Goal: Task Accomplishment & Management: Contribute content

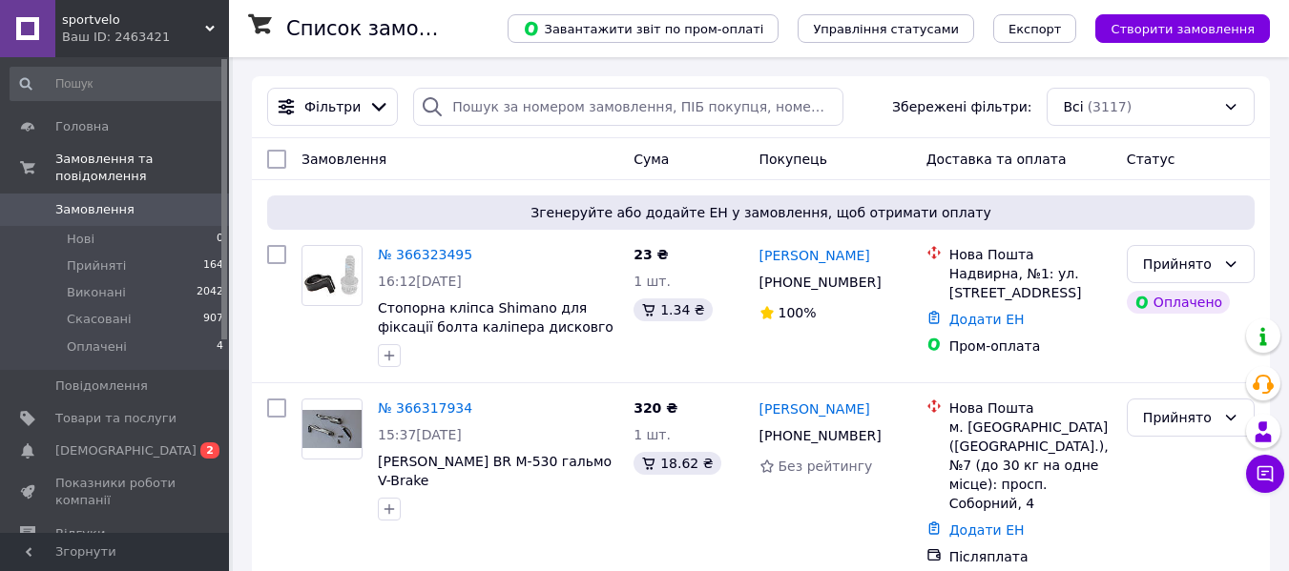
click at [171, 435] on link "[DEMOGRAPHIC_DATA] 0 2" at bounding box center [117, 451] width 235 height 32
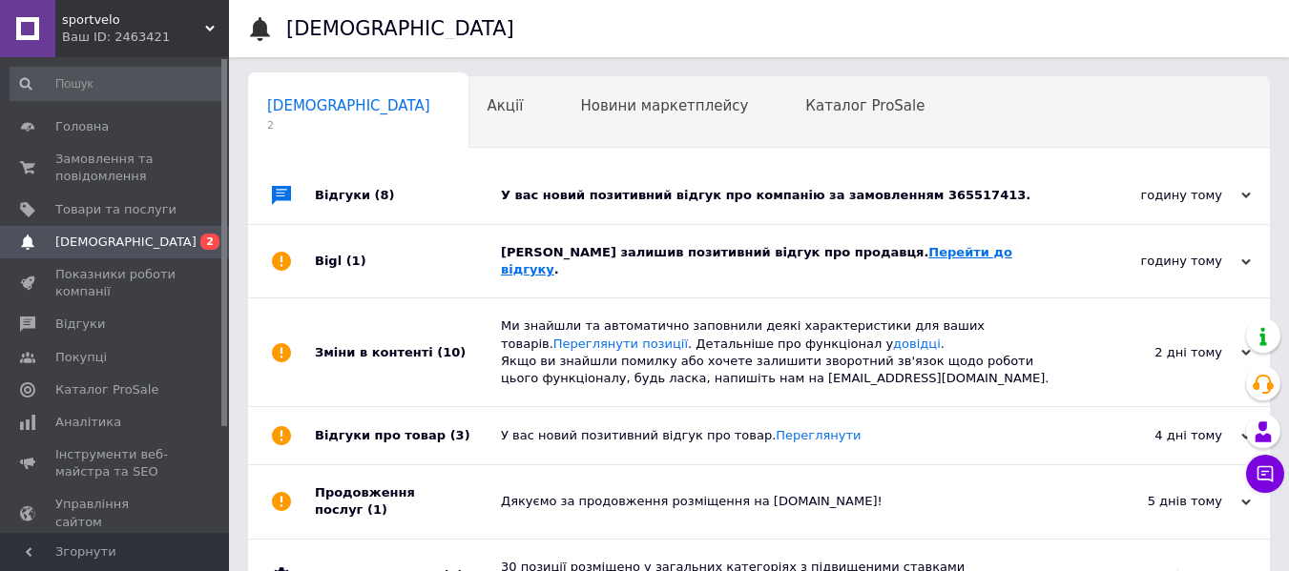
click at [883, 254] on link "Перейти до відгуку" at bounding box center [756, 260] width 511 height 31
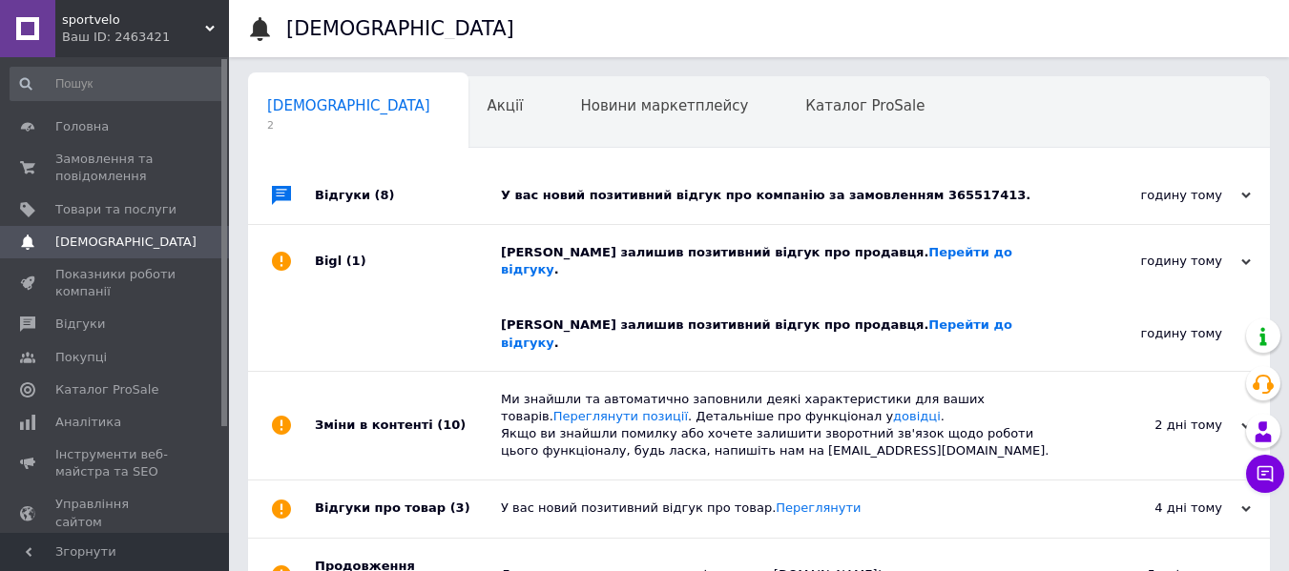
click at [920, 195] on div "У вас новий позитивний відгук про компанію за замовленням 365517413." at bounding box center [780, 195] width 559 height 17
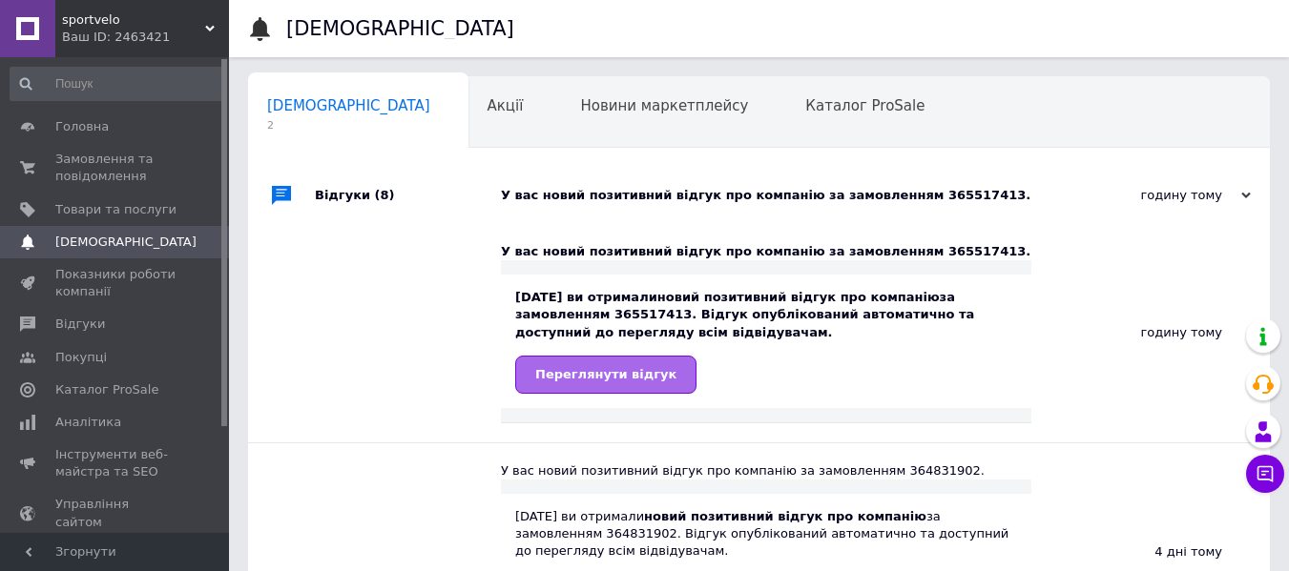
click at [638, 366] on link "Переглянути відгук" at bounding box center [605, 375] width 181 height 38
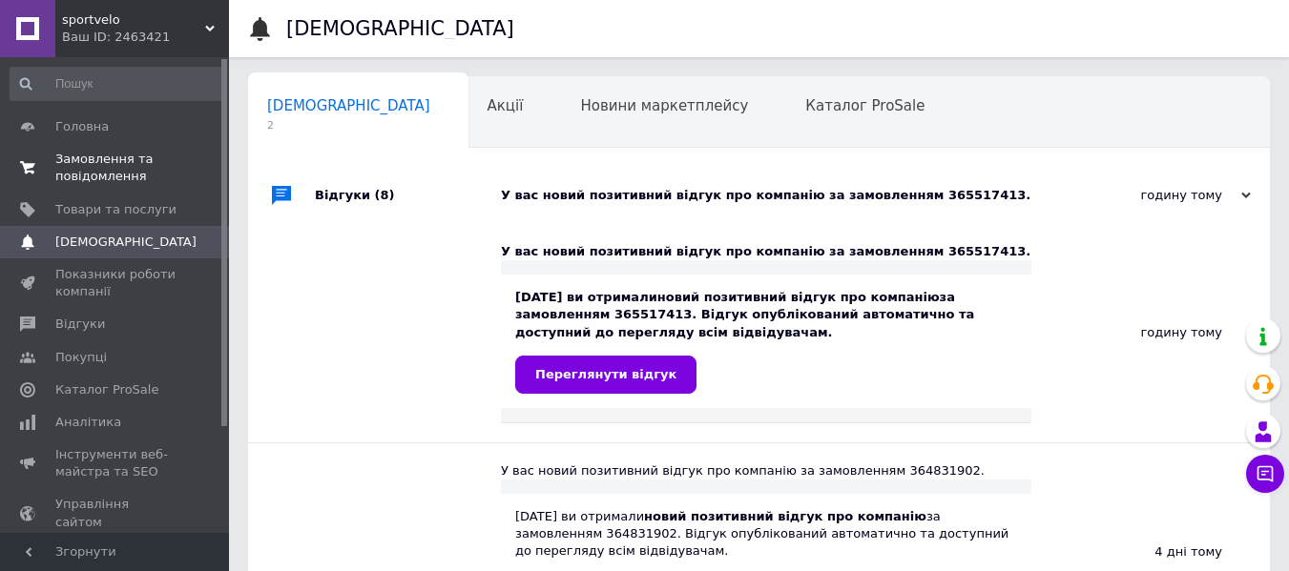
click at [127, 156] on span "Замовлення та повідомлення" at bounding box center [115, 168] width 121 height 34
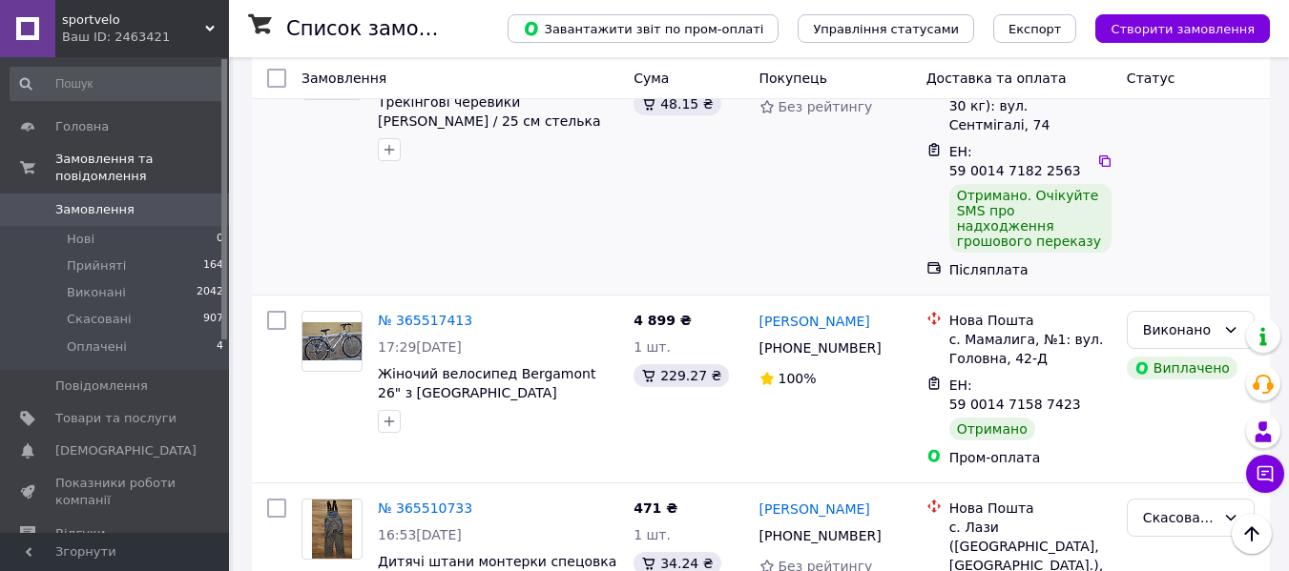
scroll to position [1336, 0]
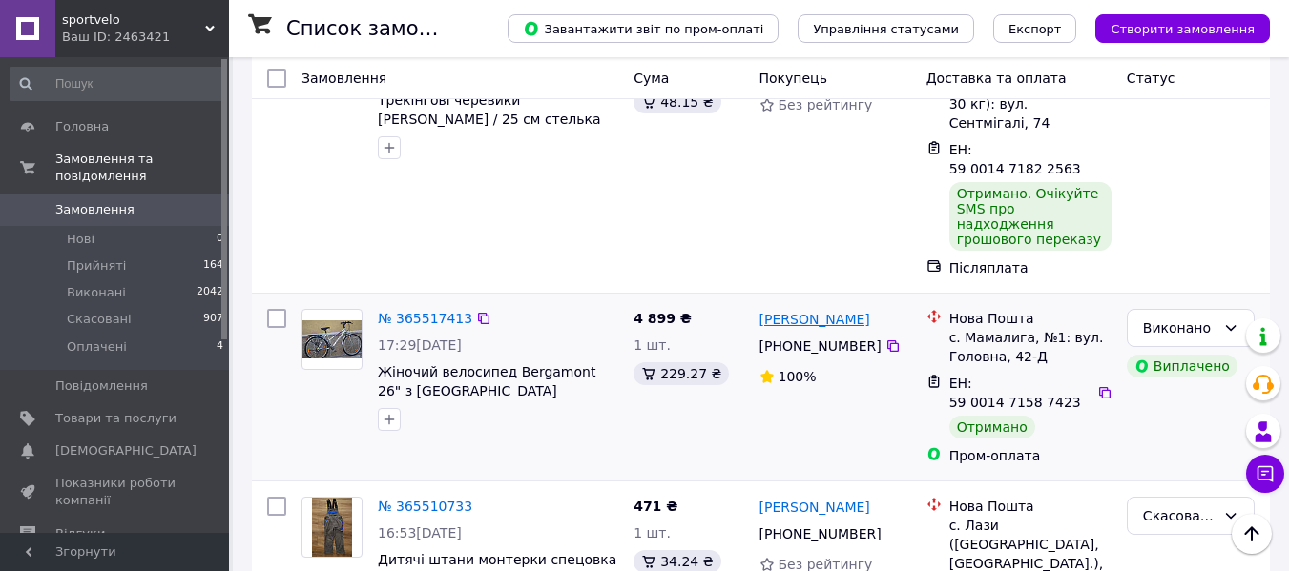
click at [812, 310] on link "[PERSON_NAME]" at bounding box center [814, 319] width 111 height 19
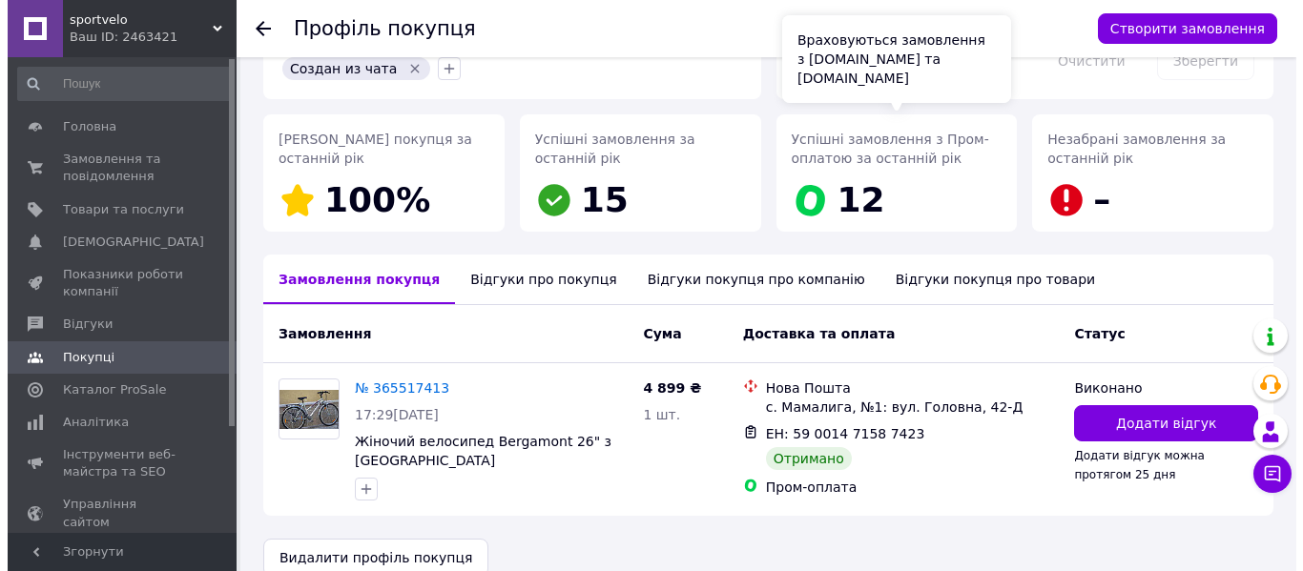
scroll to position [283, 0]
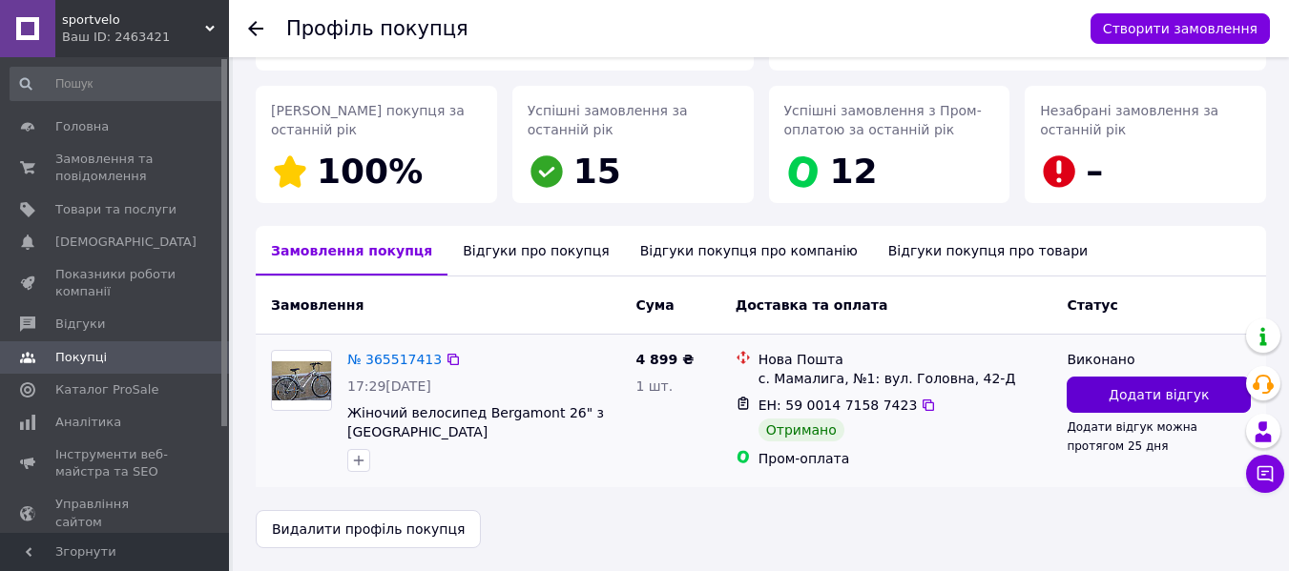
click at [1112, 389] on button "Додати відгук" at bounding box center [1158, 395] width 184 height 36
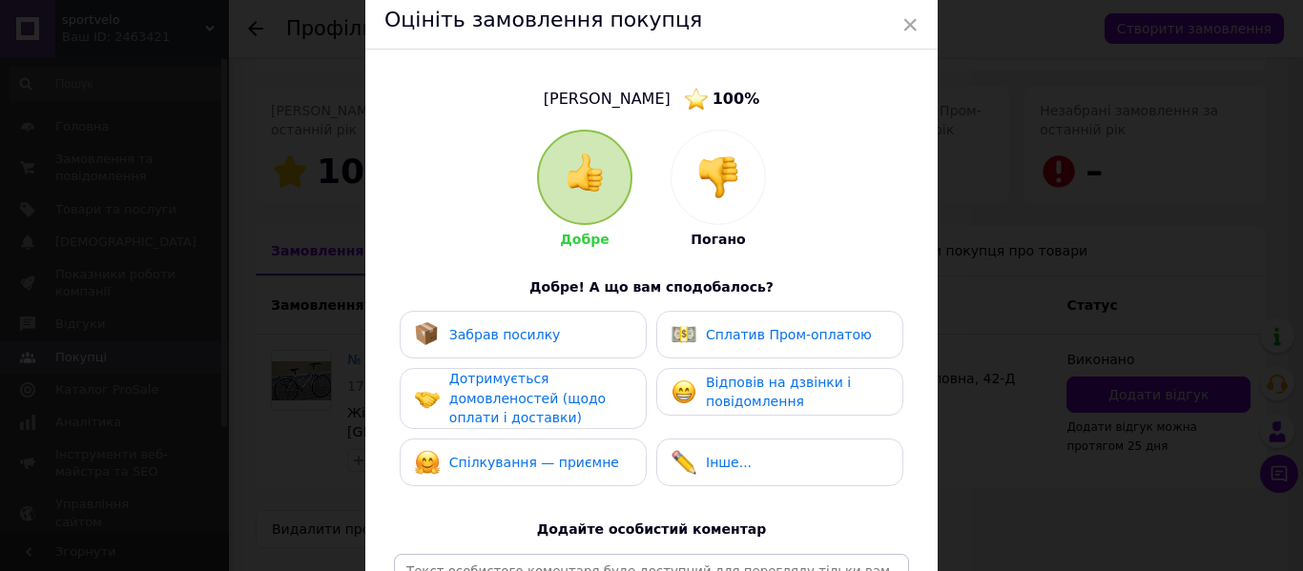
scroll to position [191, 0]
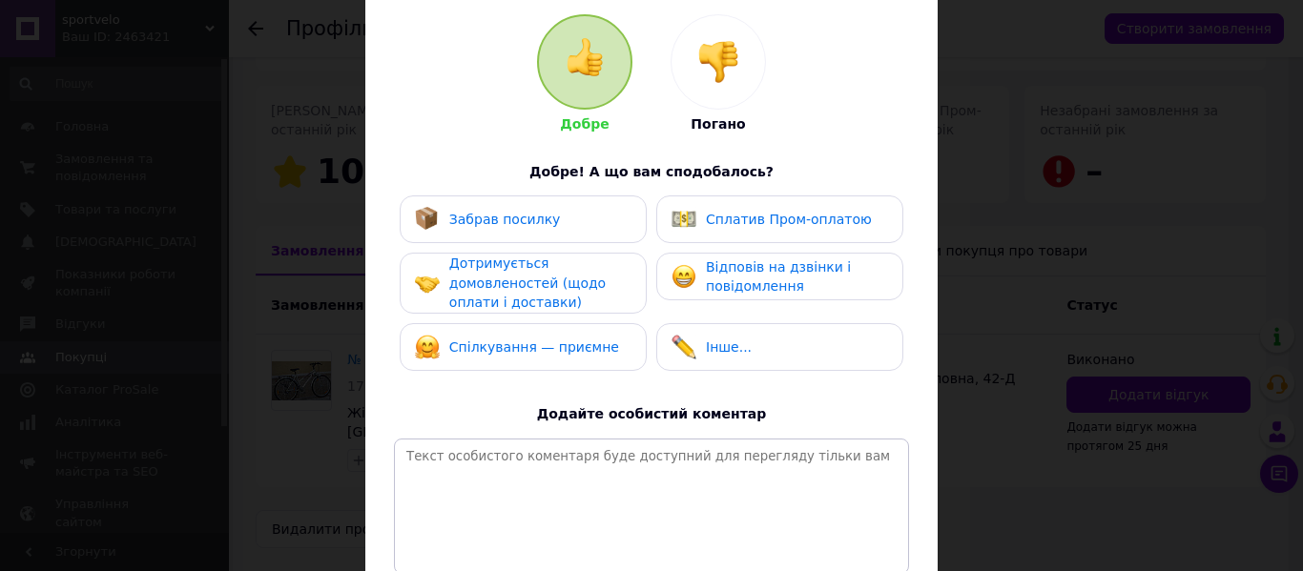
click at [581, 230] on div "Забрав посилку" at bounding box center [523, 219] width 217 height 25
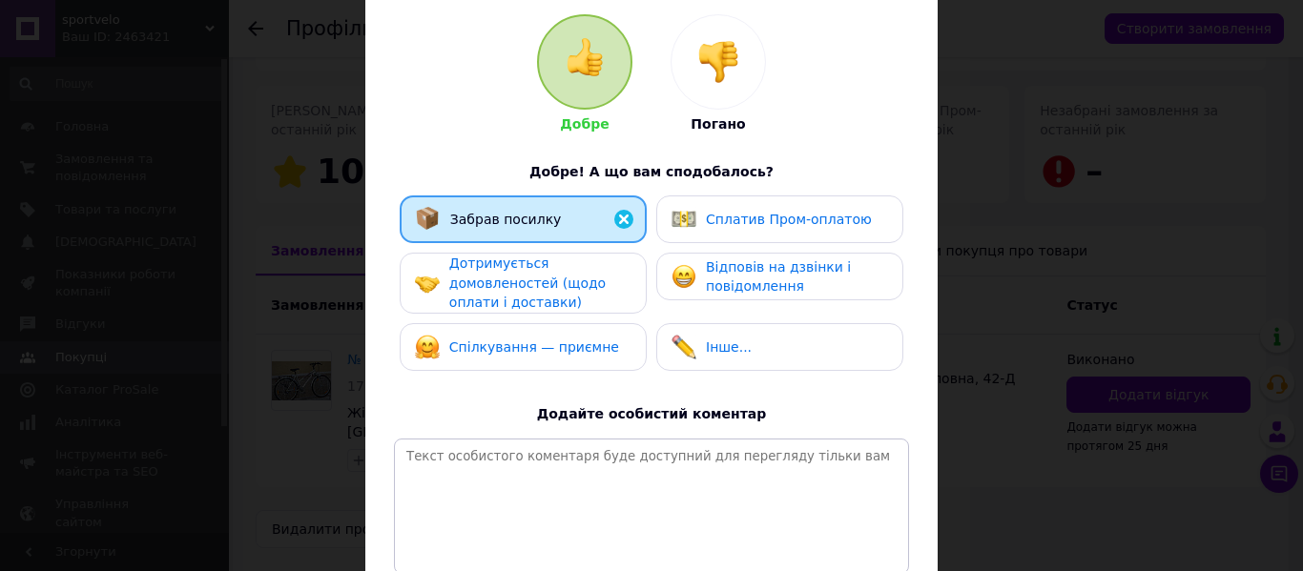
click at [549, 298] on span "Дотримується домовленостей (щодо оплати і доставки)" at bounding box center [527, 283] width 156 height 54
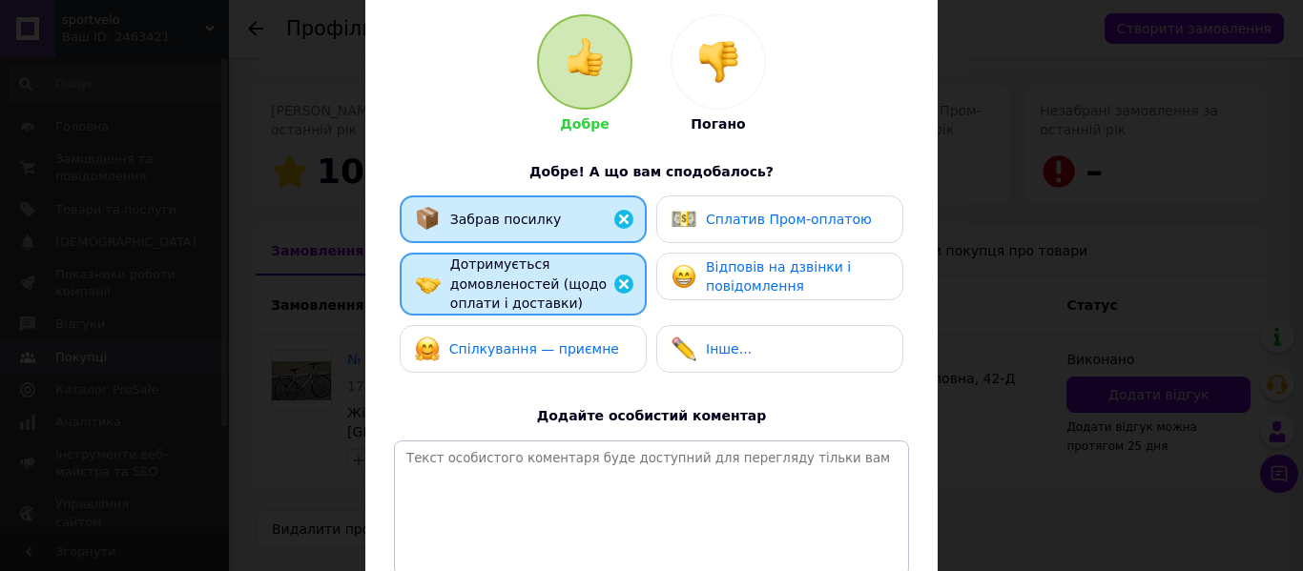
click at [547, 342] on span "Спілкування — приємне" at bounding box center [534, 349] width 170 height 15
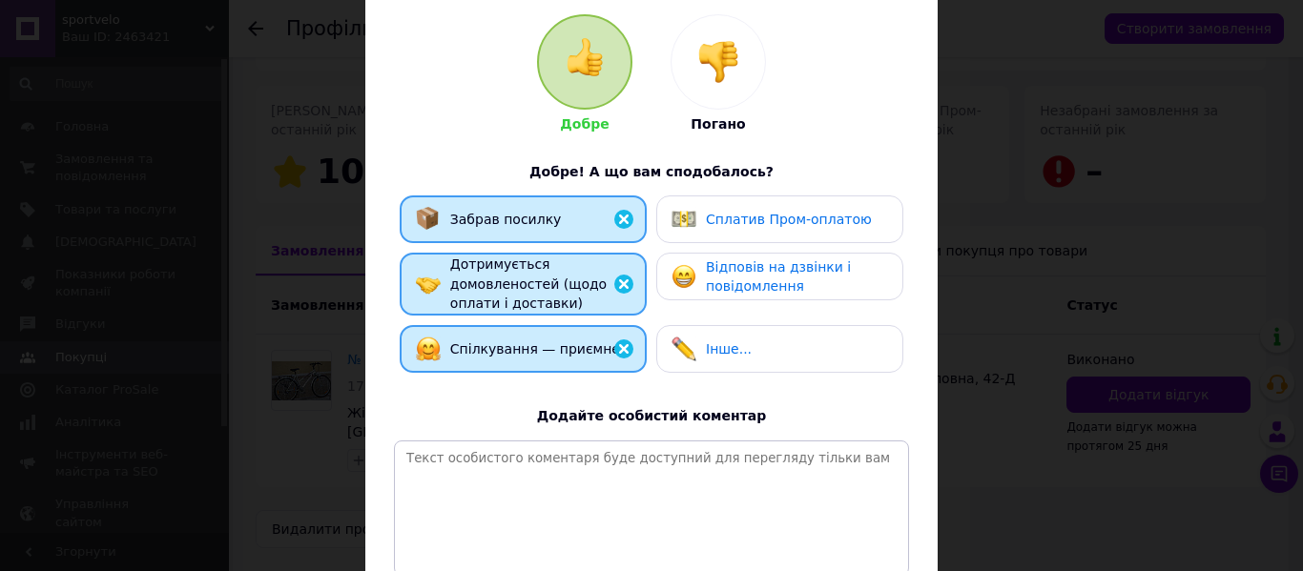
click at [741, 220] on span "Сплатив Пром-оплатою" at bounding box center [789, 219] width 166 height 15
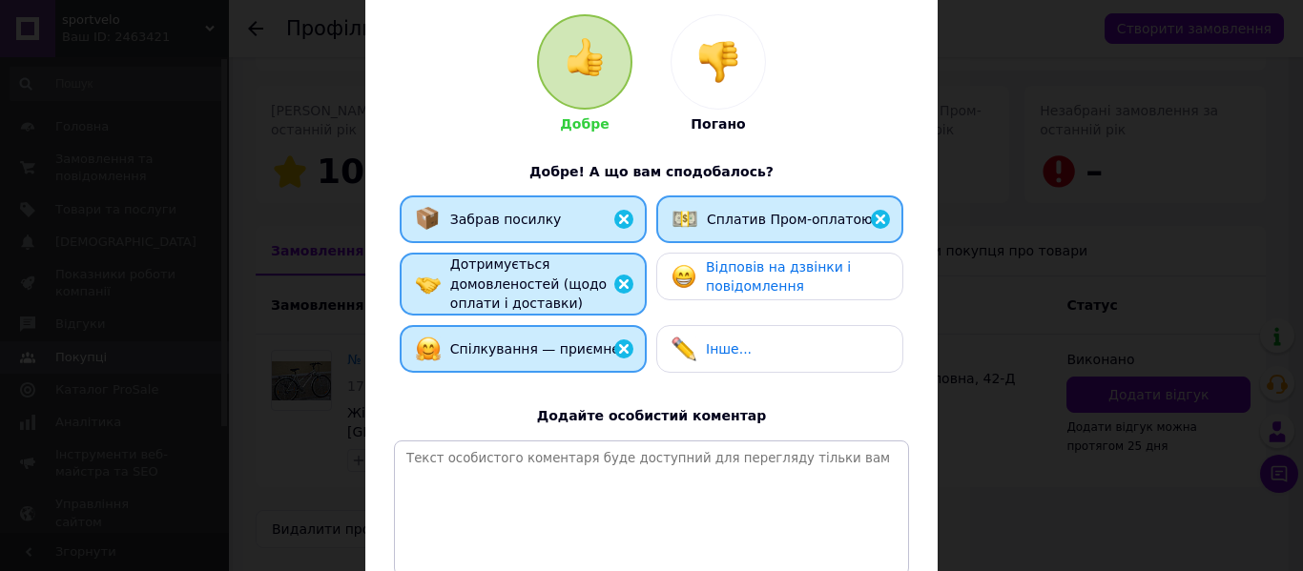
click at [737, 282] on span "Відповів на дзвінки і повідомлення" at bounding box center [778, 276] width 145 height 35
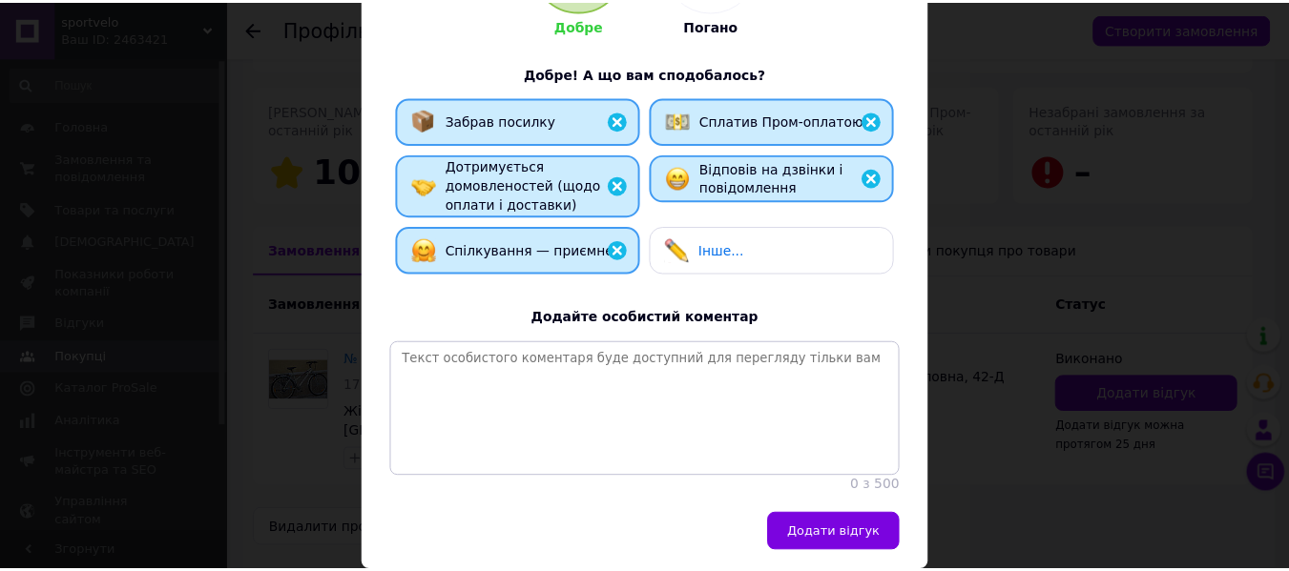
scroll to position [369, 0]
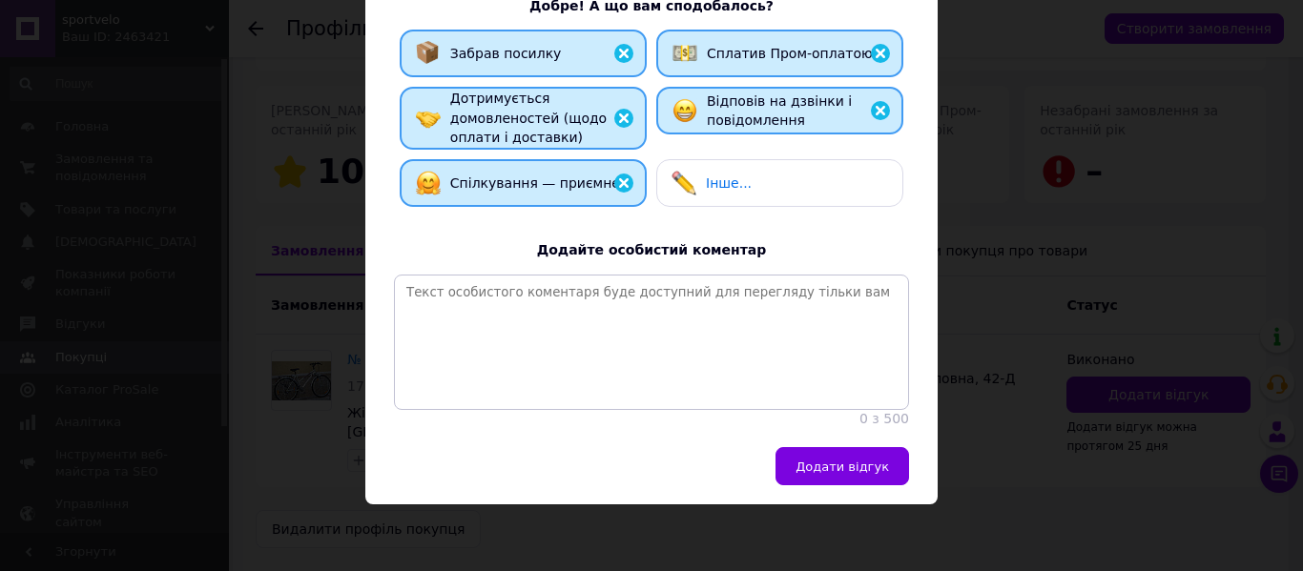
click at [849, 470] on span "Додати відгук" at bounding box center [842, 467] width 93 height 14
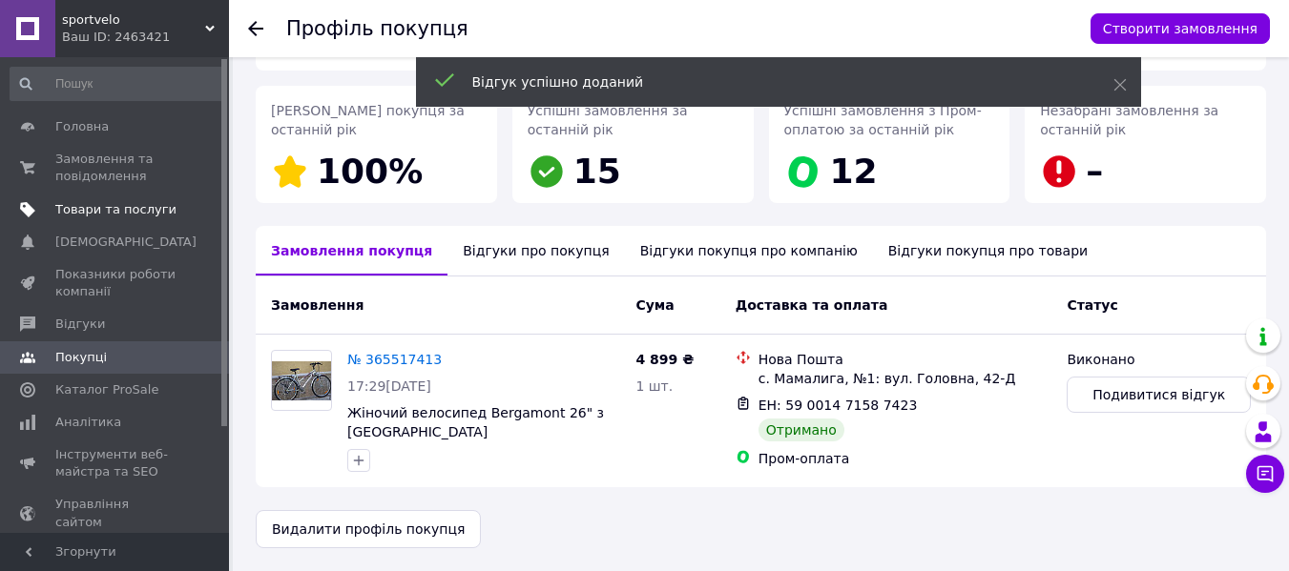
click at [111, 210] on span "Товари та послуги" at bounding box center [115, 209] width 121 height 17
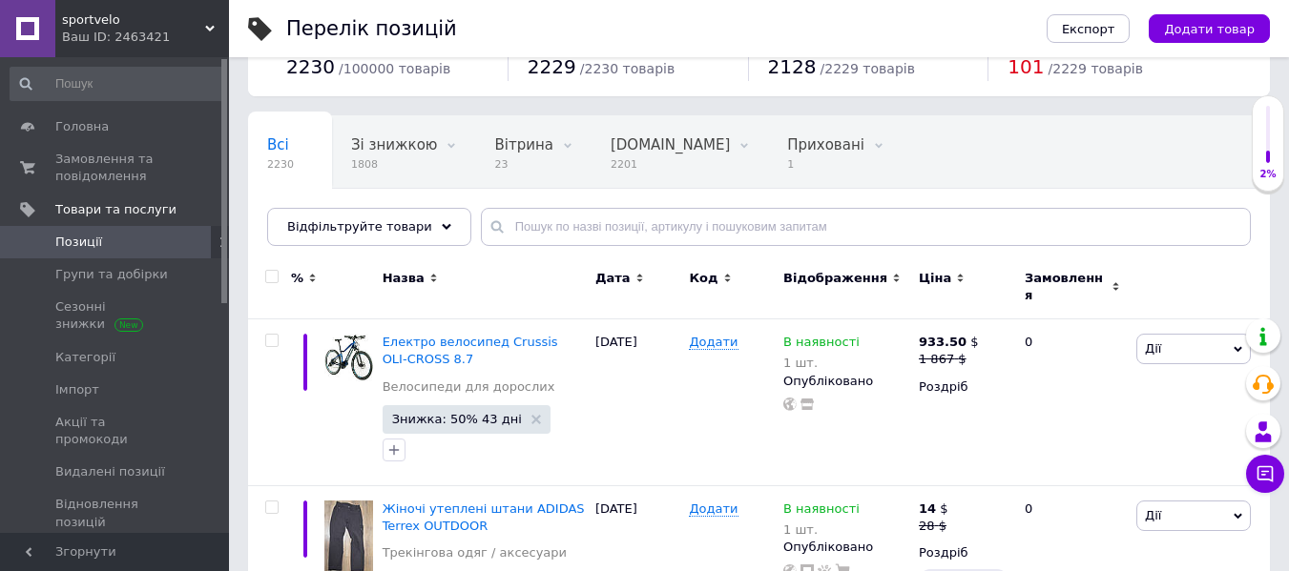
scroll to position [95, 0]
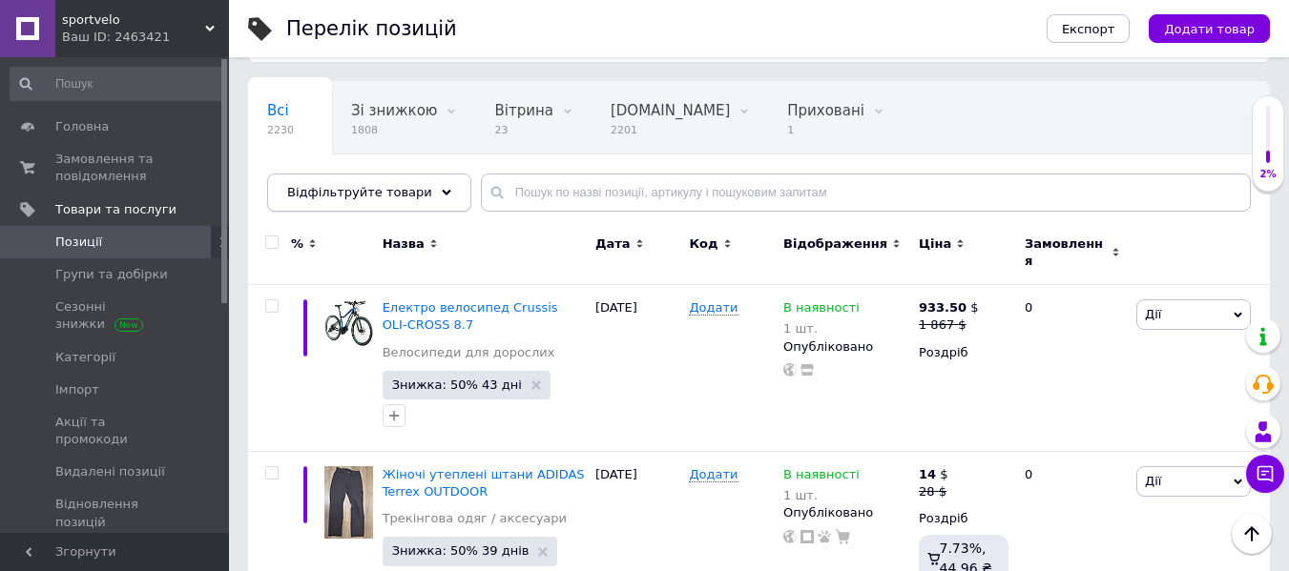
click at [417, 178] on div "Відфільтруйте товари" at bounding box center [369, 193] width 204 height 38
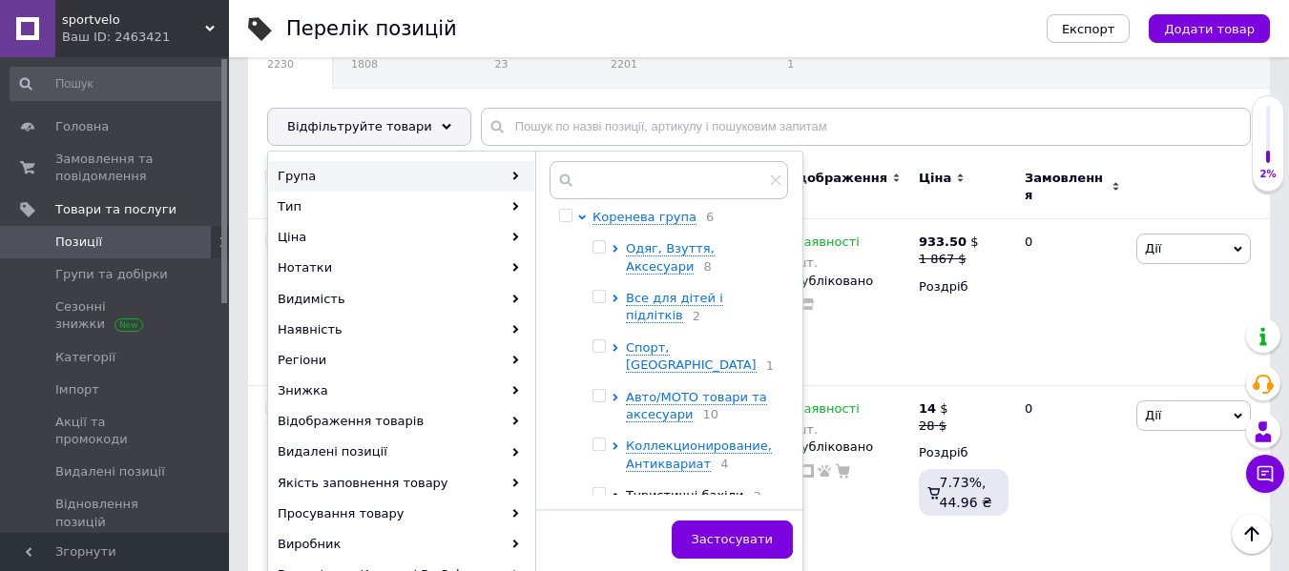
scroll to position [191, 0]
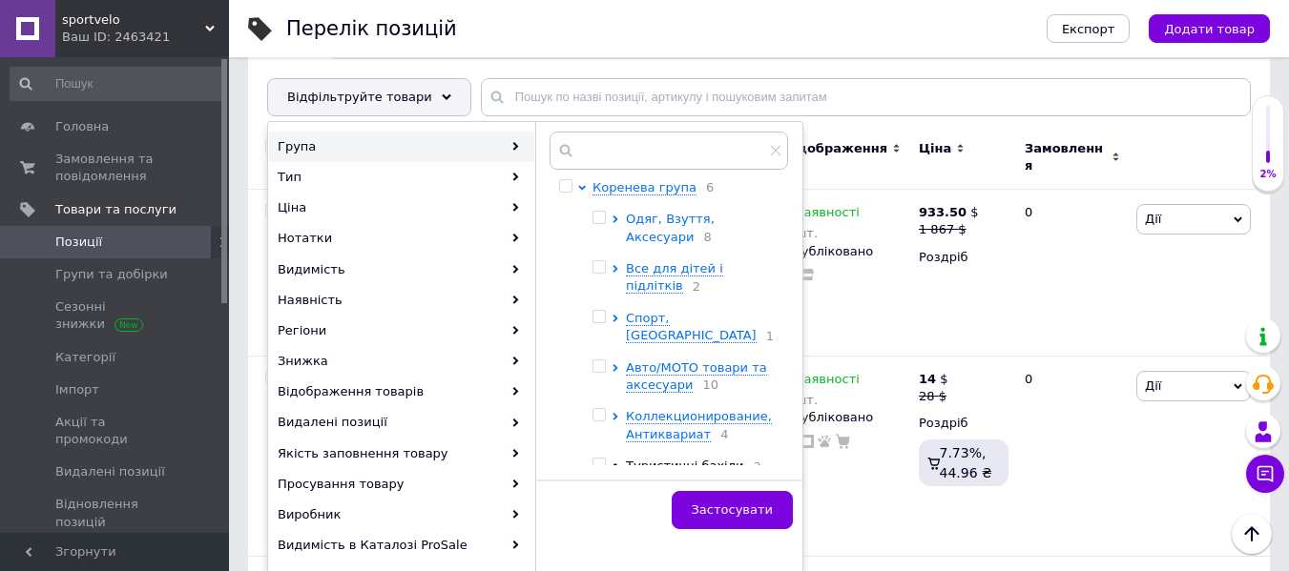
click at [673, 232] on span "Одяг, Взуття, Аксесуари" at bounding box center [670, 227] width 89 height 31
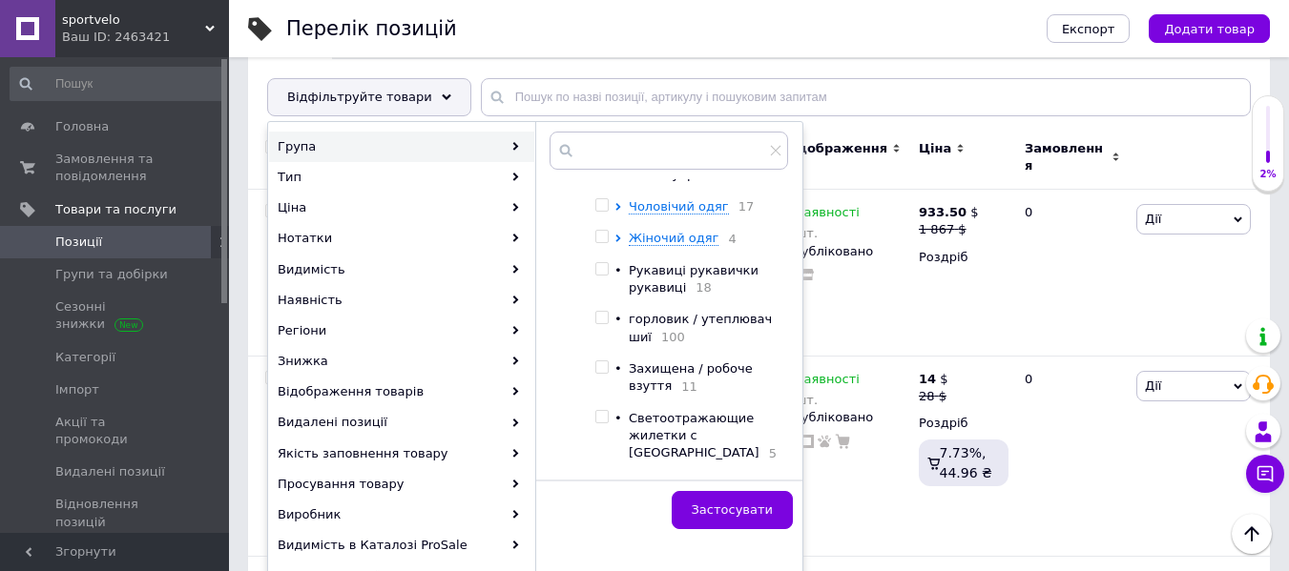
click at [707, 271] on ul "Головные уборы 3 Взуття 6 [PERSON_NAME],рюкзаки 1 • Галантерея и аксессуары 1 Ч…" at bounding box center [694, 273] width 198 height 443
click at [706, 245] on span "Жіночий одяг" at bounding box center [674, 238] width 90 height 14
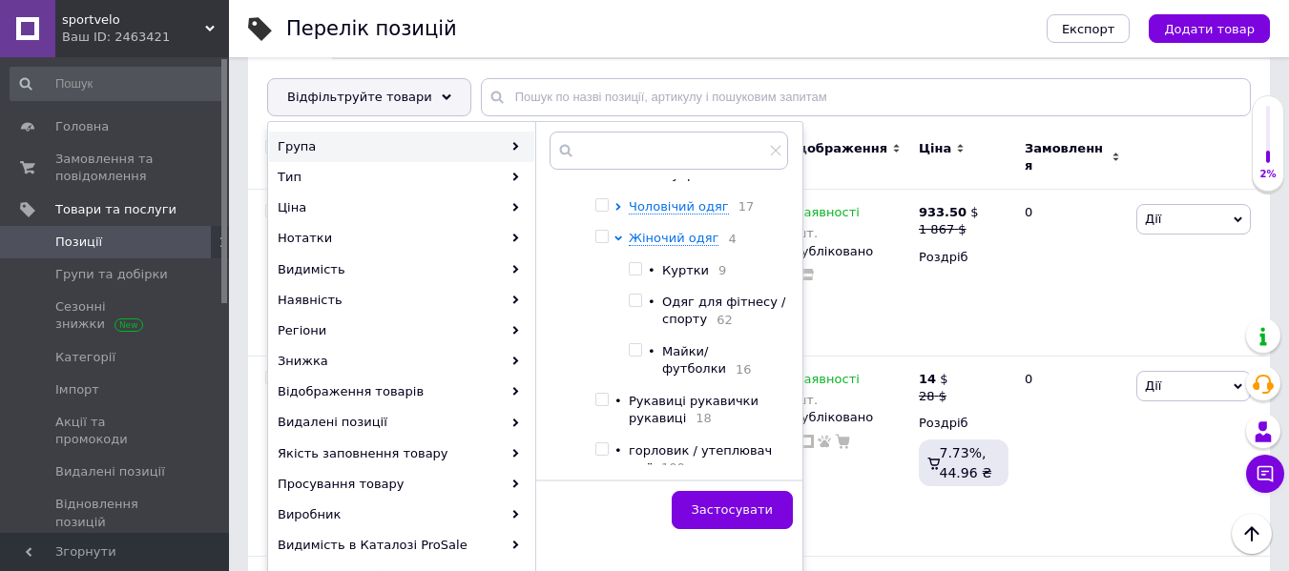
click at [711, 326] on span "Одяг для фітнесу / спорту" at bounding box center [723, 310] width 123 height 31
checkbox input "true"
click at [724, 505] on span "Застосувати" at bounding box center [732, 510] width 81 height 14
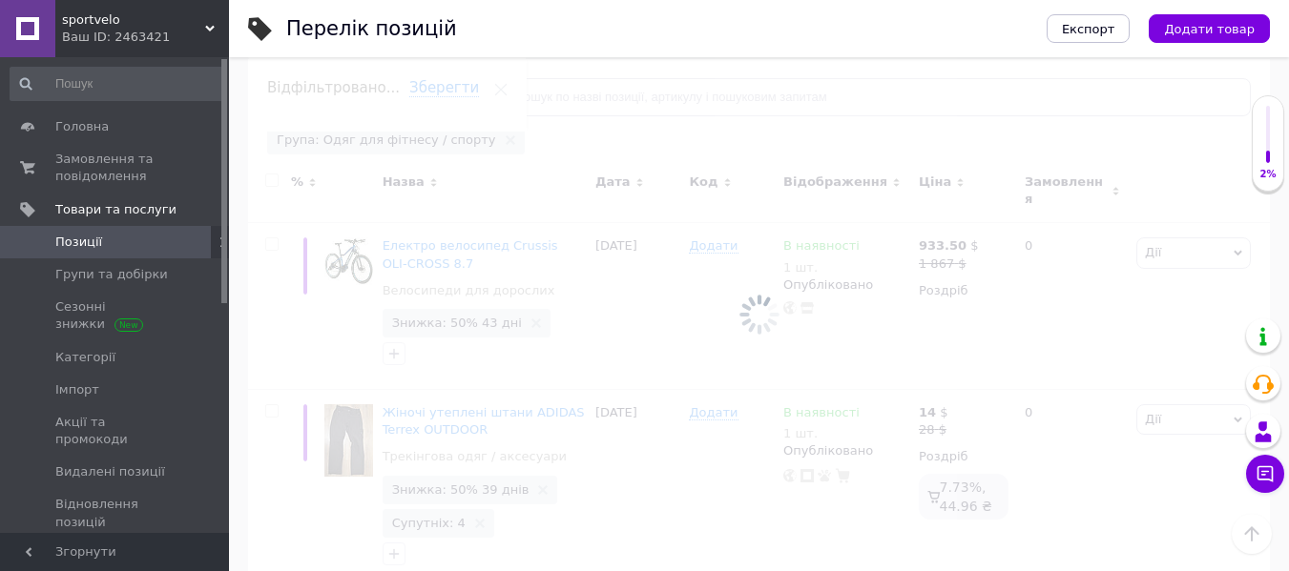
scroll to position [0, 91]
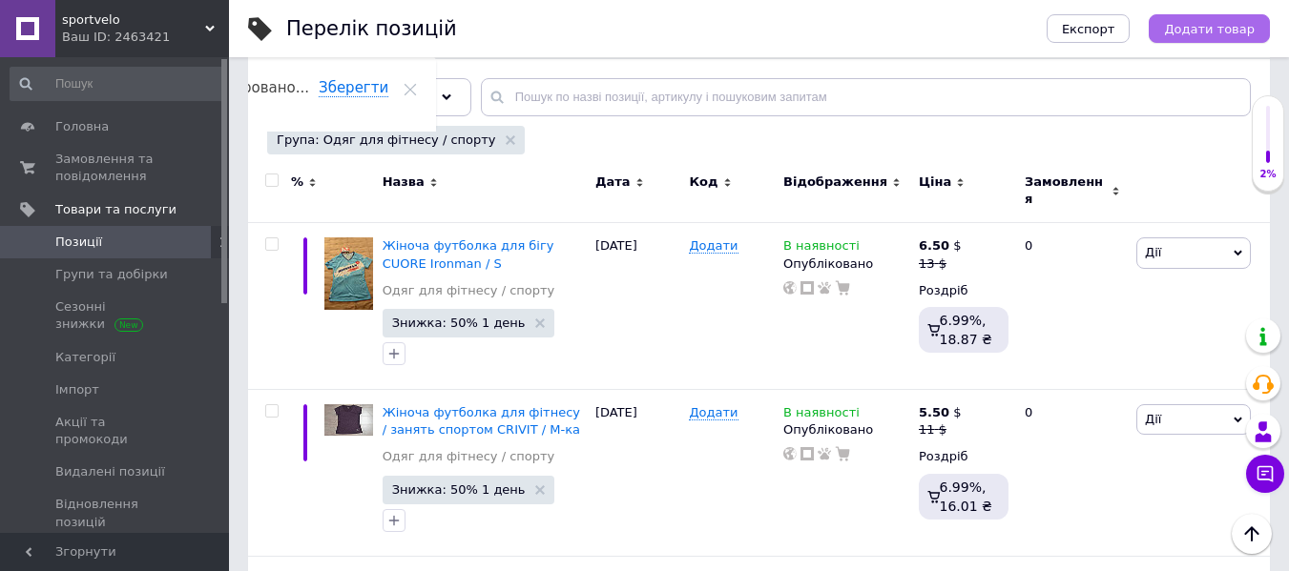
click at [1219, 23] on span "Додати товар" at bounding box center [1209, 29] width 91 height 14
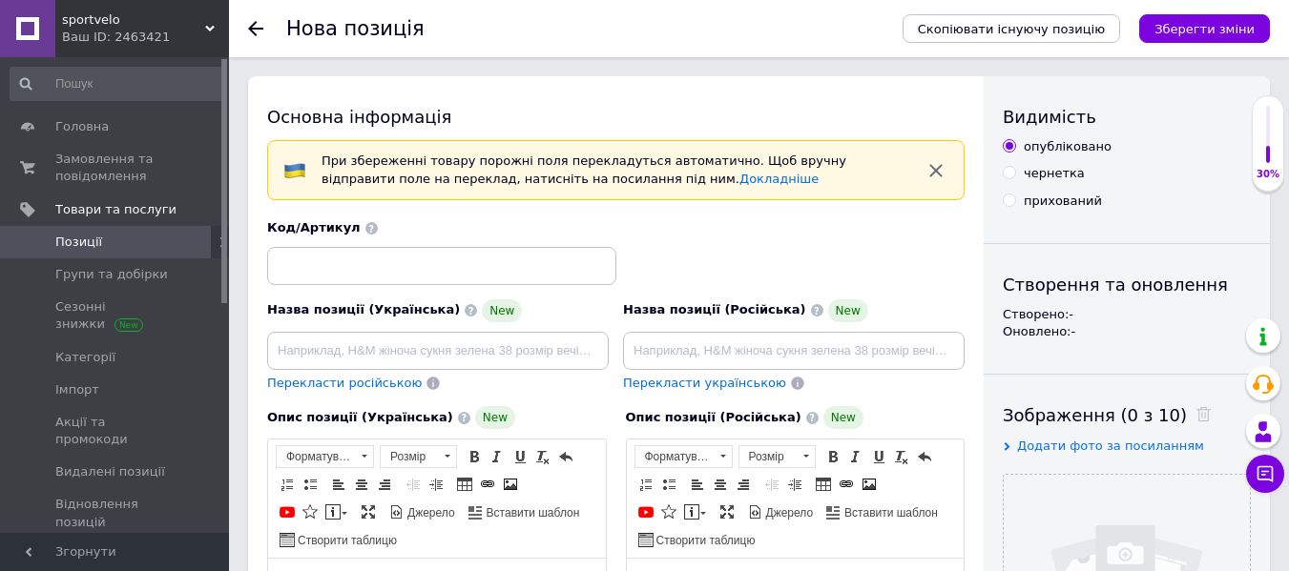
scroll to position [286, 0]
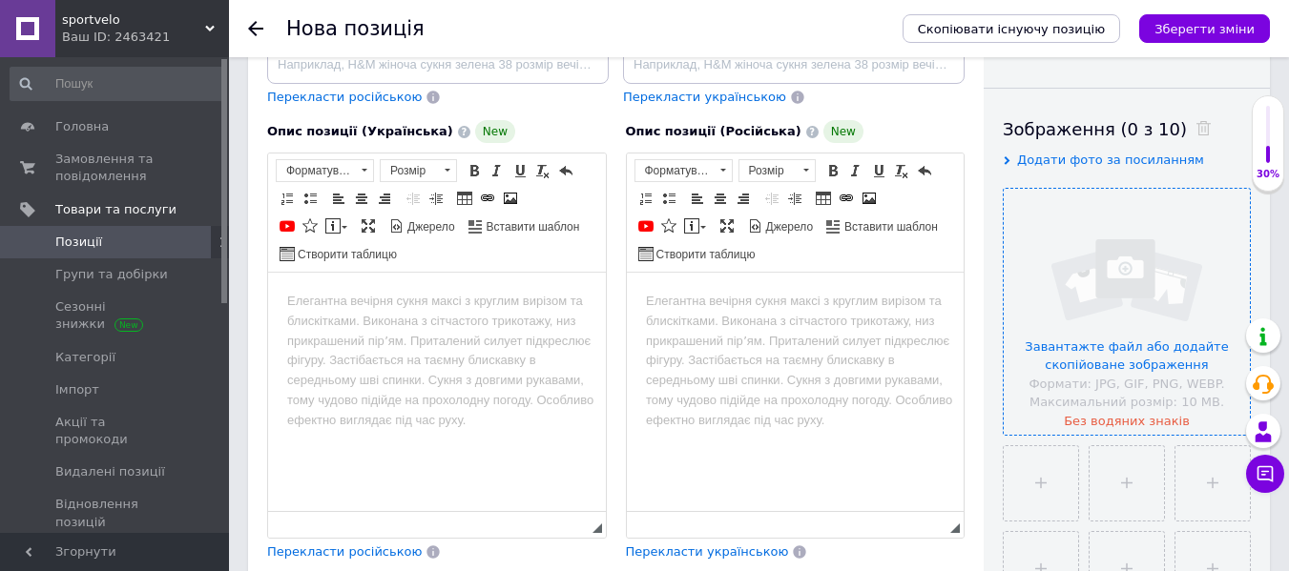
click at [1136, 341] on input "file" at bounding box center [1127, 312] width 246 height 246
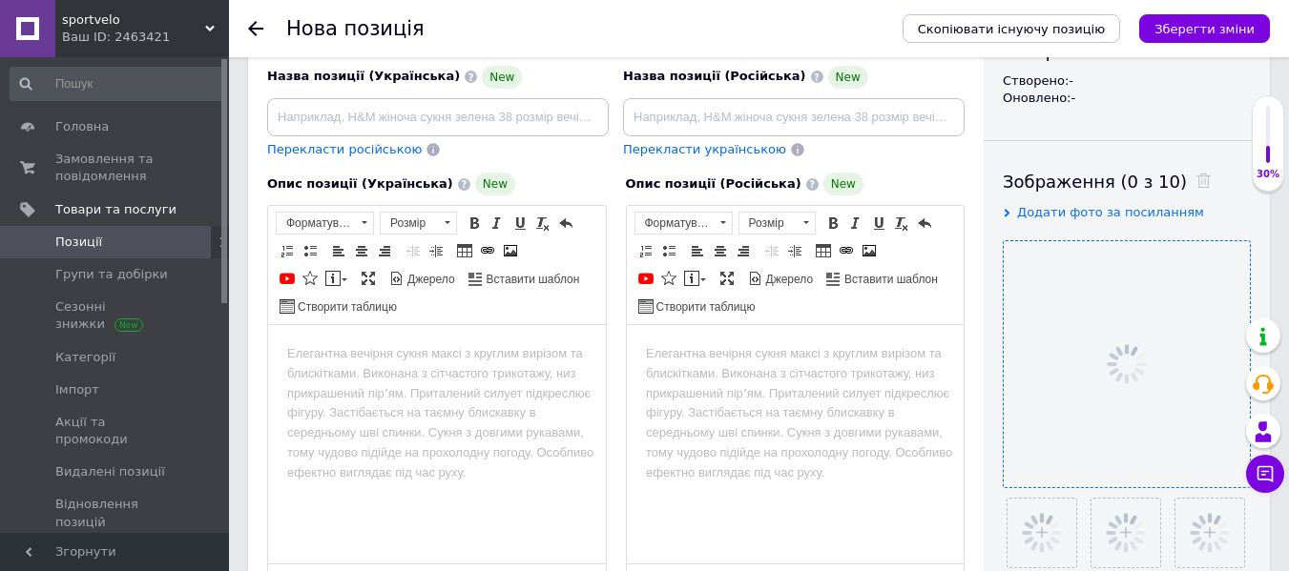
scroll to position [191, 0]
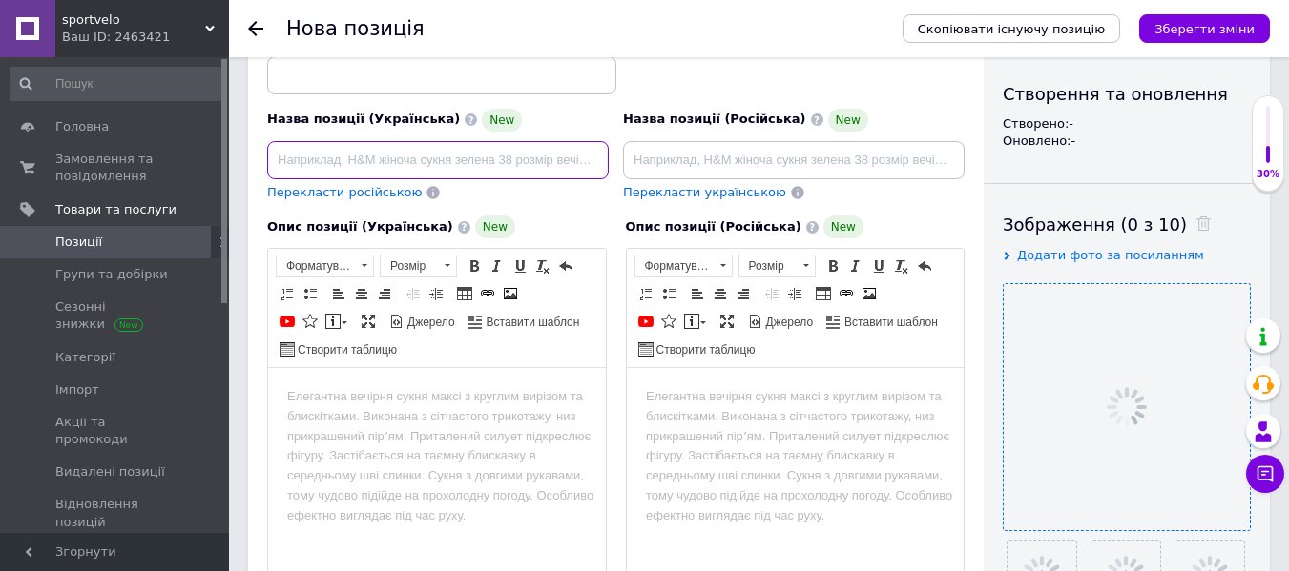
click at [405, 150] on input at bounding box center [438, 160] width 342 height 38
type input "[PERSON_NAME]"
type input "к"
click at [445, 161] on input "REEBOK жіночий спортивни" at bounding box center [438, 160] width 342 height 38
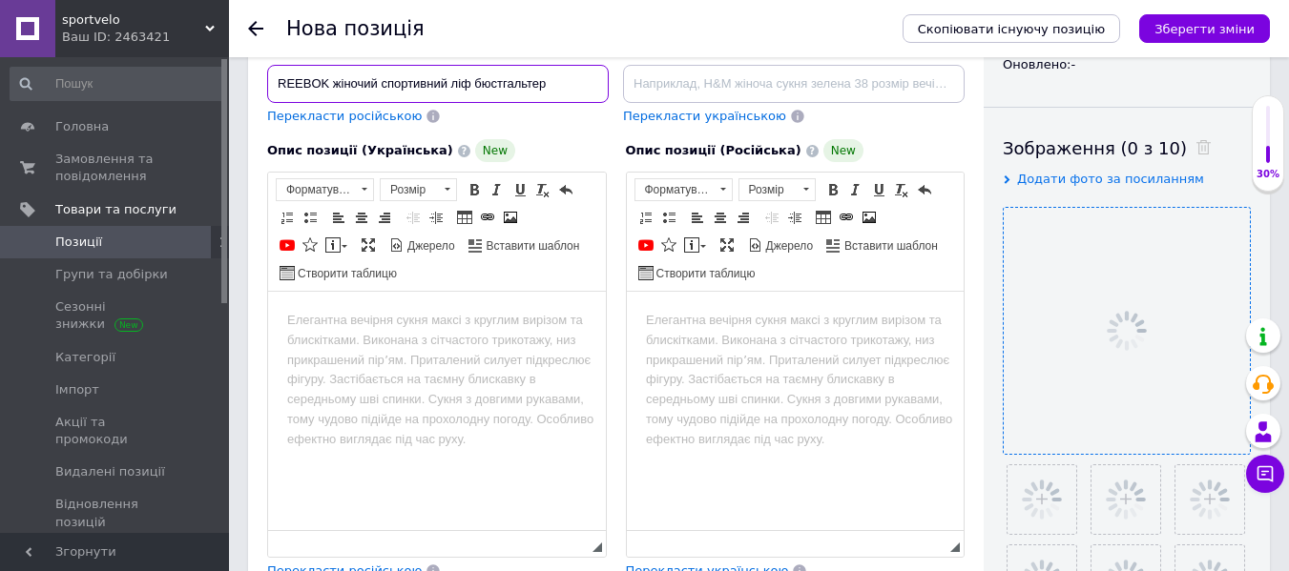
scroll to position [286, 0]
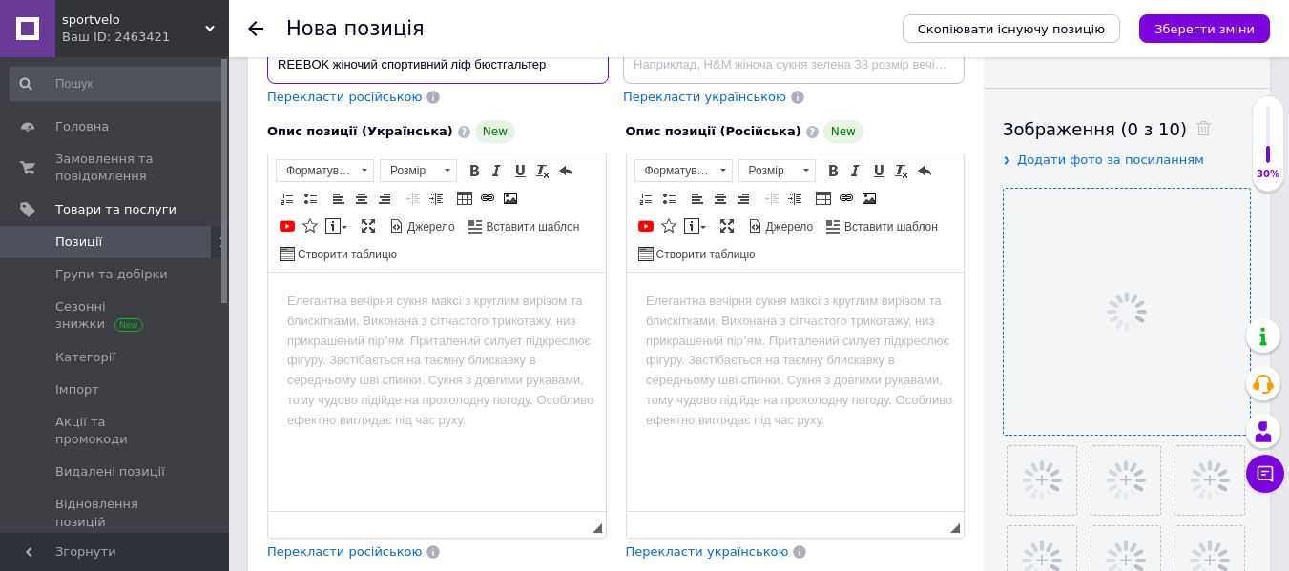
type input "REEBOK жіночий спортивний ліф бюстгальтер"
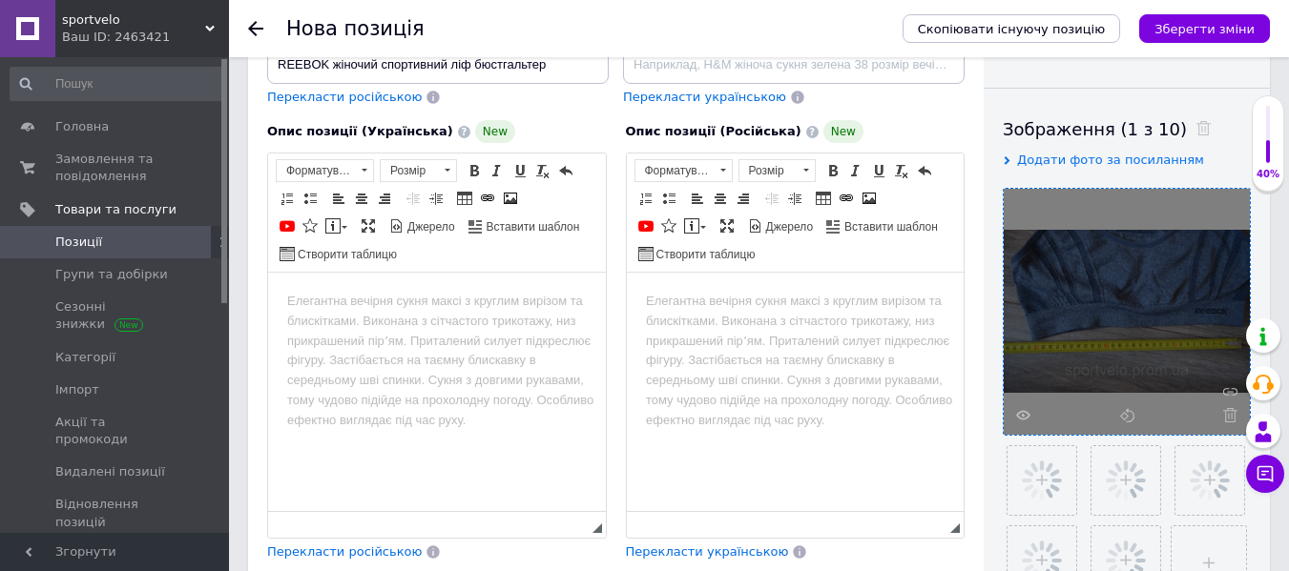
click at [462, 331] on html at bounding box center [437, 302] width 338 height 58
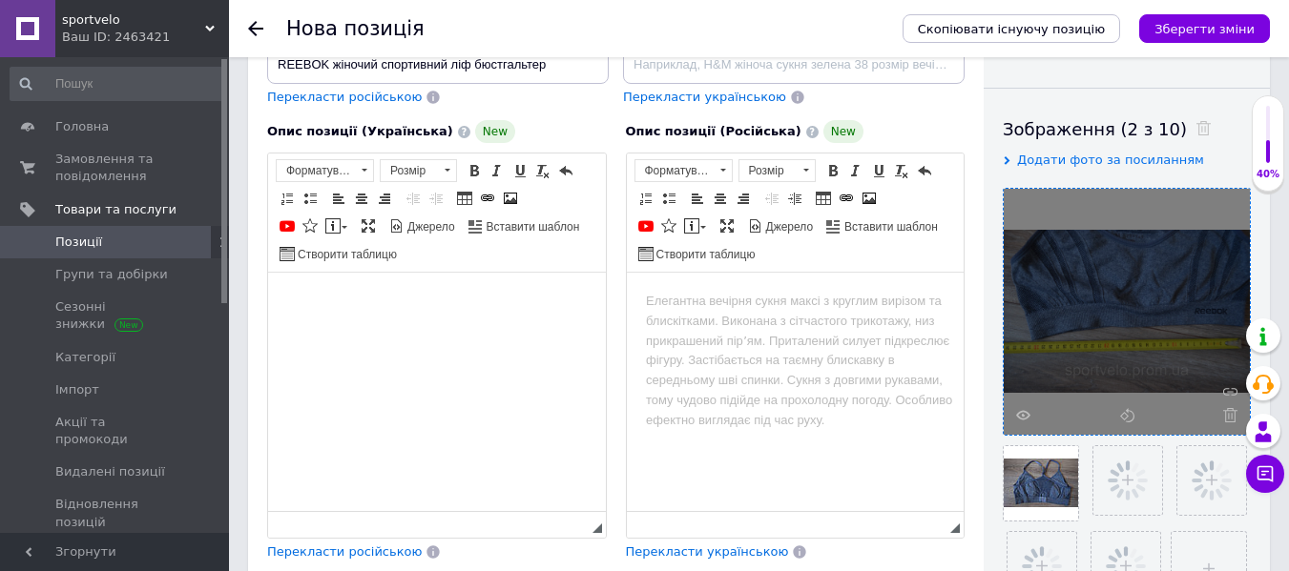
scroll to position [871, 0]
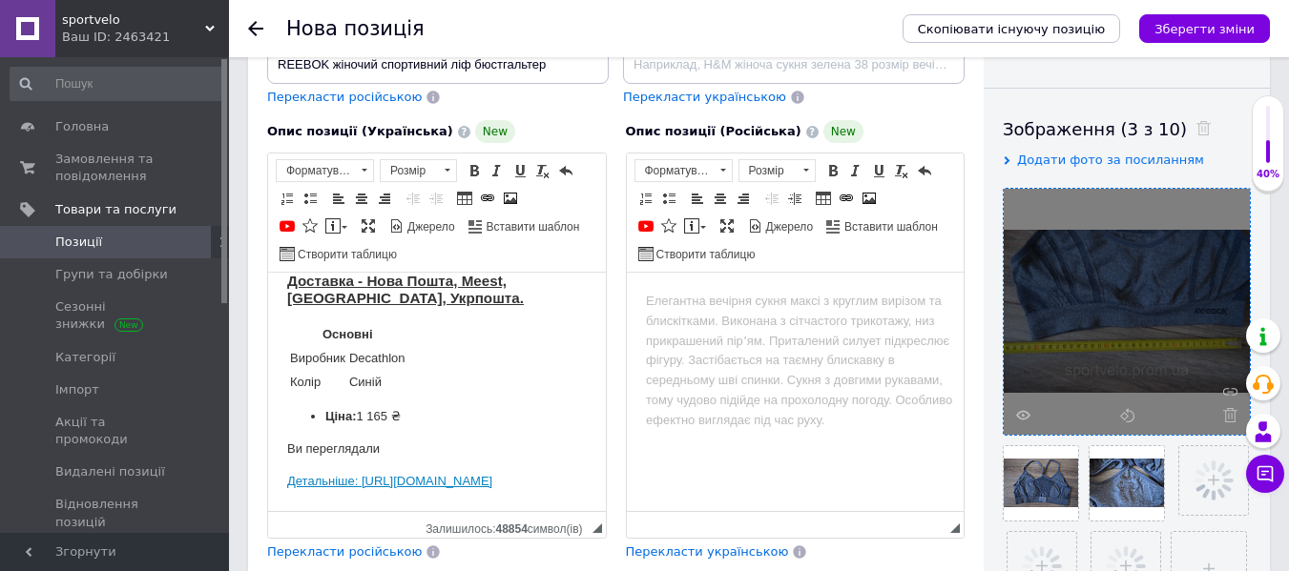
drag, startPoint x: 455, startPoint y: 486, endPoint x: 288, endPoint y: 332, distance: 226.8
click at [288, 332] on body "Продається оригінальна термофутболка VAN RYSEL Training для шосейного велоспорт…" at bounding box center [437, 34] width 300 height 918
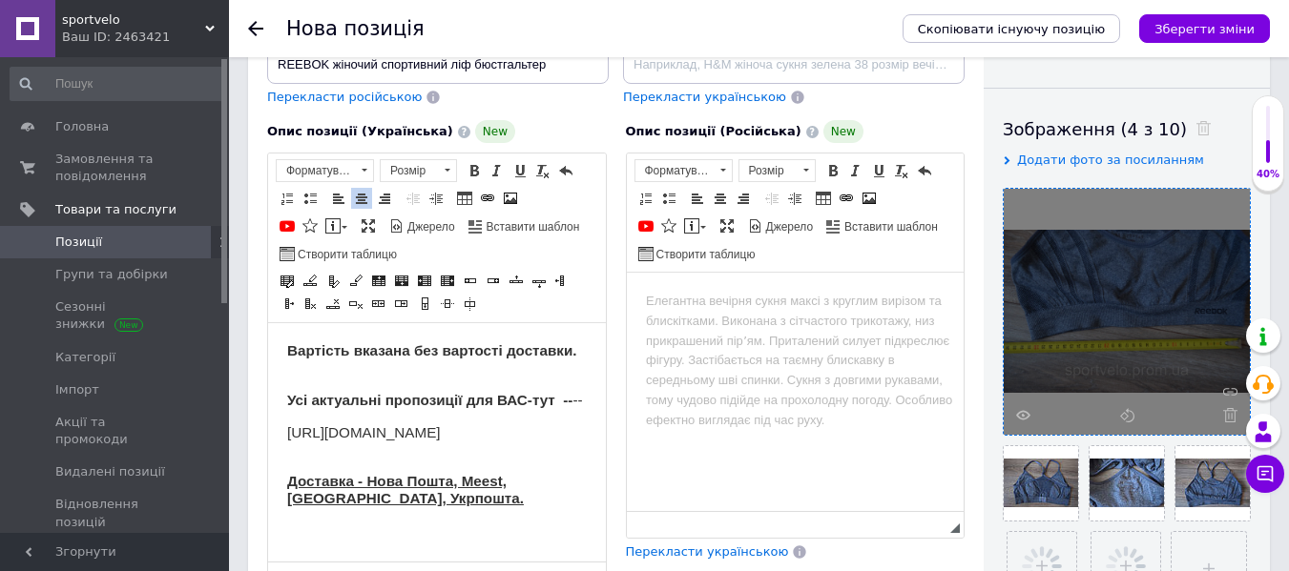
scroll to position [724, 0]
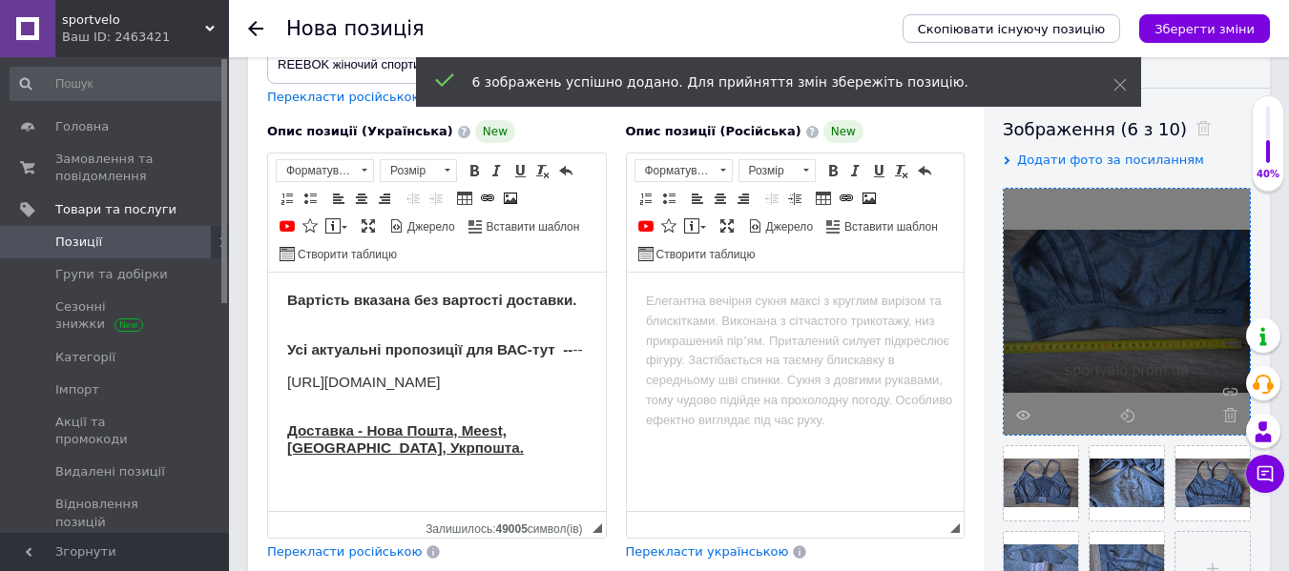
drag, startPoint x: 409, startPoint y: 382, endPoint x: 270, endPoint y: 378, distance: 139.3
click at [270, 378] on html "Продається оригінальна термофутболка VAN RYSEL Training для шосейного велоспорт…" at bounding box center [437, 108] width 338 height 806
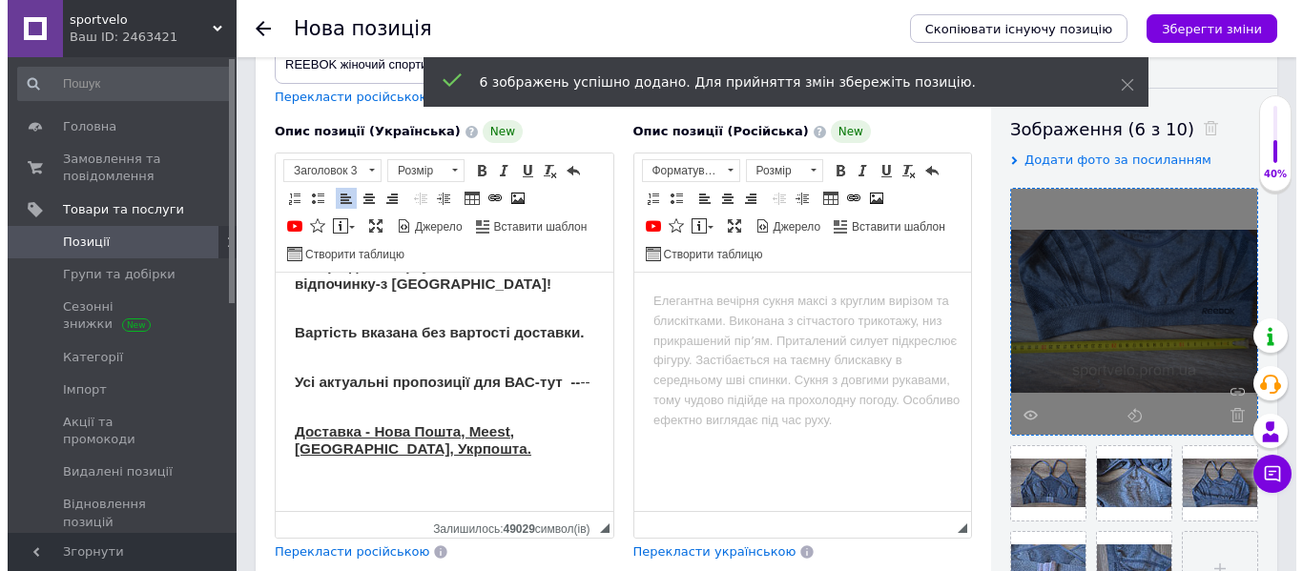
scroll to position [693, 0]
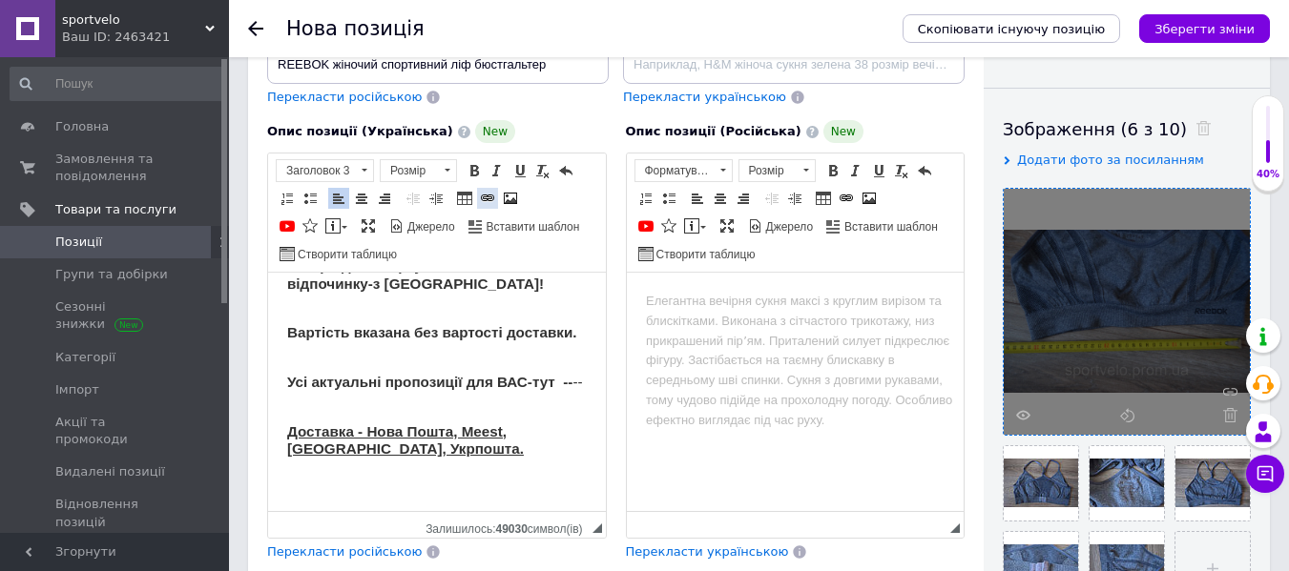
click at [480, 200] on span at bounding box center [487, 198] width 15 height 15
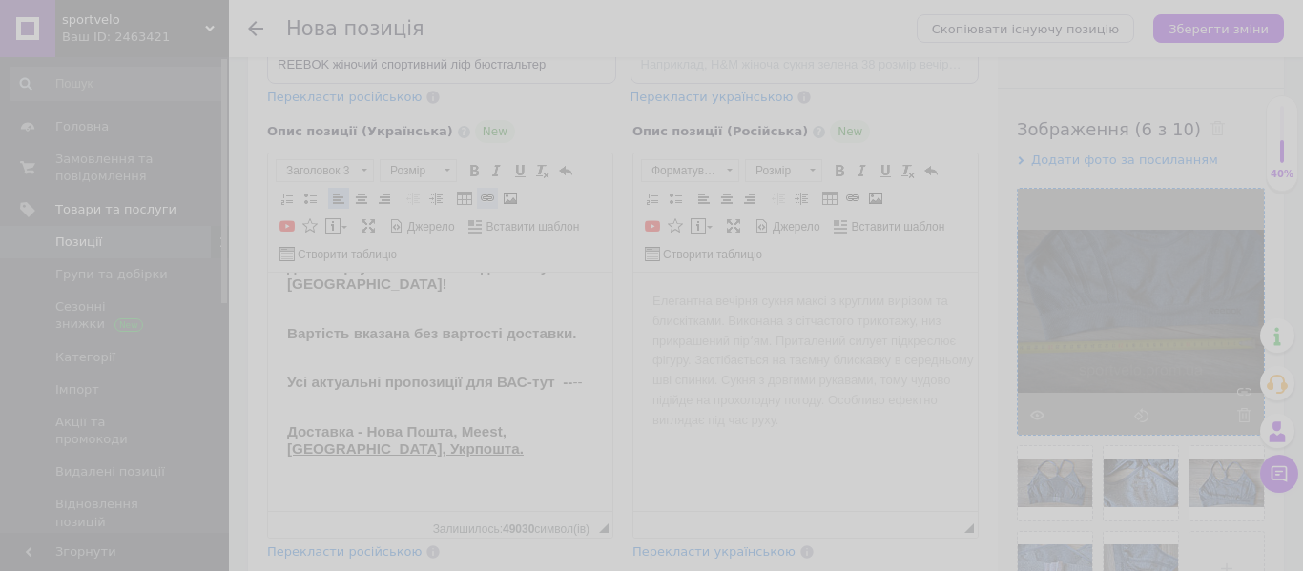
scroll to position [674, 0]
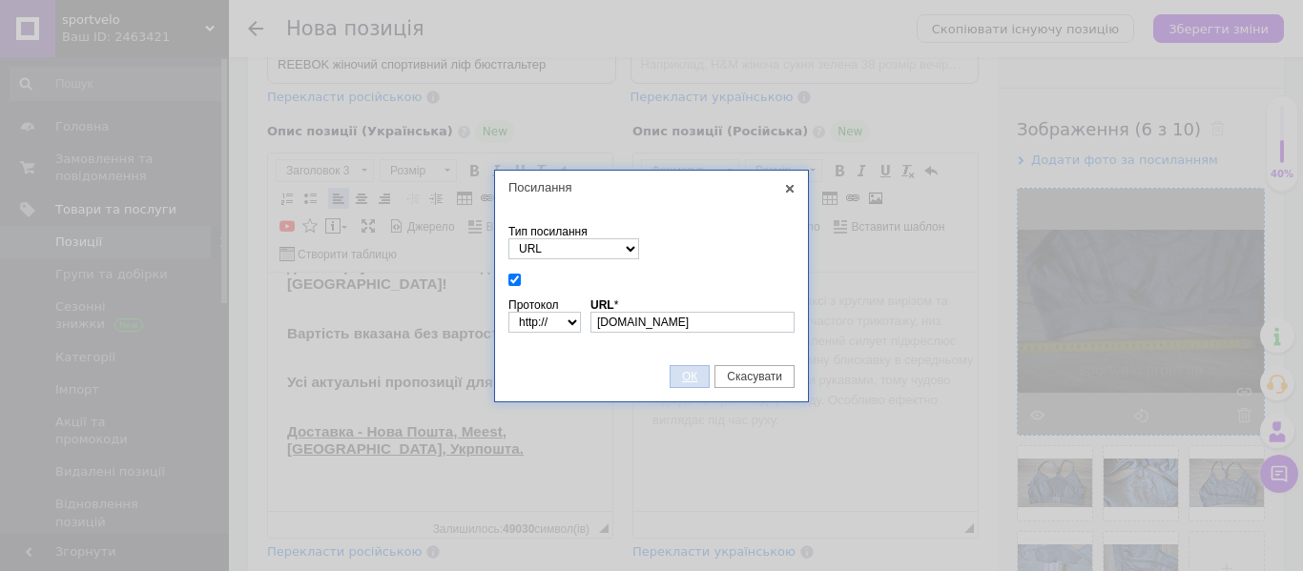
type input "[DOMAIN_NAME]"
click at [699, 380] on span "ОК" at bounding box center [690, 376] width 38 height 13
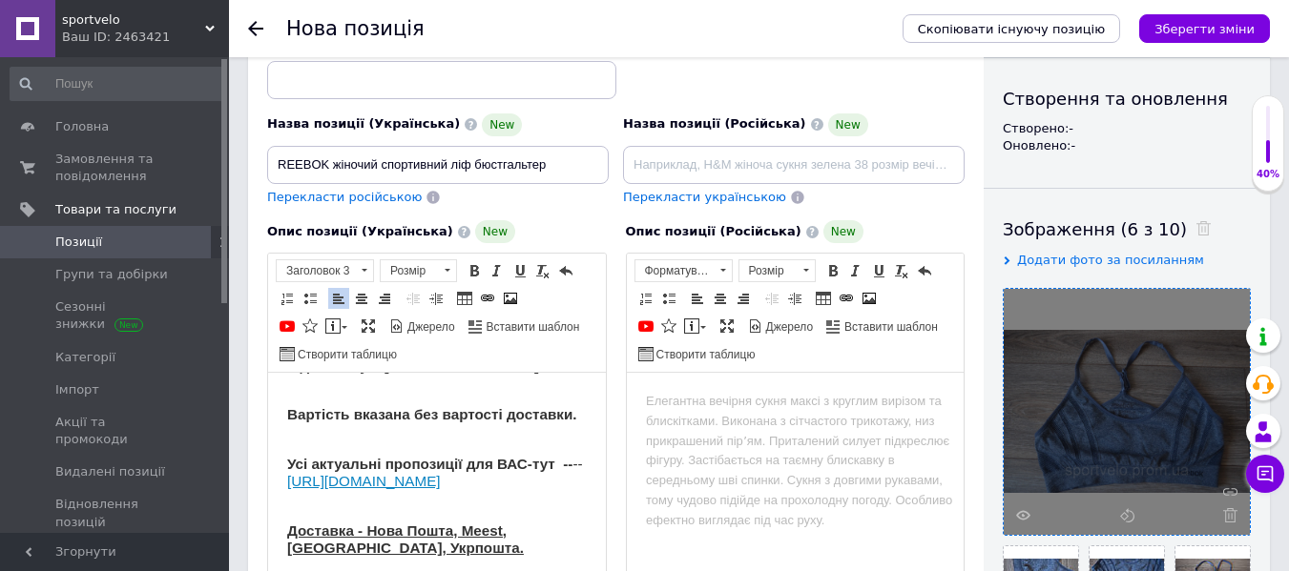
scroll to position [195, 0]
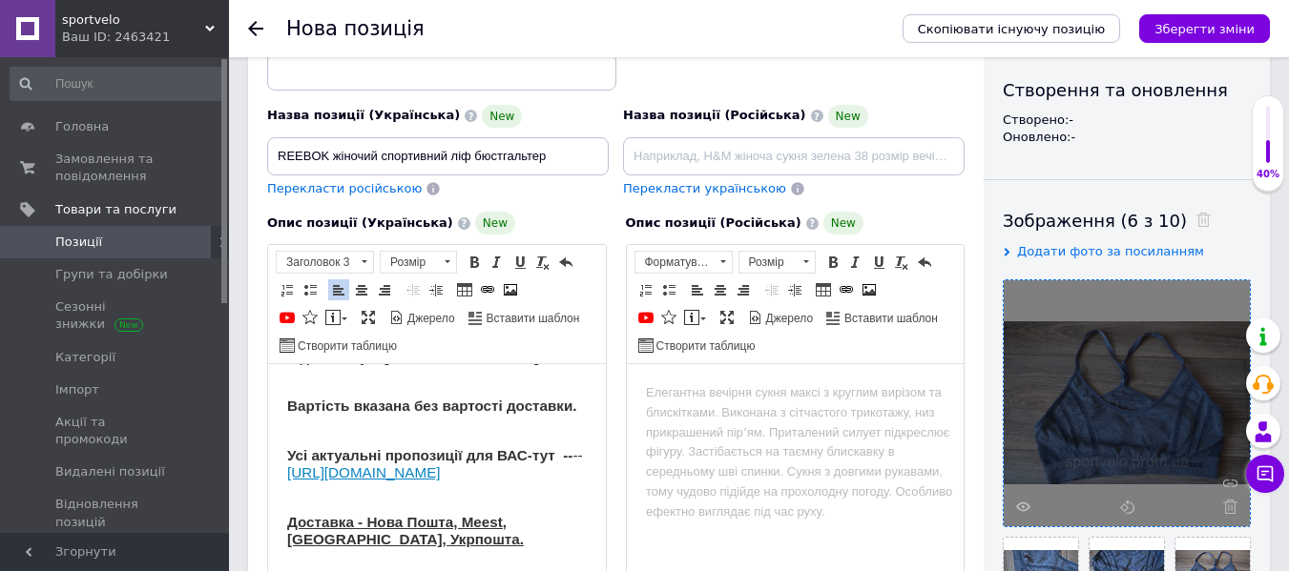
drag, startPoint x: 525, startPoint y: 402, endPoint x: 530, endPoint y: 438, distance: 36.7
click at [524, 402] on h3 "Вартість вказана без вартості доставки." at bounding box center [437, 407] width 300 height 52
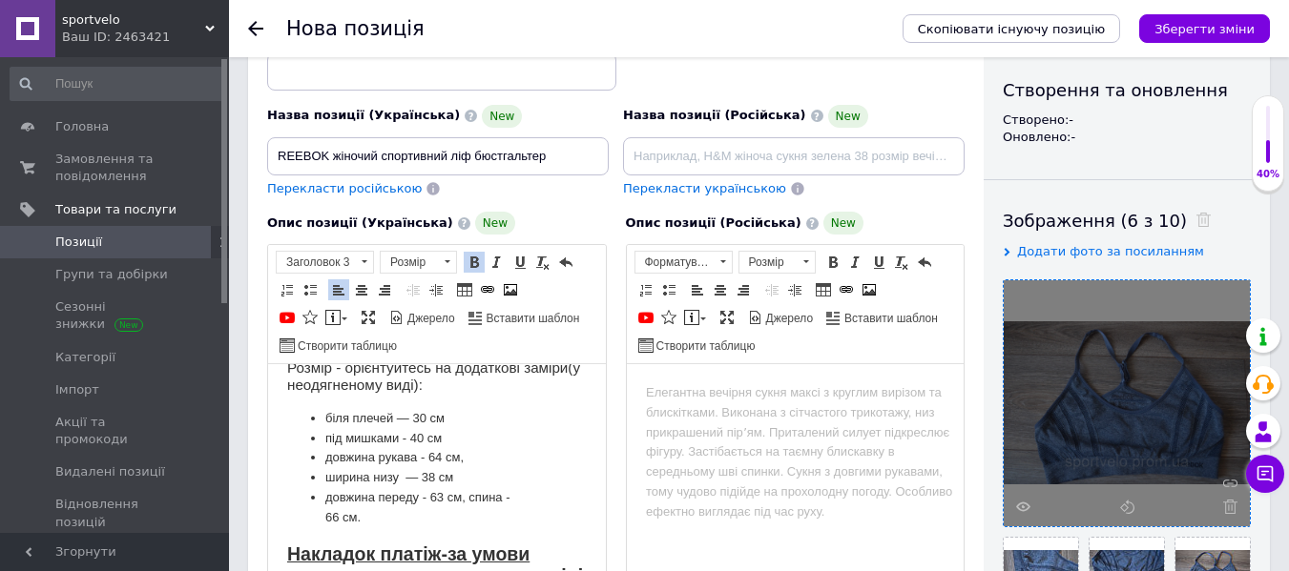
scroll to position [0, 0]
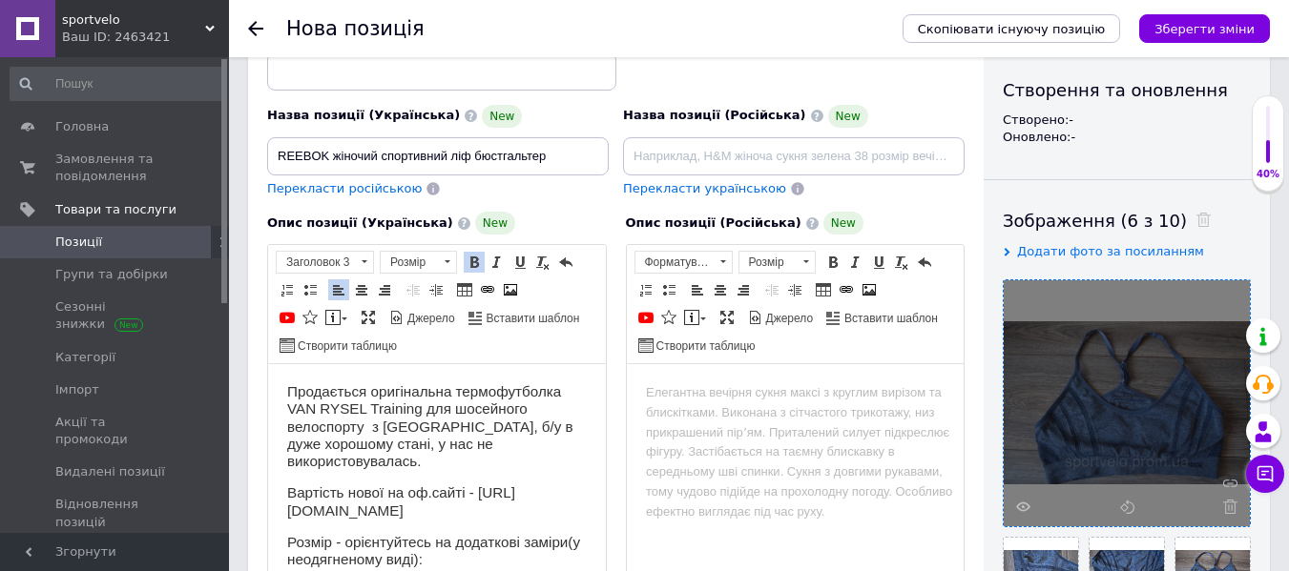
click at [449, 391] on h3 "Продається оригінальна термофутболка VAN RYSEL Training для шосейного велоспорт…" at bounding box center [437, 426] width 300 height 87
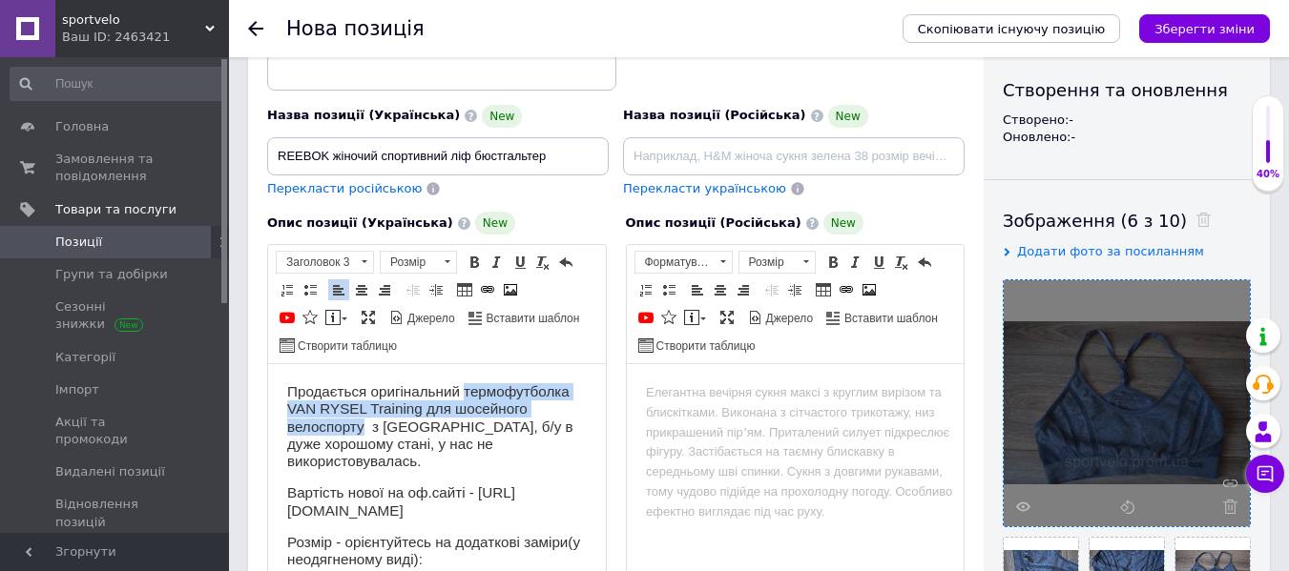
drag, startPoint x: 466, startPoint y: 388, endPoint x: 362, endPoint y: 423, distance: 109.5
click at [362, 423] on h3 "Продається оригінальний термофутболка VAN RYSEL Training для шосейного велоспор…" at bounding box center [437, 426] width 300 height 87
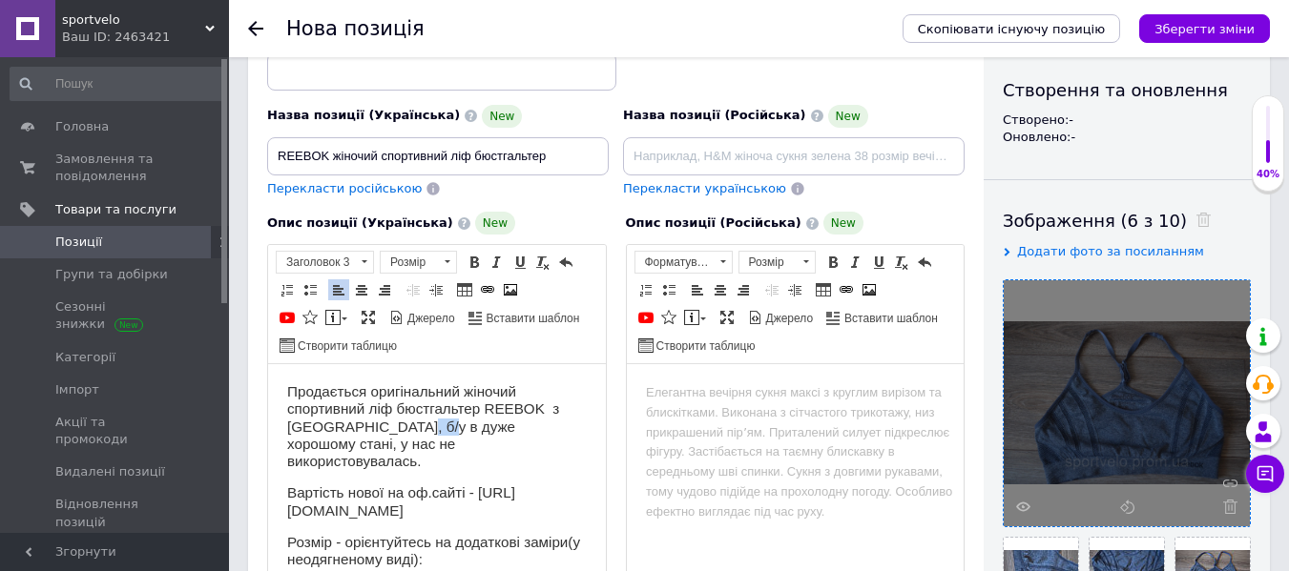
drag, startPoint x: 401, startPoint y: 424, endPoint x: 432, endPoint y: 430, distance: 32.2
click at [432, 430] on h3 "Продається оригінальний жіночий спортивний ліф бюстгальтер REEBOK з [GEOGRAPHIC…" at bounding box center [437, 426] width 300 height 87
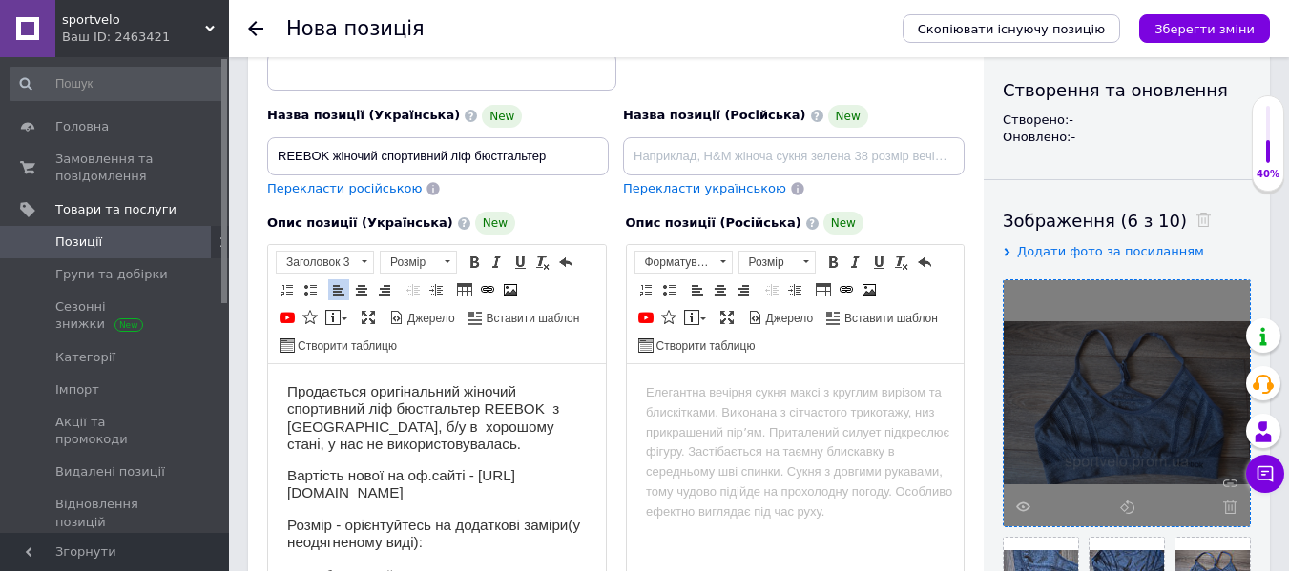
click at [439, 445] on h3 "Продається оригінальний жіночий спортивний ліф бюстгальтер REEBOK з [GEOGRAPHIC…" at bounding box center [437, 418] width 300 height 70
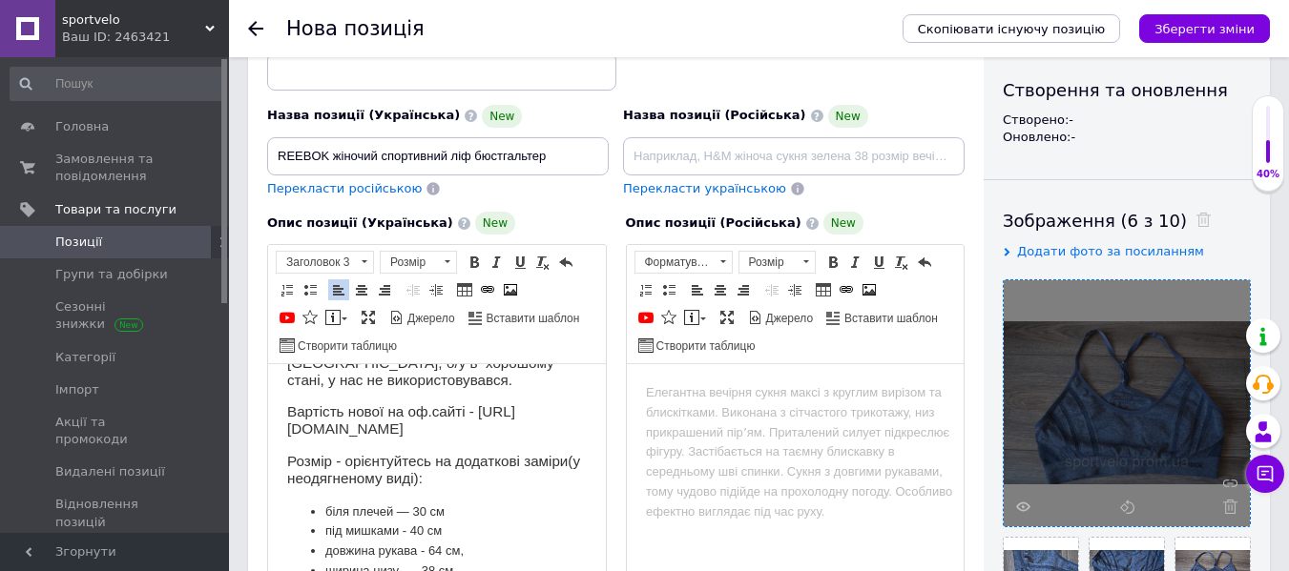
scroll to position [77, 0]
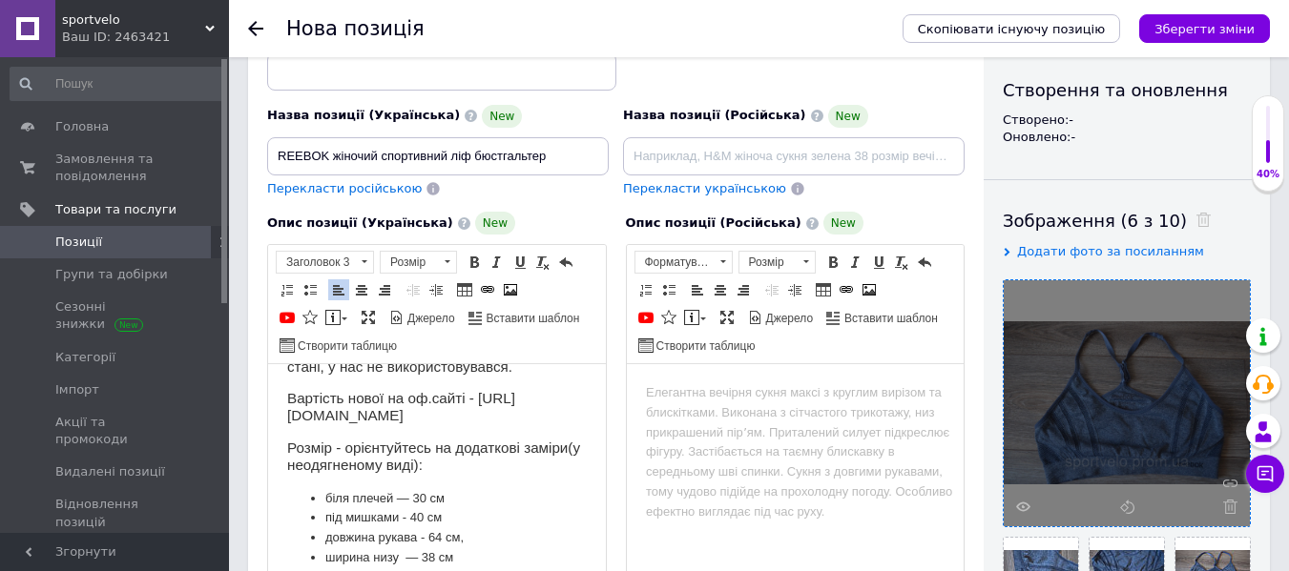
drag, startPoint x: 285, startPoint y: 399, endPoint x: 551, endPoint y: 529, distance: 296.5
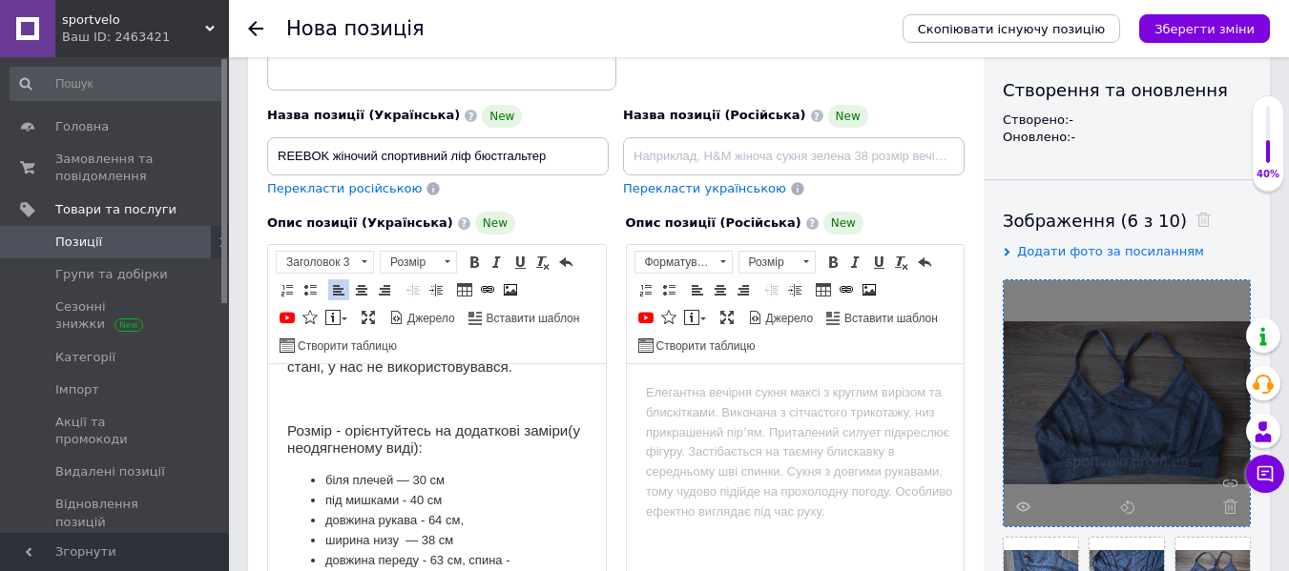
click at [329, 429] on h3 "Розмір - орієнтуйтесь на додаткові заміри(у неодягненому виді):" at bounding box center [437, 440] width 300 height 35
drag, startPoint x: 402, startPoint y: 445, endPoint x: 563, endPoint y: 445, distance: 161.2
click at [563, 445] on h3 "Розмір вказано M, також орієнтуйтесь на додаткові заміри(у неодягненому виді):" at bounding box center [437, 440] width 300 height 35
drag, startPoint x: 587, startPoint y: 425, endPoint x: 605, endPoint y: 422, distance: 18.3
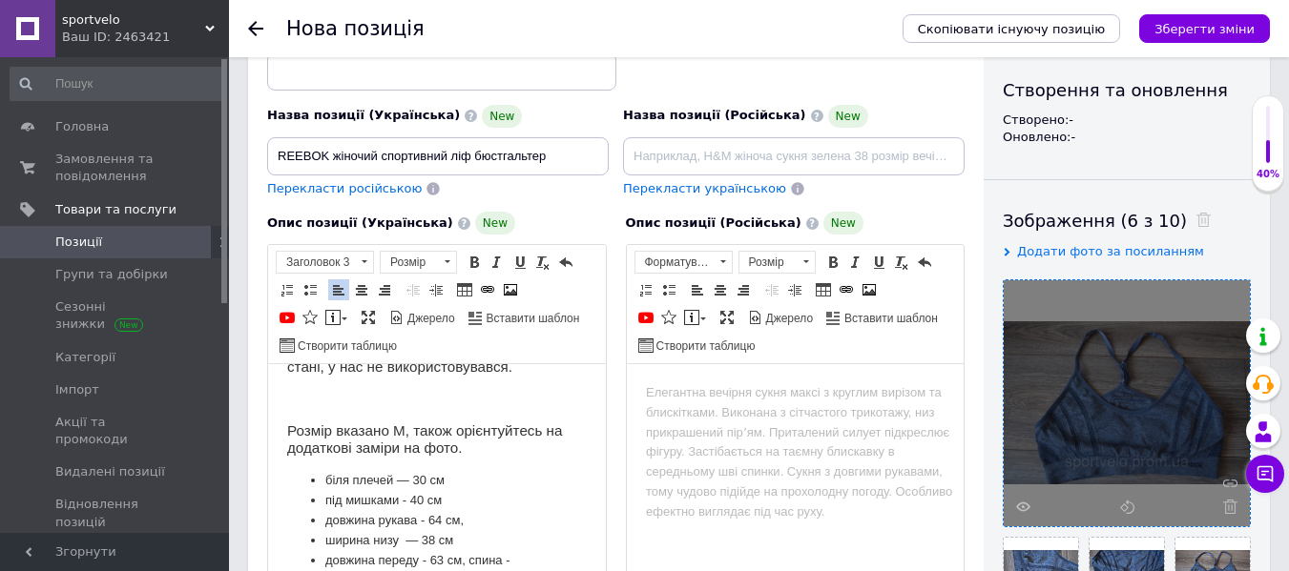
drag, startPoint x: 606, startPoint y: 422, endPoint x: 606, endPoint y: 436, distance: 14.3
click at [606, 436] on div "Розширений текстовий редактор, 6DFA782E-11FE-45F6-9E0E-D2CC2B269F84 Панель інст…" at bounding box center [437, 437] width 340 height 386
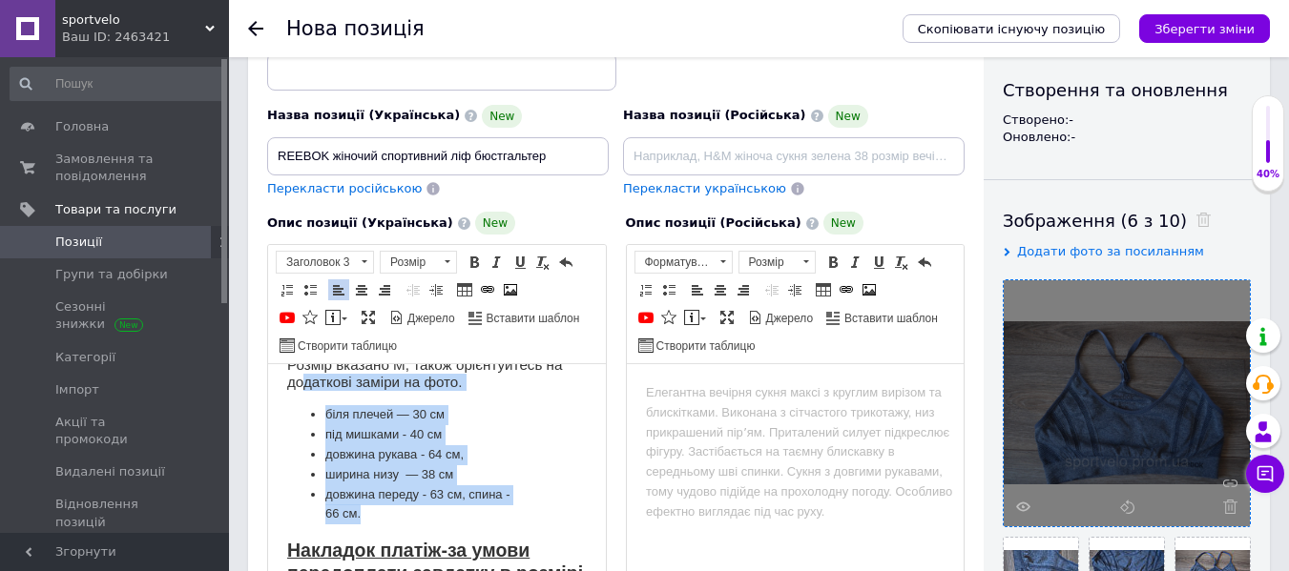
scroll to position [126, 0]
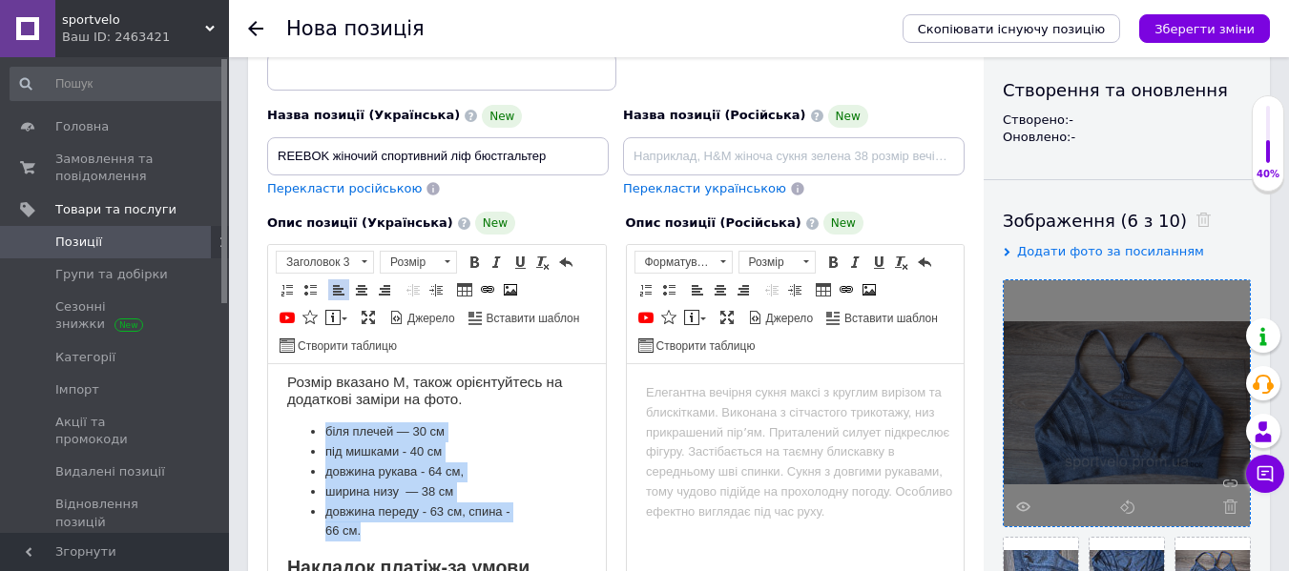
drag, startPoint x: 378, startPoint y: 457, endPoint x: 311, endPoint y: 415, distance: 78.9
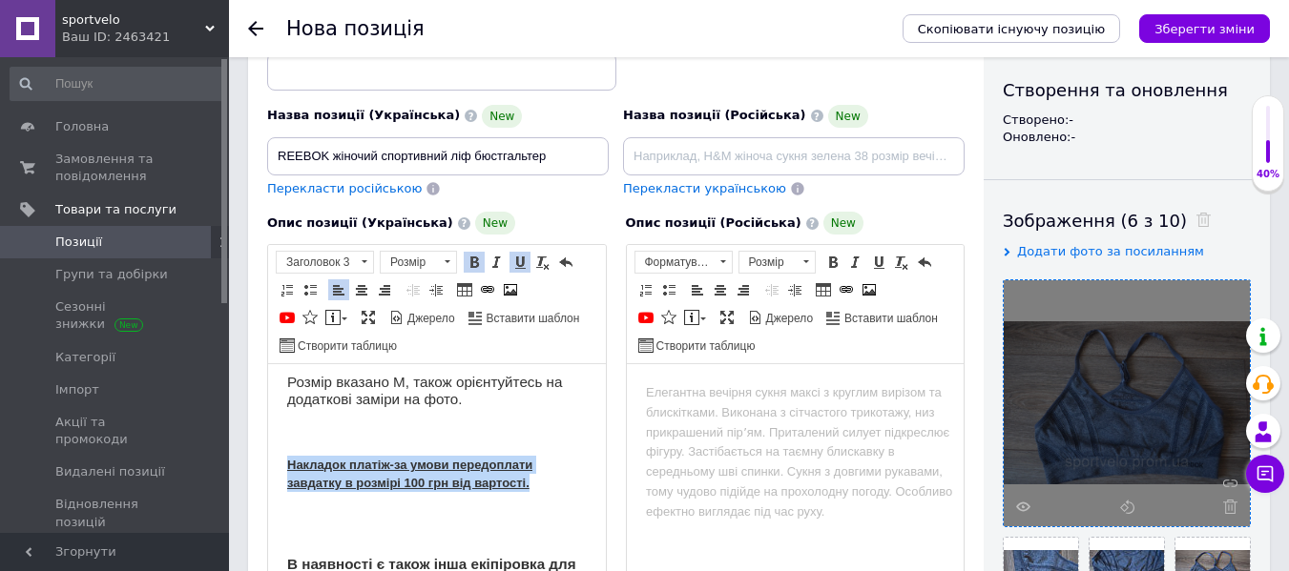
drag, startPoint x: 284, startPoint y: 457, endPoint x: 572, endPoint y: 491, distance: 290.1
click at [572, 491] on html "Продається оригінальний жіночий спортивний ліф бюстгальтер REEBOK з [GEOGRAPHIC…" at bounding box center [437, 550] width 338 height 624
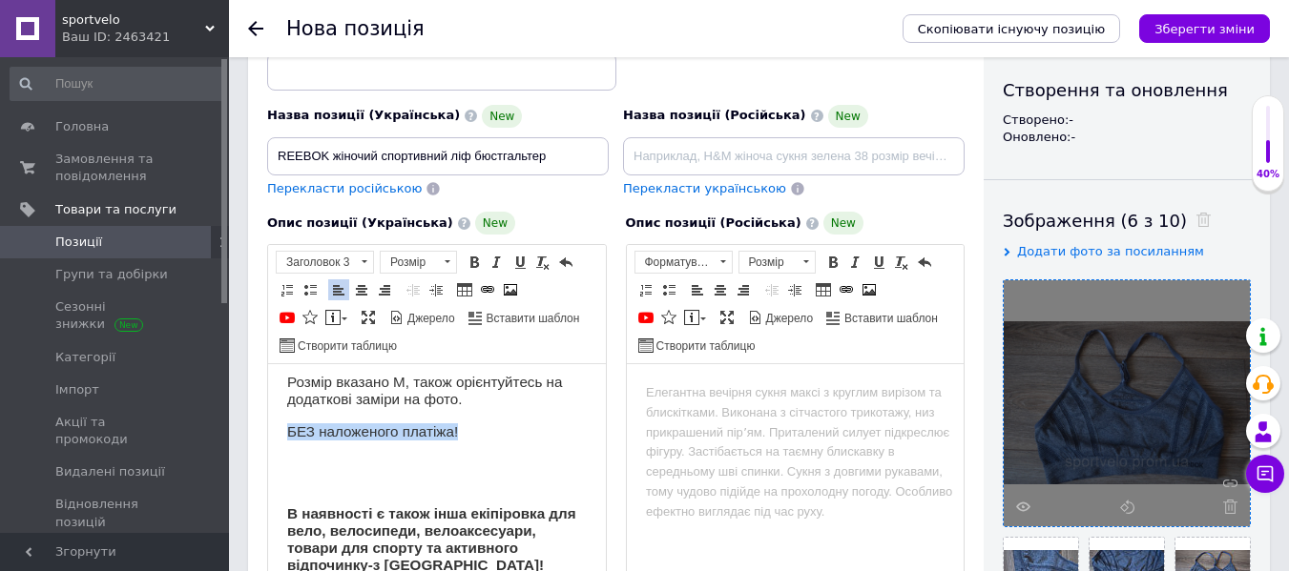
drag, startPoint x: 314, startPoint y: 429, endPoint x: 91, endPoint y: 429, distance: 223.2
click at [268, 429] on html "Продається оригінальний жіночий спортивний ліф бюстгальтер REEBOK з [GEOGRAPHIC…" at bounding box center [437, 524] width 338 height 572
click at [518, 266] on span at bounding box center [519, 262] width 15 height 15
click at [479, 264] on span at bounding box center [473, 262] width 15 height 15
click at [357, 265] on span at bounding box center [364, 262] width 18 height 21
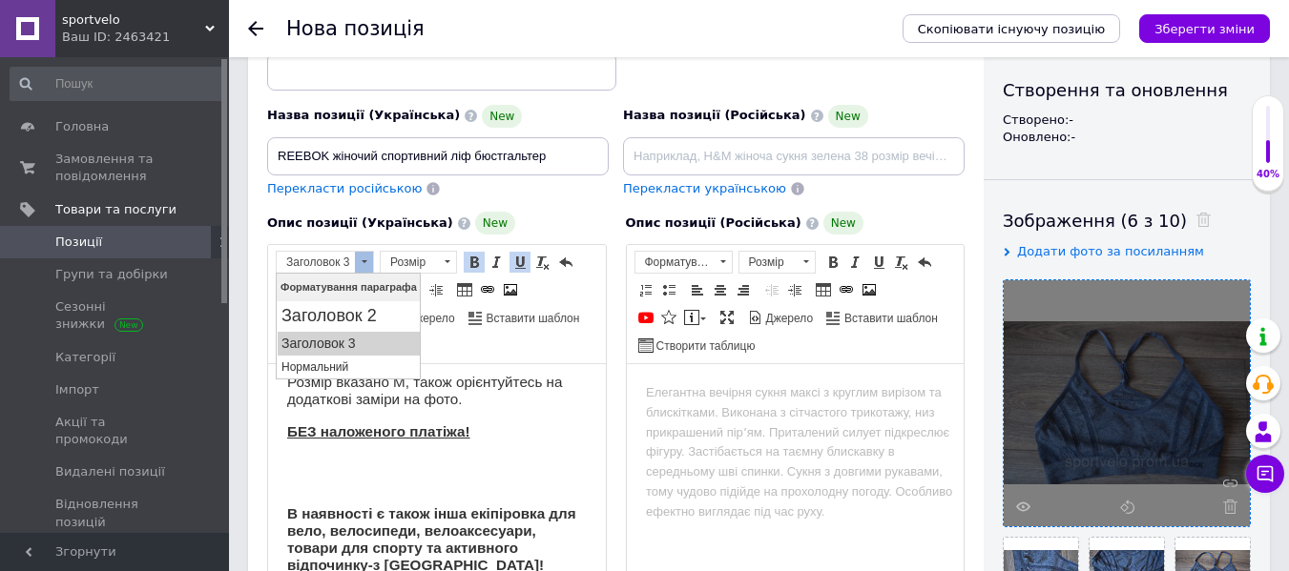
scroll to position [0, 0]
click at [344, 319] on h2 "Заголовок 2" at bounding box center [348, 316] width 135 height 21
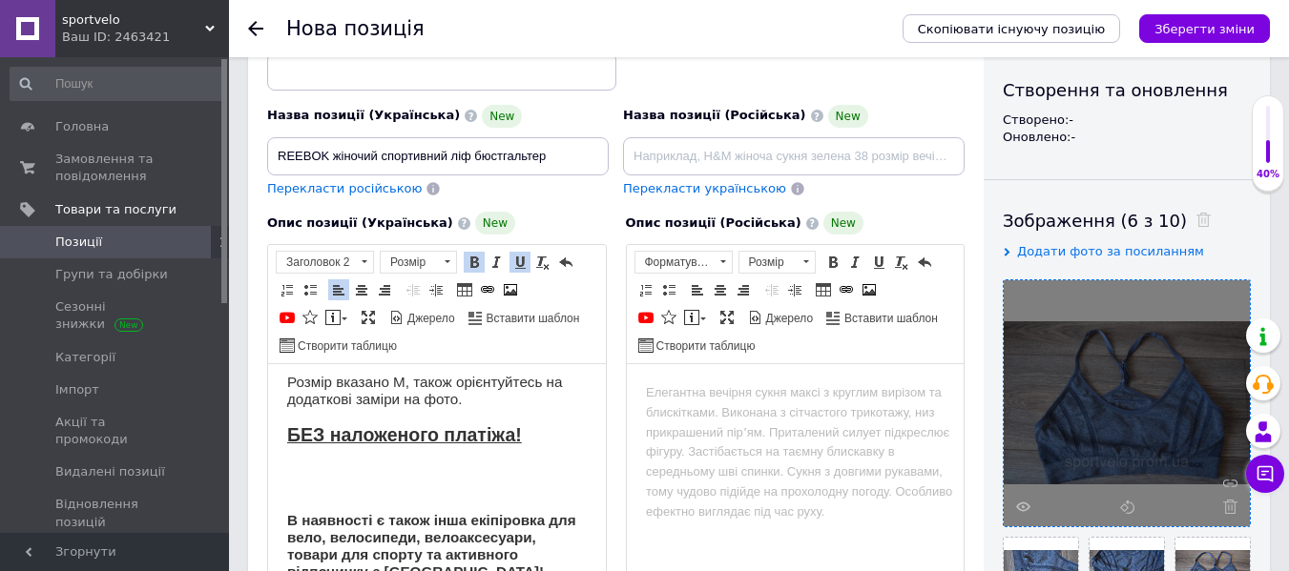
click at [532, 487] on body "Продається оригінальний жіночий спортивний ліф бюстгальтер REEBOK з [GEOGRAPHIC…" at bounding box center [437, 528] width 300 height 541
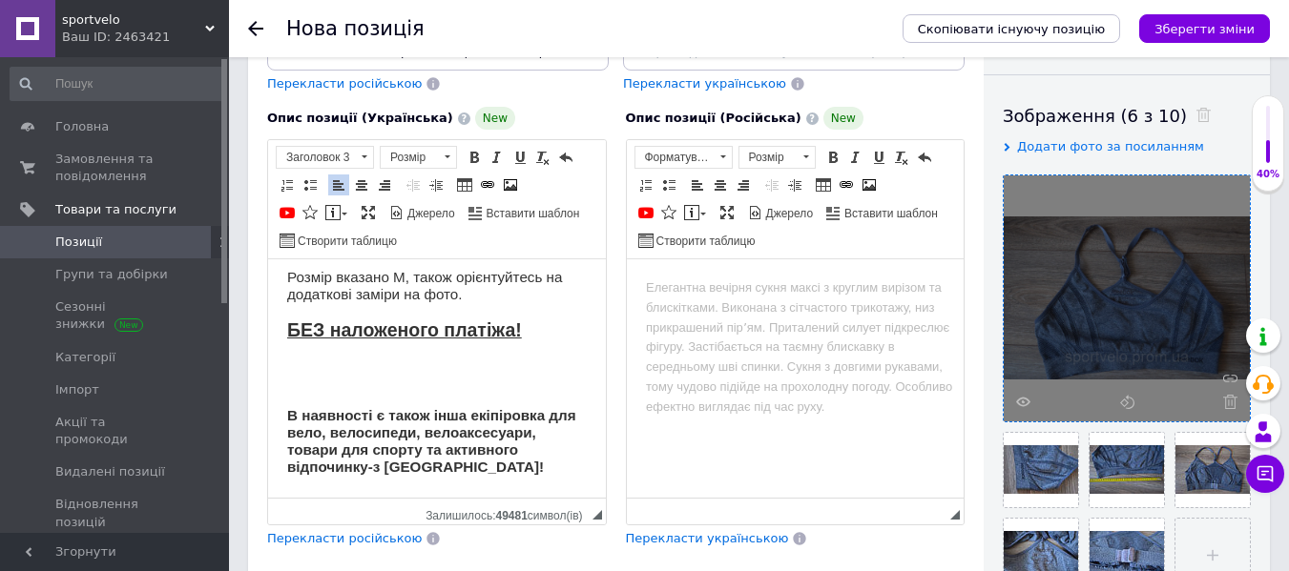
scroll to position [385, 0]
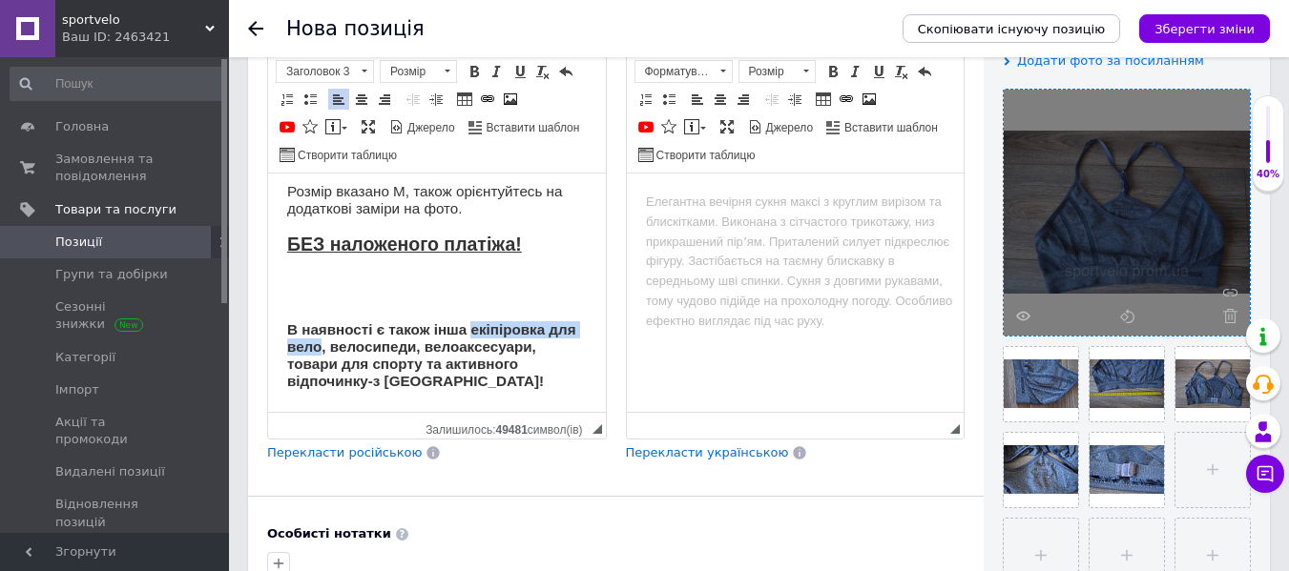
drag, startPoint x: 472, startPoint y: 326, endPoint x: 350, endPoint y: 351, distance: 124.6
click at [350, 351] on strong "В наявності є також інша екіпіровка для вело, велосипеди, велоаксесуари, товари…" at bounding box center [431, 355] width 289 height 69
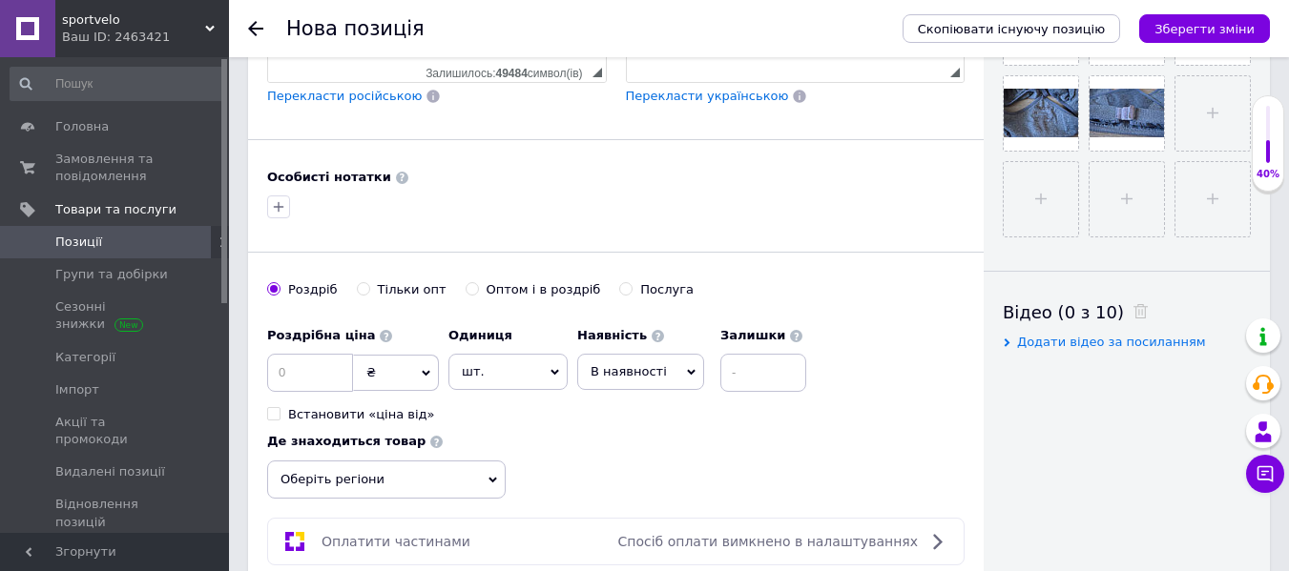
scroll to position [862, 0]
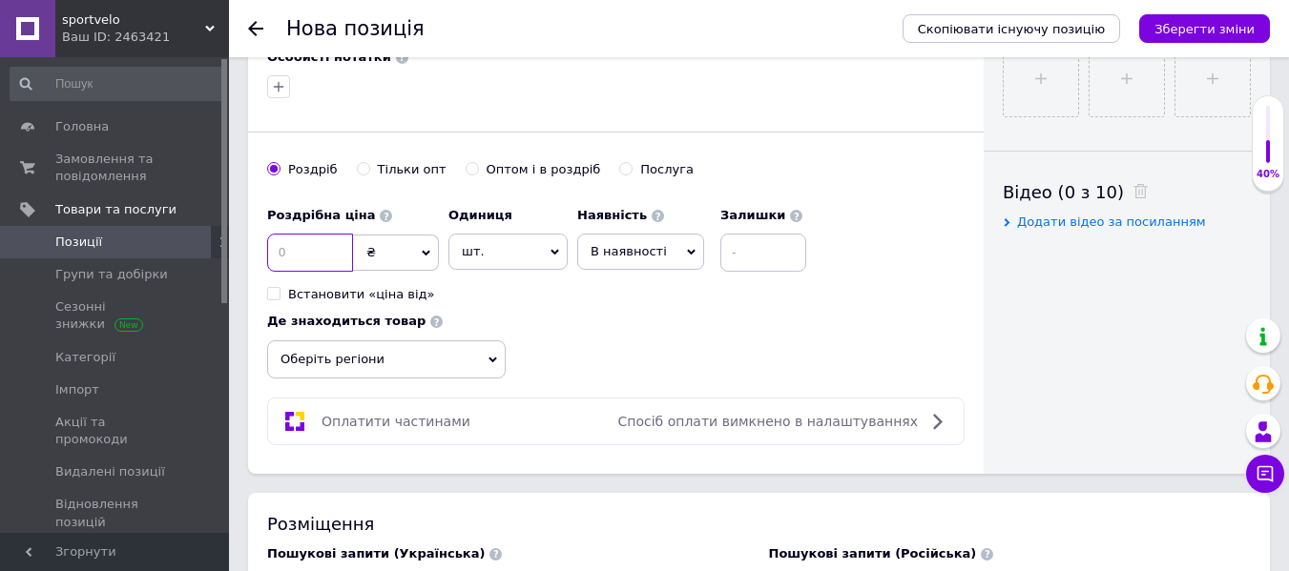
click at [313, 262] on input at bounding box center [310, 253] width 86 height 38
type input "6"
click at [420, 251] on span "₴" at bounding box center [396, 253] width 86 height 36
click at [401, 285] on li "$" at bounding box center [396, 292] width 84 height 27
click at [733, 232] on div "Залишки" at bounding box center [763, 234] width 86 height 74
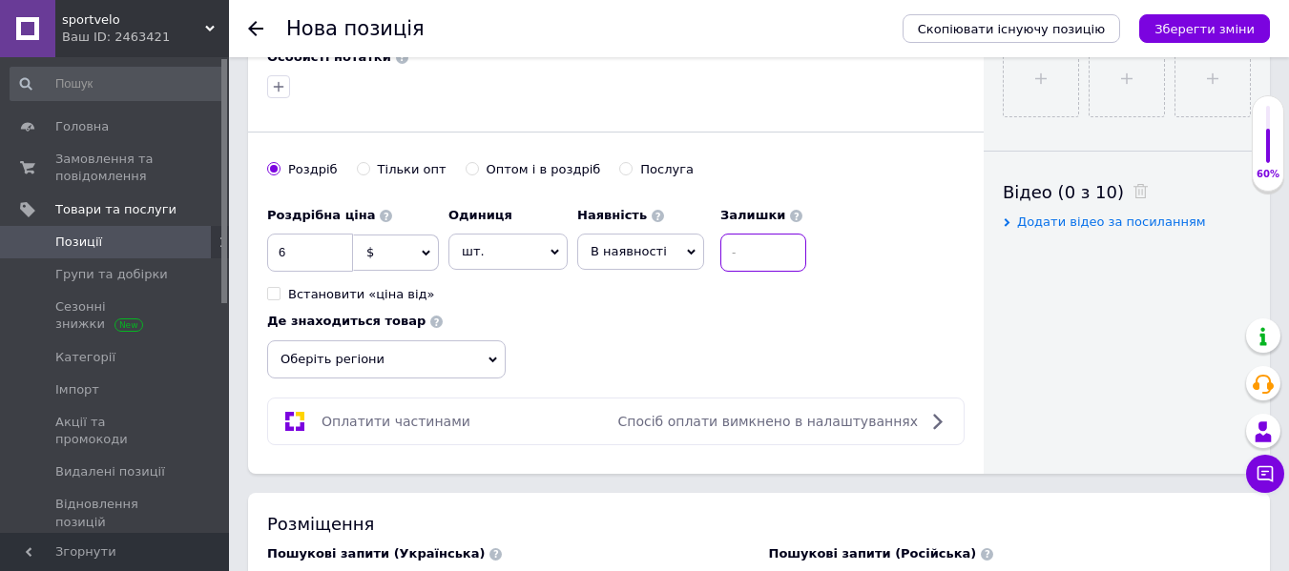
click at [767, 246] on input at bounding box center [763, 253] width 86 height 38
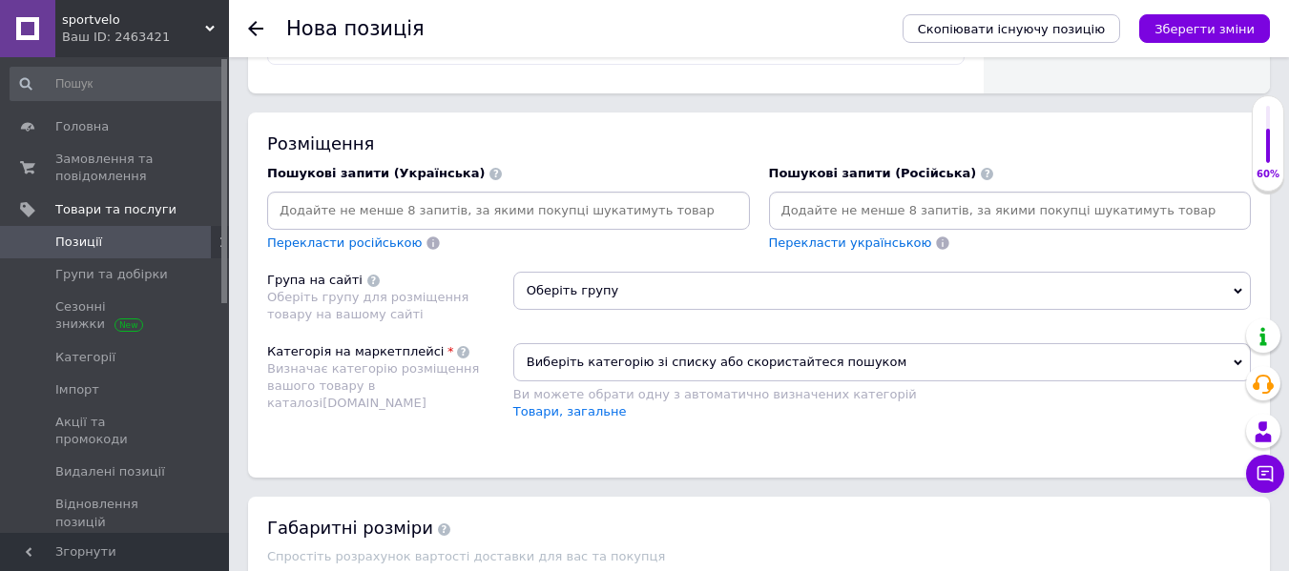
scroll to position [1244, 0]
type input "1"
click at [578, 213] on input at bounding box center [508, 210] width 475 height 29
type input "женский спортивный лиф"
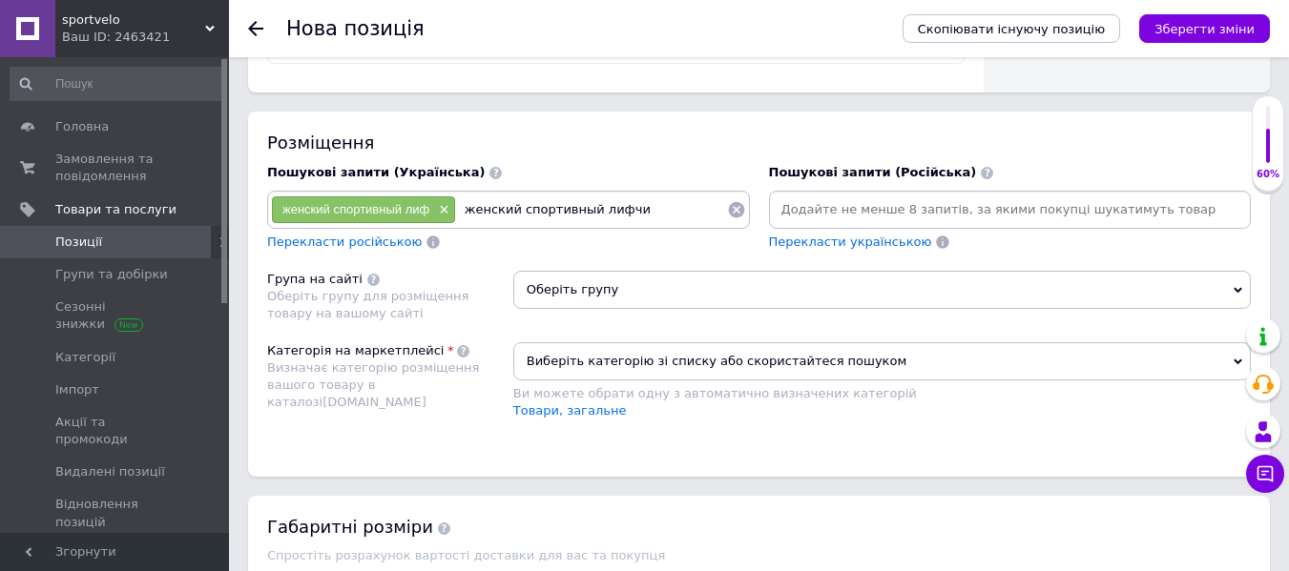
type input "женский спортивный лифчик"
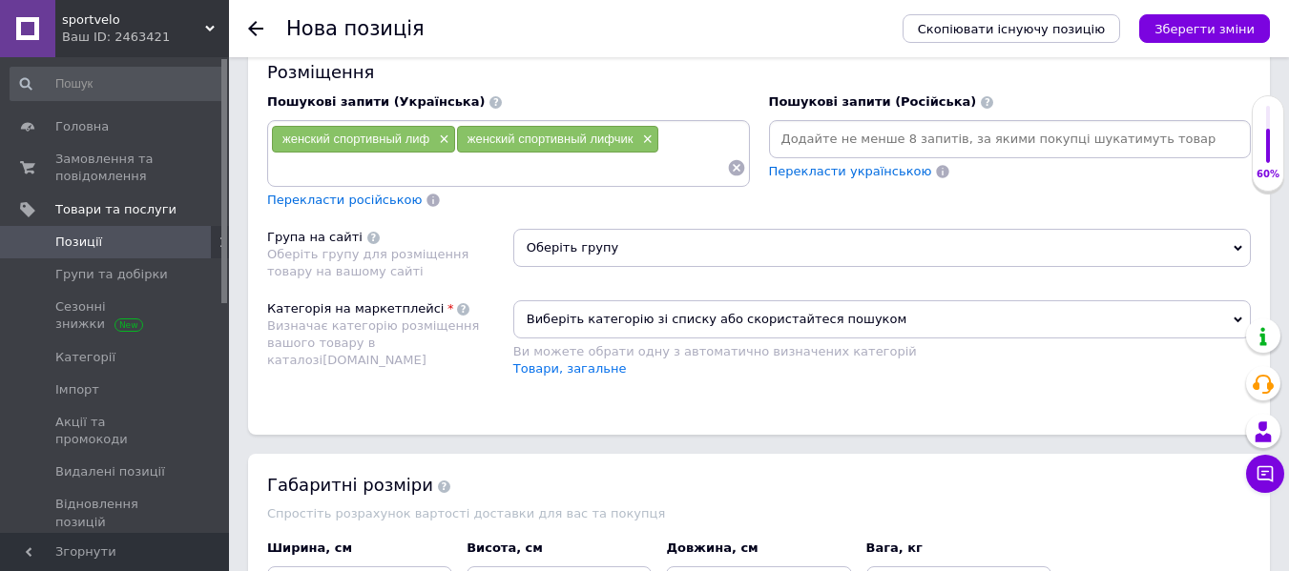
scroll to position [1435, 0]
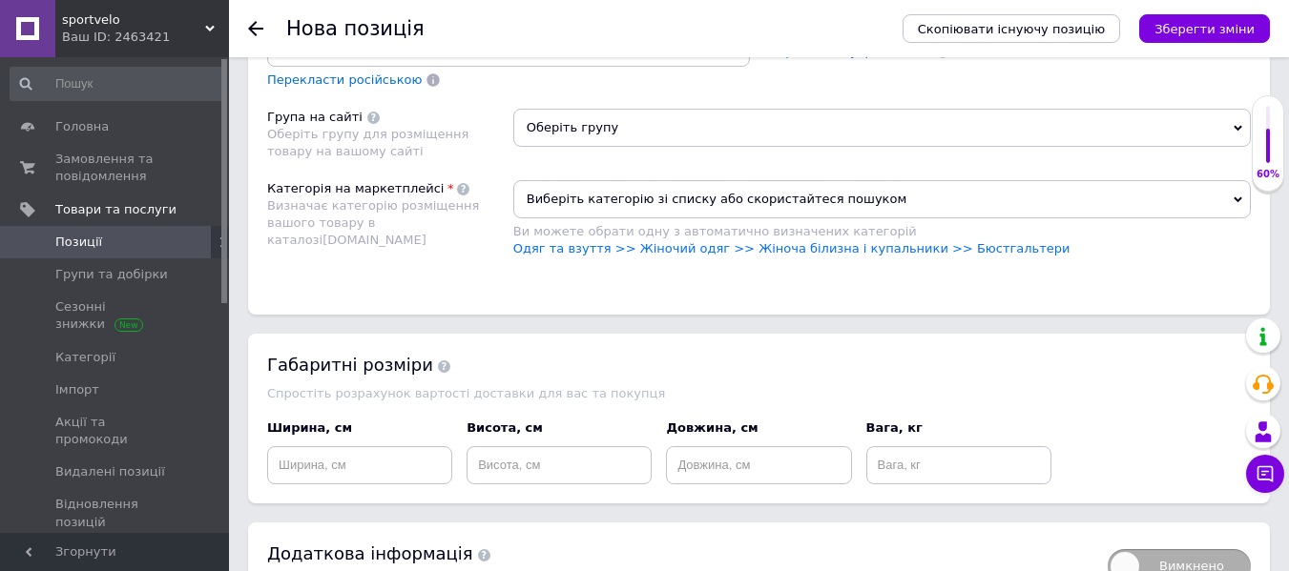
drag, startPoint x: 720, startPoint y: 249, endPoint x: 726, endPoint y: 228, distance: 21.8
click at [720, 248] on link "Одяг та взуття >> Жіночий одяг >> Жіноча білизна і купальники >> Бюстгальтери" at bounding box center [791, 248] width 557 height 14
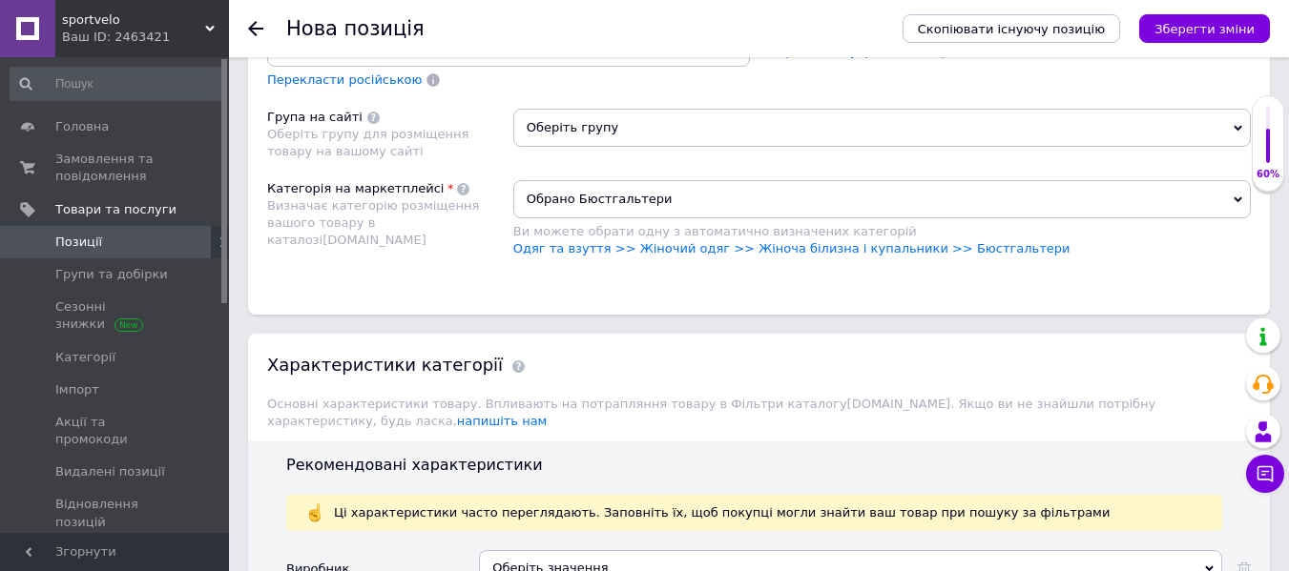
click at [770, 127] on span "Оберіть групу" at bounding box center [881, 128] width 737 height 38
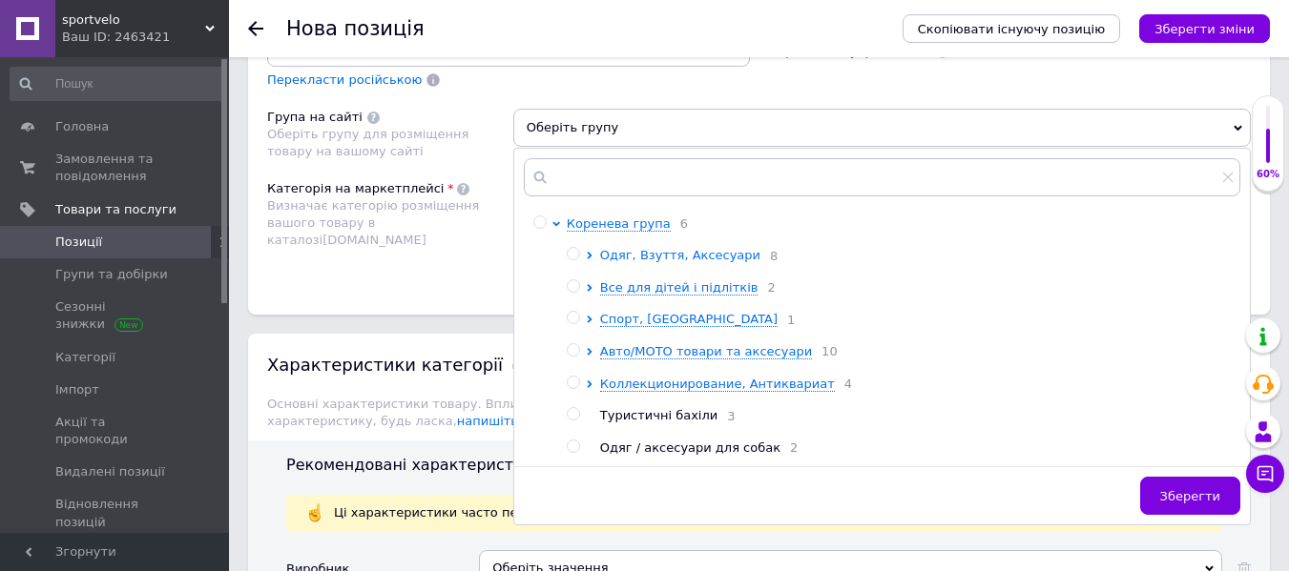
click at [688, 258] on span "Одяг, Взуття, Аксесуари" at bounding box center [680, 255] width 160 height 14
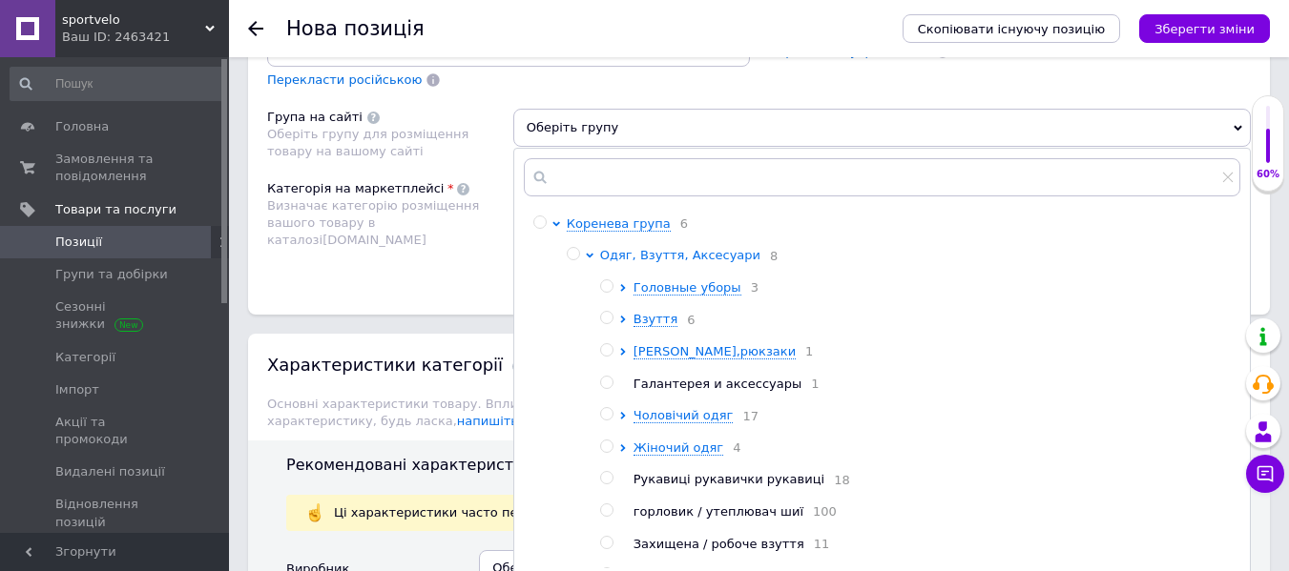
scroll to position [1530, 0]
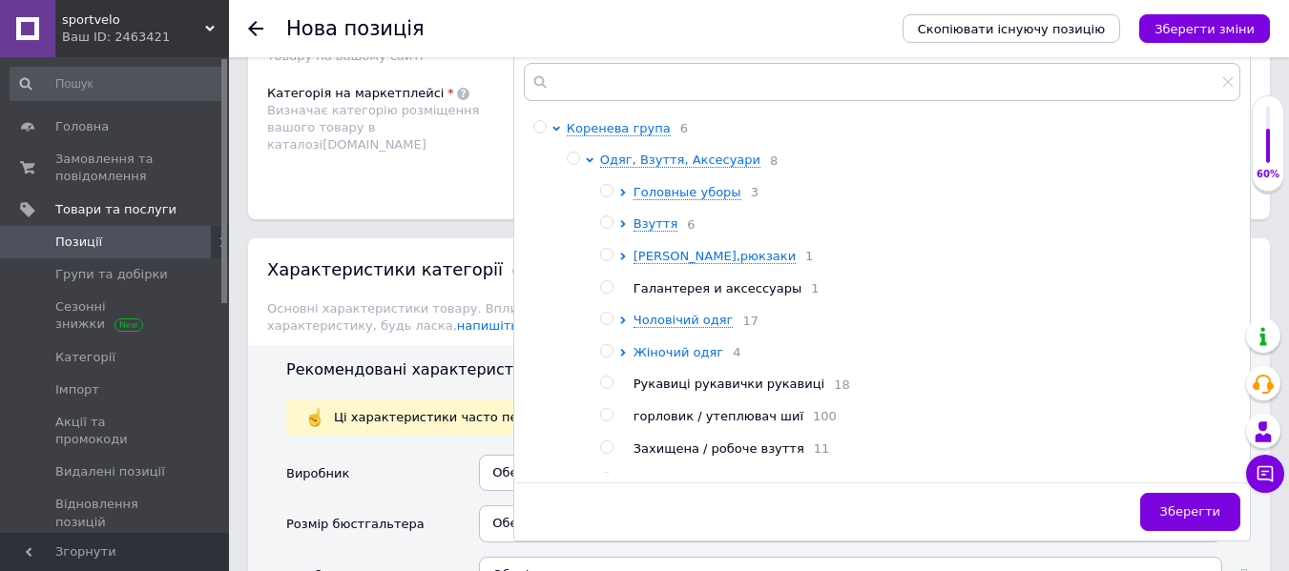
click at [663, 356] on span "Жіночий одяг" at bounding box center [678, 352] width 90 height 14
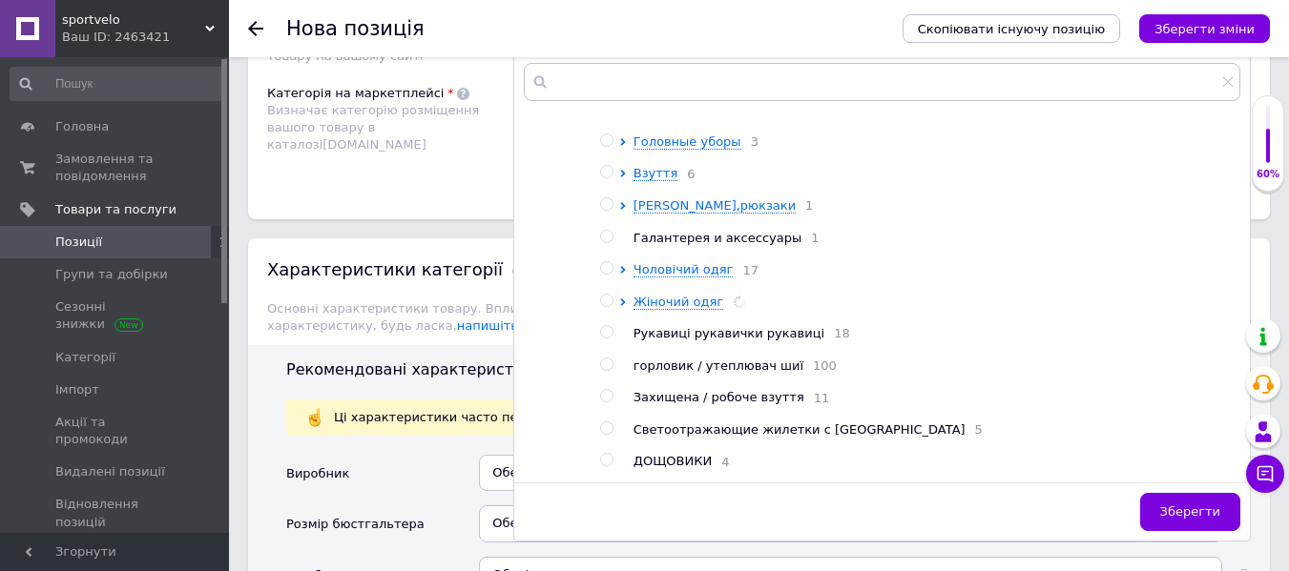
scroll to position [191, 0]
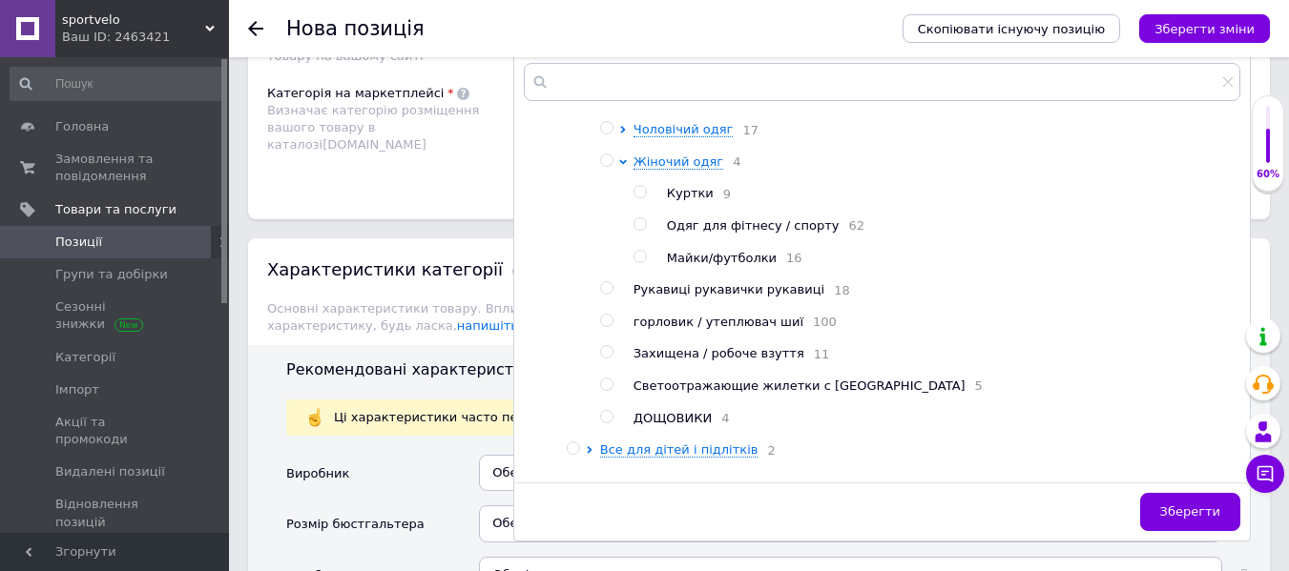
click at [759, 233] on span "Одяг для фітнесу / спорту" at bounding box center [753, 225] width 173 height 14
radio input "true"
click at [1171, 498] on button "Зберегти" at bounding box center [1190, 512] width 100 height 38
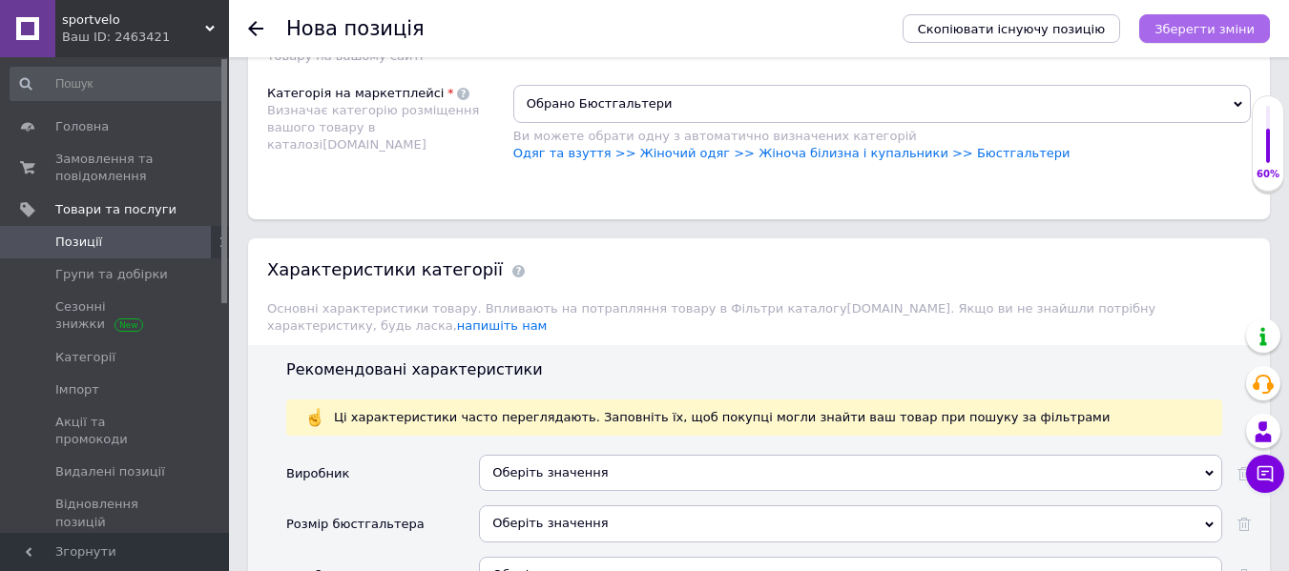
click at [1193, 34] on icon "Зберегти зміни" at bounding box center [1204, 29] width 100 height 14
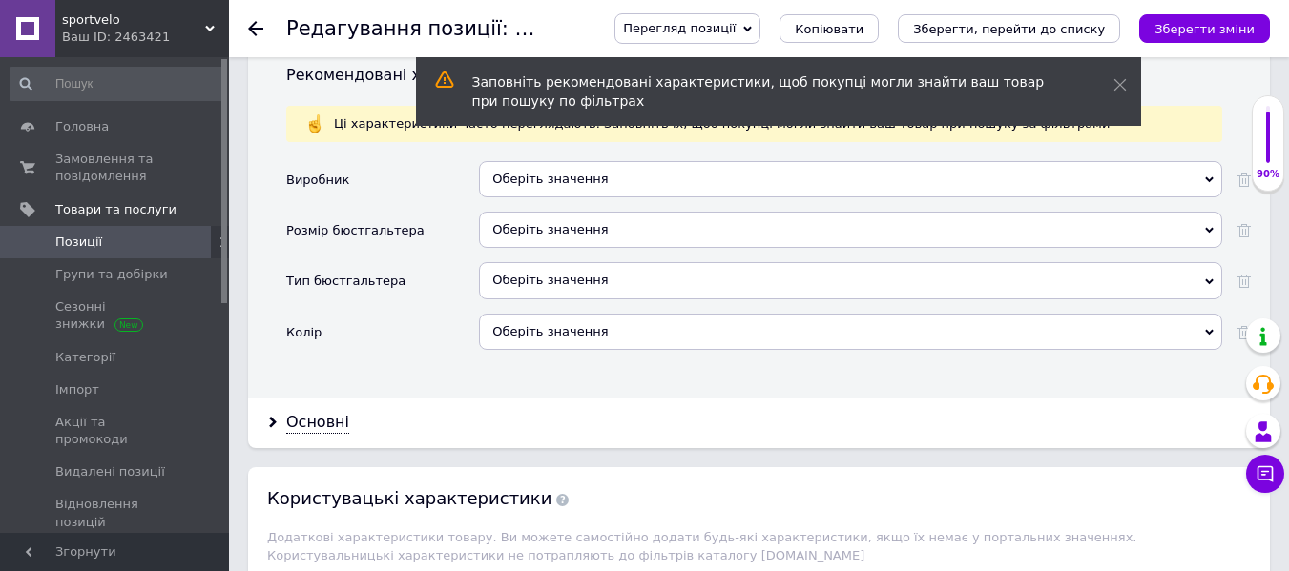
scroll to position [1812, 0]
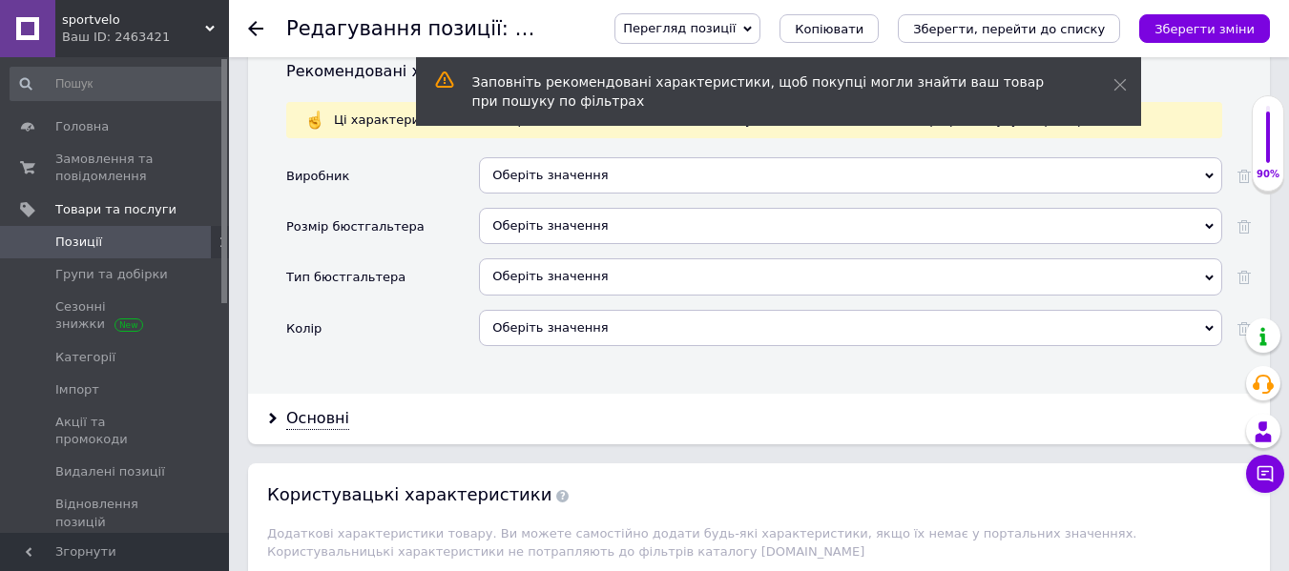
click at [714, 174] on div "Оберіть значення" at bounding box center [850, 175] width 743 height 36
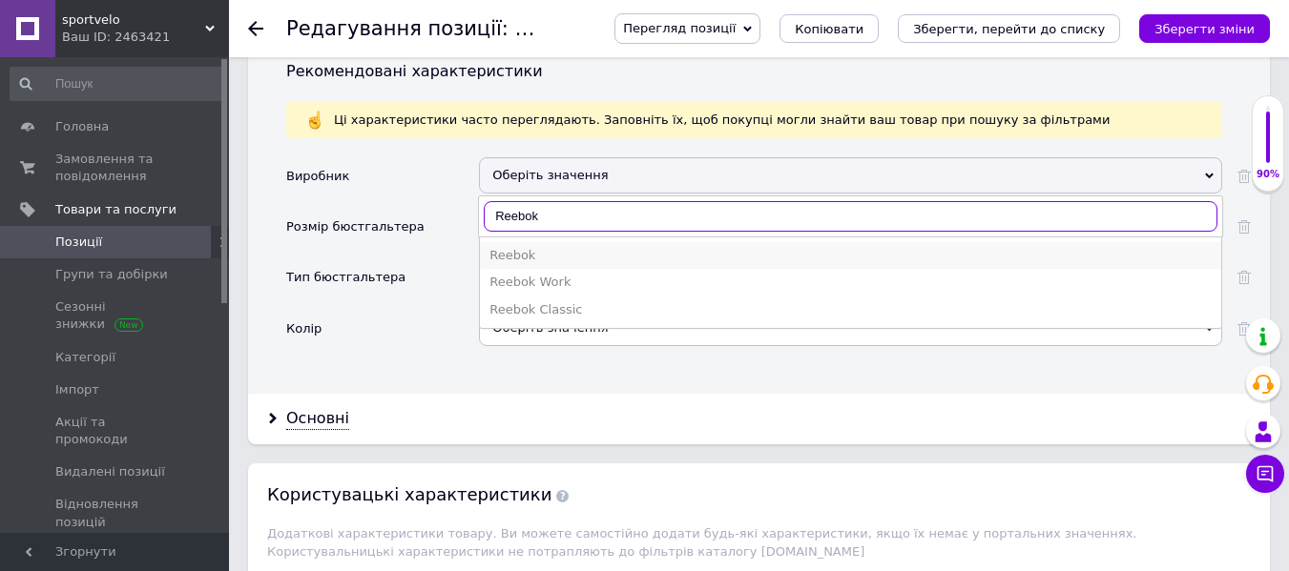
type input "Reebok"
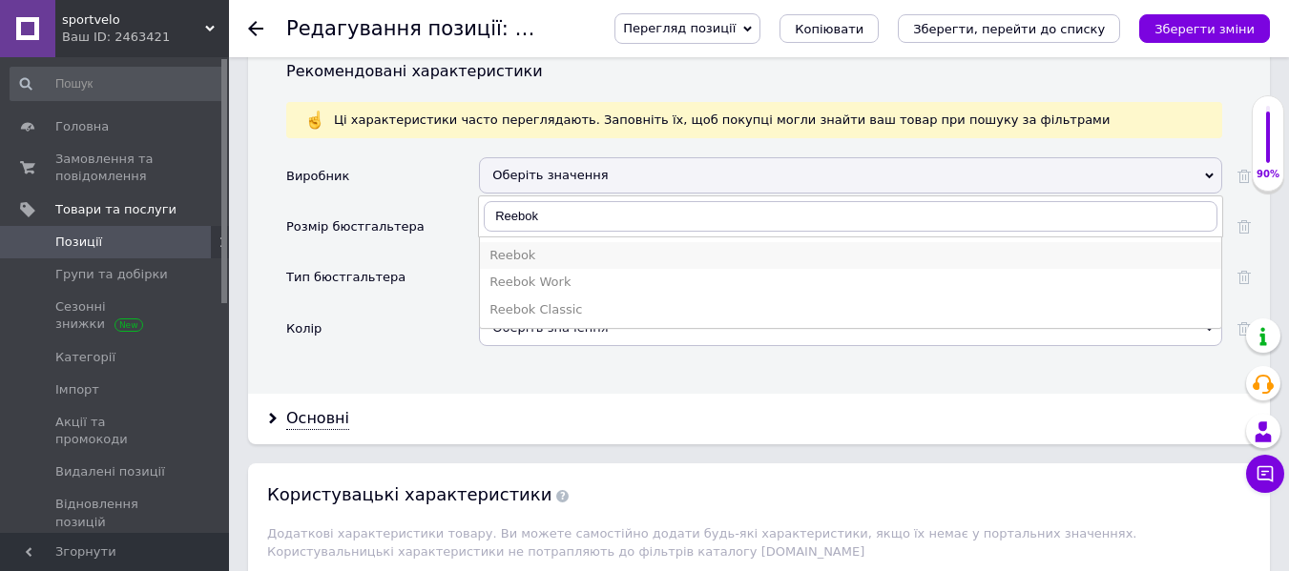
click at [531, 247] on div "Reebok" at bounding box center [850, 255] width 722 height 17
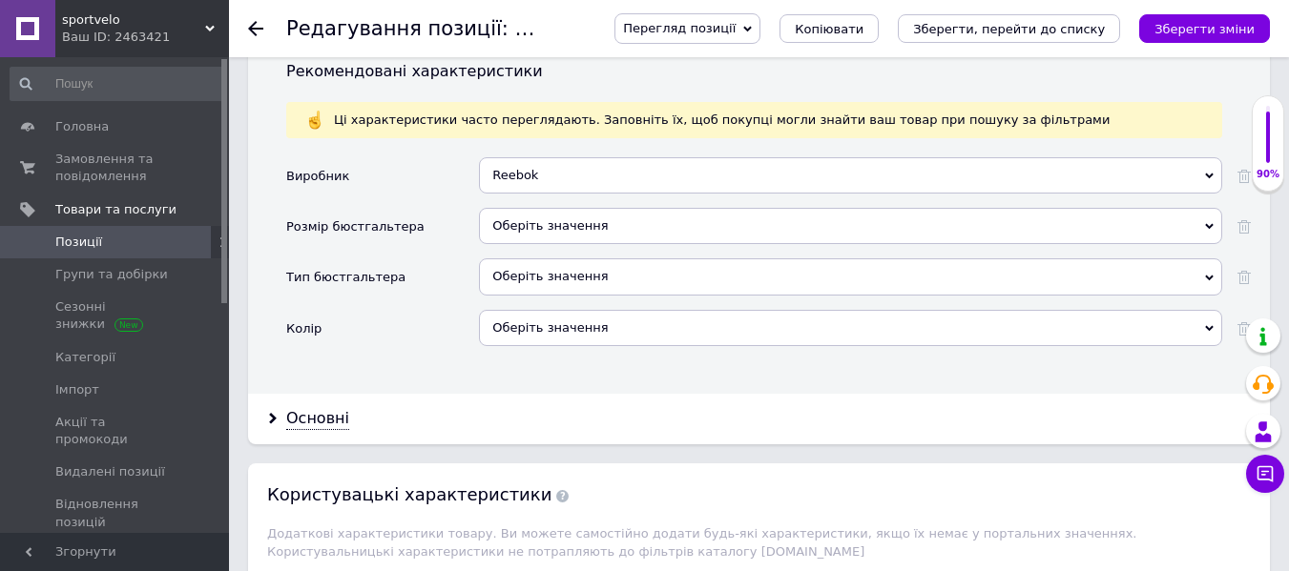
click at [562, 211] on div "Оберіть значення" at bounding box center [850, 226] width 743 height 36
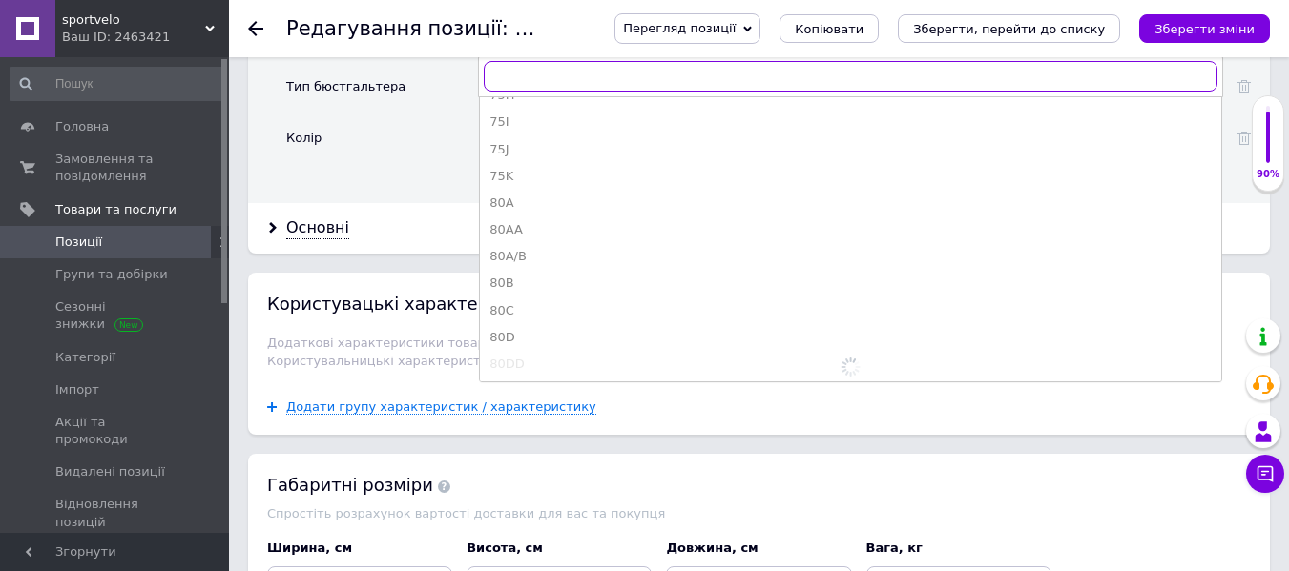
scroll to position [2414, 0]
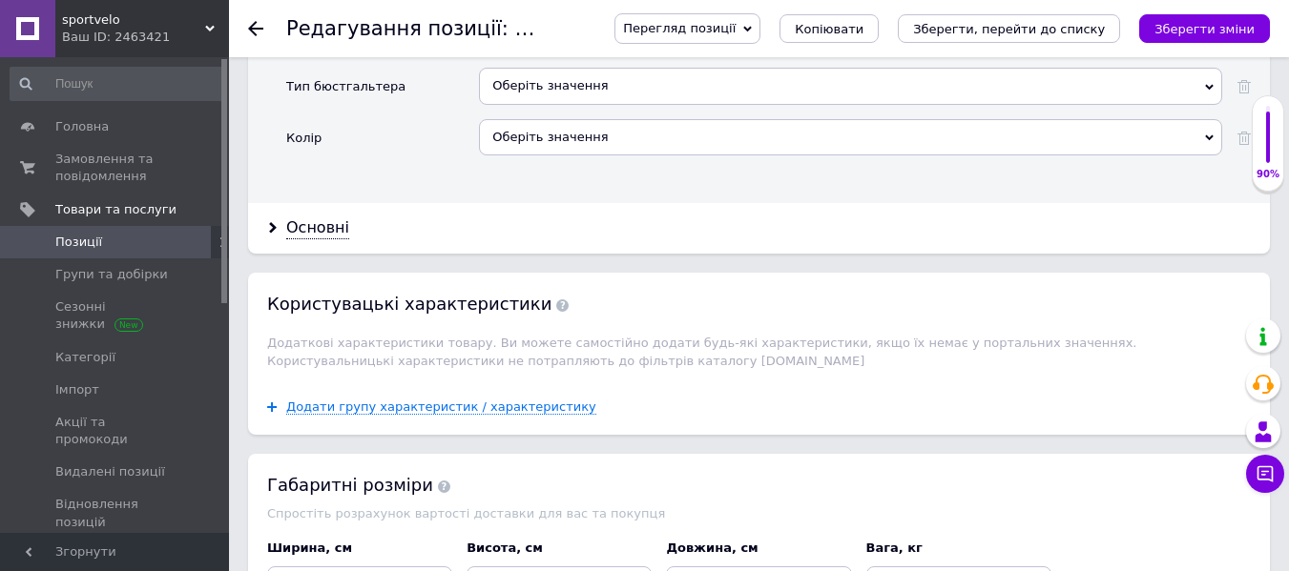
click at [433, 182] on div "Рекомендовані характеристики Ці характеристики часто переглядають. Заповніть їх…" at bounding box center [759, 29] width 1022 height 346
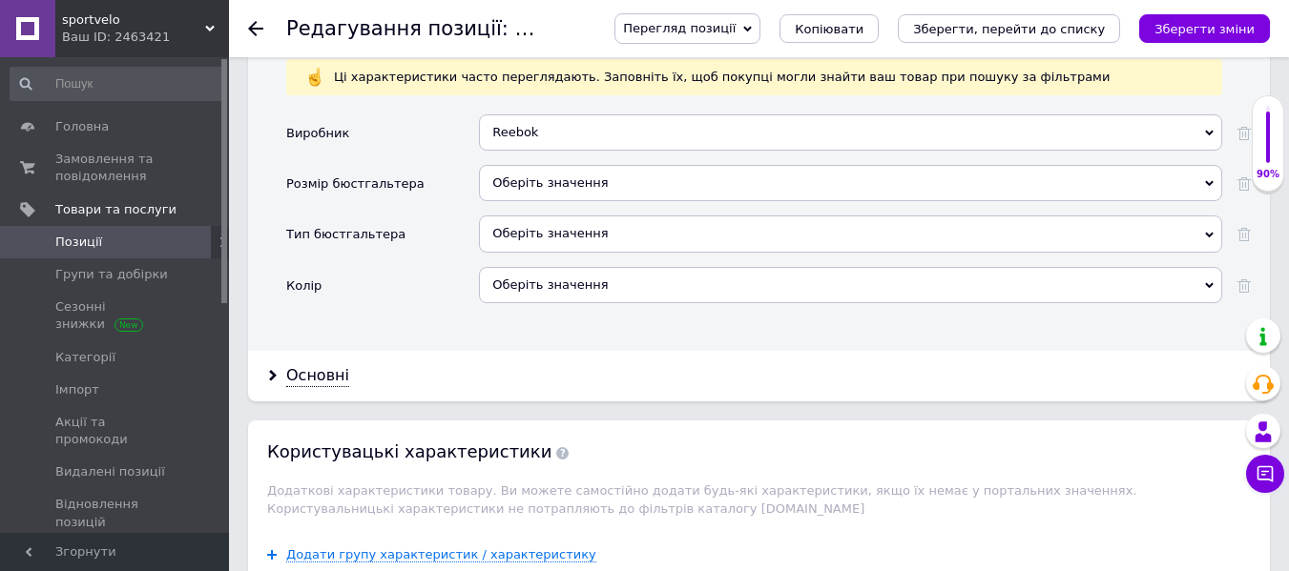
scroll to position [1812, 0]
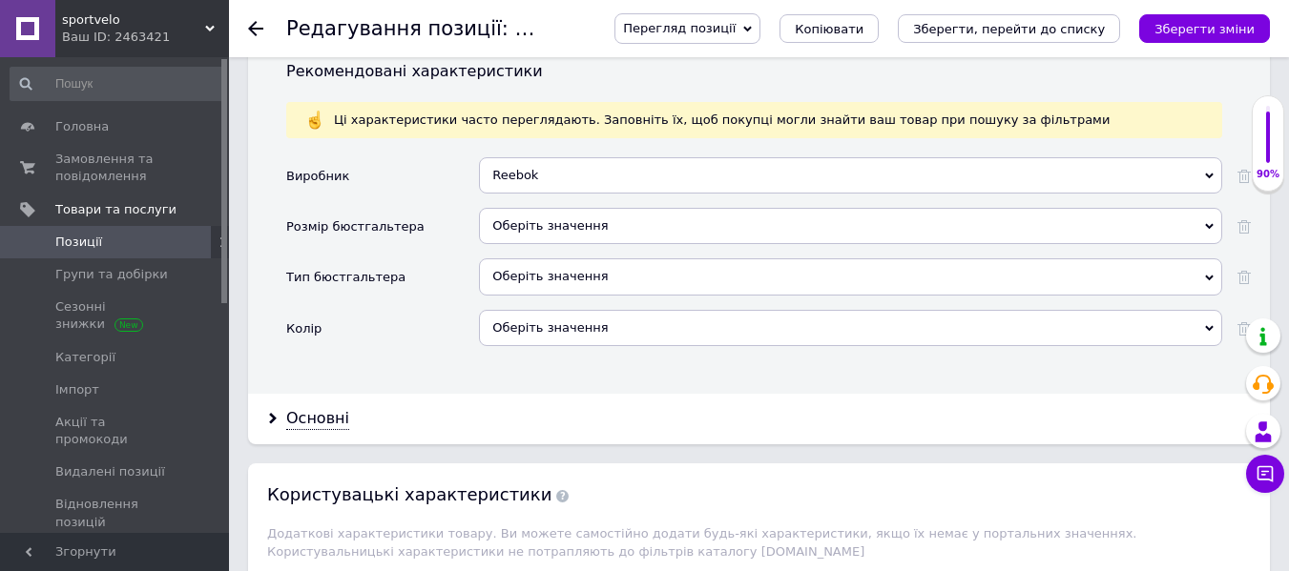
click at [549, 262] on div "Оберіть значення" at bounding box center [850, 277] width 743 height 36
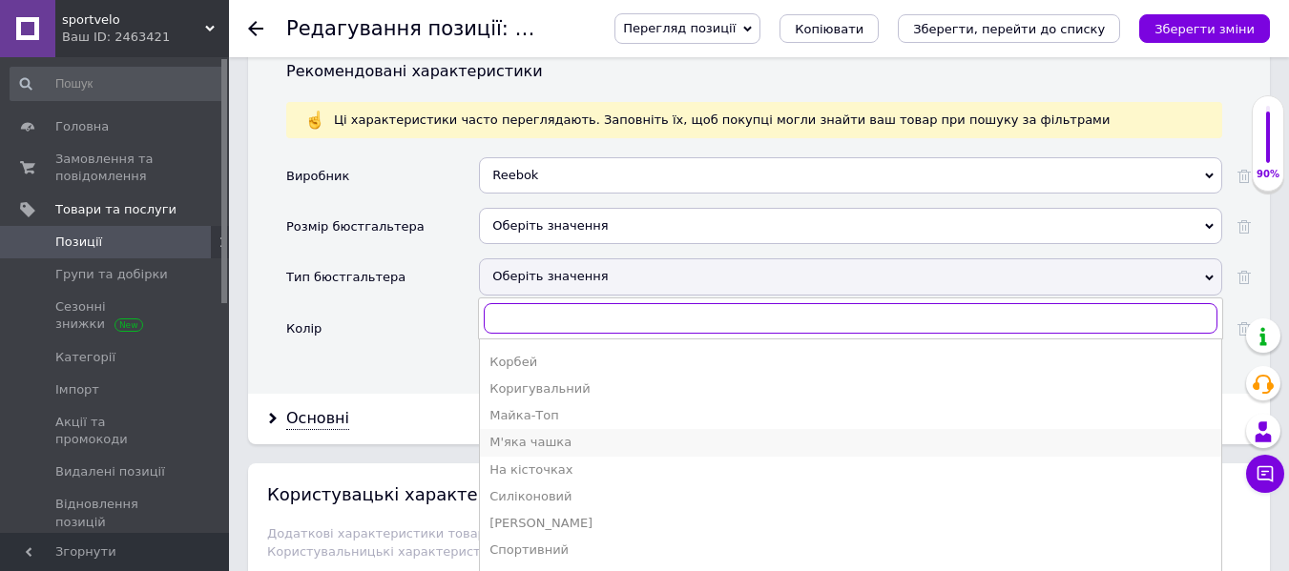
scroll to position [343, 0]
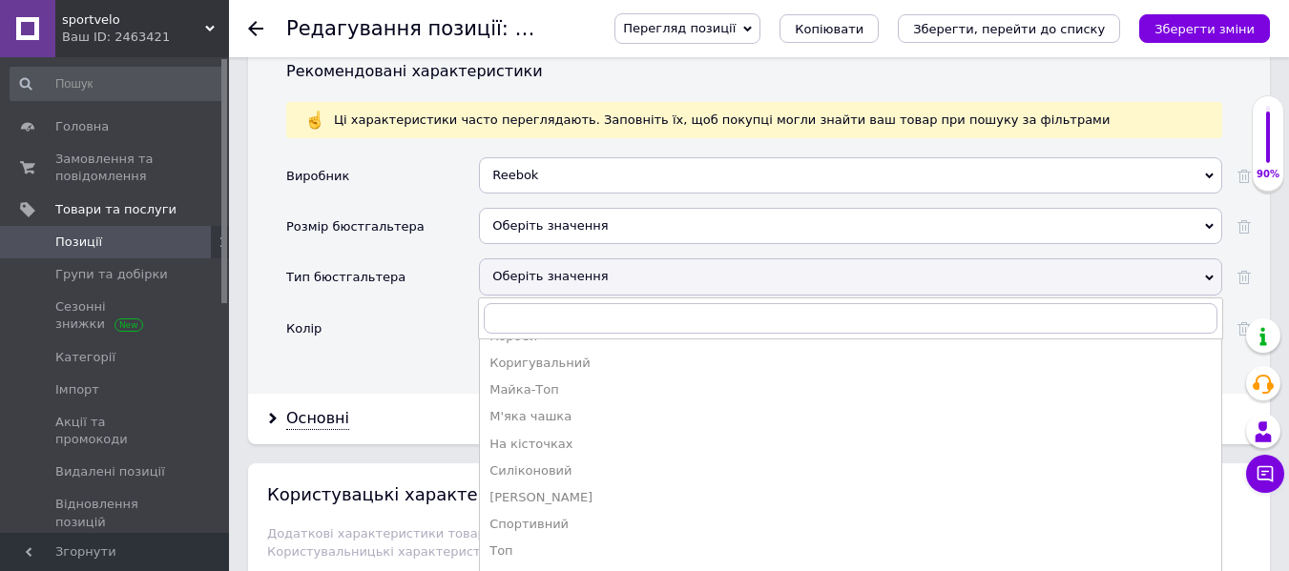
click at [549, 516] on div "Спортивний" at bounding box center [850, 524] width 722 height 17
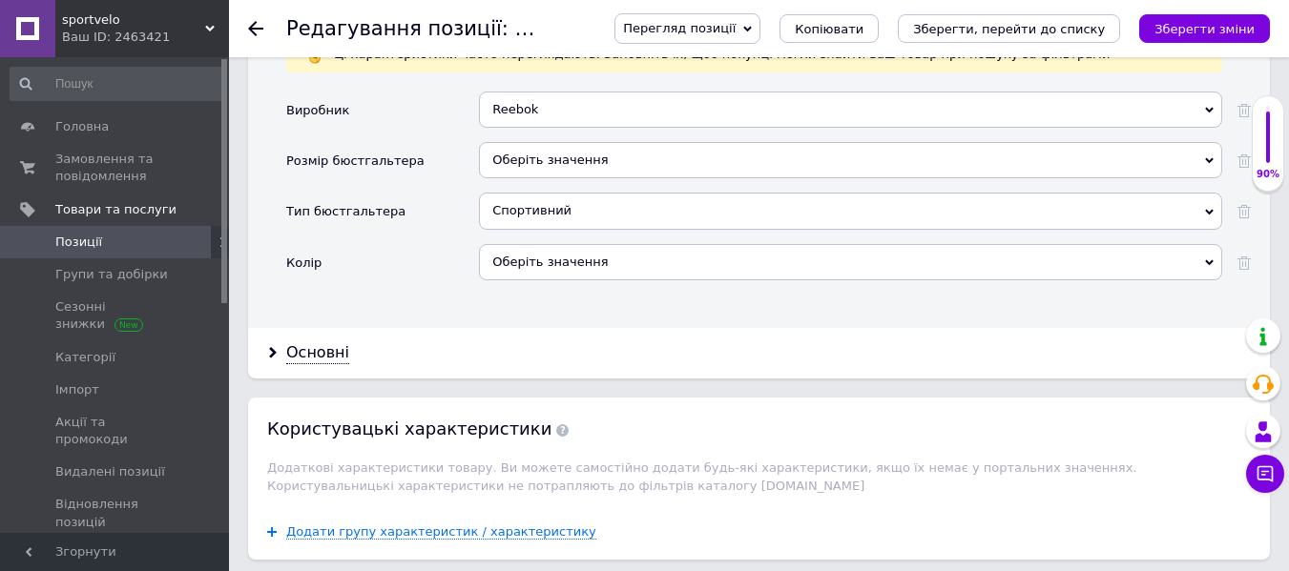
scroll to position [1908, 0]
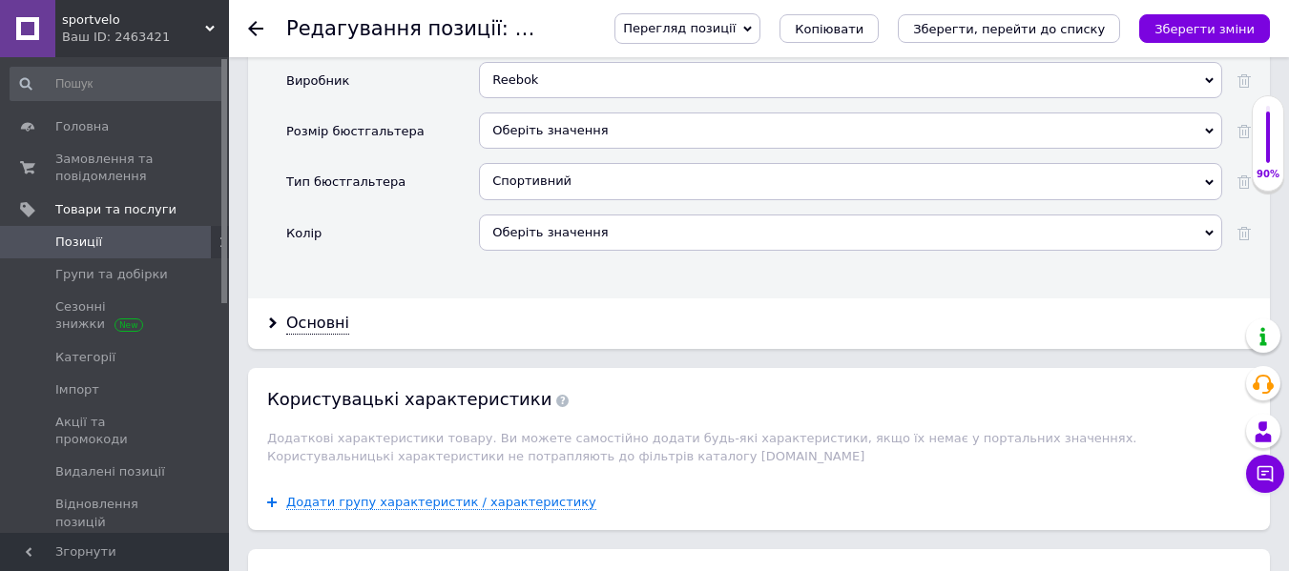
click at [569, 215] on div "Оберіть значення" at bounding box center [850, 233] width 743 height 36
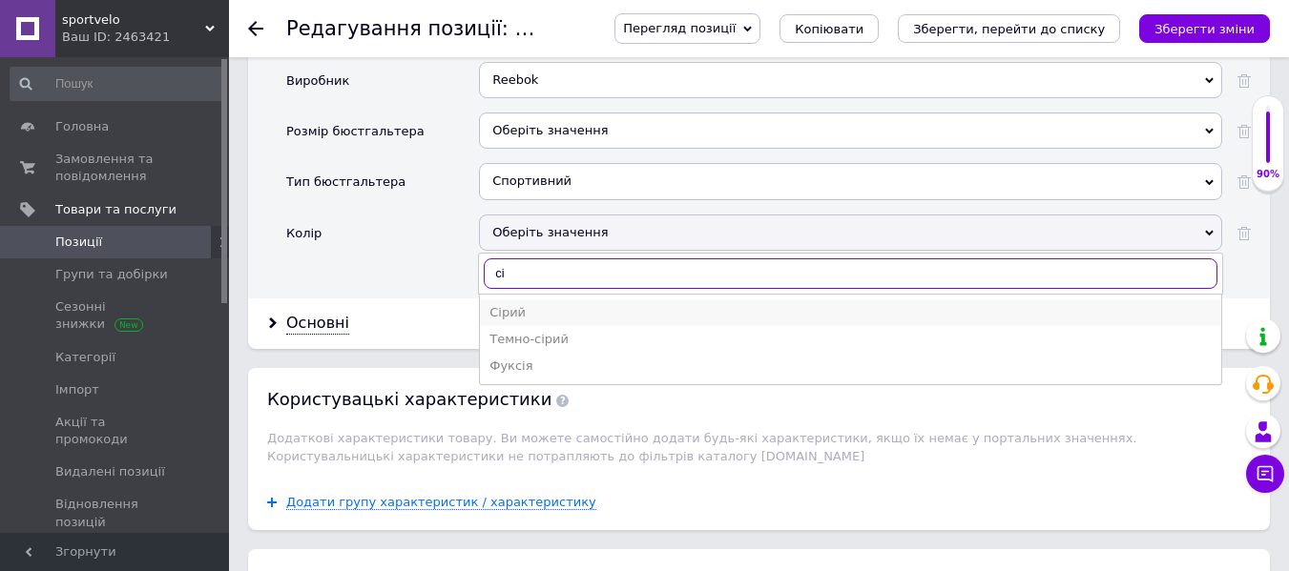
type input "сі"
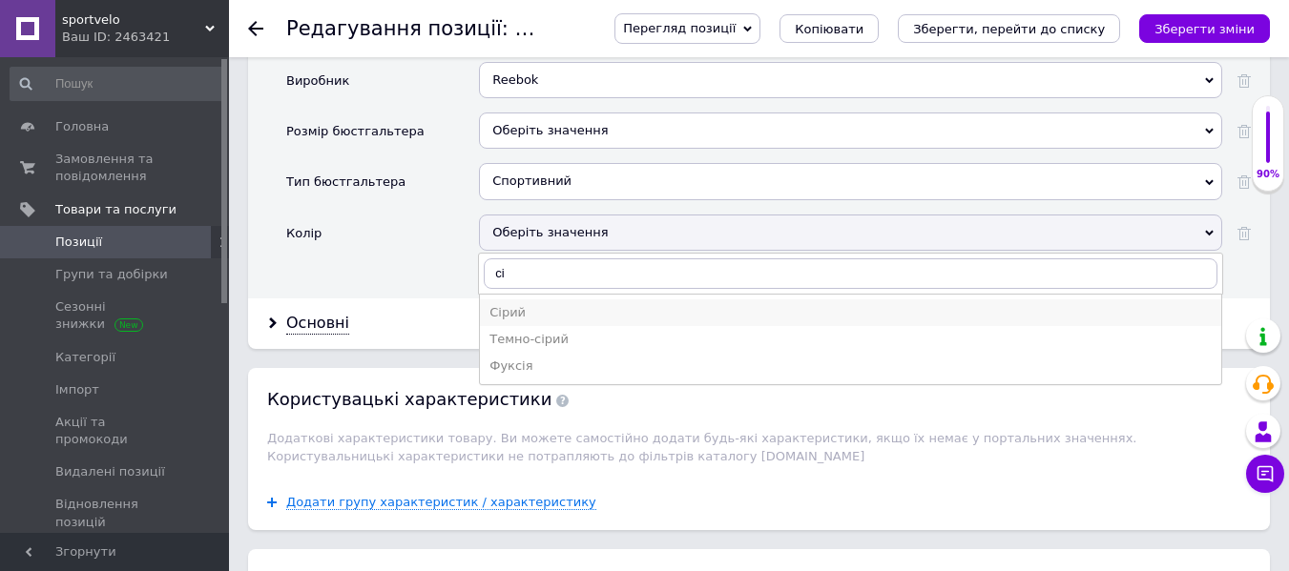
click at [516, 306] on li "Сірий" at bounding box center [850, 313] width 741 height 27
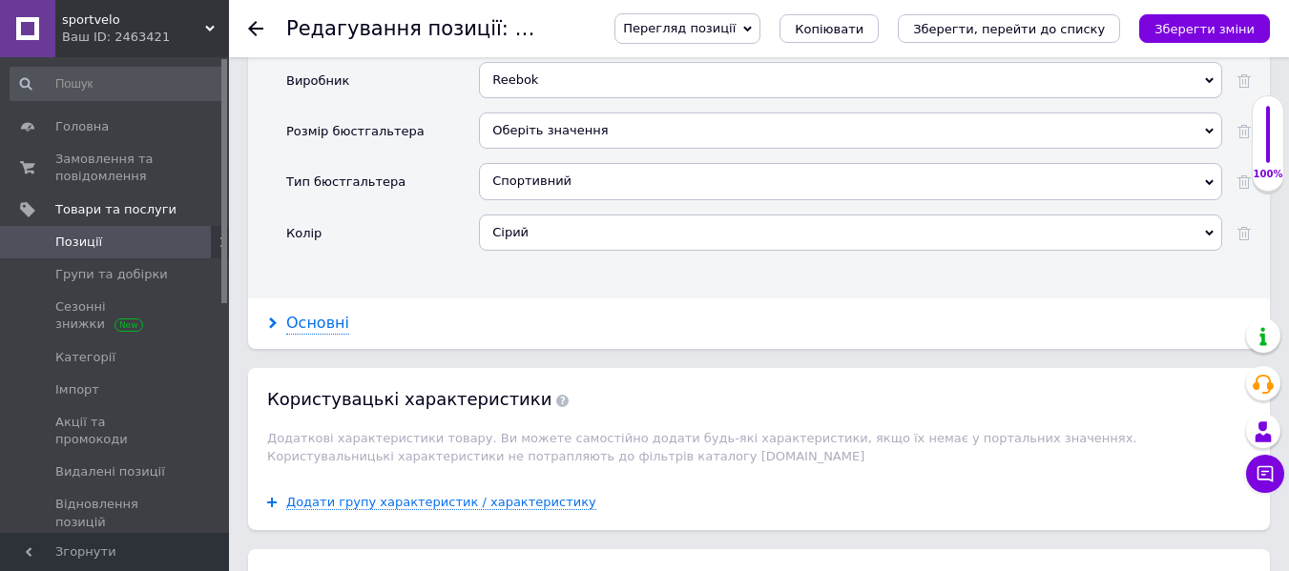
click at [325, 313] on div "Основні" at bounding box center [317, 324] width 63 height 22
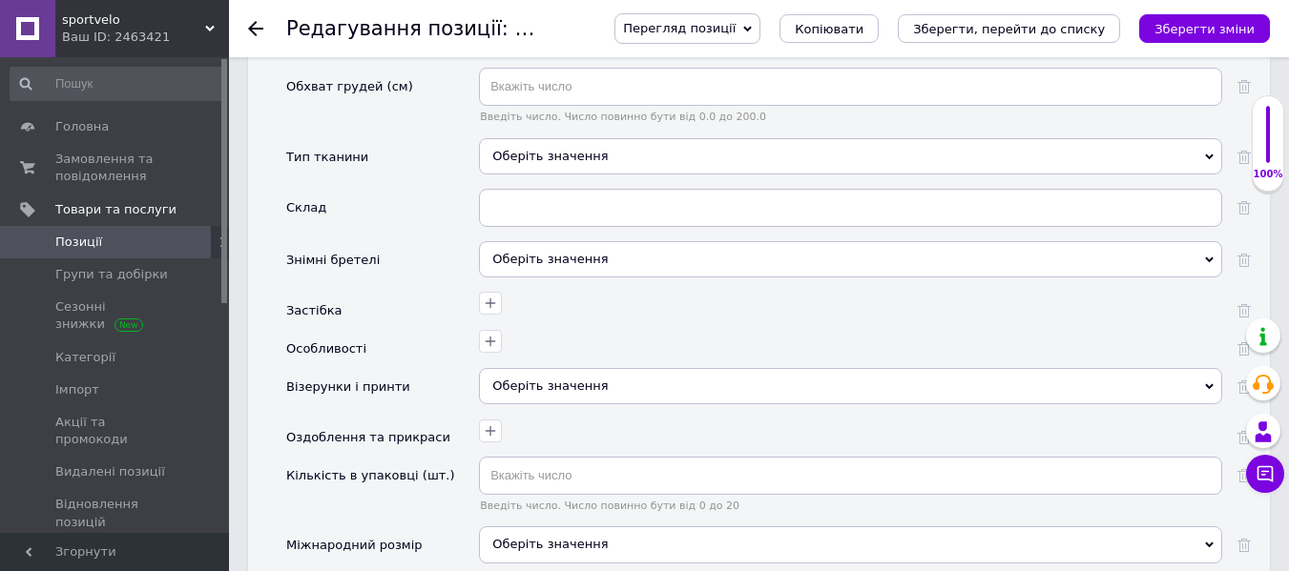
scroll to position [2289, 0]
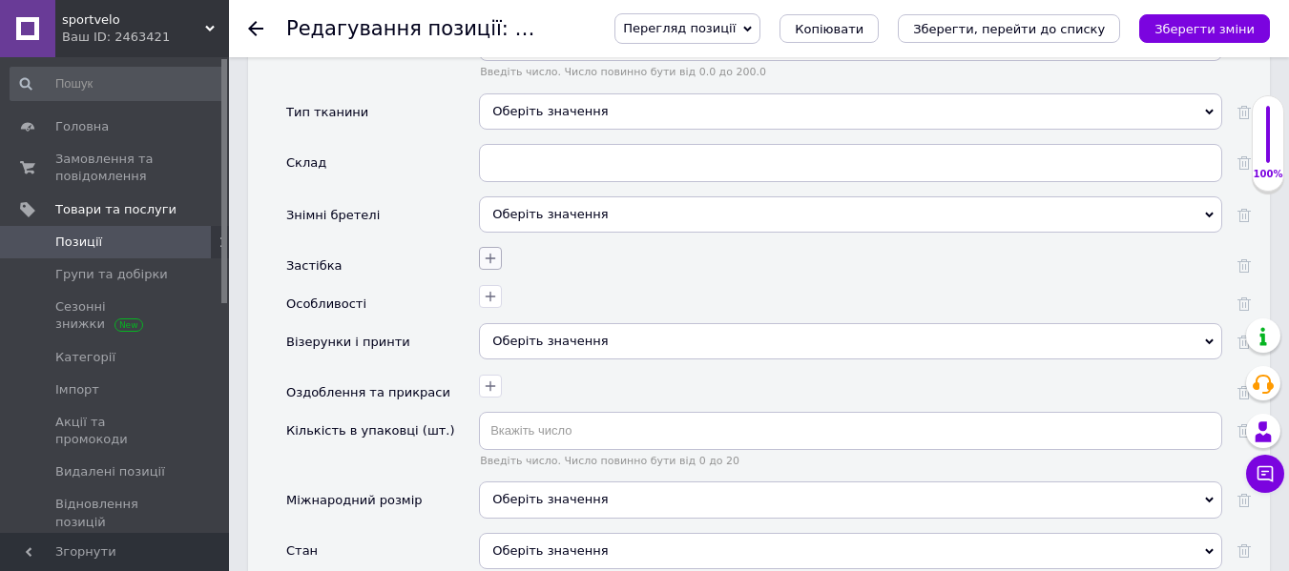
click at [485, 251] on icon "button" at bounding box center [490, 258] width 15 height 15
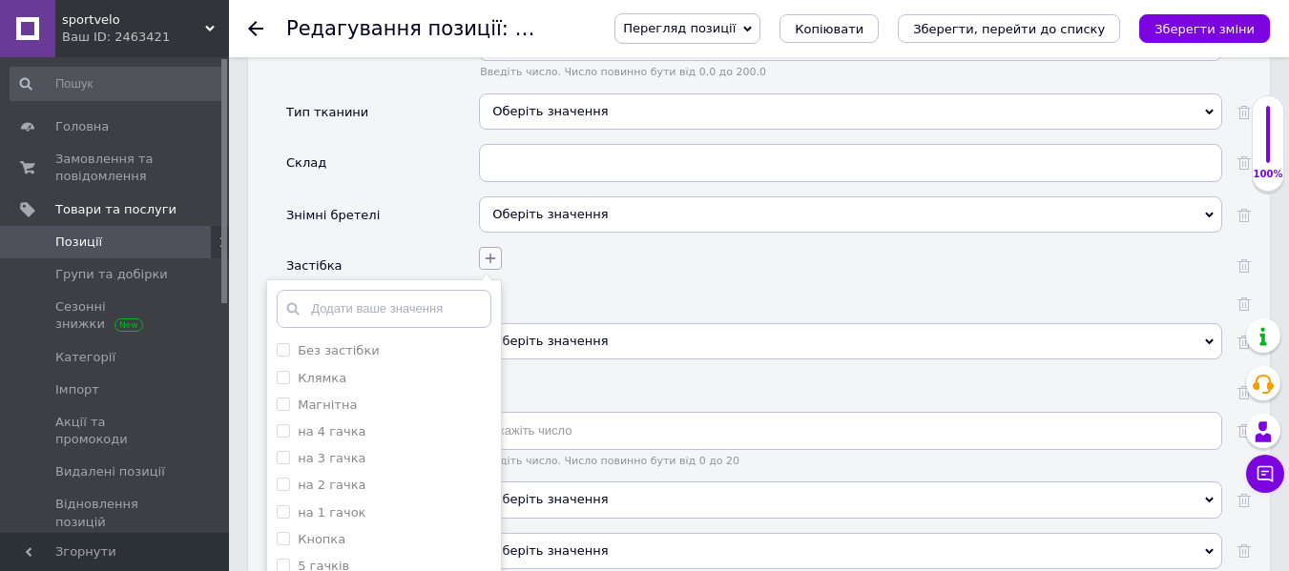
click at [485, 251] on icon "button" at bounding box center [490, 258] width 15 height 15
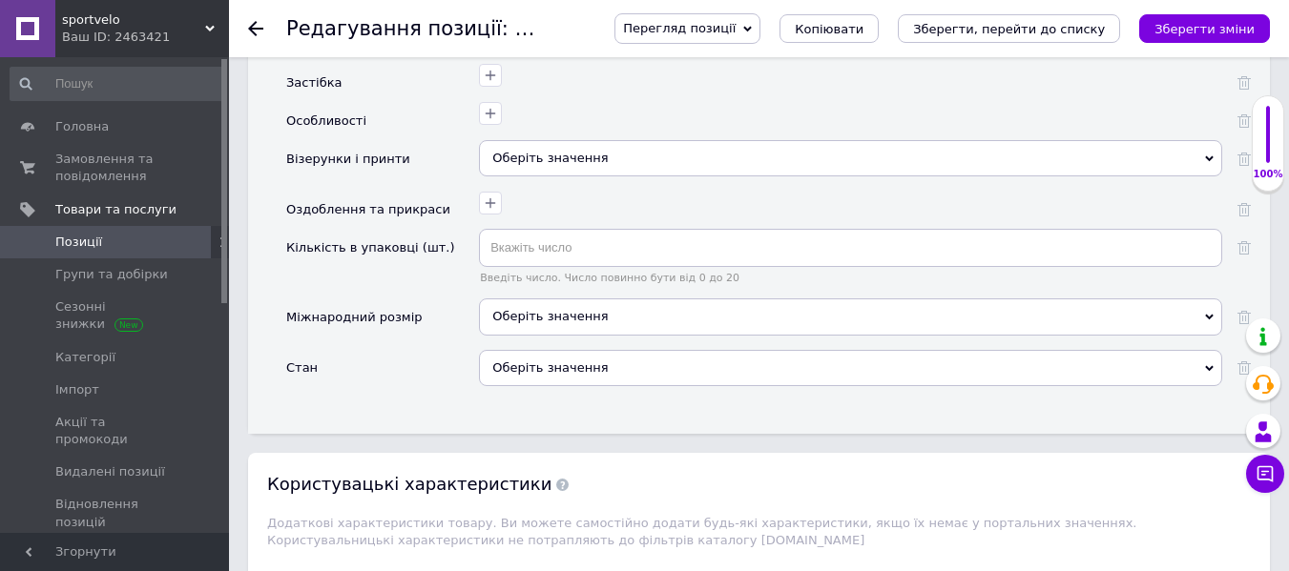
scroll to position [2480, 0]
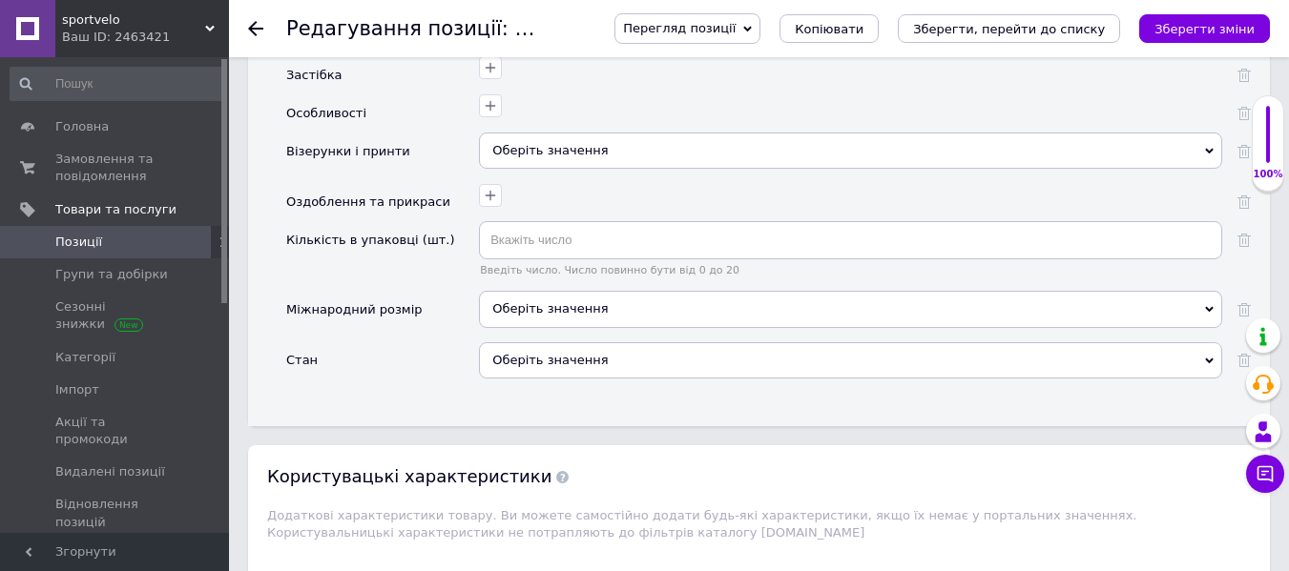
click at [564, 291] on div "Оберіть значення" at bounding box center [850, 309] width 743 height 36
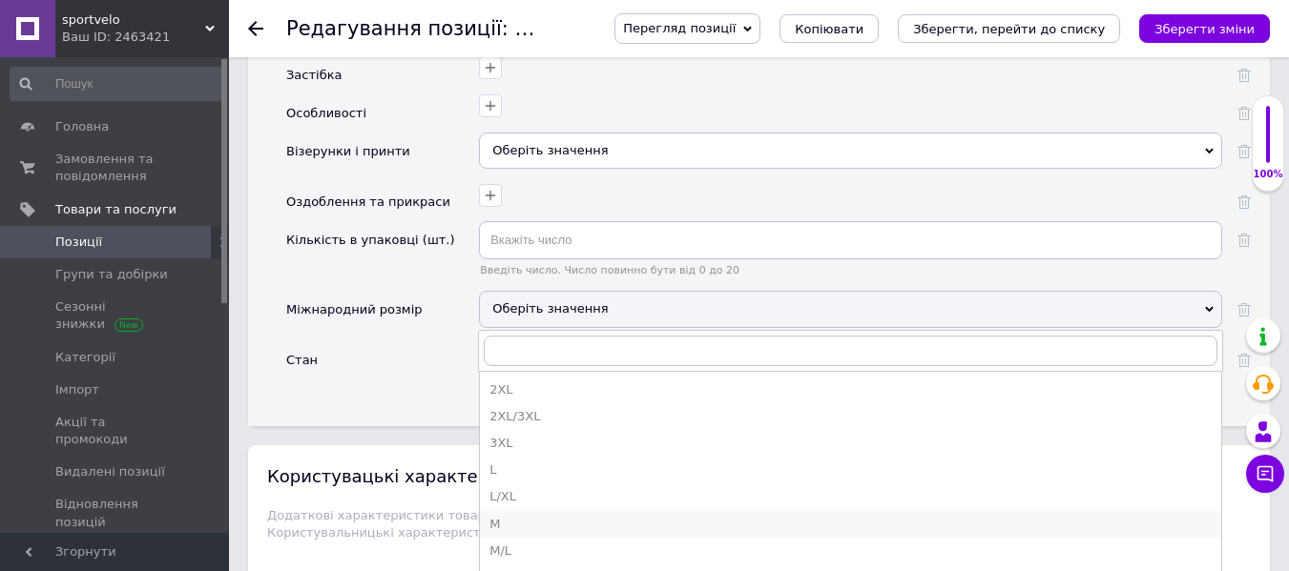
click at [507, 516] on div "M" at bounding box center [850, 524] width 722 height 17
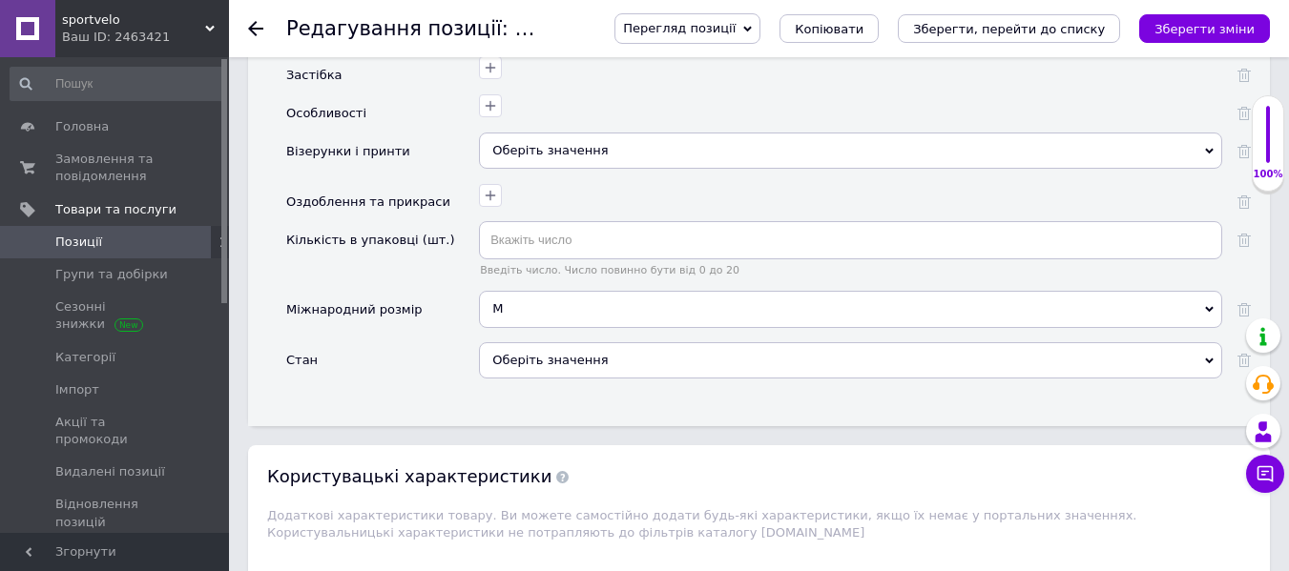
click at [504, 358] on div "Оберіть значення" at bounding box center [850, 360] width 743 height 36
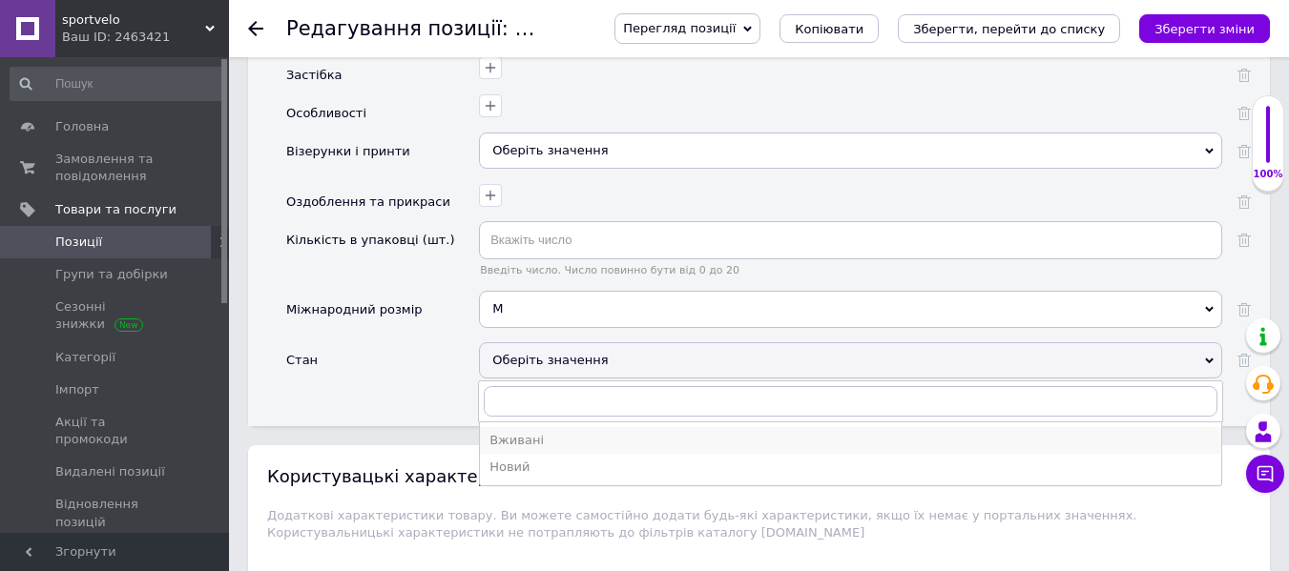
click at [529, 432] on div "Вживані" at bounding box center [850, 440] width 722 height 17
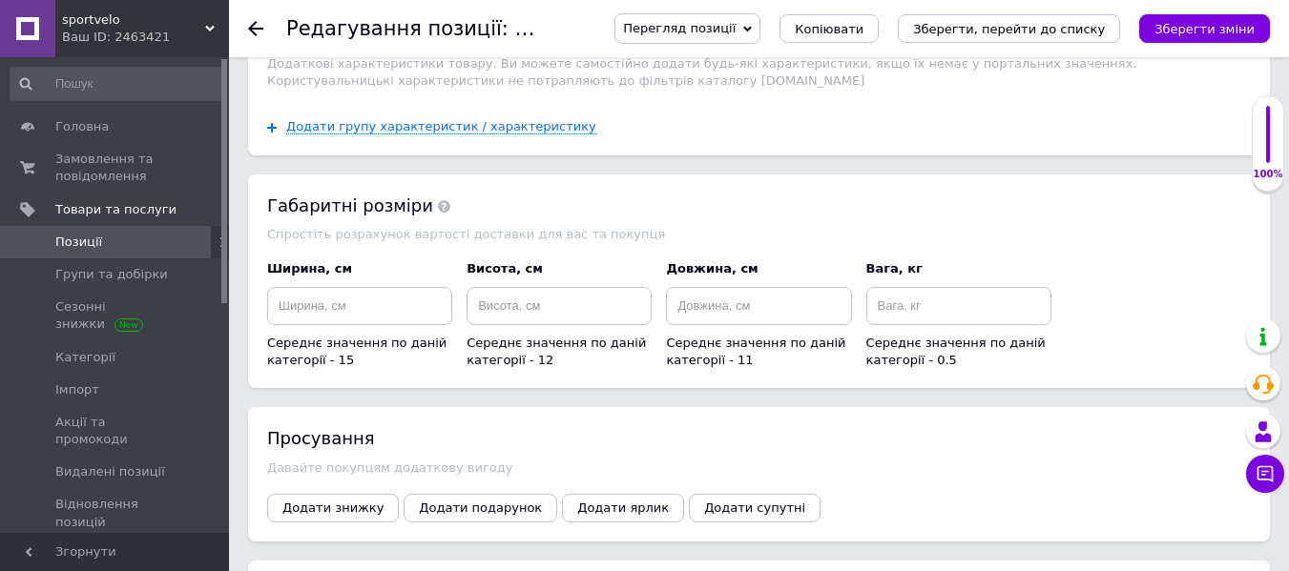
scroll to position [3053, 0]
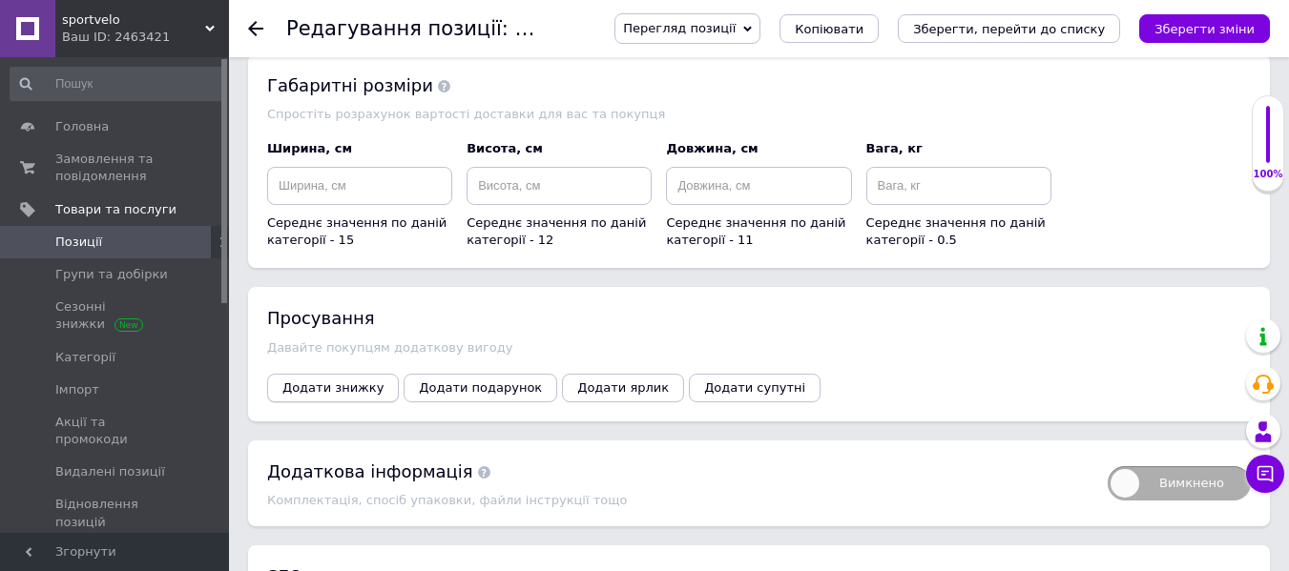
click at [362, 381] on span "Додати знижку" at bounding box center [332, 388] width 101 height 14
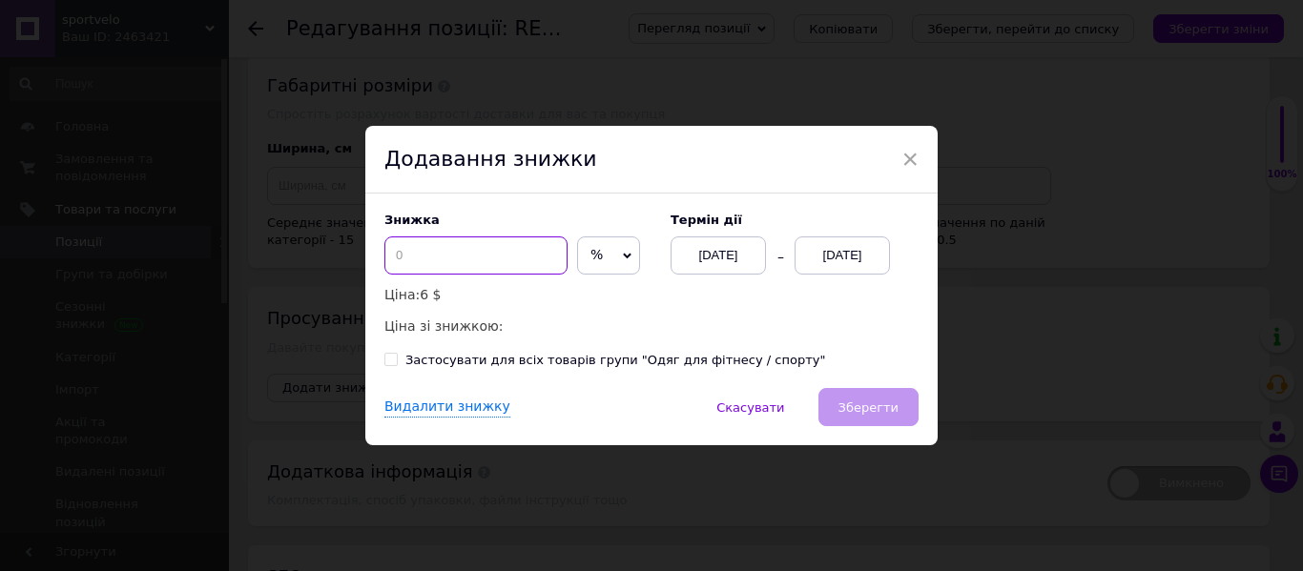
click at [431, 262] on input at bounding box center [475, 256] width 183 height 38
type input "50"
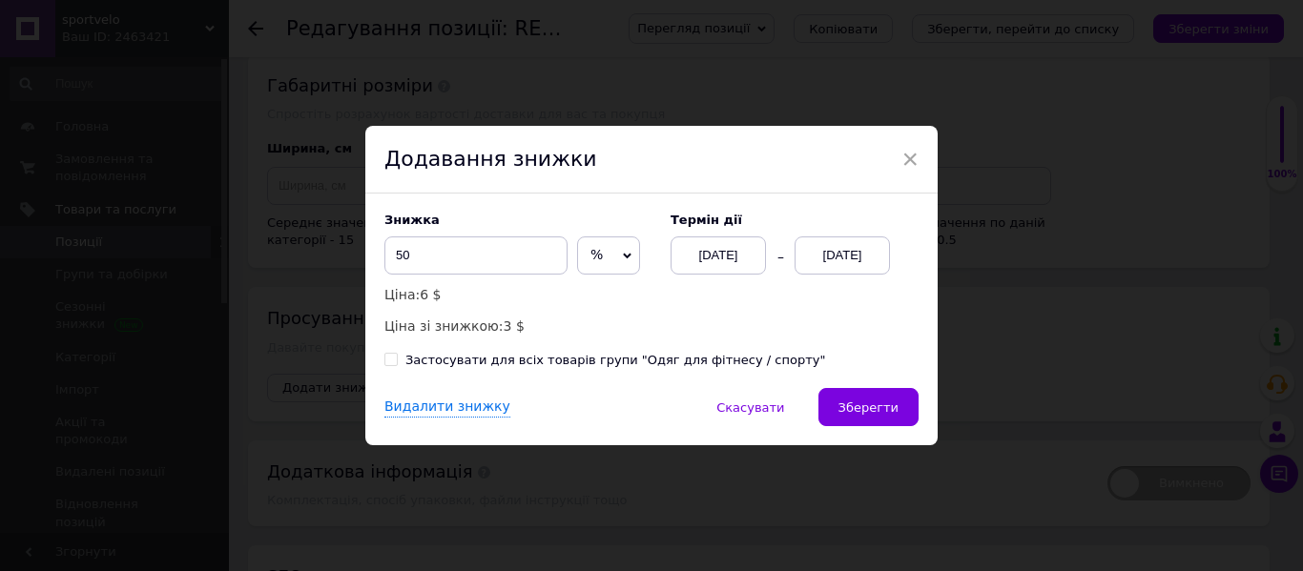
click at [502, 360] on div "Застосувати для всіх товарів групи "Одяг для фітнесу / спорту"" at bounding box center [615, 360] width 420 height 17
click at [397, 360] on input "Застосувати для всіх товарів групи "Одяг для фітнесу / спорту"" at bounding box center [390, 359] width 12 height 12
checkbox input "true"
click at [847, 259] on div "[DATE]" at bounding box center [842, 256] width 95 height 38
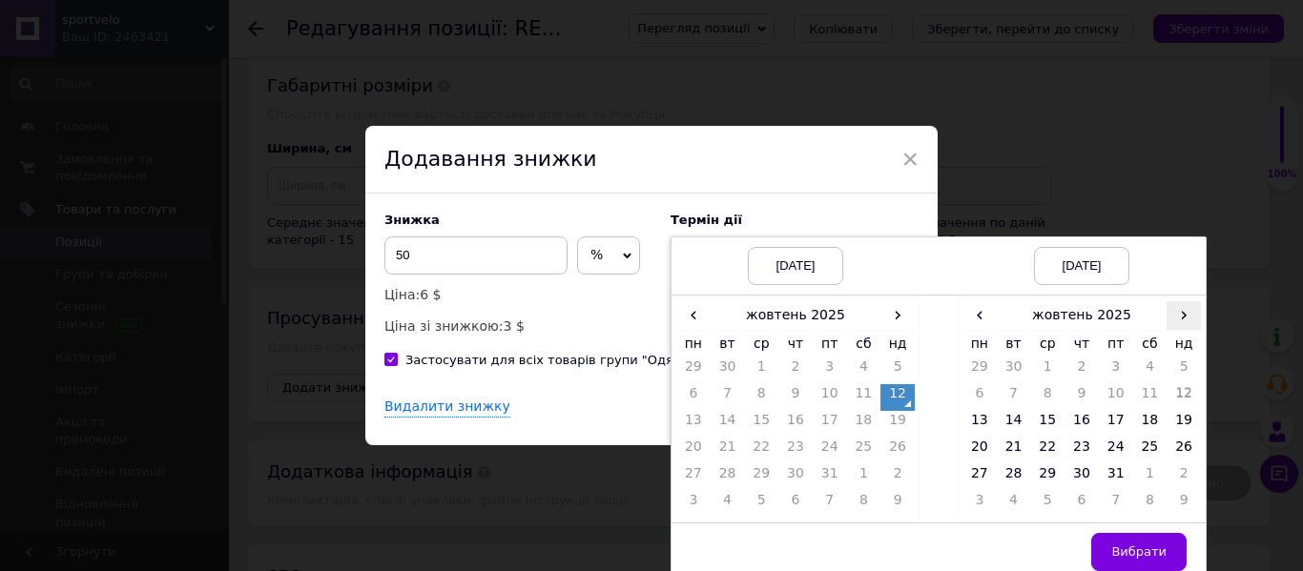
click at [1181, 316] on span "›" at bounding box center [1184, 315] width 34 height 28
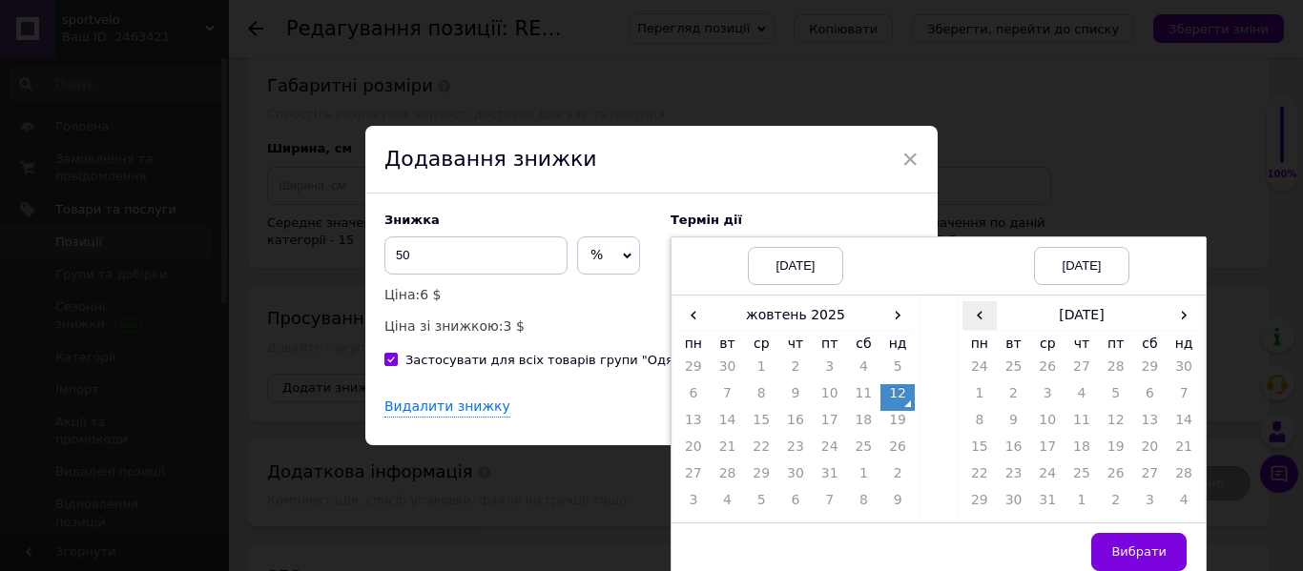
click at [973, 313] on span "‹" at bounding box center [980, 315] width 34 height 28
click at [1056, 481] on td "26" at bounding box center [1047, 478] width 34 height 27
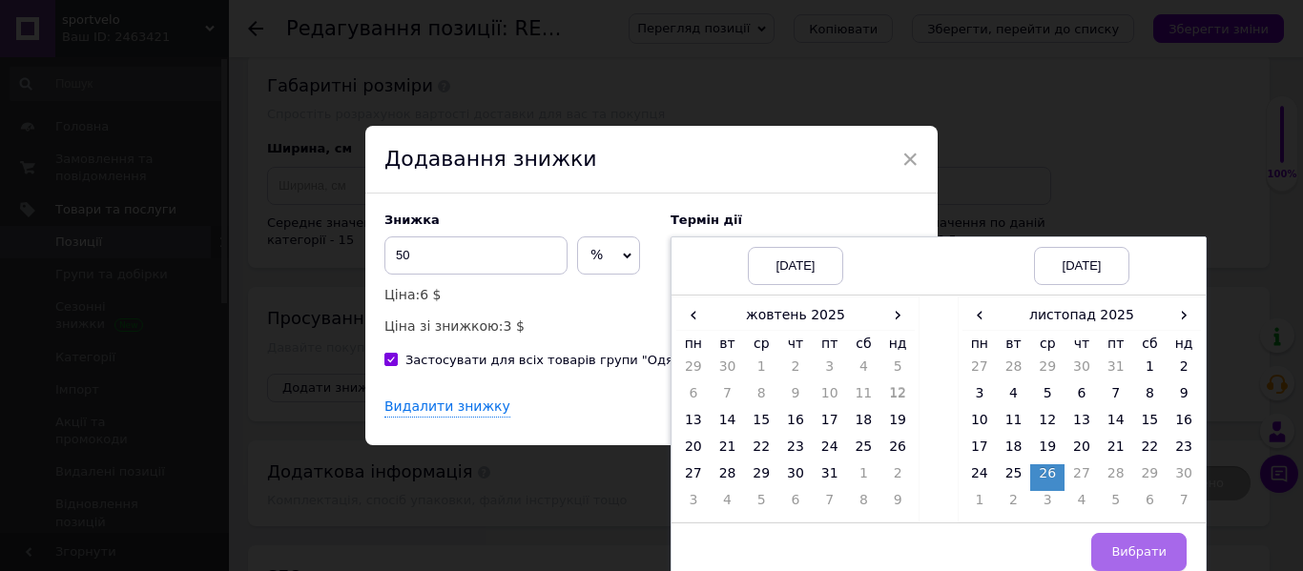
click at [1138, 549] on span "Вибрати" at bounding box center [1138, 552] width 55 height 14
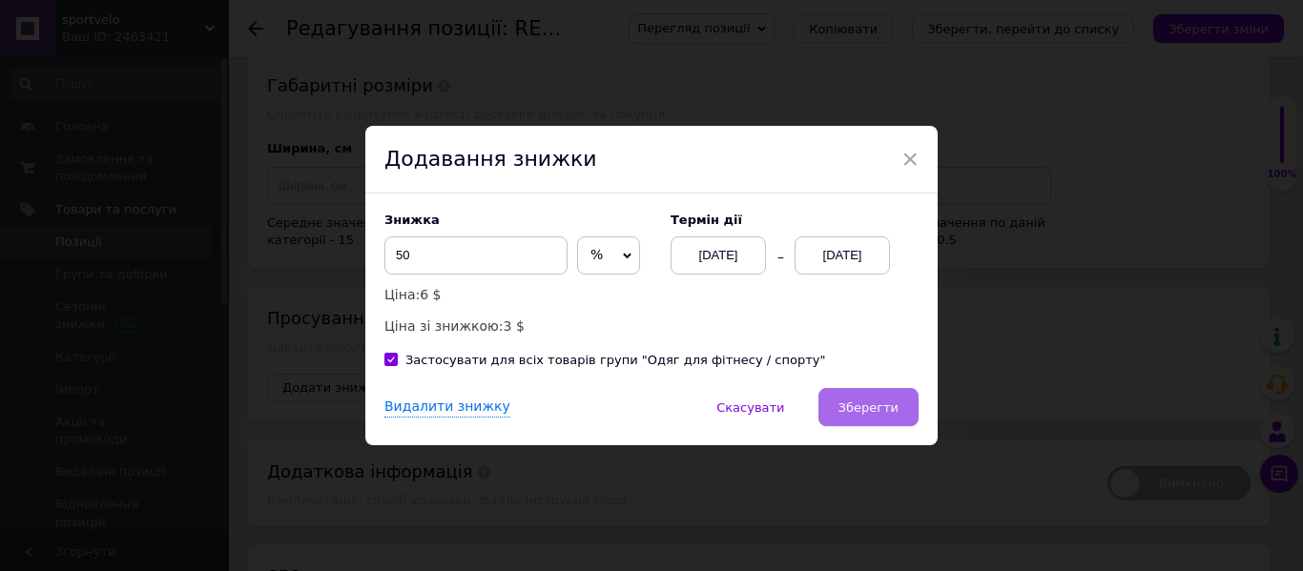
click at [888, 405] on span "Зберегти" at bounding box center [869, 408] width 60 height 14
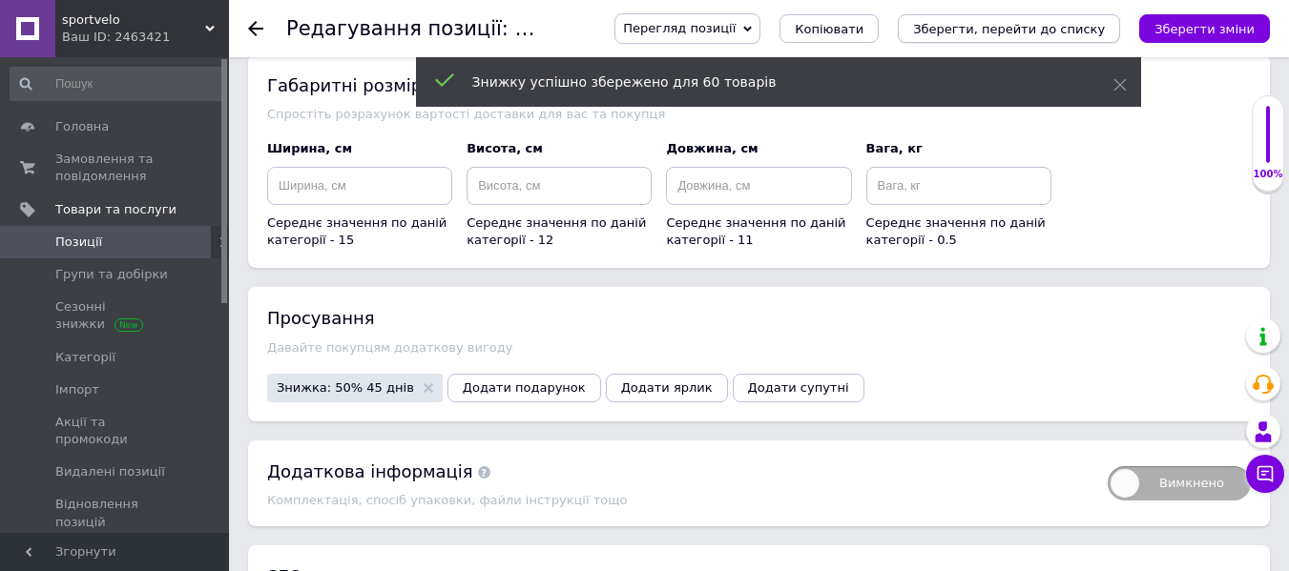
click at [1063, 19] on button "Зберегти, перейти до списку" at bounding box center [1009, 28] width 222 height 29
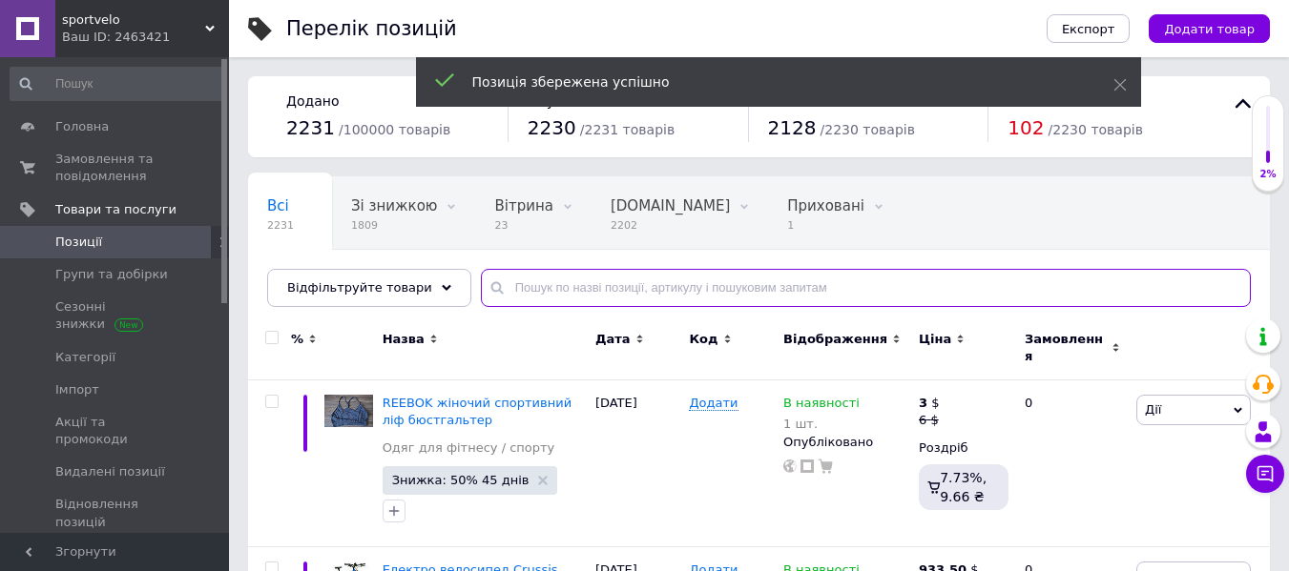
click at [532, 283] on input "text" at bounding box center [866, 288] width 770 height 38
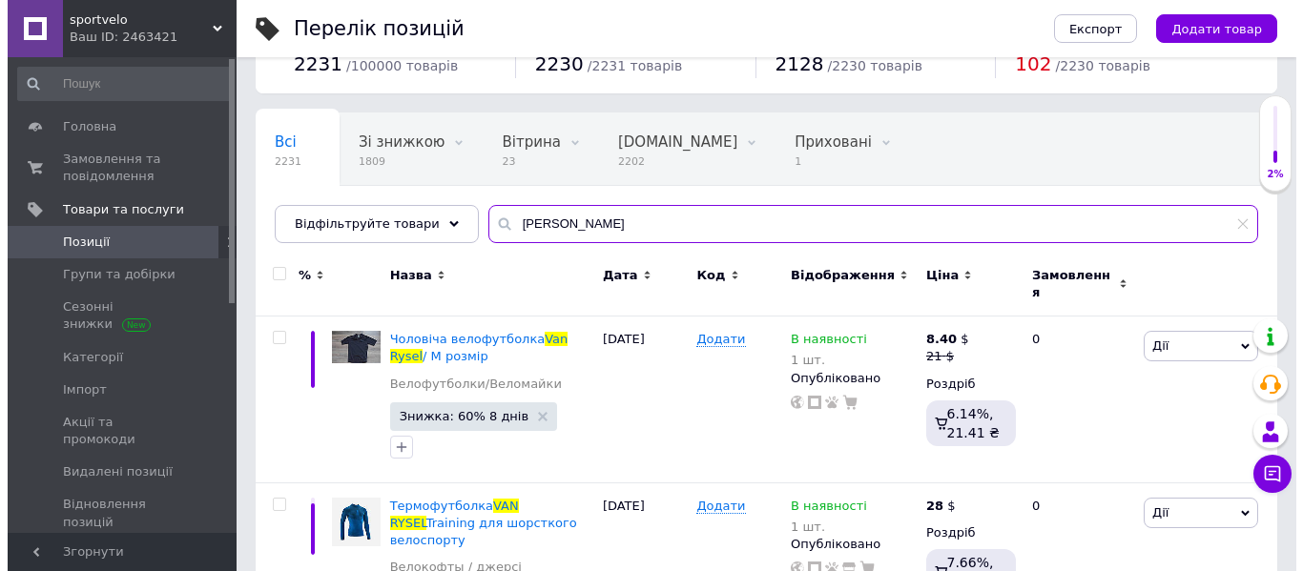
scroll to position [160, 0]
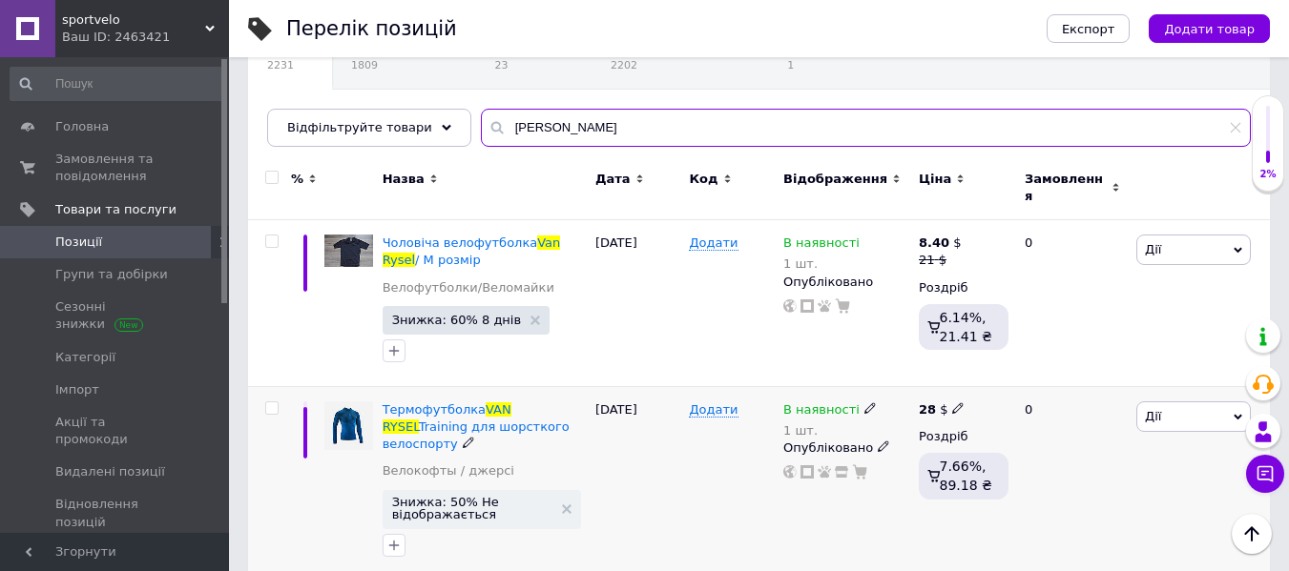
type input "[PERSON_NAME]"
click at [430, 493] on span "Знижка: 50% Не відображається" at bounding box center [482, 509] width 198 height 39
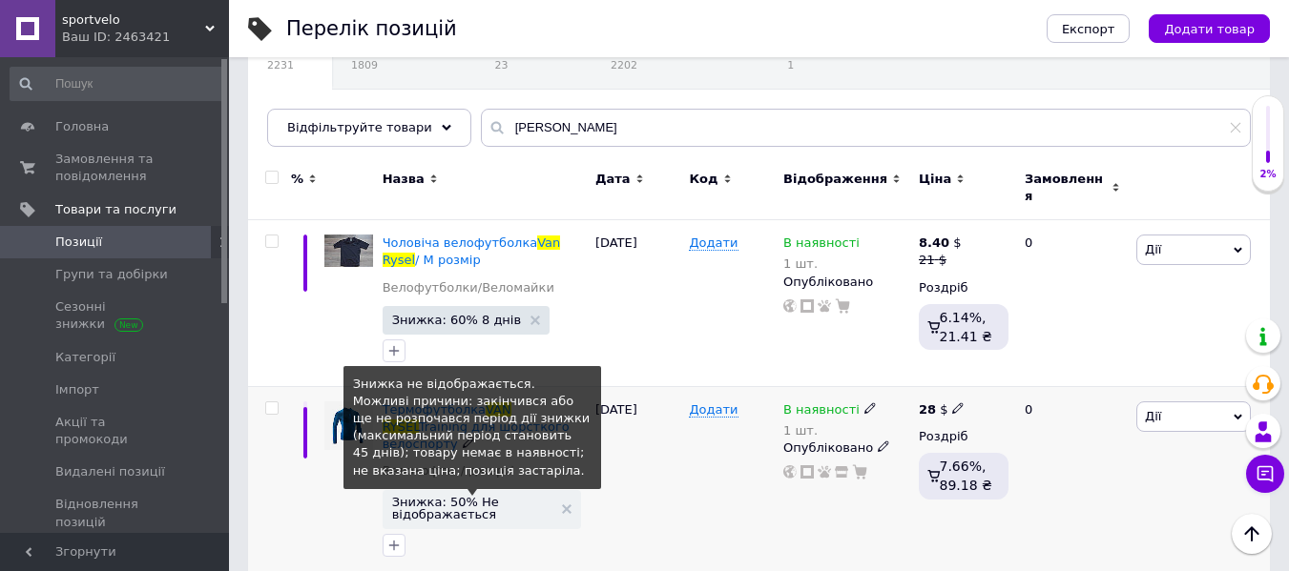
click at [428, 496] on span "Знижка: 50% Не відображається" at bounding box center [472, 508] width 160 height 25
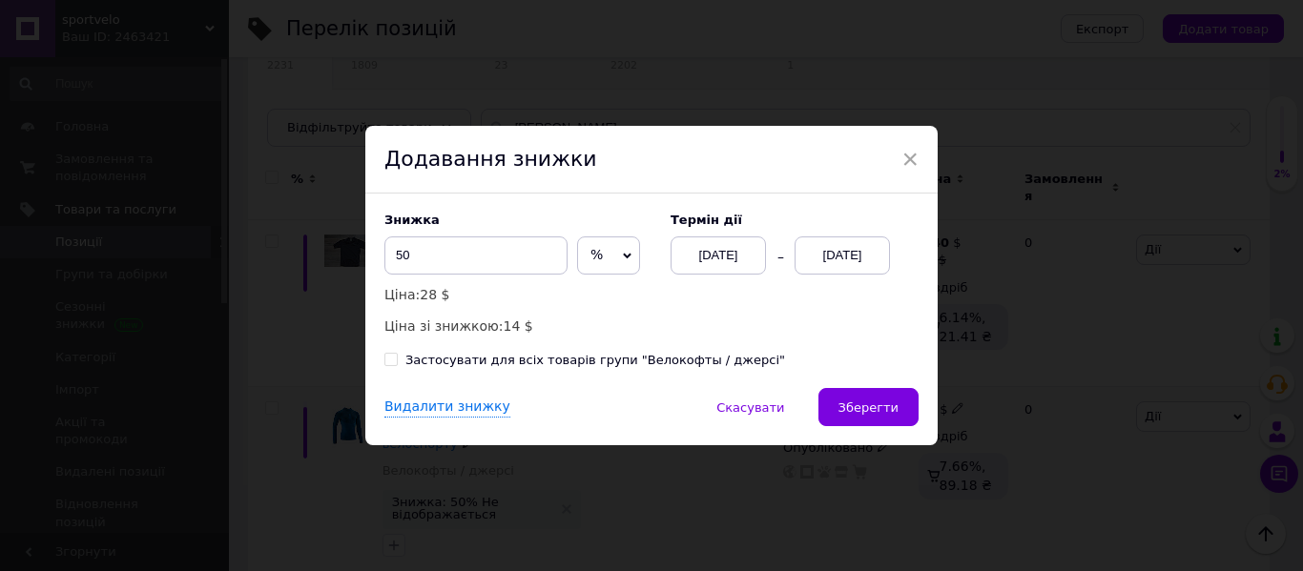
click at [601, 363] on div "Застосувати для всіх товарів групи "Велокофты / джерсі"" at bounding box center [595, 360] width 380 height 17
click at [397, 363] on input "Застосувати для всіх товарів групи "Велокофты / джерсі"" at bounding box center [390, 359] width 12 height 12
checkbox input "true"
click at [859, 269] on div "[DATE]" at bounding box center [842, 256] width 95 height 38
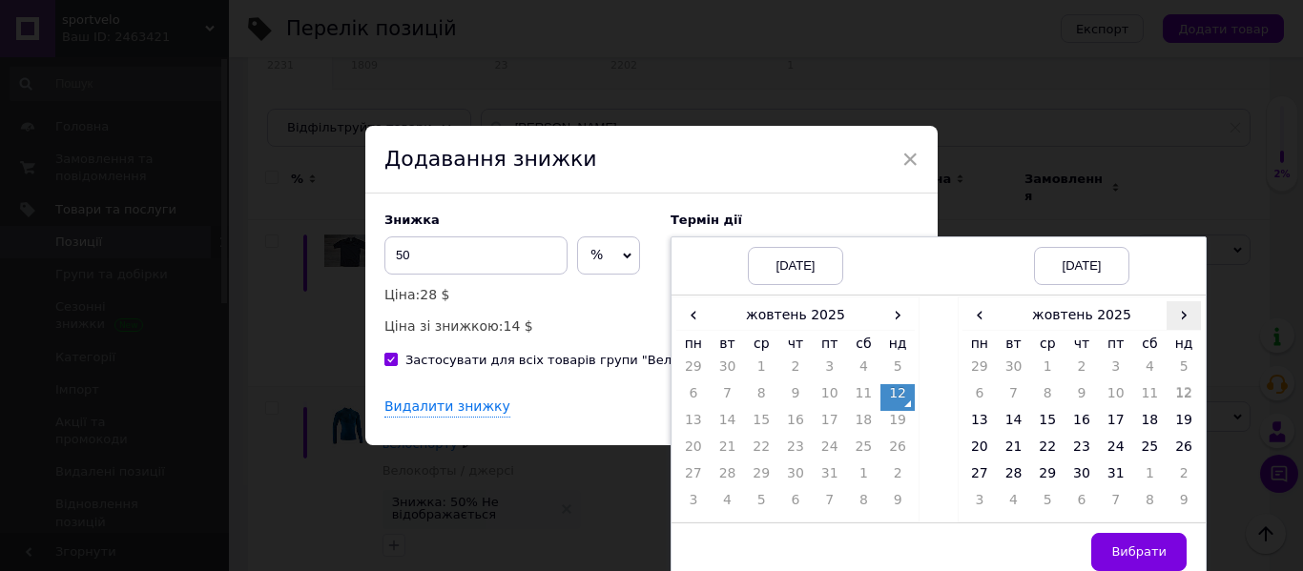
click at [1186, 323] on span "›" at bounding box center [1184, 315] width 34 height 28
click at [1186, 322] on span "›" at bounding box center [1184, 315] width 34 height 28
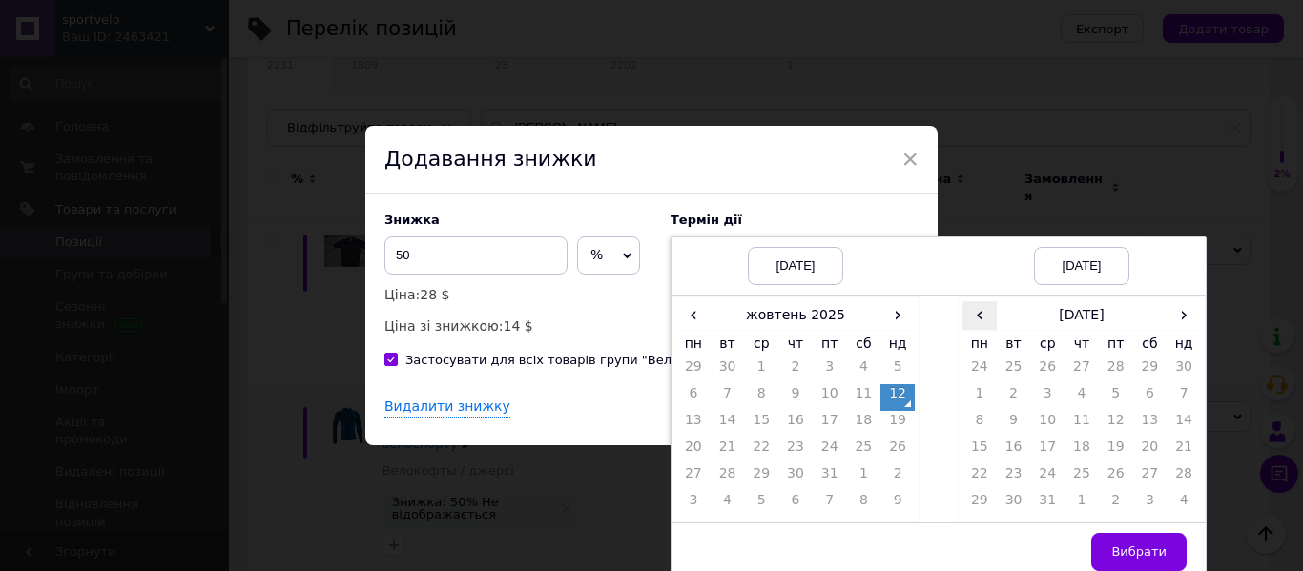
click at [963, 323] on span "‹" at bounding box center [980, 315] width 34 height 28
click at [1054, 479] on td "26" at bounding box center [1047, 478] width 34 height 27
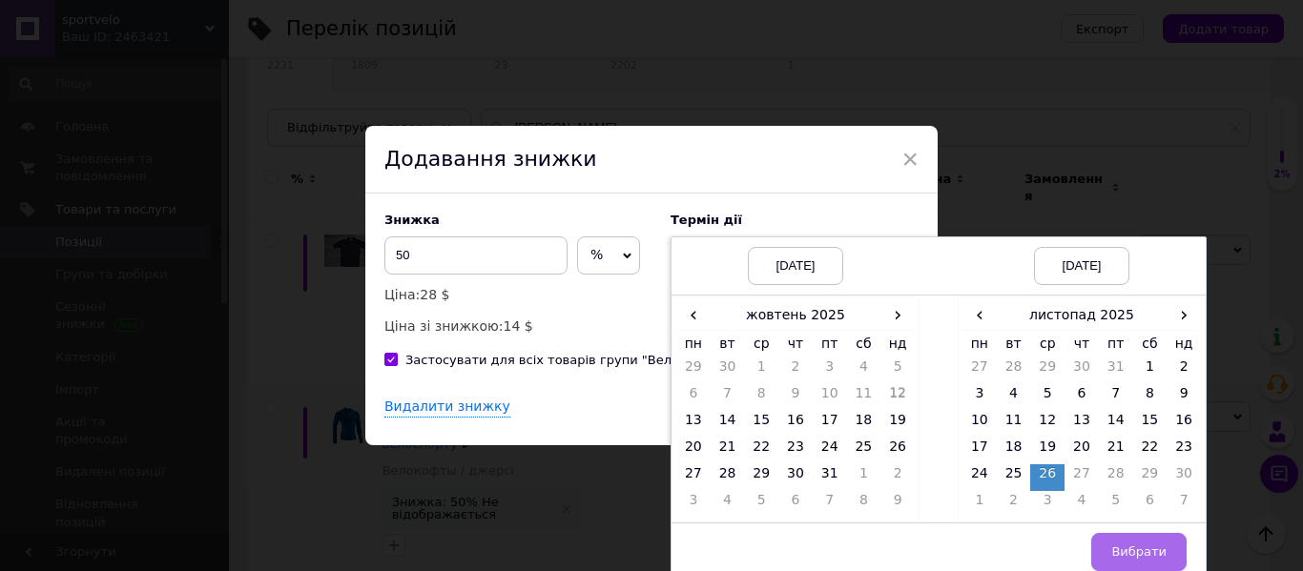
click at [1124, 552] on span "Вибрати" at bounding box center [1138, 552] width 55 height 14
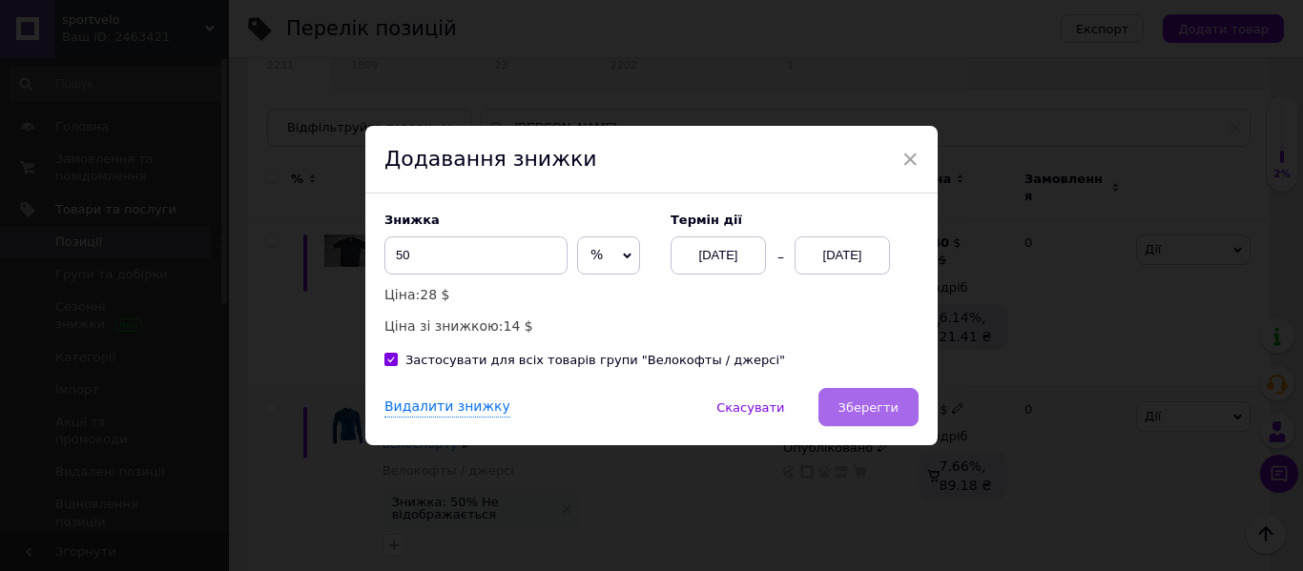
click at [865, 409] on span "Зберегти" at bounding box center [869, 408] width 60 height 14
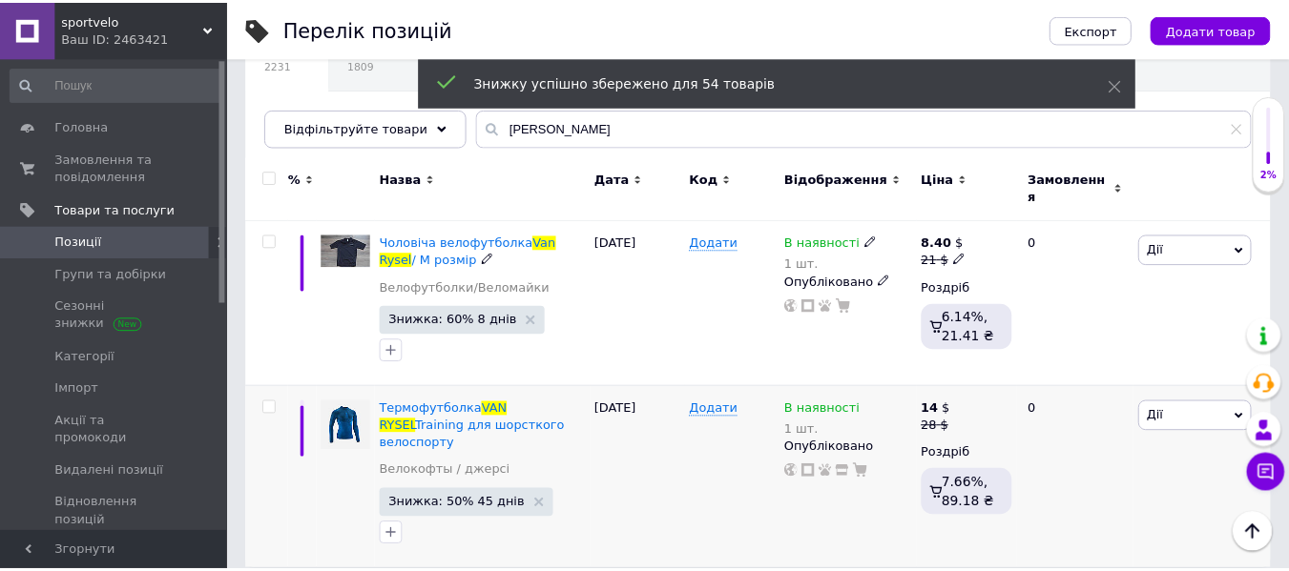
scroll to position [150, 0]
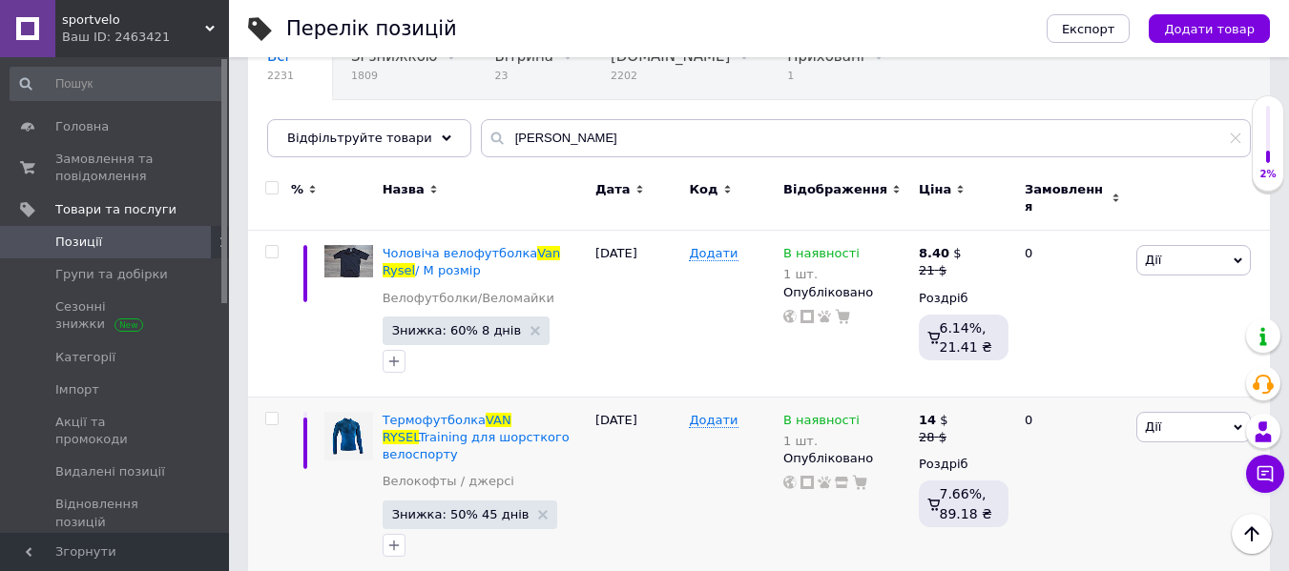
drag, startPoint x: 653, startPoint y: 114, endPoint x: 512, endPoint y: 127, distance: 141.7
click at [386, 135] on div "Всі 2231 Зі знижкою 1809 Видалити Редагувати Вітрина 23 Видалити Редагувати [DO…" at bounding box center [759, 92] width 1022 height 131
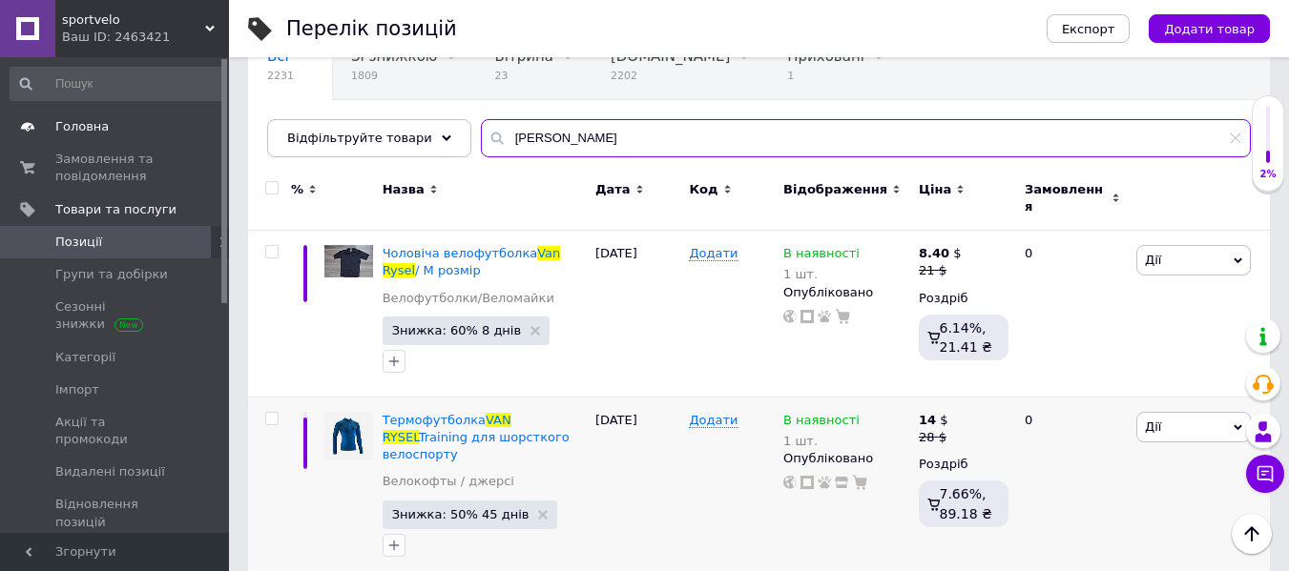
drag, startPoint x: 804, startPoint y: 124, endPoint x: 118, endPoint y: 114, distance: 685.9
click at [113, 116] on div "sportvelo Ваш ID: 2463421 Сайт sportvelo Кабінет покупця Перевірити стан систем…" at bounding box center [644, 225] width 1289 height 750
type input "w"
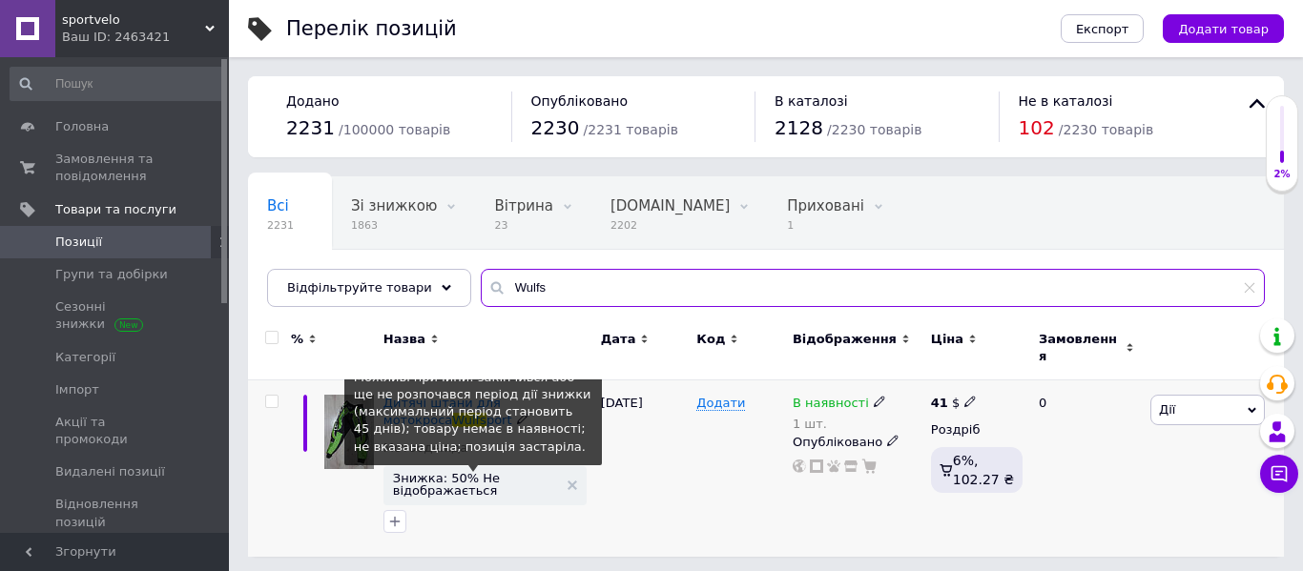
type input "Wulfs"
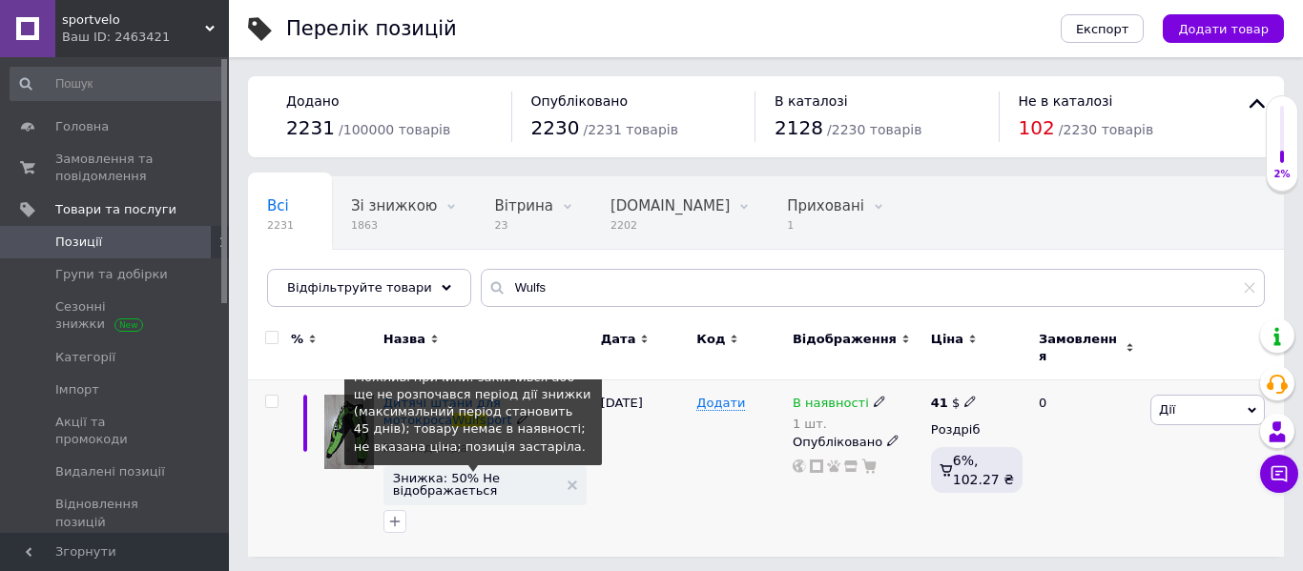
click at [460, 472] on span "Знижка: 50% Не відображається" at bounding box center [475, 484] width 165 height 25
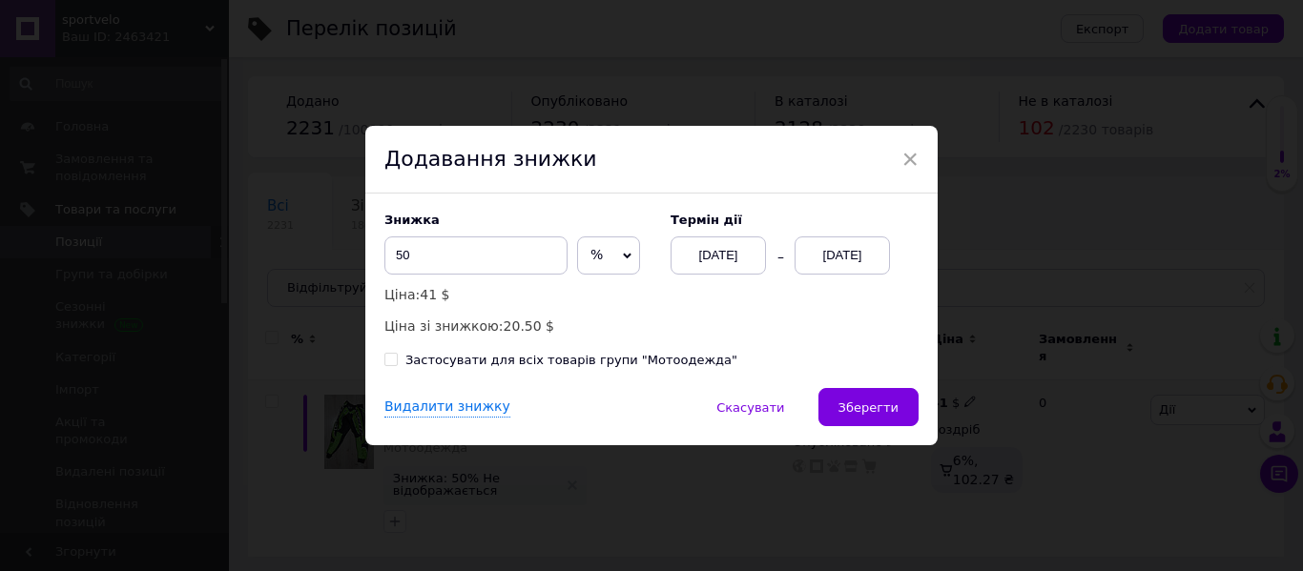
click at [630, 369] on div "Застосувати для всіх товарів групи "Мотоодежда"" at bounding box center [571, 360] width 332 height 17
click at [397, 365] on input "Застосувати для всіх товарів групи "Мотоодежда"" at bounding box center [390, 359] width 12 height 12
checkbox input "true"
click at [819, 249] on div "[DATE]" at bounding box center [842, 256] width 95 height 38
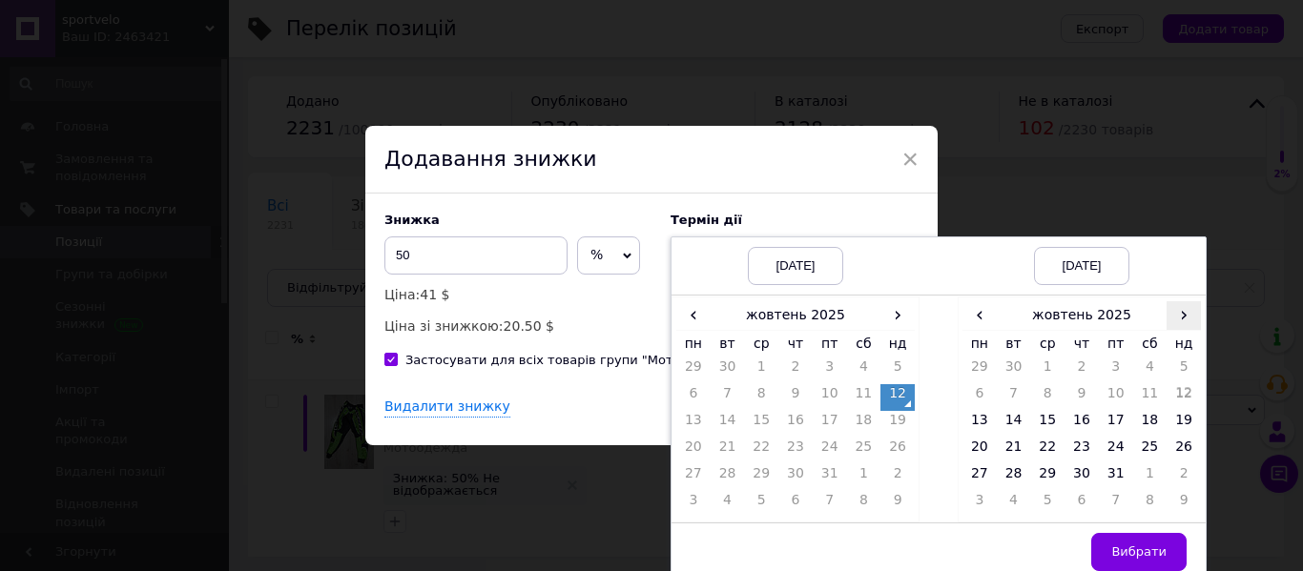
click at [1187, 318] on span "›" at bounding box center [1184, 315] width 34 height 28
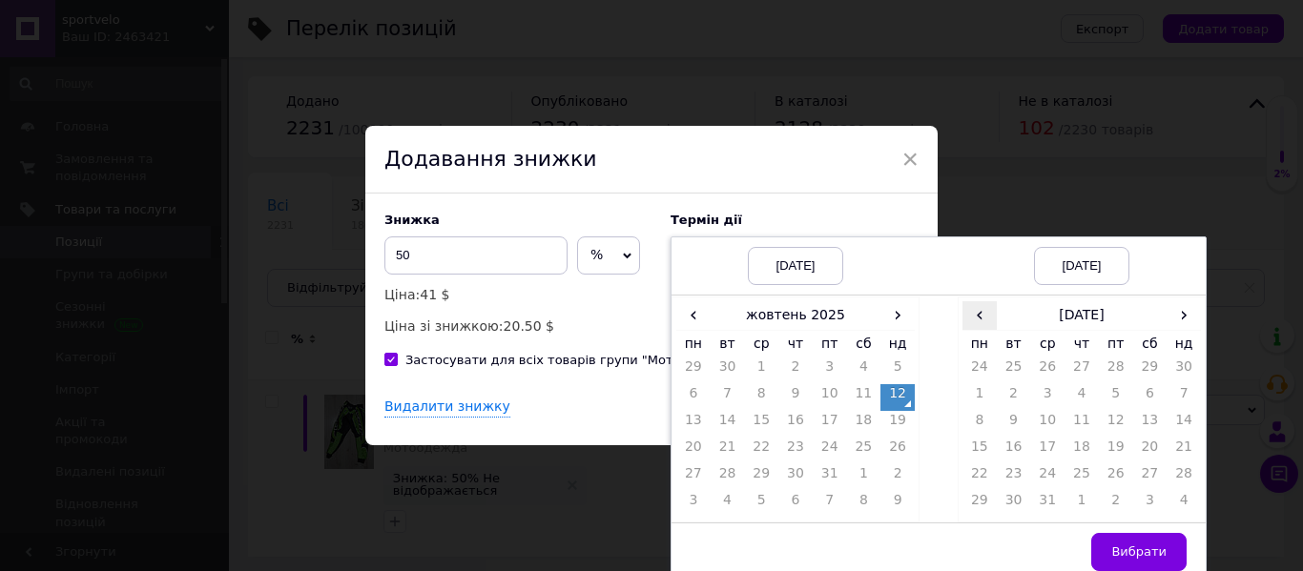
click at [981, 317] on span "‹" at bounding box center [980, 315] width 34 height 28
click at [1041, 480] on td "26" at bounding box center [1047, 478] width 34 height 27
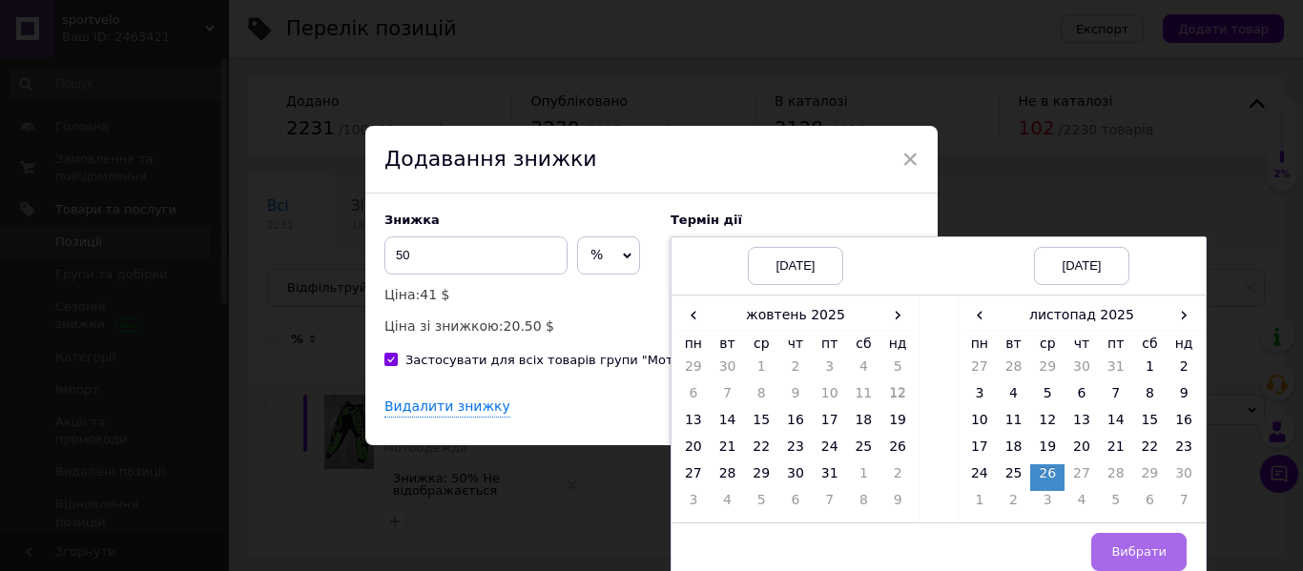
click at [1134, 559] on span "Вибрати" at bounding box center [1138, 552] width 55 height 14
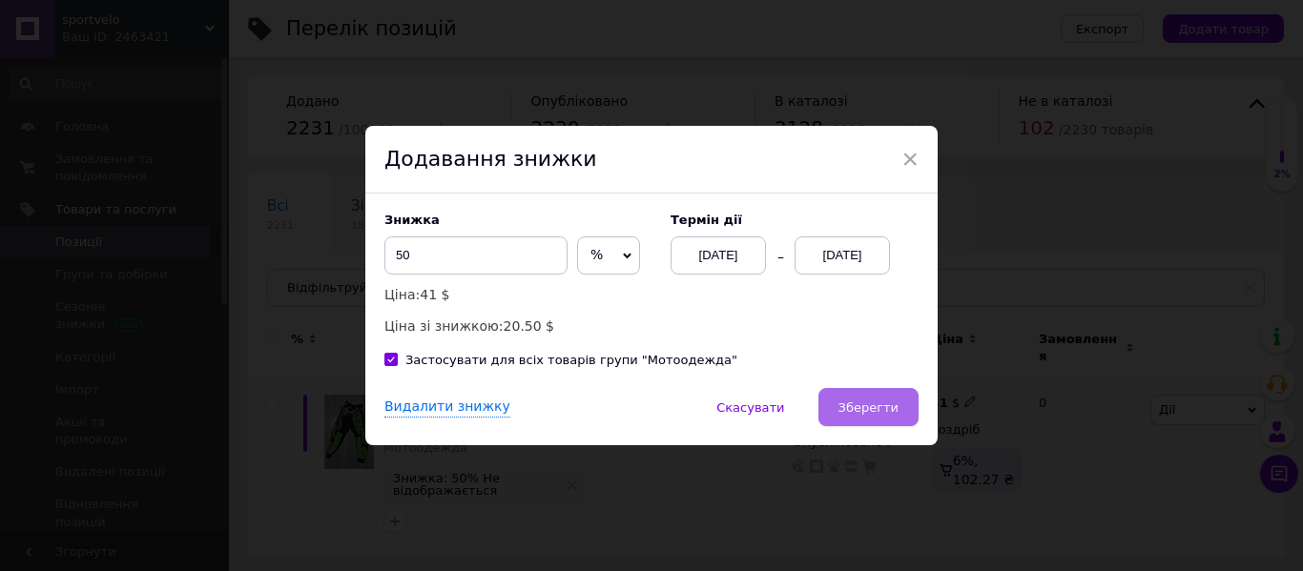
click at [884, 410] on span "Зберегти" at bounding box center [869, 408] width 60 height 14
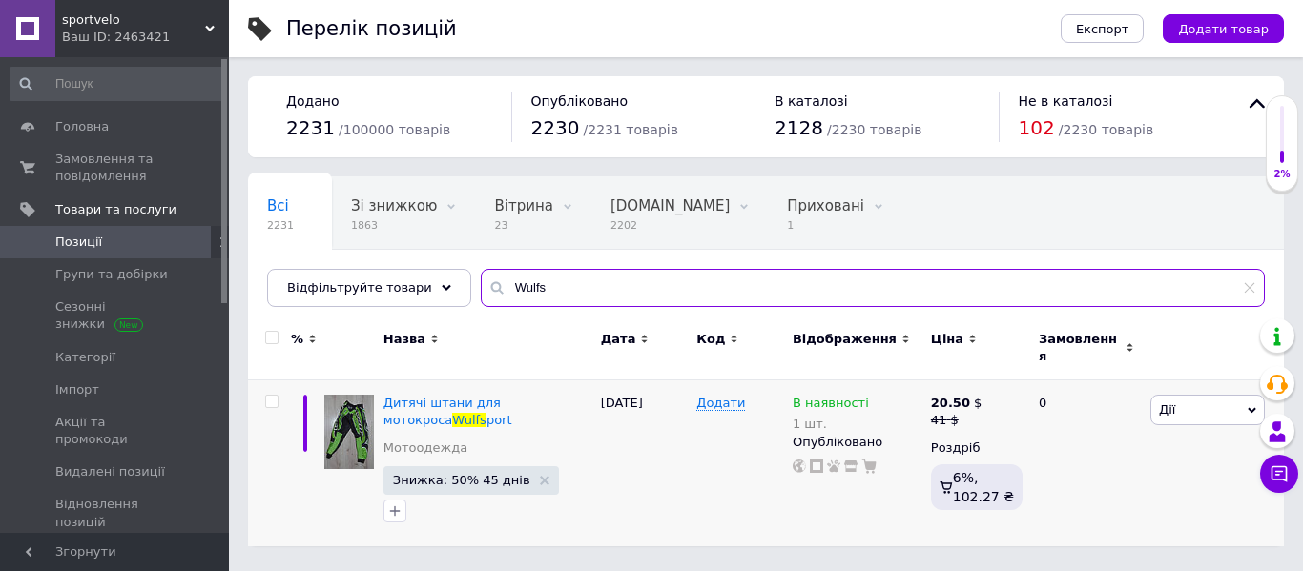
drag, startPoint x: 572, startPoint y: 299, endPoint x: 340, endPoint y: 256, distance: 236.7
click at [321, 256] on div "Всі 2231 Зі знижкою 1863 Видалити Редагувати Вітрина 23 Видалити Редагувати [DO…" at bounding box center [766, 241] width 1036 height 131
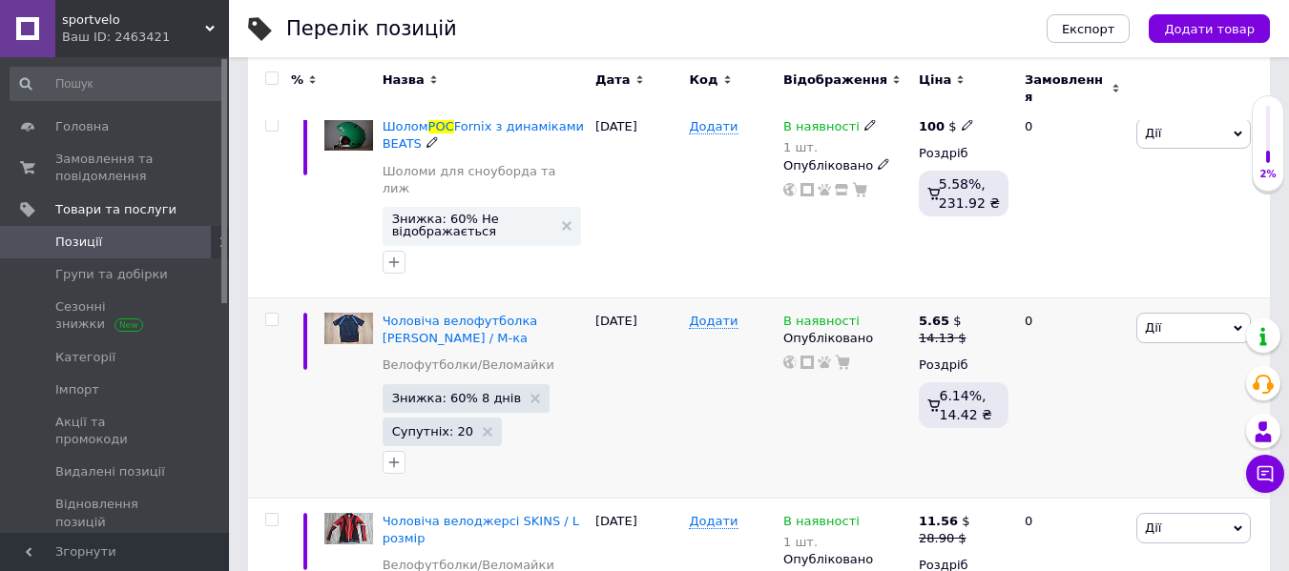
scroll to position [286, 0]
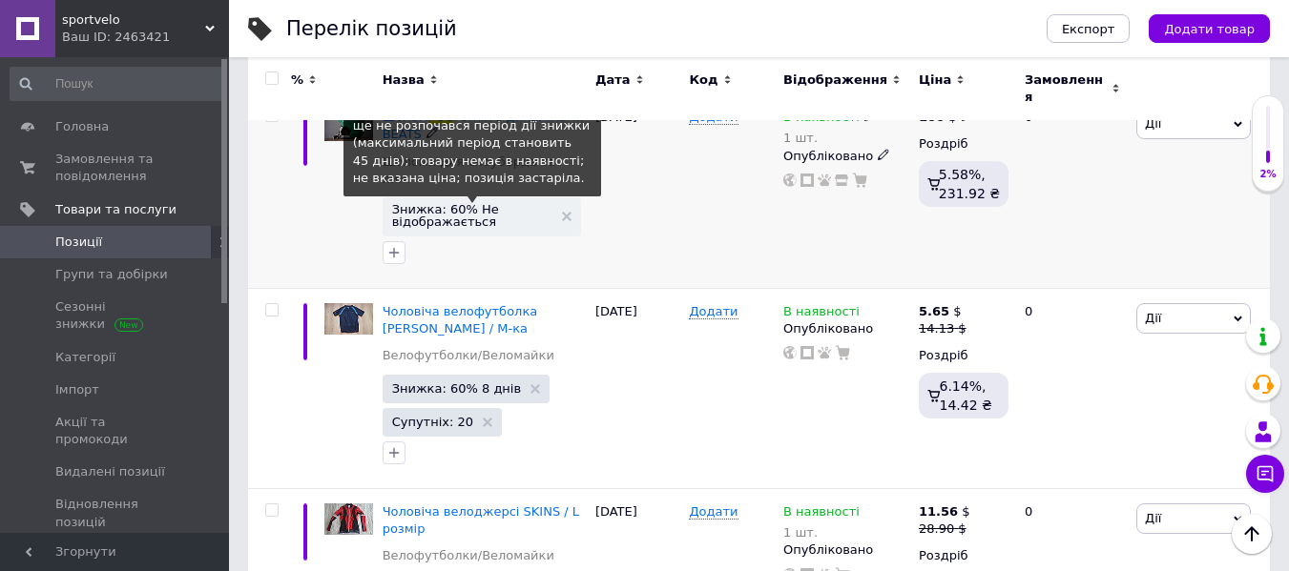
type input "poc"
click at [482, 203] on span "Знижка: 60% Не відображається" at bounding box center [472, 215] width 160 height 25
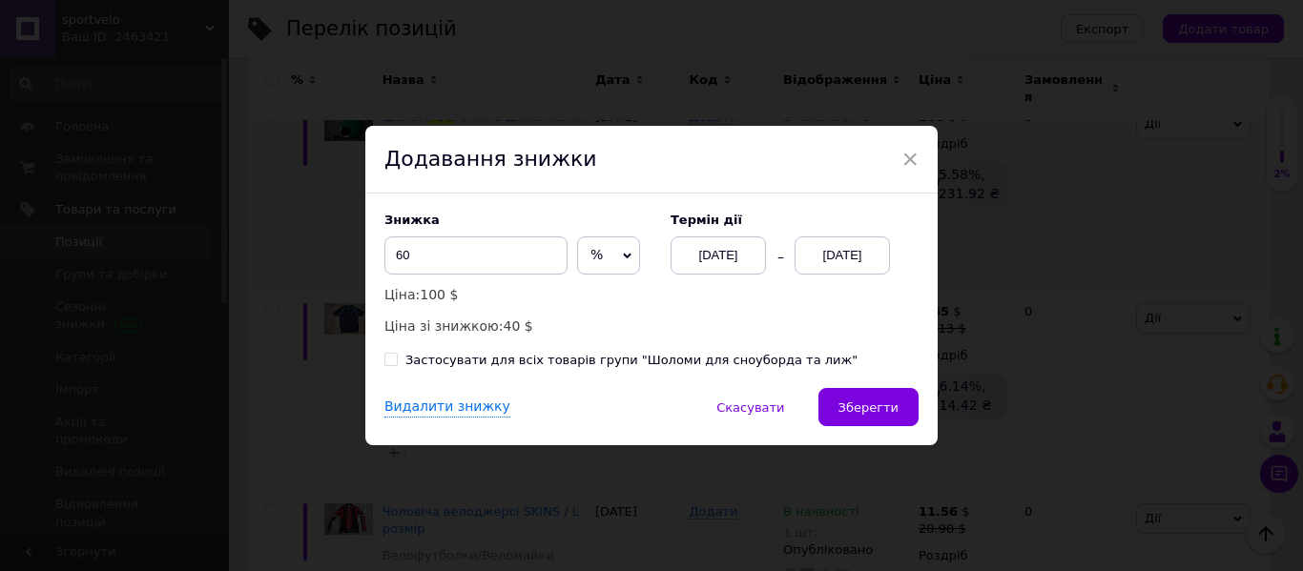
click at [523, 356] on div "Застосувати для всіх товарів групи "Шоломи для сноуборда та лиж"" at bounding box center [631, 360] width 452 height 17
click at [397, 356] on input "Застосувати для всіх товарів групи "Шоломи для сноуборда та лиж"" at bounding box center [390, 359] width 12 height 12
checkbox input "true"
click at [857, 247] on div "[DATE]" at bounding box center [842, 256] width 95 height 38
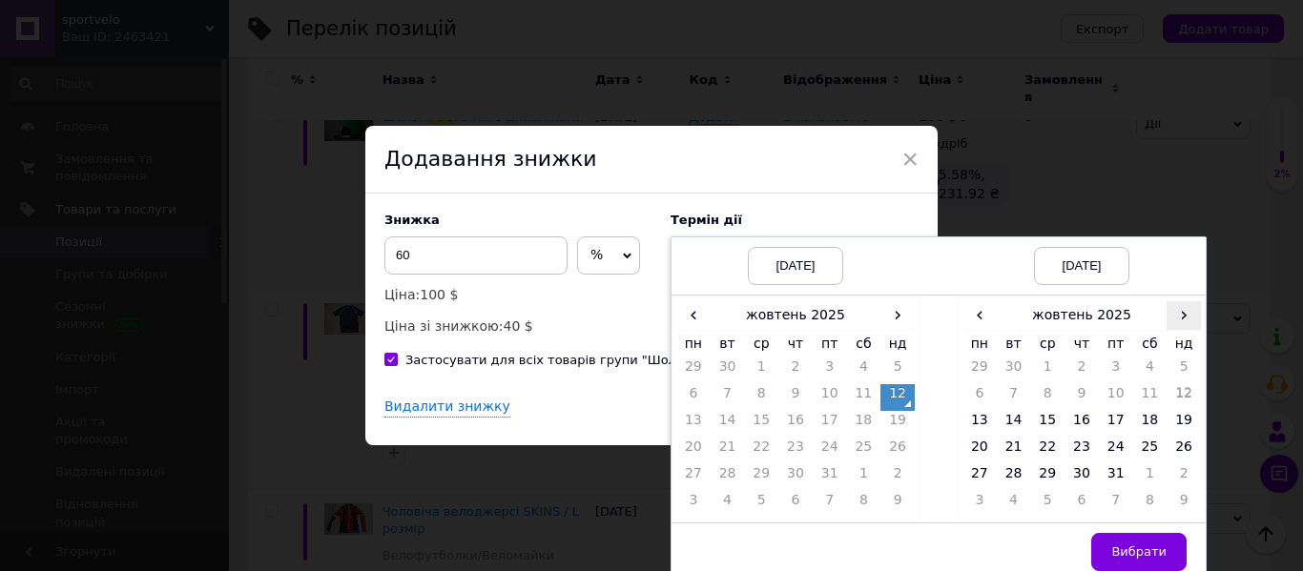
click at [1192, 319] on span "›" at bounding box center [1184, 315] width 34 height 28
click at [1065, 487] on td "27" at bounding box center [1082, 478] width 34 height 27
click at [1050, 485] on td "26" at bounding box center [1047, 478] width 34 height 27
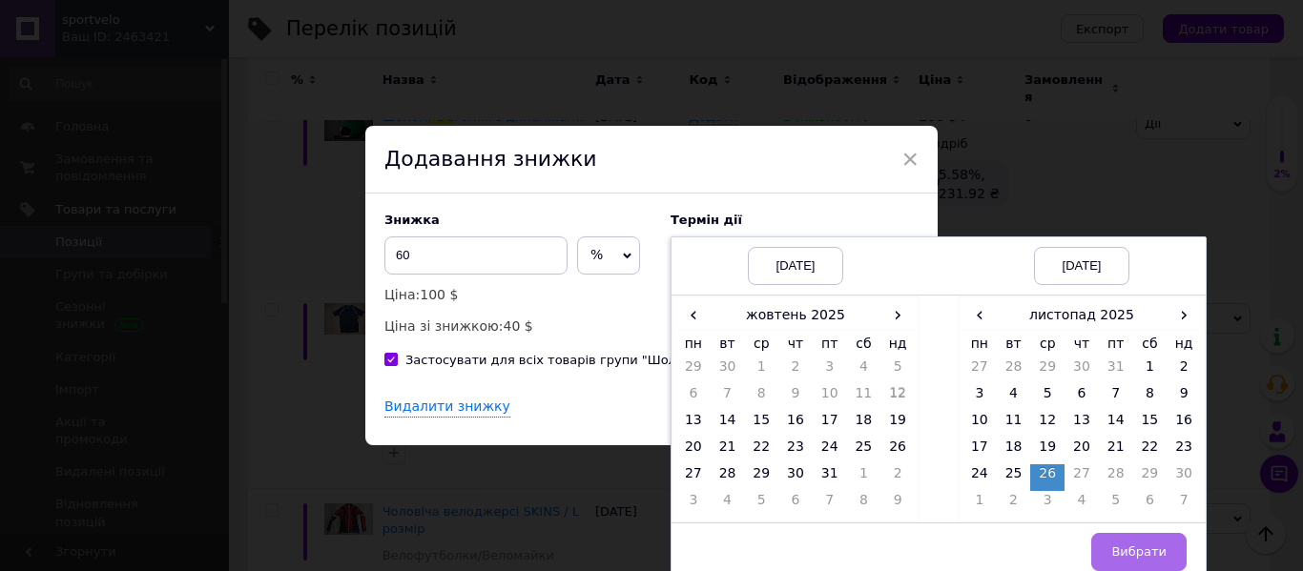
click at [1120, 552] on span "Вибрати" at bounding box center [1138, 552] width 55 height 14
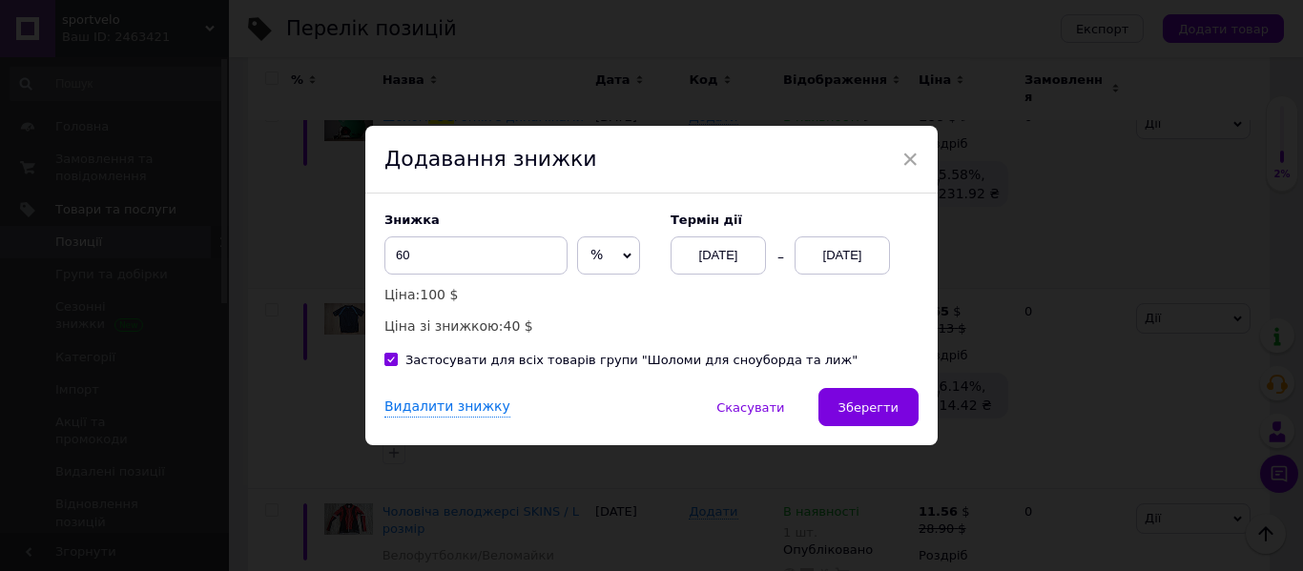
click at [872, 409] on span "Зберегти" at bounding box center [869, 408] width 60 height 14
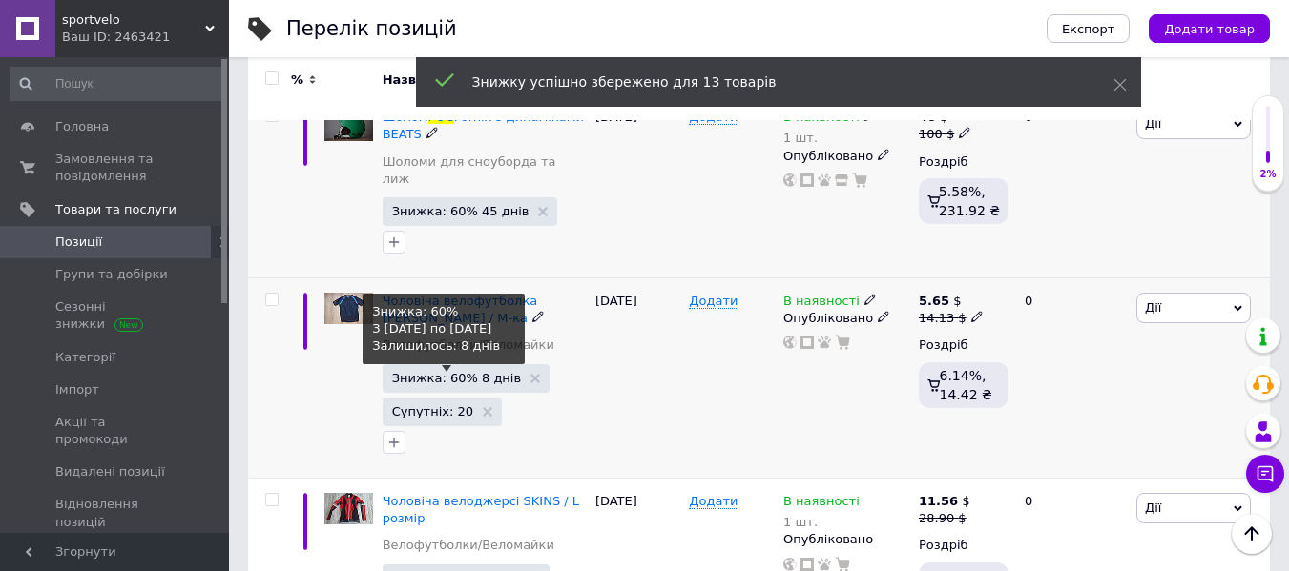
click at [470, 372] on span "Знижка: 60% 8 днів" at bounding box center [457, 378] width 130 height 12
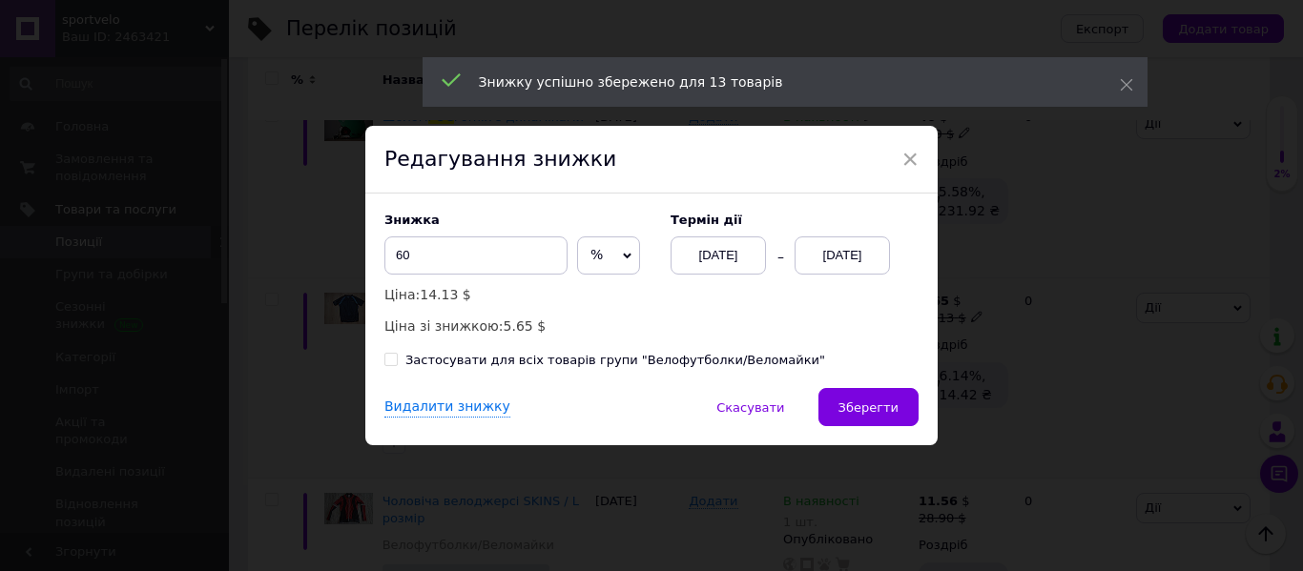
click at [538, 364] on div "Застосувати для всіх товарів групи "Велофутболки/Веломайки"" at bounding box center [615, 360] width 420 height 17
click at [397, 364] on input "Застосувати для всіх товарів групи "Велофутболки/Веломайки"" at bounding box center [390, 359] width 12 height 12
checkbox input "true"
click at [845, 240] on div "[DATE]" at bounding box center [842, 256] width 95 height 38
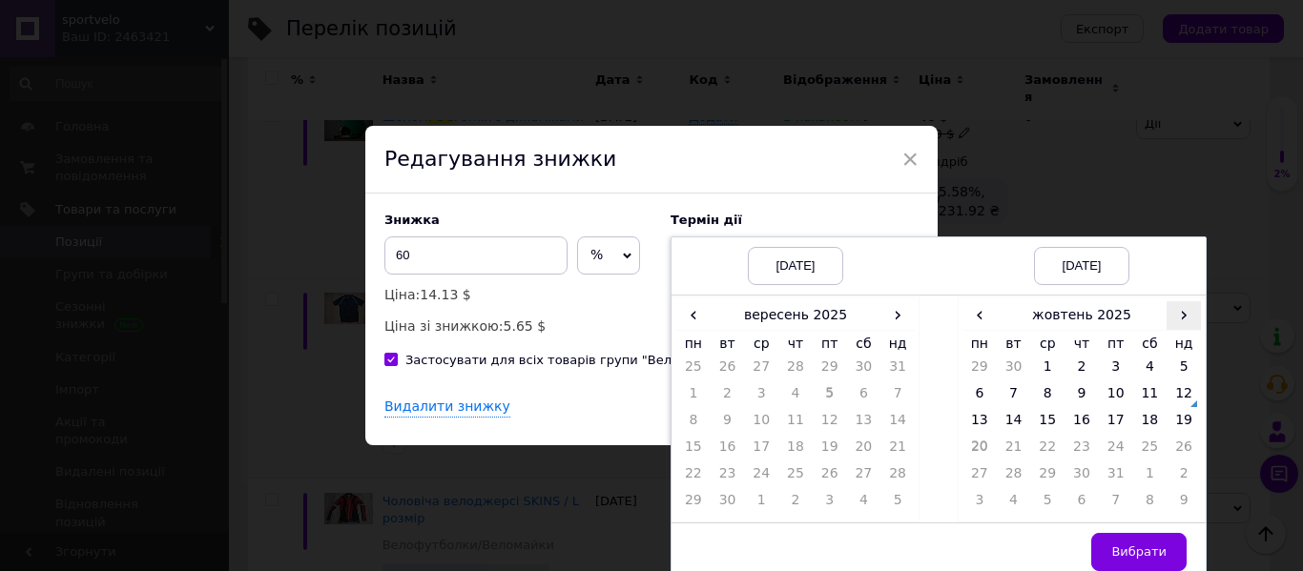
click at [1191, 321] on span "›" at bounding box center [1184, 315] width 34 height 28
click at [963, 311] on span "‹" at bounding box center [980, 315] width 34 height 28
click at [1188, 424] on td "19" at bounding box center [1184, 424] width 34 height 27
click at [1144, 550] on span "Вибрати" at bounding box center [1138, 552] width 55 height 14
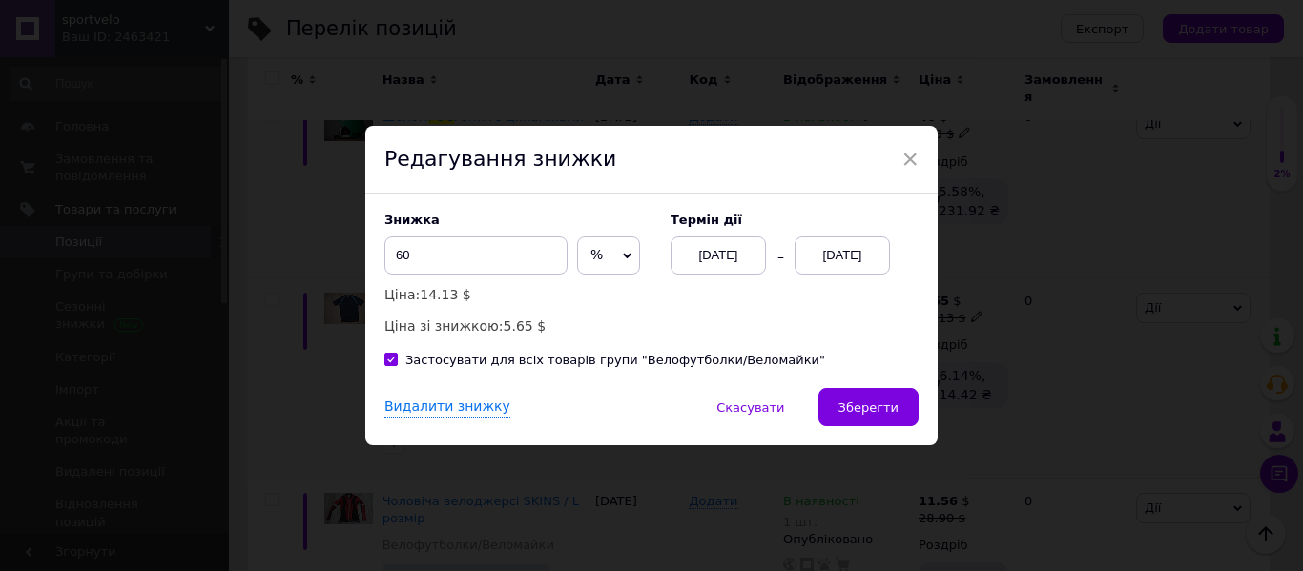
click at [872, 399] on button "Зберегти" at bounding box center [868, 407] width 100 height 38
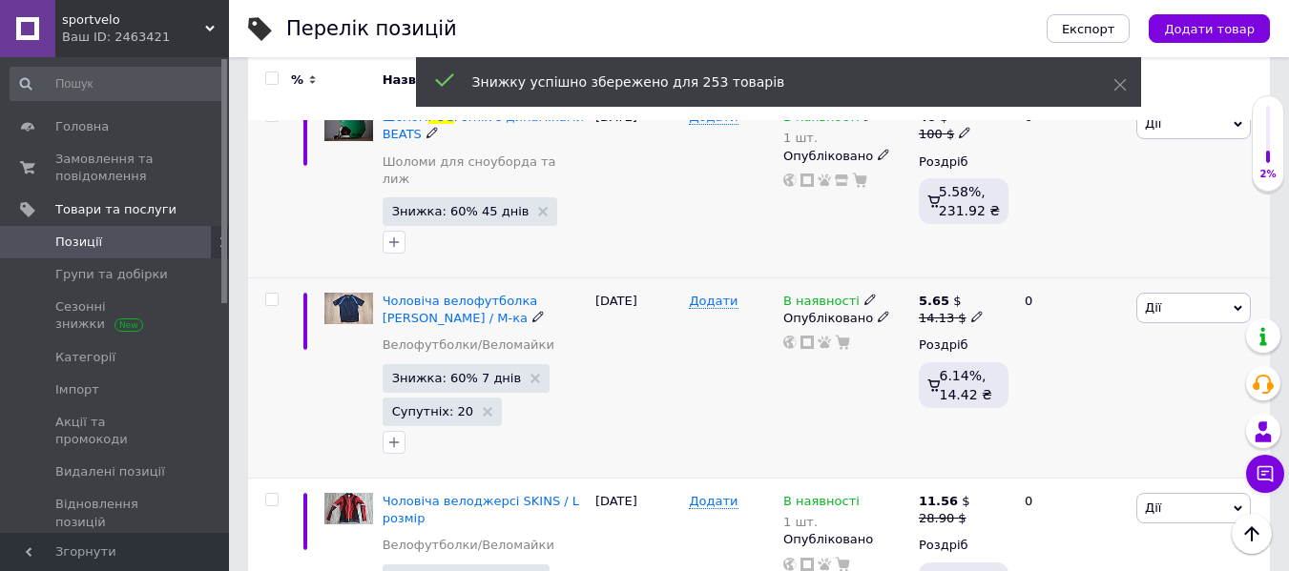
scroll to position [383, 0]
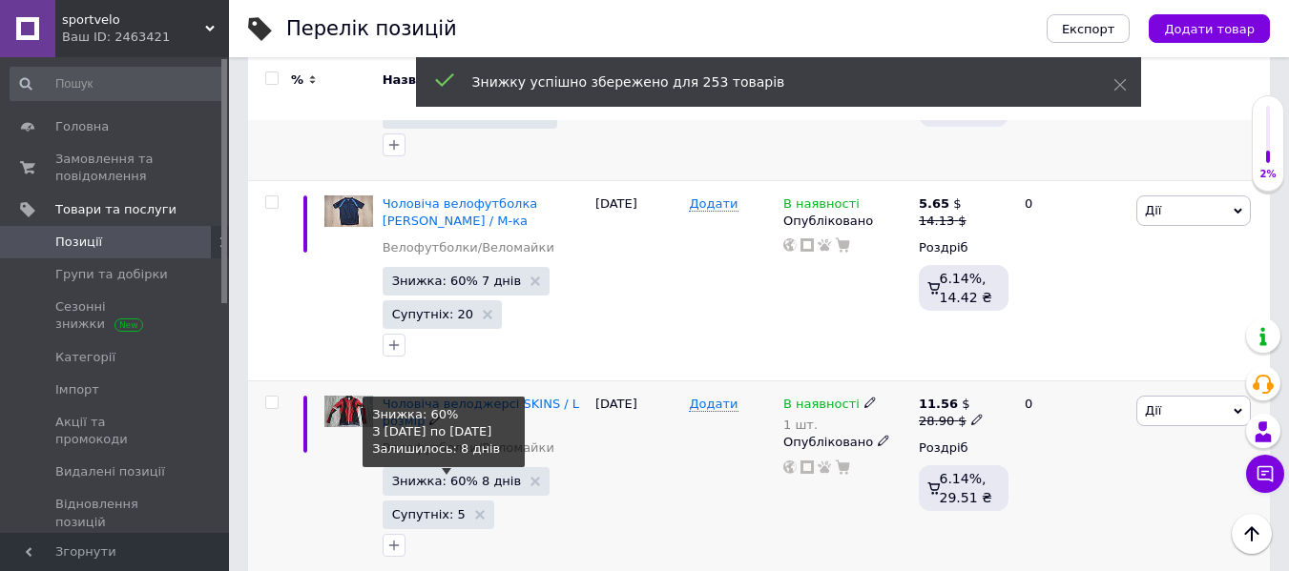
click at [483, 475] on span "Знижка: 60% 8 днів" at bounding box center [457, 481] width 130 height 12
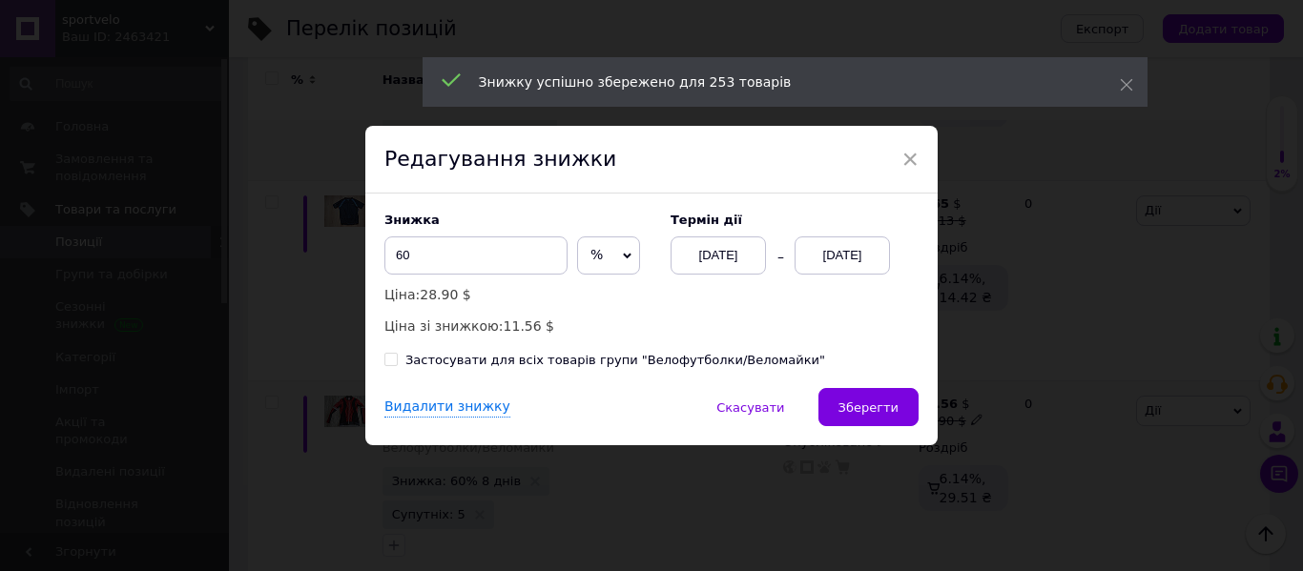
click at [694, 372] on div "Знижка 60 % $ Ціна: 28.90 $ Ціна зі знижкою: 11.56 $ Термін дії [DATE] [DATE] З…" at bounding box center [651, 291] width 572 height 195
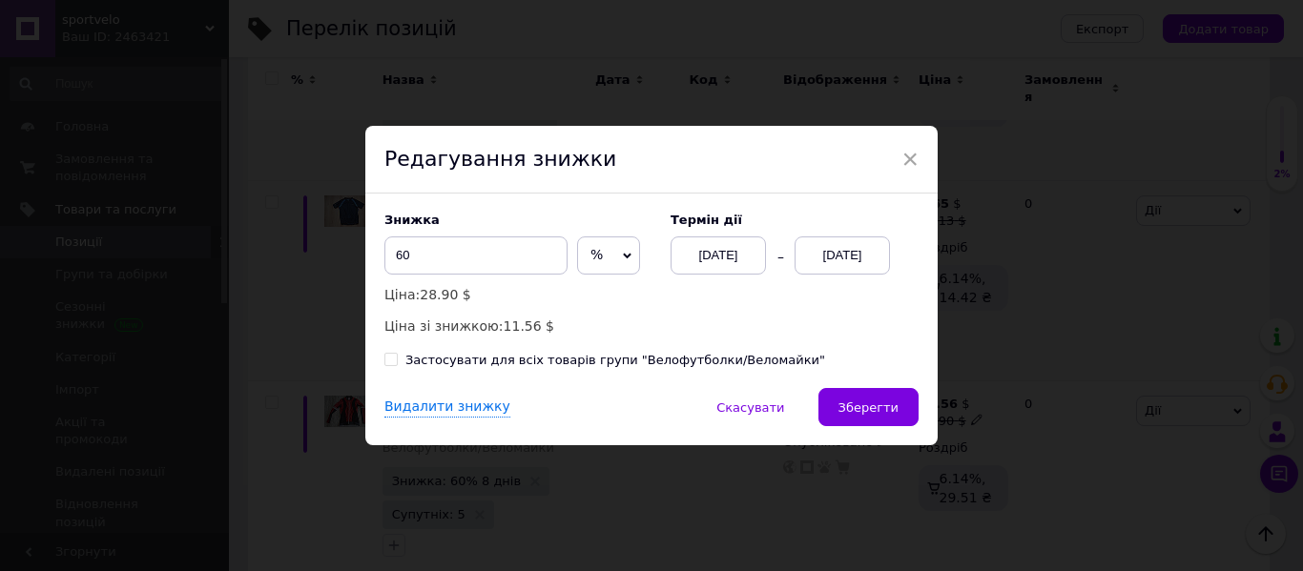
click at [910, 160] on span "×" at bounding box center [909, 159] width 17 height 32
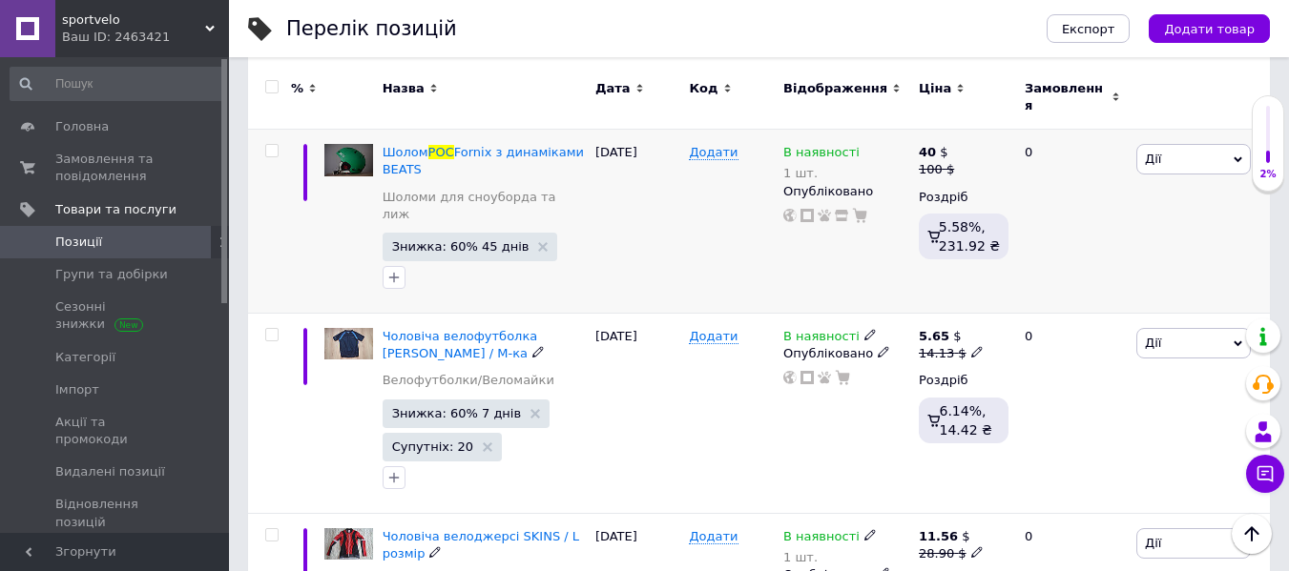
scroll to position [0, 0]
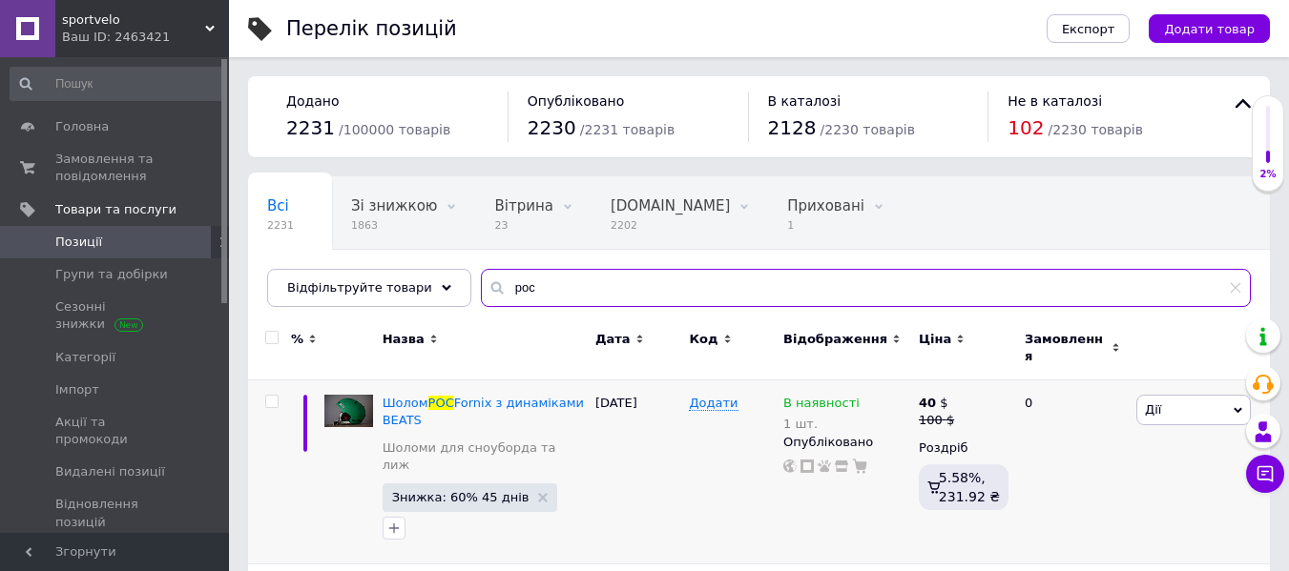
drag, startPoint x: 617, startPoint y: 279, endPoint x: 322, endPoint y: 265, distance: 295.1
click at [322, 274] on div "Відфільтруйте товари poc" at bounding box center [759, 288] width 984 height 38
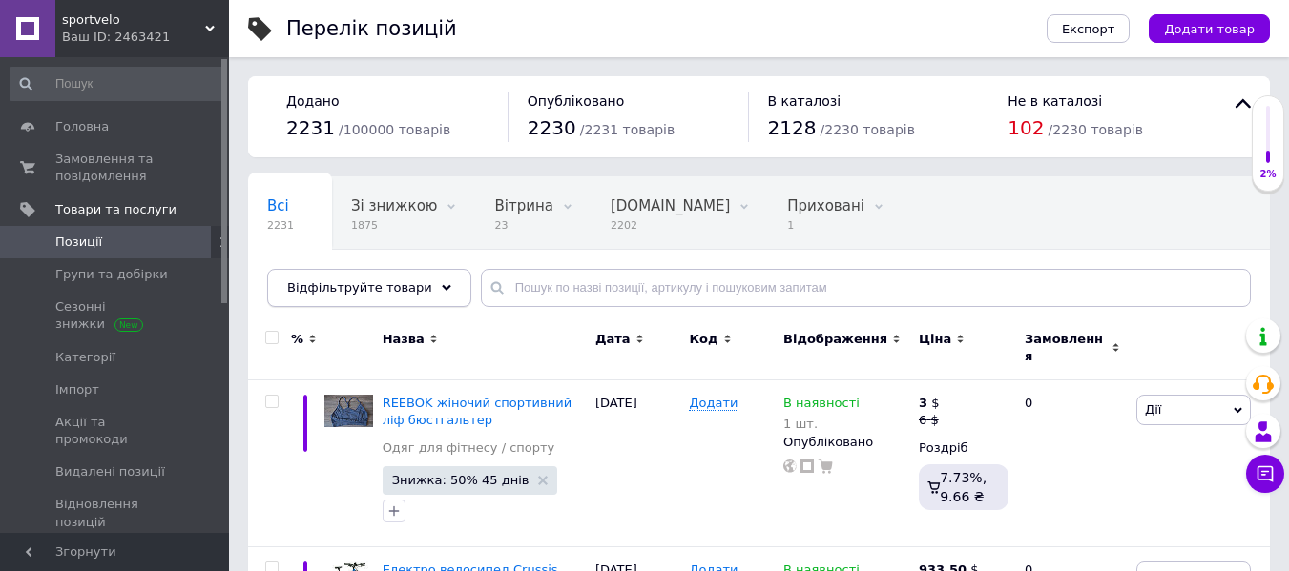
click at [423, 280] on div "Відфільтруйте товари" at bounding box center [369, 288] width 204 height 38
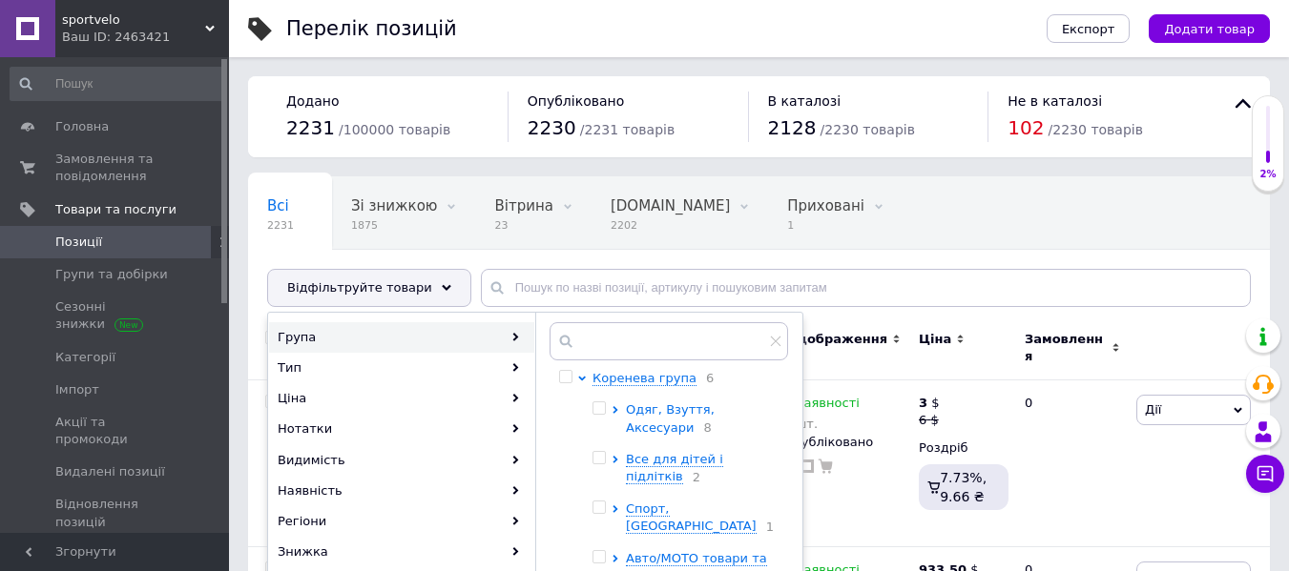
click at [648, 417] on span "Одяг, Взуття, Аксесуари" at bounding box center [670, 418] width 89 height 31
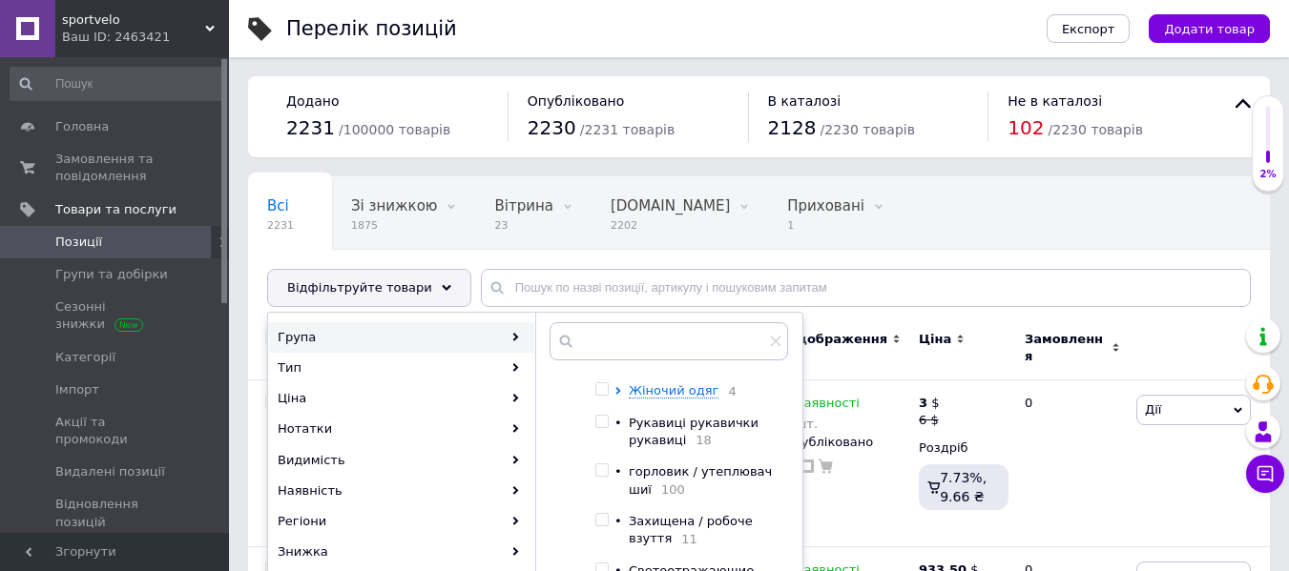
scroll to position [324, 0]
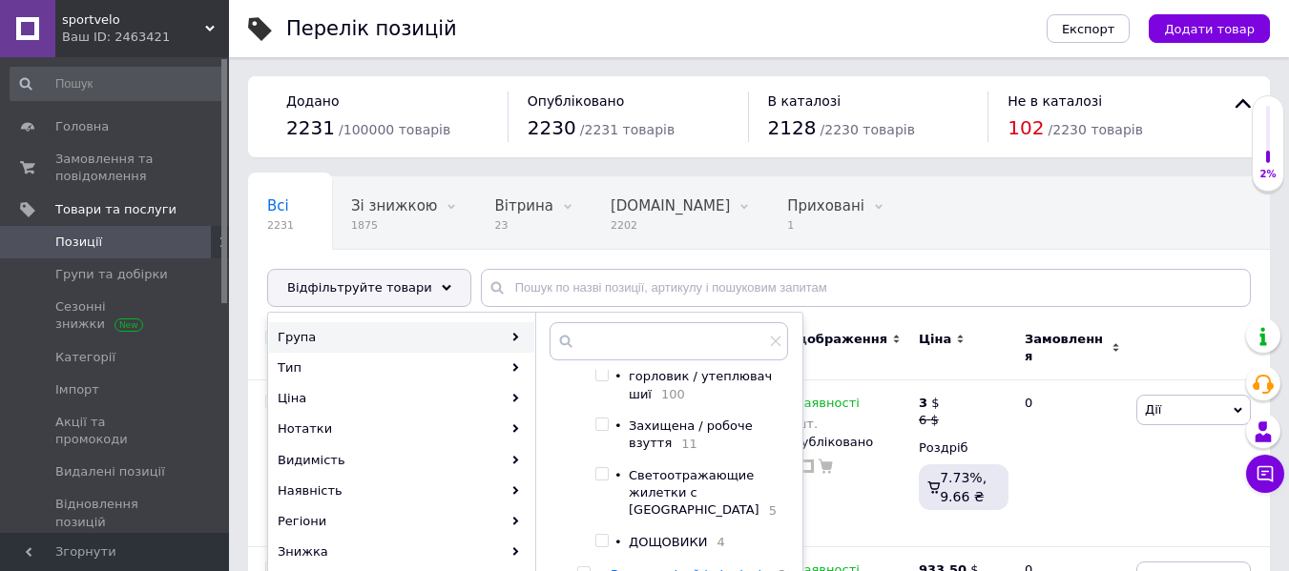
click at [679, 401] on span "горловик / утеплювач шиї" at bounding box center [700, 384] width 143 height 31
checkbox input "true"
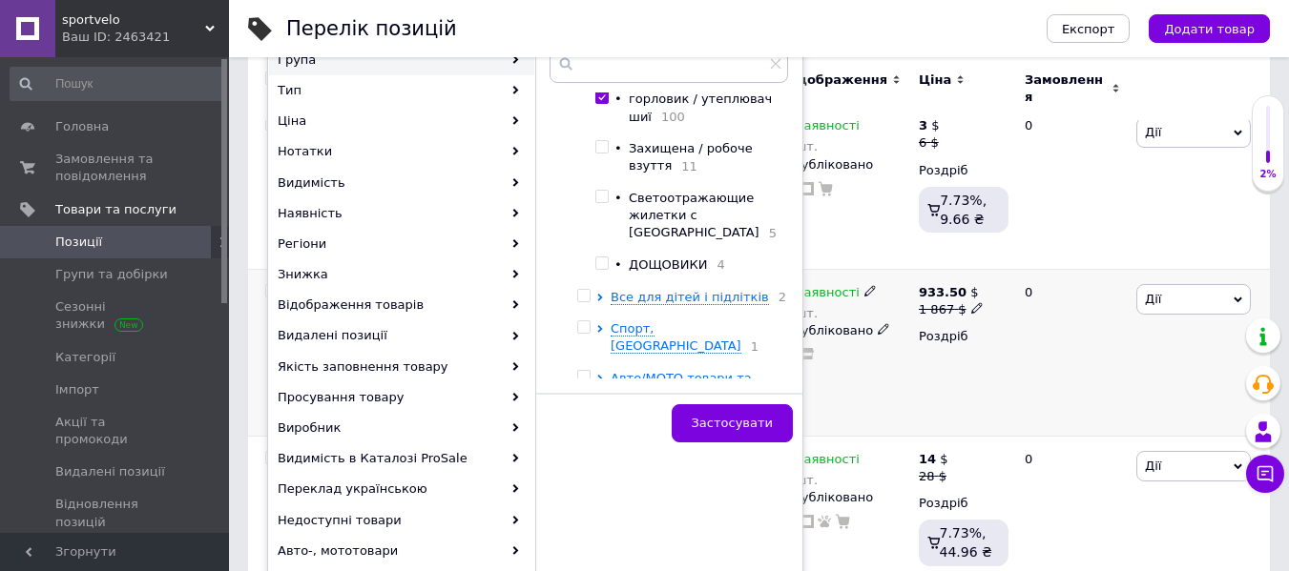
scroll to position [286, 0]
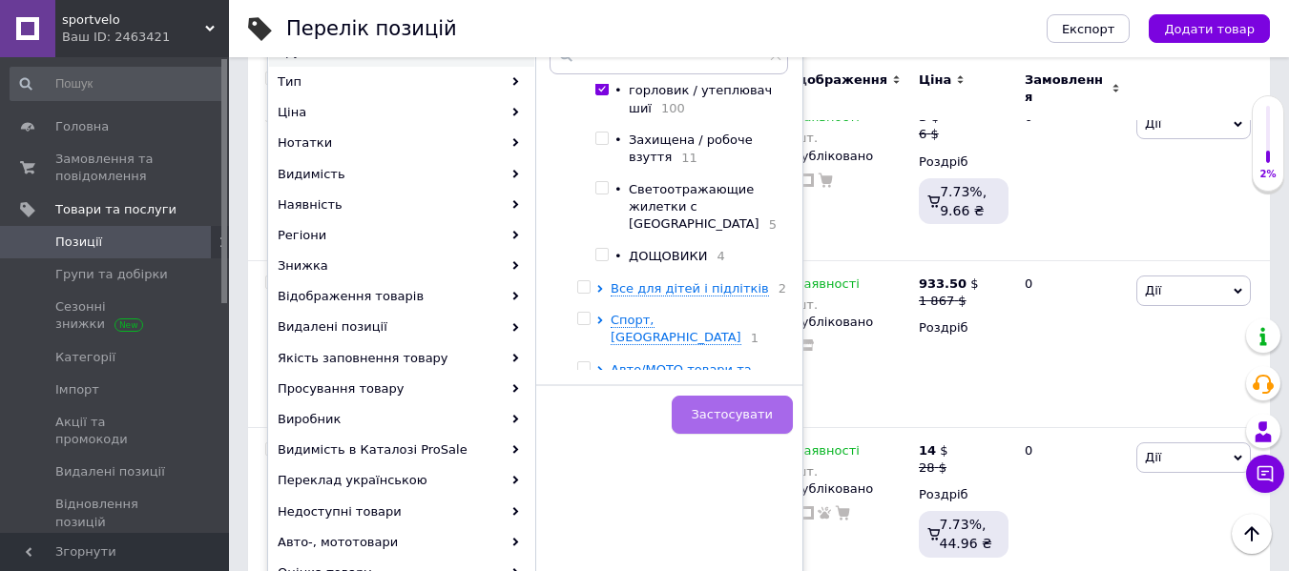
click at [771, 407] on span "Застосувати" at bounding box center [732, 414] width 81 height 14
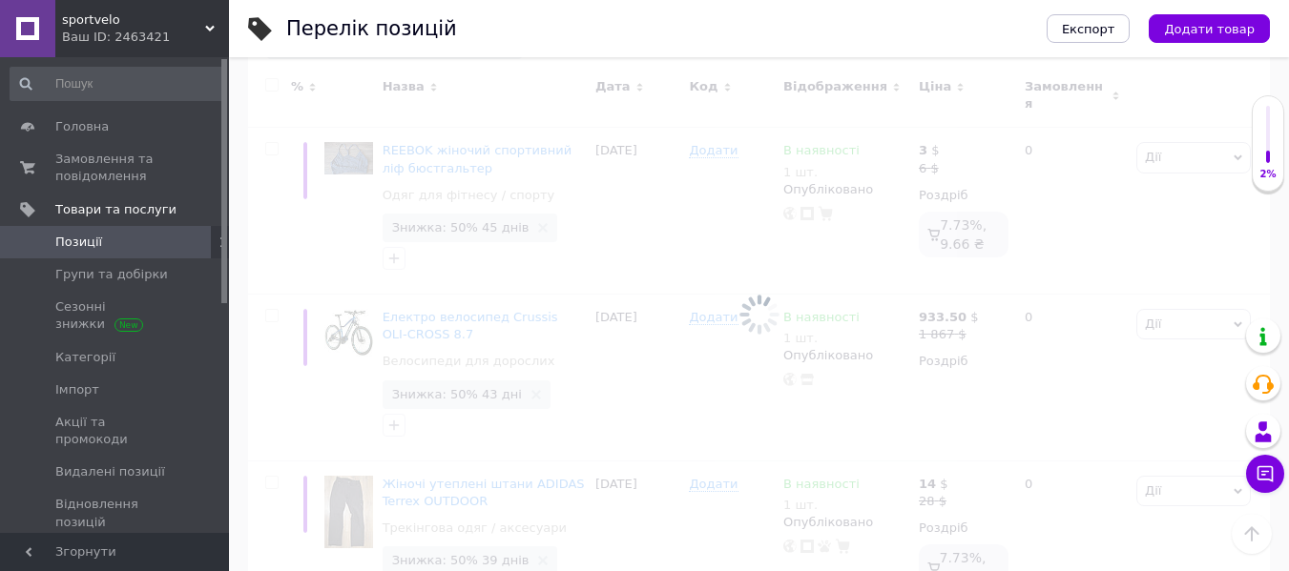
scroll to position [0, 91]
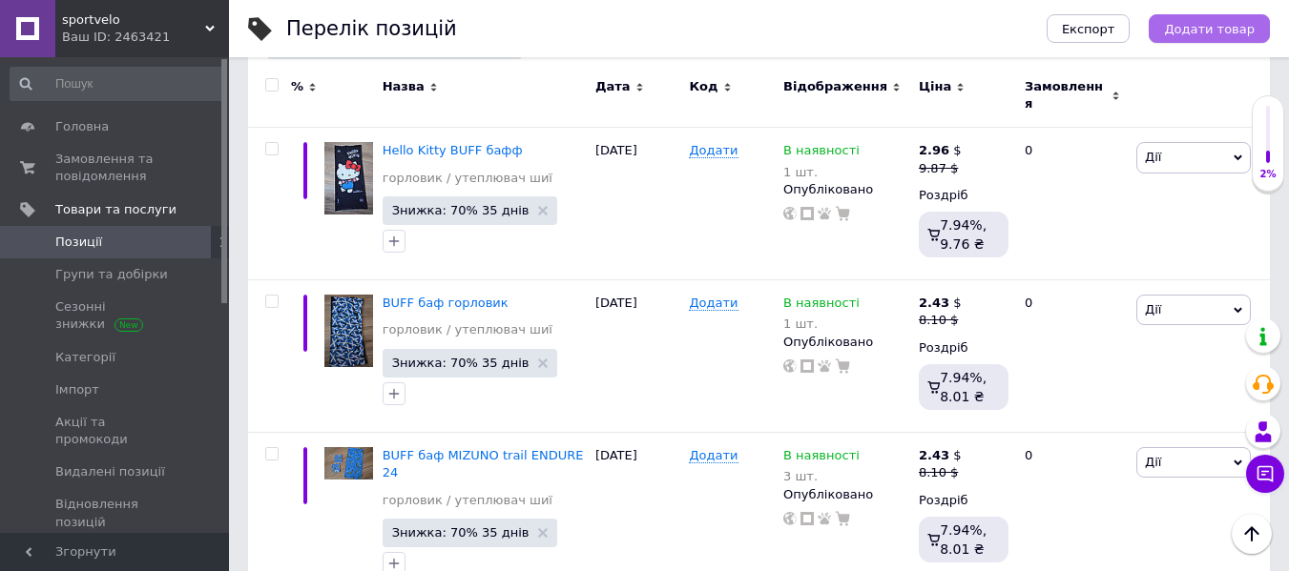
click at [1164, 27] on button "Додати товар" at bounding box center [1209, 28] width 121 height 29
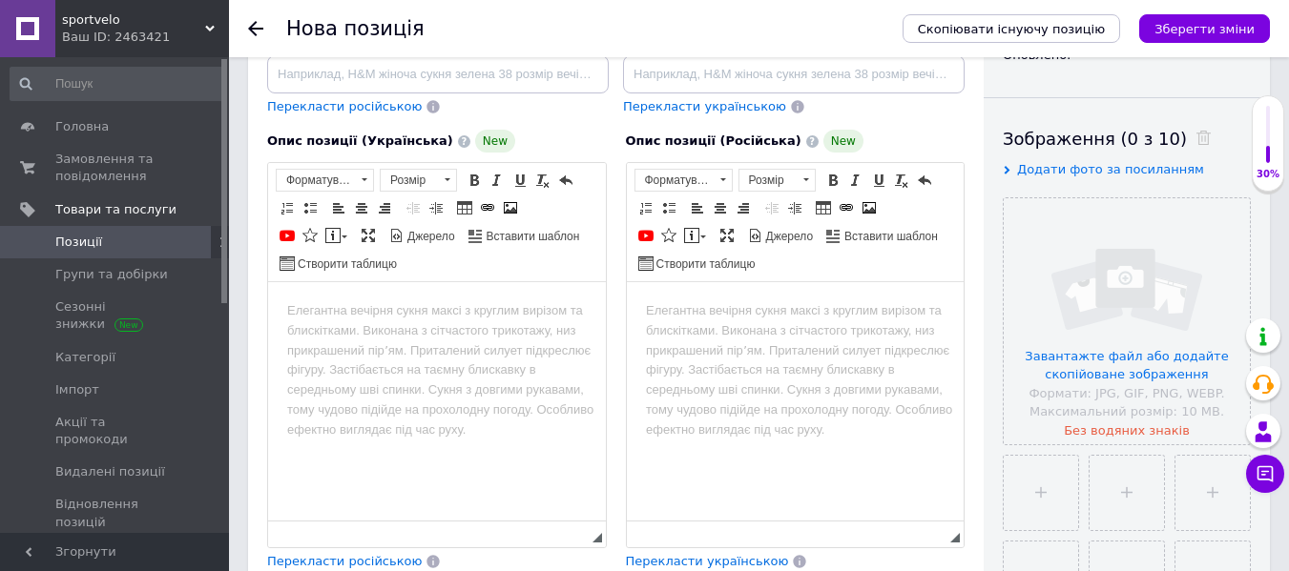
scroll to position [286, 0]
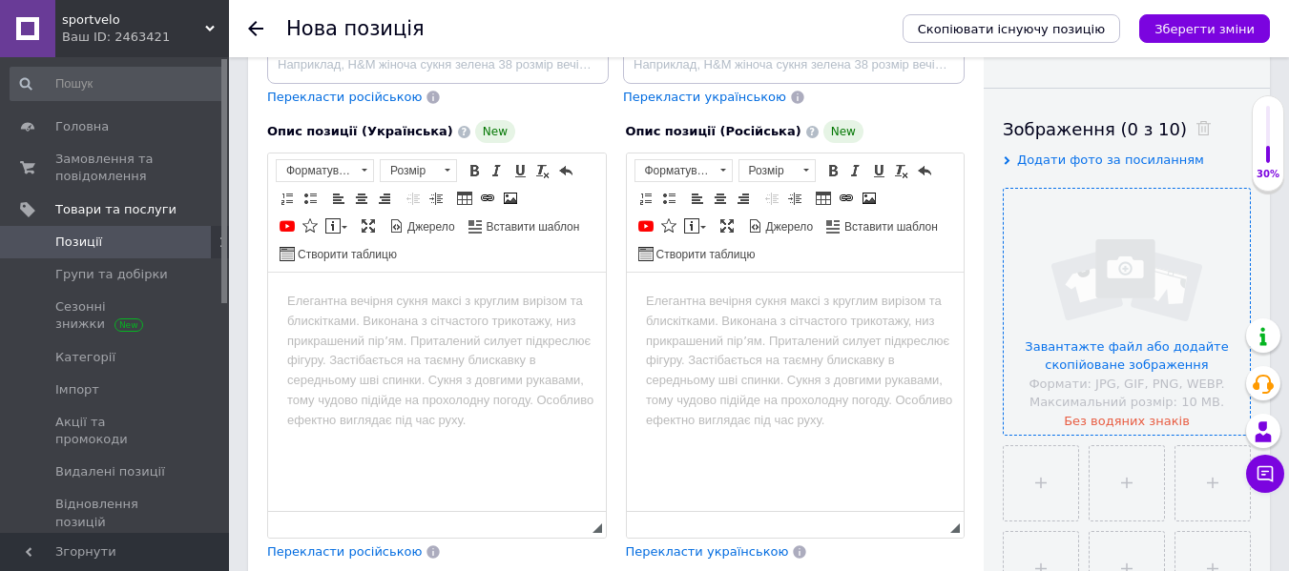
click at [1102, 305] on input "file" at bounding box center [1127, 312] width 246 height 246
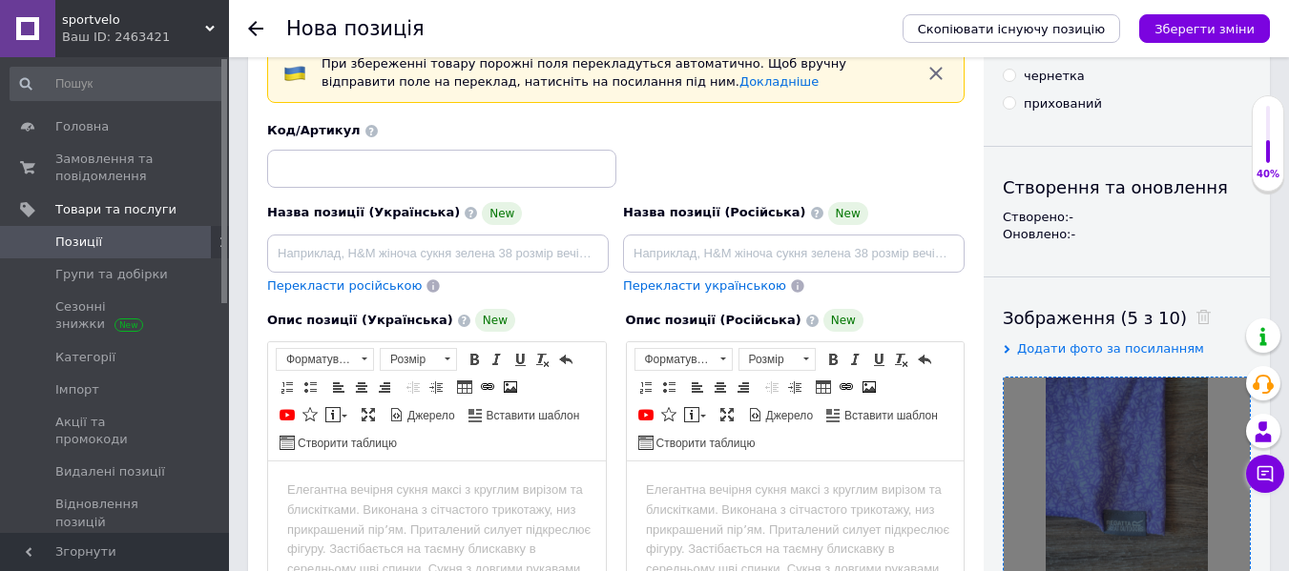
scroll to position [95, 0]
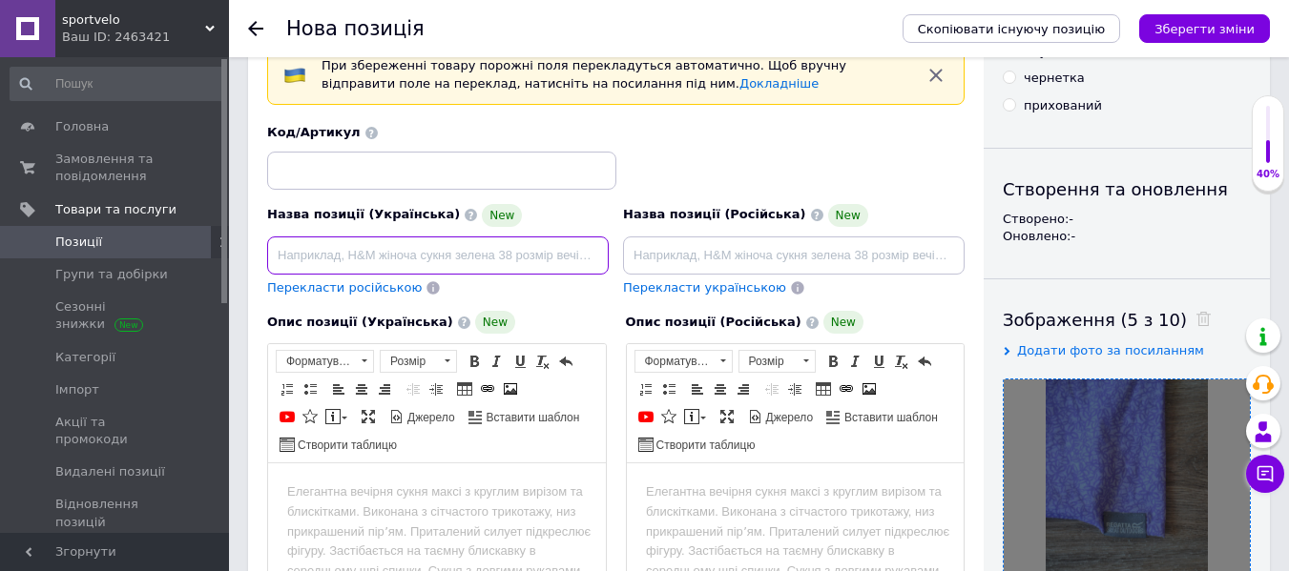
click at [334, 252] on input at bounding box center [438, 256] width 342 height 38
paste input "Продається оригінальний горловик/утеплювач шиї баф REGATTA з [GEOGRAPHIC_DATA],…"
type input "Продається оригінальний горловик/утеплювач шиї баф REGATTA з [GEOGRAPHIC_DATA],…"
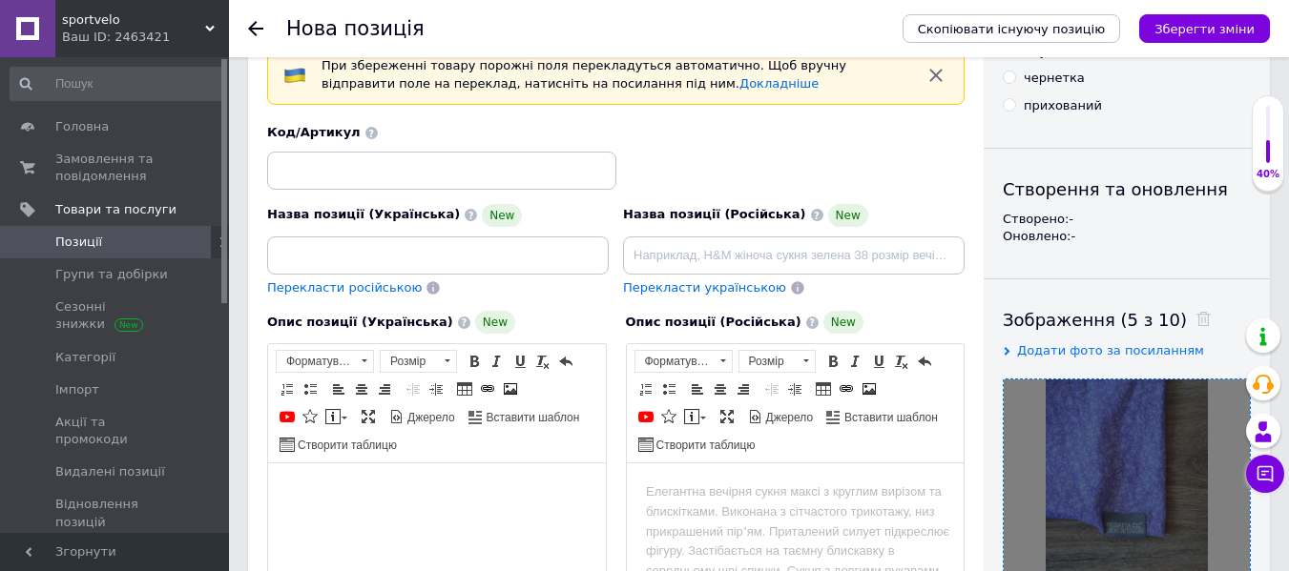
click at [384, 479] on html at bounding box center [437, 493] width 338 height 58
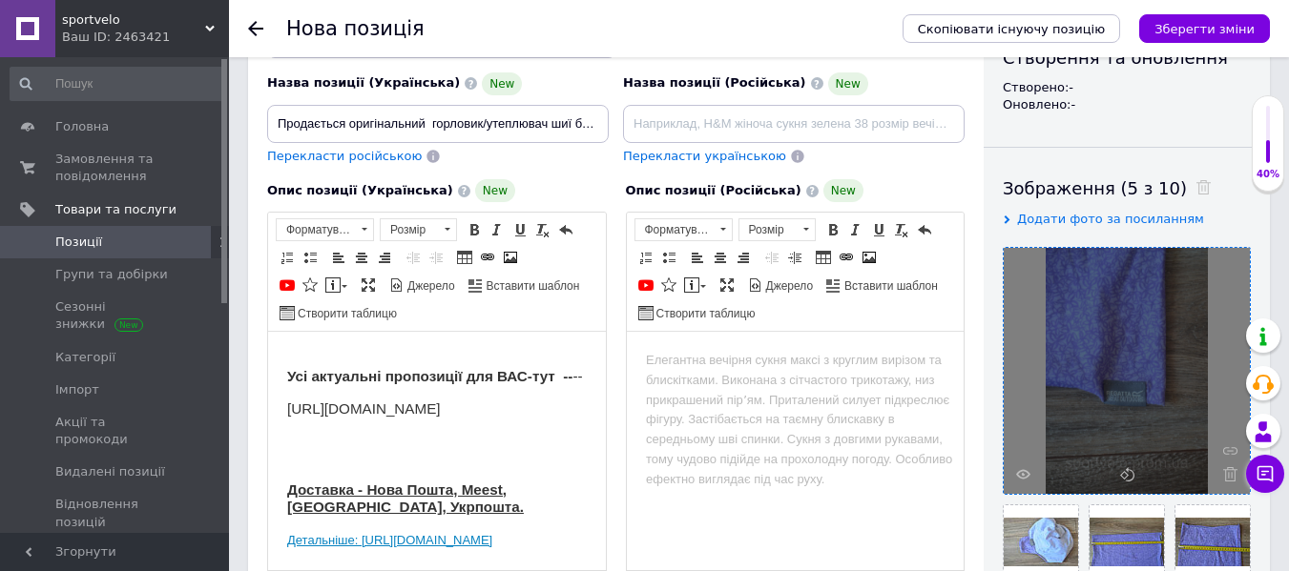
scroll to position [417, 0]
drag, startPoint x: 440, startPoint y: 535, endPoint x: 278, endPoint y: 520, distance: 162.9
click at [278, 520] on html "Продається оригінальний горловик/утеплювач шиї баф REGATTA з [GEOGRAPHIC_DATA],…" at bounding box center [437, 271] width 338 height 598
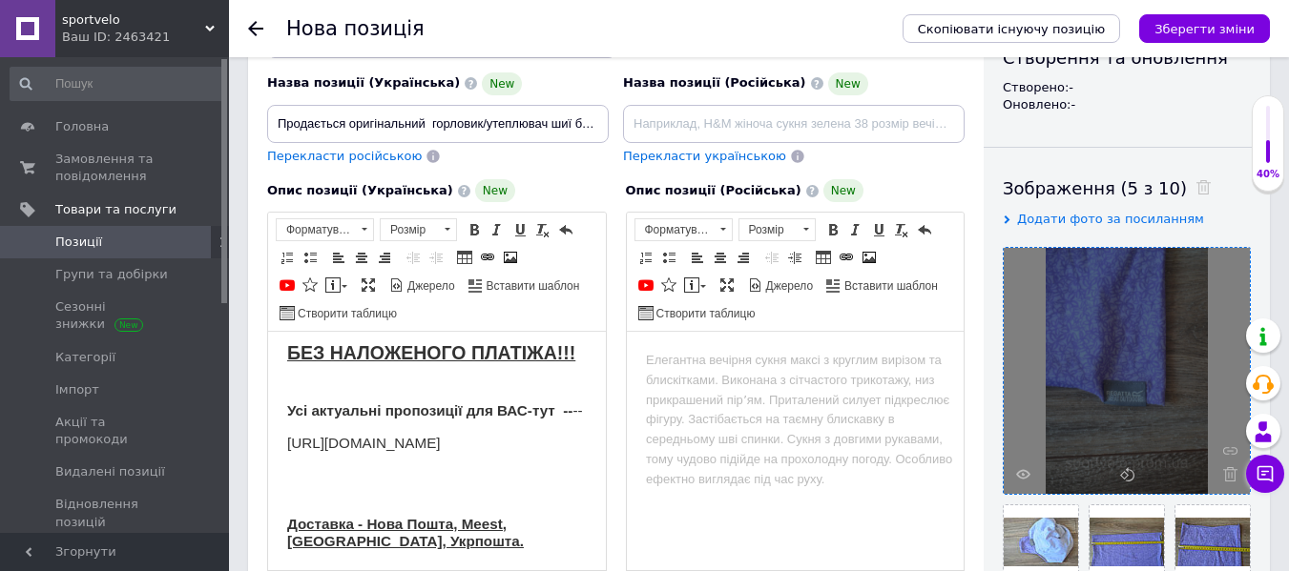
scroll to position [382, 0]
drag, startPoint x: 473, startPoint y: 427, endPoint x: 122, endPoint y: 441, distance: 351.3
click at [268, 441] on html "Продається оригінальний горловик/утеплювач шиї баф REGATTA з [GEOGRAPHIC_DATA],…" at bounding box center [437, 289] width 338 height 564
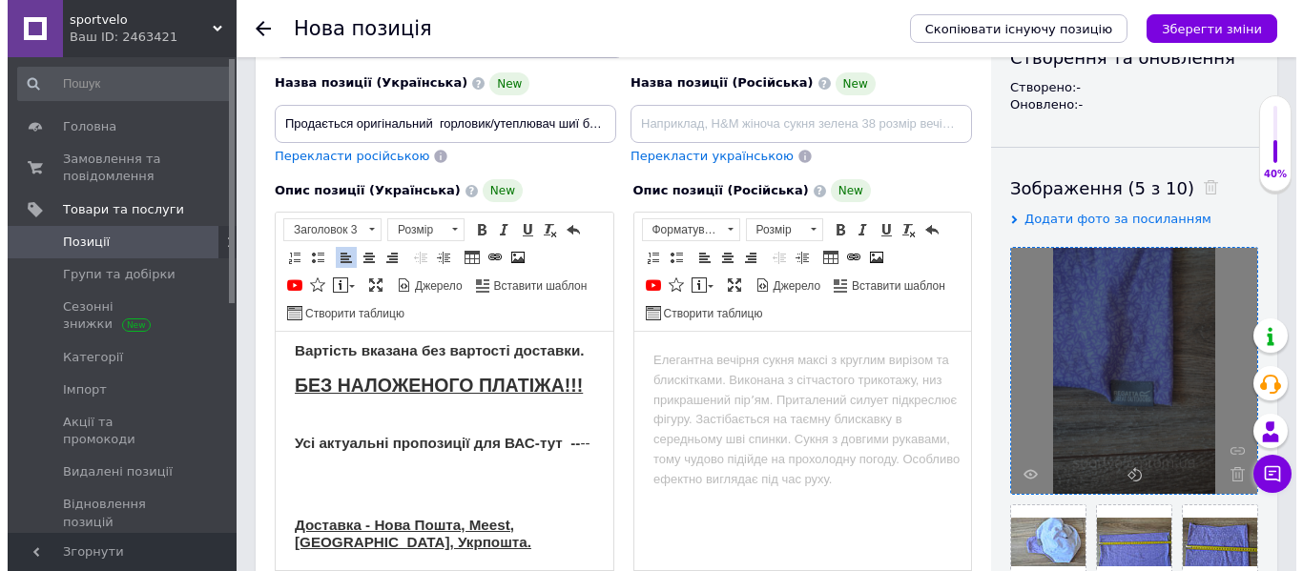
scroll to position [350, 0]
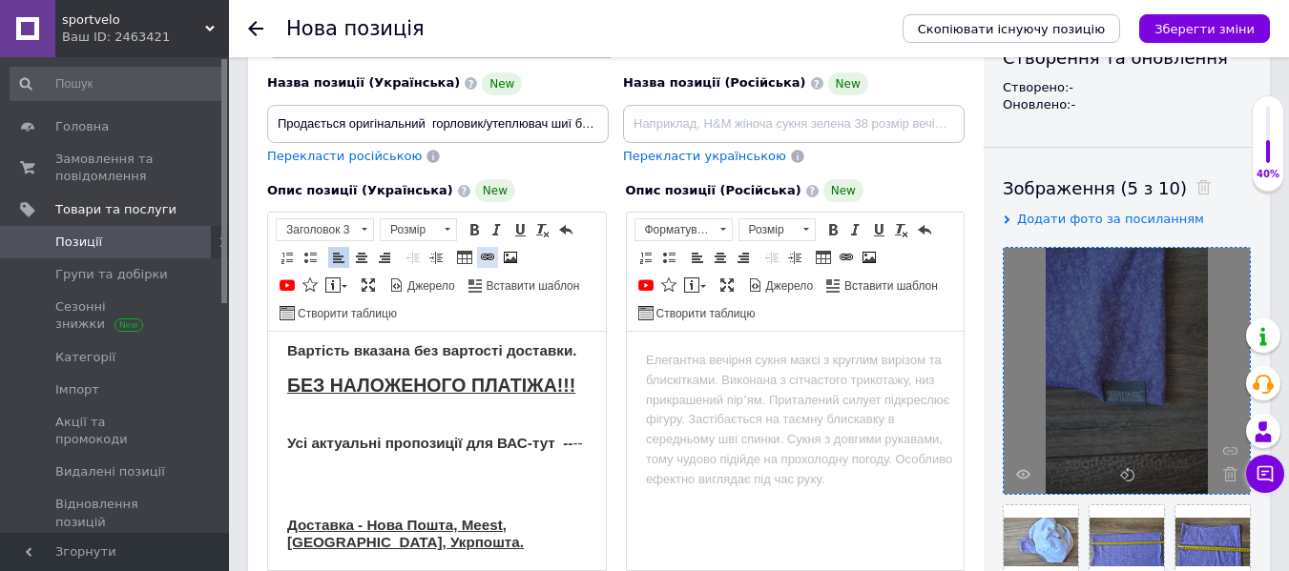
click at [487, 255] on span at bounding box center [487, 257] width 15 height 15
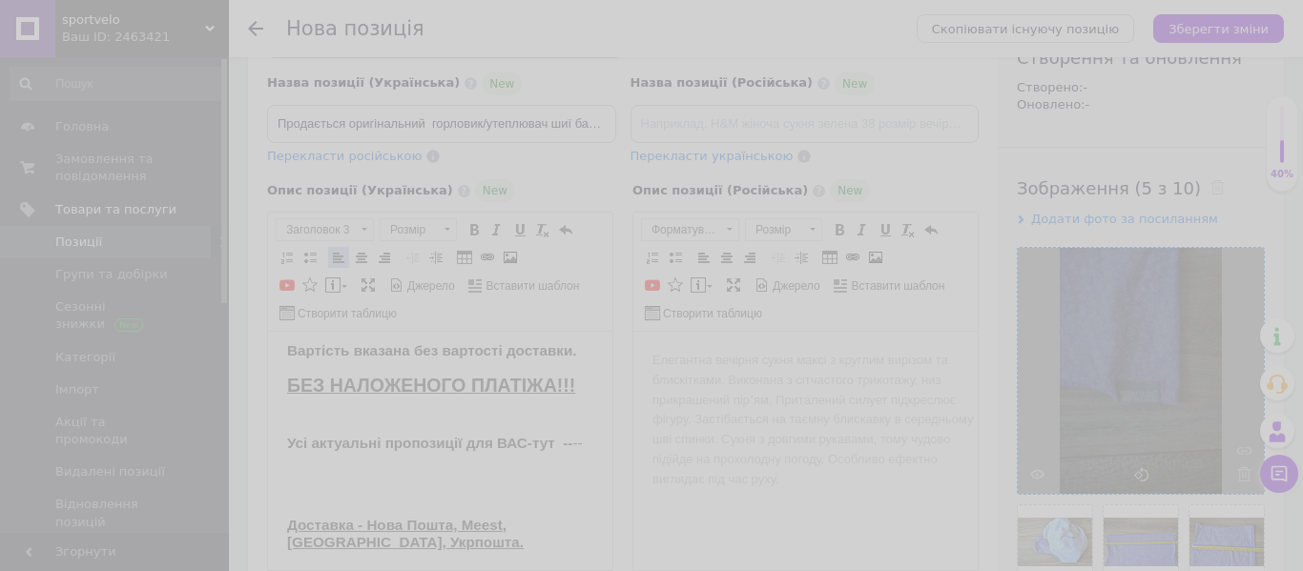
scroll to position [310, 0]
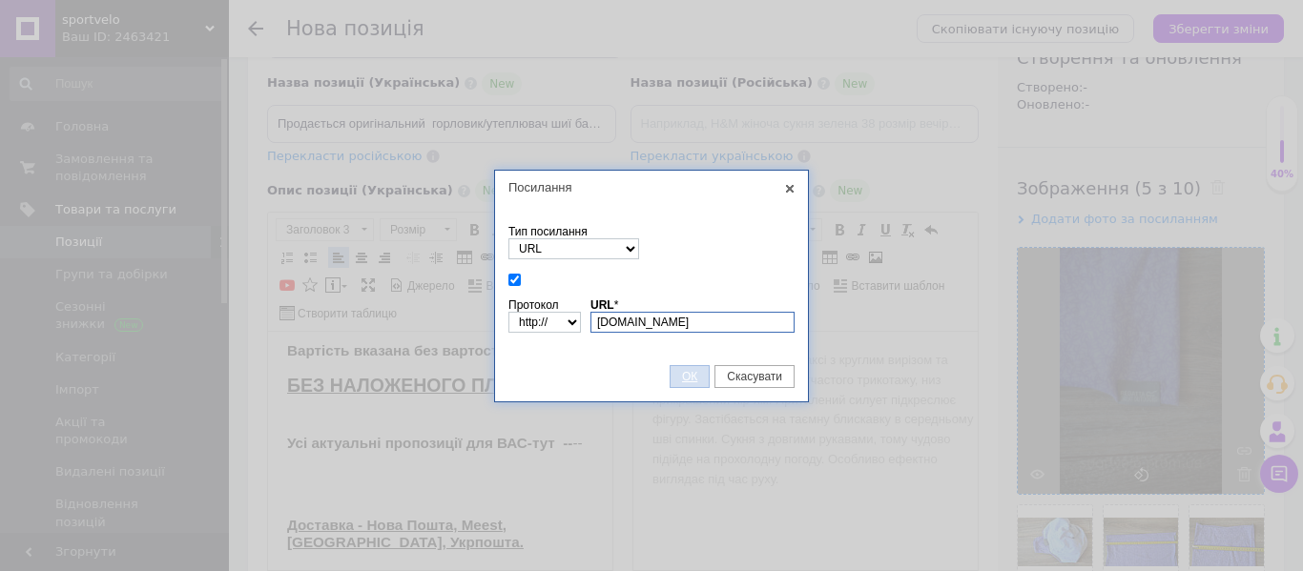
type input "[DOMAIN_NAME]"
click at [688, 374] on span "ОК" at bounding box center [690, 376] width 38 height 13
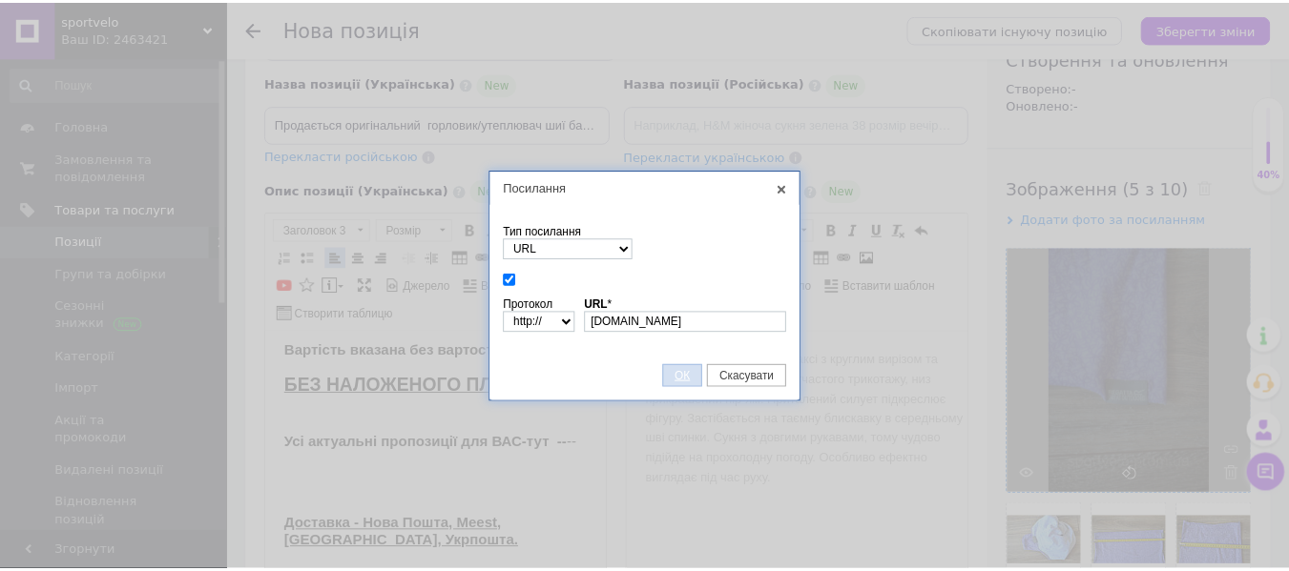
scroll to position [350, 0]
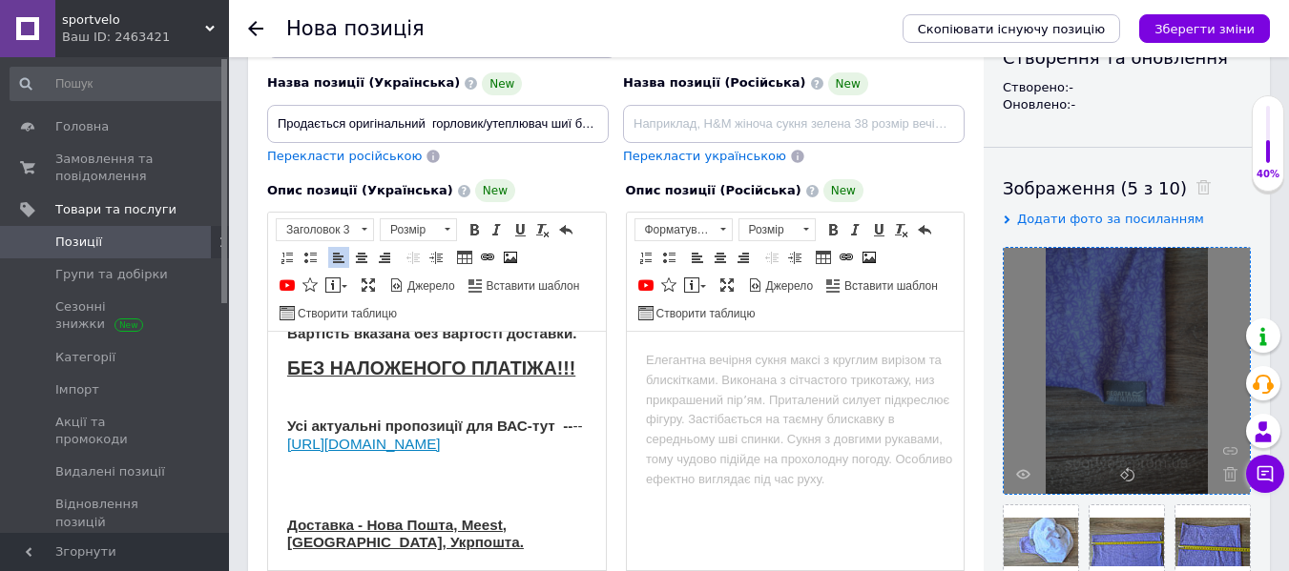
click at [482, 472] on h3 "Редактор, D619650C-146D-4E49-A413-46AF1C9F7A5F" at bounding box center [437, 475] width 300 height 17
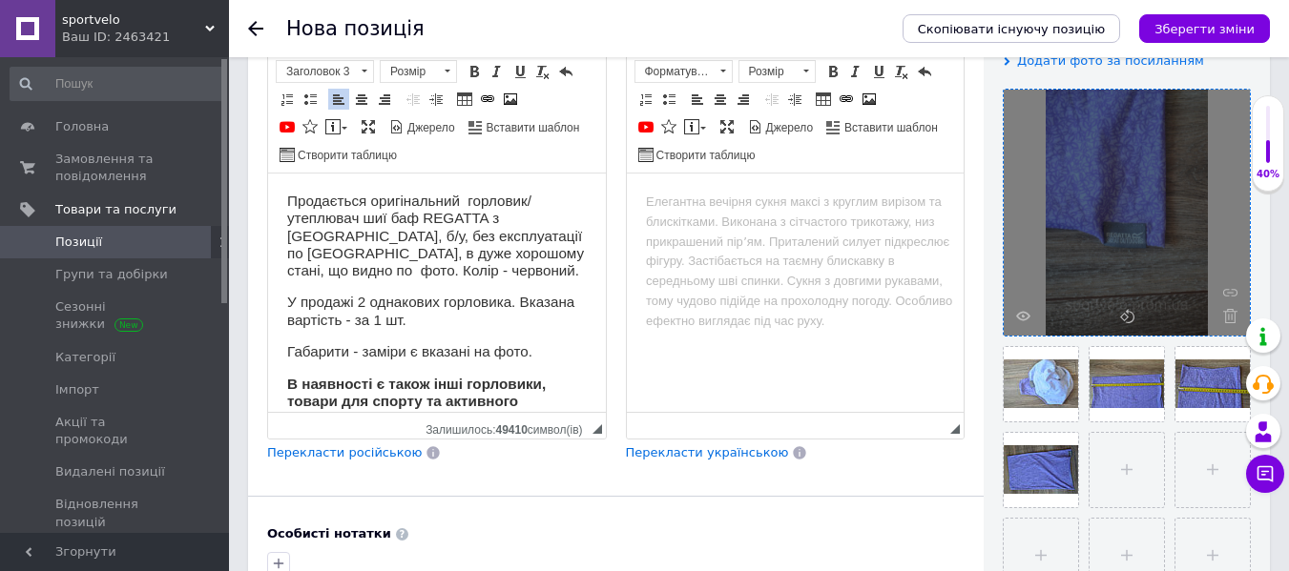
scroll to position [389, 0]
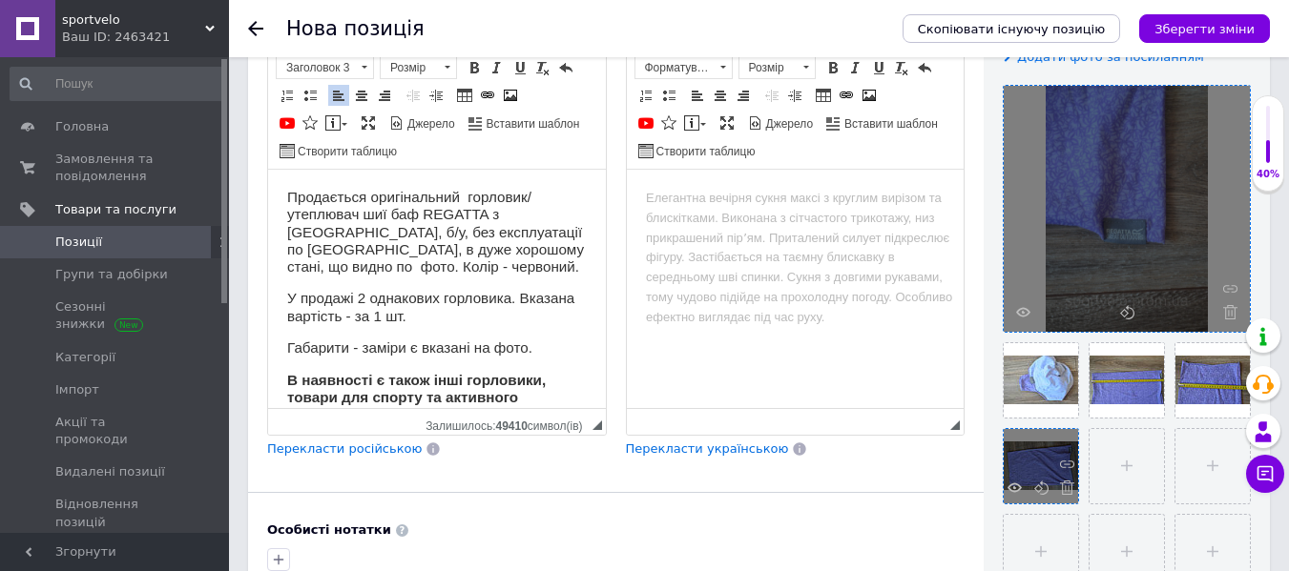
click at [1034, 465] on div at bounding box center [1041, 466] width 74 height 74
click at [1029, 499] on div at bounding box center [1041, 466] width 74 height 74
click at [1039, 489] on icon at bounding box center [1041, 488] width 14 height 14
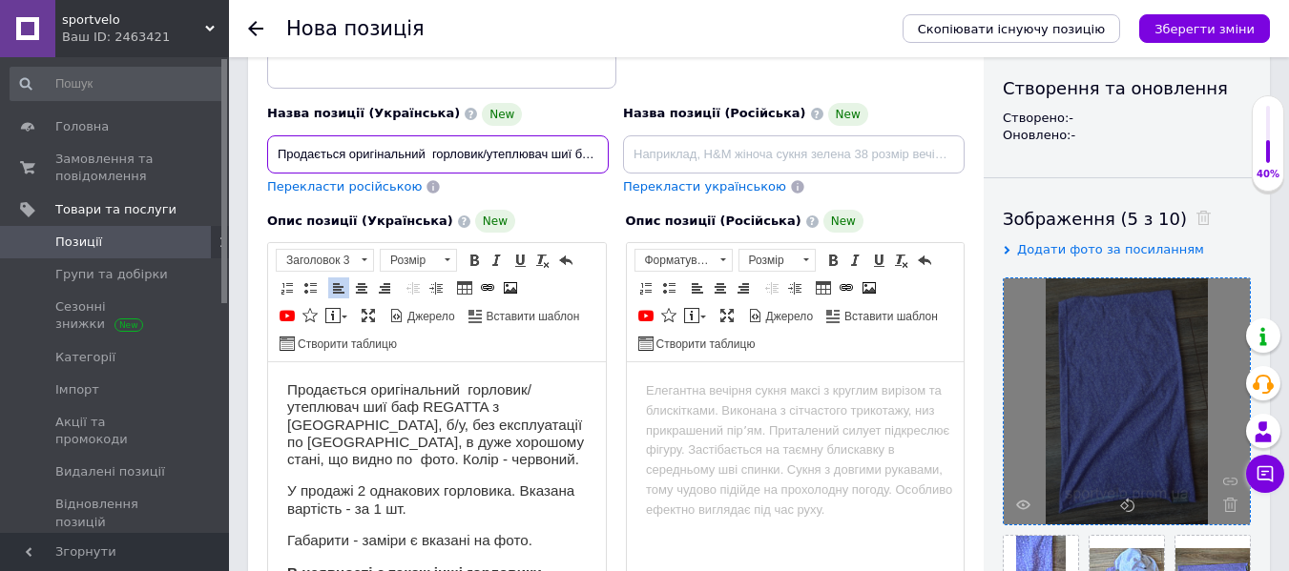
scroll to position [0, 465]
drag, startPoint x: 279, startPoint y: 151, endPoint x: 971, endPoint y: 198, distance: 694.2
click at [971, 199] on div "Назва позиції (Українська) New Продається оригінальний горловик/утеплювач шиї б…" at bounding box center [616, 109] width 712 height 187
click at [360, 165] on input at bounding box center [438, 154] width 342 height 38
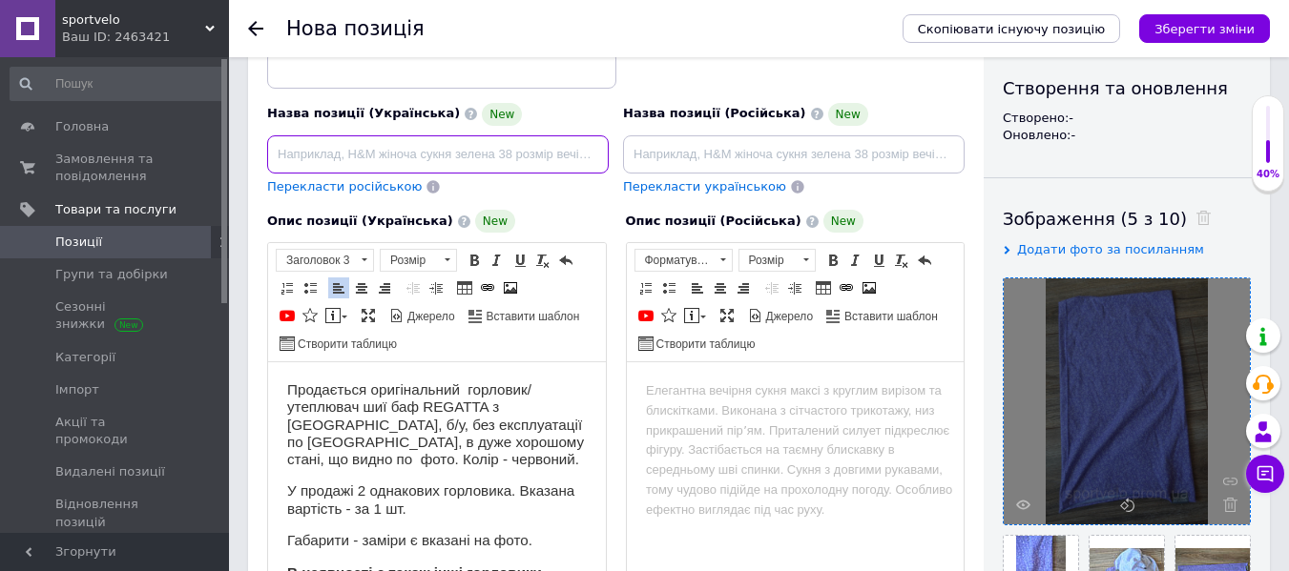
paste input "Горловик утеплювач шиї buff баф REGATTA Детальніше: [URL][DOMAIN_NAME]"
drag, startPoint x: 348, startPoint y: 151, endPoint x: 691, endPoint y: 156, distance: 342.5
click at [691, 156] on div "Назва позиції (Українська) New Горловик утеплювач шиї buff баф REGATTA Детальні…" at bounding box center [616, 109] width 712 height 187
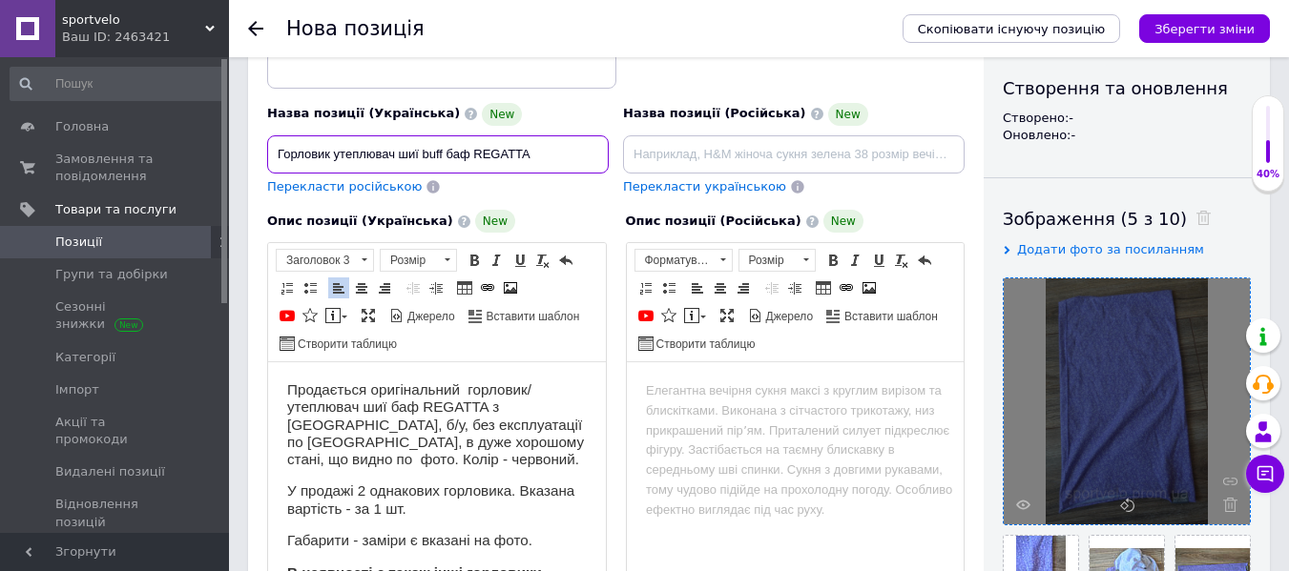
click at [280, 155] on input "Горловик утеплювач шиї buff баф REGATTA" at bounding box center [438, 154] width 342 height 38
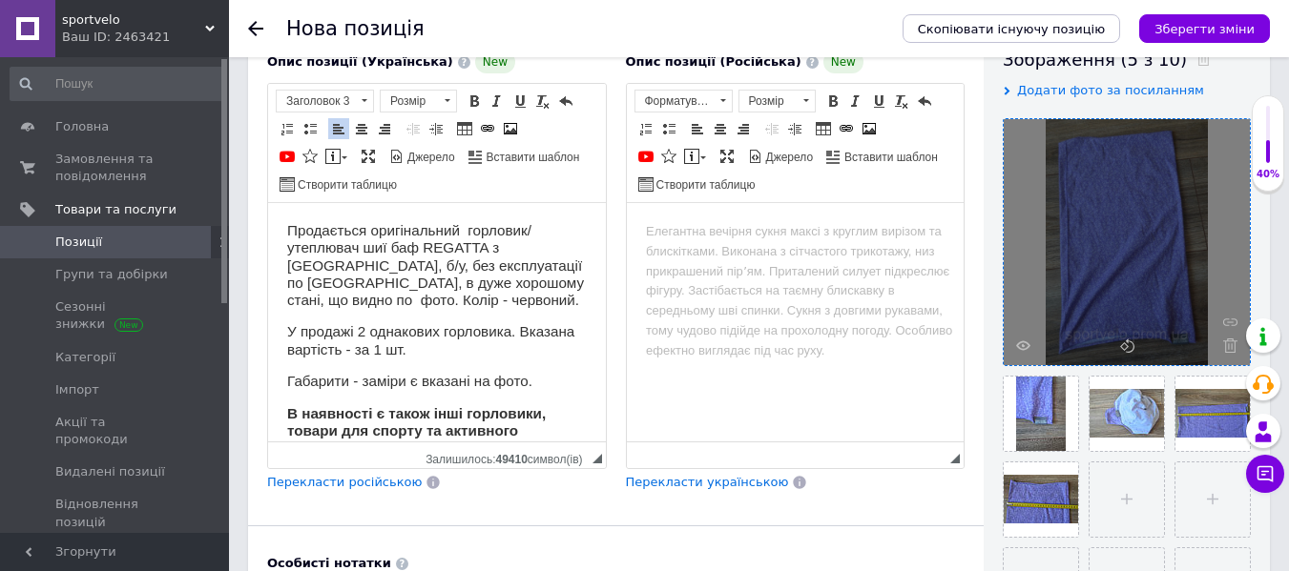
scroll to position [387, 0]
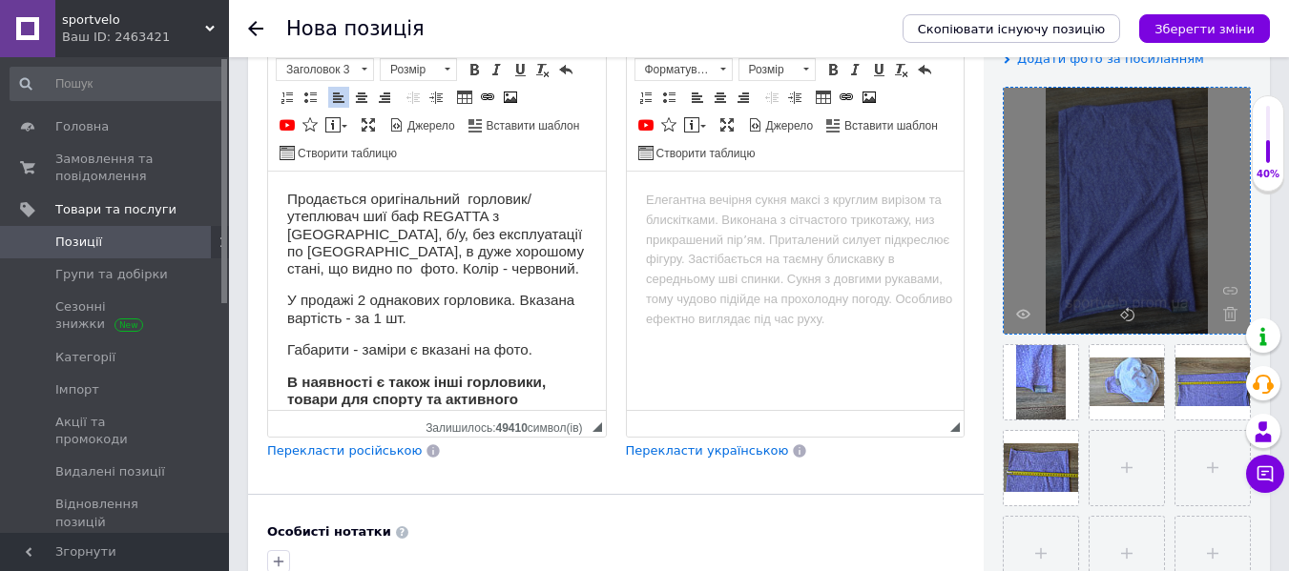
type input "Жіночий горловик утеплювач шиї buff баф REGATTA"
drag, startPoint x: 401, startPoint y: 264, endPoint x: 474, endPoint y: 274, distance: 74.1
click at [474, 274] on h3 "Продається оригінальний горловик/утеплювач шиї баф REGATTA з [GEOGRAPHIC_DATA],…" at bounding box center [437, 234] width 300 height 87
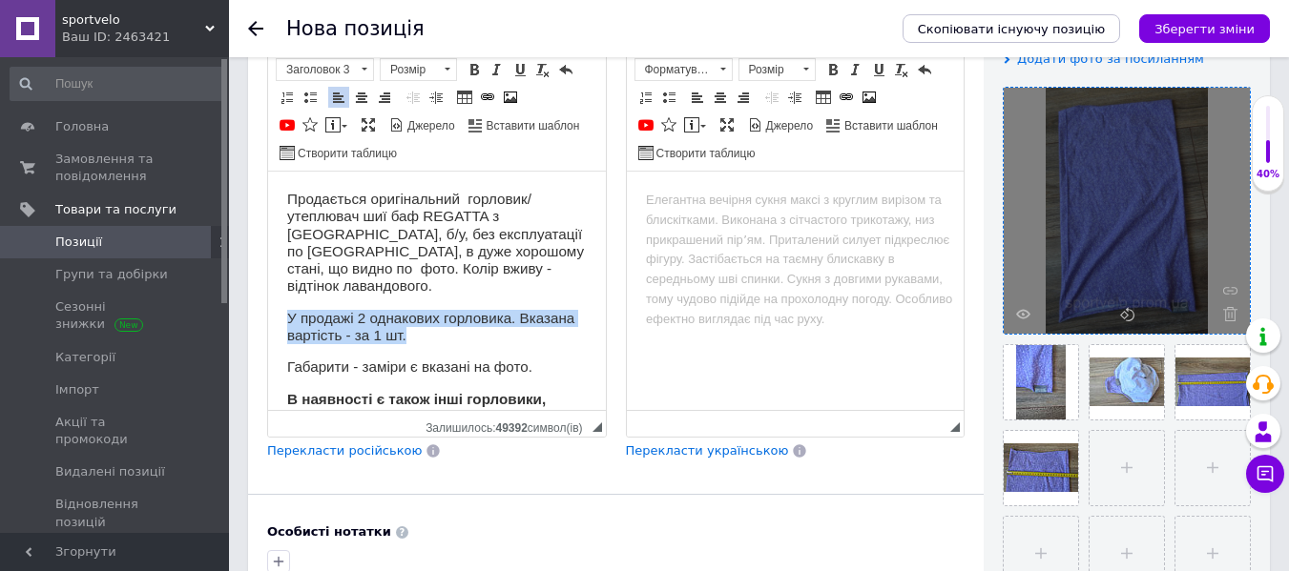
drag, startPoint x: 283, startPoint y: 309, endPoint x: 511, endPoint y: 335, distance: 229.4
click at [511, 335] on html "Продається оригінальний горловик/утеплювач шиї баф REGATTA з [GEOGRAPHIC_DATA],…" at bounding box center [437, 455] width 338 height 567
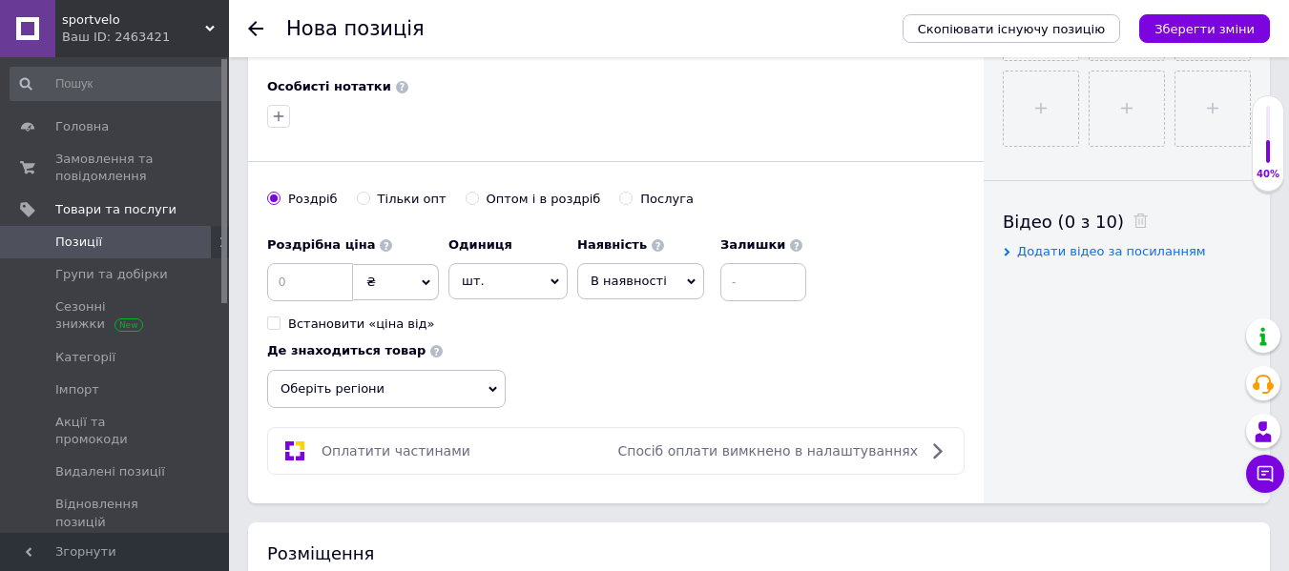
scroll to position [864, 0]
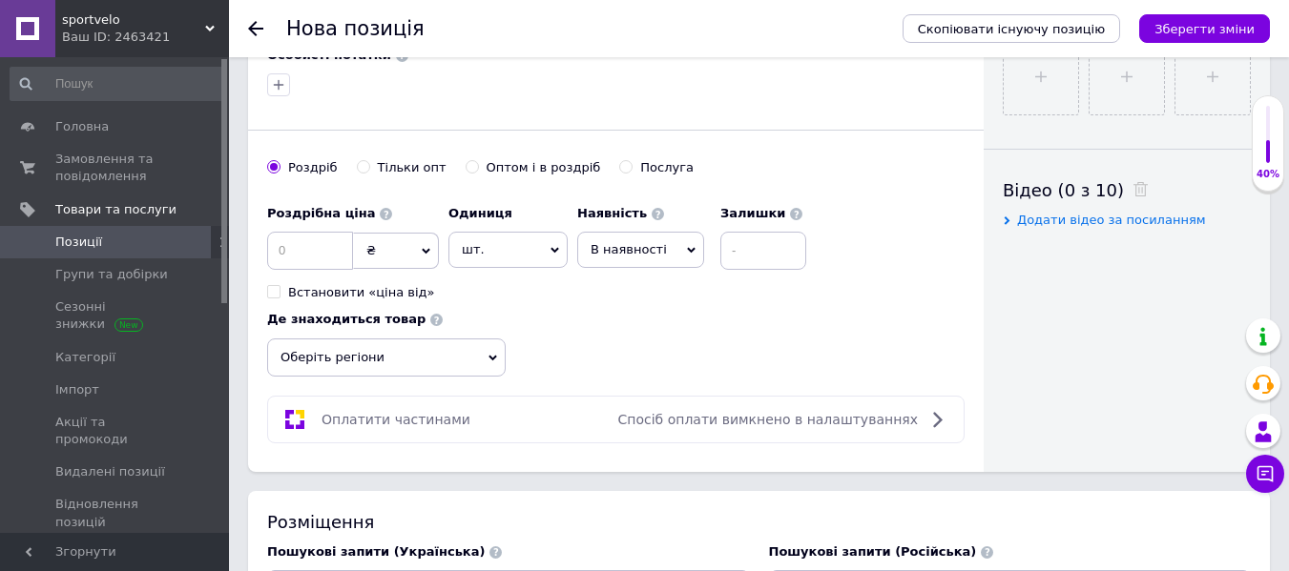
click at [403, 253] on span "₴" at bounding box center [396, 251] width 86 height 36
click at [387, 292] on li "$" at bounding box center [396, 290] width 84 height 27
click at [750, 252] on input at bounding box center [763, 251] width 86 height 38
type input "1"
click at [301, 244] on input at bounding box center [310, 251] width 86 height 38
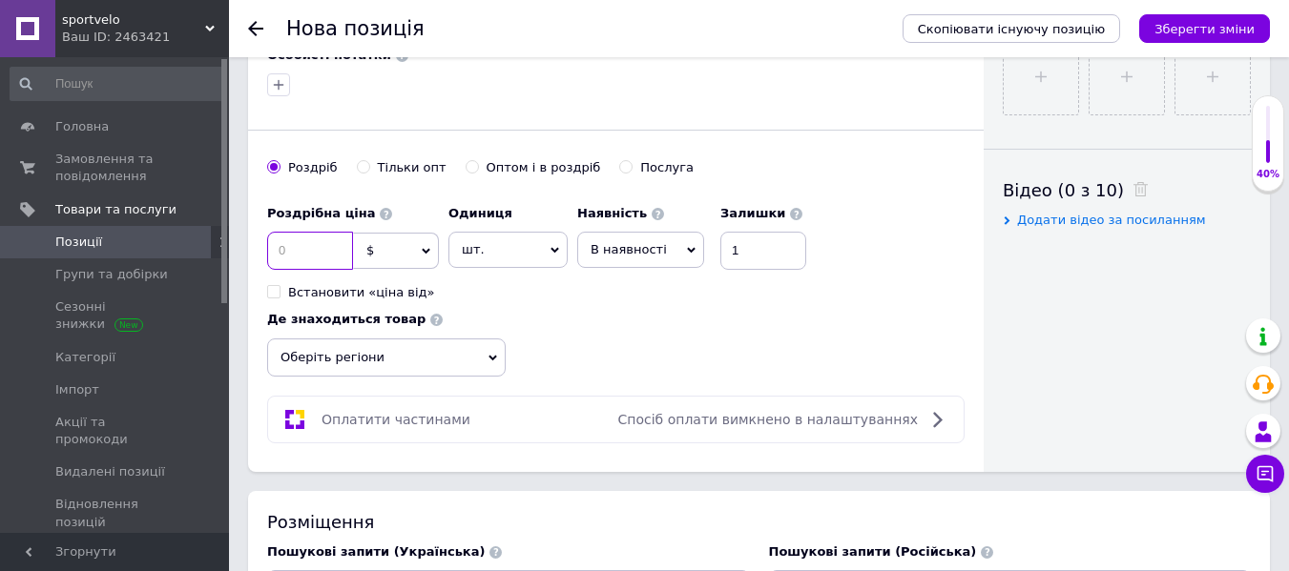
type input "6"
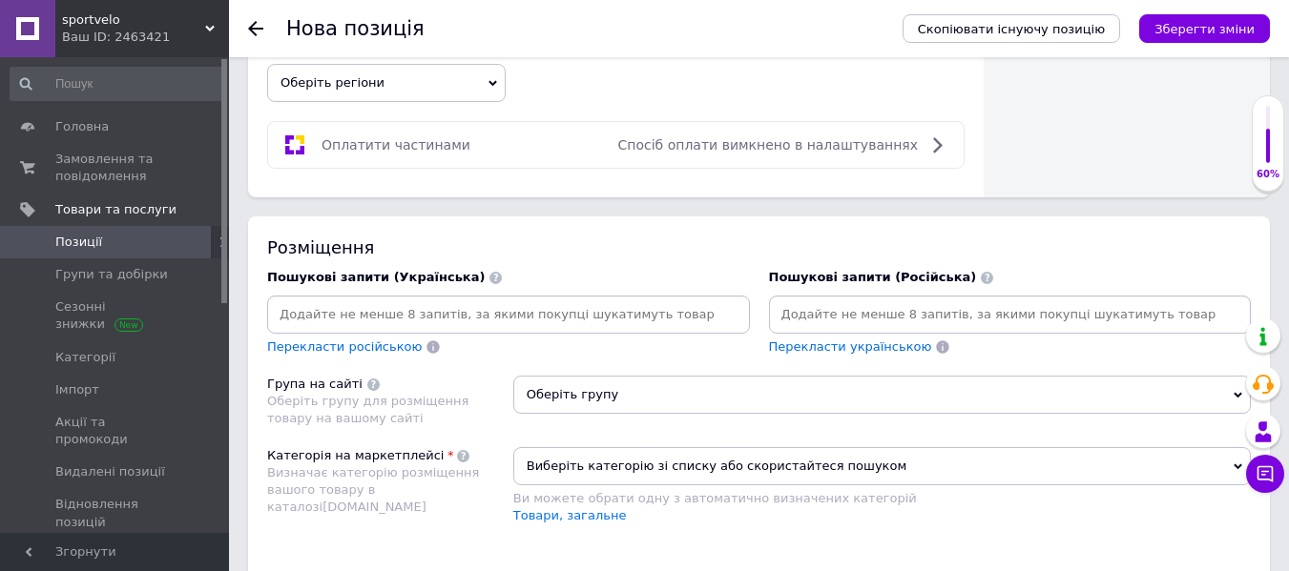
scroll to position [1246, 0]
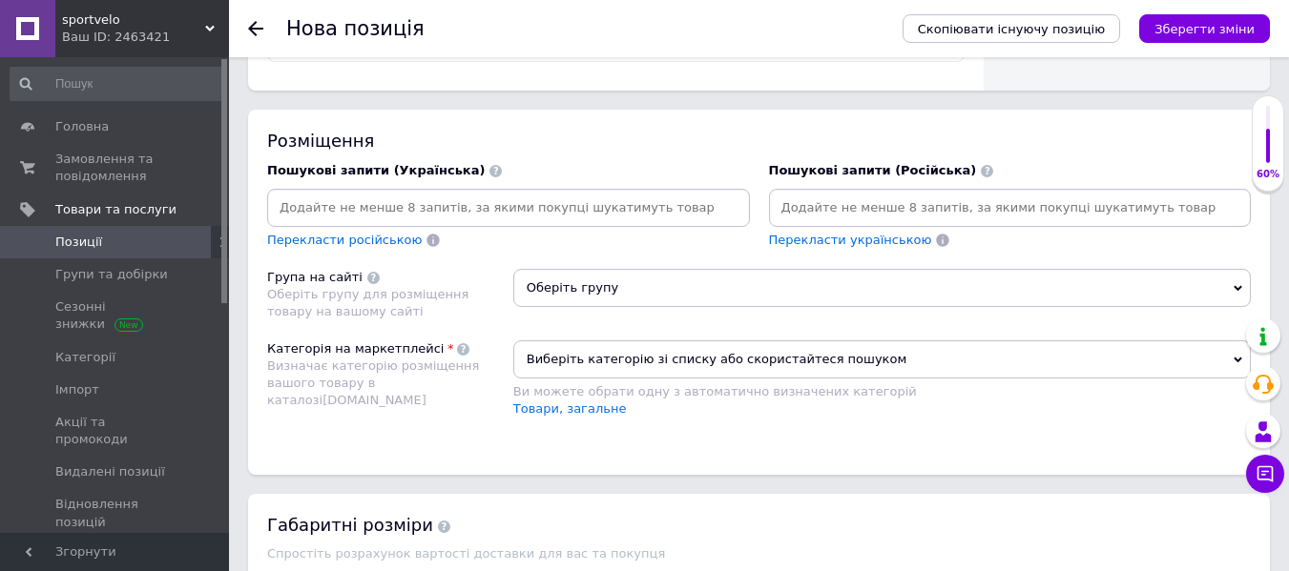
type input "7"
click at [481, 175] on div "Пошукові запити (Українська)" at bounding box center [508, 170] width 483 height 17
click at [463, 206] on input at bounding box center [508, 208] width 475 height 29
type input "горловик"
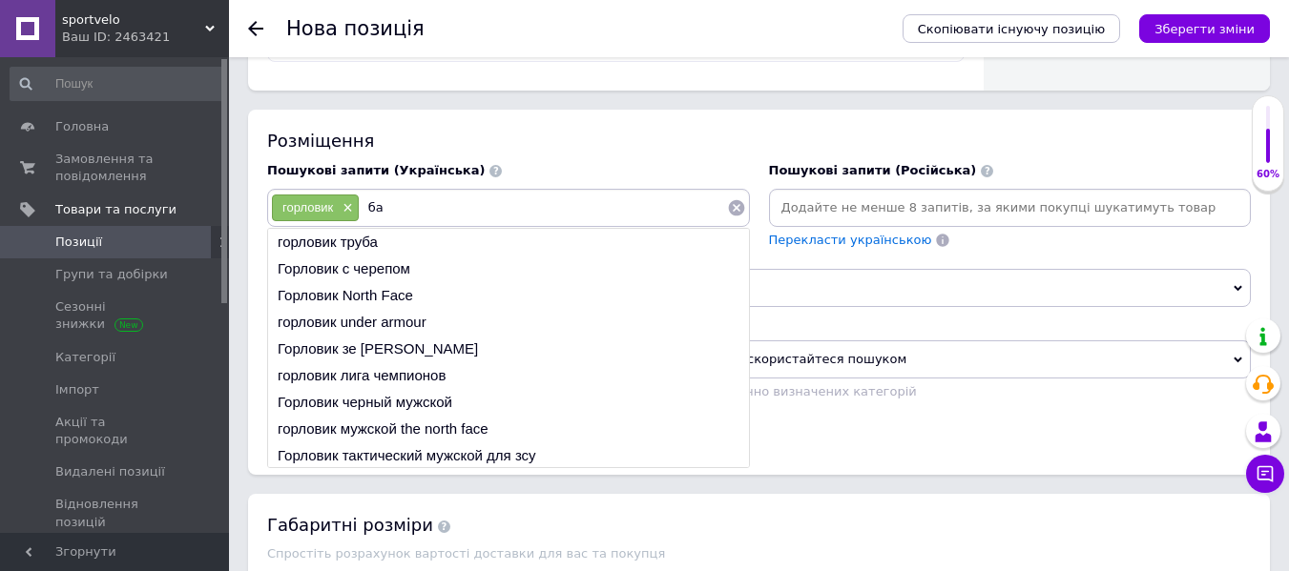
type input "баф"
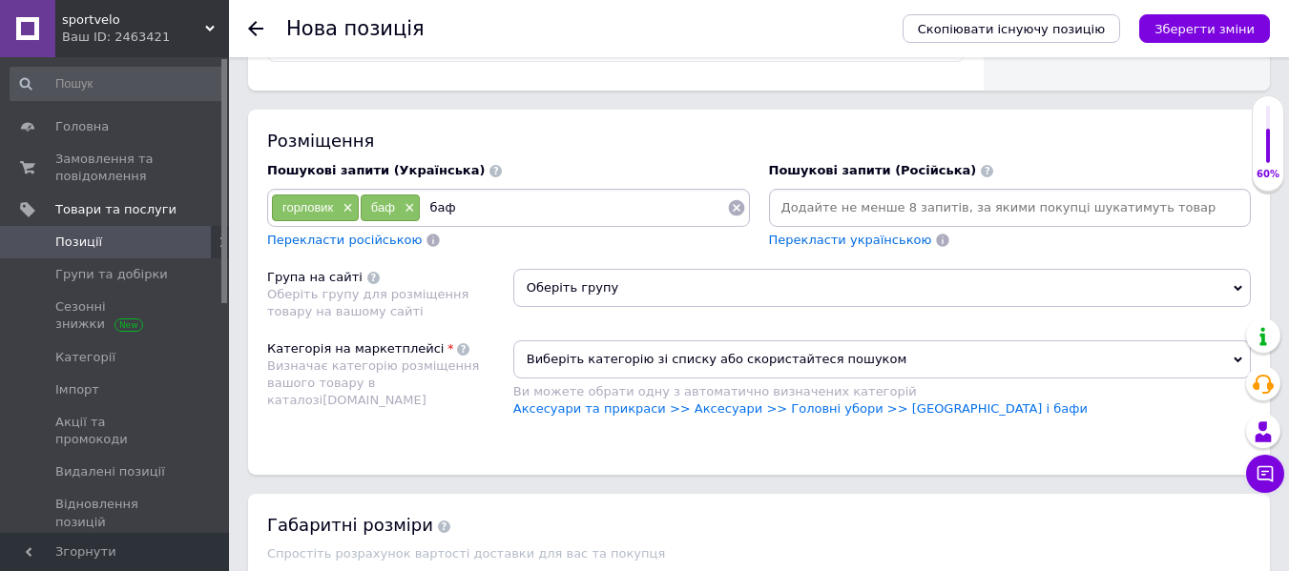
type input "бафф"
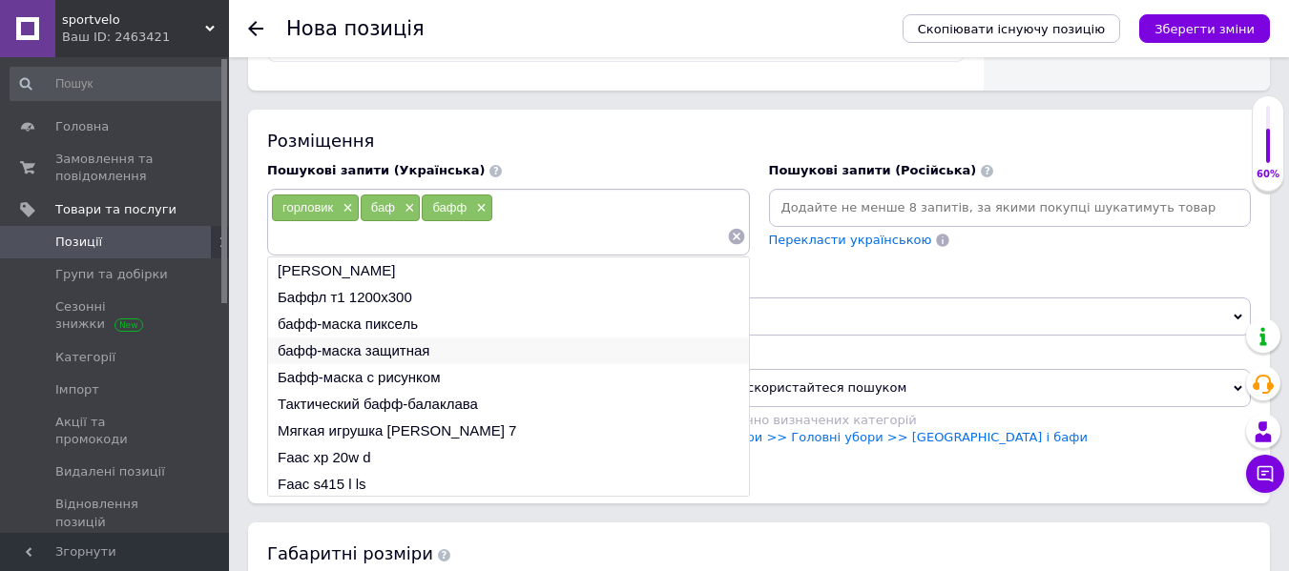
click at [404, 353] on li "бафф-маска защитная" at bounding box center [508, 351] width 481 height 27
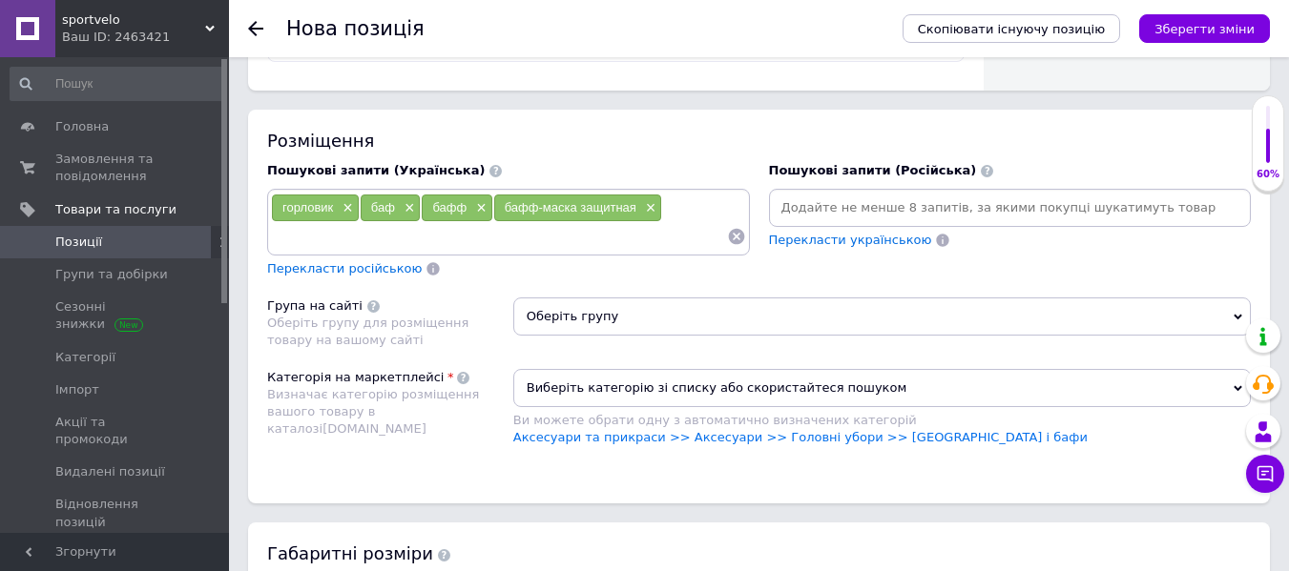
click at [548, 238] on input at bounding box center [499, 236] width 456 height 29
type input "женский бафф"
type input "женский горловик"
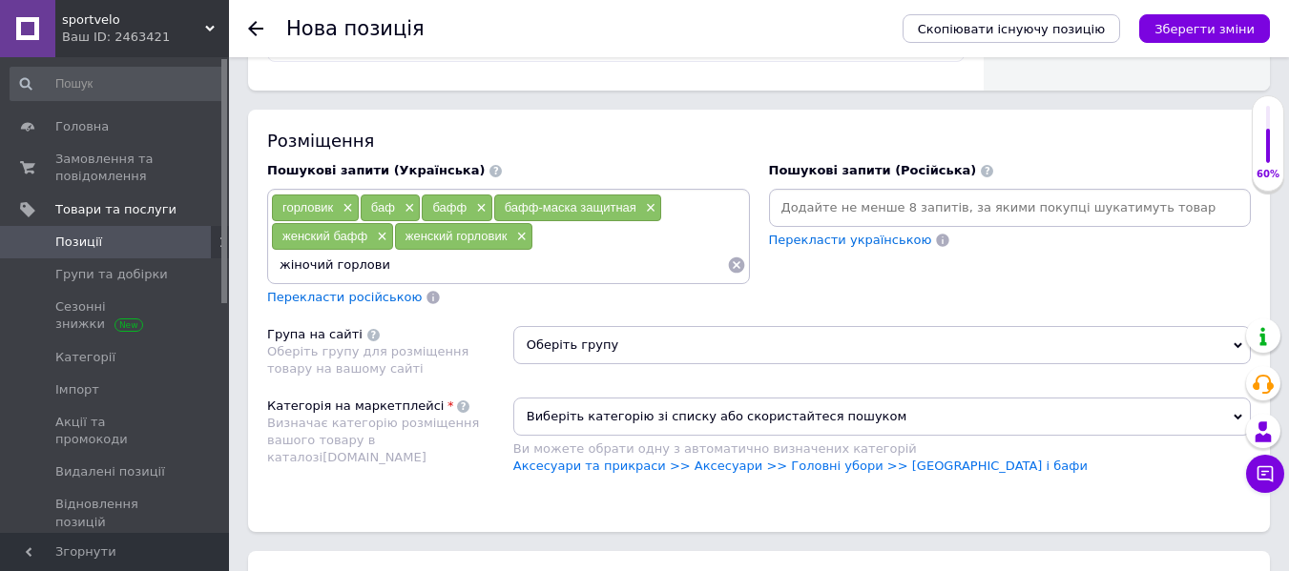
type input "жіночий горловик"
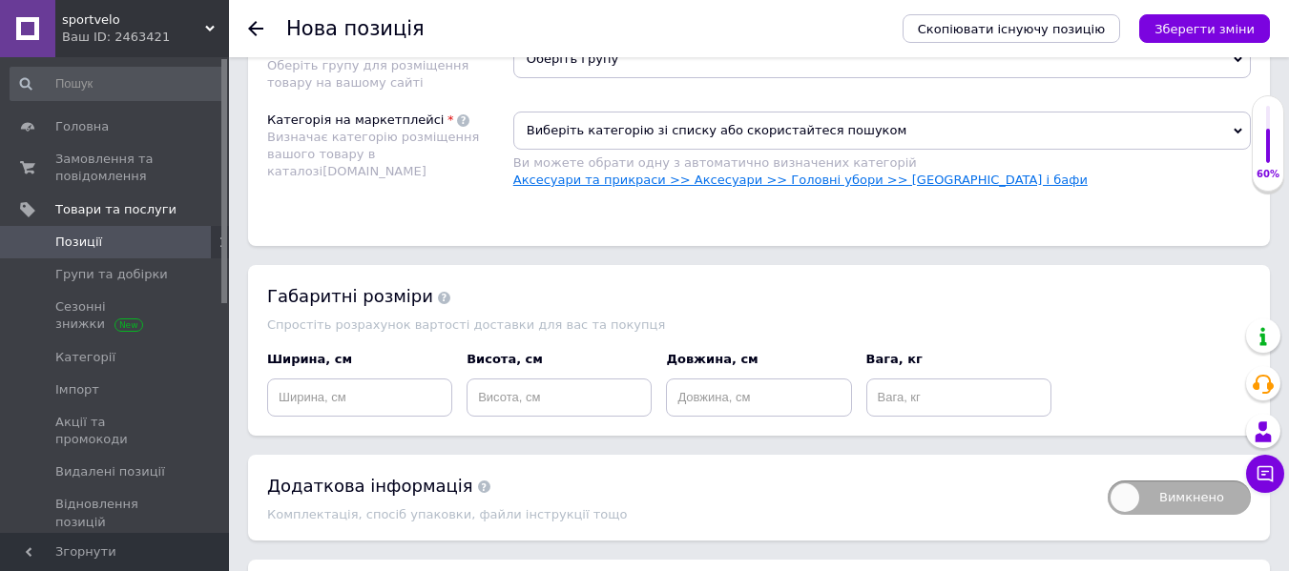
click at [761, 175] on link "Аксесуари та прикраси >> Аксесуари >> Головні убори >> [GEOGRAPHIC_DATA] і бафи" at bounding box center [800, 180] width 574 height 14
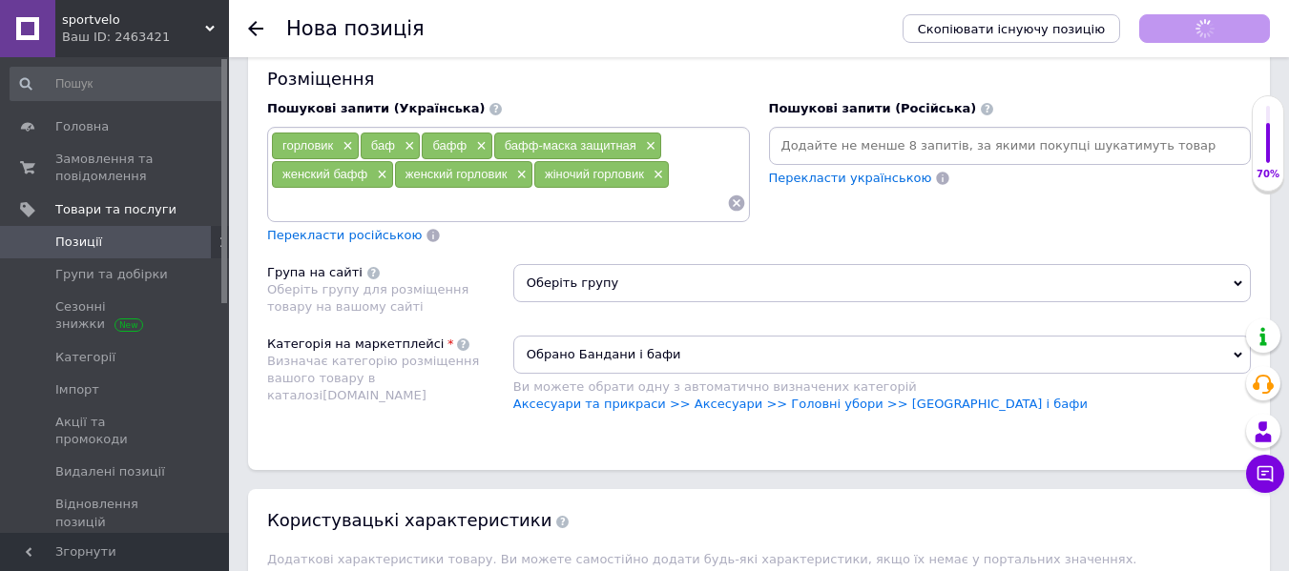
scroll to position [1341, 0]
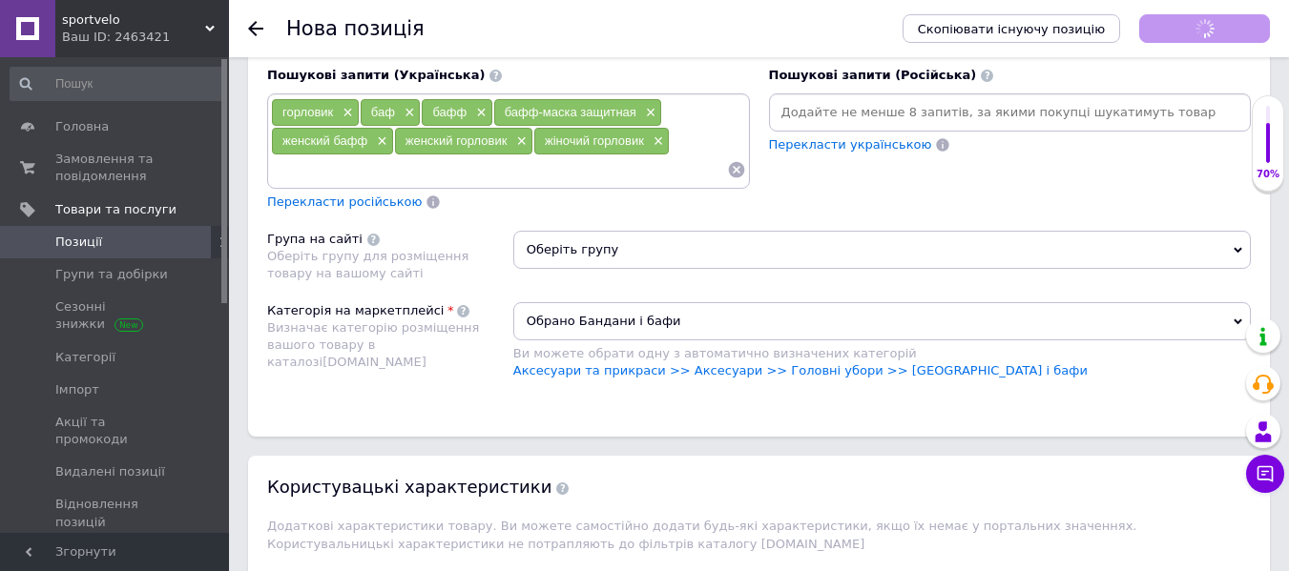
click at [782, 259] on span "Оберіть групу" at bounding box center [881, 250] width 737 height 38
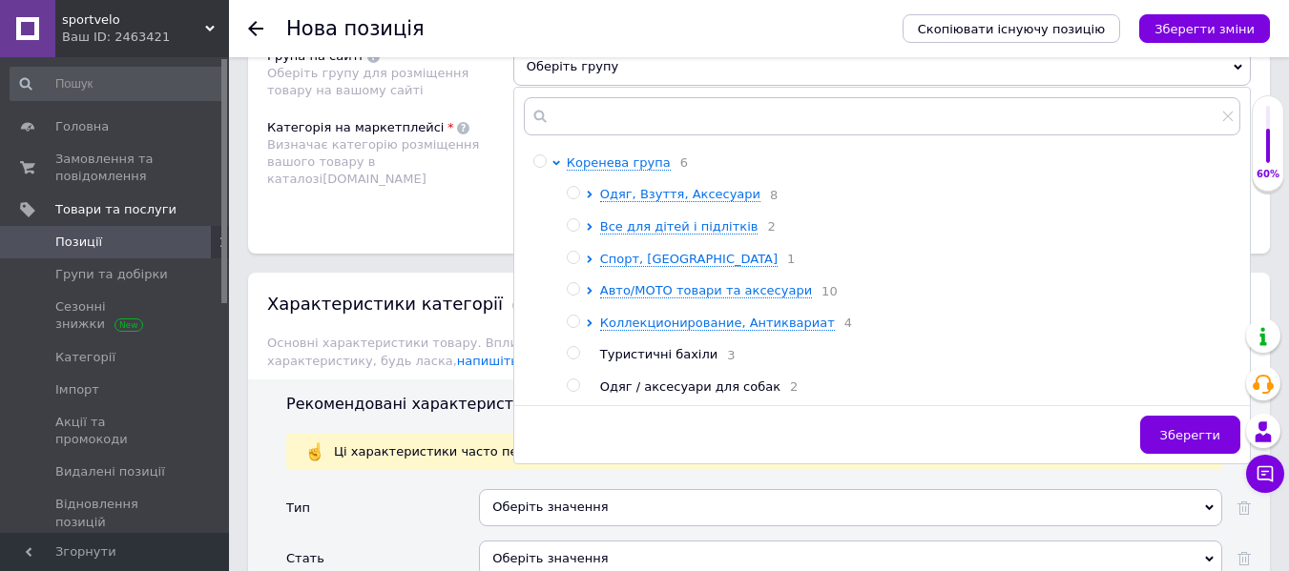
scroll to position [1532, 0]
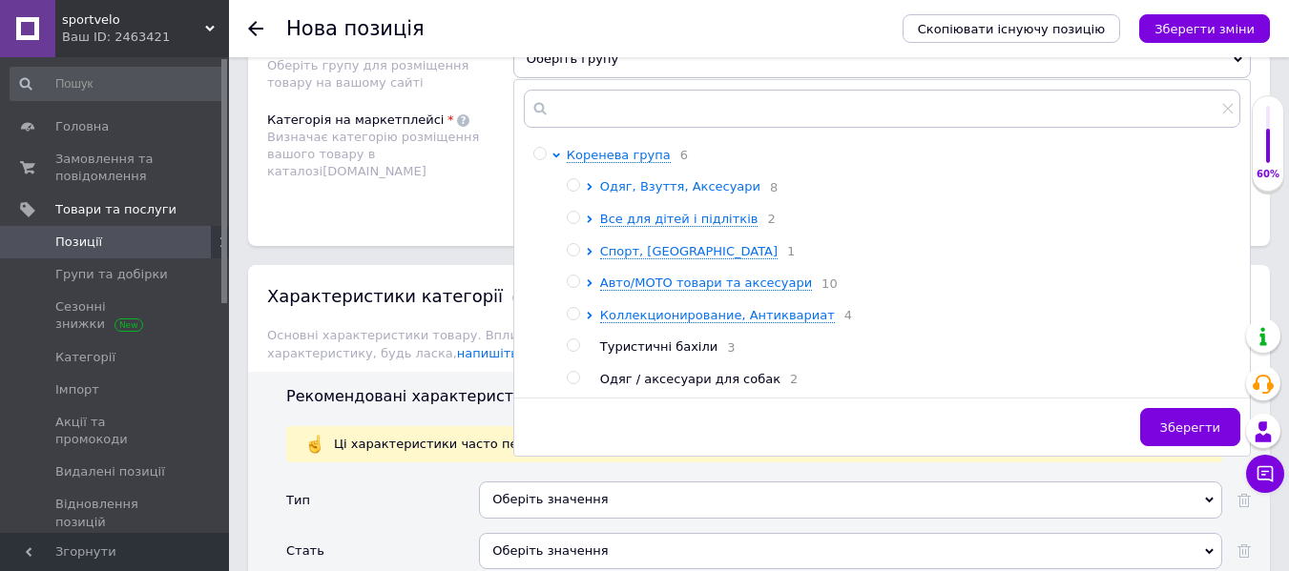
click at [694, 181] on span "Одяг, Взуття, Аксесуари" at bounding box center [680, 186] width 160 height 14
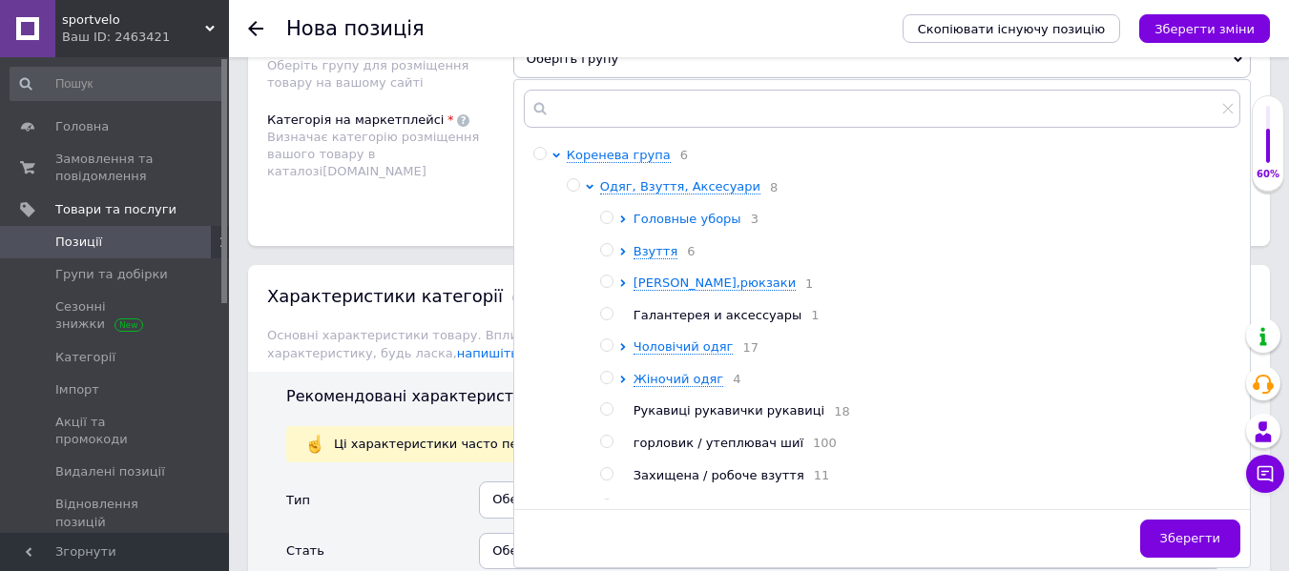
click at [652, 223] on span "Головные уборы" at bounding box center [687, 219] width 108 height 14
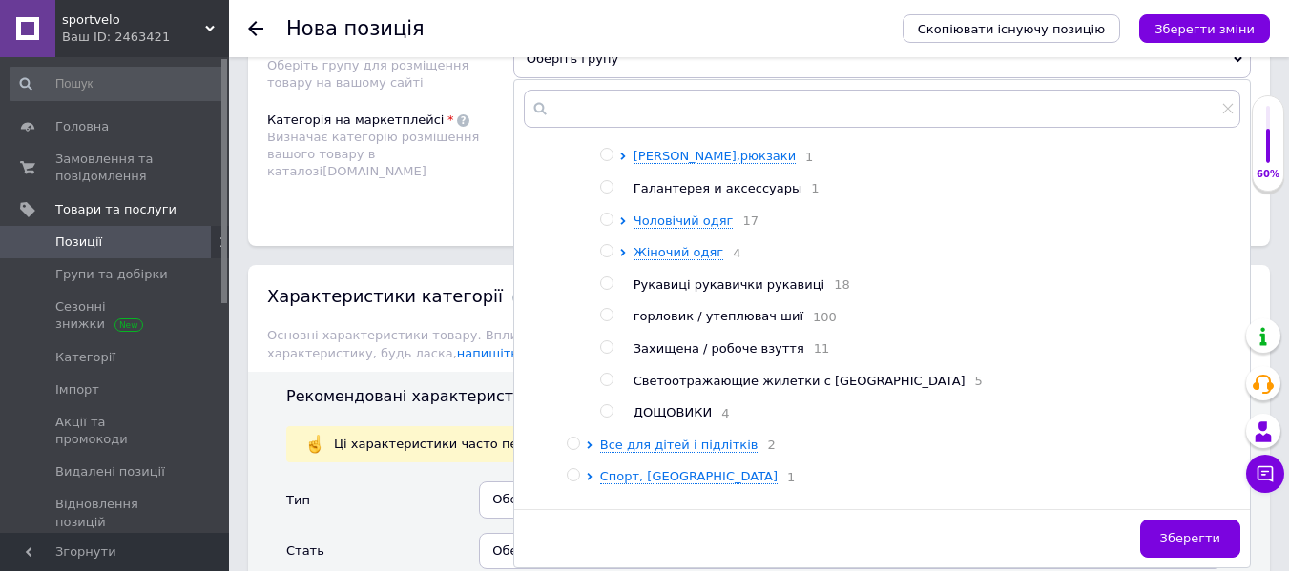
scroll to position [286, 0]
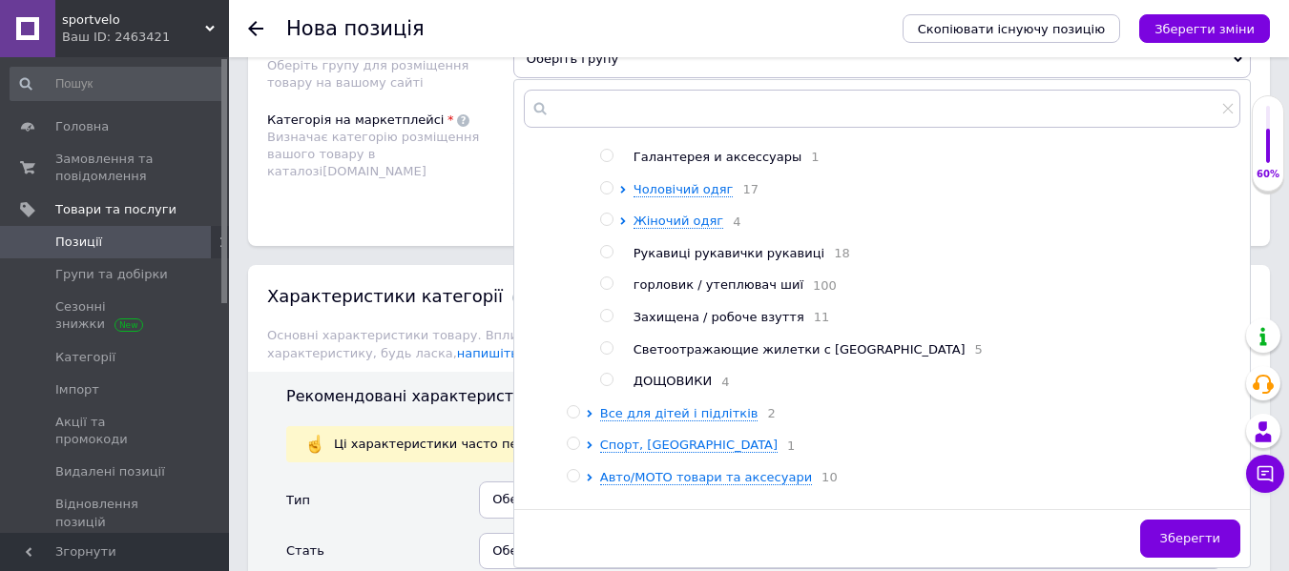
click at [769, 292] on span "горловик / утеплювач шиї" at bounding box center [718, 285] width 170 height 14
radio input "true"
click at [1174, 535] on span "Зберегти" at bounding box center [1190, 538] width 60 height 14
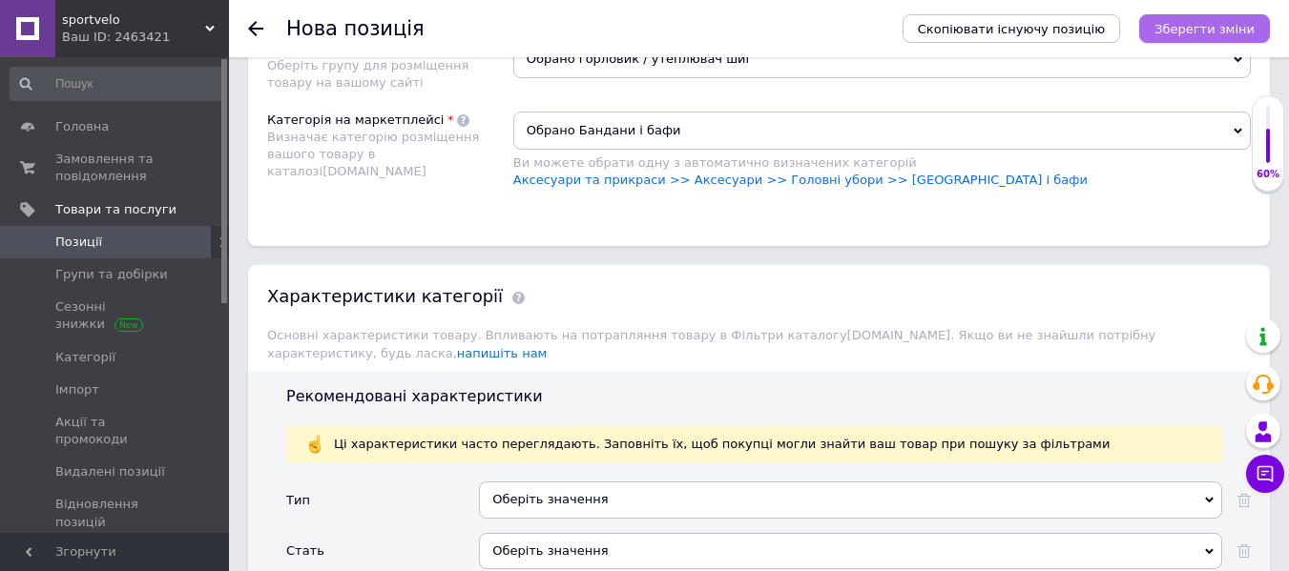
click at [1209, 17] on button "Зберегти зміни" at bounding box center [1204, 28] width 131 height 29
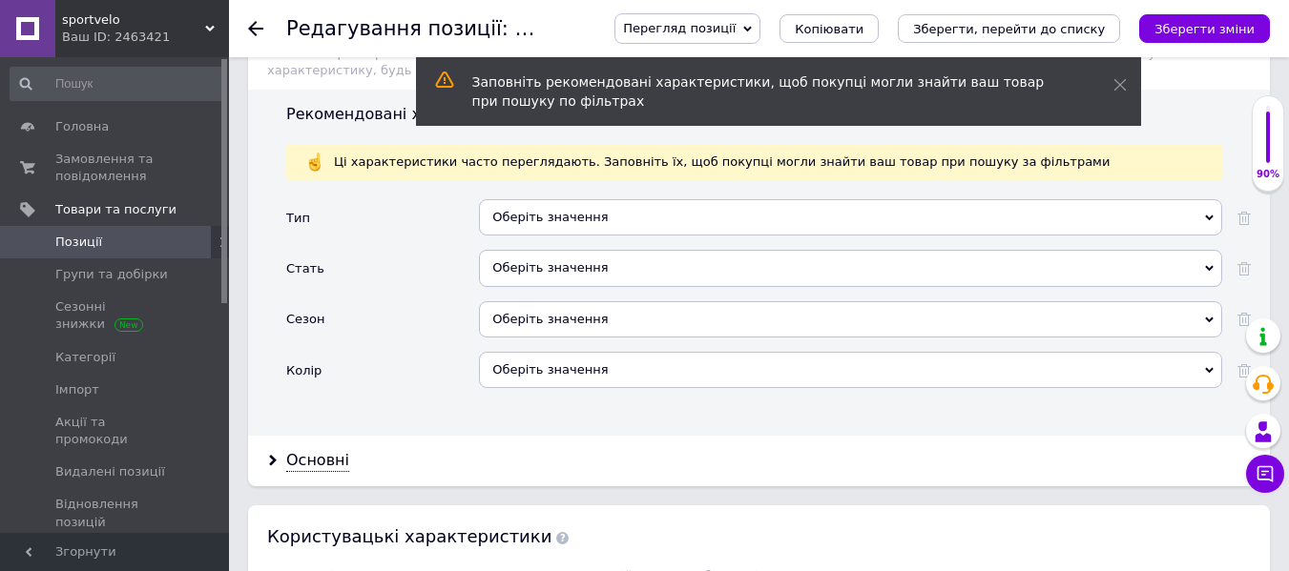
scroll to position [1812, 0]
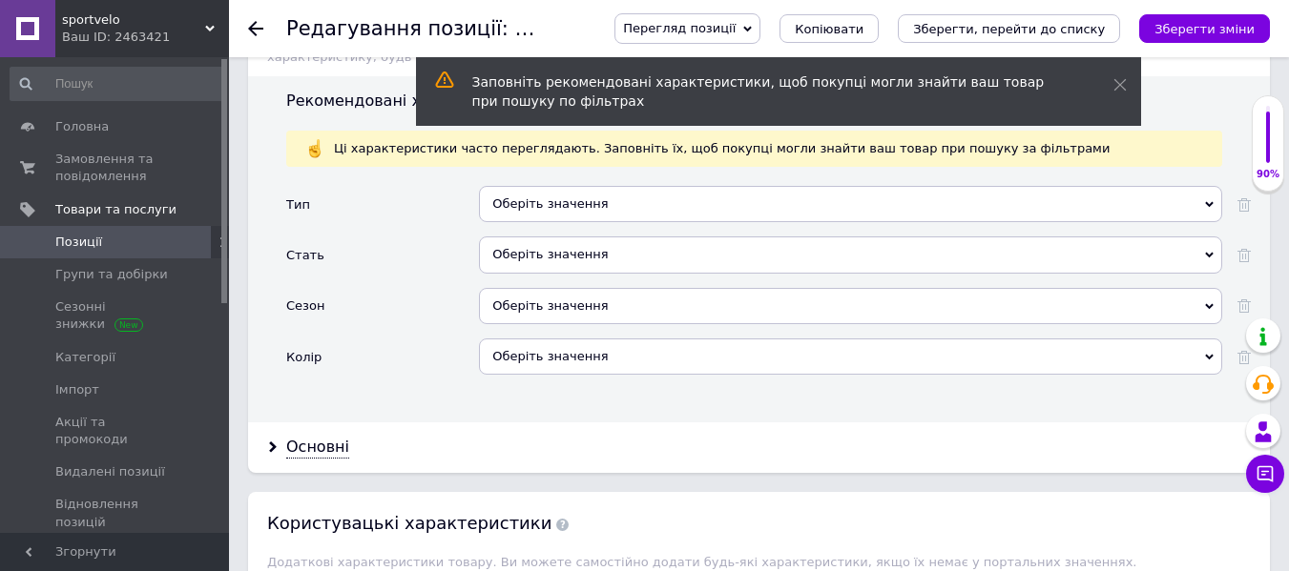
click at [640, 193] on div "Оберіть значення" at bounding box center [850, 204] width 743 height 36
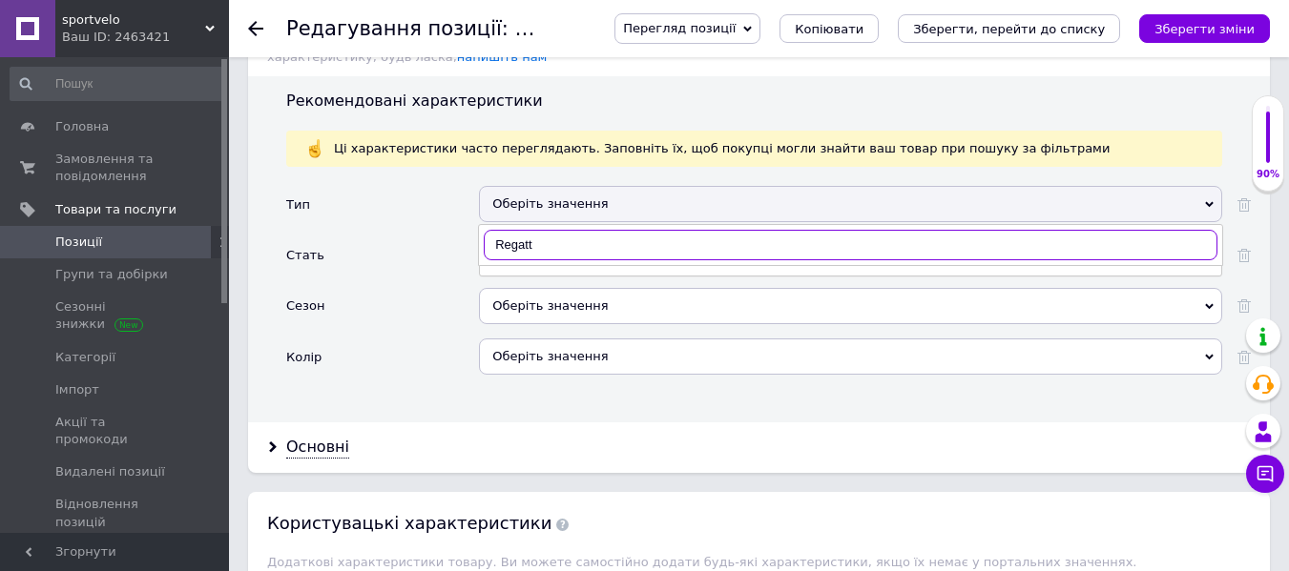
type input "Regatta"
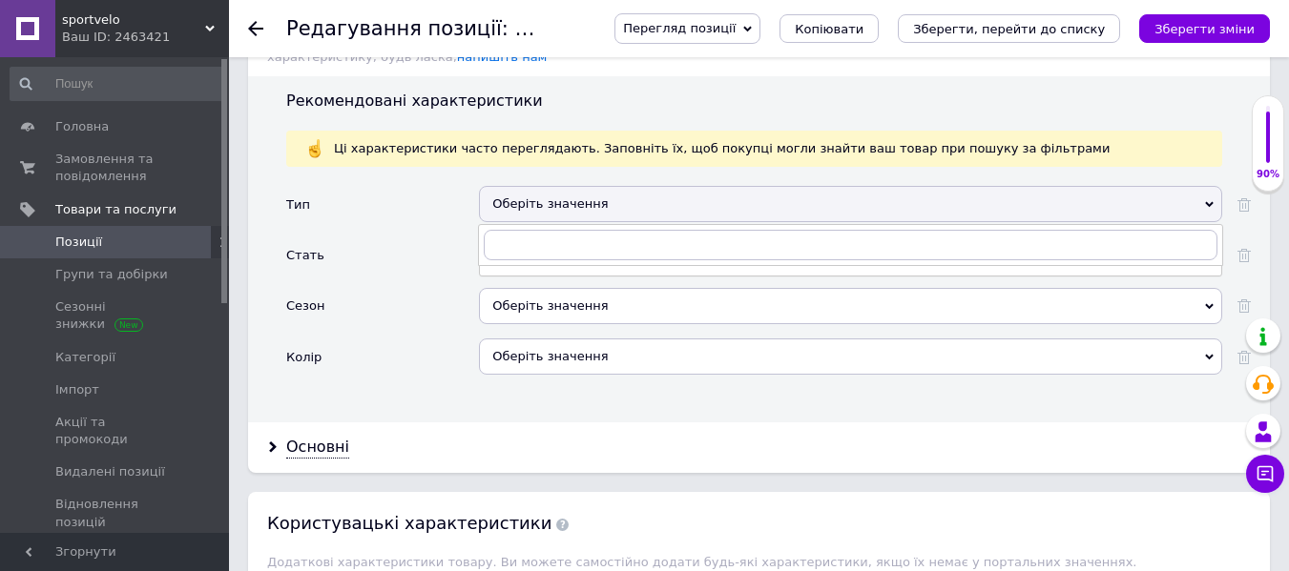
drag, startPoint x: 331, startPoint y: 248, endPoint x: 342, endPoint y: 242, distance: 12.8
click at [331, 247] on div "Стать" at bounding box center [382, 262] width 193 height 51
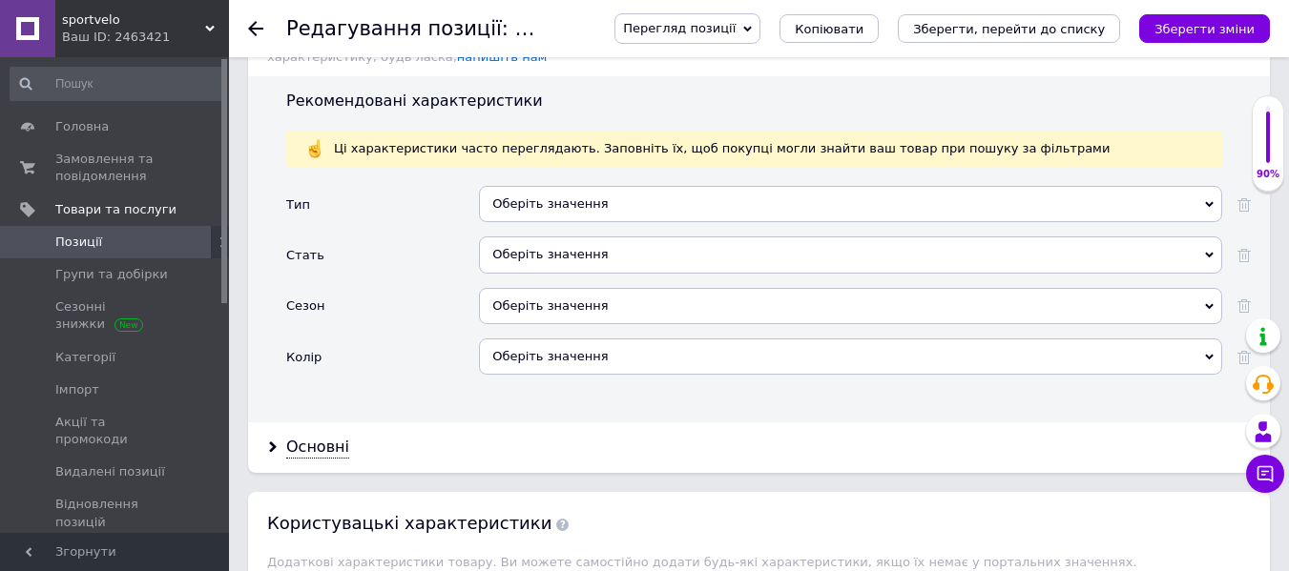
click at [492, 186] on div "Оберіть значення" at bounding box center [850, 204] width 743 height 36
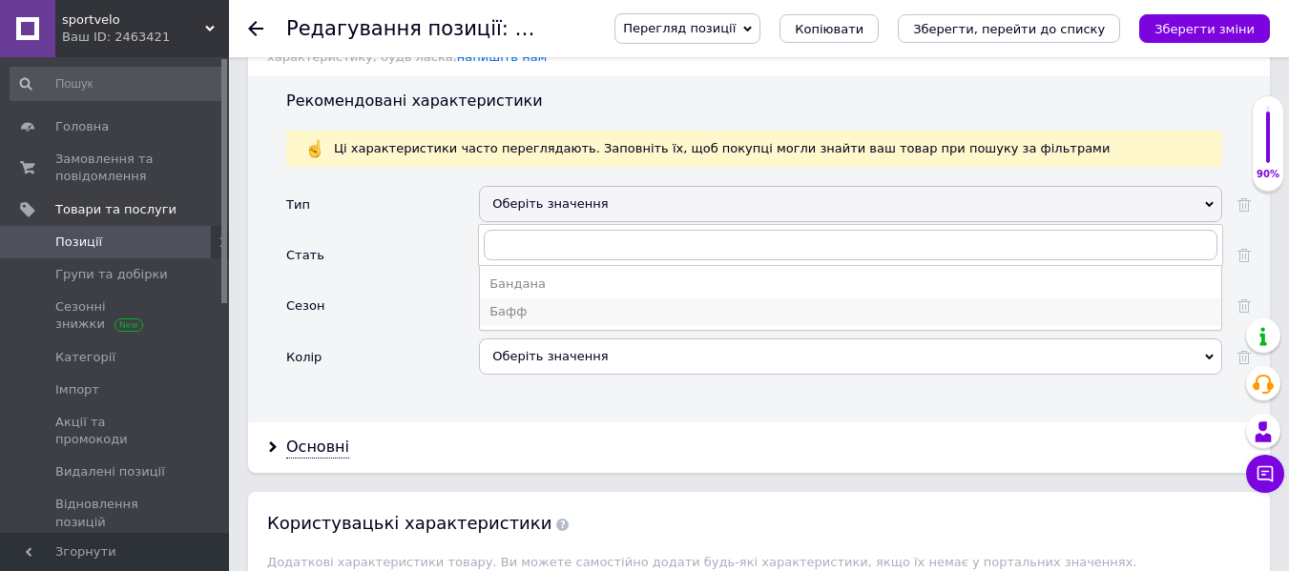
click at [525, 303] on div "Бафф" at bounding box center [850, 311] width 722 height 17
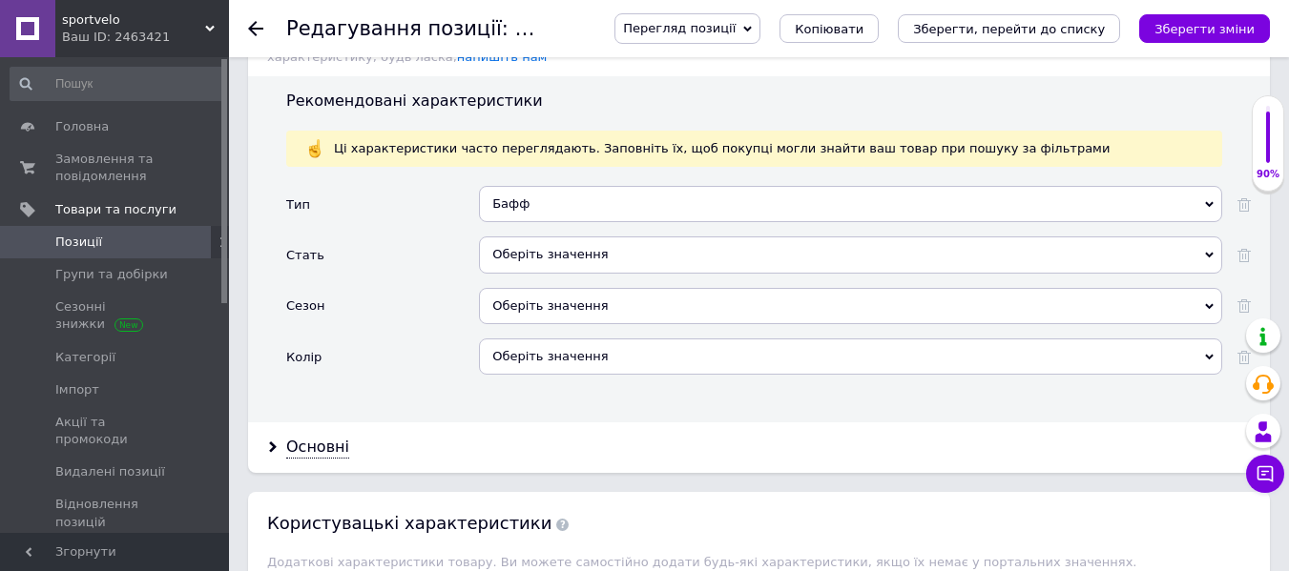
click at [532, 237] on div "Оберіть значення" at bounding box center [850, 255] width 743 height 36
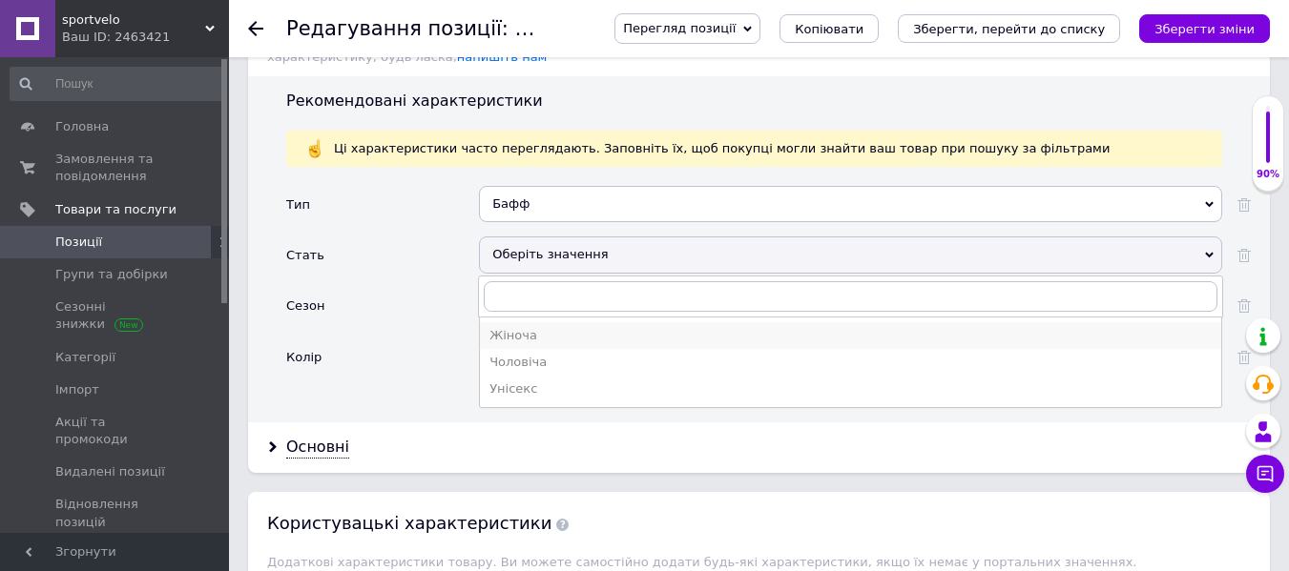
click at [511, 327] on div "Жіноча" at bounding box center [850, 335] width 722 height 17
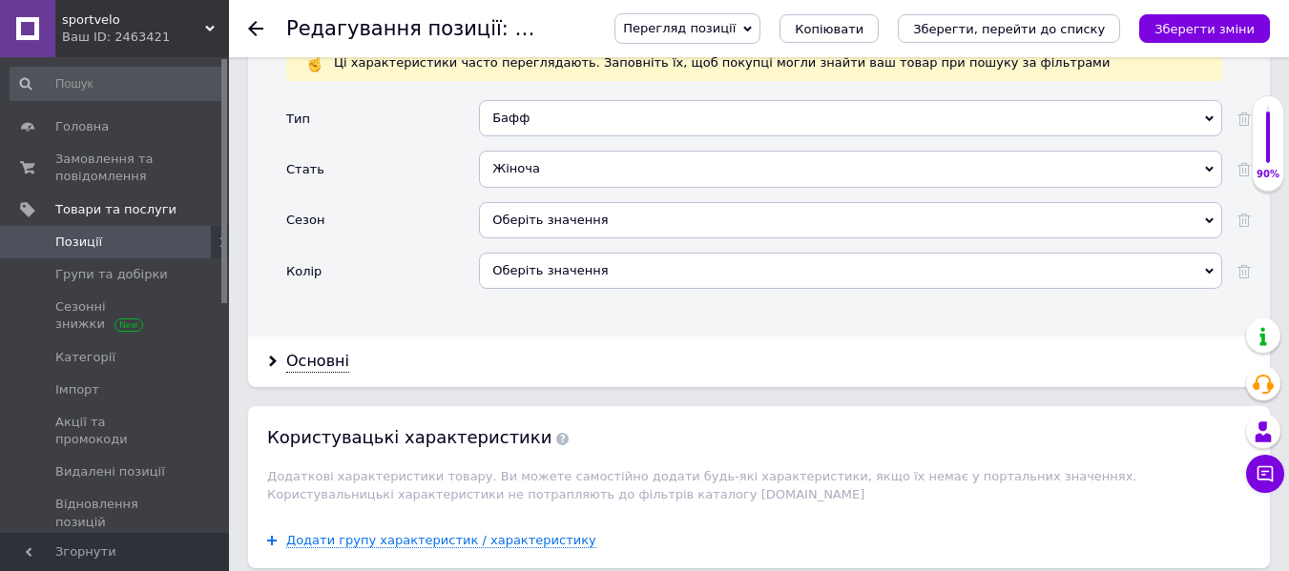
scroll to position [1908, 0]
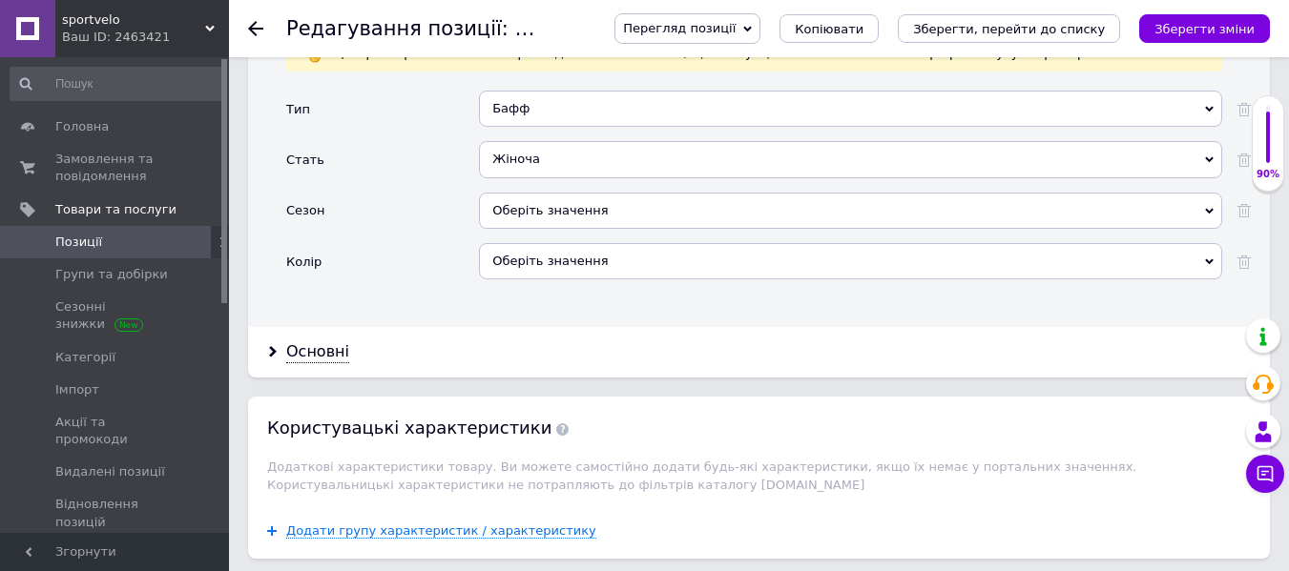
click at [523, 252] on div "Оберіть значення" at bounding box center [850, 261] width 743 height 36
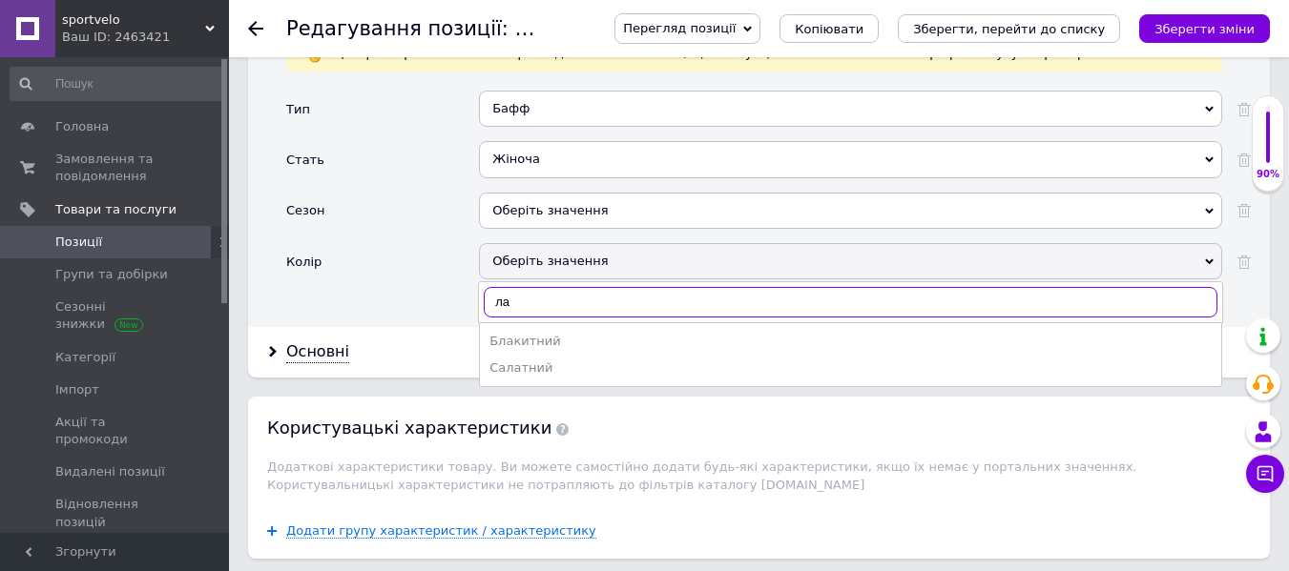
type input "л"
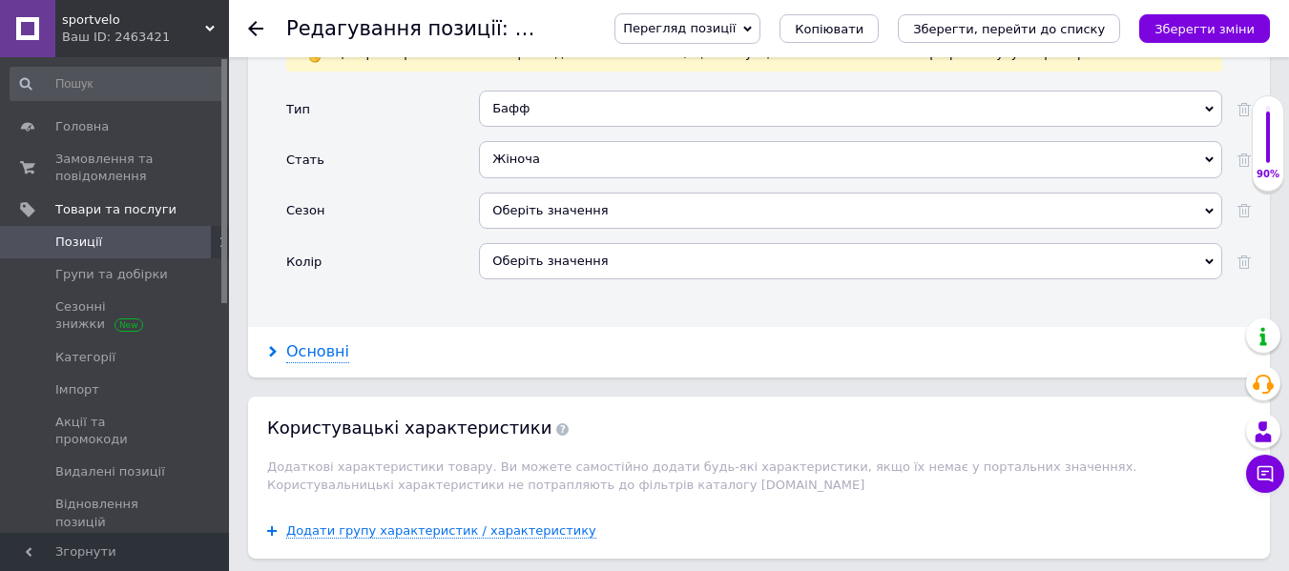
click at [331, 342] on div "Основні" at bounding box center [317, 353] width 63 height 22
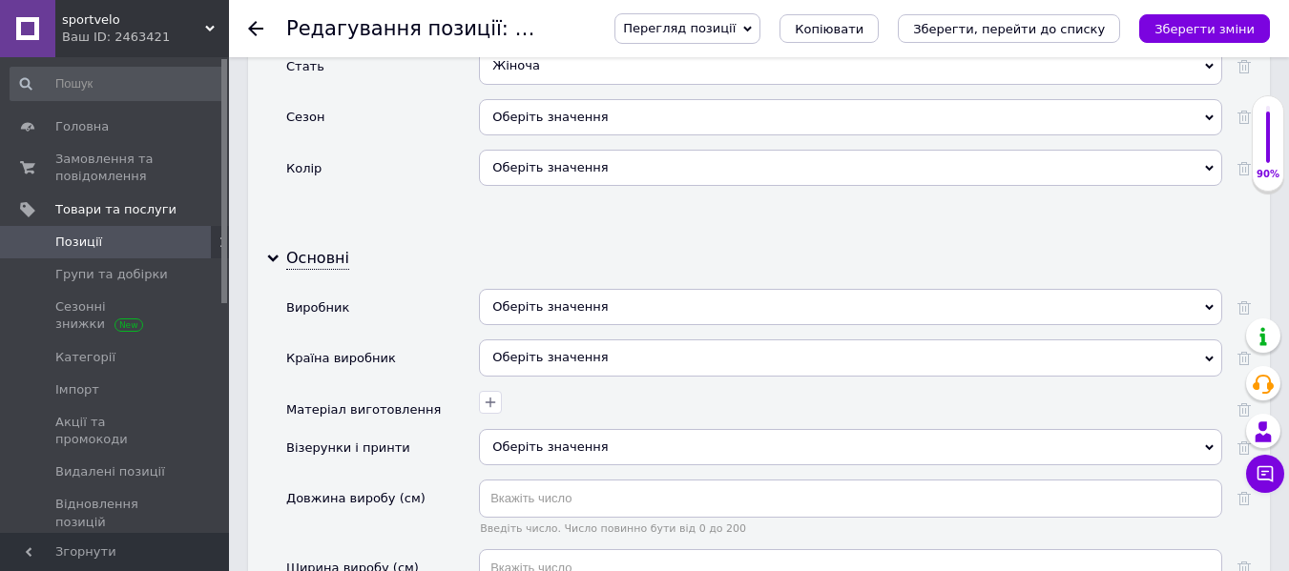
scroll to position [2194, 0]
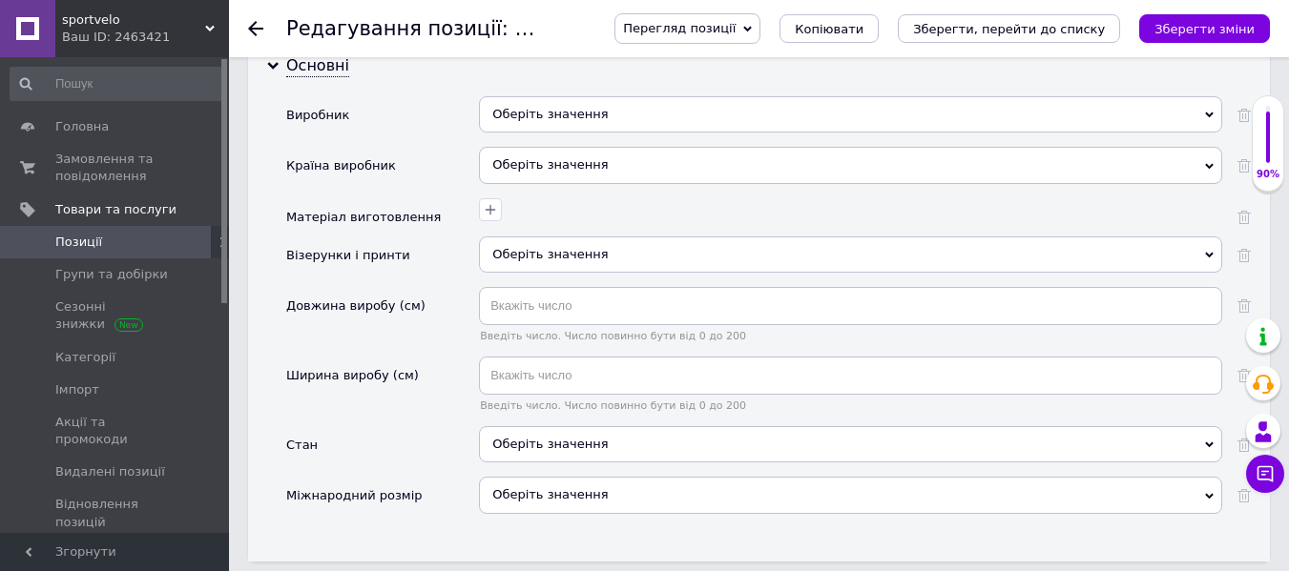
click at [562, 96] on div "Оберіть значення" at bounding box center [850, 114] width 743 height 36
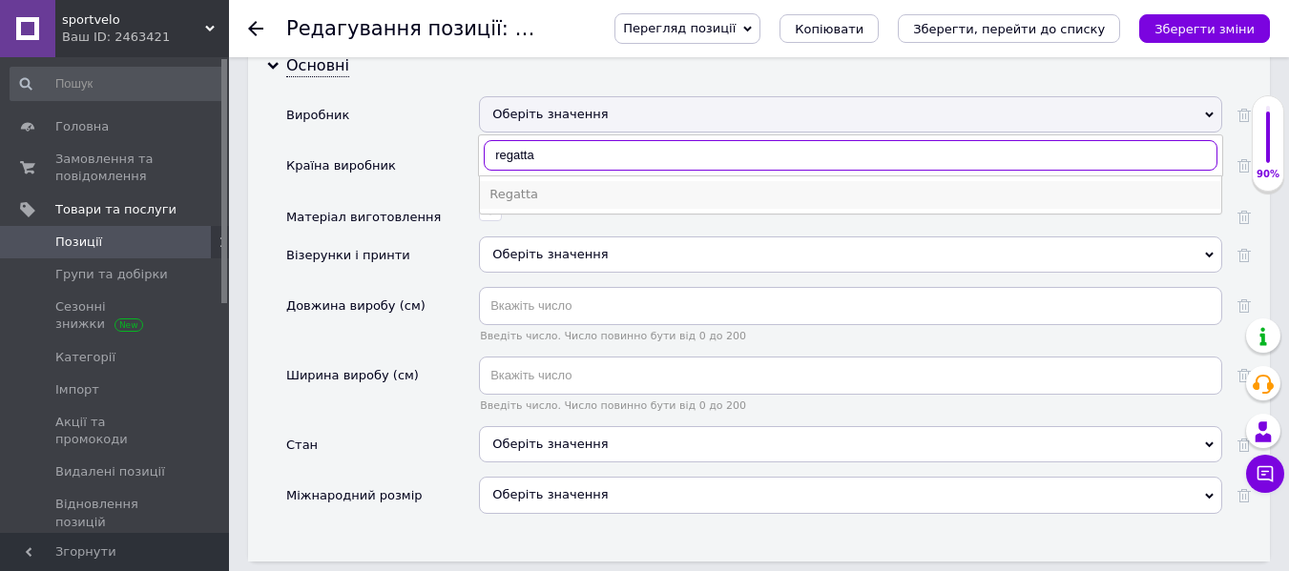
type input "regatta"
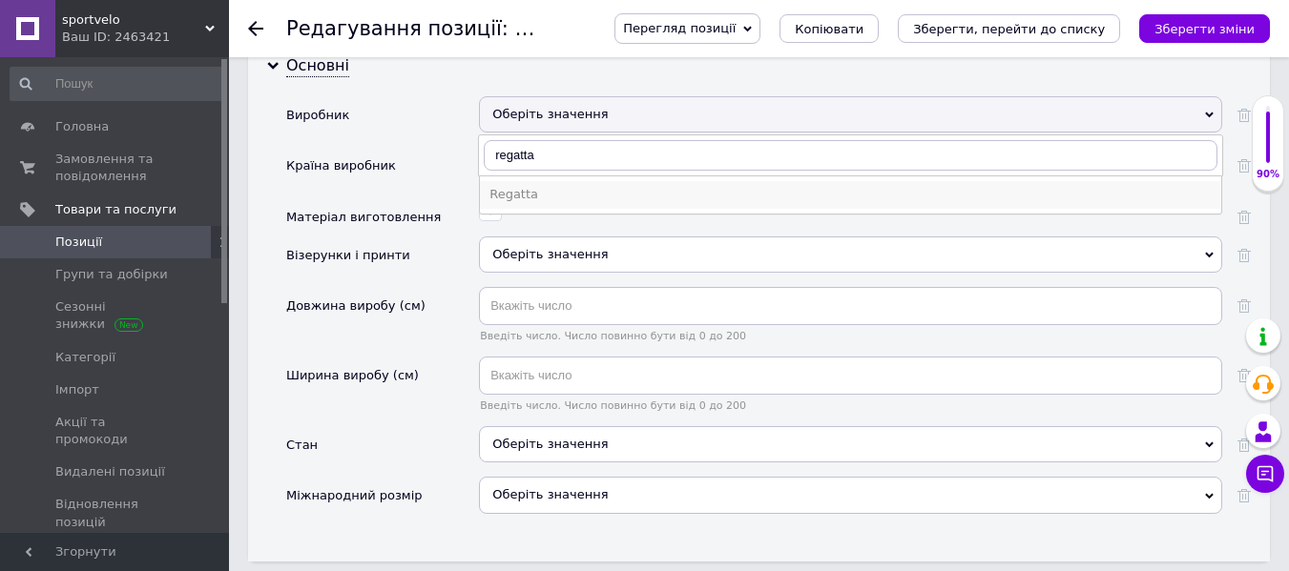
click at [513, 186] on div "Regatta" at bounding box center [850, 194] width 722 height 17
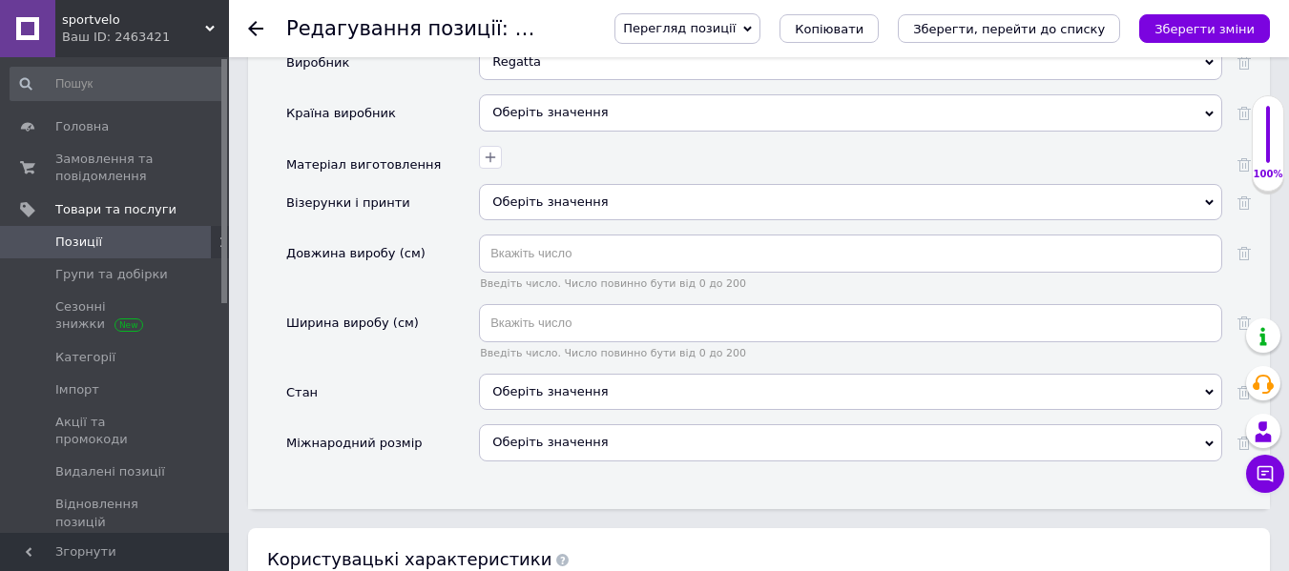
scroll to position [2289, 0]
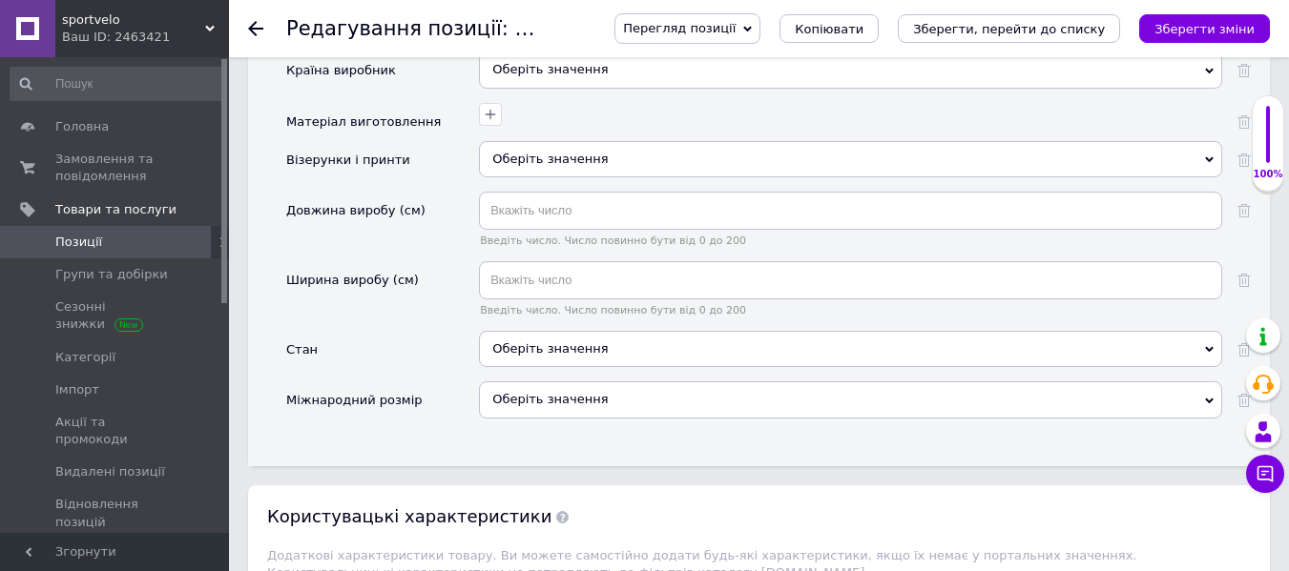
click at [544, 156] on div "Оберіть значення" at bounding box center [850, 159] width 743 height 36
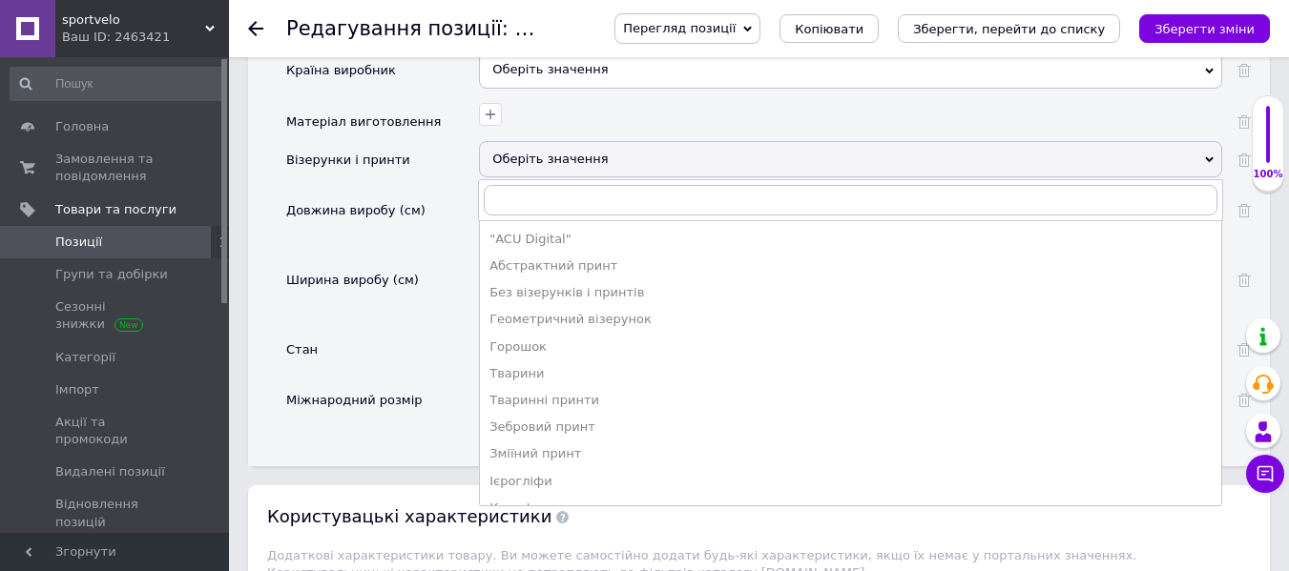
click at [544, 155] on div "Оберіть значення" at bounding box center [850, 159] width 743 height 36
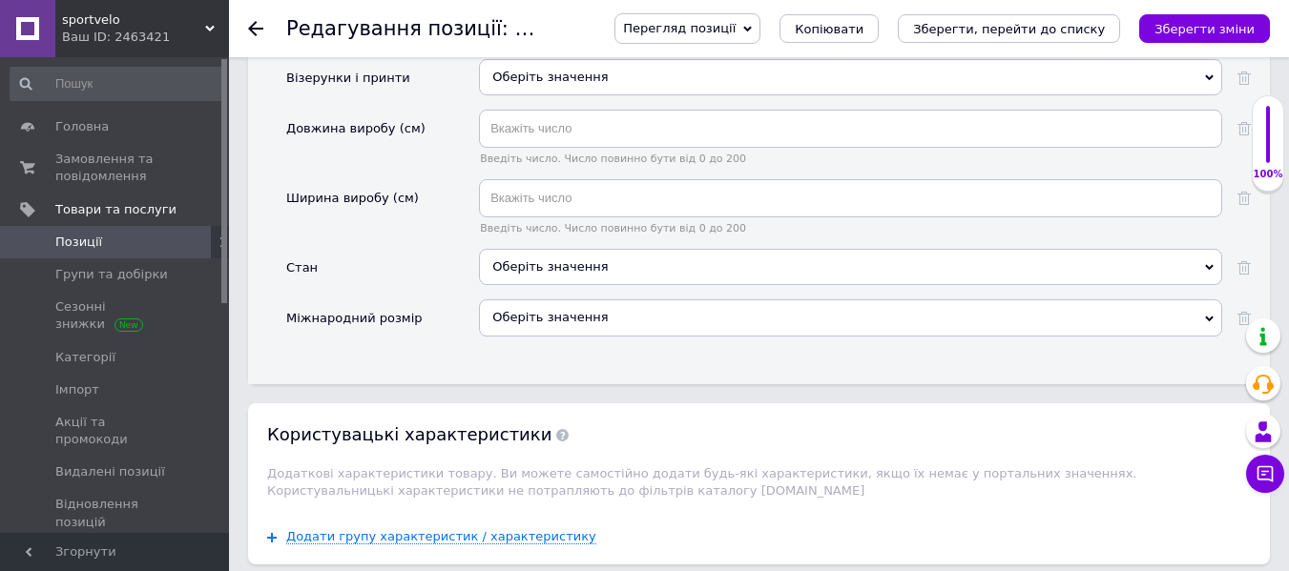
scroll to position [2480, 0]
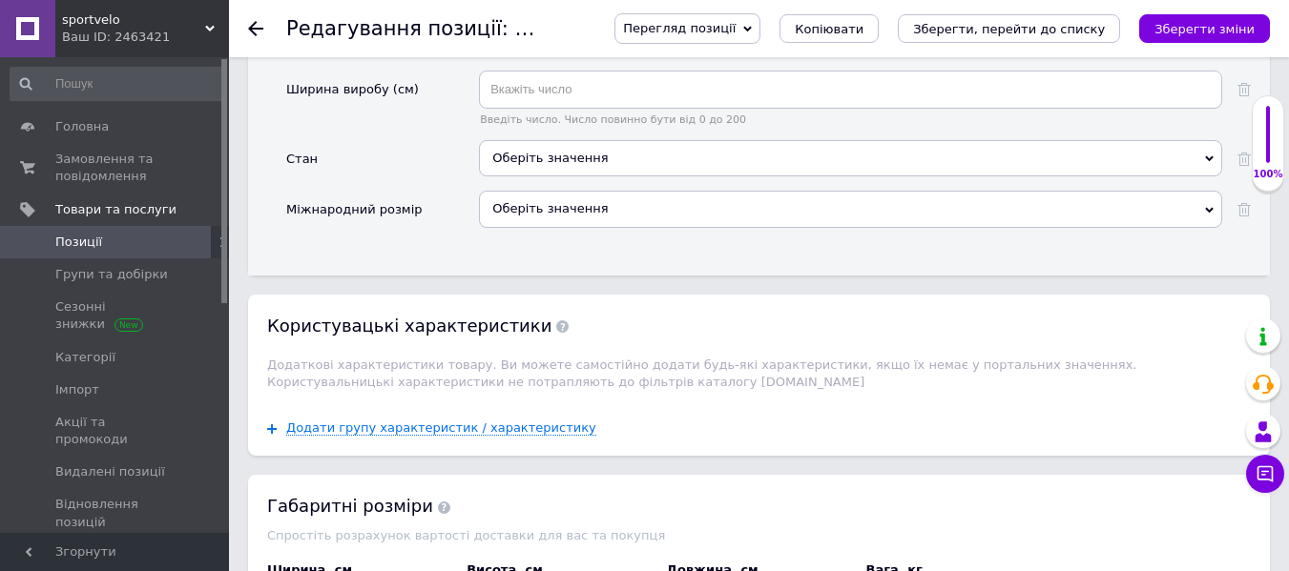
click at [576, 141] on div "Оберіть значення" at bounding box center [850, 158] width 743 height 36
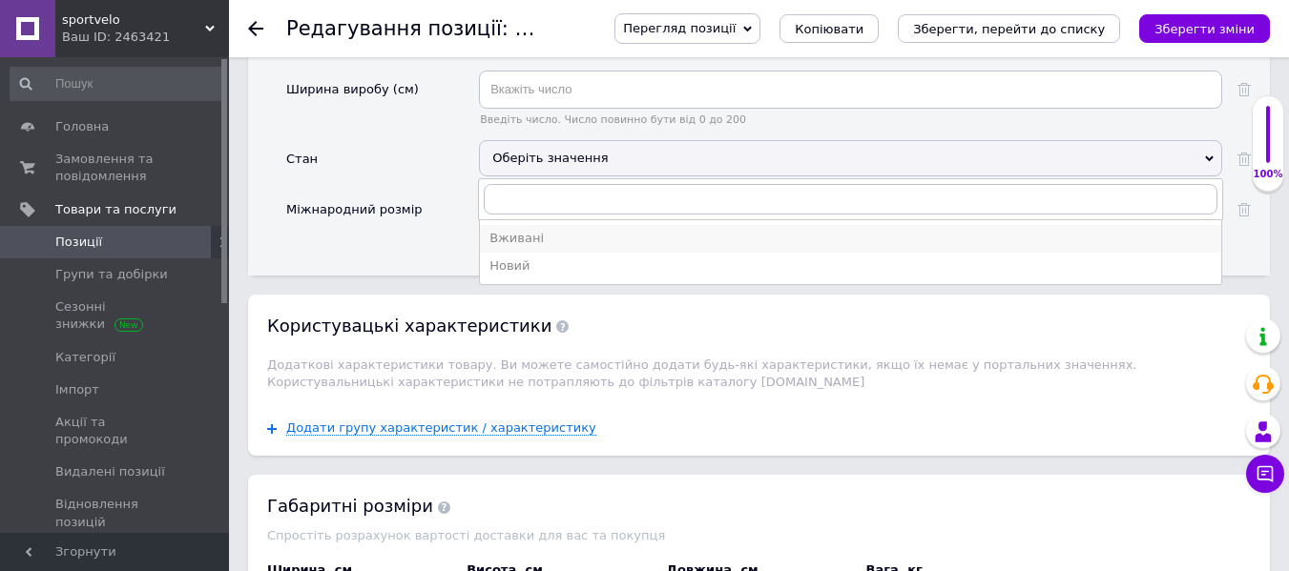
click at [540, 230] on div "Вживані" at bounding box center [850, 238] width 722 height 17
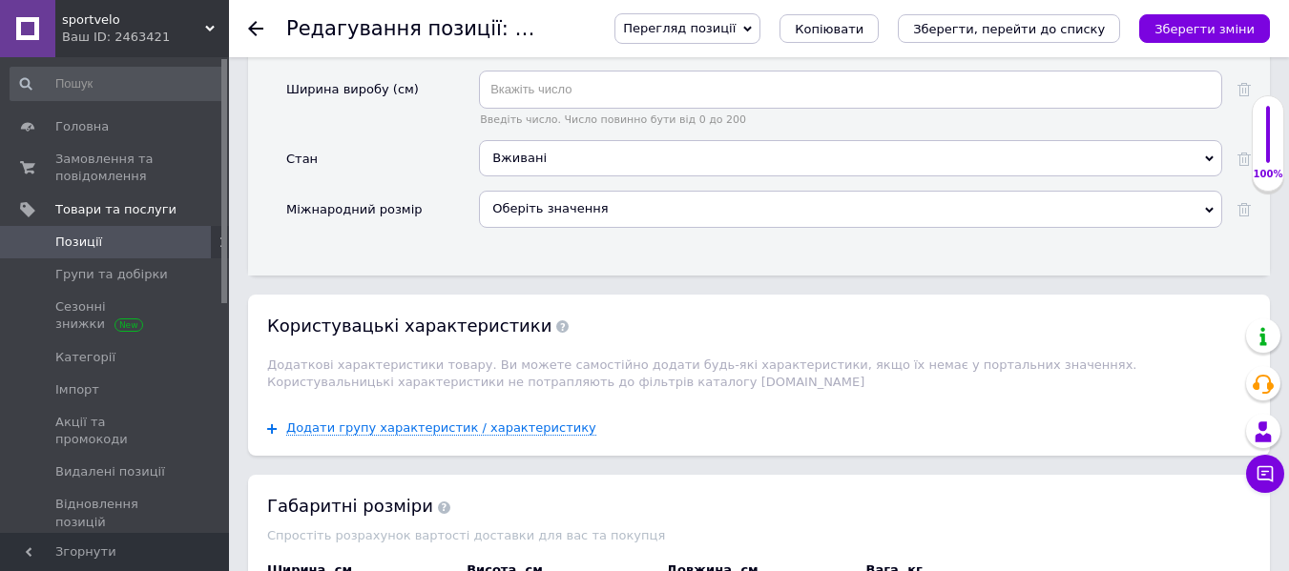
scroll to position [2957, 0]
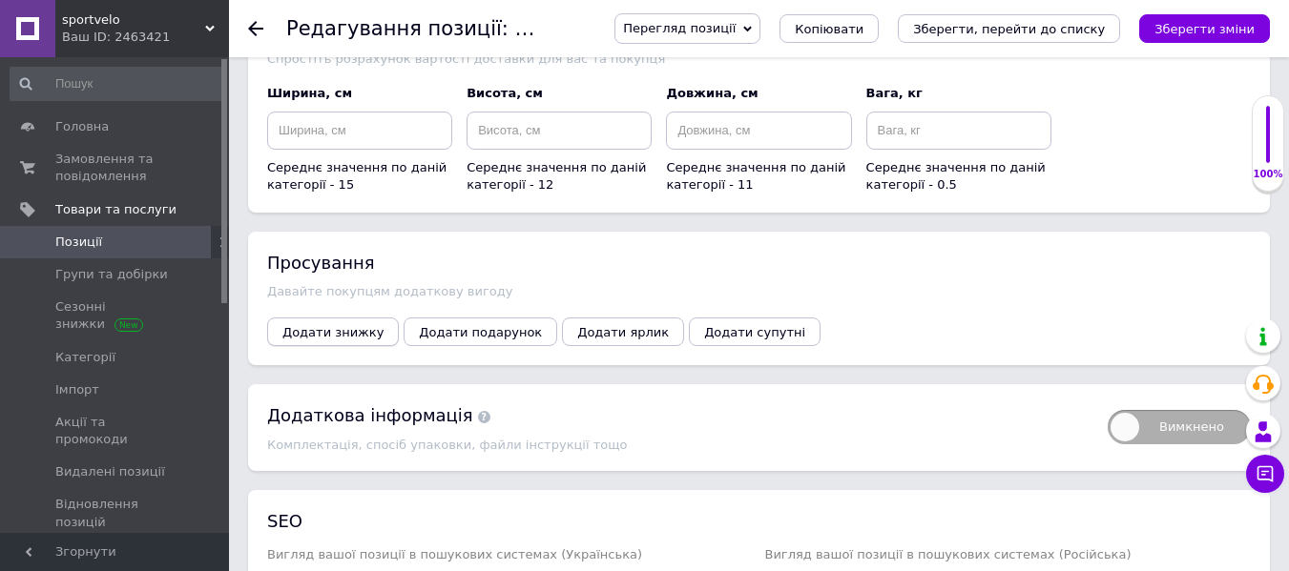
click at [329, 325] on span "Додати знижку" at bounding box center [332, 332] width 101 height 14
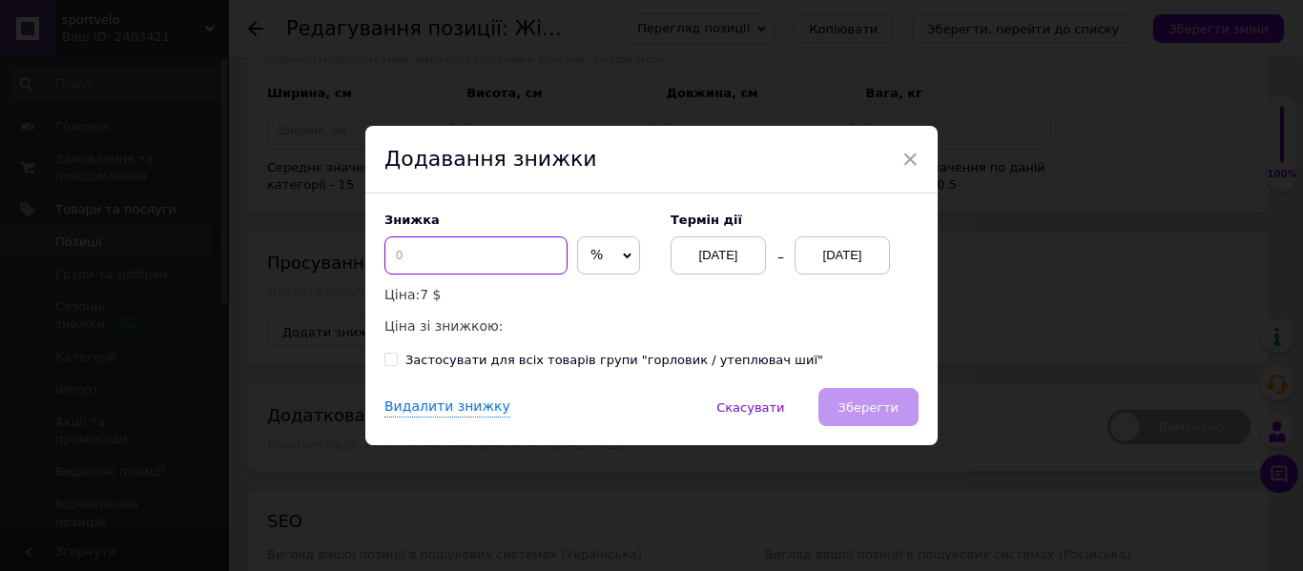
click at [486, 238] on input at bounding box center [475, 256] width 183 height 38
type input "70"
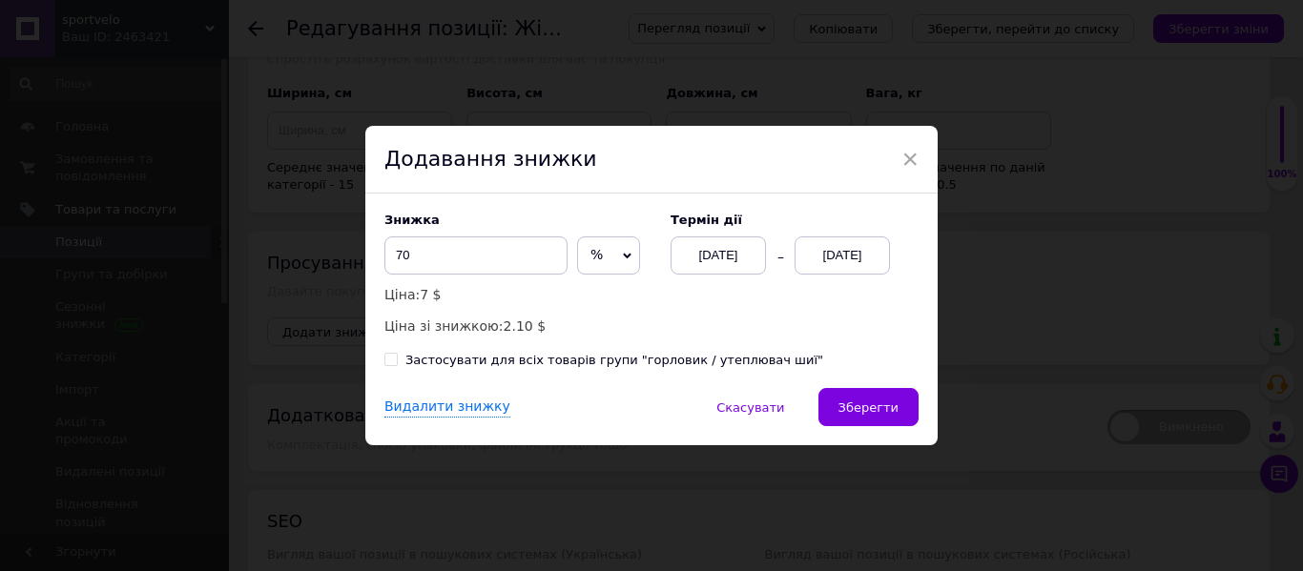
click at [549, 357] on div "Застосувати для всіх товарів групи "горловик / утеплювач шиї"" at bounding box center [614, 360] width 418 height 17
click at [397, 357] on input "Застосувати для всіх товарів групи "горловик / утеплювач шиї"" at bounding box center [390, 359] width 12 height 12
checkbox input "true"
click at [880, 254] on div "[DATE]" at bounding box center [842, 256] width 95 height 38
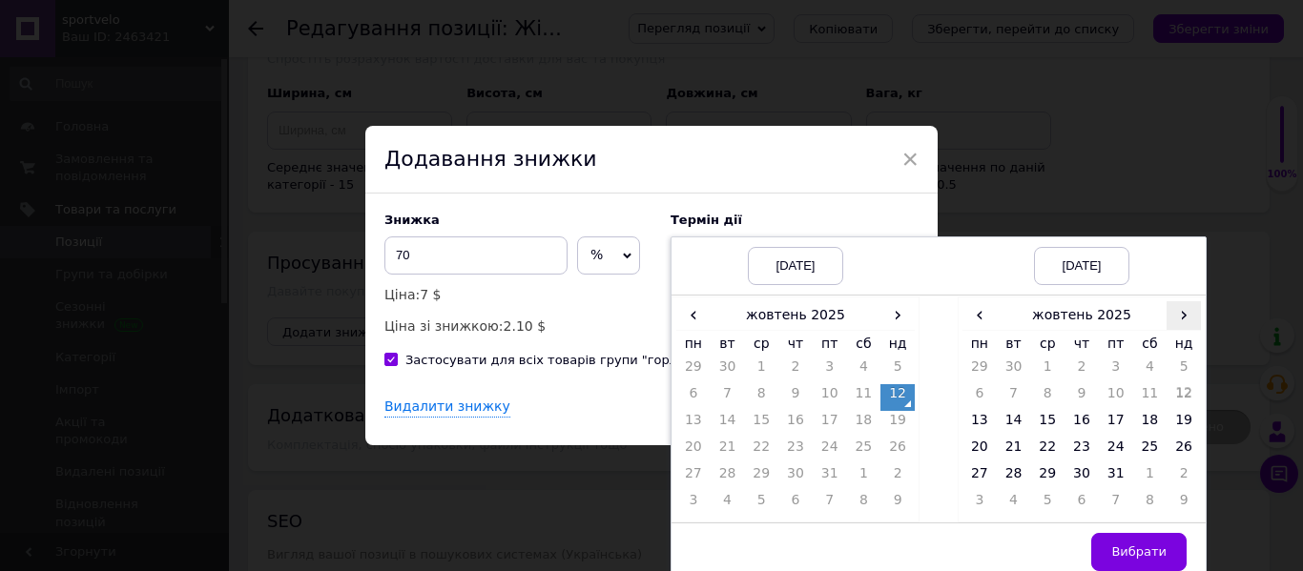
click at [1189, 317] on span "›" at bounding box center [1184, 315] width 34 height 28
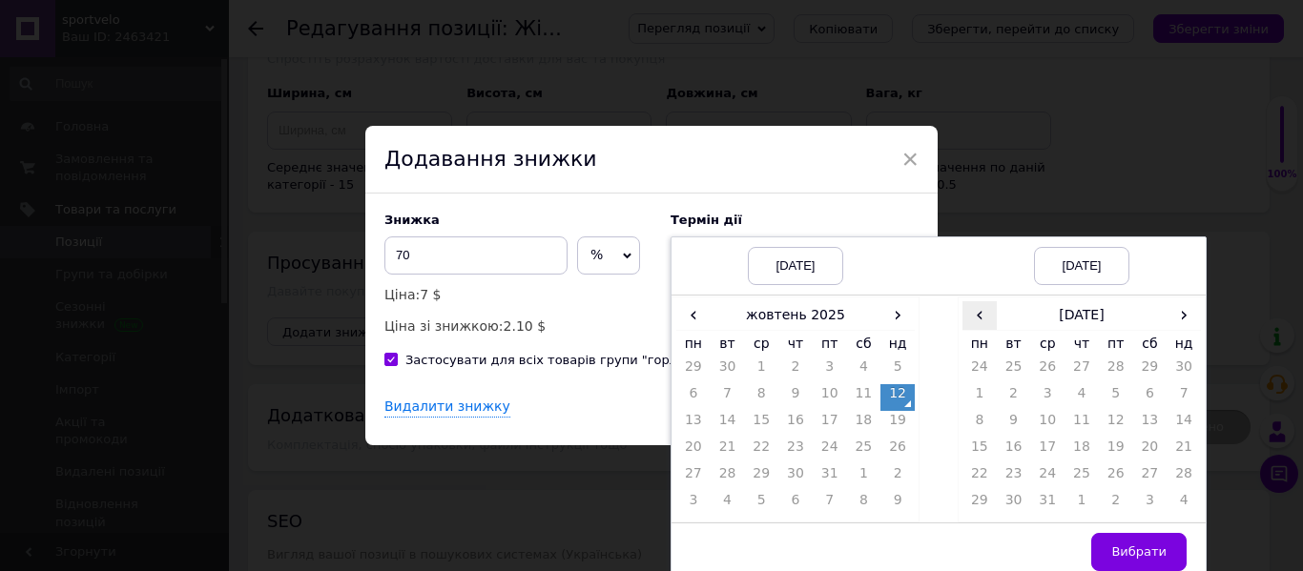
click at [980, 322] on span "‹" at bounding box center [980, 315] width 34 height 28
click at [1057, 475] on td "26" at bounding box center [1047, 478] width 34 height 27
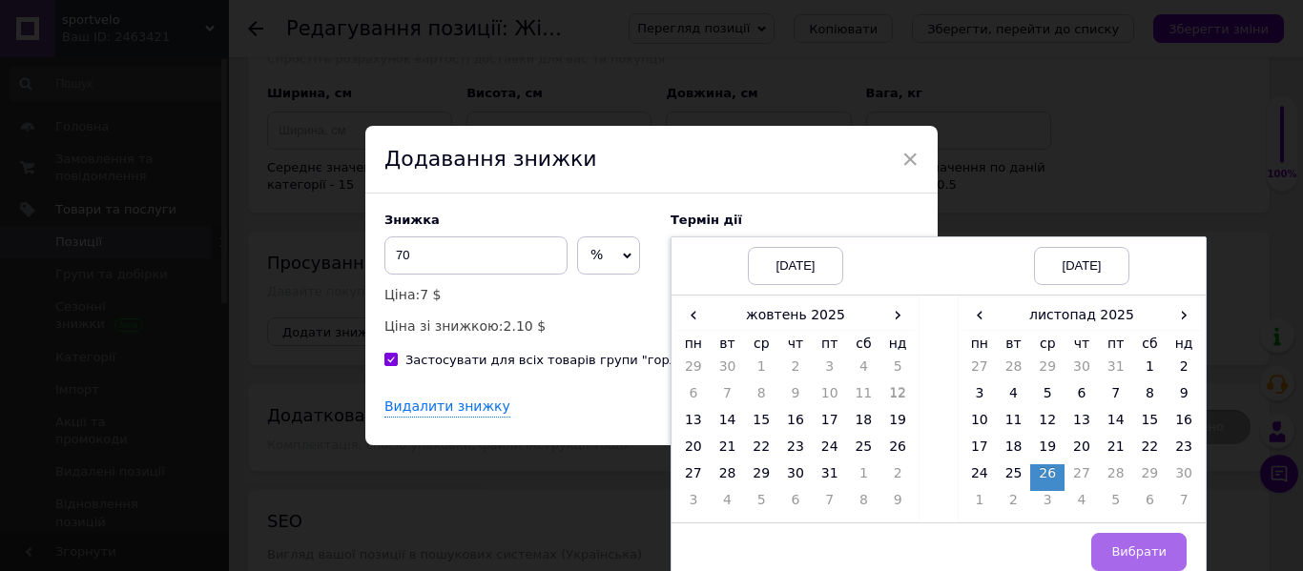
click at [1120, 535] on button "Вибрати" at bounding box center [1138, 552] width 95 height 38
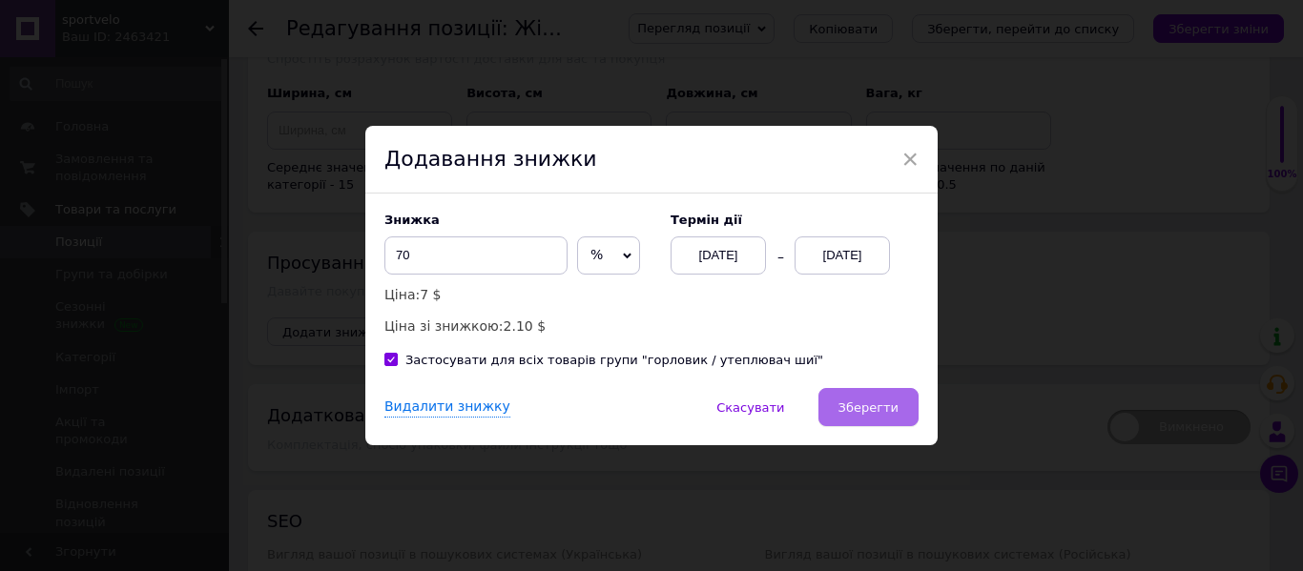
click at [830, 404] on button "Зберегти" at bounding box center [868, 407] width 100 height 38
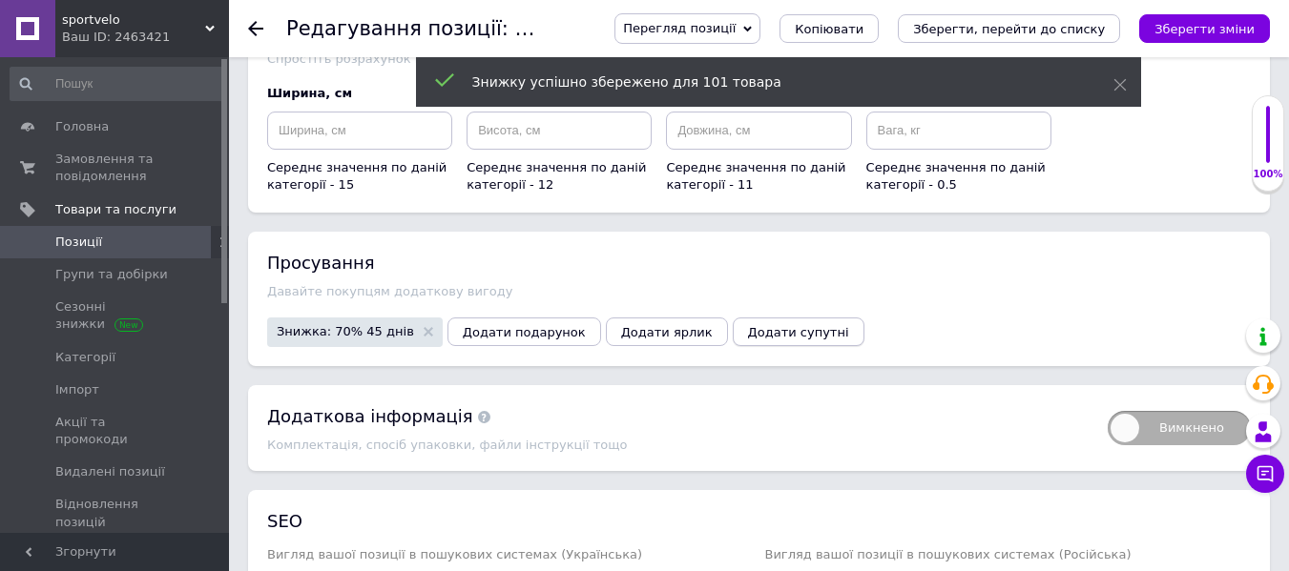
click at [758, 325] on span "Додати супутні" at bounding box center [798, 332] width 101 height 14
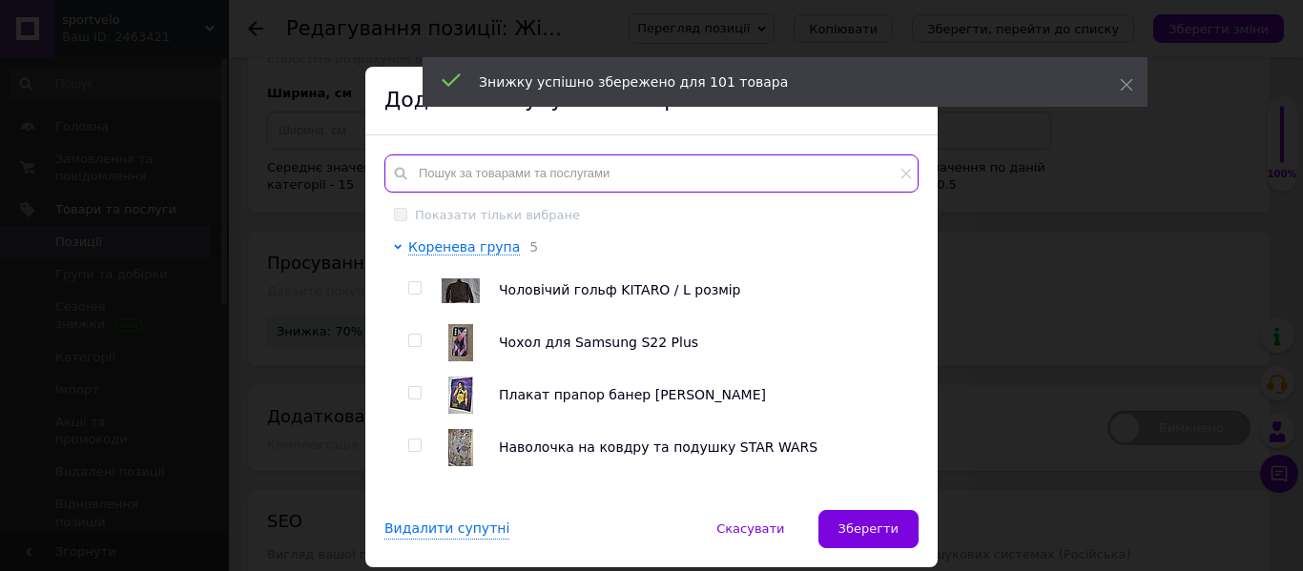
click at [670, 172] on input "text" at bounding box center [651, 174] width 534 height 38
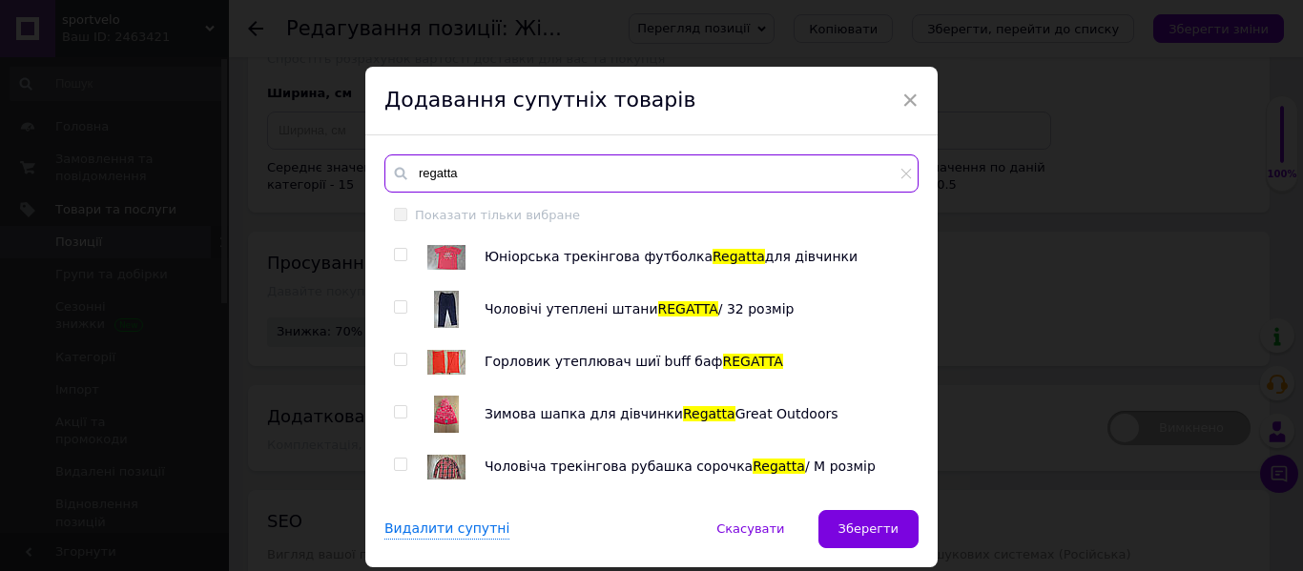
type input "regatta"
click at [400, 356] on input "checkbox" at bounding box center [400, 360] width 12 height 12
checkbox input "true"
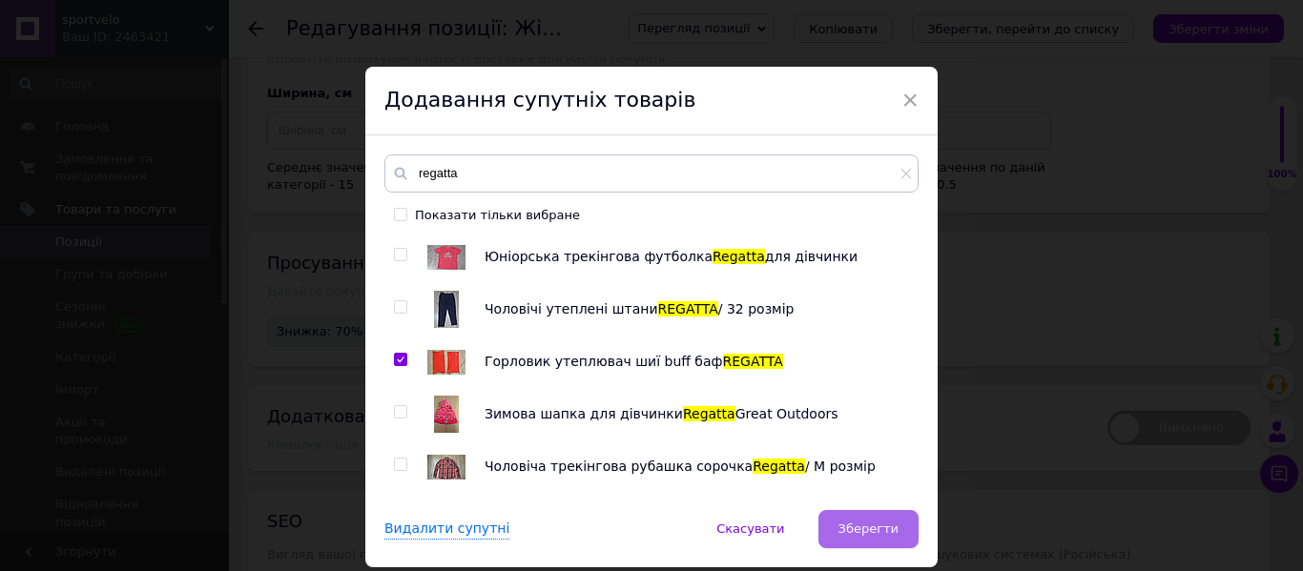
click at [862, 532] on span "Зберегти" at bounding box center [869, 529] width 60 height 14
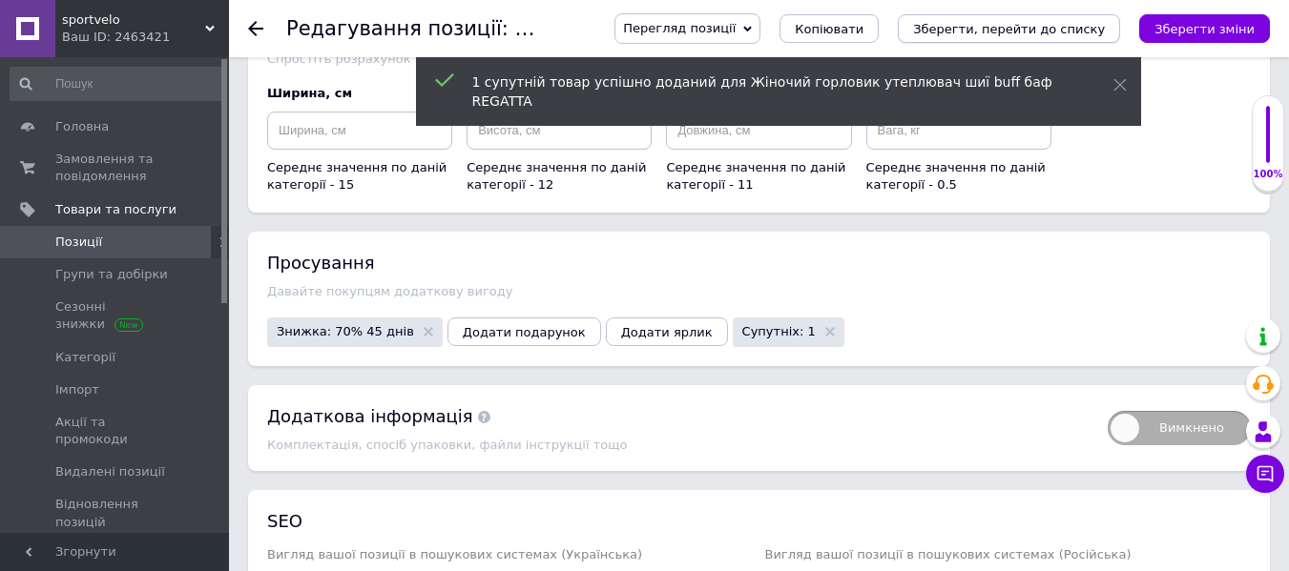
click at [1058, 25] on icon "Зберегти, перейти до списку" at bounding box center [1009, 29] width 192 height 14
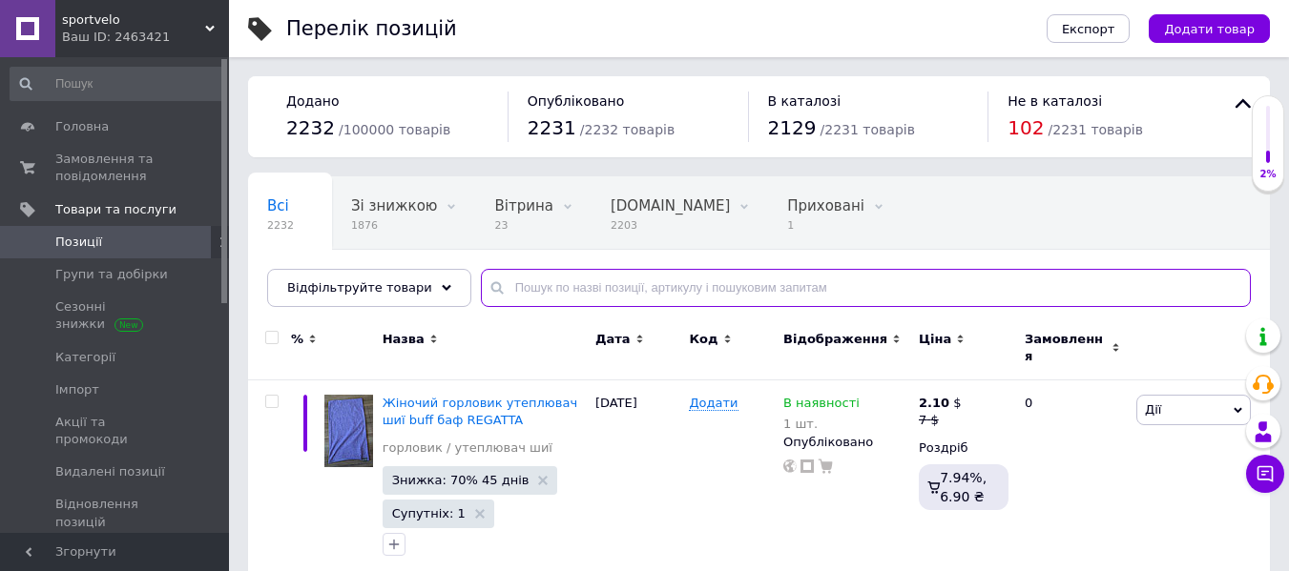
click at [561, 289] on input "text" at bounding box center [866, 288] width 770 height 38
type input "regatta"
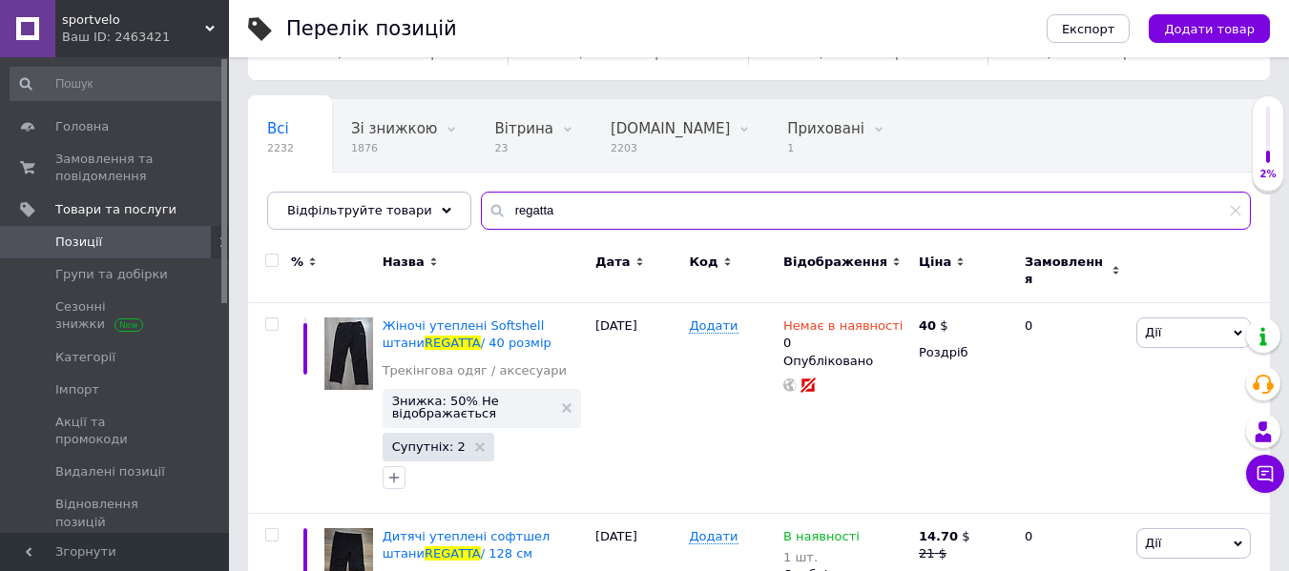
scroll to position [191, 0]
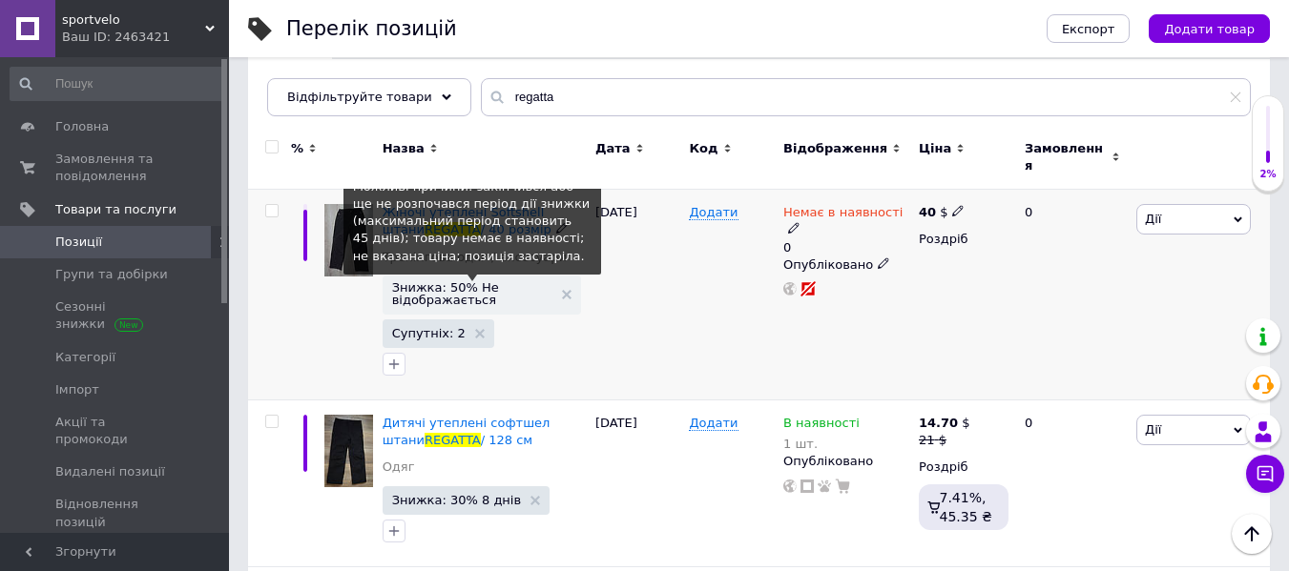
click at [463, 281] on span "Знижка: 50% Не відображається" at bounding box center [472, 293] width 160 height 25
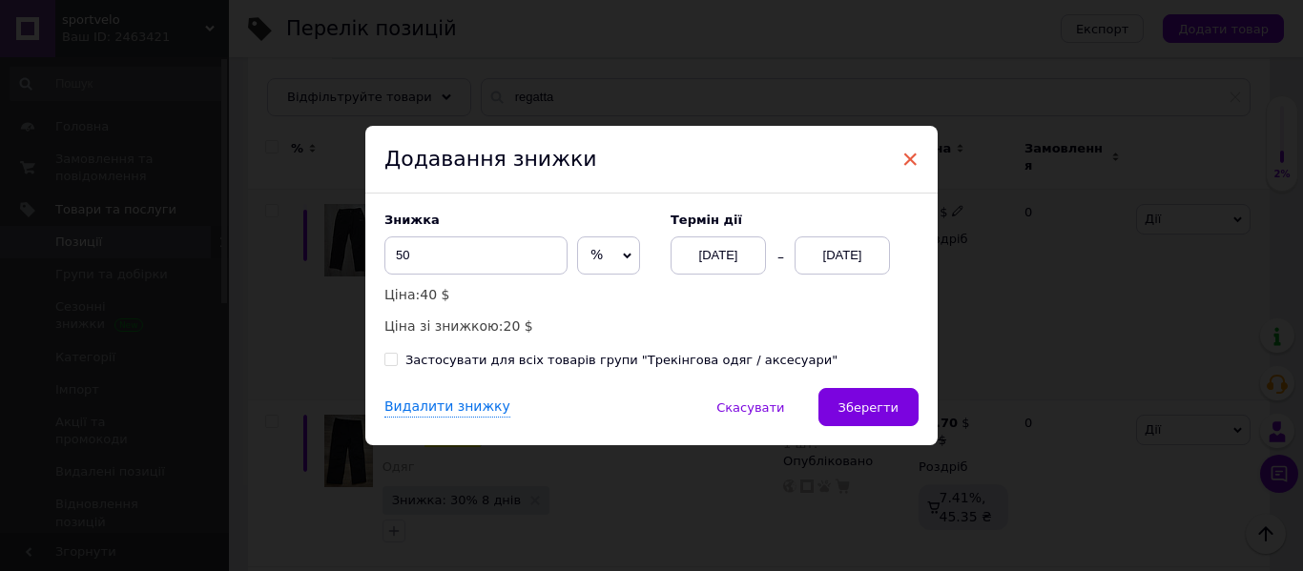
click at [908, 146] on span "×" at bounding box center [909, 159] width 17 height 32
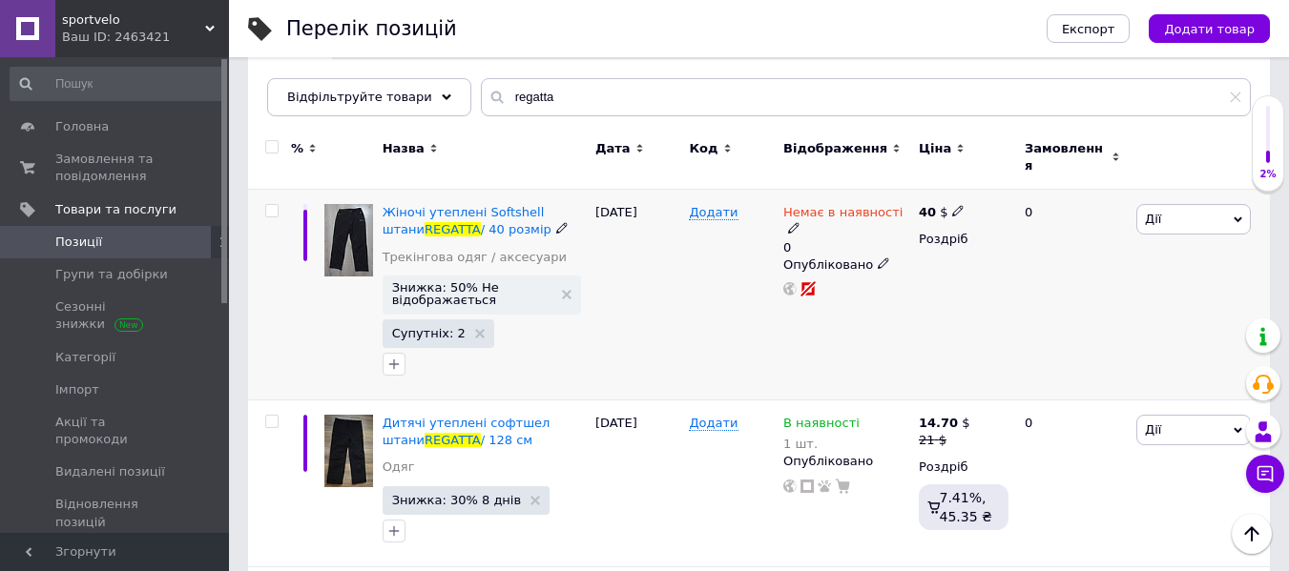
click at [857, 205] on span "Немає в наявності" at bounding box center [842, 215] width 119 height 20
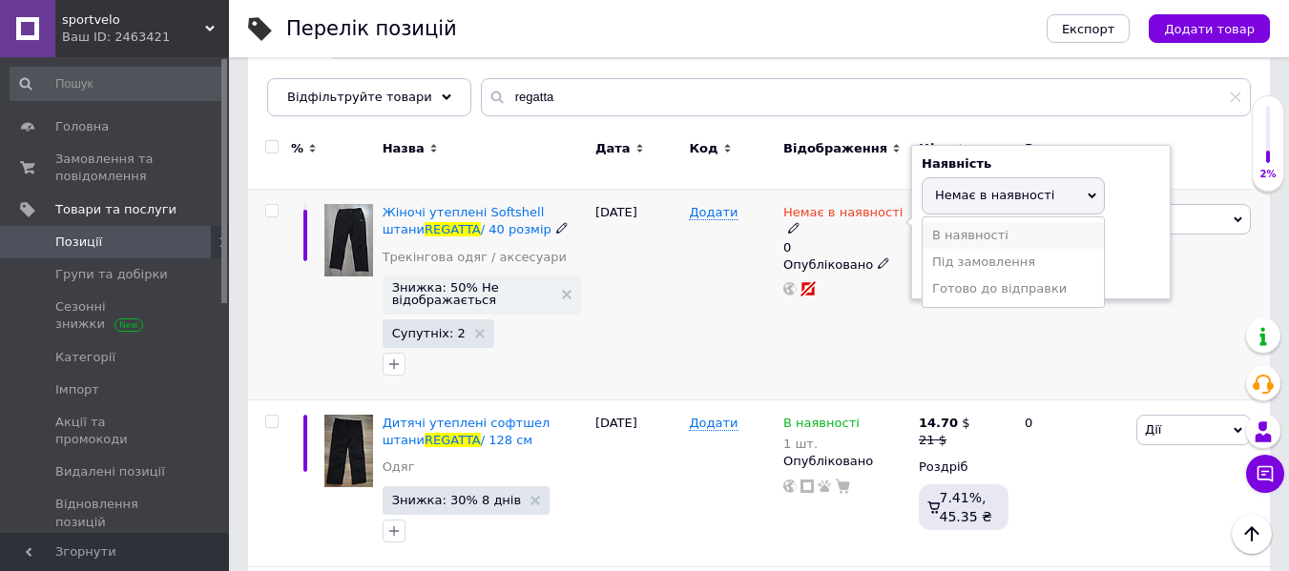
click at [951, 232] on li "В наявності" at bounding box center [1012, 235] width 181 height 27
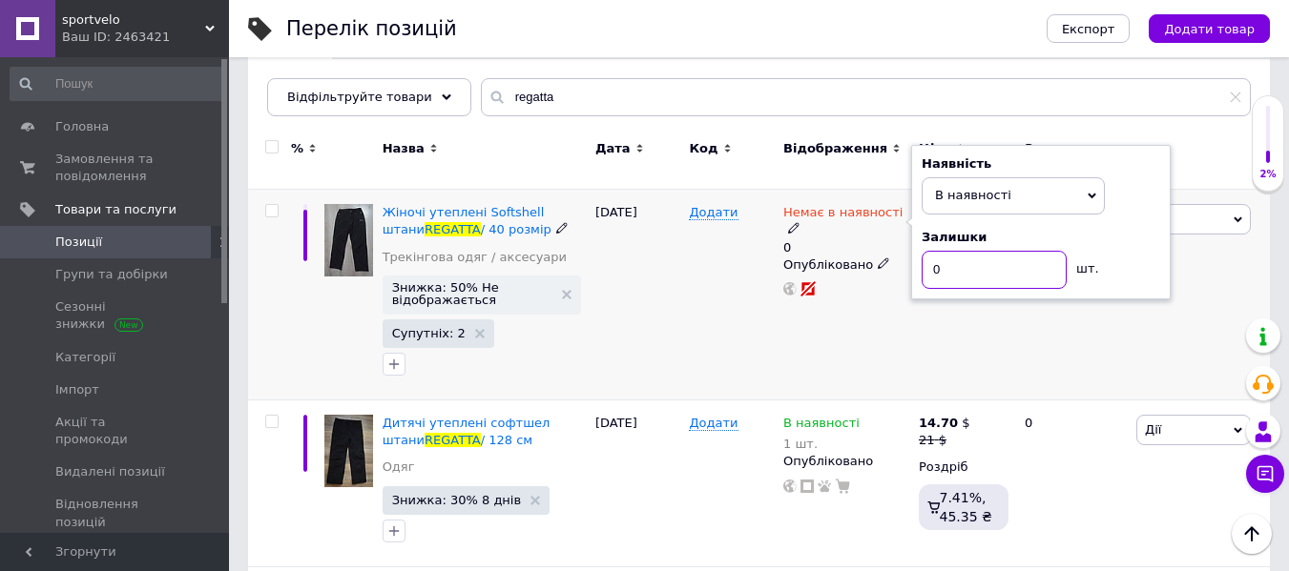
click at [935, 263] on input "0" at bounding box center [994, 270] width 145 height 38
click at [942, 263] on input "0" at bounding box center [994, 270] width 145 height 38
type input "1"
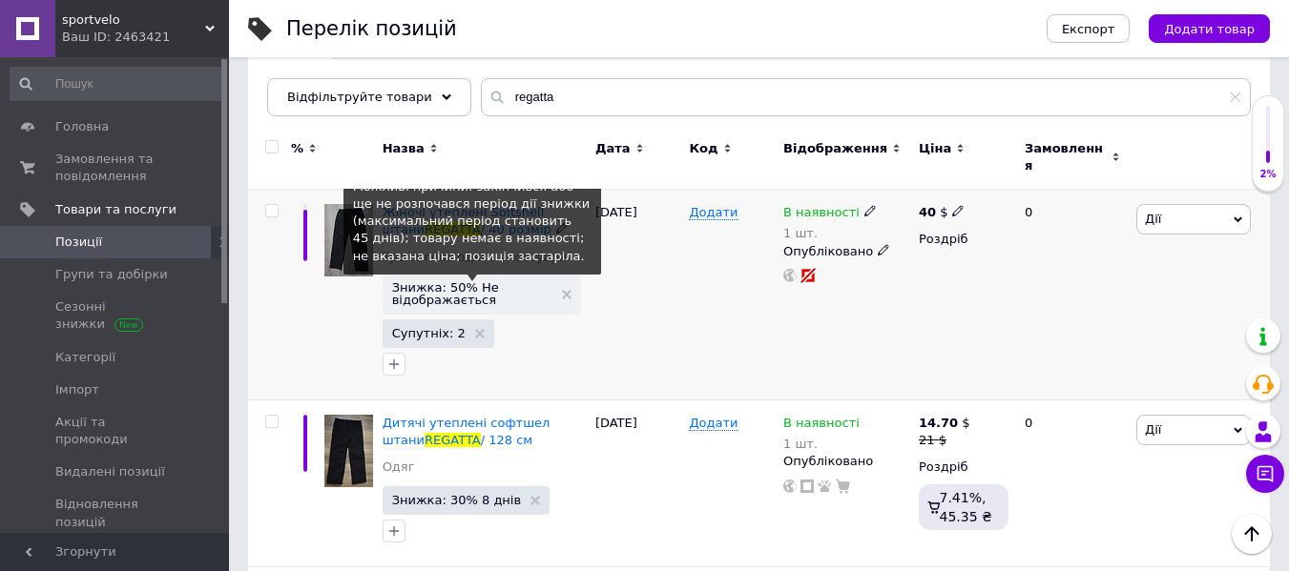
click at [433, 281] on span "Знижка: 50% Не відображається" at bounding box center [472, 293] width 160 height 25
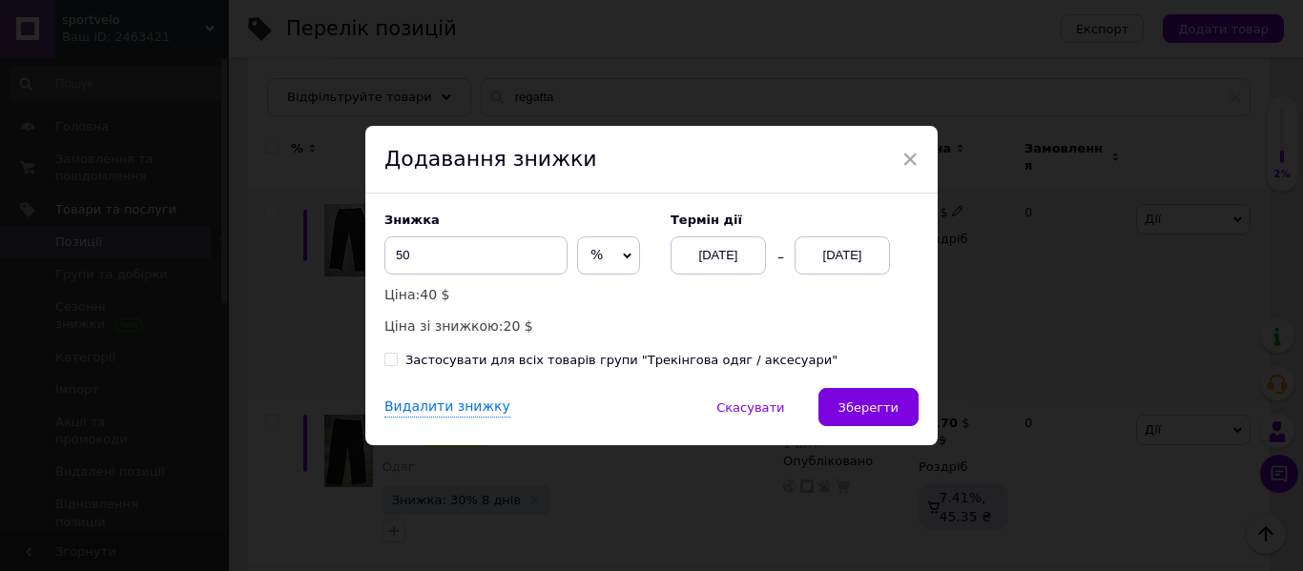
click at [600, 354] on div "Знижка 50 % $ Ціна: 40 $ Ціна зі знижкою: 20 $ Термін дії [DATE] [DATE] Застосу…" at bounding box center [651, 291] width 572 height 195
click at [603, 367] on div "Застосувати для всіх товарів групи "Трекінгова одяг / аксесуари"" at bounding box center [621, 360] width 432 height 17
click at [397, 365] on input "Застосувати для всіх товарів групи "Трекінгова одяг / аксесуари"" at bounding box center [390, 359] width 12 height 12
checkbox input "true"
click at [899, 246] on div "Термін дії [DATE] [DATE]" at bounding box center [785, 244] width 267 height 62
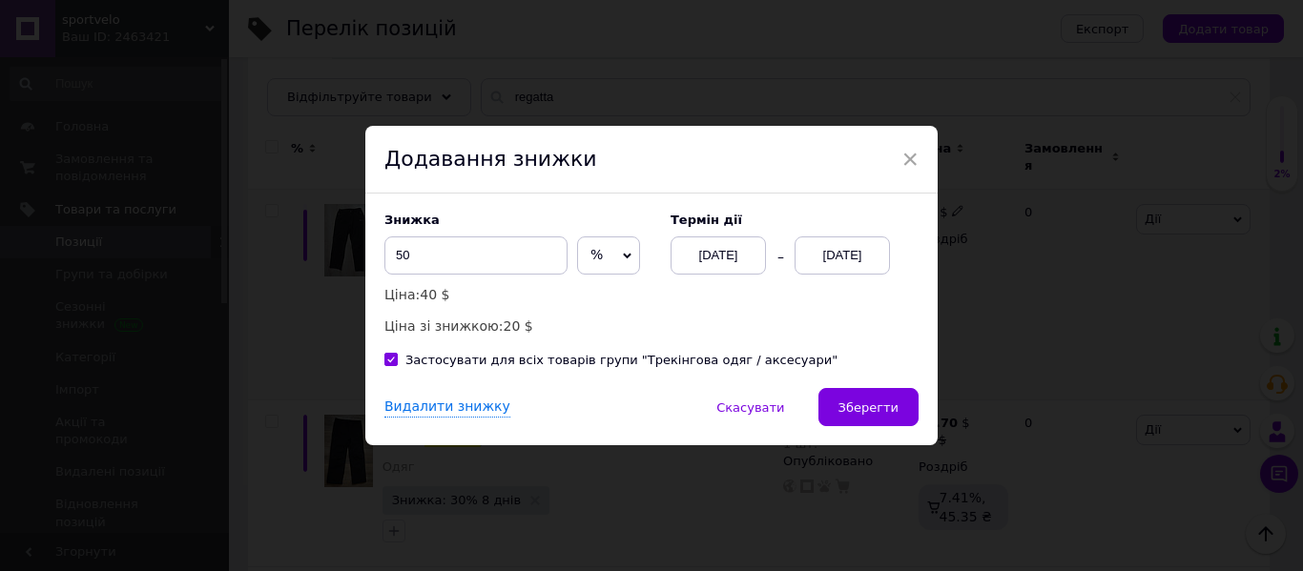
click at [858, 252] on div "[DATE]" at bounding box center [842, 256] width 95 height 38
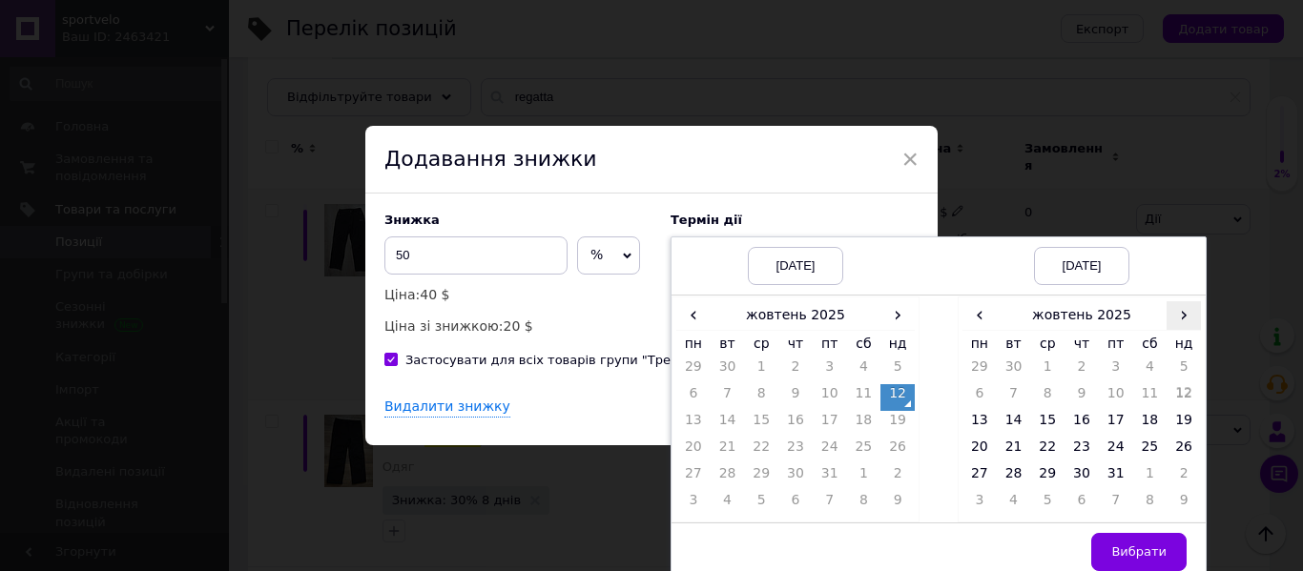
click at [1180, 319] on span "›" at bounding box center [1184, 315] width 34 height 28
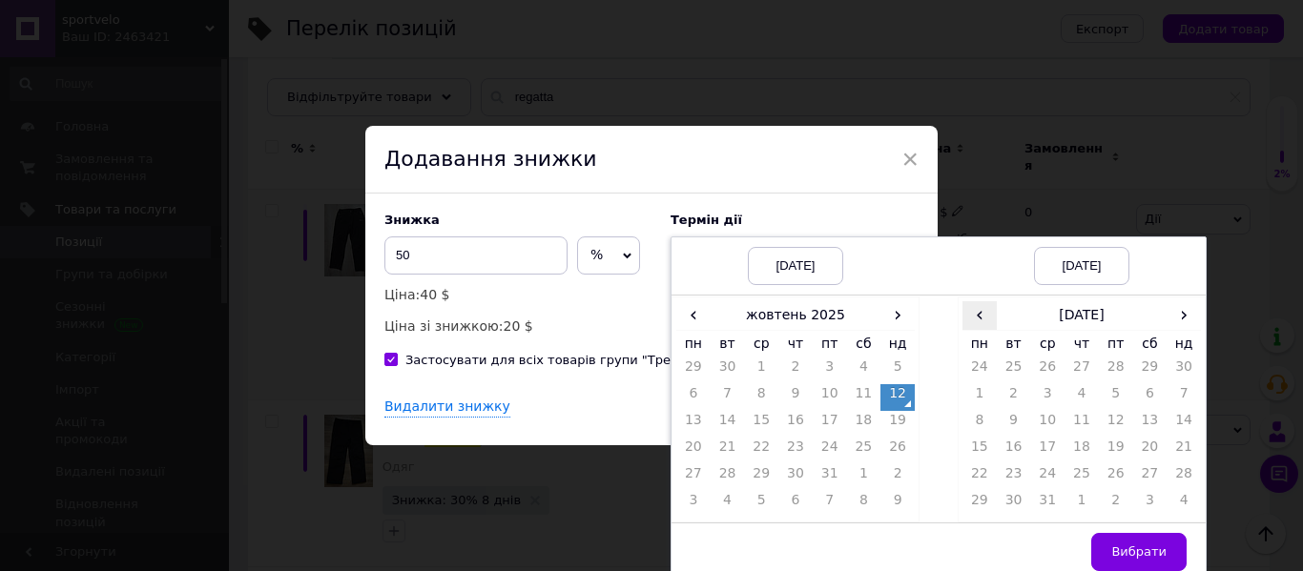
click at [969, 315] on span "‹" at bounding box center [980, 315] width 34 height 28
click at [1051, 488] on td "26" at bounding box center [1047, 478] width 34 height 27
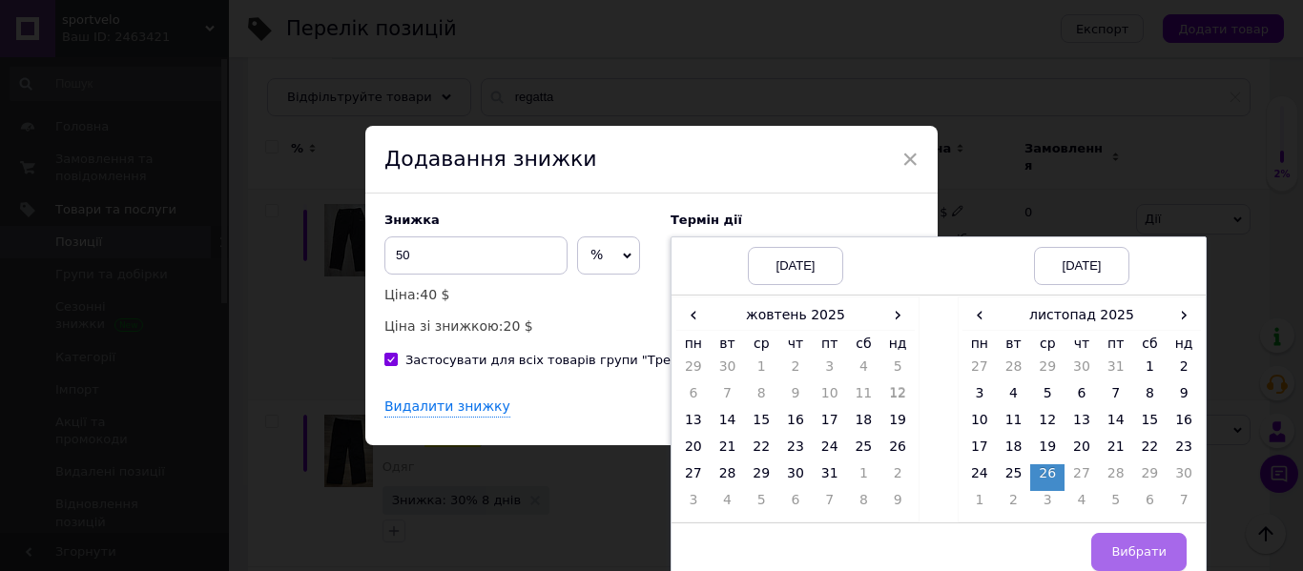
click at [1129, 543] on button "Вибрати" at bounding box center [1138, 552] width 95 height 38
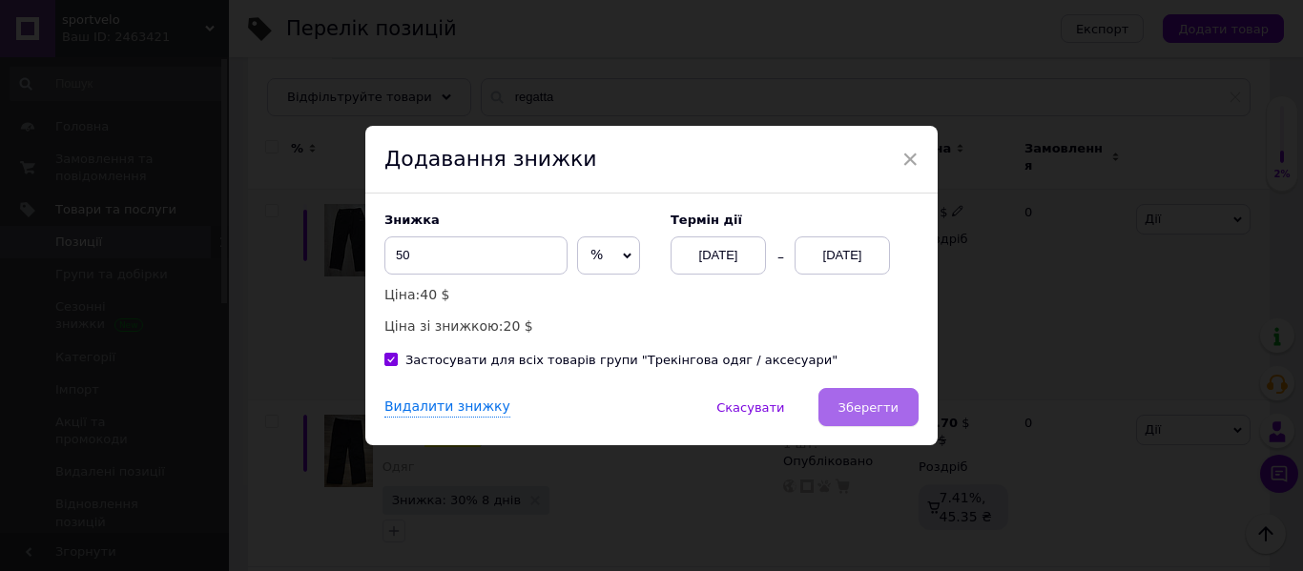
click at [858, 407] on span "Зберегти" at bounding box center [869, 408] width 60 height 14
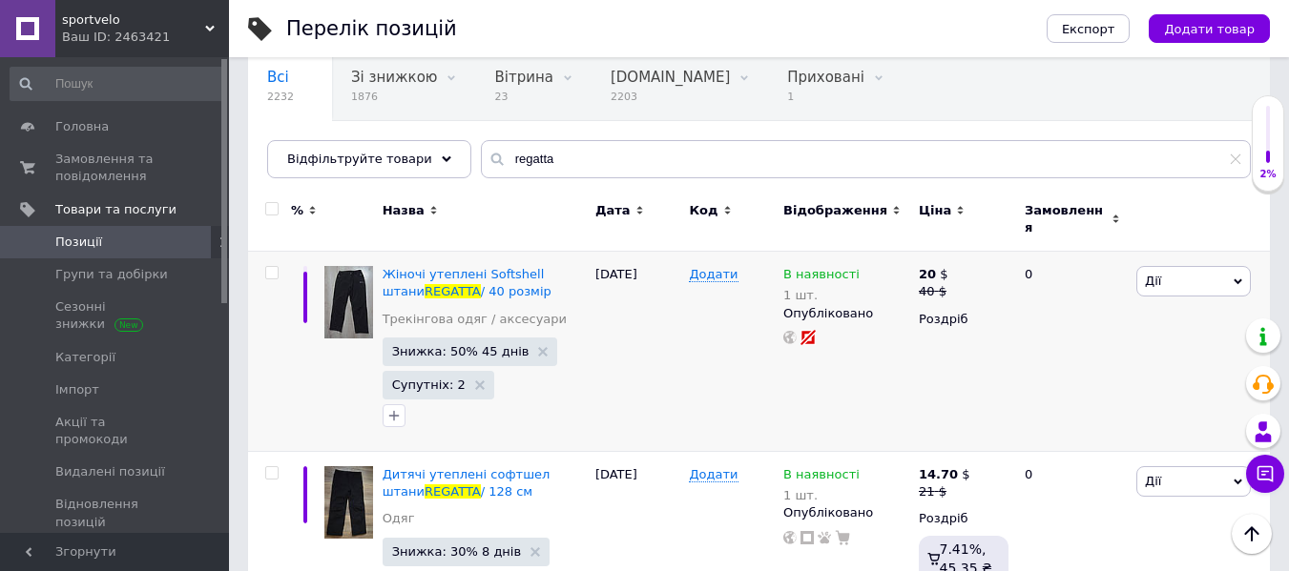
scroll to position [95, 0]
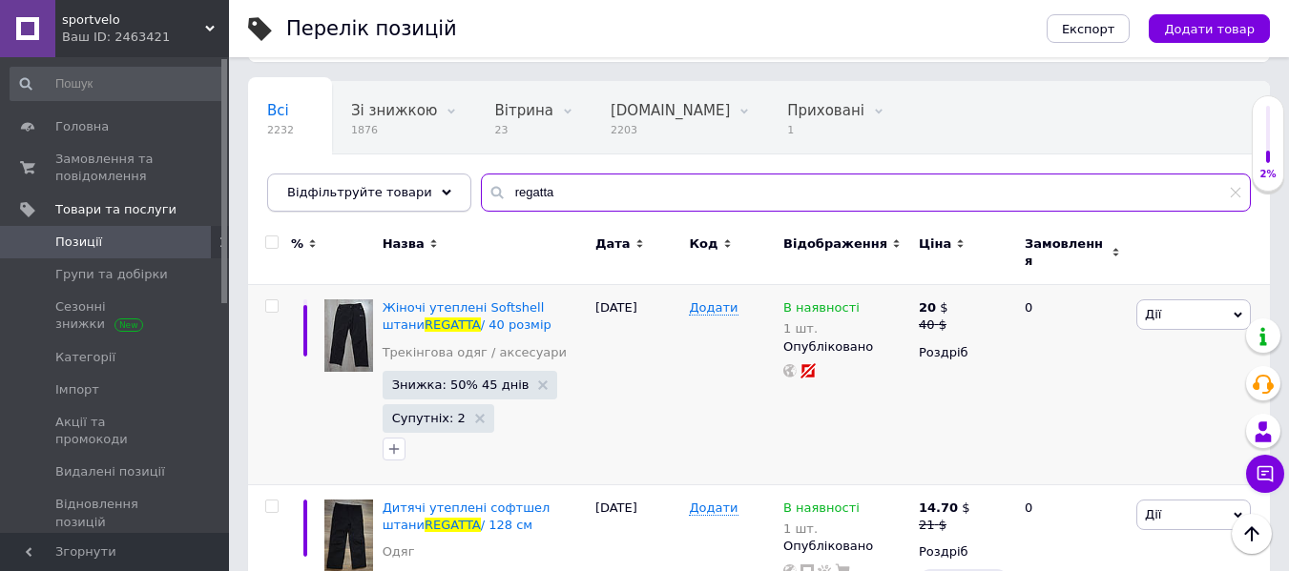
drag, startPoint x: 665, startPoint y: 186, endPoint x: 307, endPoint y: 180, distance: 357.8
click at [307, 180] on div "Відфільтруйте товари regatta" at bounding box center [759, 193] width 984 height 38
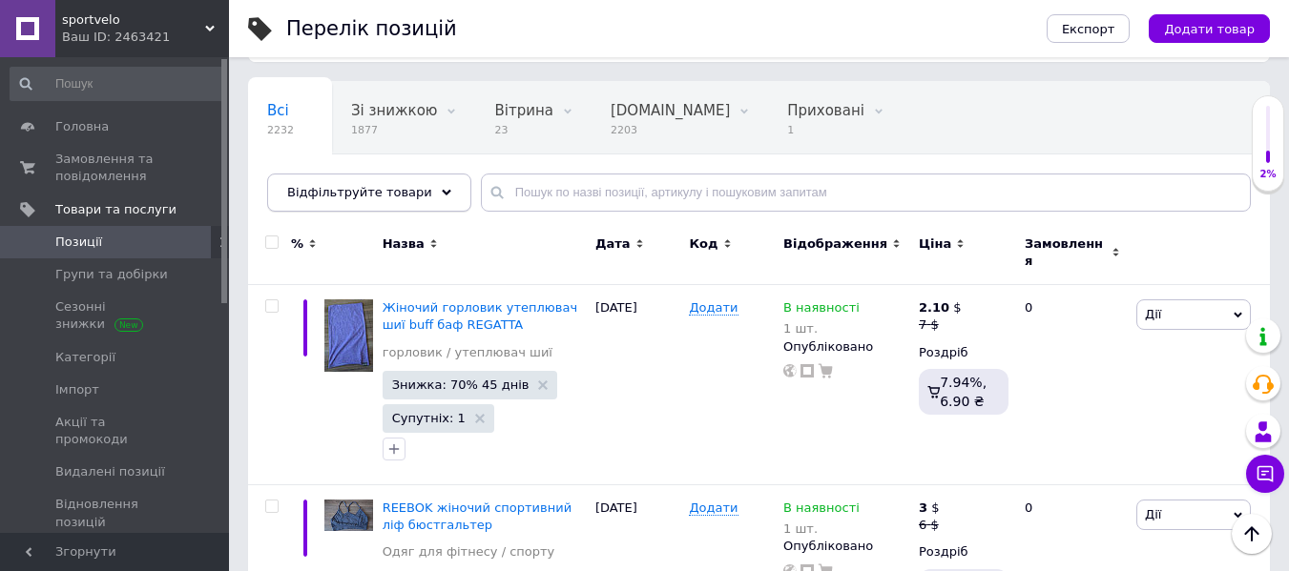
click at [431, 195] on div "Відфільтруйте товари" at bounding box center [369, 193] width 204 height 38
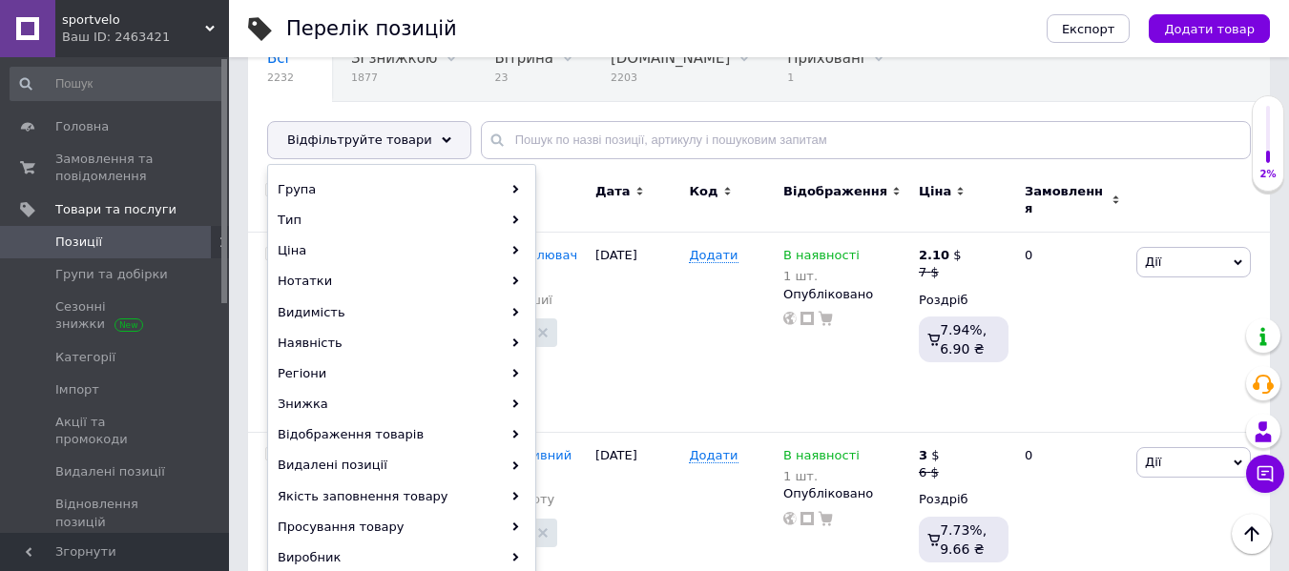
scroll to position [191, 0]
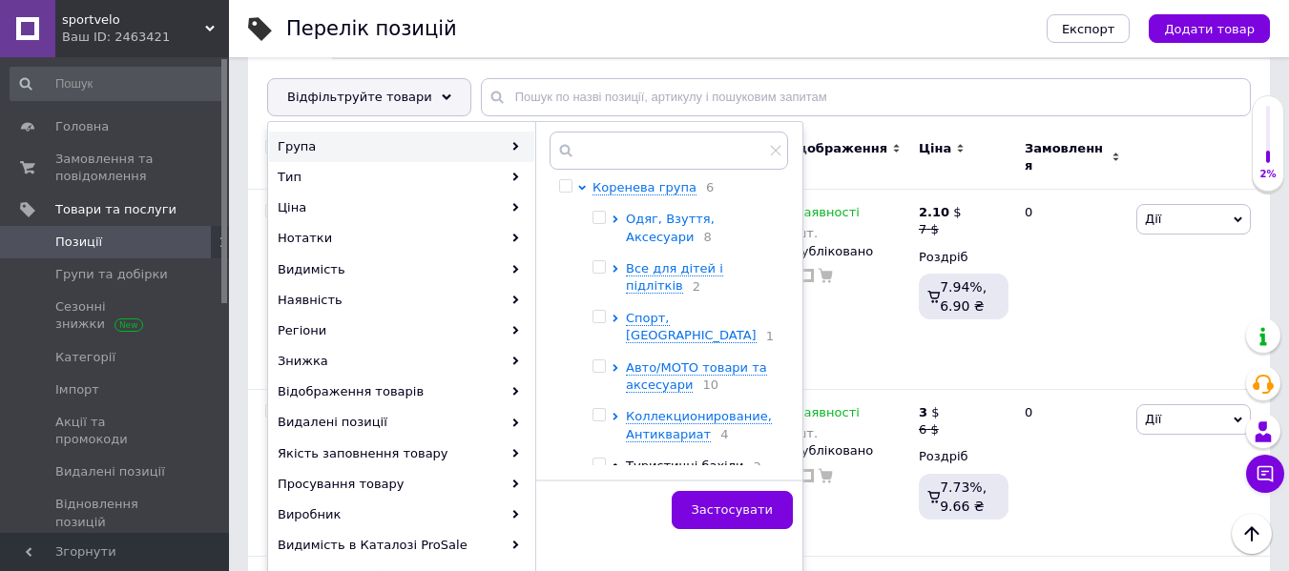
click at [657, 236] on span "Одяг, Взуття, Аксесуари" at bounding box center [670, 227] width 89 height 31
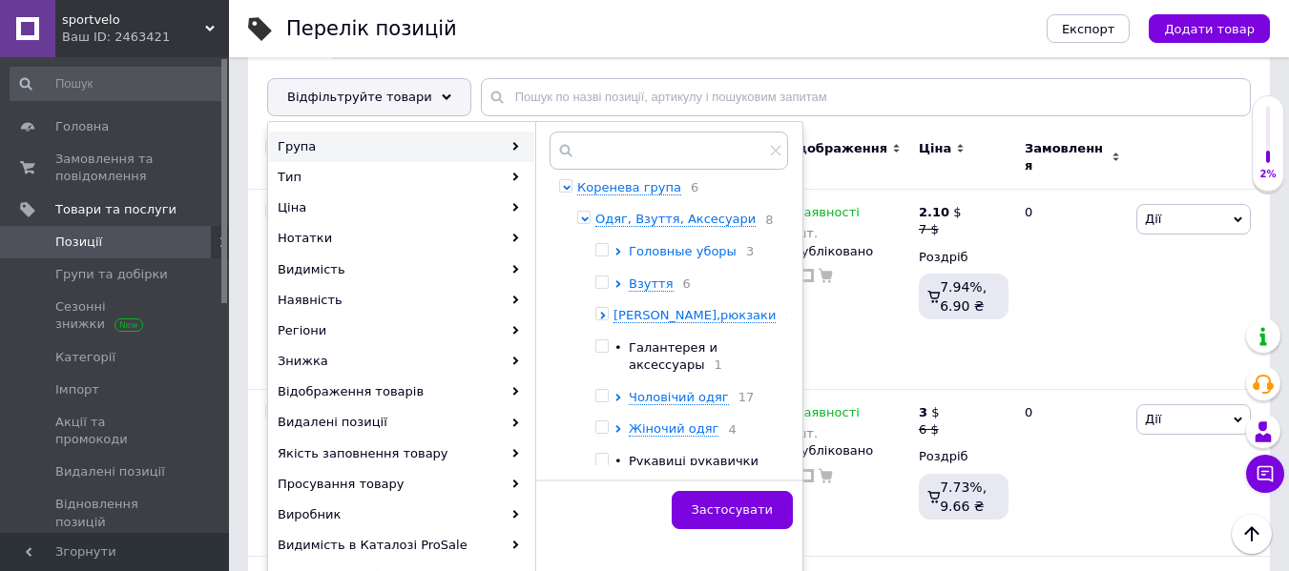
click at [700, 259] on span "Головные уборы" at bounding box center [683, 251] width 108 height 14
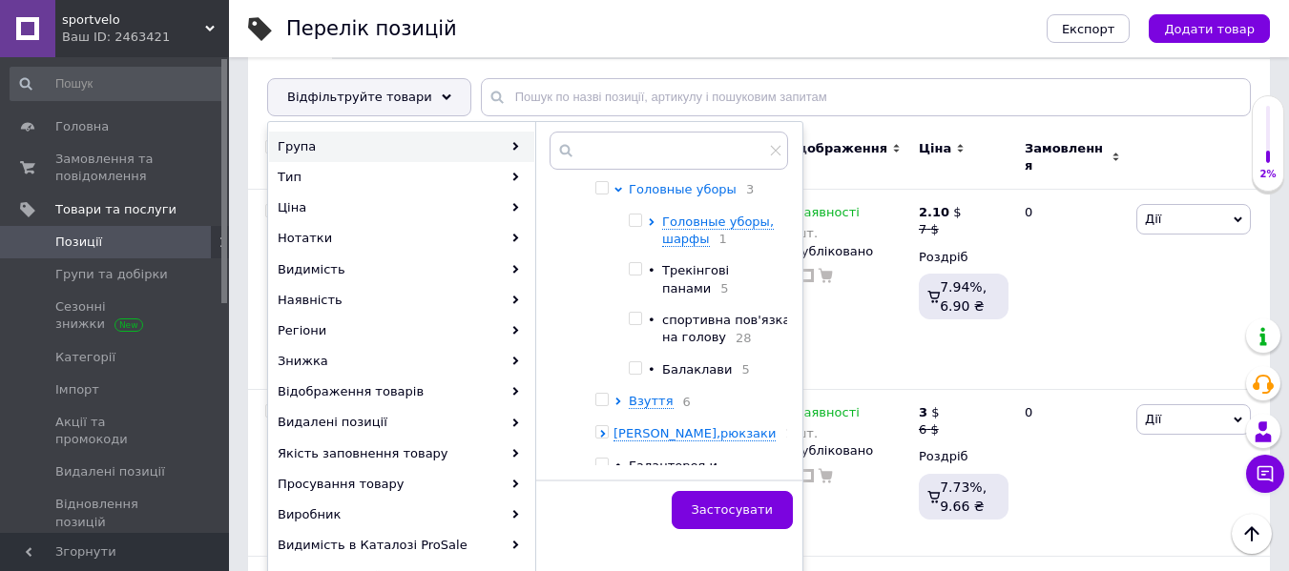
scroll to position [95, 0]
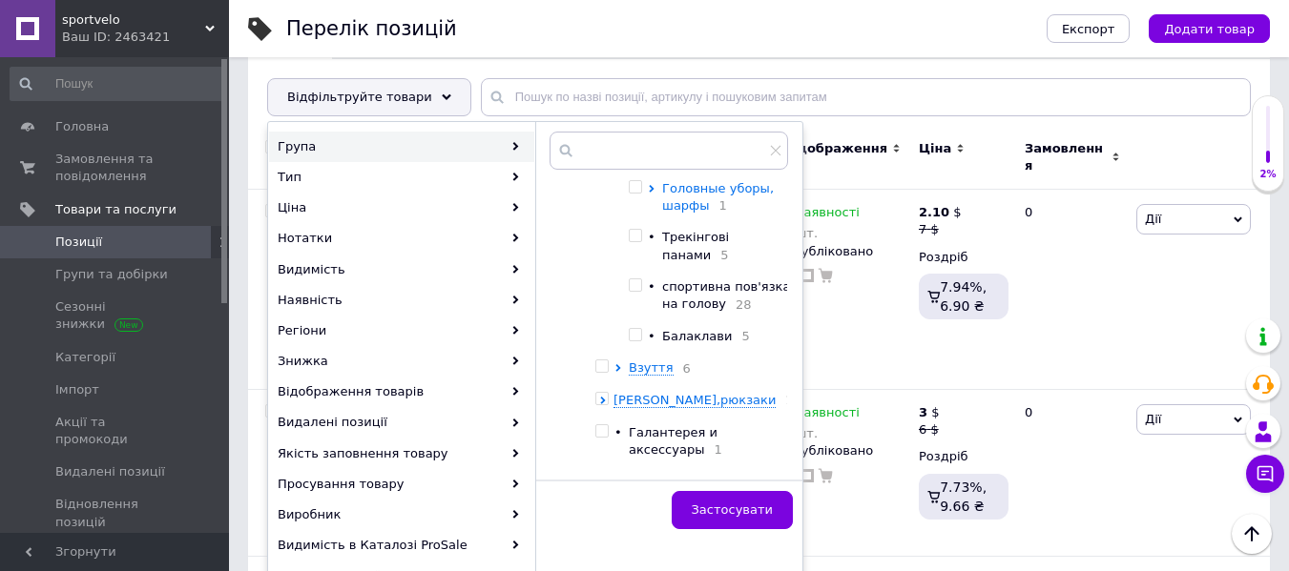
click at [709, 213] on span "Головные уборы, шарфы" at bounding box center [718, 196] width 112 height 31
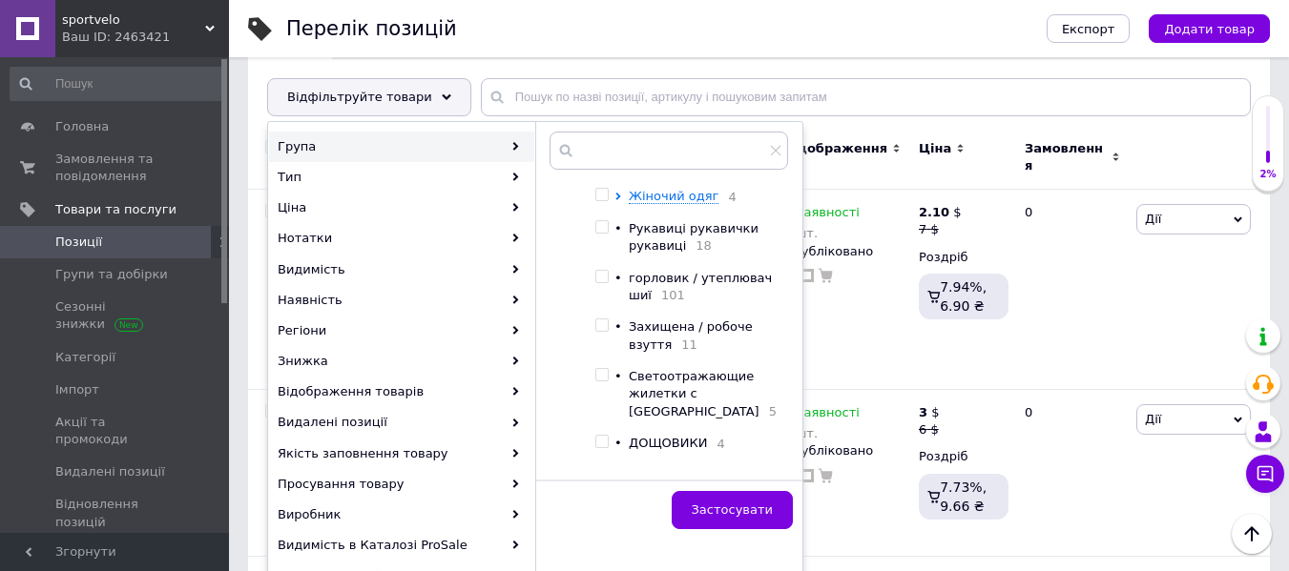
scroll to position [668, 0]
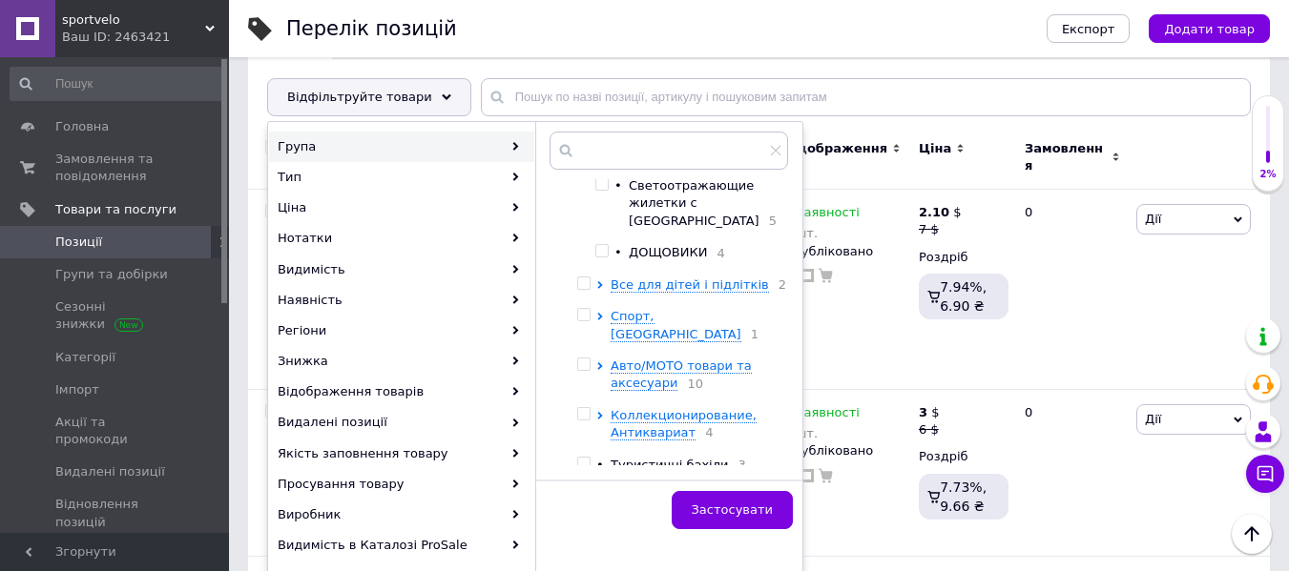
click at [698, 112] on span "горловик / утеплювач шиї" at bounding box center [700, 95] width 143 height 31
checkbox input "true"
click at [737, 511] on span "Застосувати" at bounding box center [732, 510] width 81 height 14
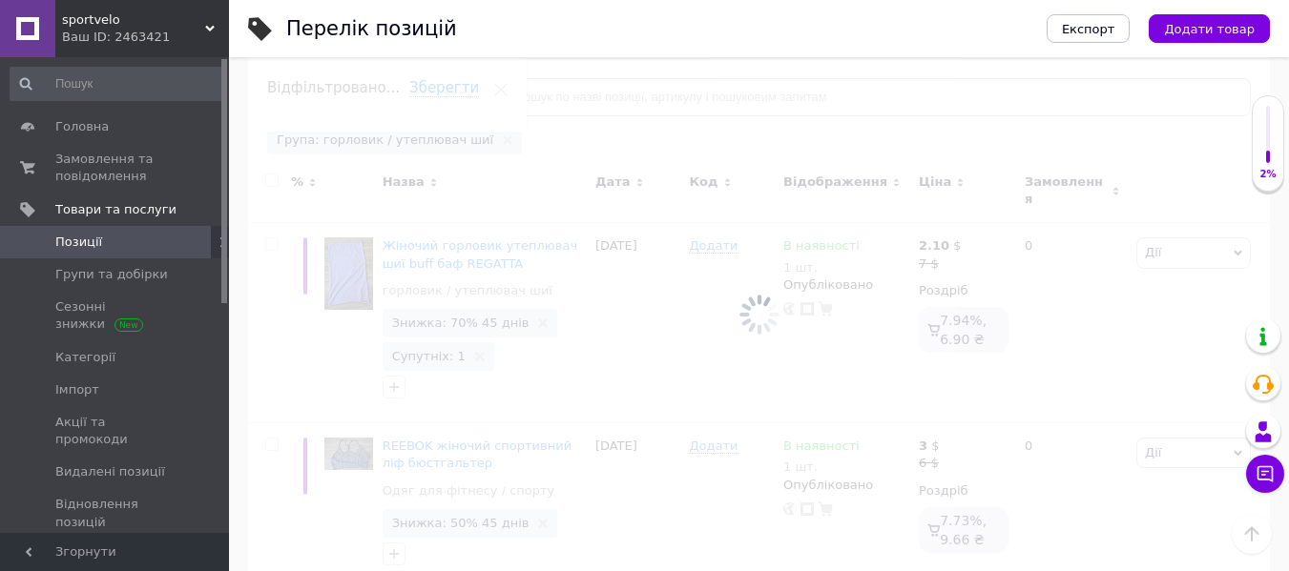
scroll to position [0, 91]
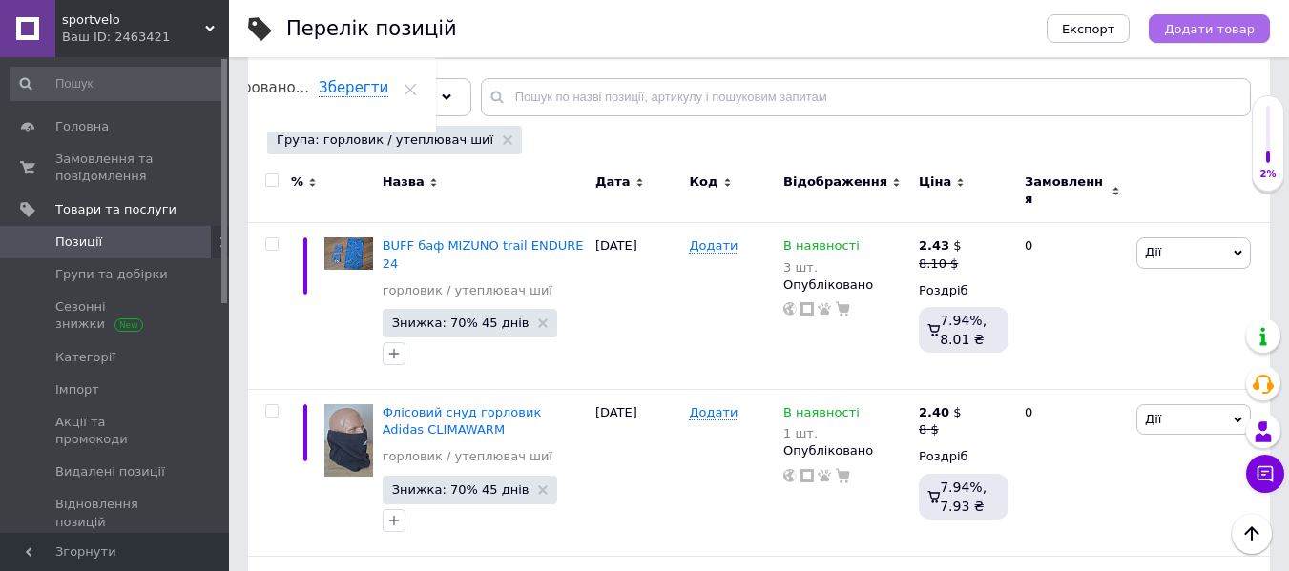
click at [1220, 22] on span "Додати товар" at bounding box center [1209, 29] width 91 height 14
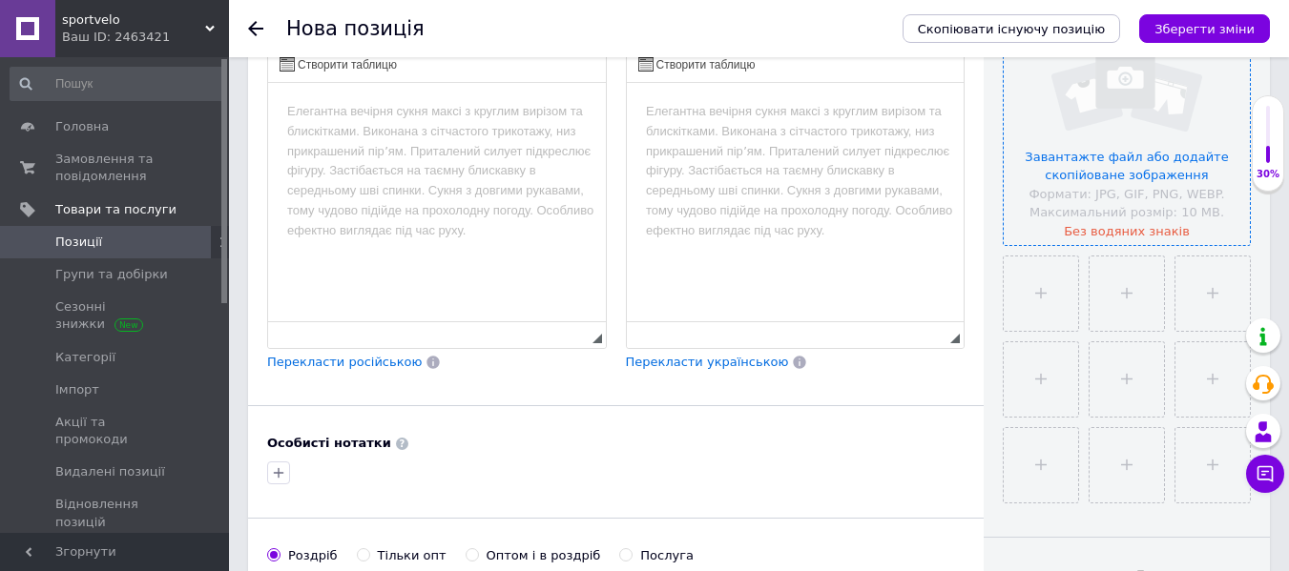
scroll to position [477, 0]
click at [1142, 146] on input "file" at bounding box center [1127, 121] width 246 height 246
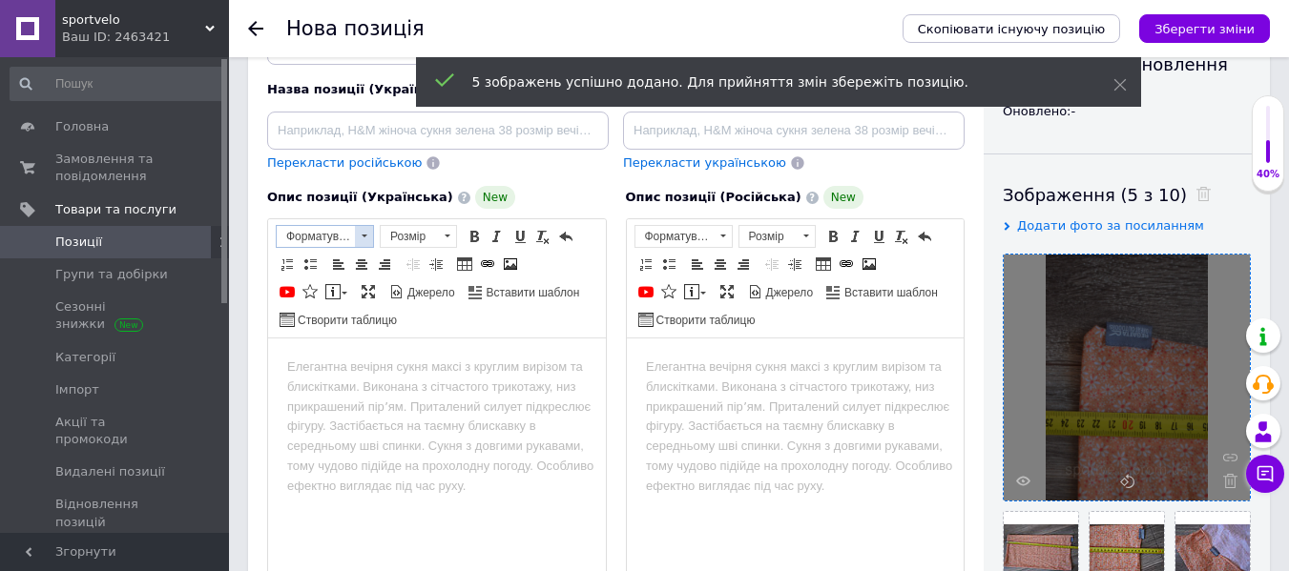
scroll to position [191, 0]
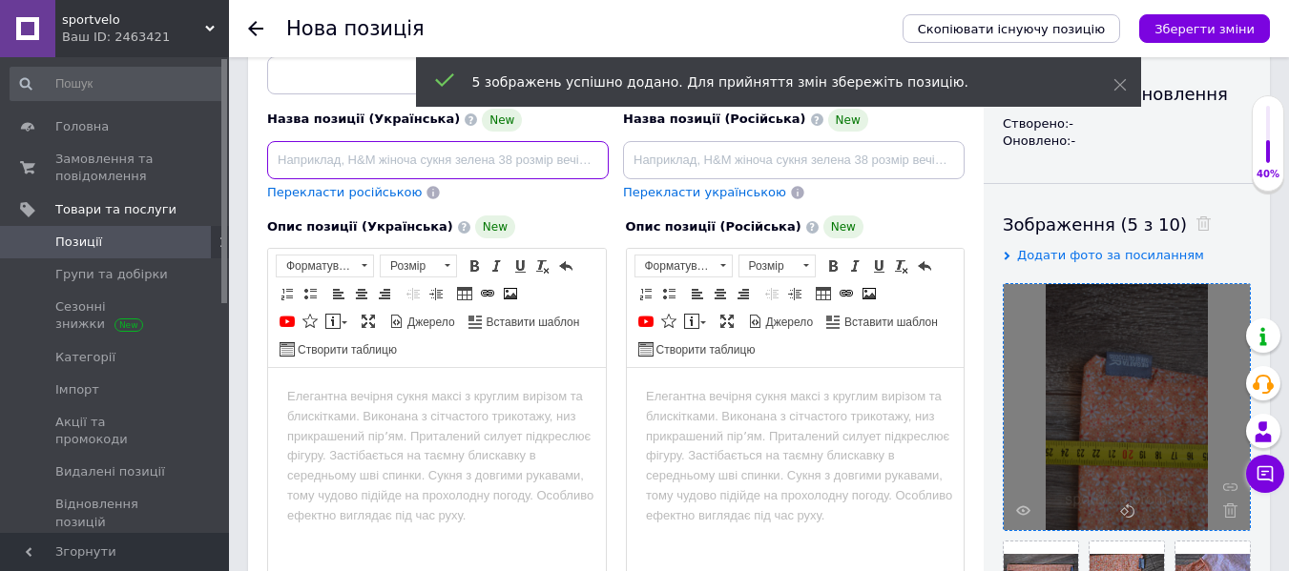
click at [319, 160] on input at bounding box center [438, 160] width 342 height 38
paste input "Жіночий горловик утеплювач шиї buff баф REGATTA Детальніше: [URL][DOMAIN_NAME]"
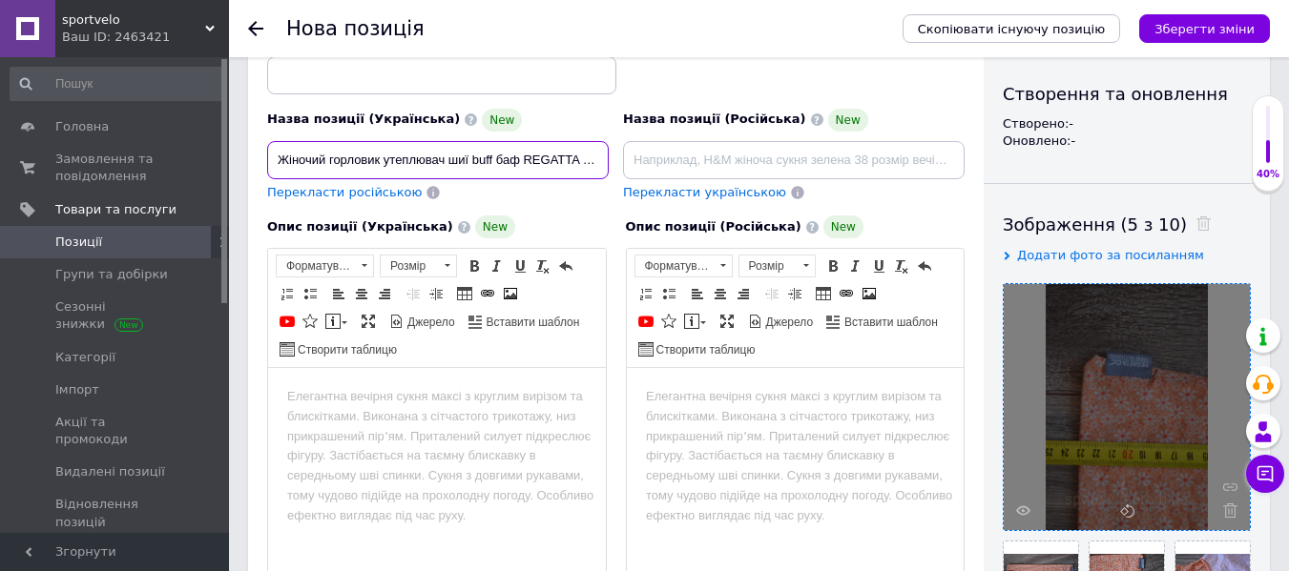
scroll to position [0, 446]
drag, startPoint x: 380, startPoint y: 157, endPoint x: 732, endPoint y: 157, distance: 352.0
click at [736, 161] on div "Назва позиції (Українська) New Жіночий горловик утеплювач шиї buff баф REGATTA …" at bounding box center [616, 115] width 712 height 187
click at [516, 159] on input "Жіночий горловик утеплювач шиї buff баф REGATTA" at bounding box center [438, 160] width 342 height 38
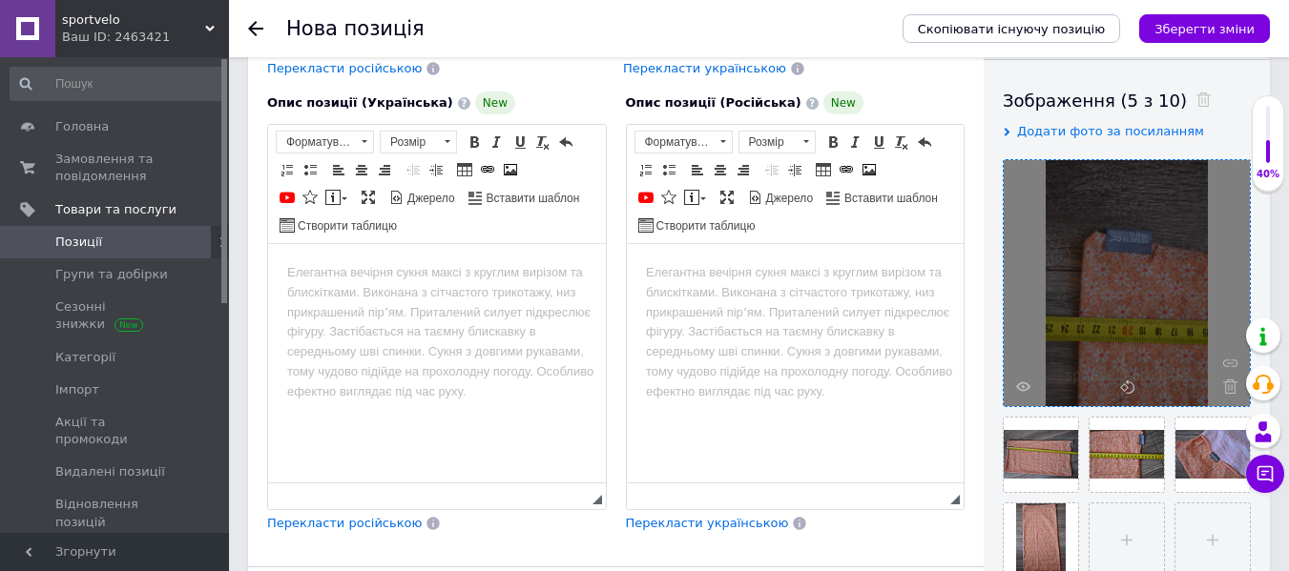
scroll to position [477, 0]
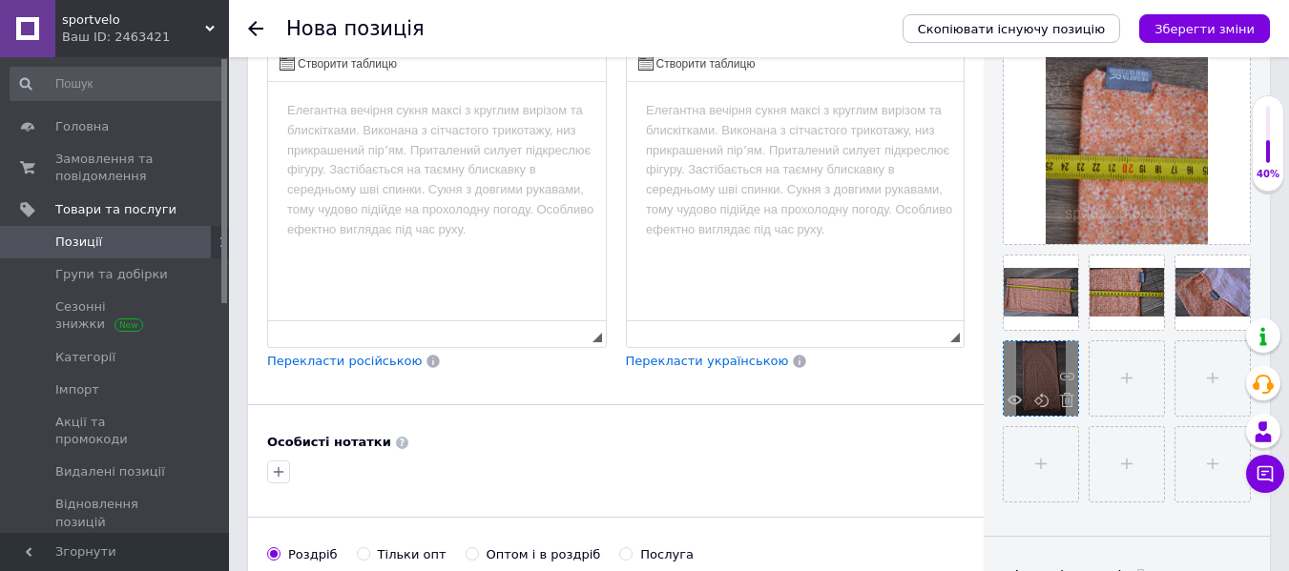
type input "Жіночий горловик утеплювач шиї buff бафф REGATTA"
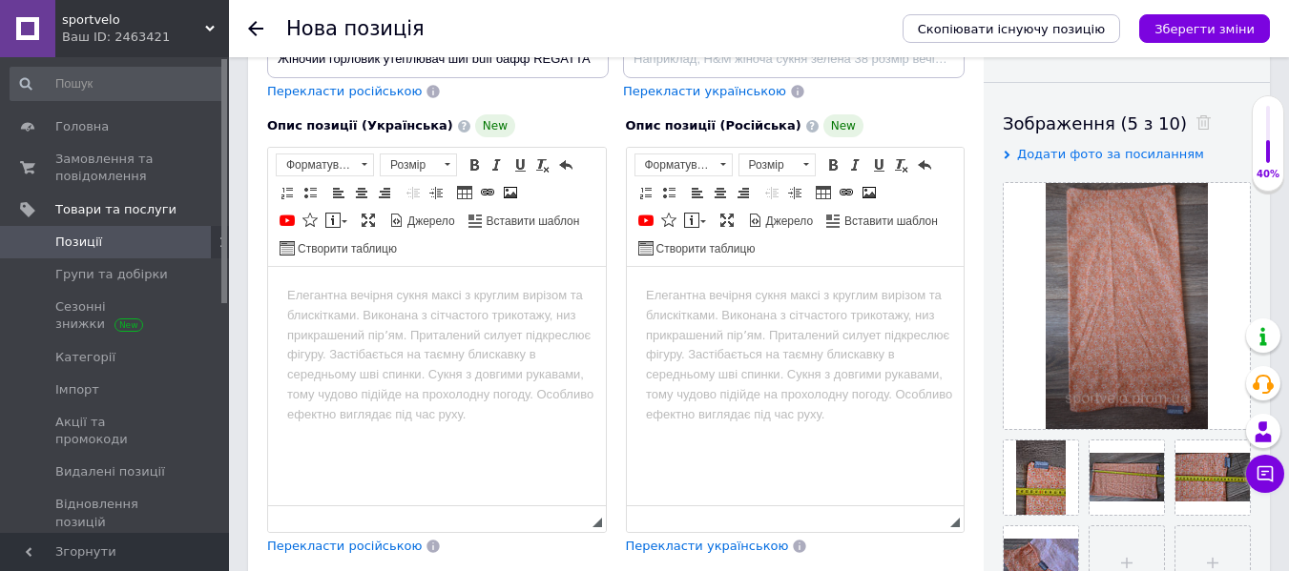
scroll to position [286, 0]
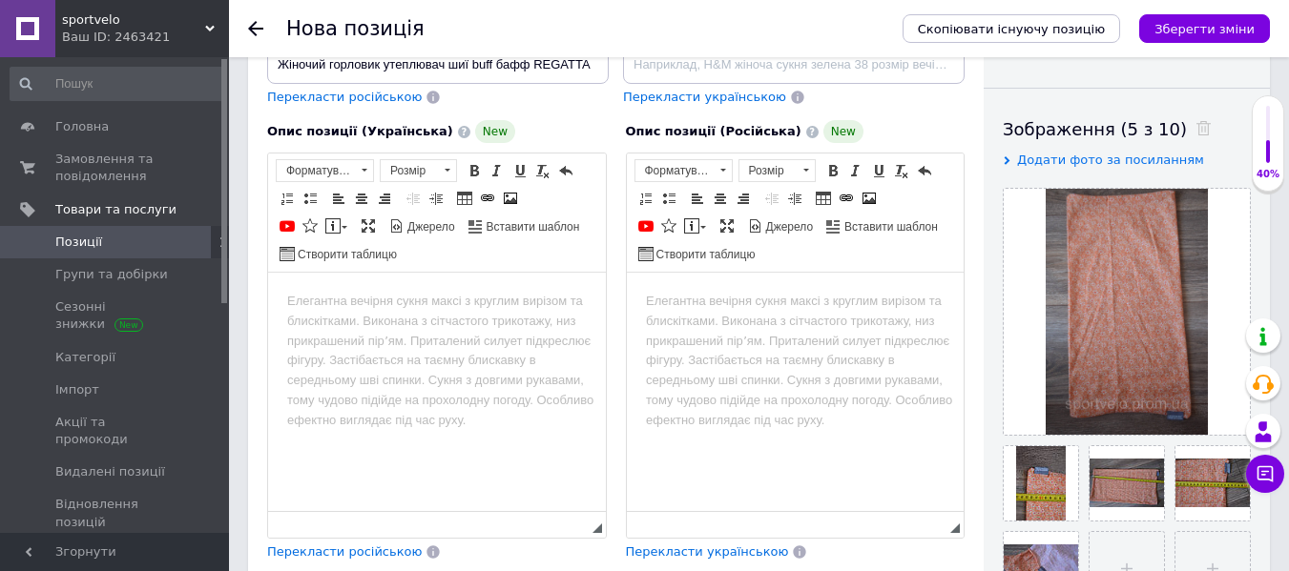
click at [330, 328] on html at bounding box center [437, 302] width 338 height 58
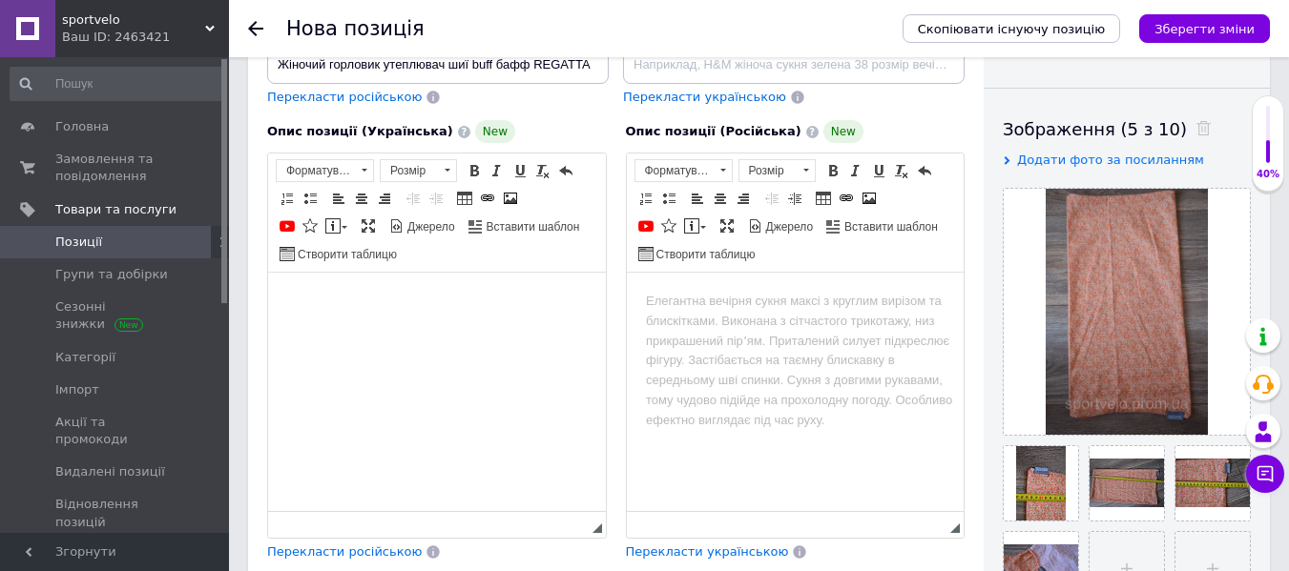
paste body "Редактор, 7C01234A-E804-4E59-9F42-E0D12838A064"
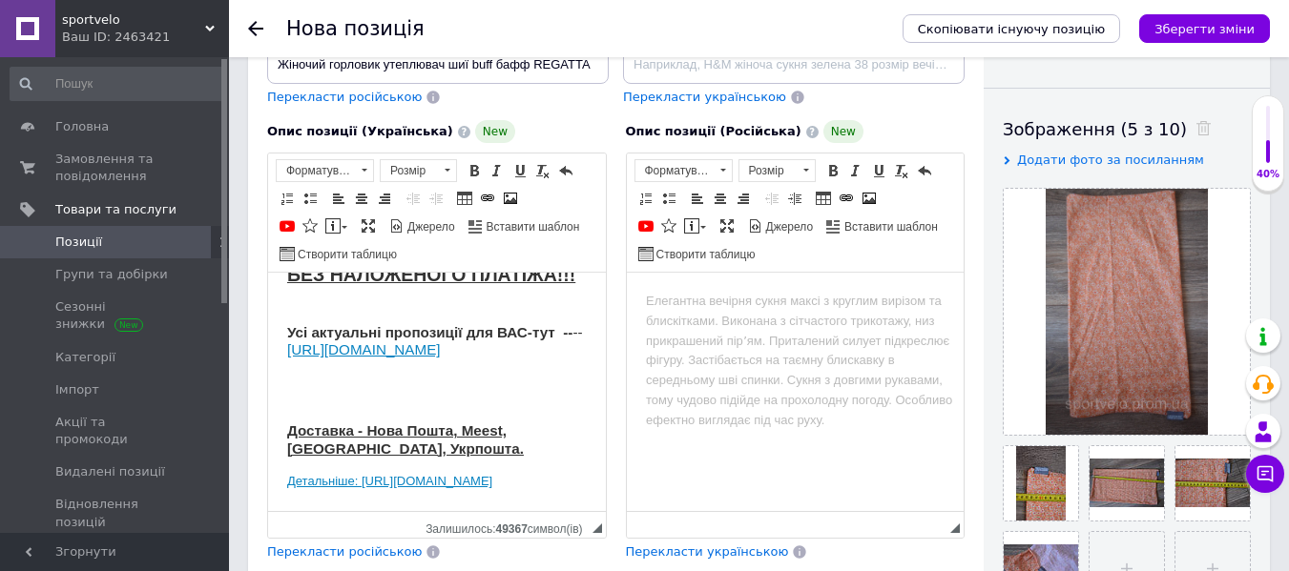
scroll to position [372, 0]
drag, startPoint x: 287, startPoint y: 470, endPoint x: 569, endPoint y: 515, distance: 285.9
click at [569, 511] on html "Продається оригінальний горловик/утеплювач шиї баф REGATTA з [GEOGRAPHIC_DATA],…" at bounding box center [437, 235] width 338 height 551
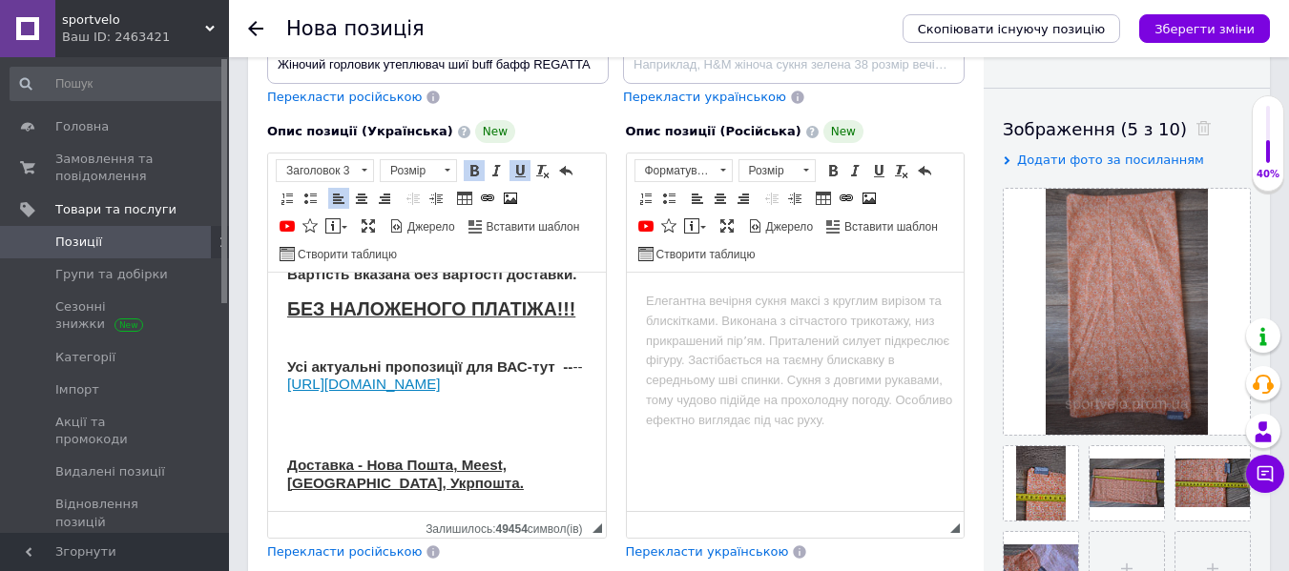
scroll to position [319, 0]
drag, startPoint x: 589, startPoint y: 475, endPoint x: 598, endPoint y: 469, distance: 11.1
click at [598, 469] on html "Продається оригінальний горловик/утеплювач шиї баф REGATTA з [GEOGRAPHIC_DATA],…" at bounding box center [437, 252] width 338 height 517
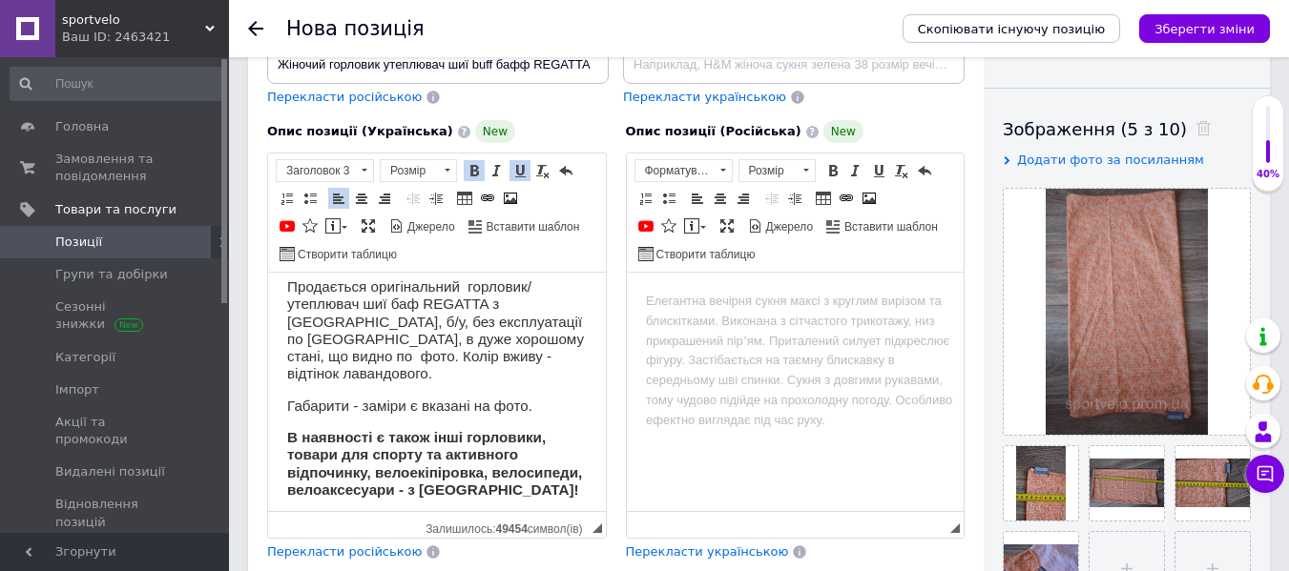
scroll to position [0, 0]
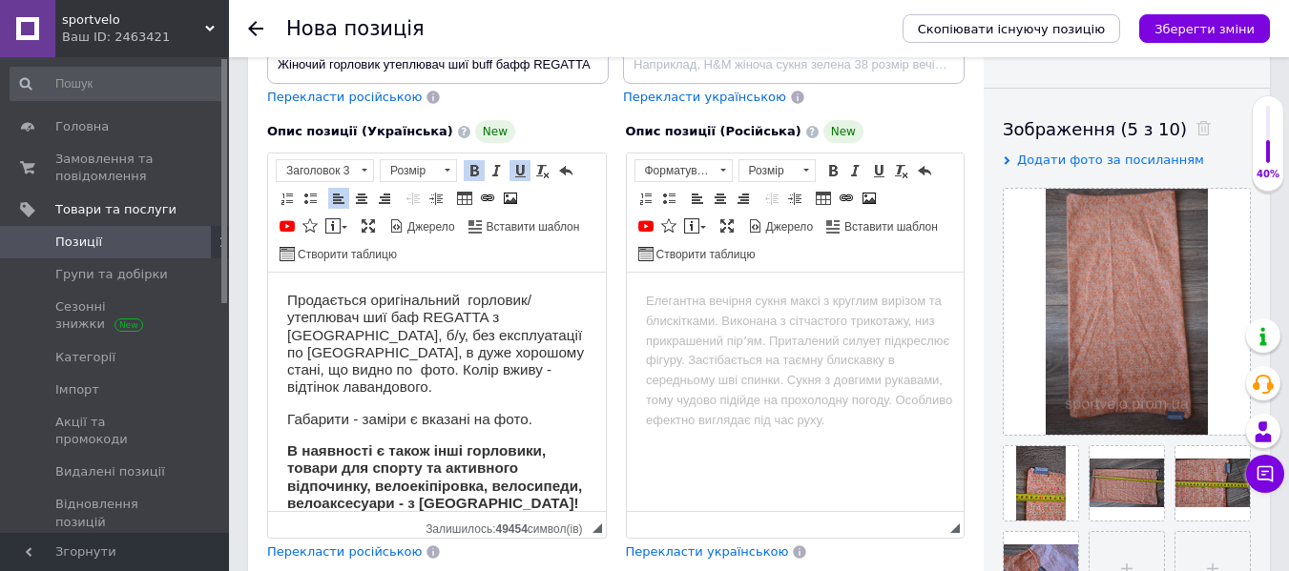
drag, startPoint x: 599, startPoint y: 469, endPoint x: 884, endPoint y: 608, distance: 317.0
drag, startPoint x: 352, startPoint y: 373, endPoint x: 445, endPoint y: 389, distance: 93.9
click at [445, 389] on h3 "Продається оригінальний горловик/утеплювач шиї баф REGATTA з [GEOGRAPHIC_DATA],…" at bounding box center [437, 344] width 300 height 105
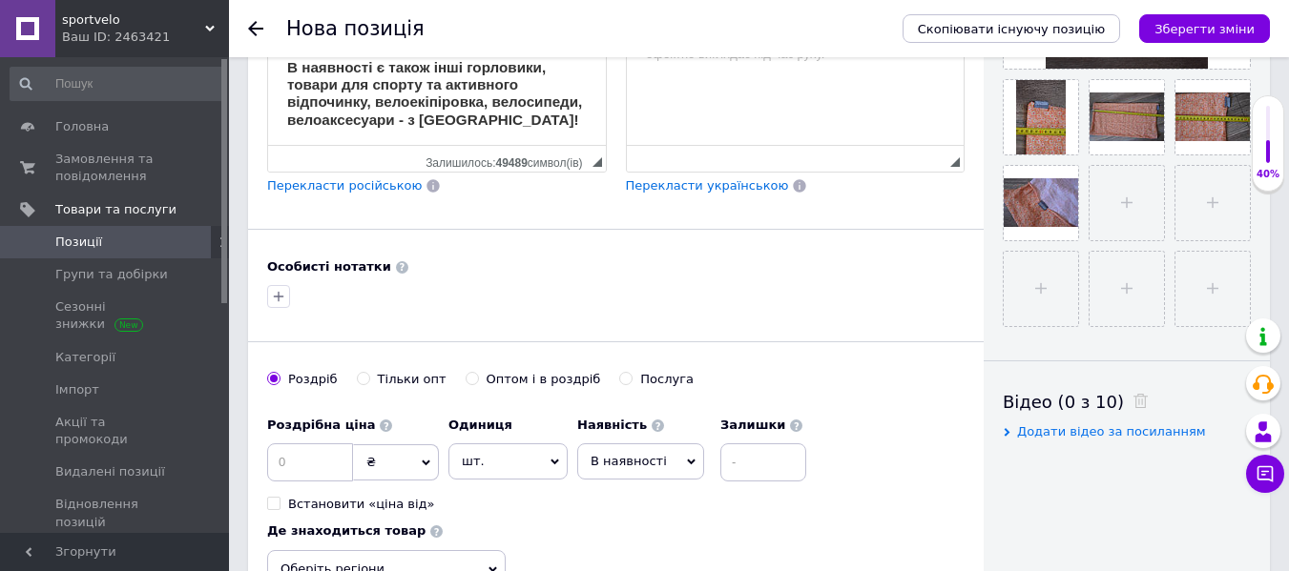
scroll to position [763, 0]
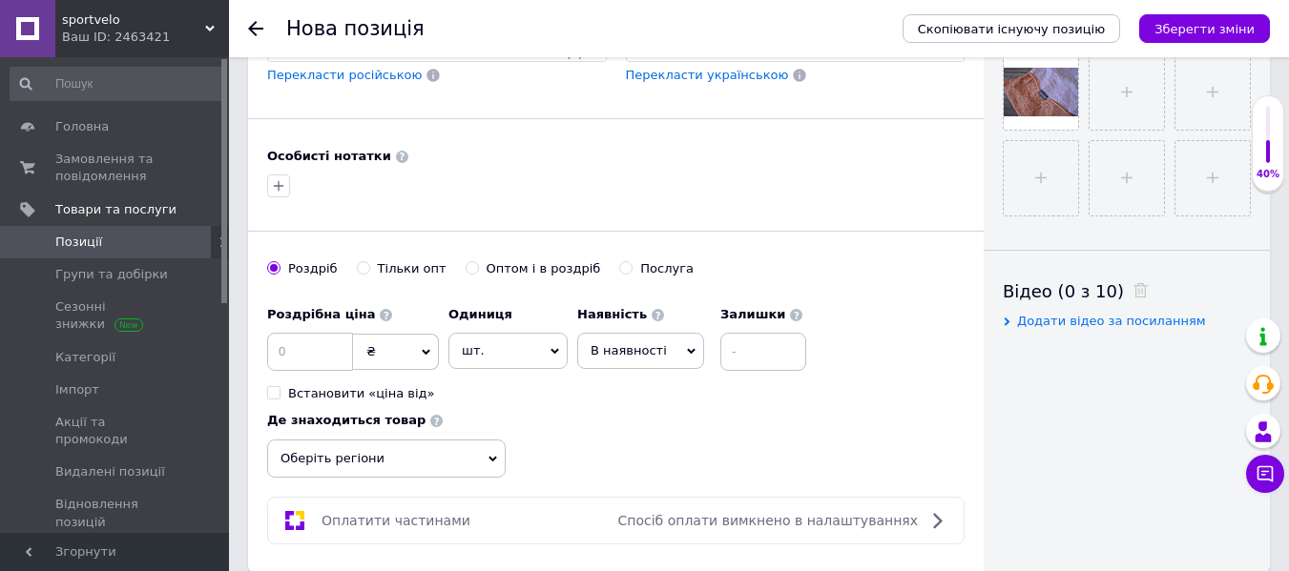
click at [408, 357] on span "₴" at bounding box center [396, 352] width 86 height 36
click at [402, 392] on li "$" at bounding box center [396, 391] width 84 height 27
click at [316, 353] on input at bounding box center [310, 352] width 86 height 38
type input "7"
click at [759, 348] on input at bounding box center [763, 352] width 86 height 38
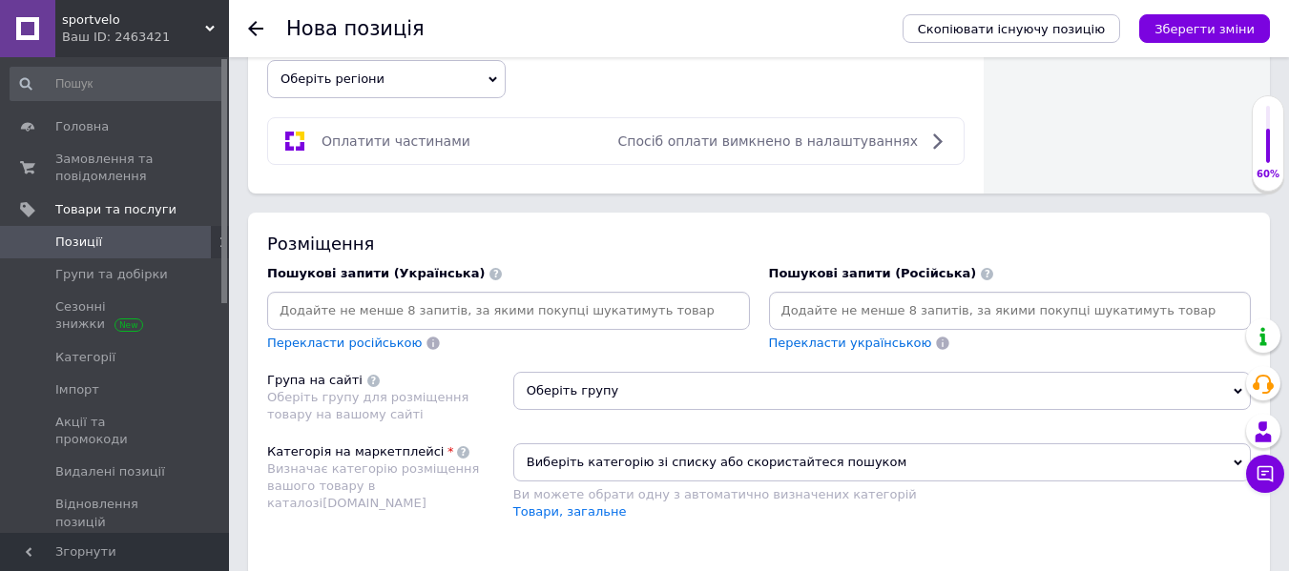
scroll to position [1145, 0]
type input "1"
click at [494, 312] on input at bounding box center [508, 309] width 475 height 29
type input "жіночий горловик"
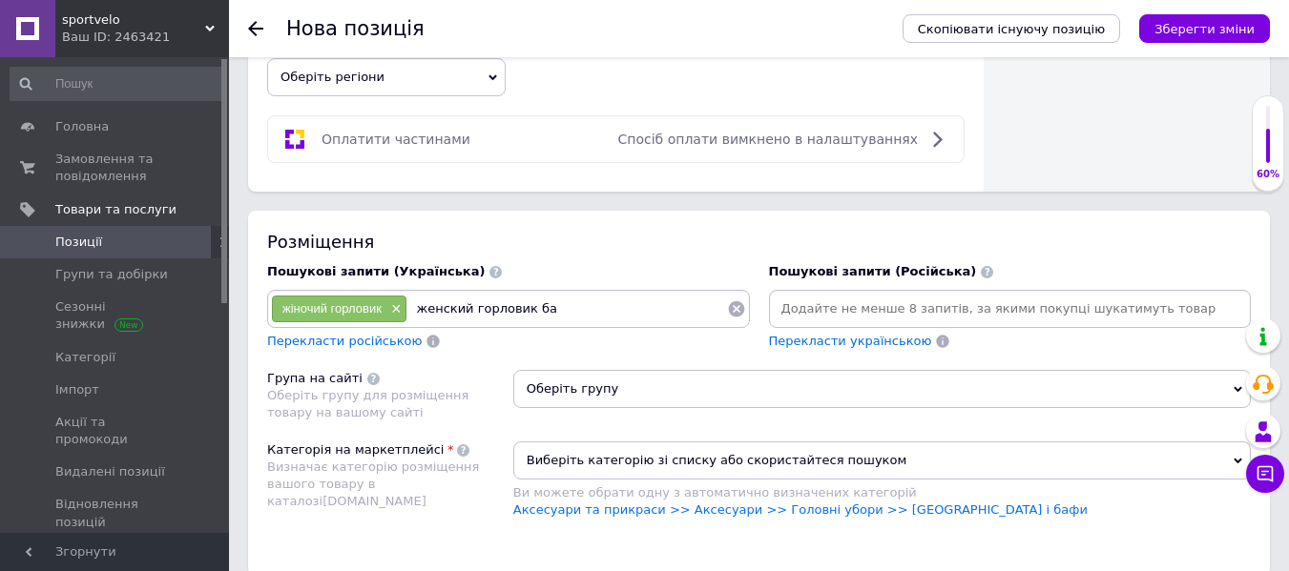
type input "женский горловик баф"
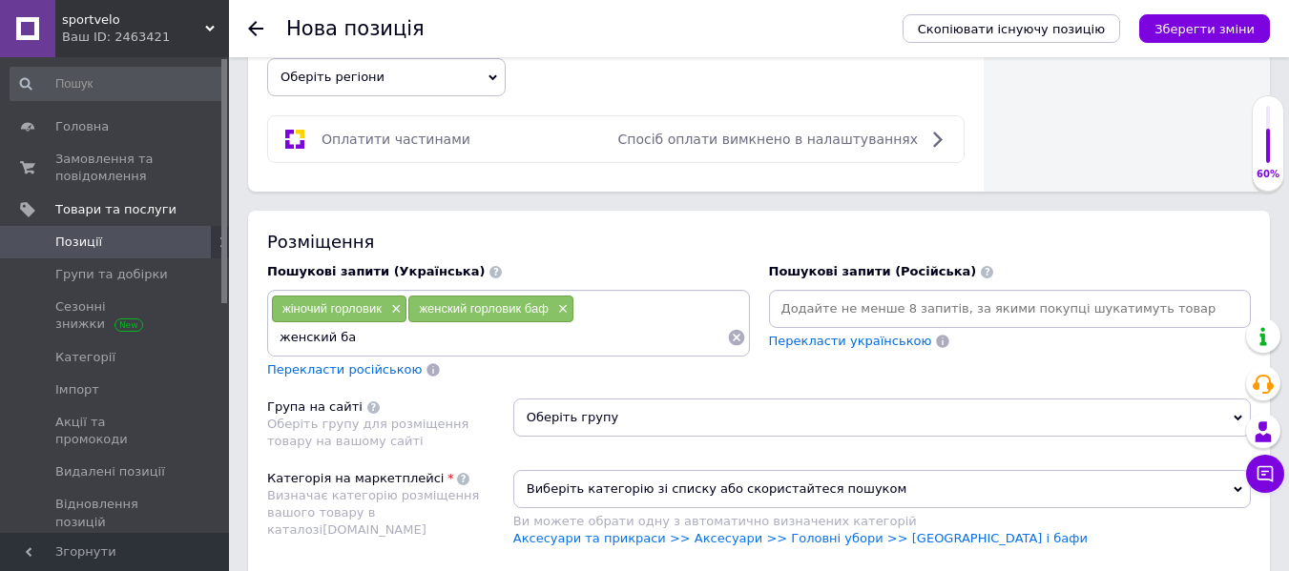
type input "женский баф"
type input "женский бафф"
type input "buff"
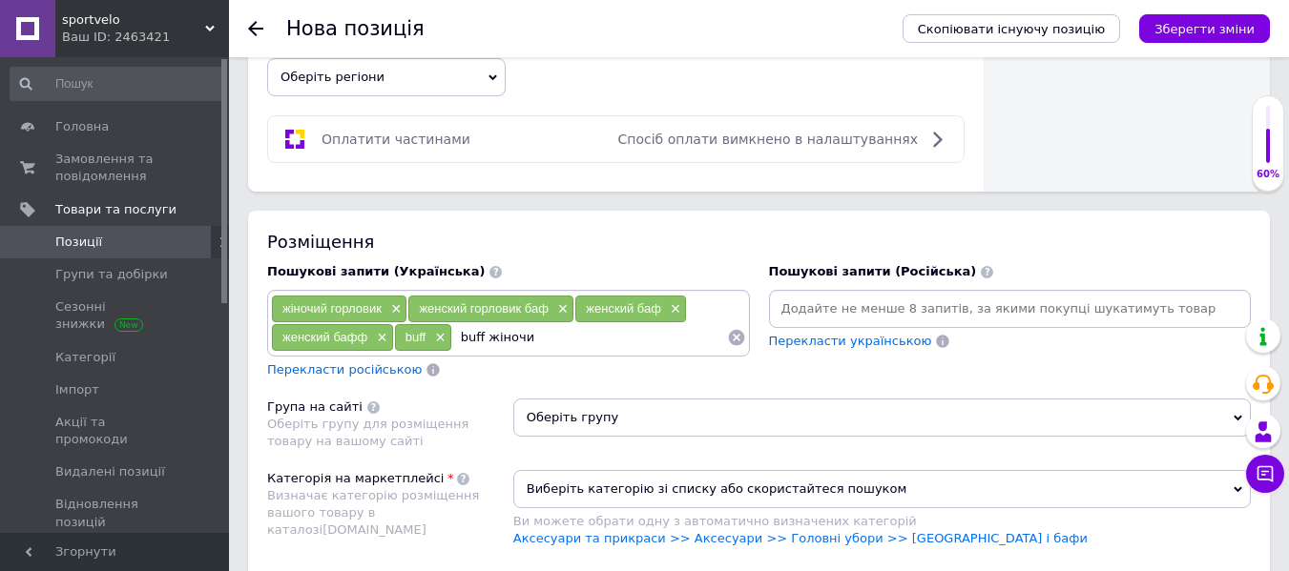
type input "buff жіночий"
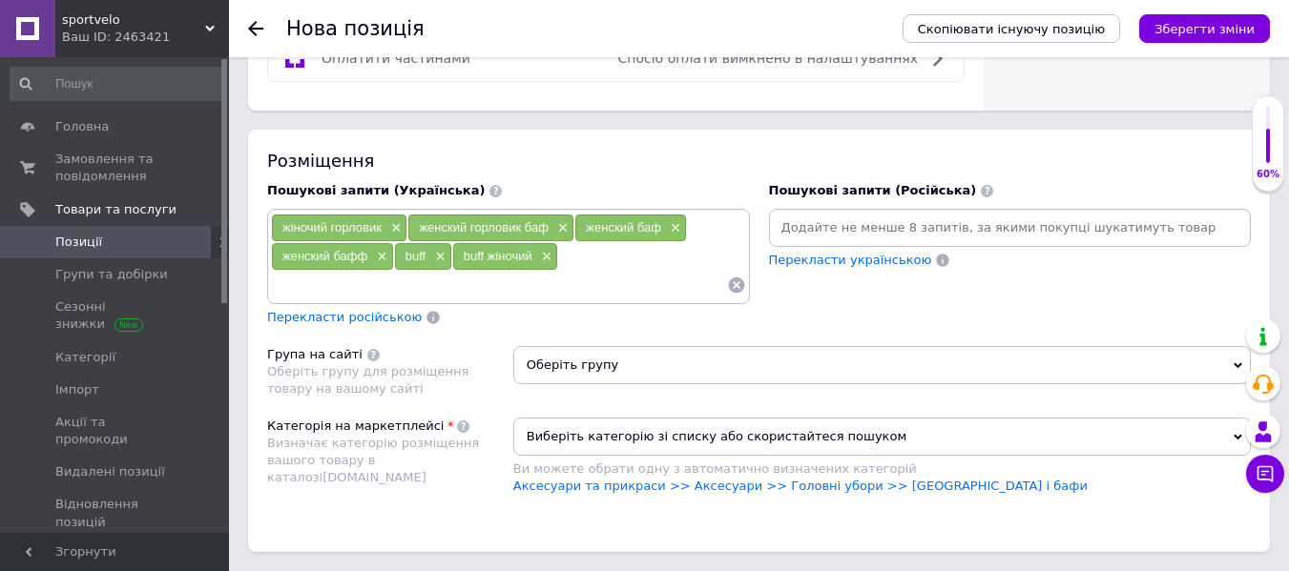
scroll to position [1336, 0]
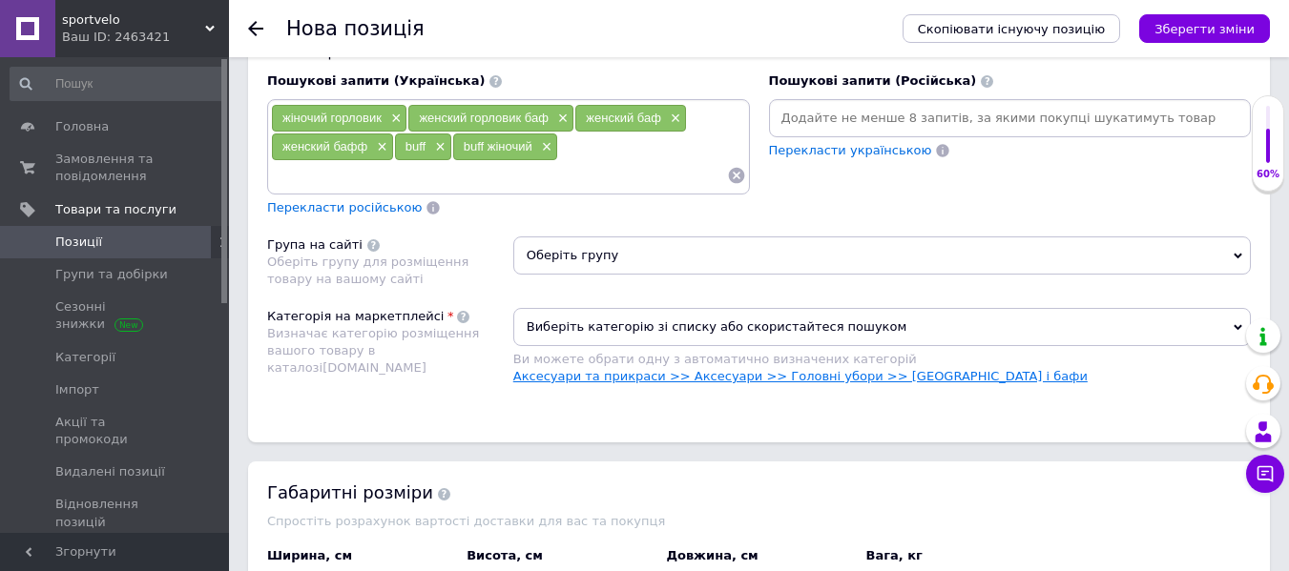
click at [745, 378] on link "Аксесуари та прикраси >> Аксесуари >> Головні убори >> [GEOGRAPHIC_DATA] і бафи" at bounding box center [800, 376] width 574 height 14
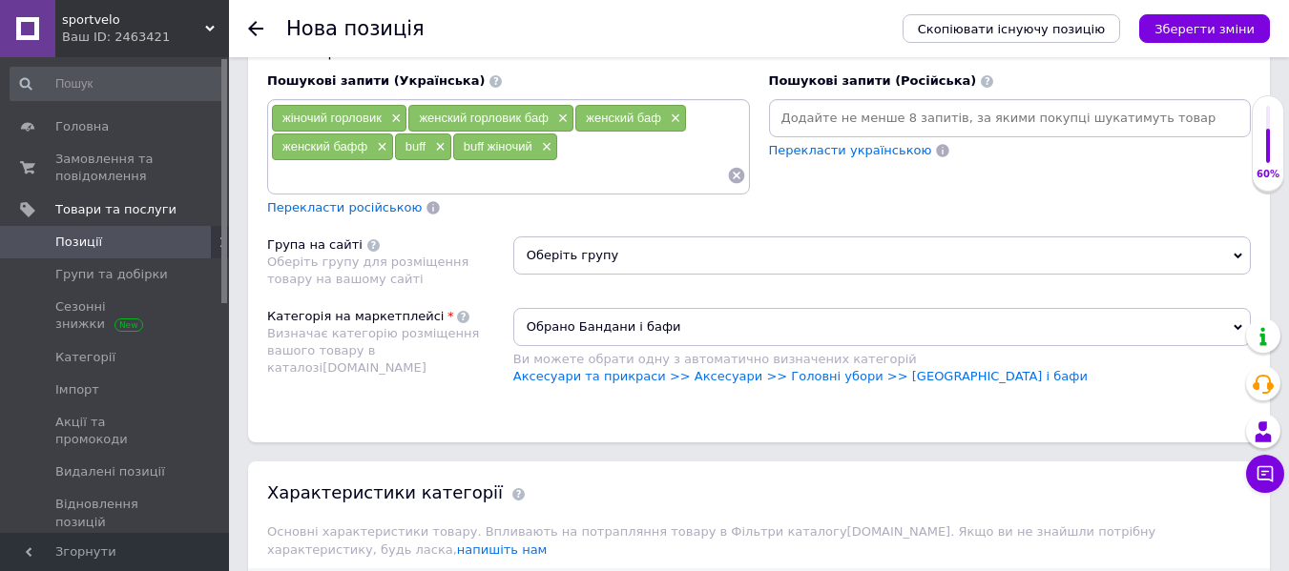
click at [784, 229] on div "Розміщення Пошукові запити (Українська) жіночий горловик × женский горловик баф…" at bounding box center [759, 231] width 1022 height 423
click at [777, 251] on span "Оберіть групу" at bounding box center [881, 256] width 737 height 38
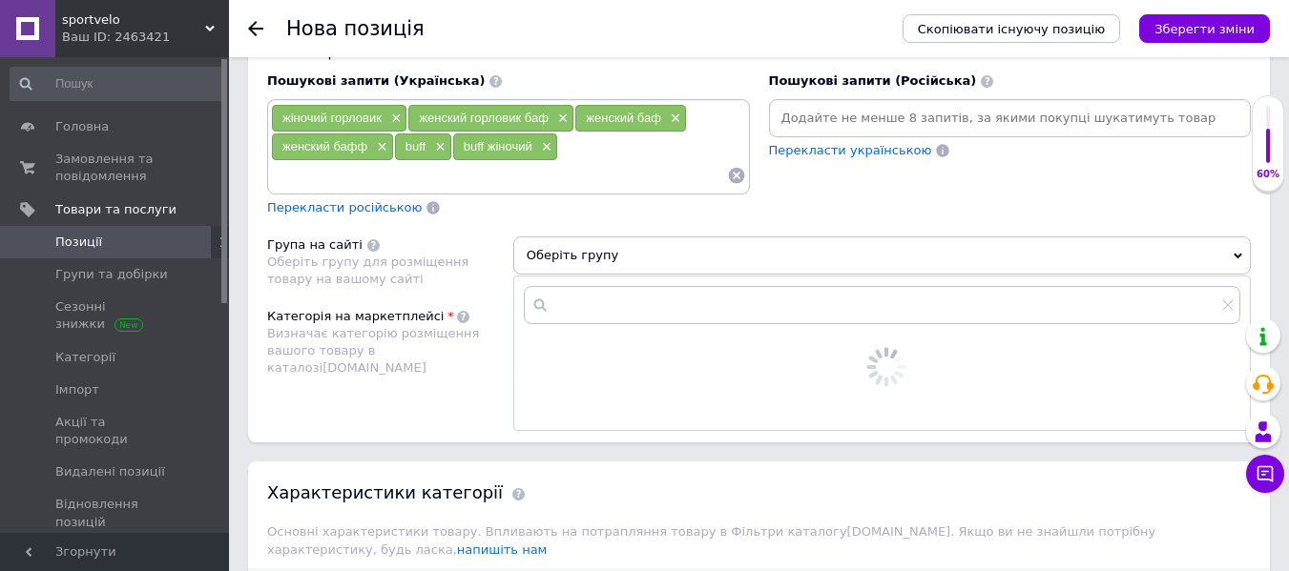
scroll to position [1431, 0]
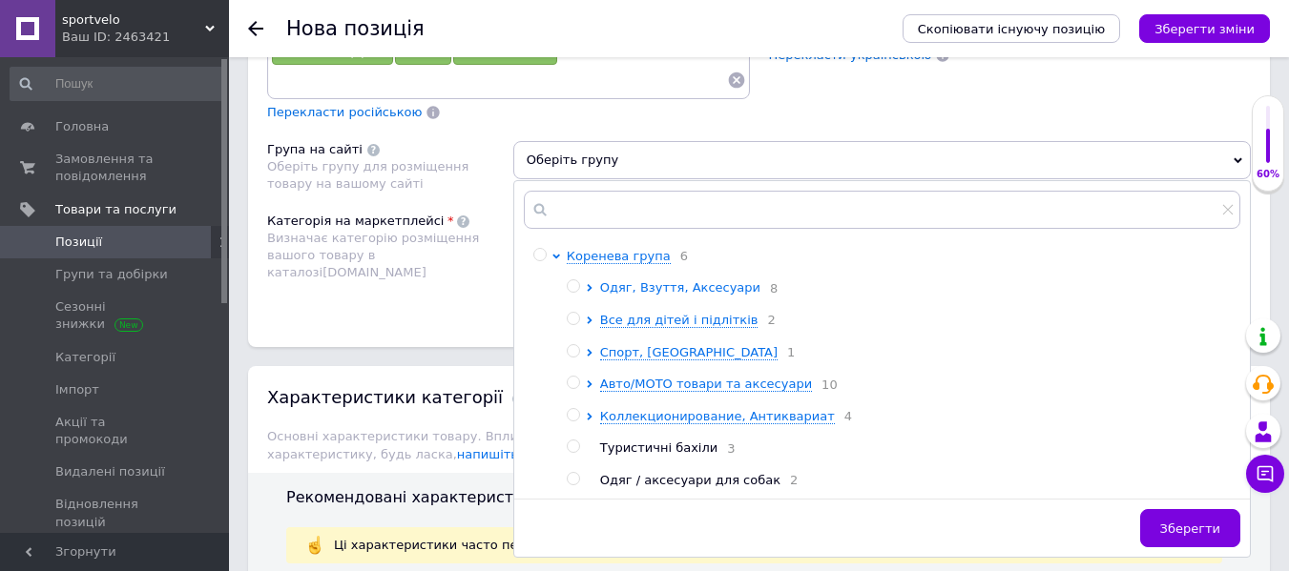
click at [675, 283] on span "Одяг, Взуття, Аксесуари" at bounding box center [680, 287] width 160 height 14
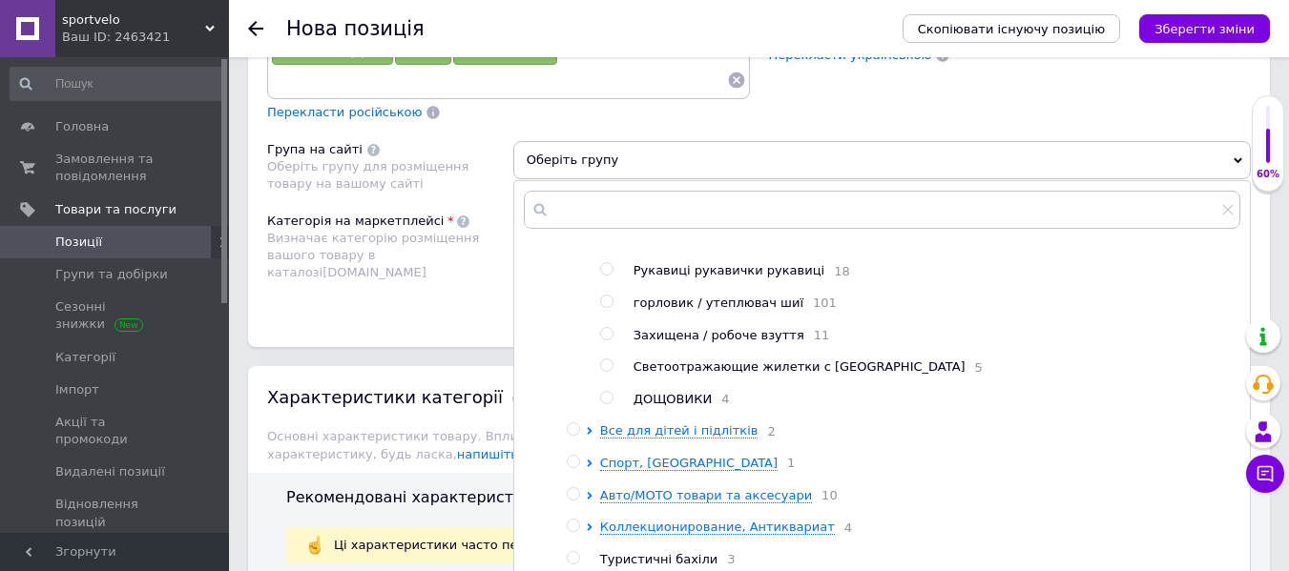
scroll to position [264, 0]
click at [758, 296] on span "горловик / утеплювач шиї" at bounding box center [718, 303] width 170 height 14
radio input "true"
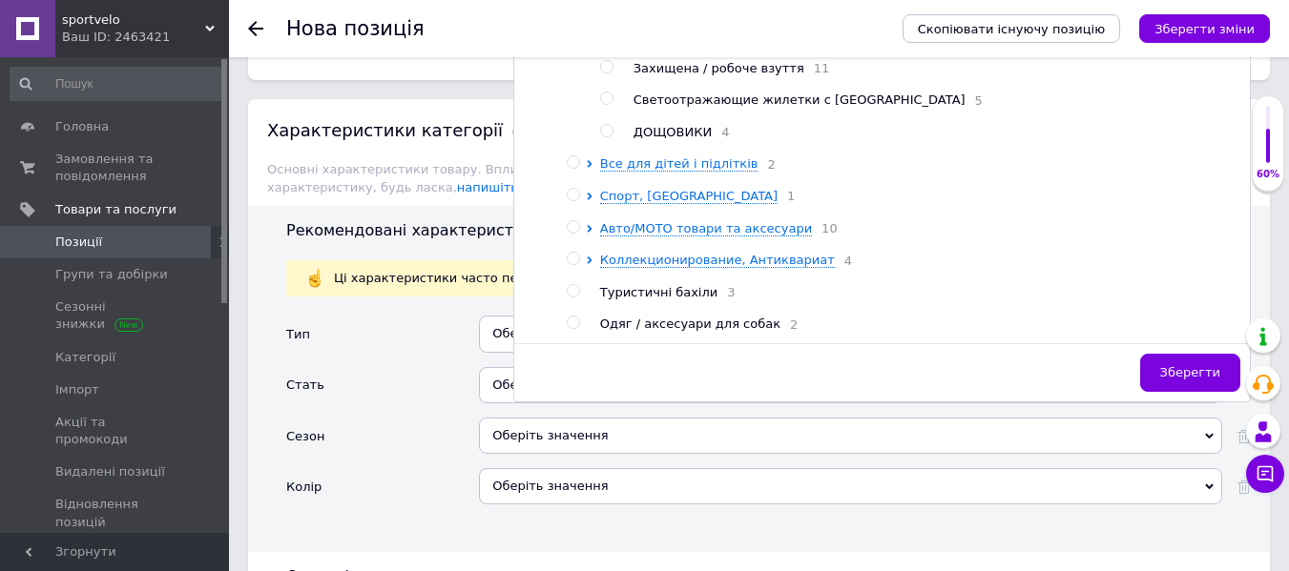
scroll to position [1717, 0]
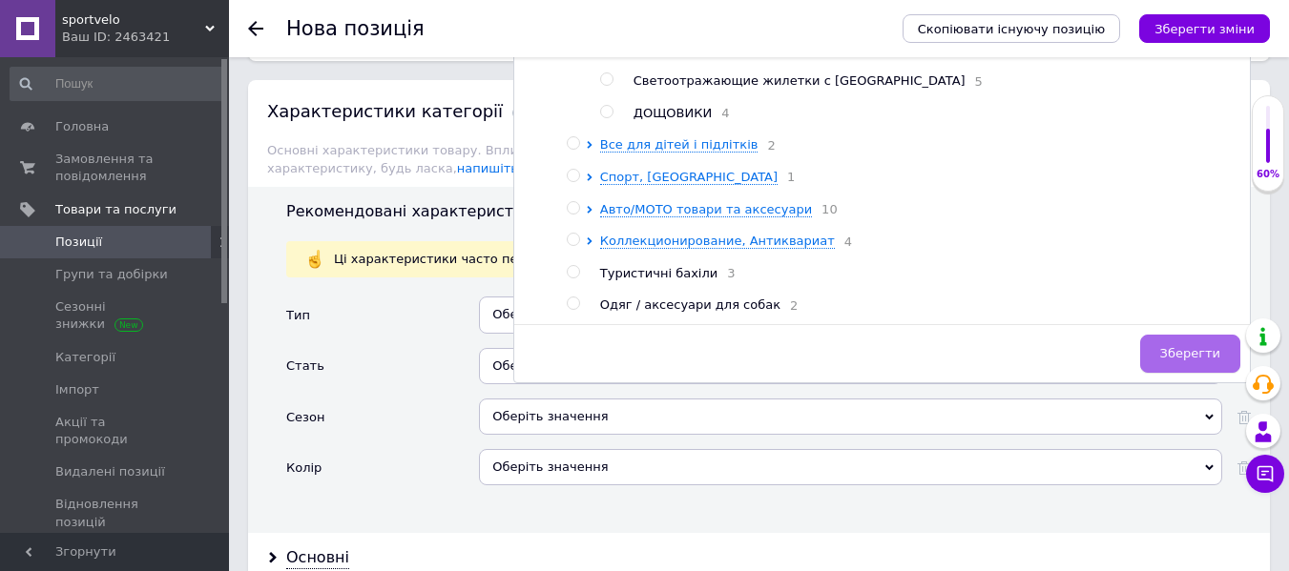
click at [1205, 355] on span "Зберегти" at bounding box center [1190, 353] width 60 height 14
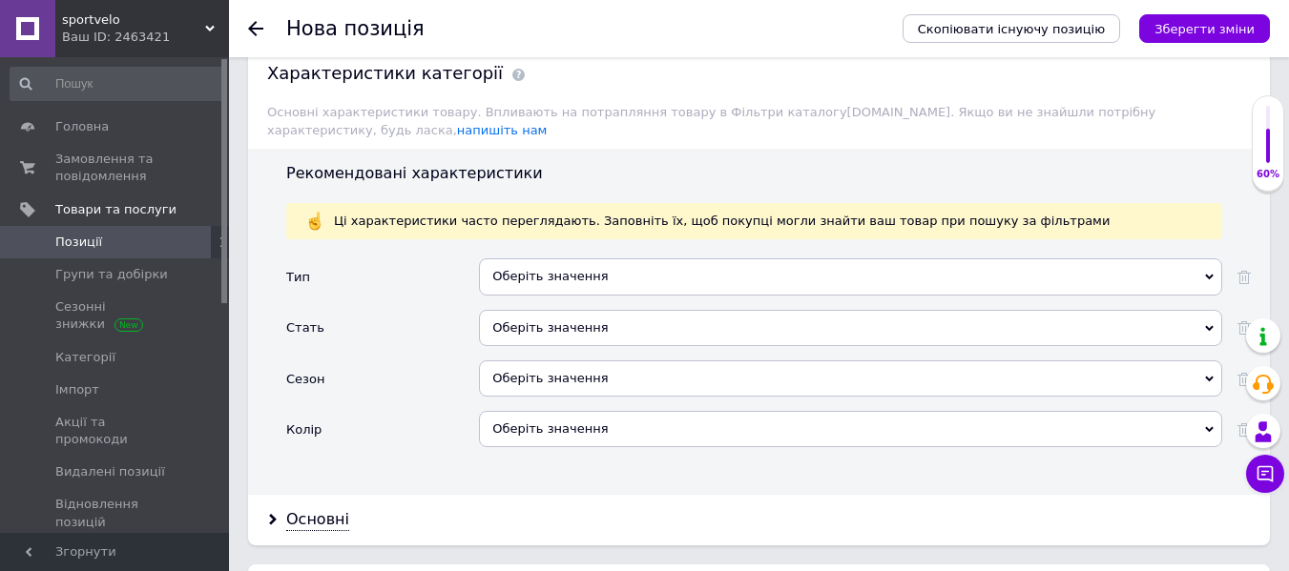
scroll to position [1812, 0]
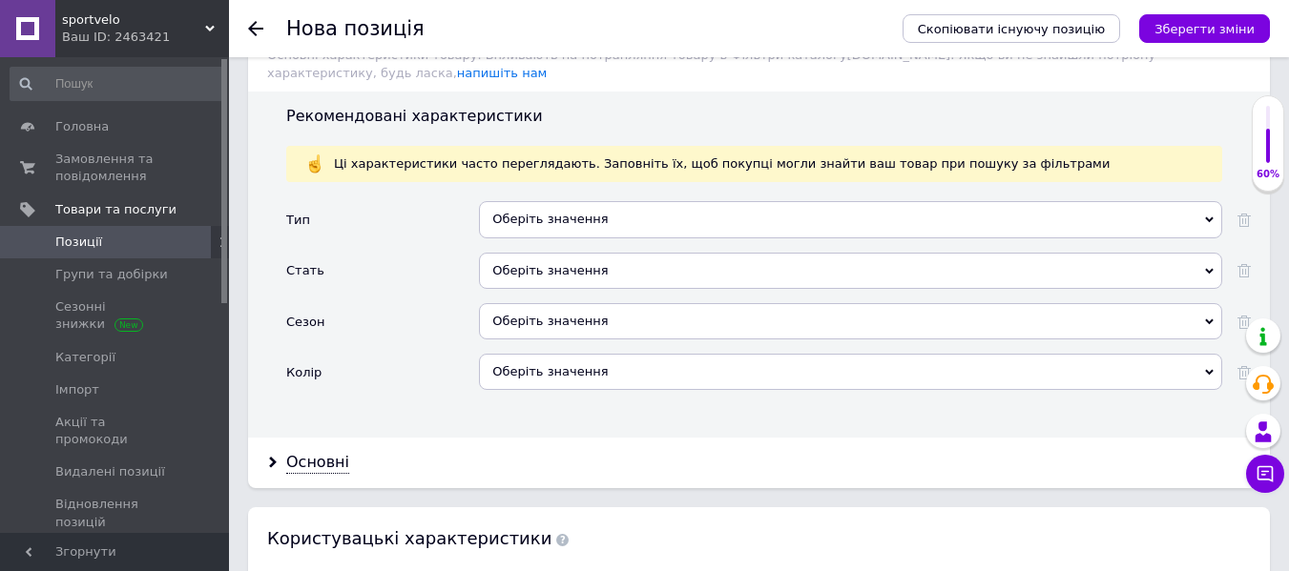
click at [710, 201] on div "Оберіть значення" at bounding box center [850, 219] width 743 height 36
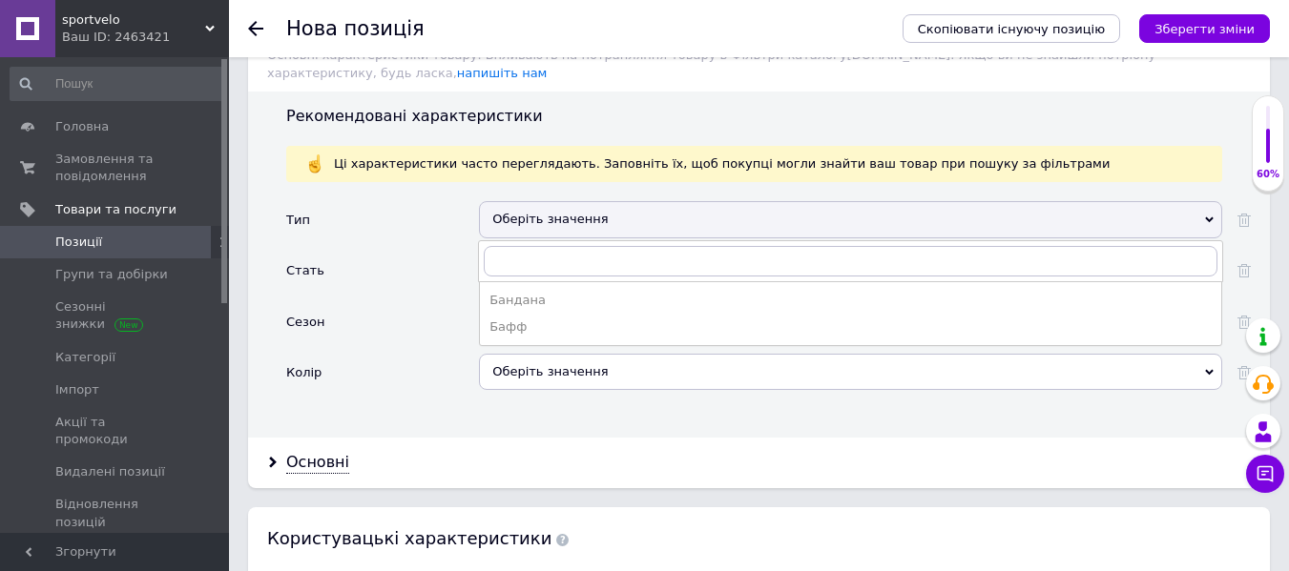
click at [519, 319] on div "Бафф" at bounding box center [850, 327] width 722 height 17
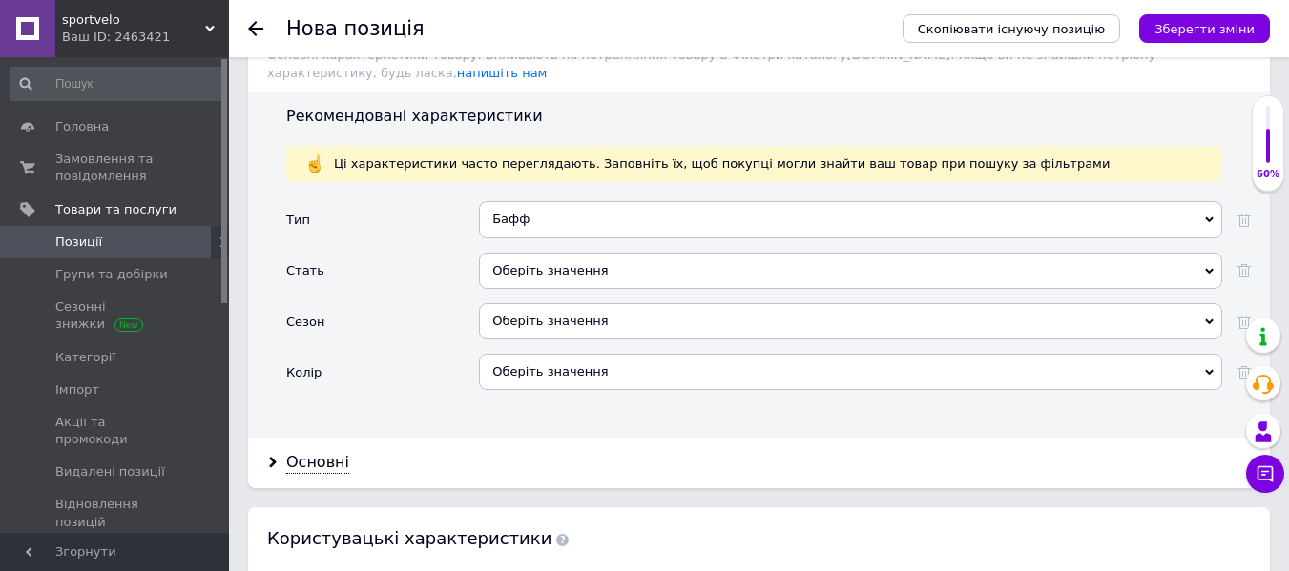
click at [555, 256] on div "Оберіть значення" at bounding box center [850, 271] width 743 height 36
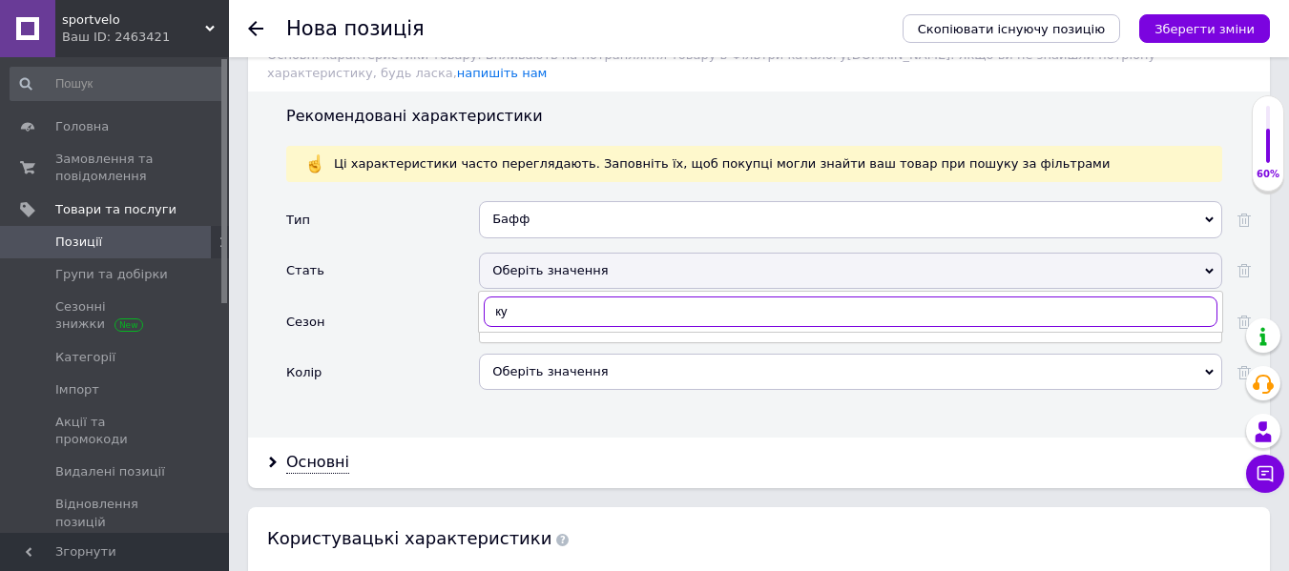
type input "к"
type input "regatta"
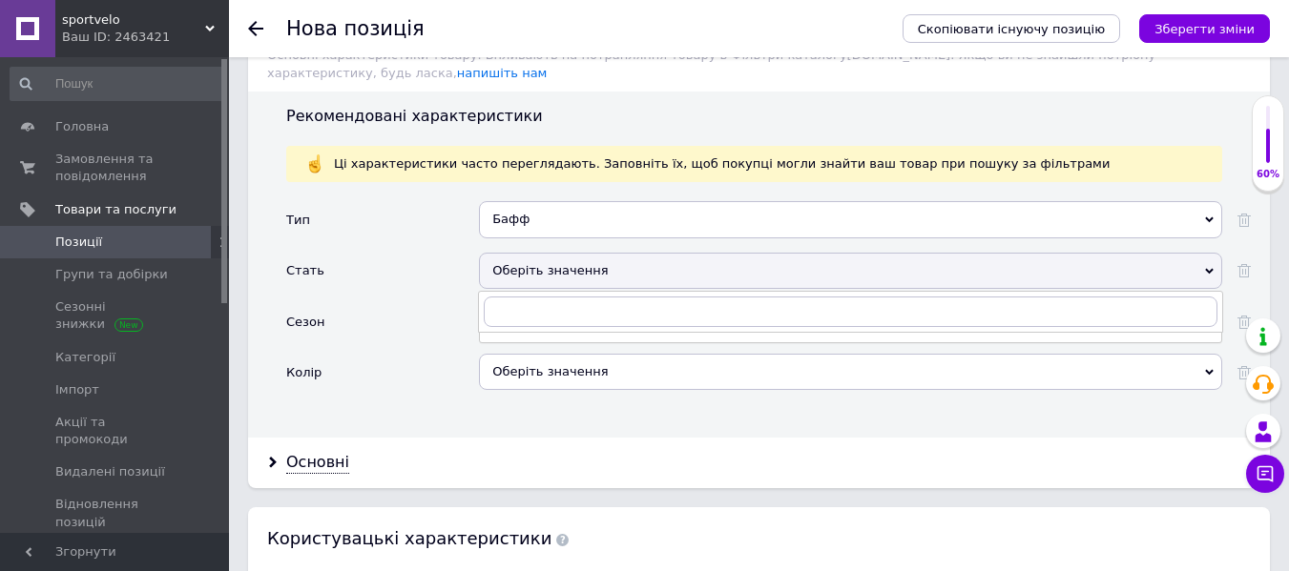
click at [430, 280] on div "Стать" at bounding box center [382, 278] width 193 height 51
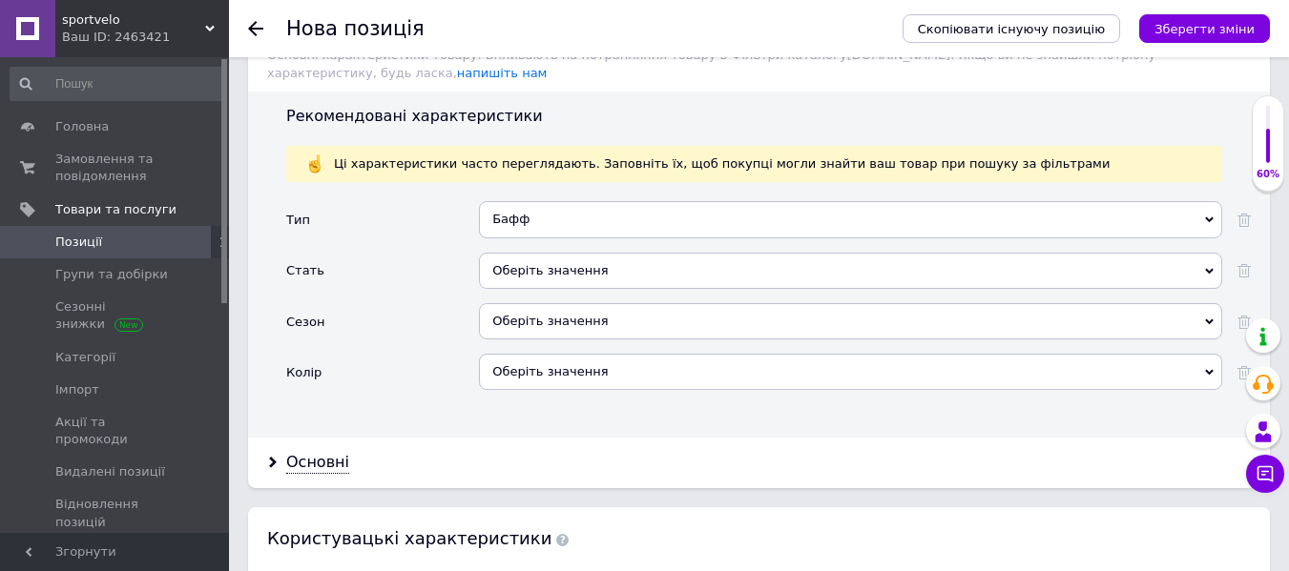
click at [529, 253] on div "Оберіть значення" at bounding box center [850, 271] width 743 height 36
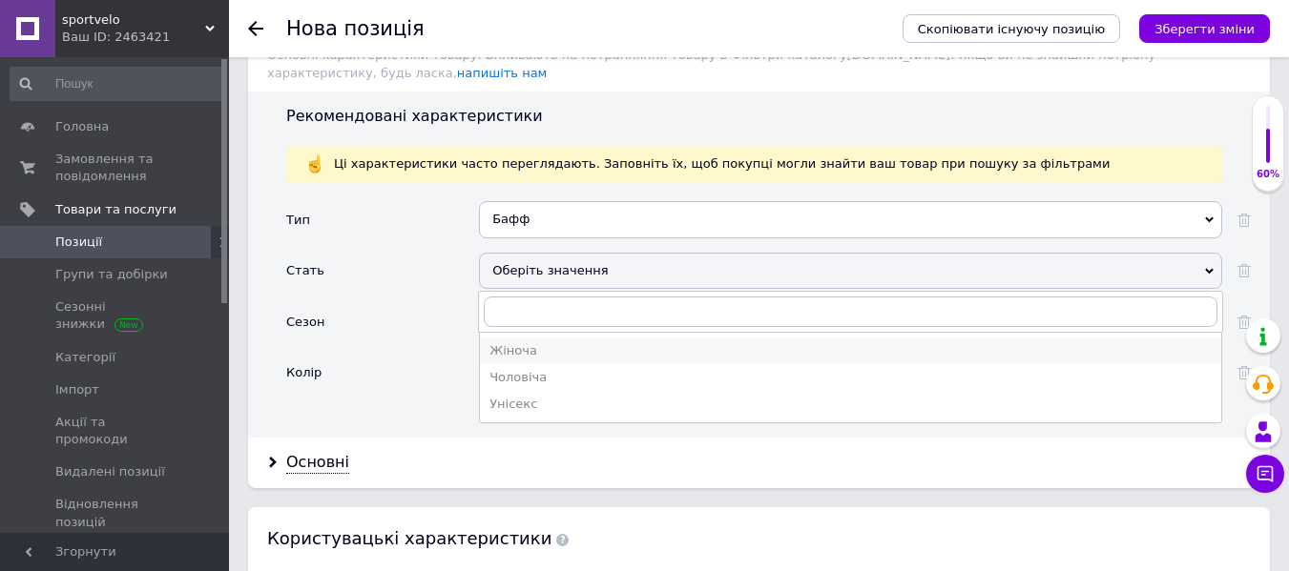
click at [505, 342] on div "Жіноча" at bounding box center [850, 350] width 722 height 17
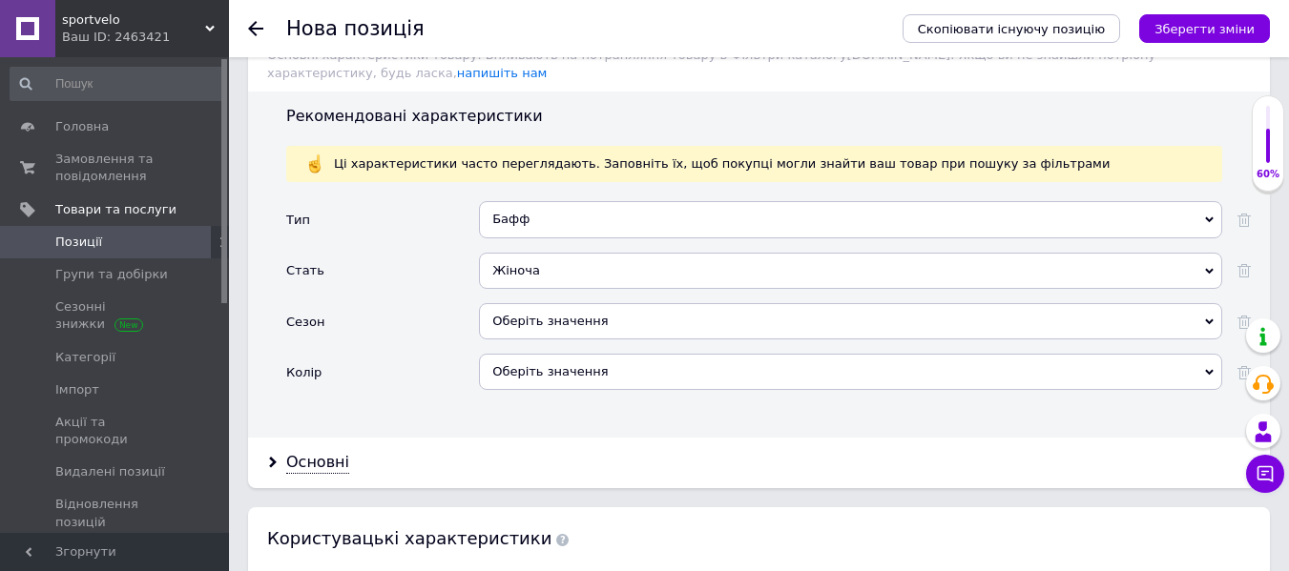
click at [552, 303] on div "Оберіть значення" at bounding box center [850, 321] width 743 height 36
click at [411, 303] on div "Сезон" at bounding box center [382, 328] width 193 height 51
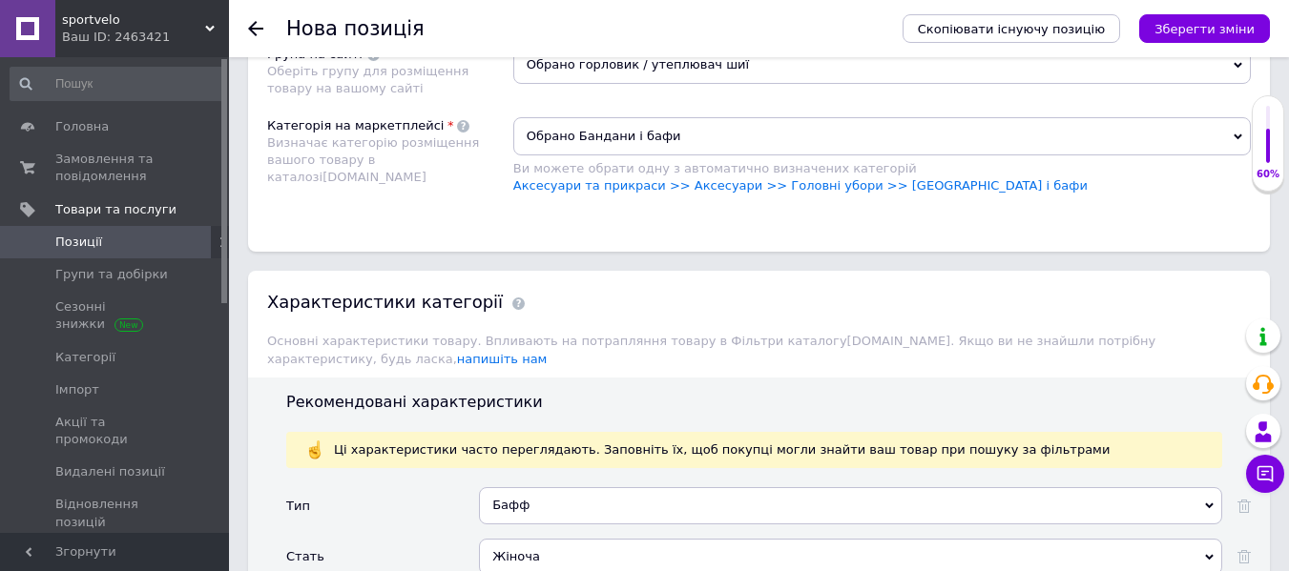
scroll to position [1431, 0]
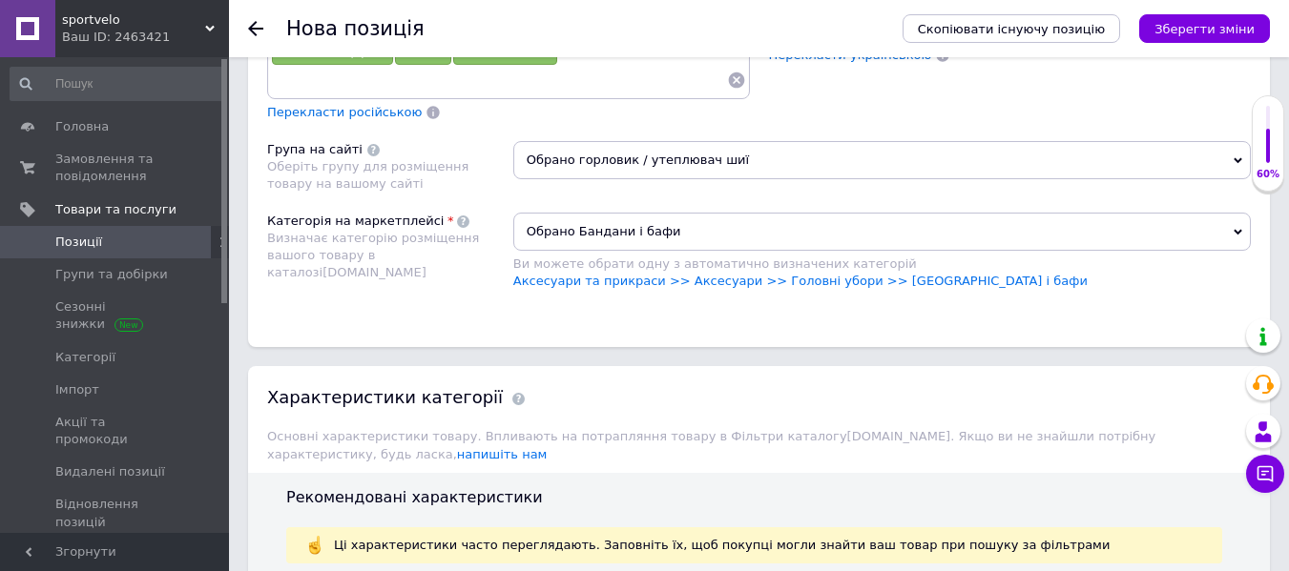
click at [1220, 23] on icon "Зберегти зміни" at bounding box center [1204, 29] width 100 height 14
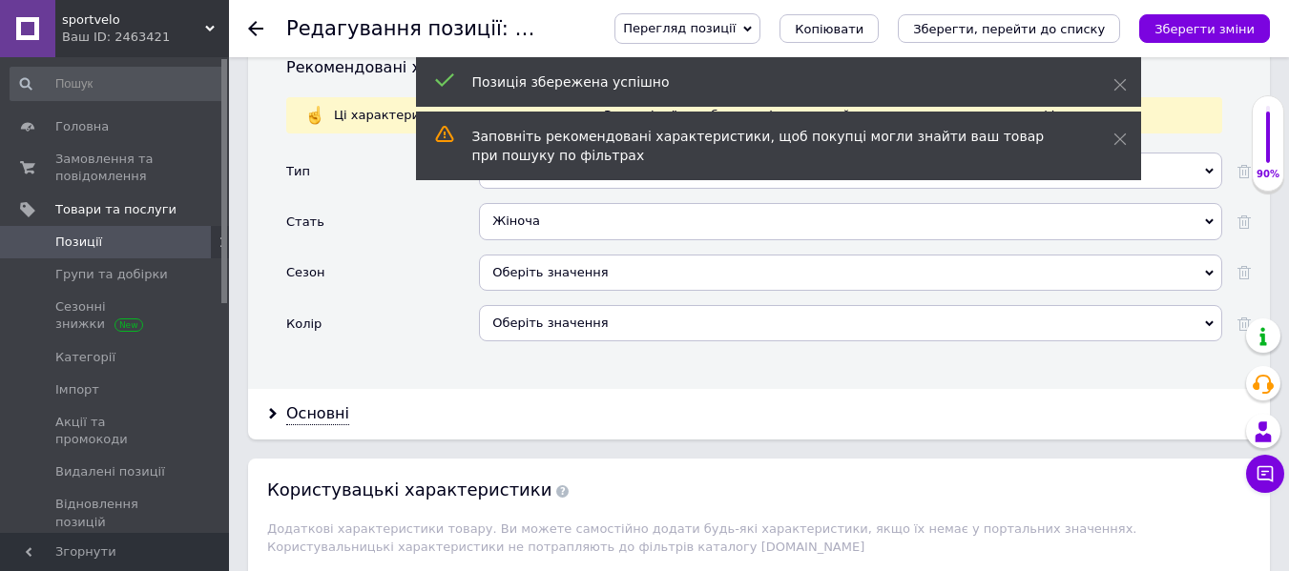
scroll to position [1812, 0]
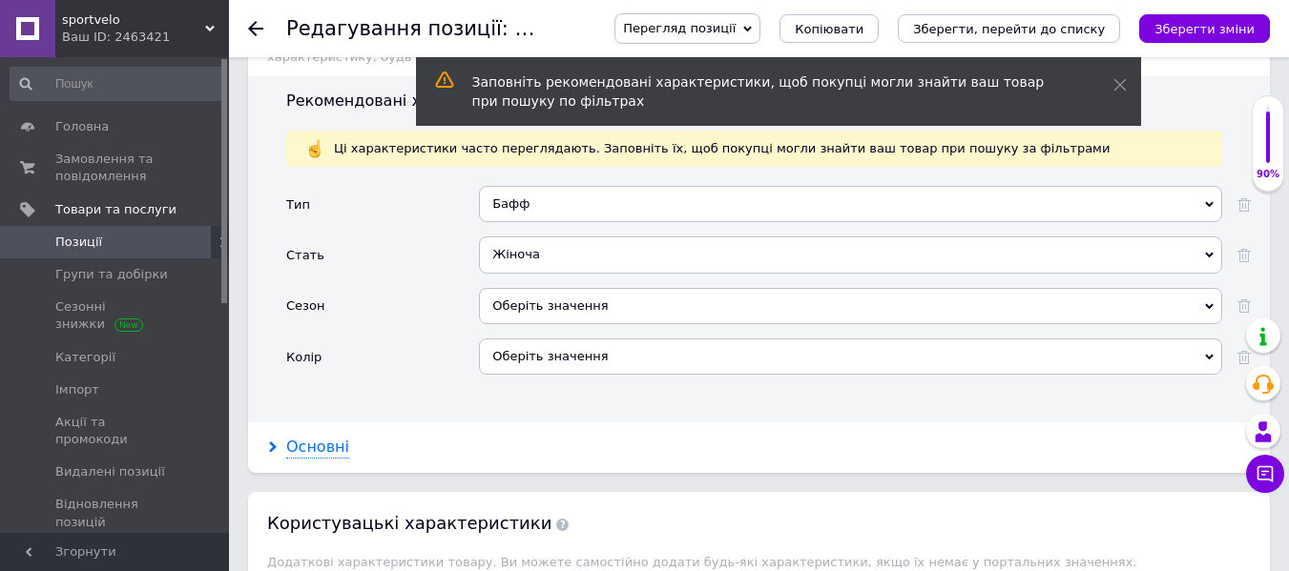
click at [326, 442] on div "Основні" at bounding box center [759, 448] width 1022 height 51
click at [342, 437] on div "Основні" at bounding box center [317, 448] width 63 height 22
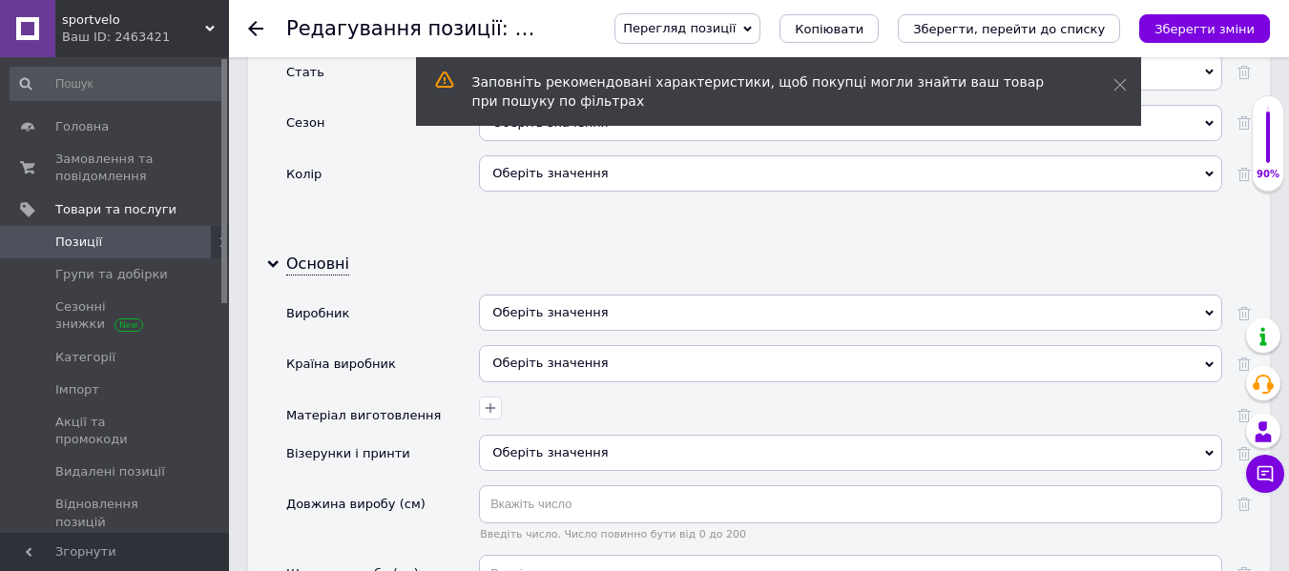
scroll to position [2003, 0]
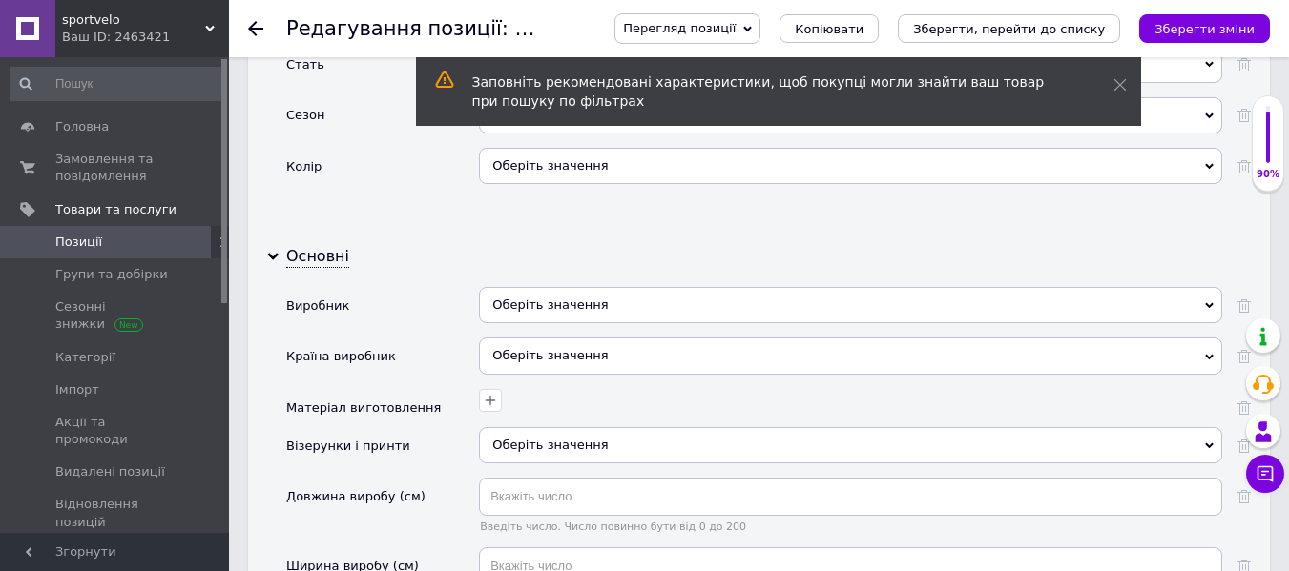
click at [605, 289] on div "Оберіть значення" at bounding box center [850, 305] width 743 height 36
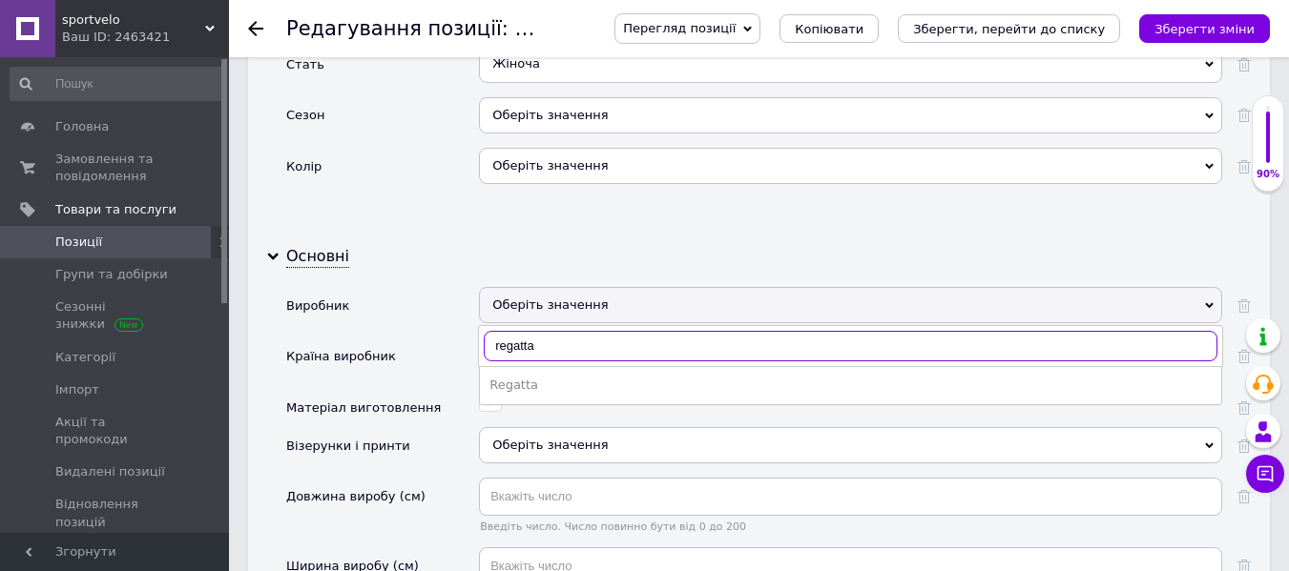
type input "regatta"
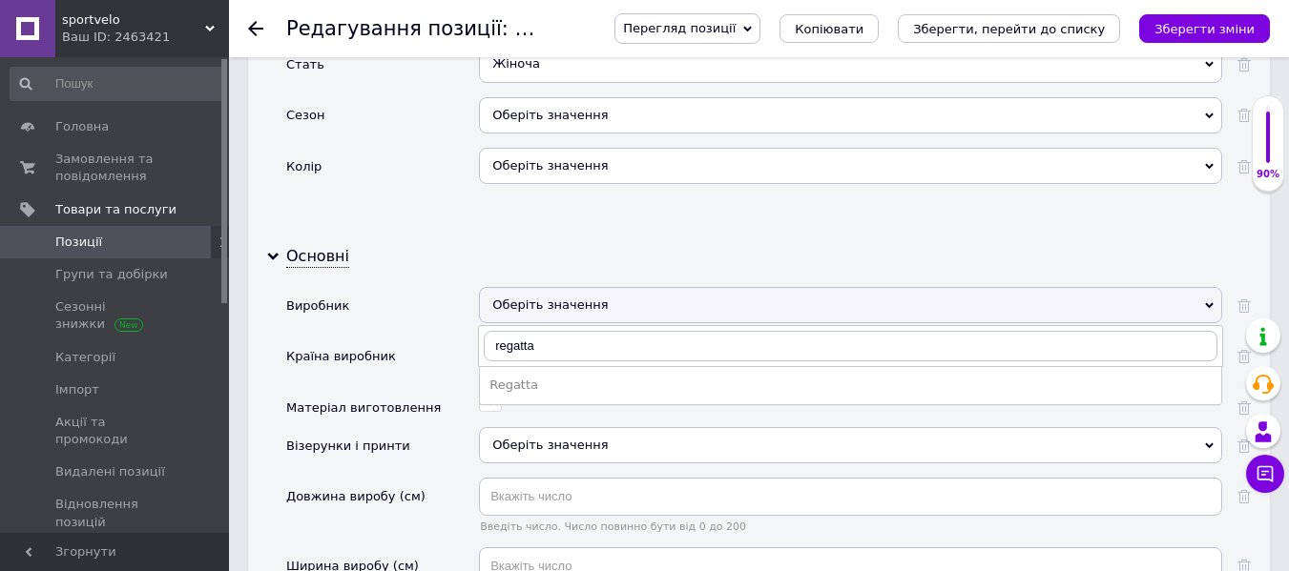
click at [550, 377] on div "Regatta" at bounding box center [850, 385] width 722 height 17
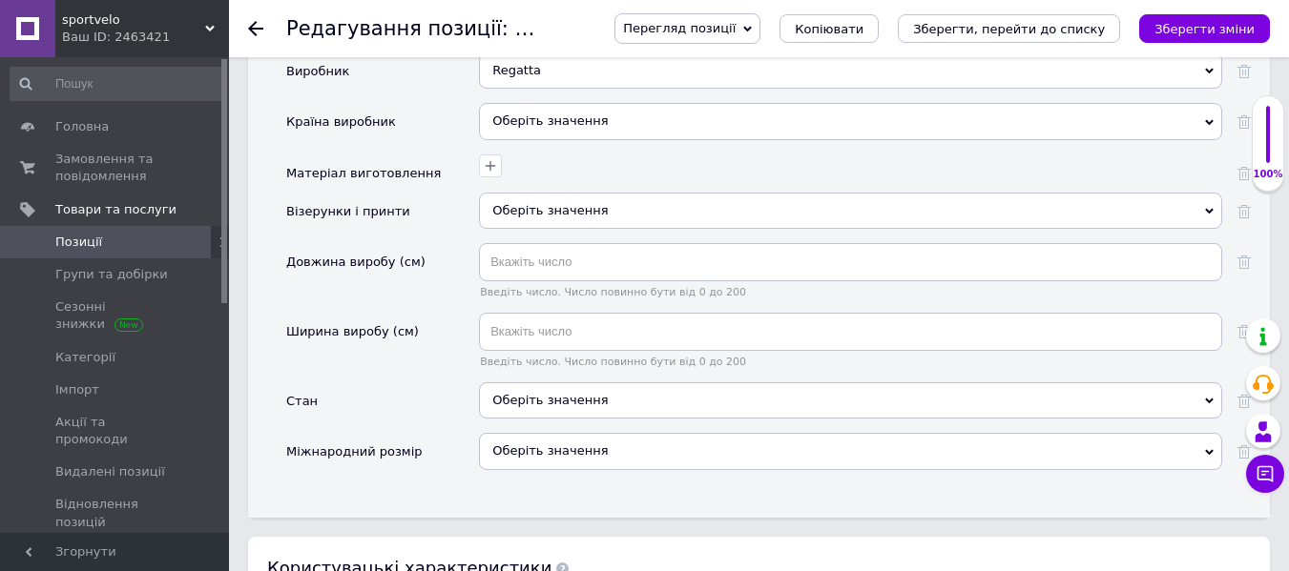
scroll to position [2289, 0]
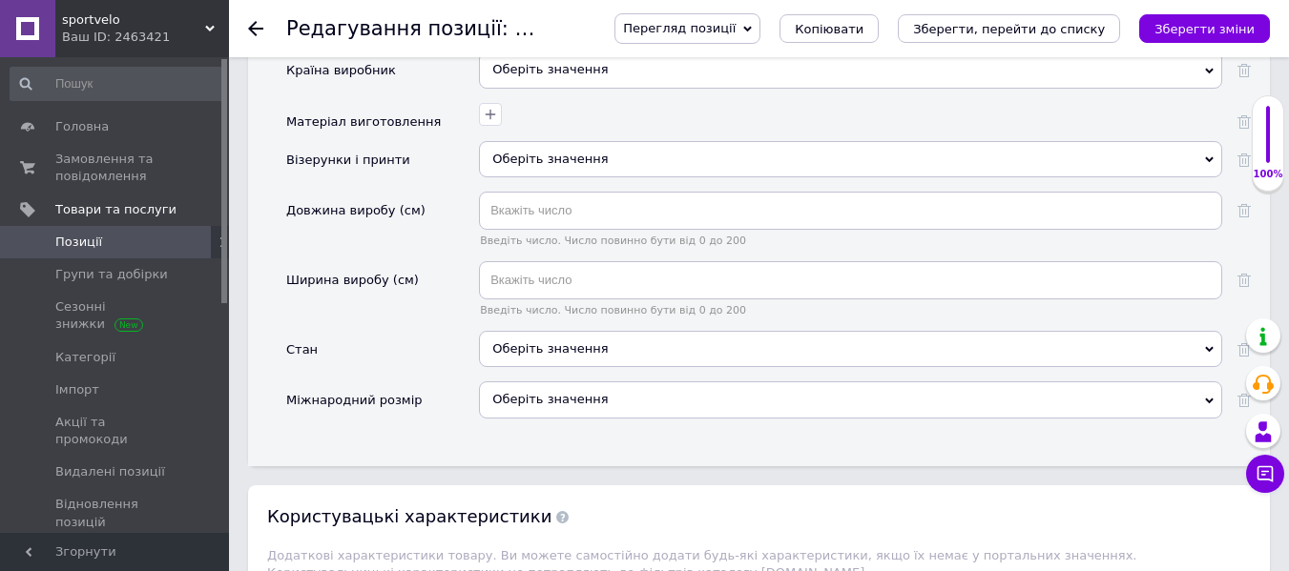
click at [535, 331] on div "Оберіть значення" at bounding box center [850, 349] width 743 height 36
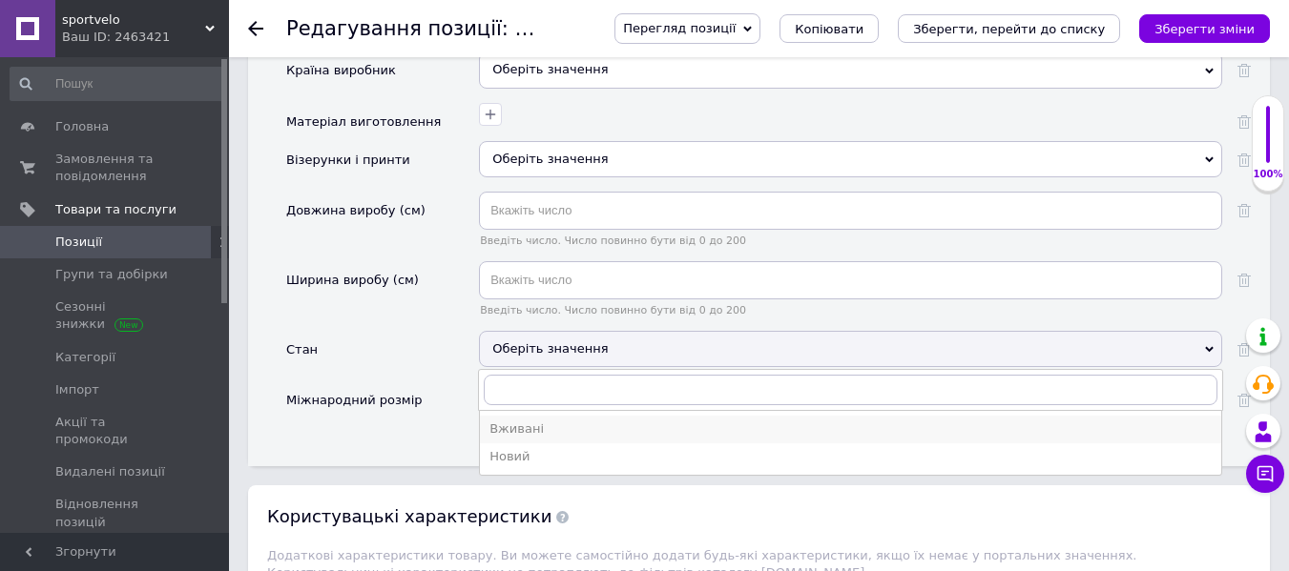
click at [509, 421] on div "Вживані" at bounding box center [850, 429] width 722 height 17
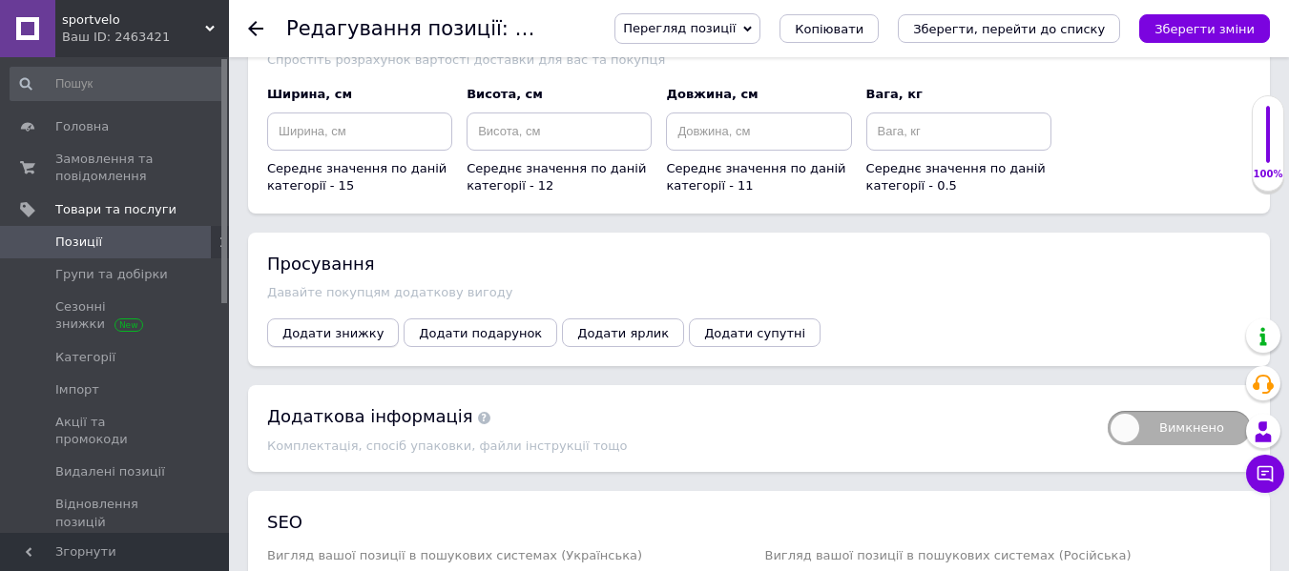
scroll to position [2957, 0]
click at [353, 318] on button "Додати знижку" at bounding box center [333, 332] width 132 height 29
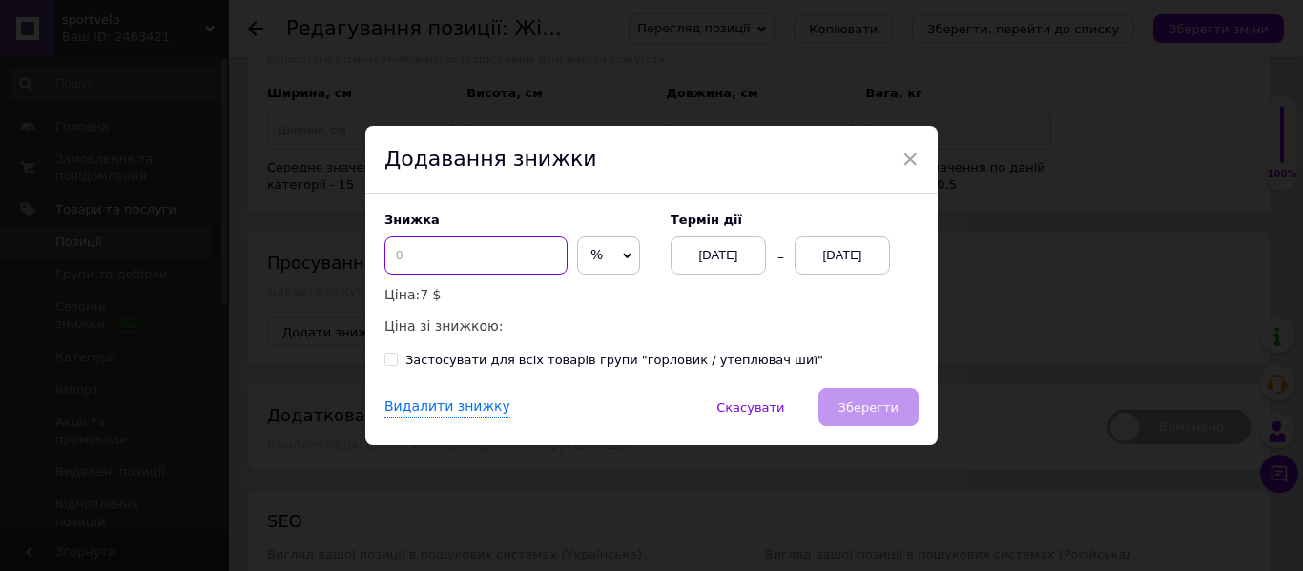
click at [405, 257] on input at bounding box center [475, 256] width 183 height 38
type input "70"
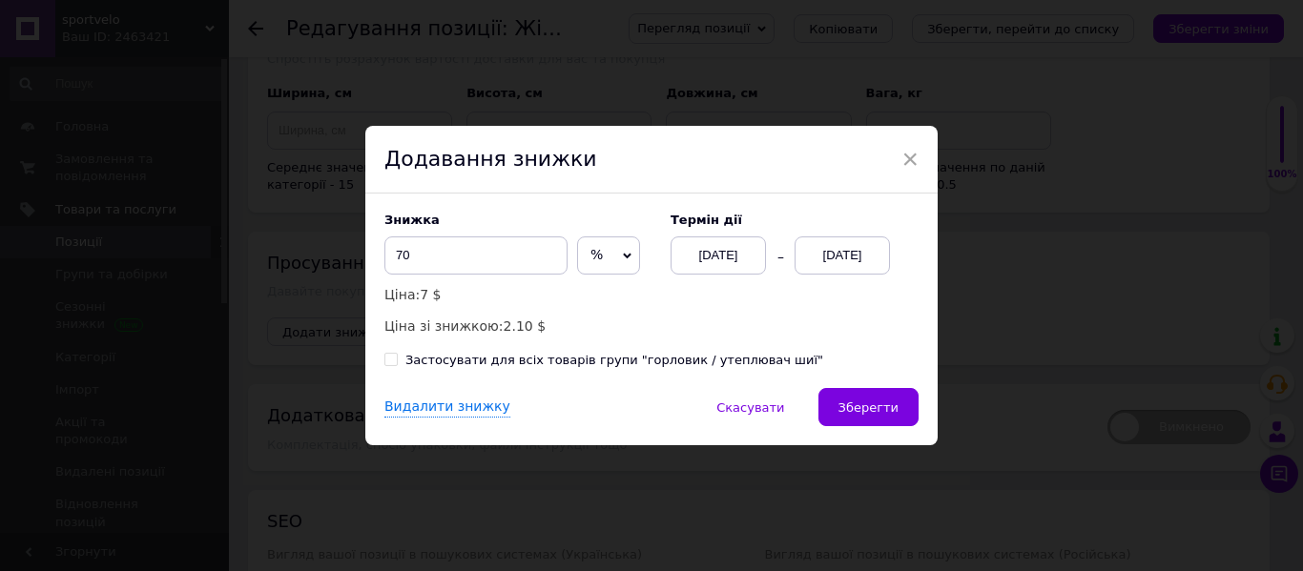
click at [562, 363] on div "Застосувати для всіх товарів групи "горловик / утеплювач шиї"" at bounding box center [614, 360] width 418 height 17
click at [397, 363] on input "Застосувати для всіх товарів групи "горловик / утеплювач шиї"" at bounding box center [390, 359] width 12 height 12
checkbox input "true"
click at [837, 265] on div "[DATE]" at bounding box center [842, 256] width 95 height 38
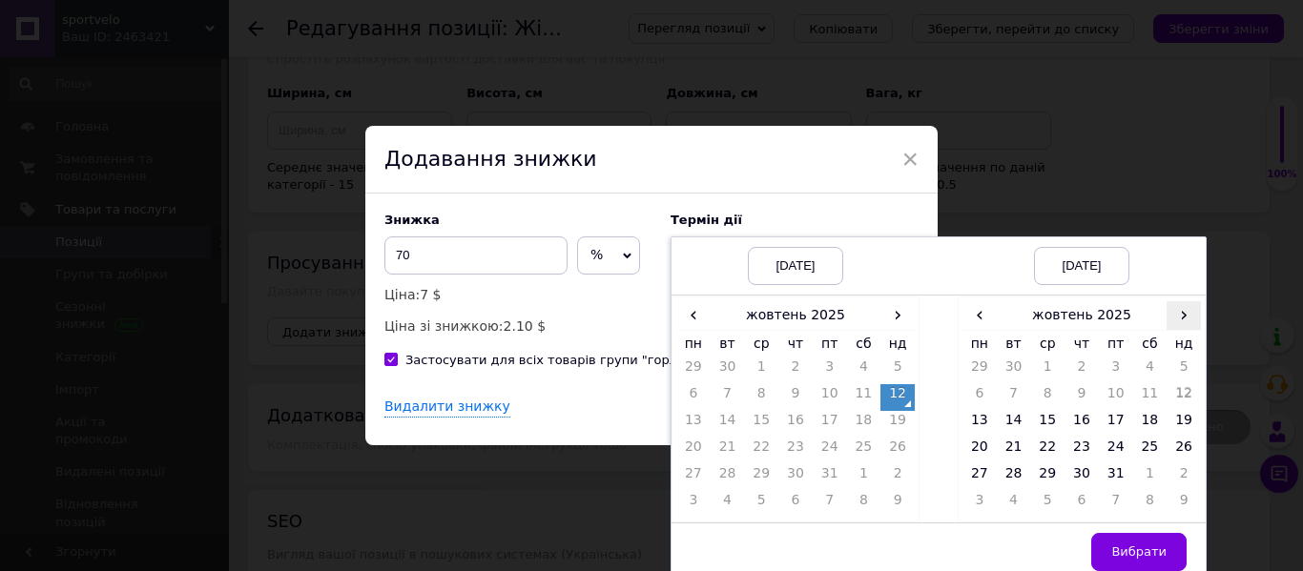
click at [1195, 315] on span "›" at bounding box center [1184, 315] width 34 height 28
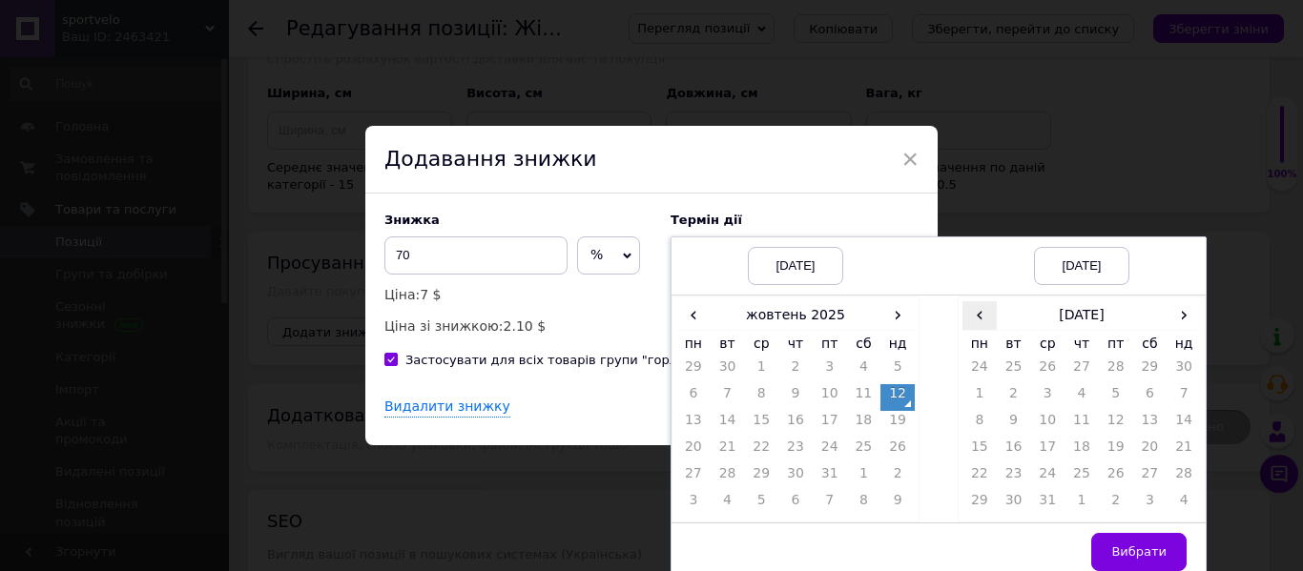
click at [984, 320] on span "‹" at bounding box center [980, 315] width 34 height 28
click at [1037, 481] on td "26" at bounding box center [1047, 478] width 34 height 27
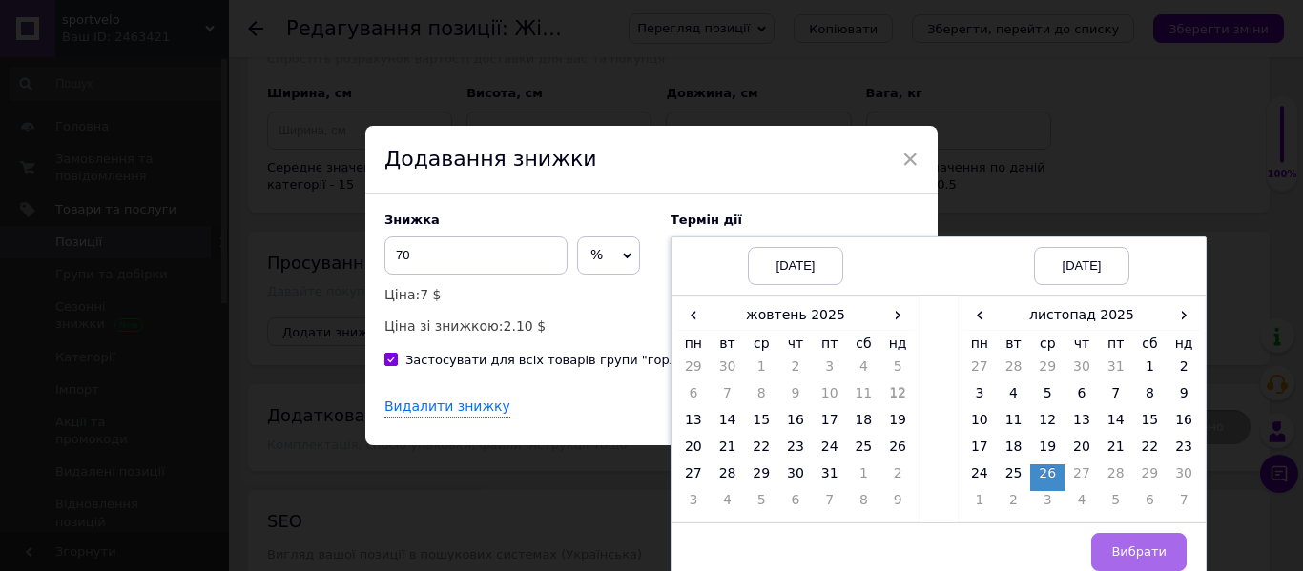
click at [1139, 549] on span "Вибрати" at bounding box center [1138, 552] width 55 height 14
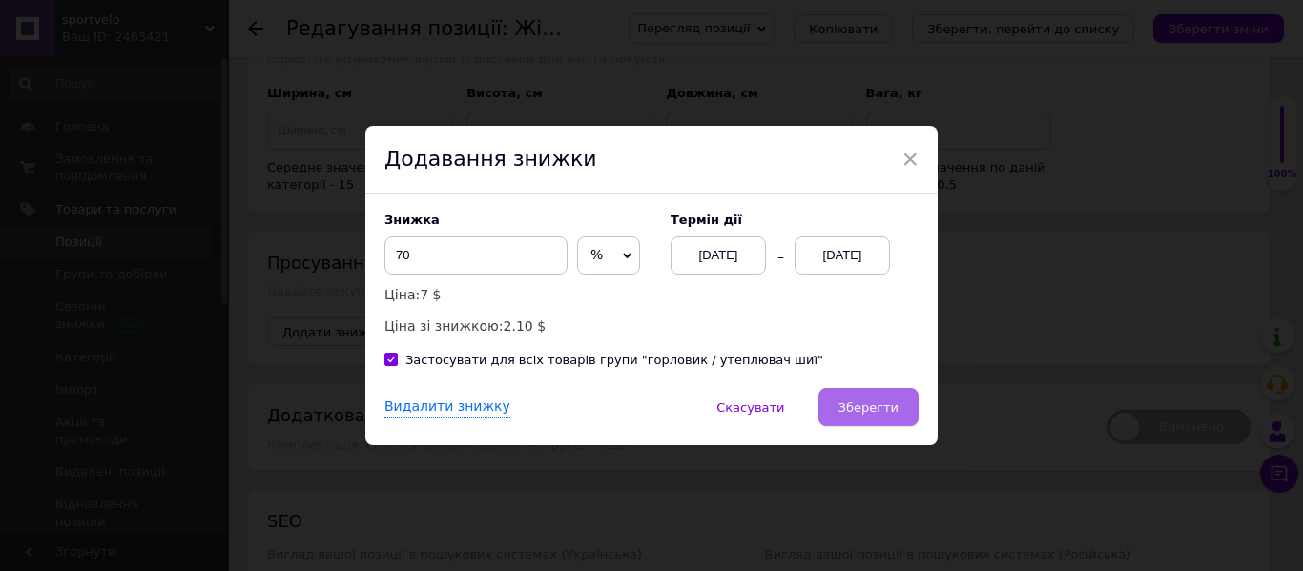
click at [855, 396] on button "Зберегти" at bounding box center [868, 407] width 100 height 38
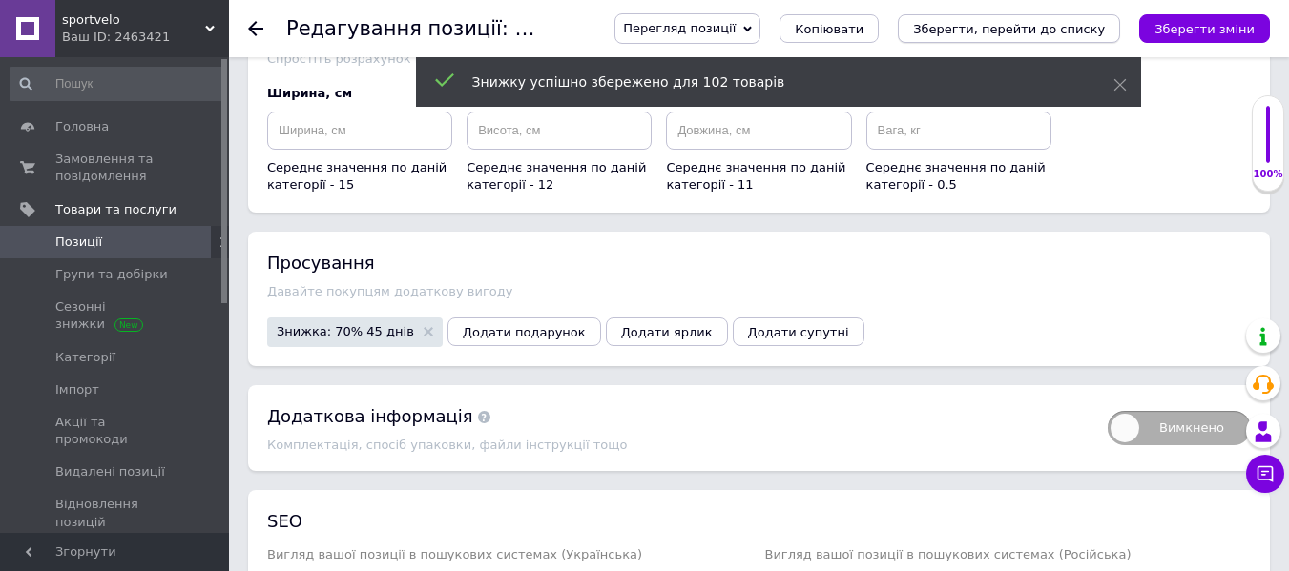
click at [1049, 19] on button "Зберегти, перейти до списку" at bounding box center [1009, 28] width 222 height 29
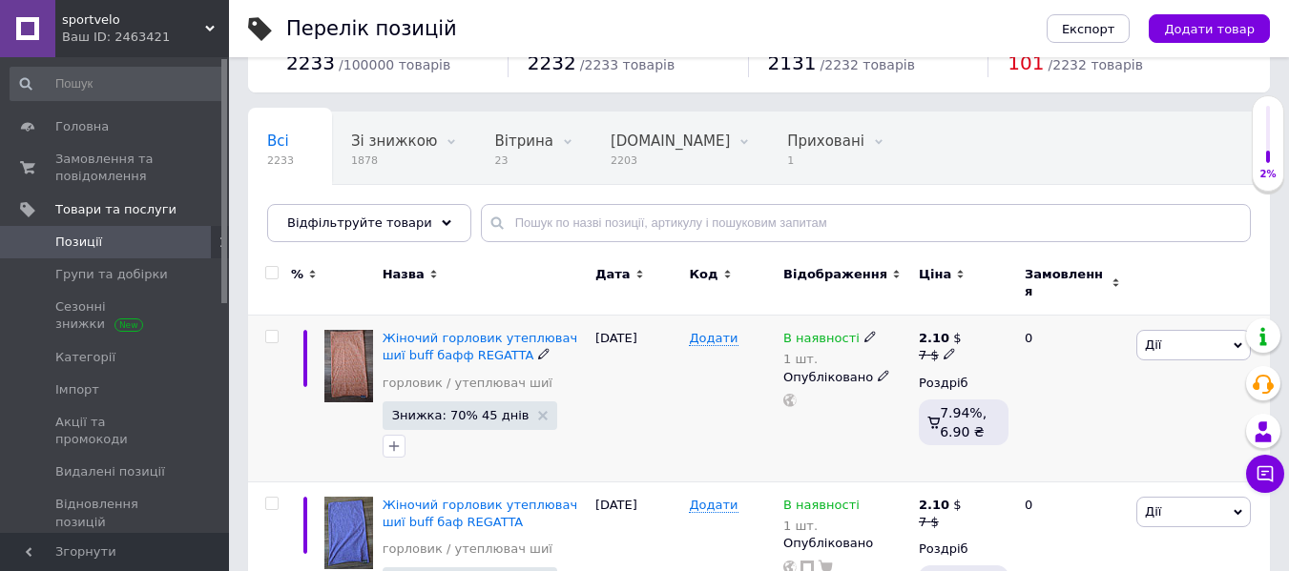
scroll to position [95, 0]
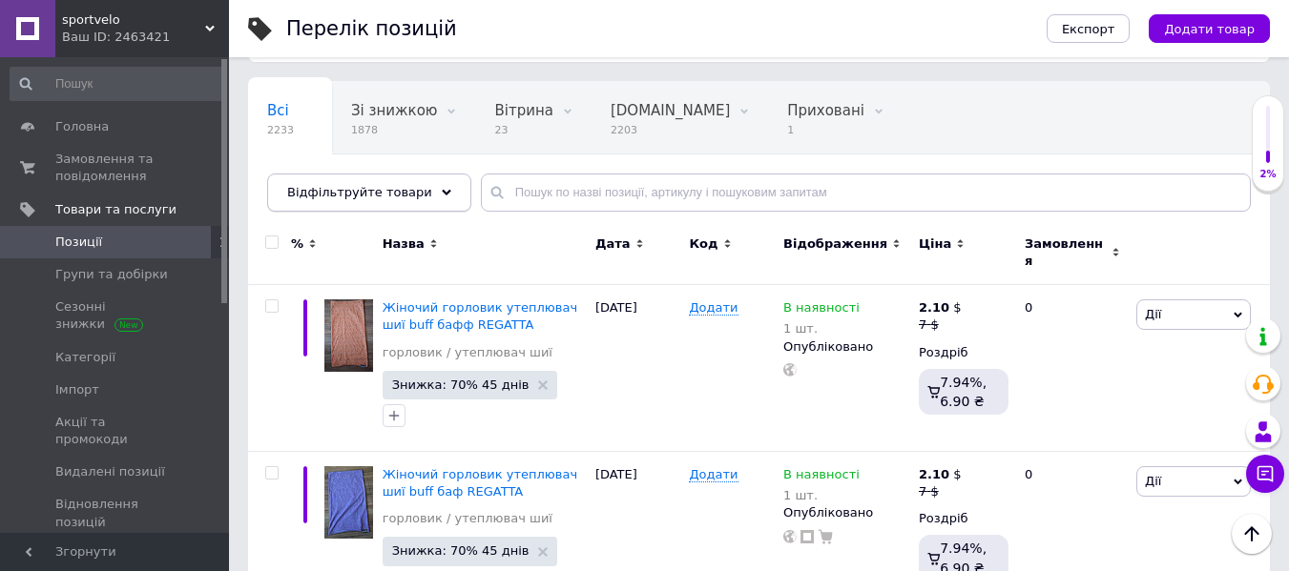
click at [437, 187] on div "Відфільтруйте товари" at bounding box center [369, 193] width 204 height 38
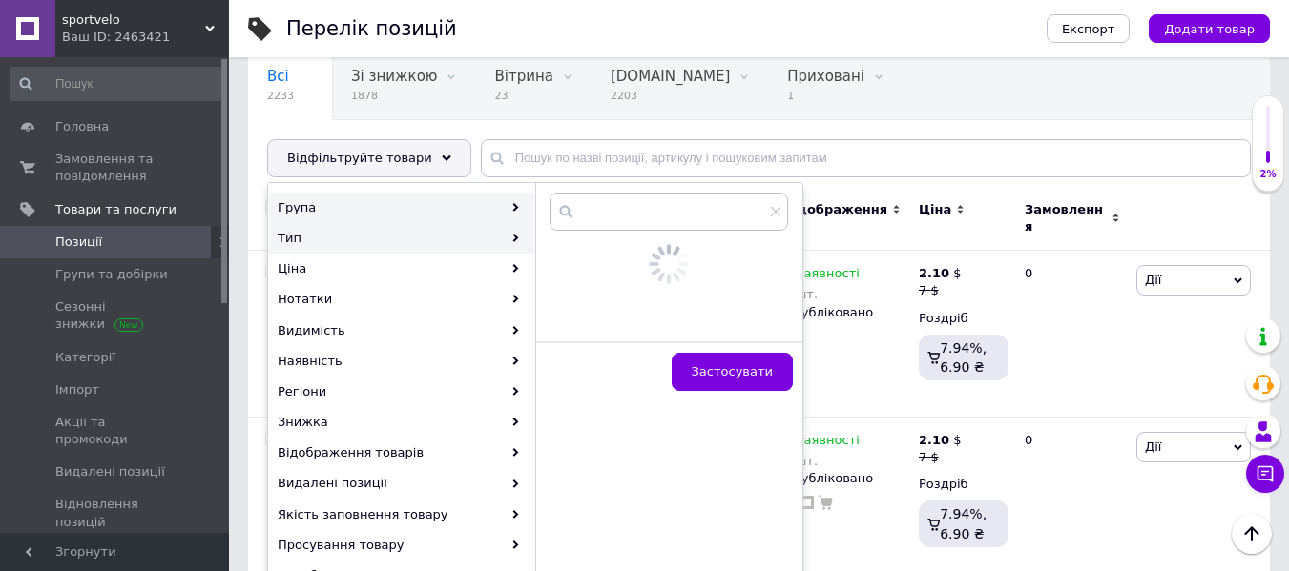
scroll to position [286, 0]
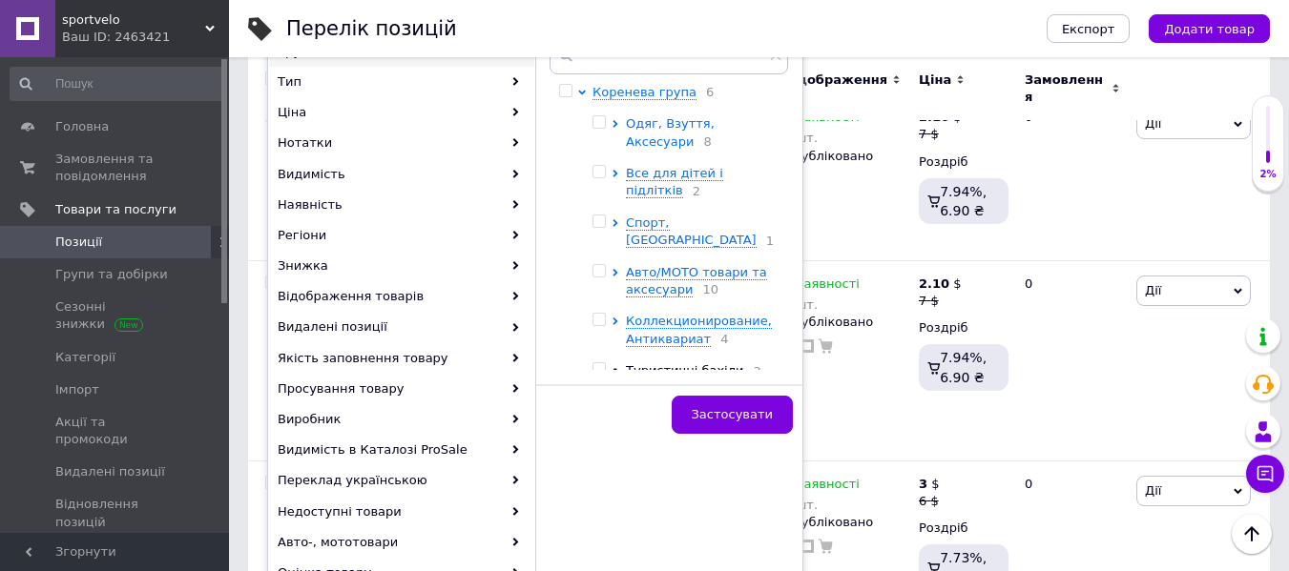
click at [662, 145] on span "Одяг, Взуття, Аксесуари" at bounding box center [670, 131] width 89 height 31
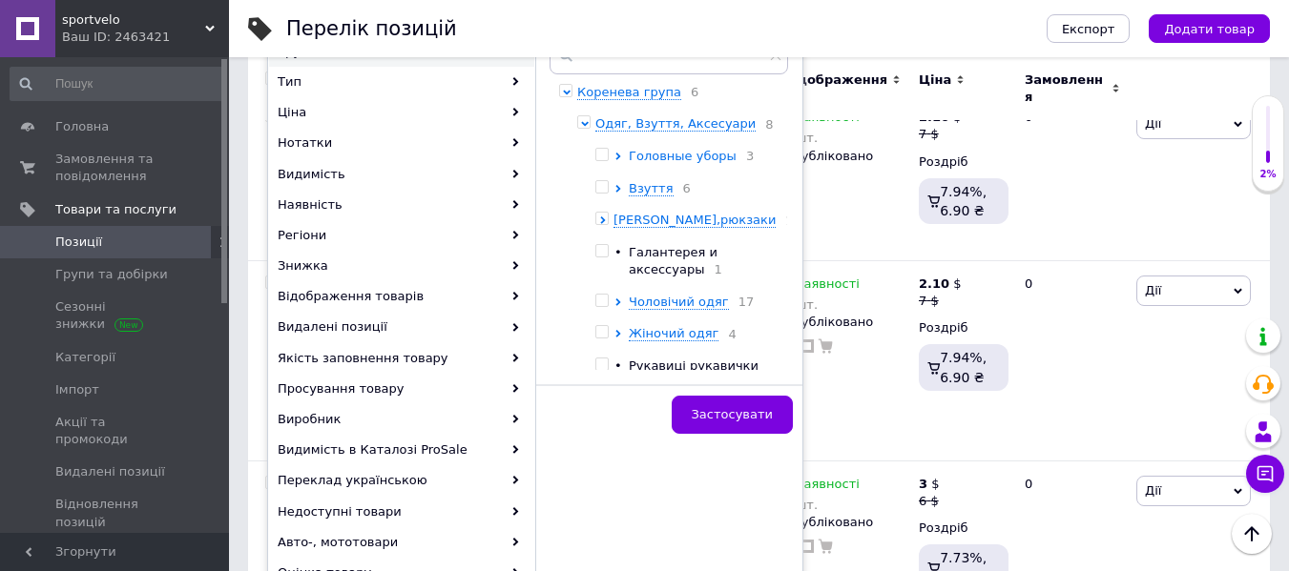
click at [736, 163] on span "Головные уборы" at bounding box center [683, 156] width 108 height 14
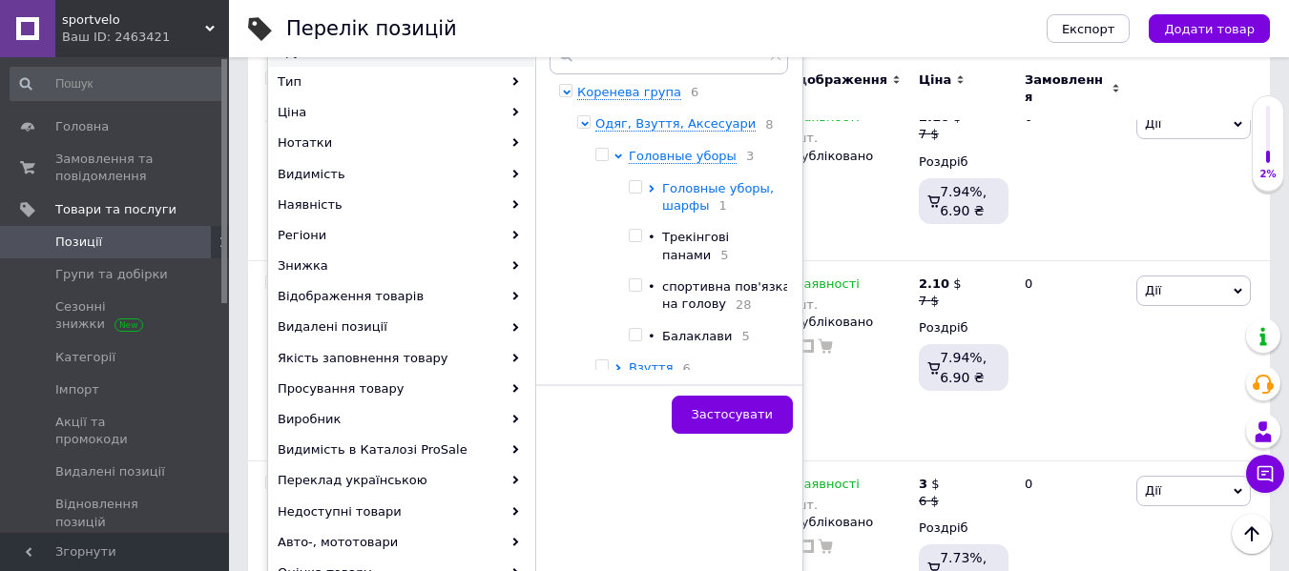
click at [709, 213] on span "Головные уборы, шарфы" at bounding box center [718, 196] width 112 height 31
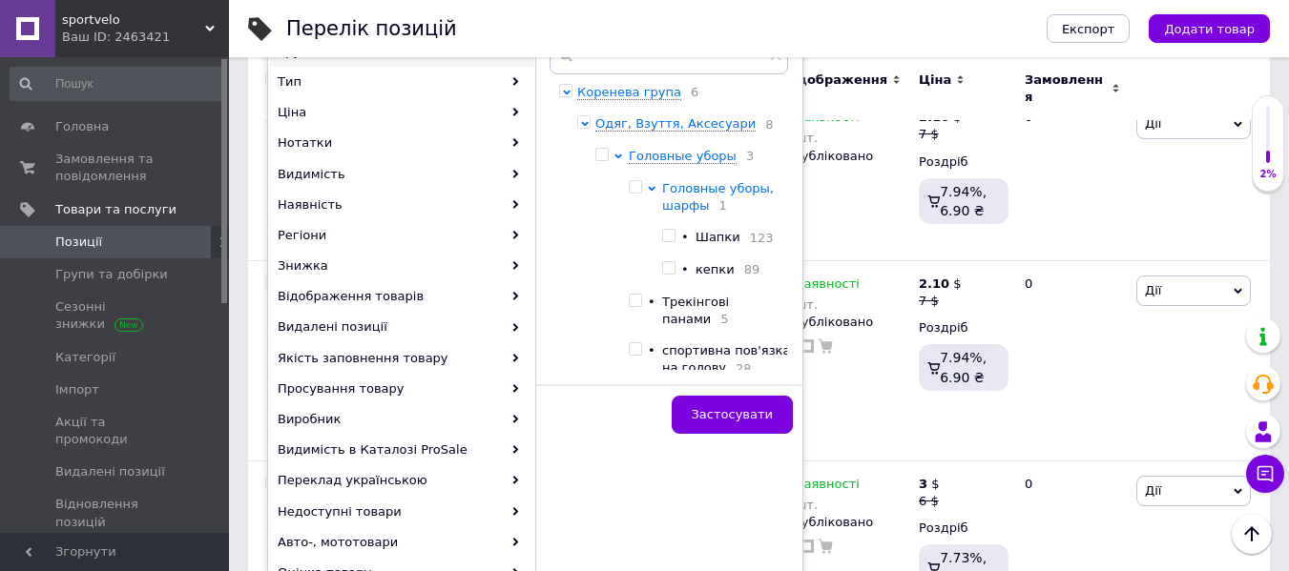
click at [706, 213] on span "Головные уборы, шарфы" at bounding box center [718, 196] width 112 height 31
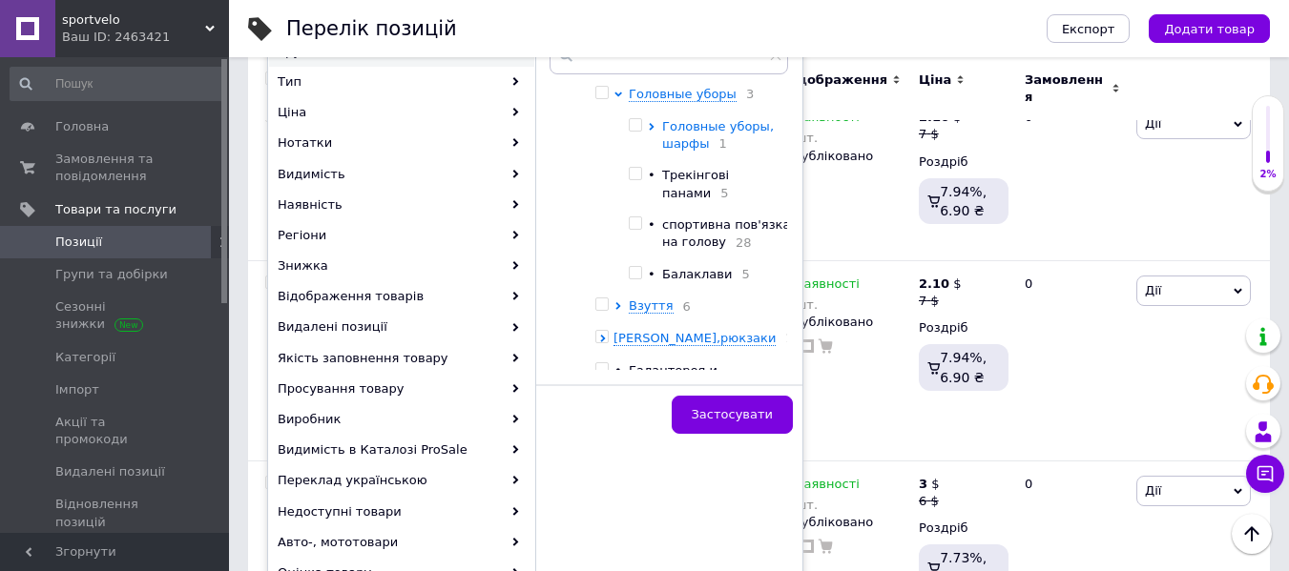
scroll to position [95, 0]
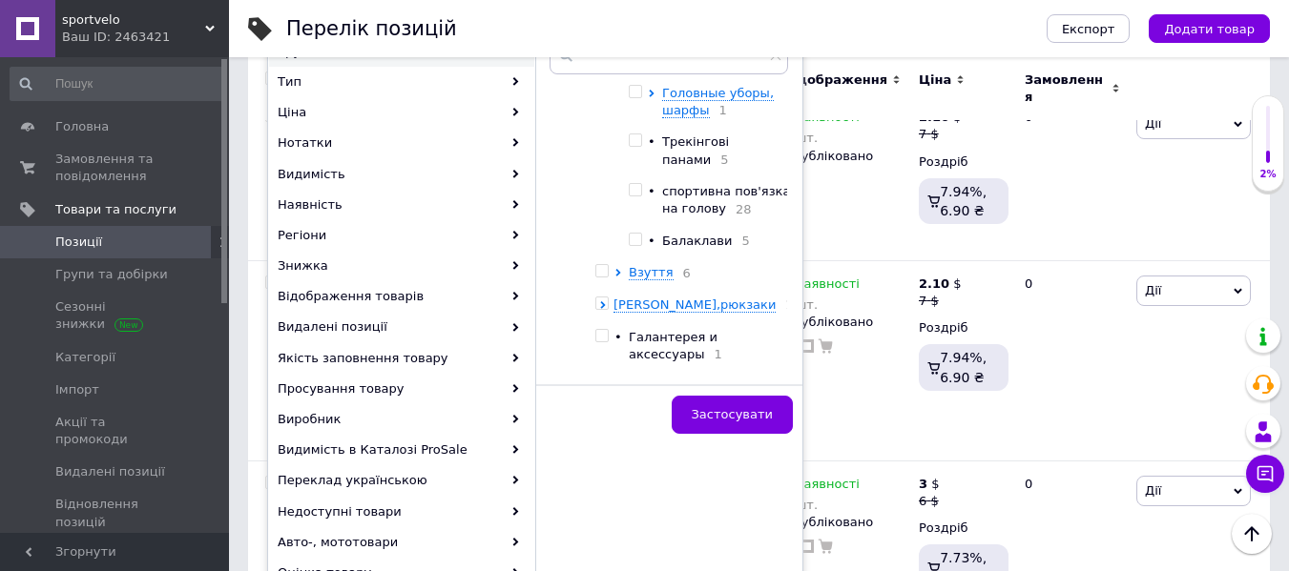
click at [701, 216] on span "спортивна пов'язка на голову" at bounding box center [726, 199] width 128 height 31
checkbox input "true"
click at [755, 409] on span "Застосувати" at bounding box center [732, 414] width 81 height 14
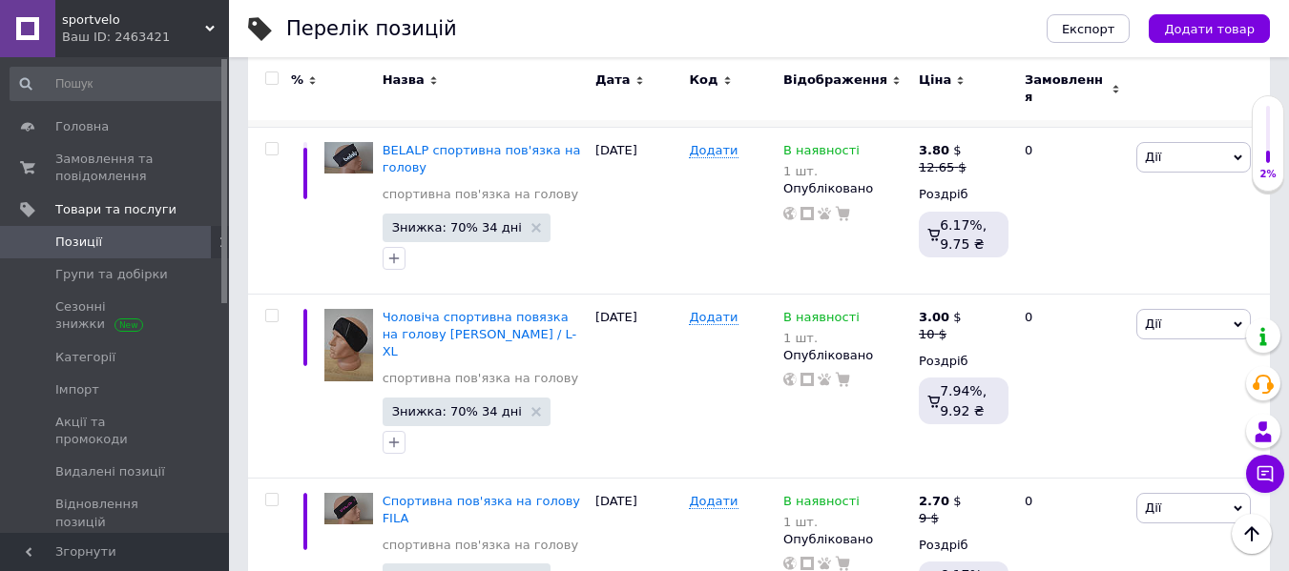
scroll to position [477, 0]
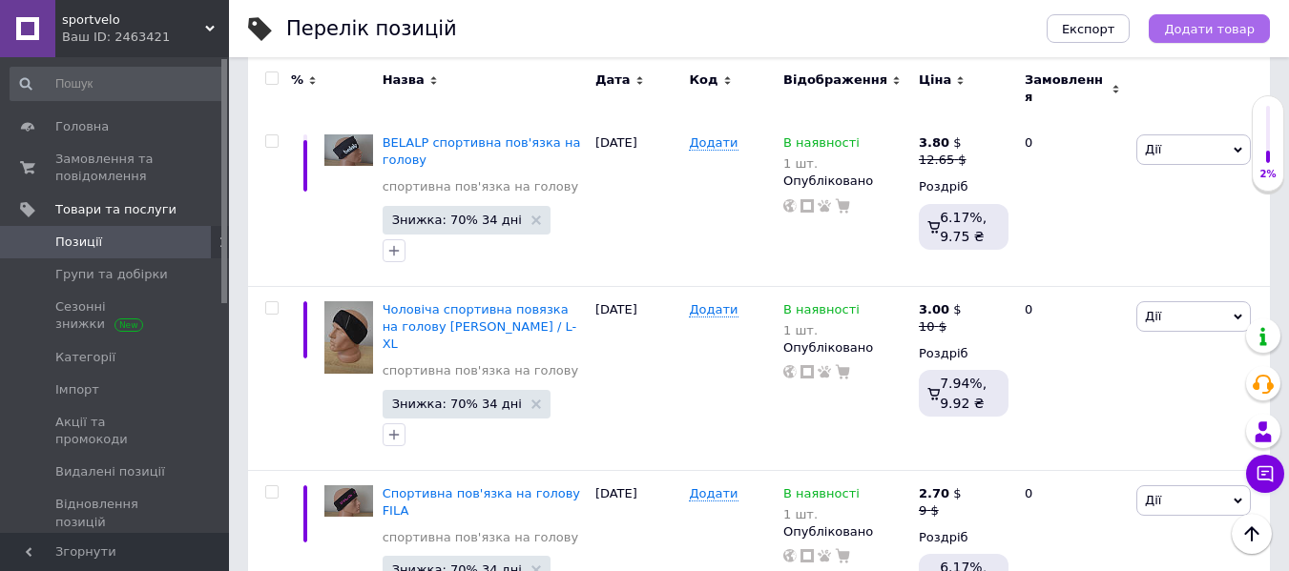
click at [1211, 14] on button "Додати товар" at bounding box center [1209, 28] width 121 height 29
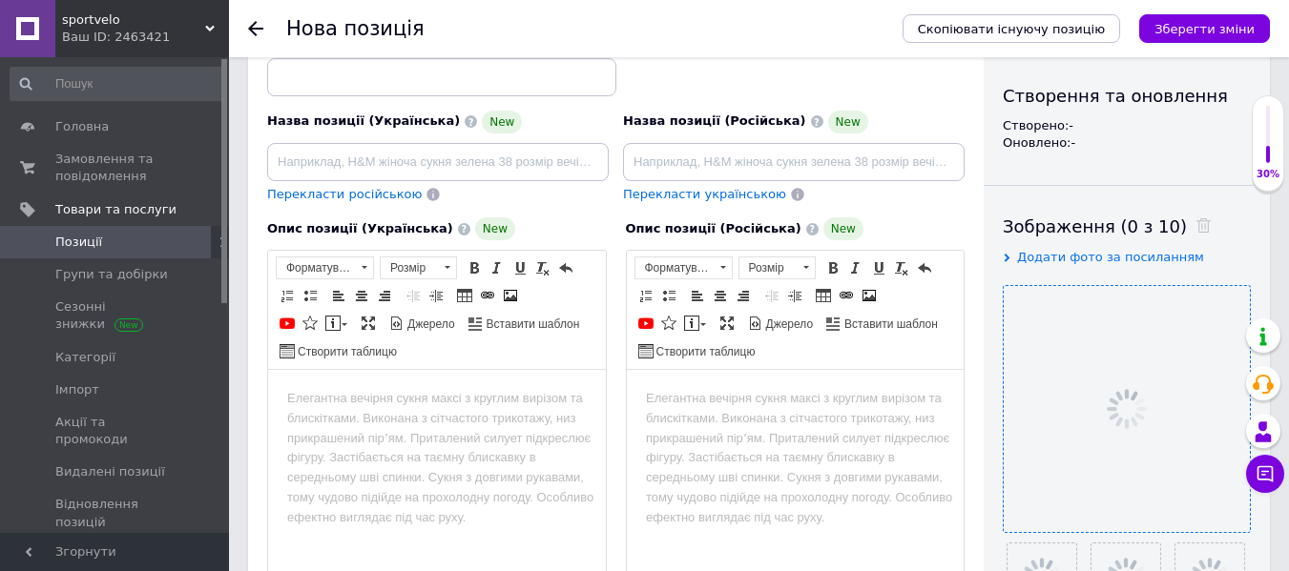
scroll to position [191, 0]
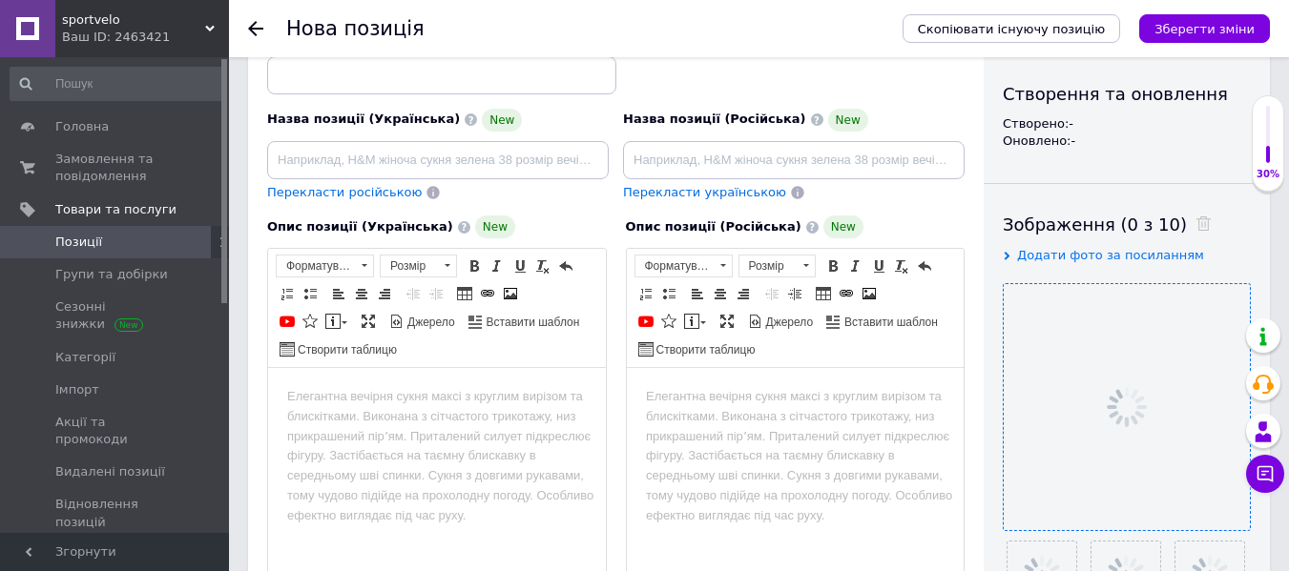
drag, startPoint x: 635, startPoint y: 728, endPoint x: 387, endPoint y: 403, distance: 409.1
click at [376, 404] on body "Редактор, D3638910-2649-4216-8E76-D8CC586B5B9F" at bounding box center [437, 397] width 300 height 20
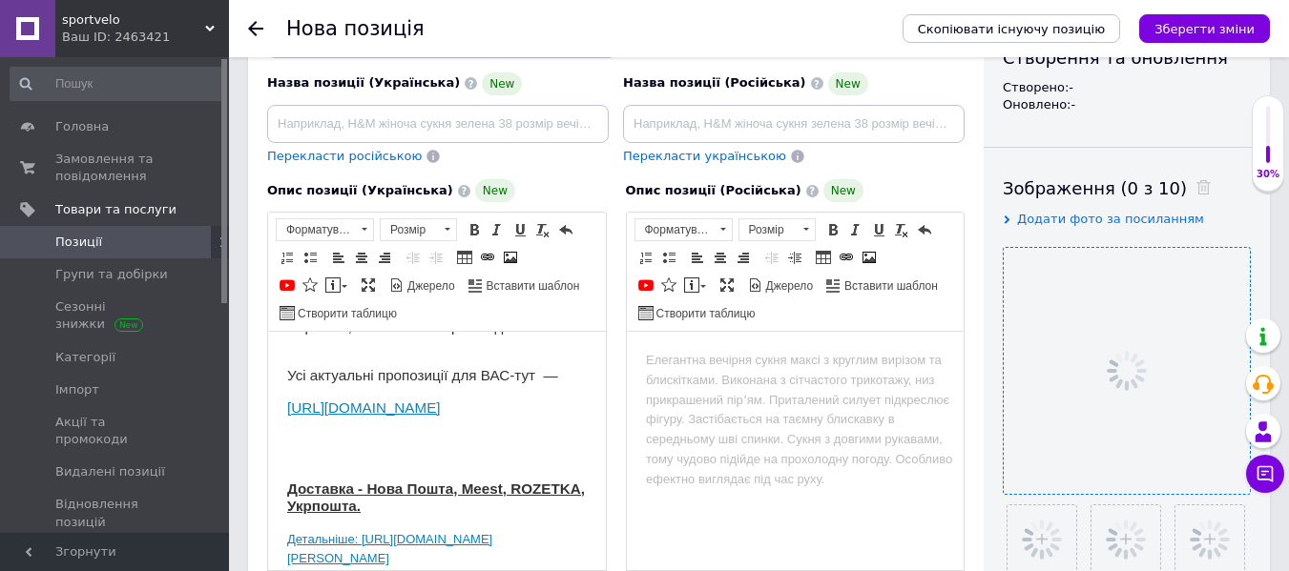
scroll to position [360, 0]
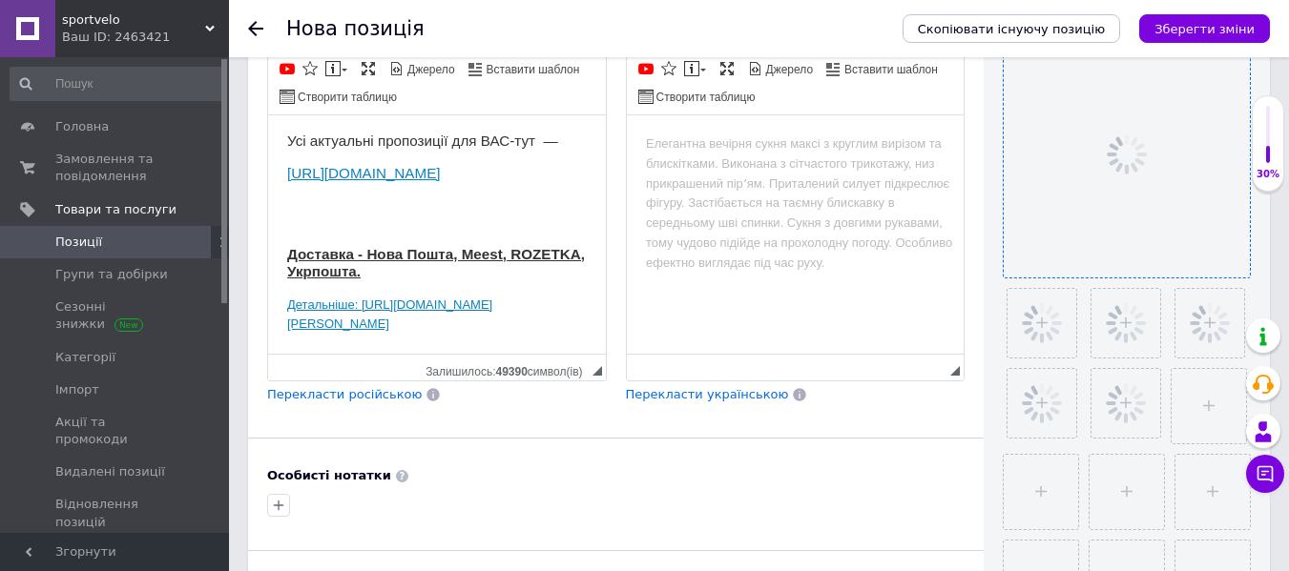
drag, startPoint x: 286, startPoint y: 334, endPoint x: 615, endPoint y: 594, distance: 419.7
click at [606, 354] on html "Продається оригінальна жіноча спортивна повязка на голову [PERSON_NAME] з [GEOG…" at bounding box center [437, 57] width 338 height 593
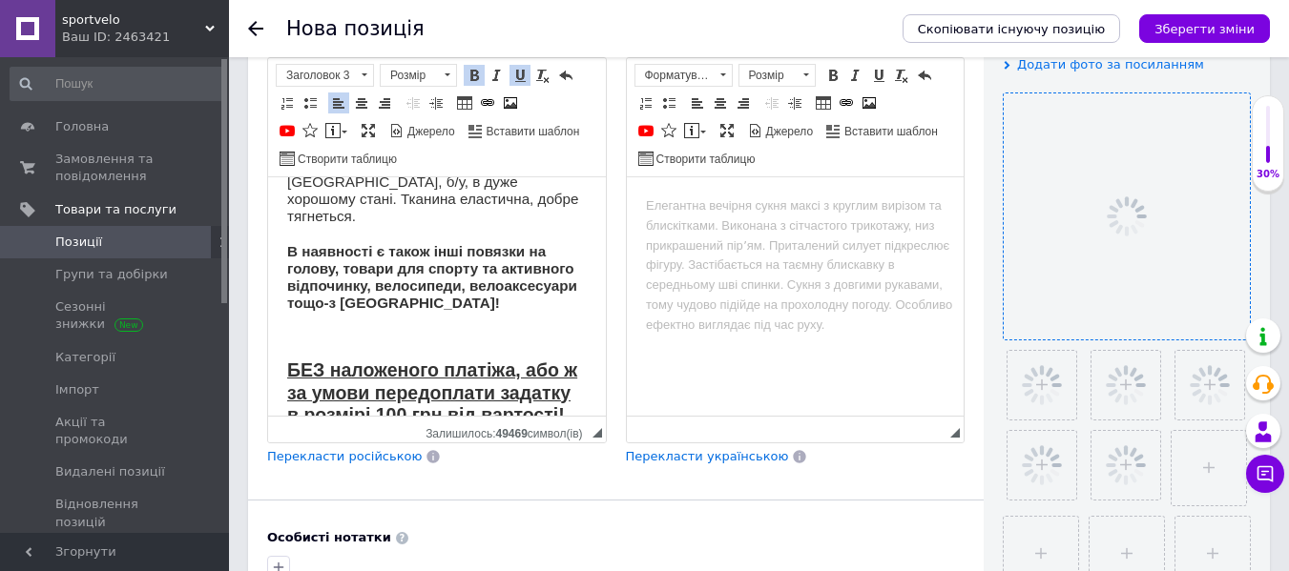
scroll to position [0, 0]
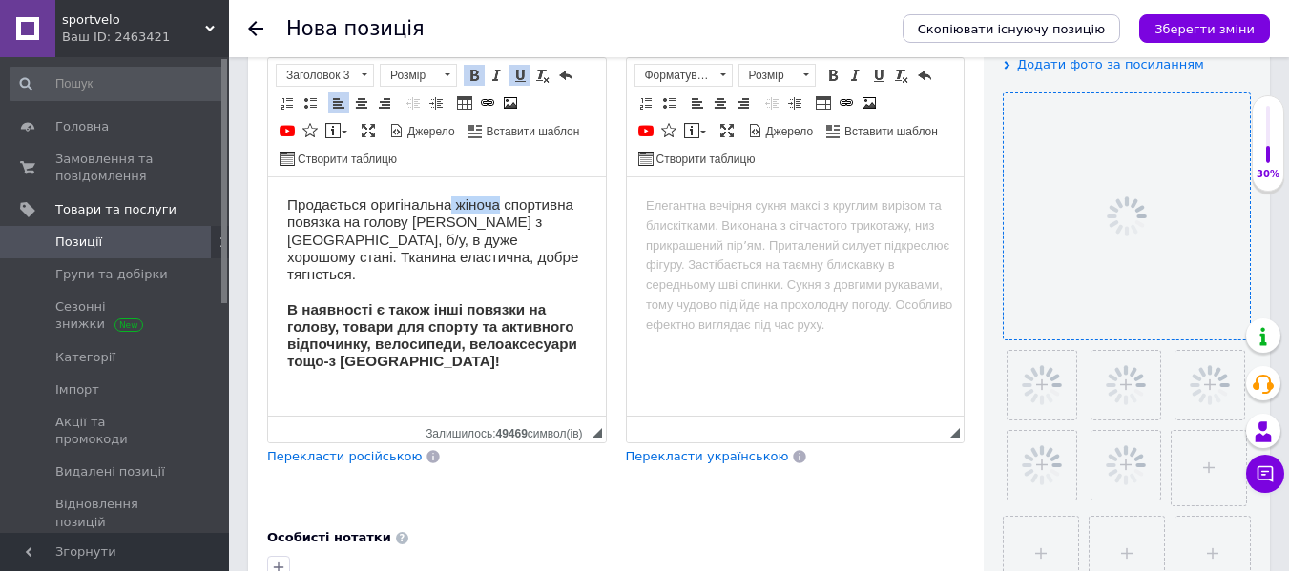
drag, startPoint x: 453, startPoint y: 201, endPoint x: 503, endPoint y: 212, distance: 50.7
click at [503, 212] on h3 "Продається оригінальна жіноча спортивна повязка на голову [PERSON_NAME] з [GEOG…" at bounding box center [437, 284] width 300 height 175
drag, startPoint x: 473, startPoint y: 220, endPoint x: 413, endPoint y: 227, distance: 60.5
click at [413, 227] on h3 "Продається оригінальна спортивна повязка на голову [PERSON_NAME] з [GEOGRAPHIC_…" at bounding box center [437, 284] width 300 height 175
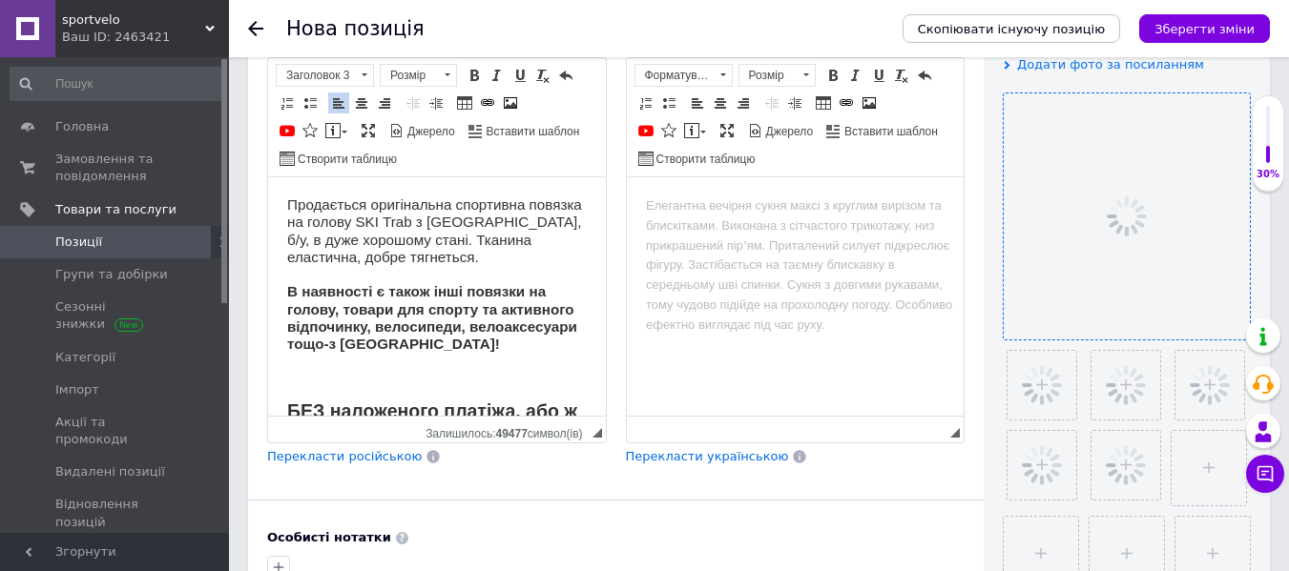
click at [516, 264] on h3 "Продається оригінальна спортивна повязка на голову SKI Trab з [GEOGRAPHIC_DATA]…" at bounding box center [437, 275] width 300 height 156
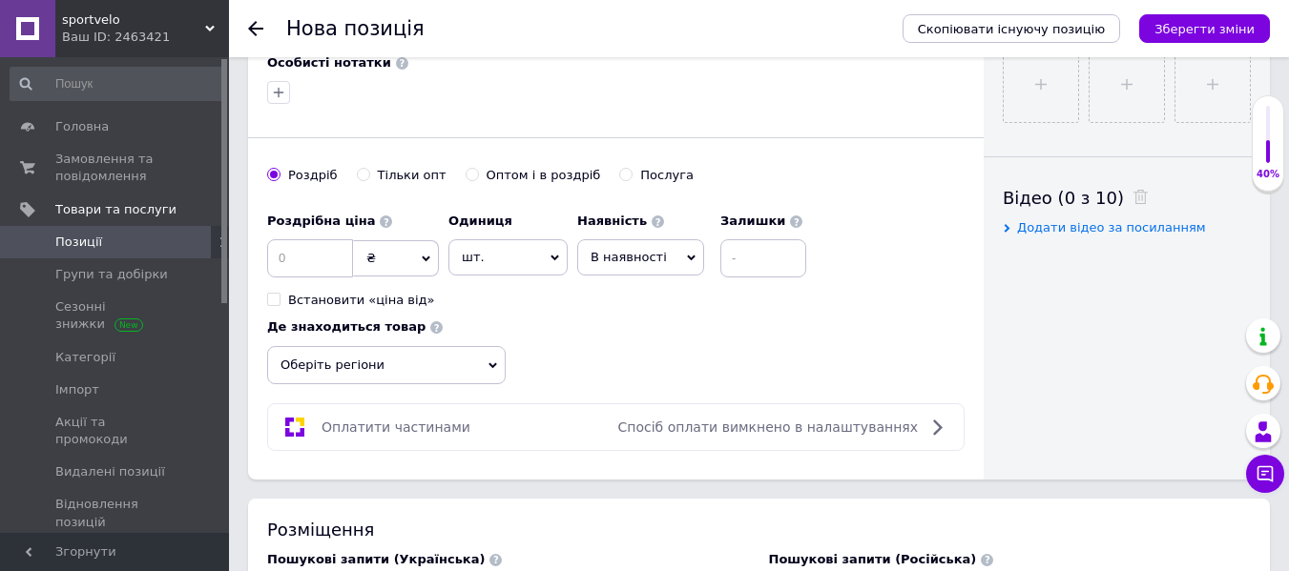
scroll to position [859, 0]
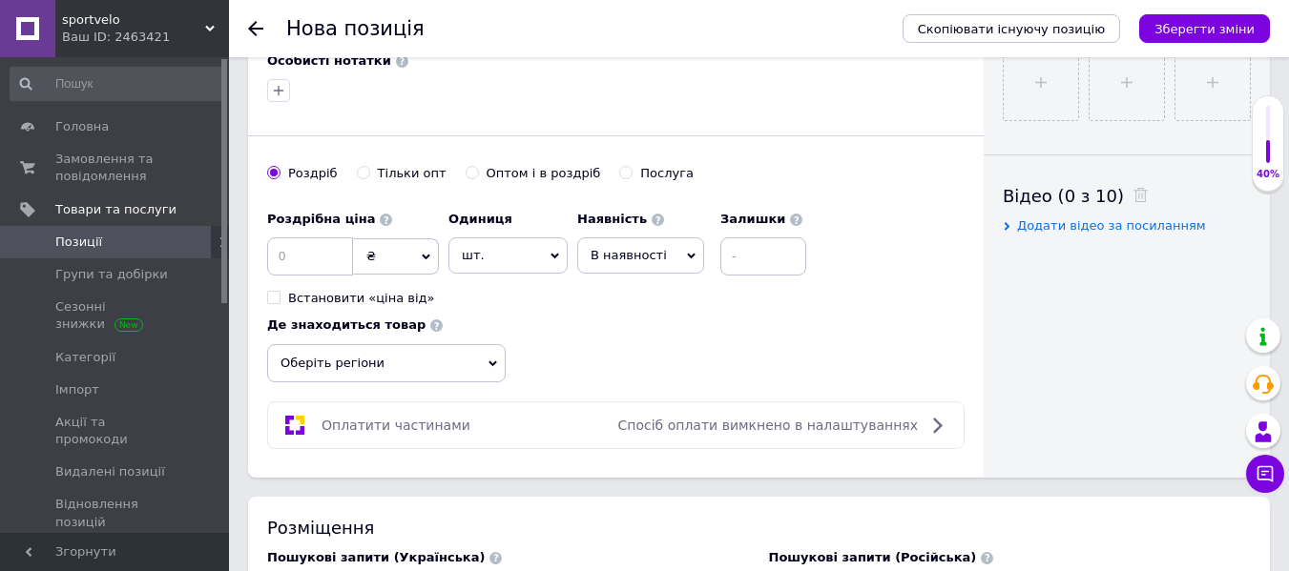
click at [394, 270] on span "₴" at bounding box center [396, 256] width 86 height 36
click at [391, 292] on li "$" at bounding box center [396, 295] width 84 height 27
click at [316, 256] on input at bounding box center [310, 257] width 86 height 38
type input "10.53"
click at [767, 265] on input at bounding box center [763, 257] width 86 height 38
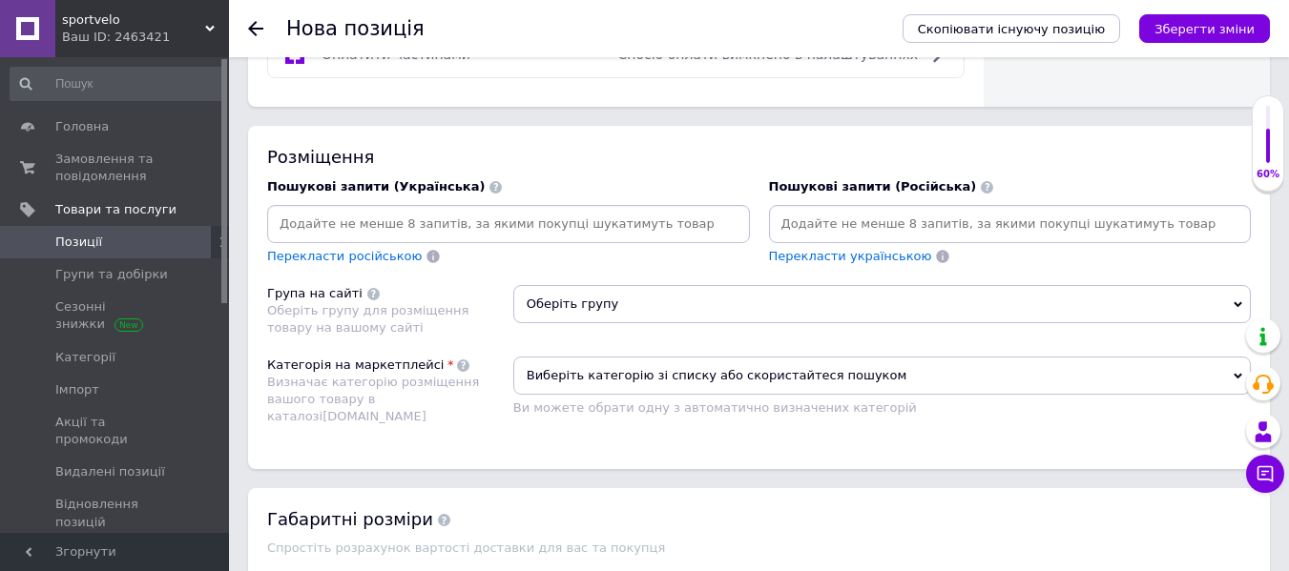
scroll to position [1336, 0]
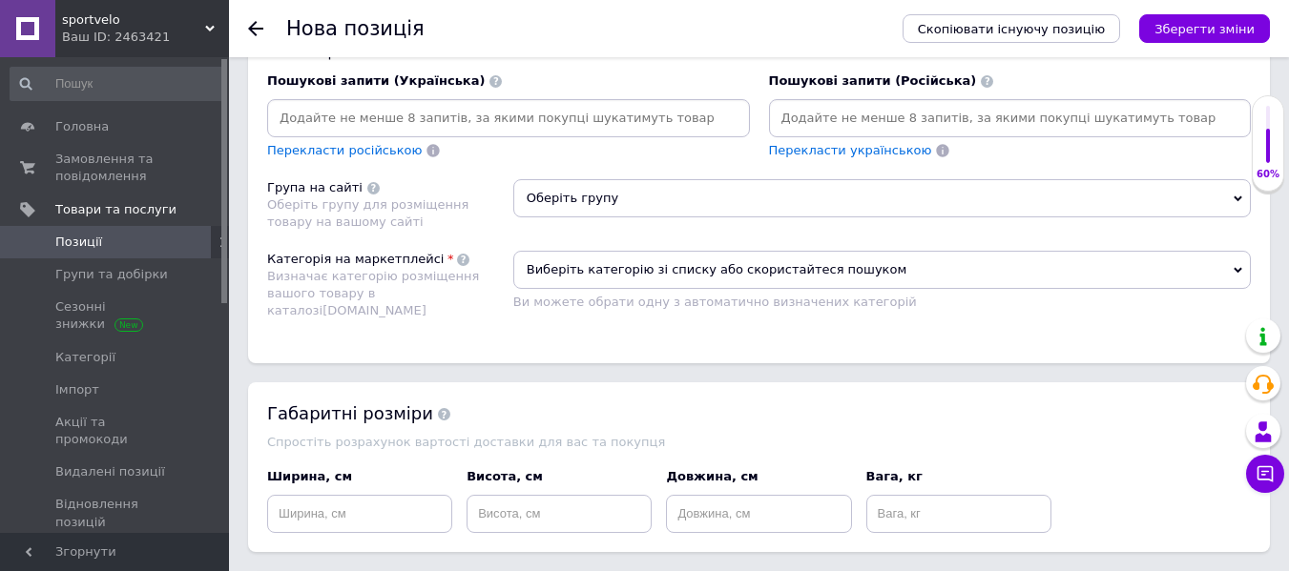
type input "1"
click at [508, 115] on input at bounding box center [508, 118] width 475 height 29
type input "лижна повязка на голову"
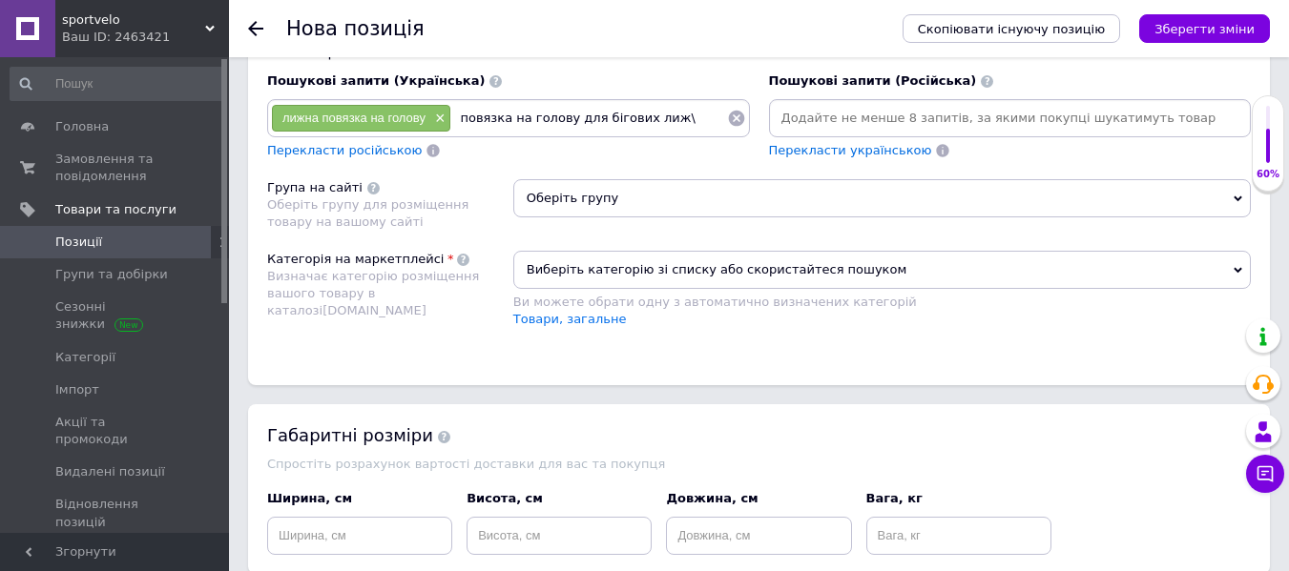
type input "повязка на голову для бігових лиж"
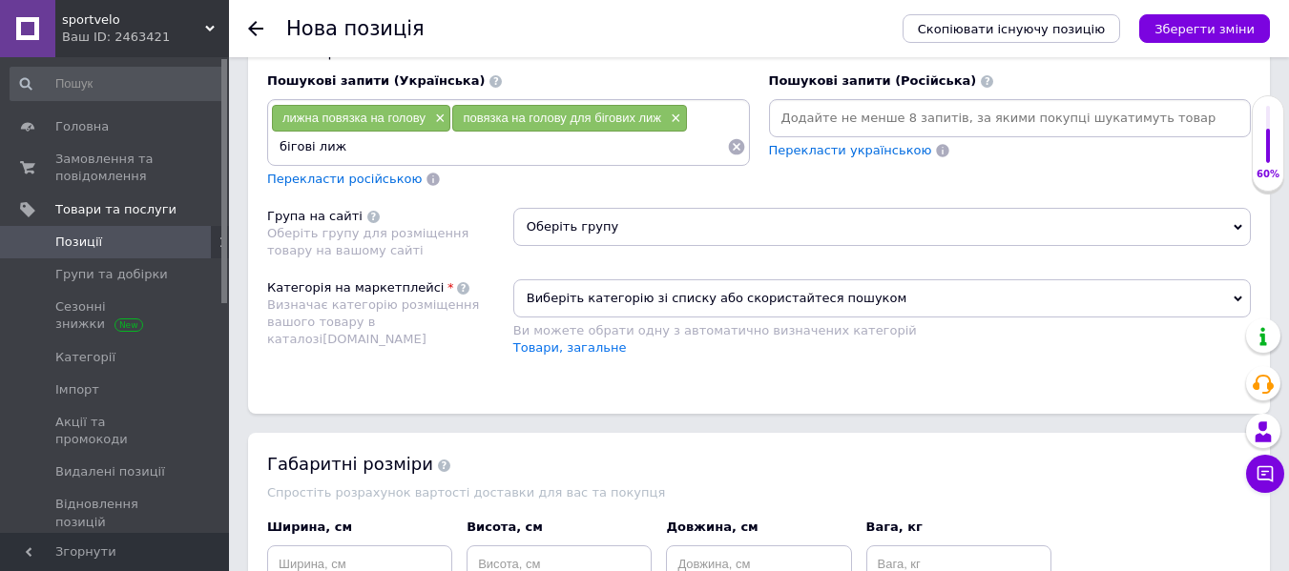
type input "бігові лижі"
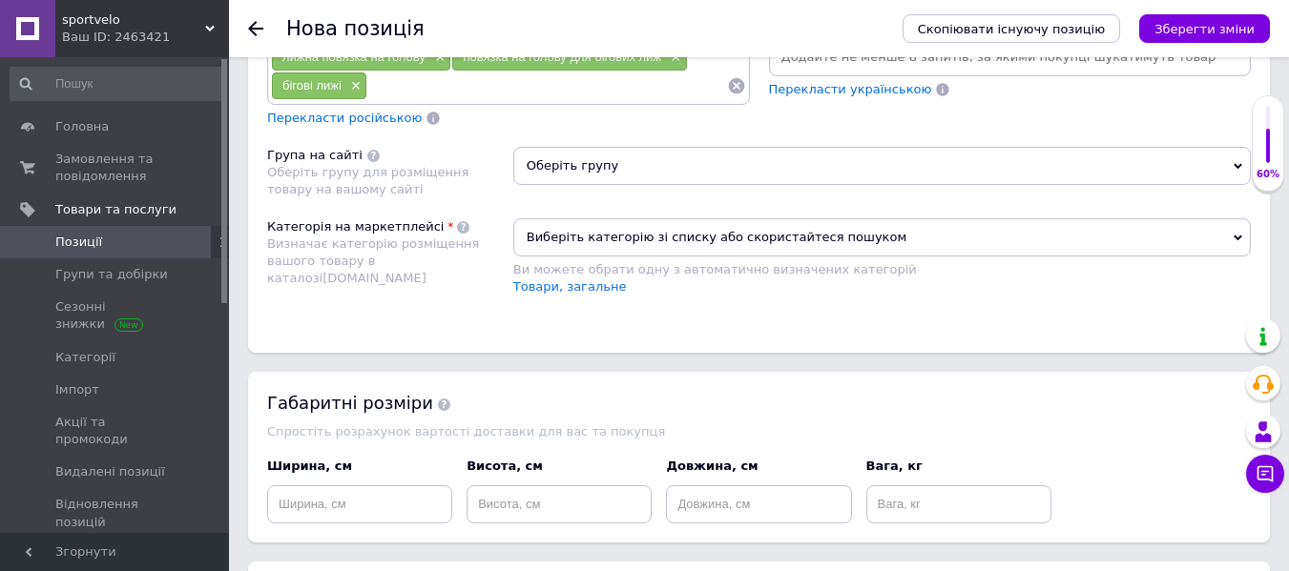
scroll to position [1431, 0]
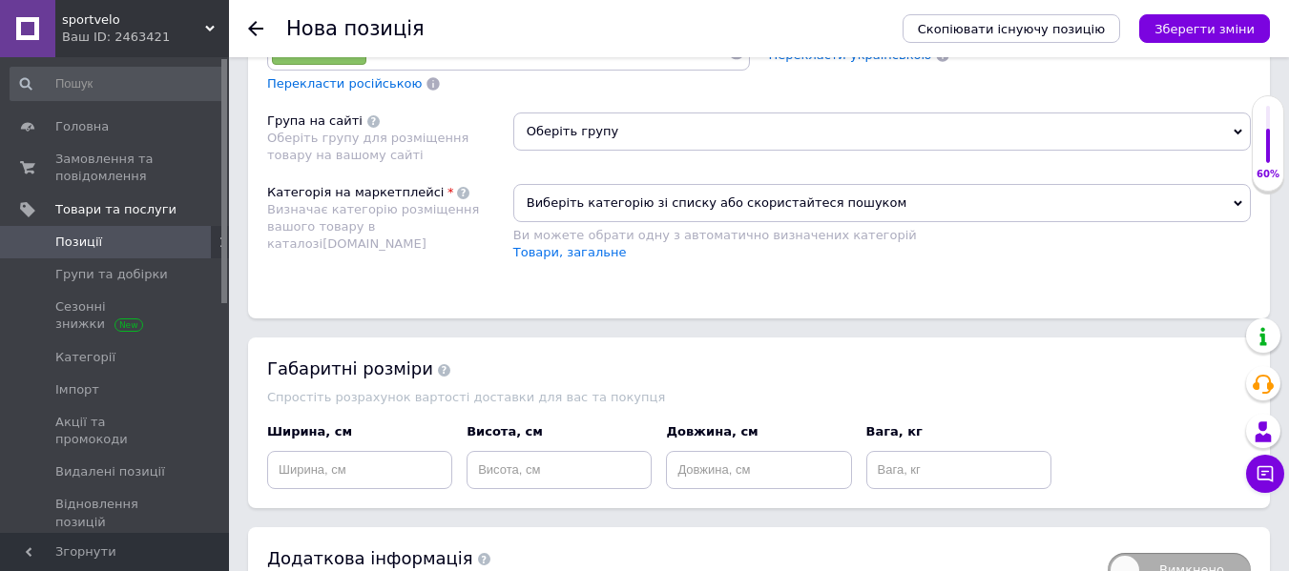
click at [648, 131] on span "Оберіть групу" at bounding box center [881, 132] width 737 height 38
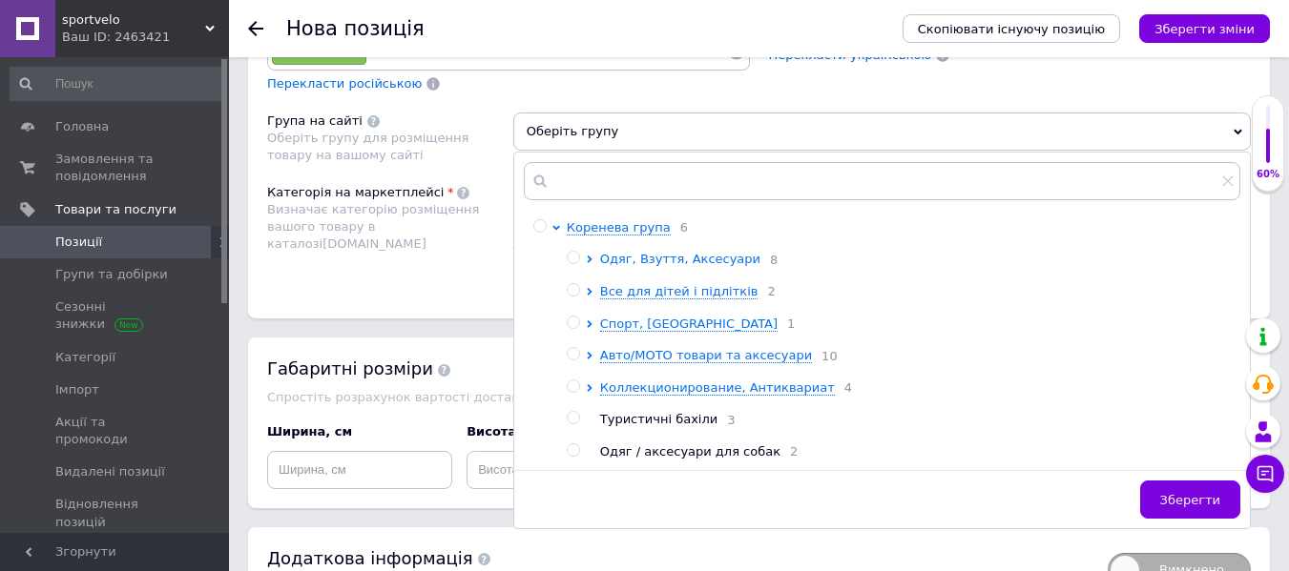
click at [662, 266] on span "Одяг, Взуття, Аксесуари" at bounding box center [680, 259] width 160 height 14
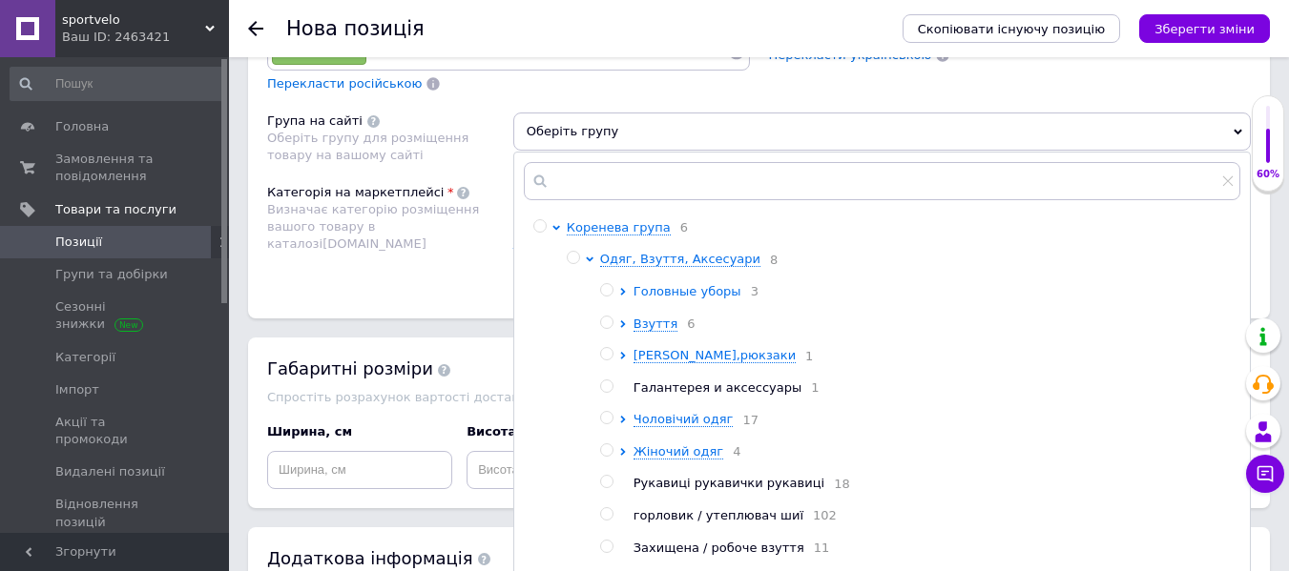
click at [683, 297] on span "Головные уборы" at bounding box center [687, 291] width 108 height 14
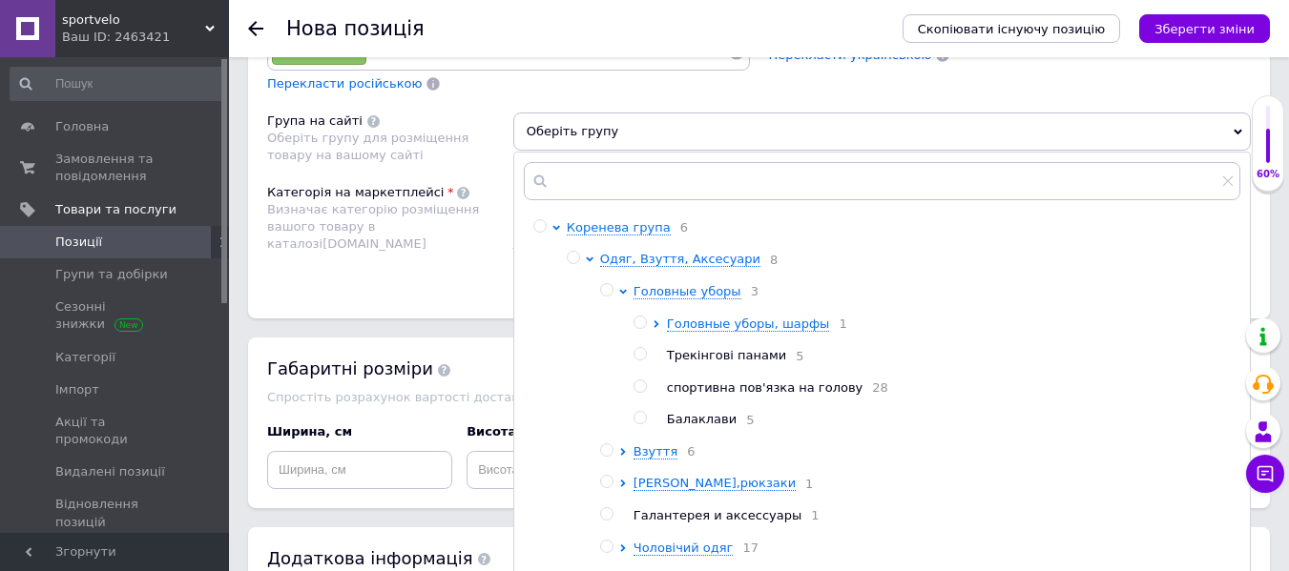
click at [722, 395] on span "спортивна пов'язка на голову" at bounding box center [765, 388] width 197 height 14
radio input "true"
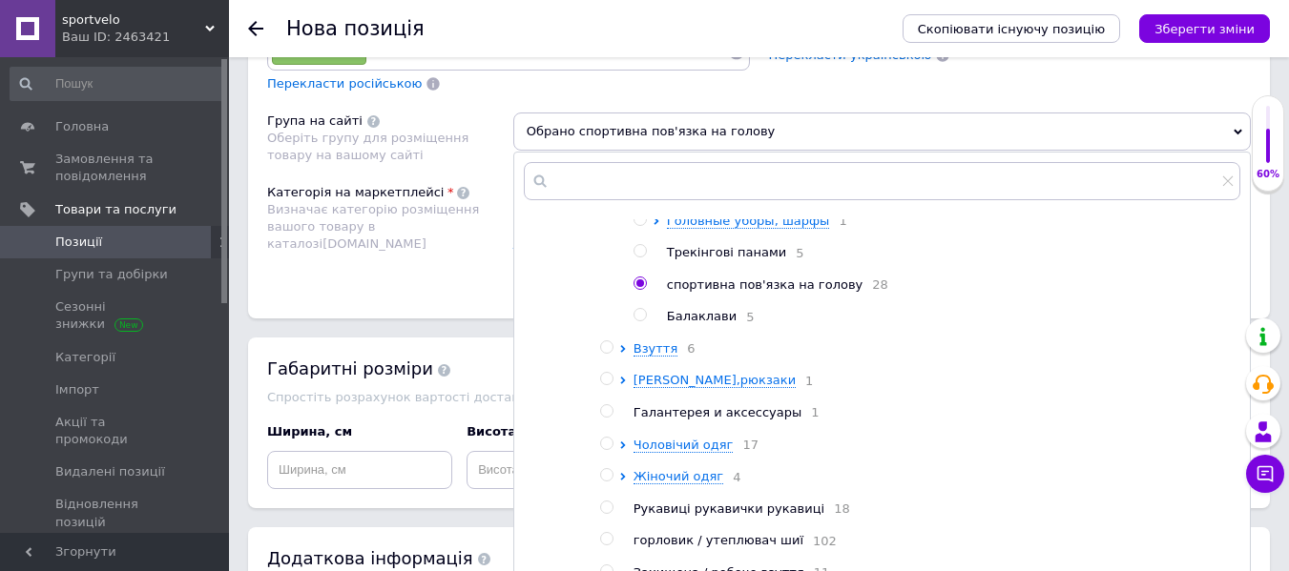
scroll to position [286, 0]
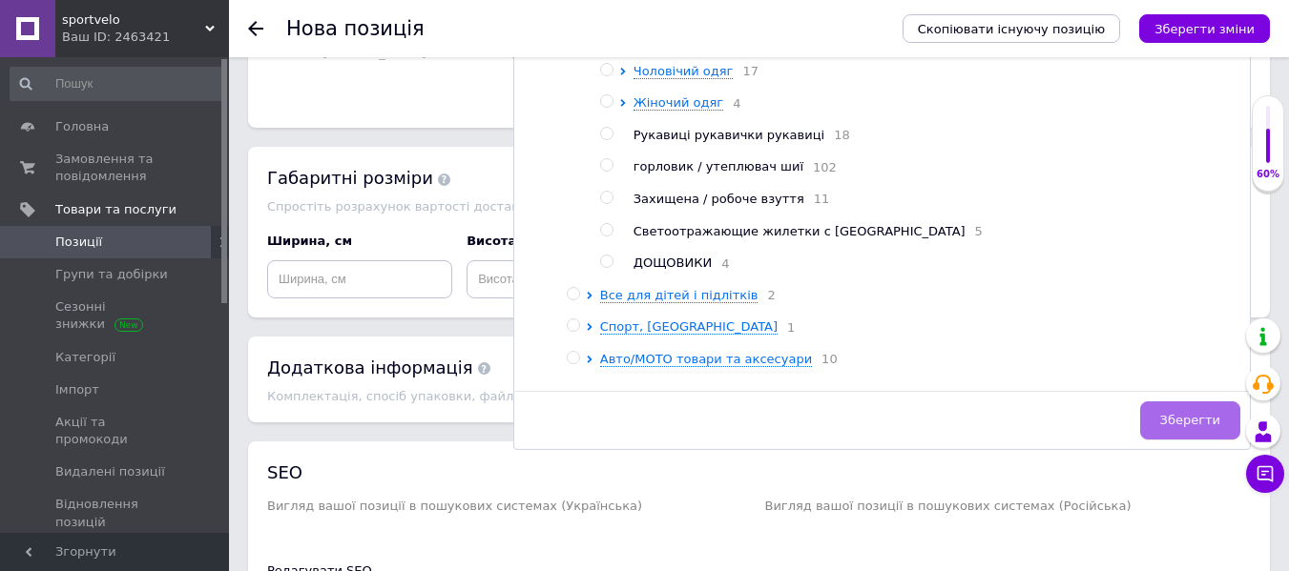
click at [1196, 422] on span "Зберегти" at bounding box center [1190, 420] width 60 height 14
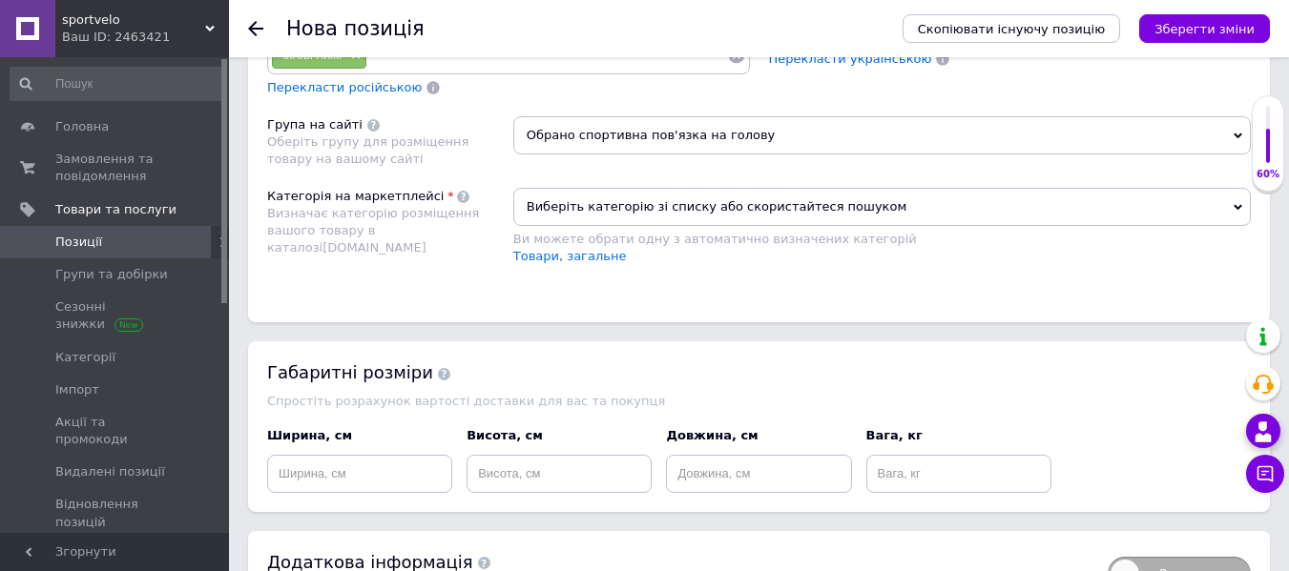
scroll to position [1240, 0]
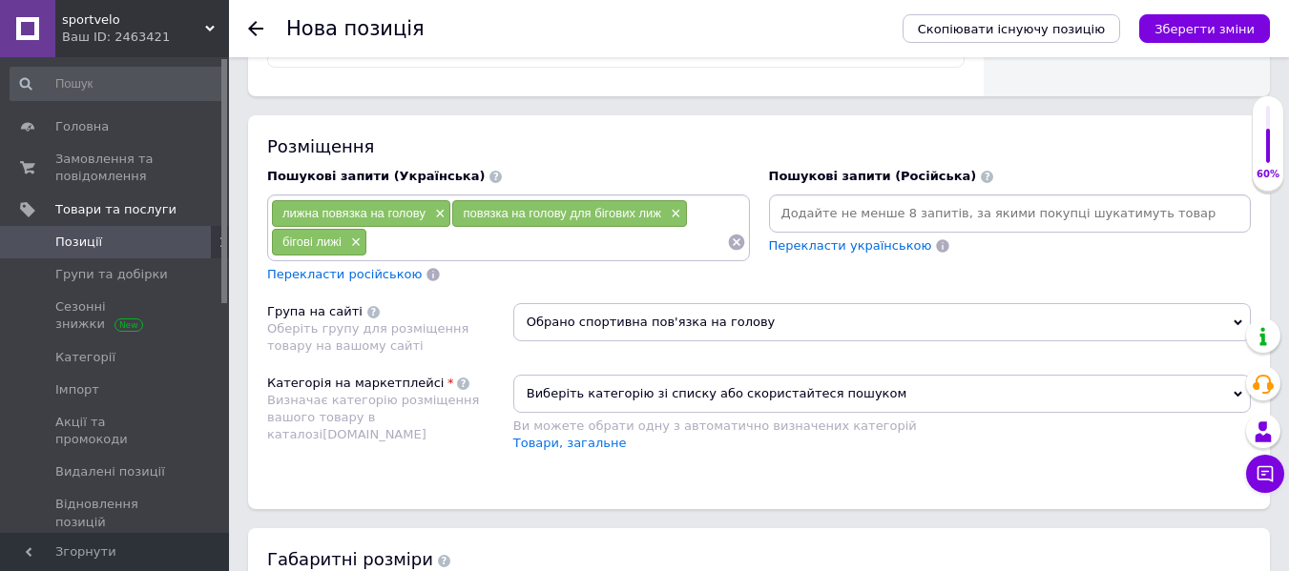
click at [538, 247] on input at bounding box center [546, 242] width 359 height 29
type input "повязка на волосся"
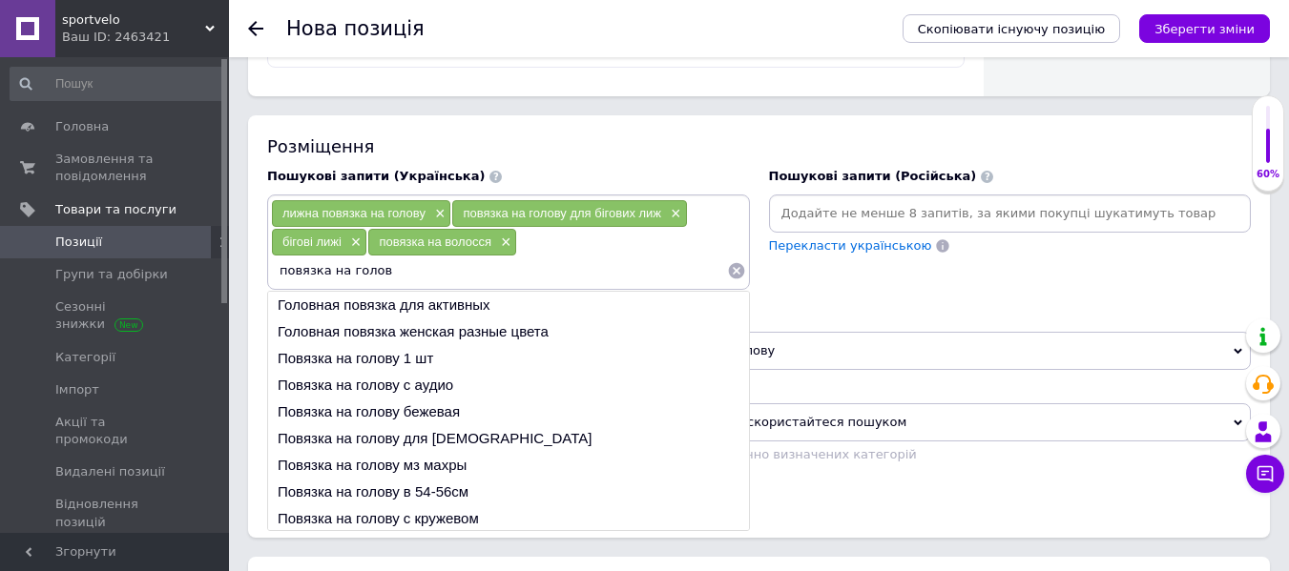
type input "повязка на голову"
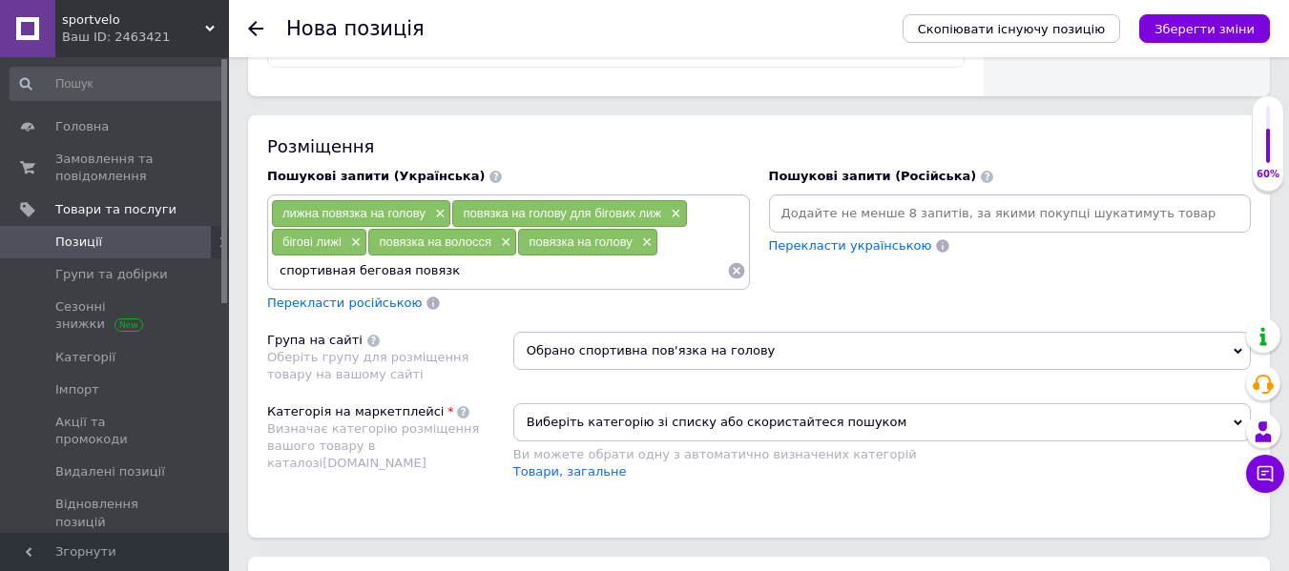
type input "спортивная беговая повязка"
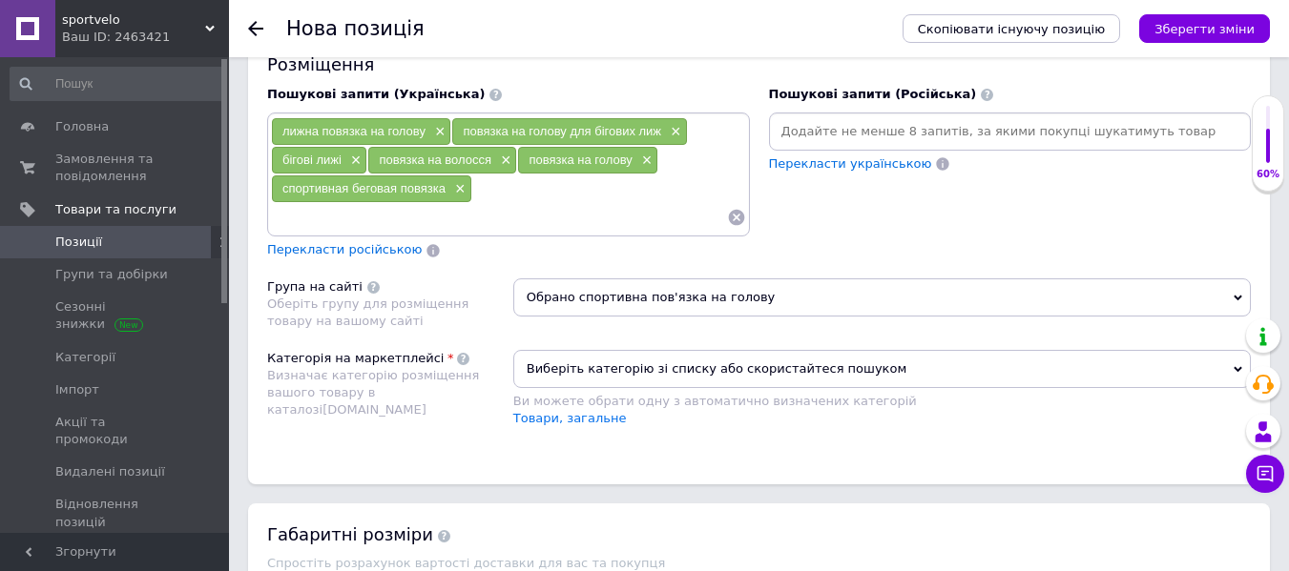
scroll to position [1431, 0]
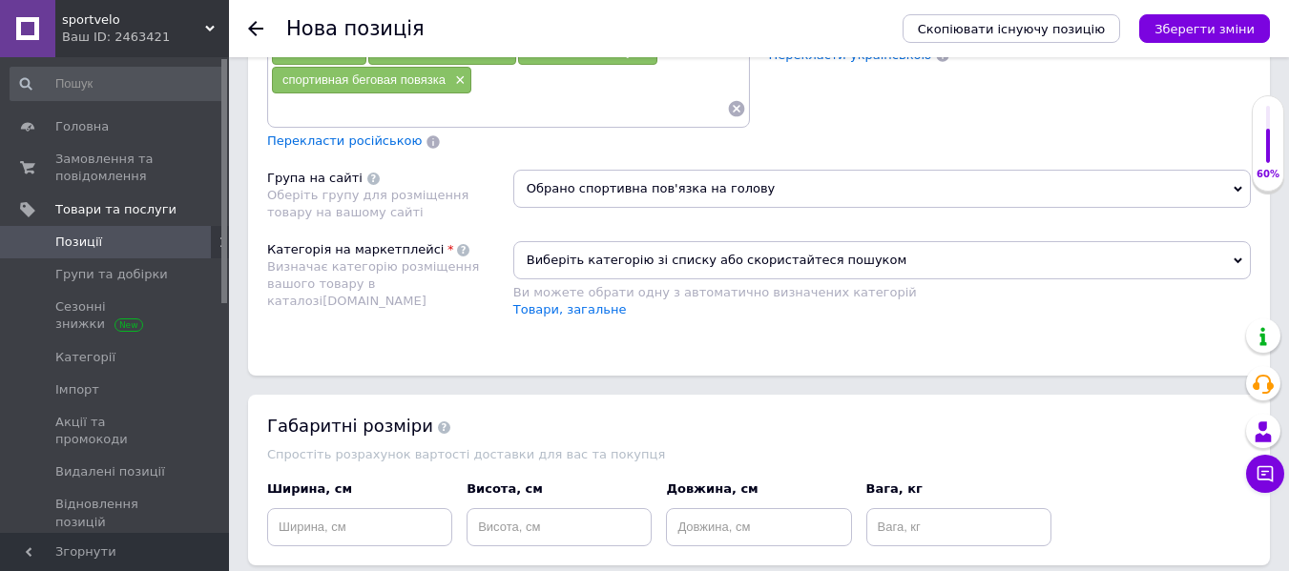
click at [693, 261] on span "Виберіть категорію зі списку або скористайтеся пошуком" at bounding box center [881, 260] width 737 height 38
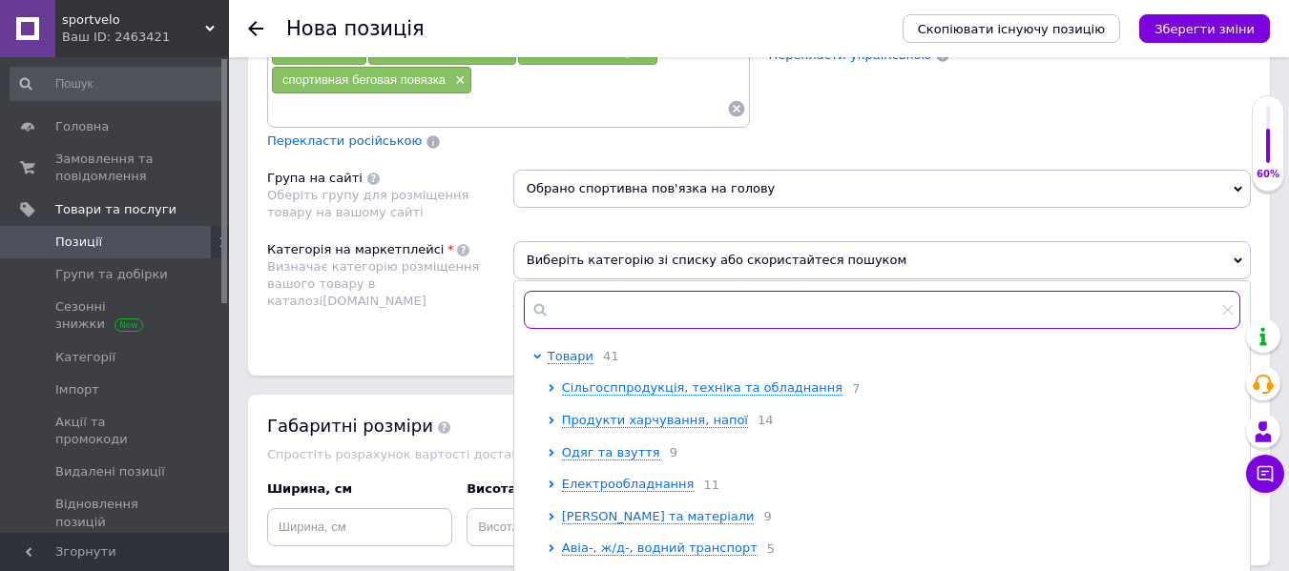
click at [652, 326] on input "text" at bounding box center [882, 310] width 716 height 38
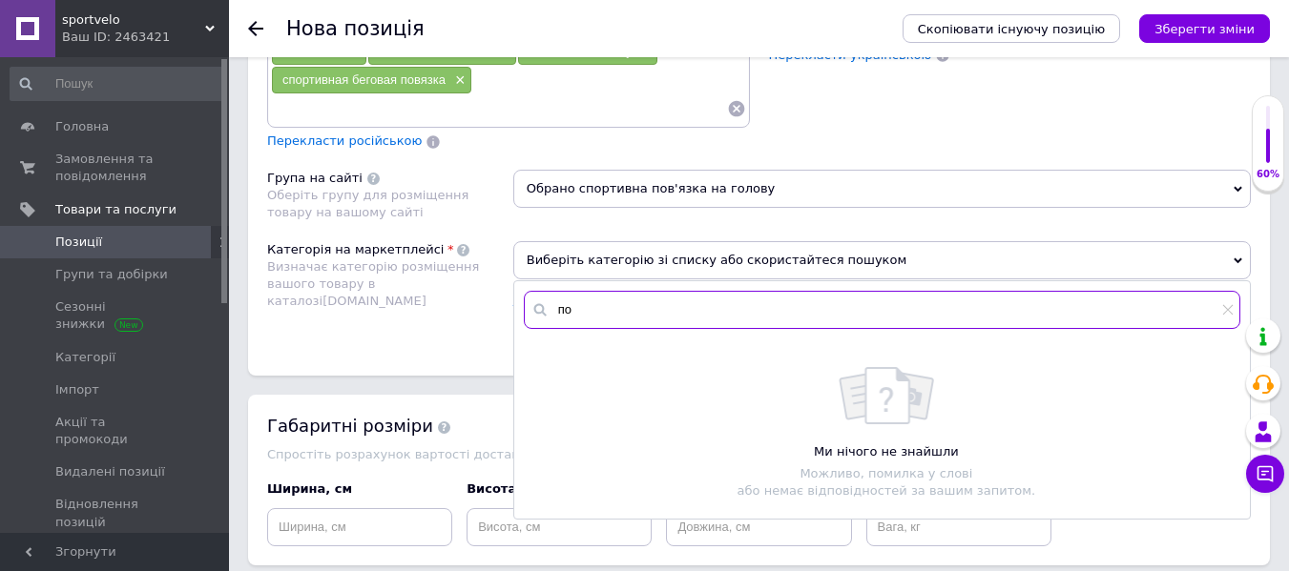
type input "п"
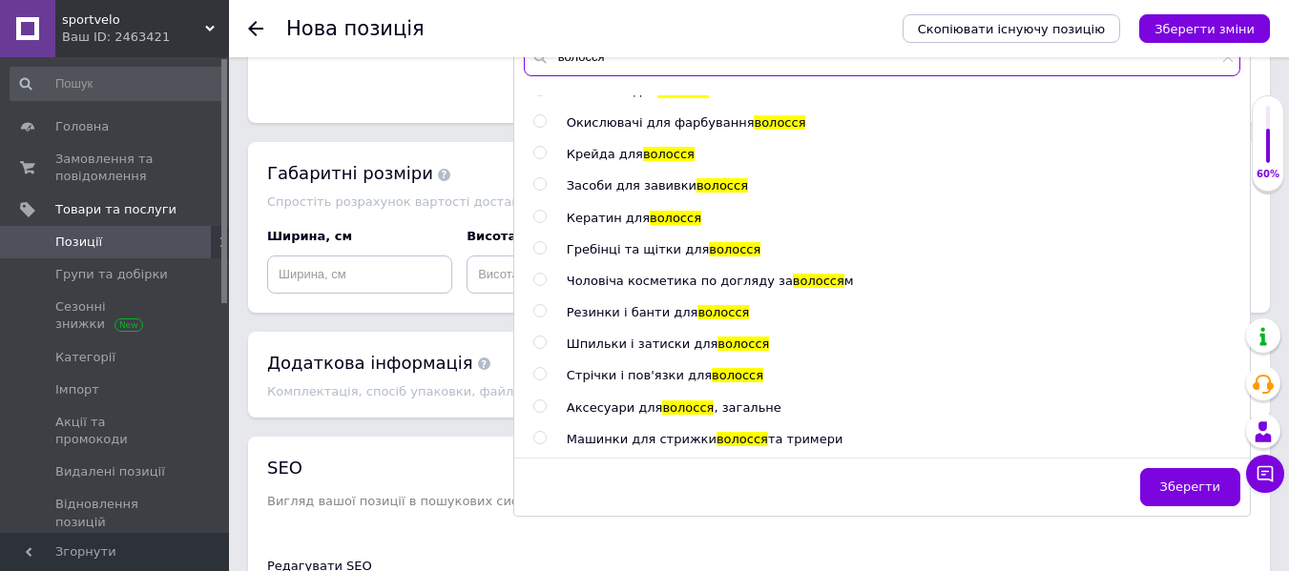
scroll to position [1696, 0]
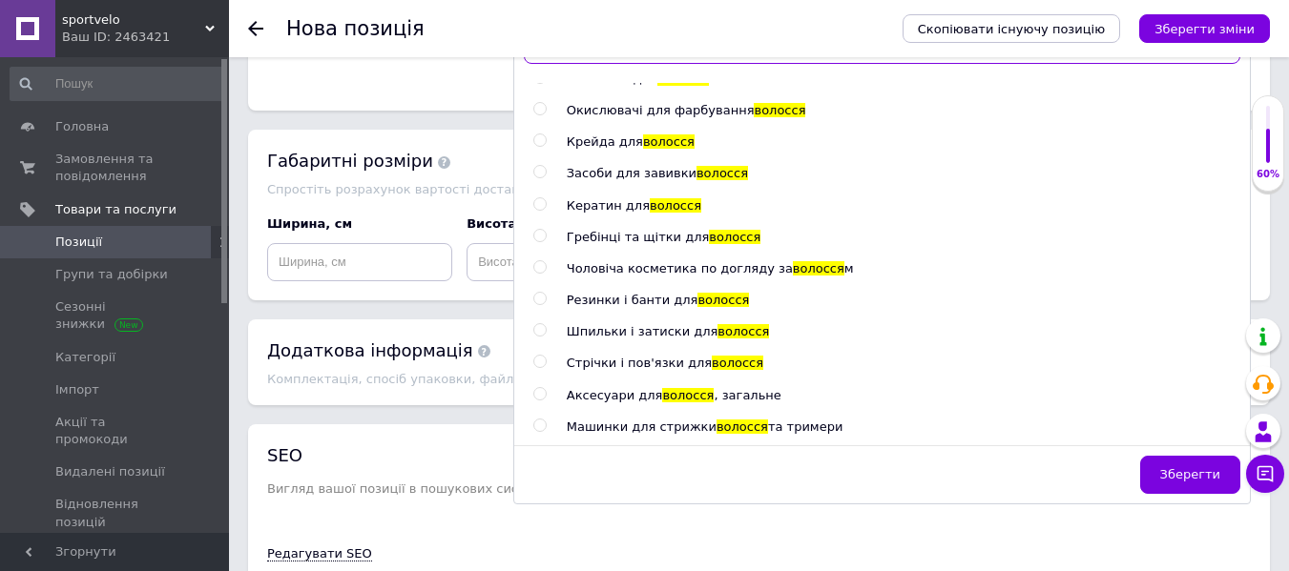
type input "волосся"
click at [675, 362] on span "Стрічки і пов'язки для" at bounding box center [639, 363] width 145 height 14
radio input "true"
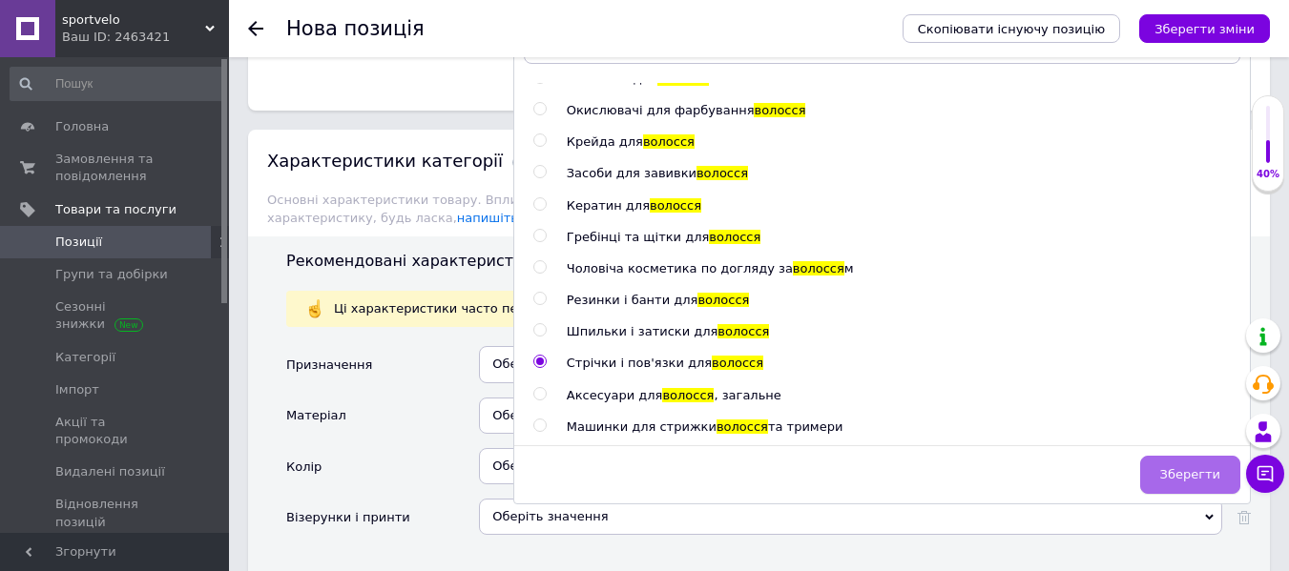
click at [1180, 477] on span "Зберегти" at bounding box center [1190, 474] width 60 height 14
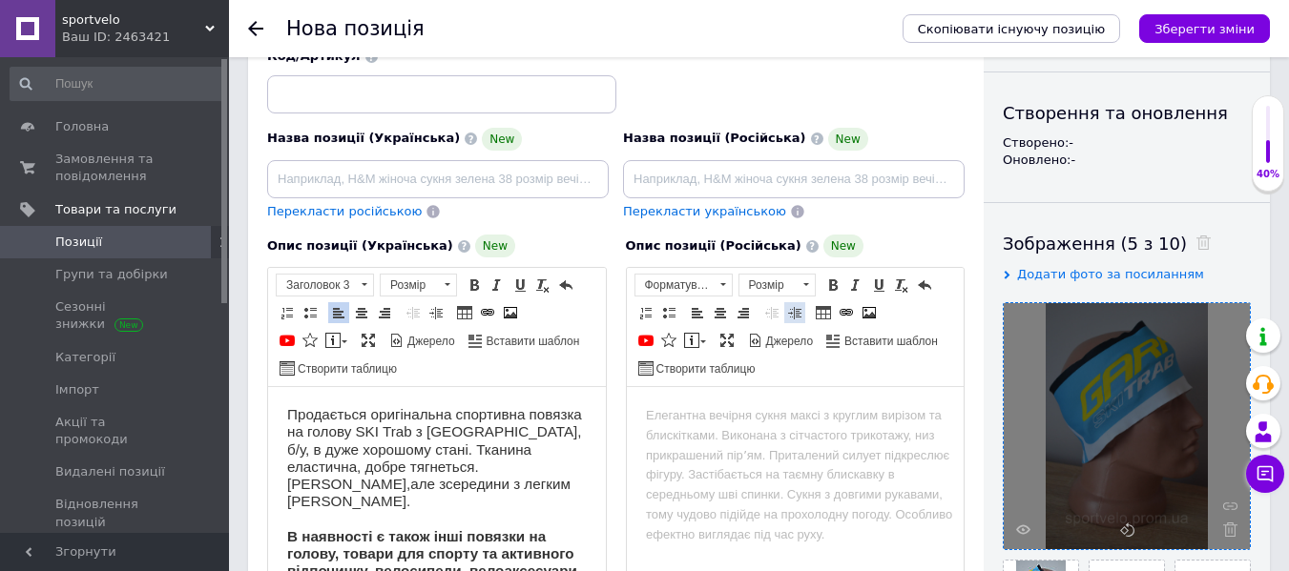
scroll to position [170, 0]
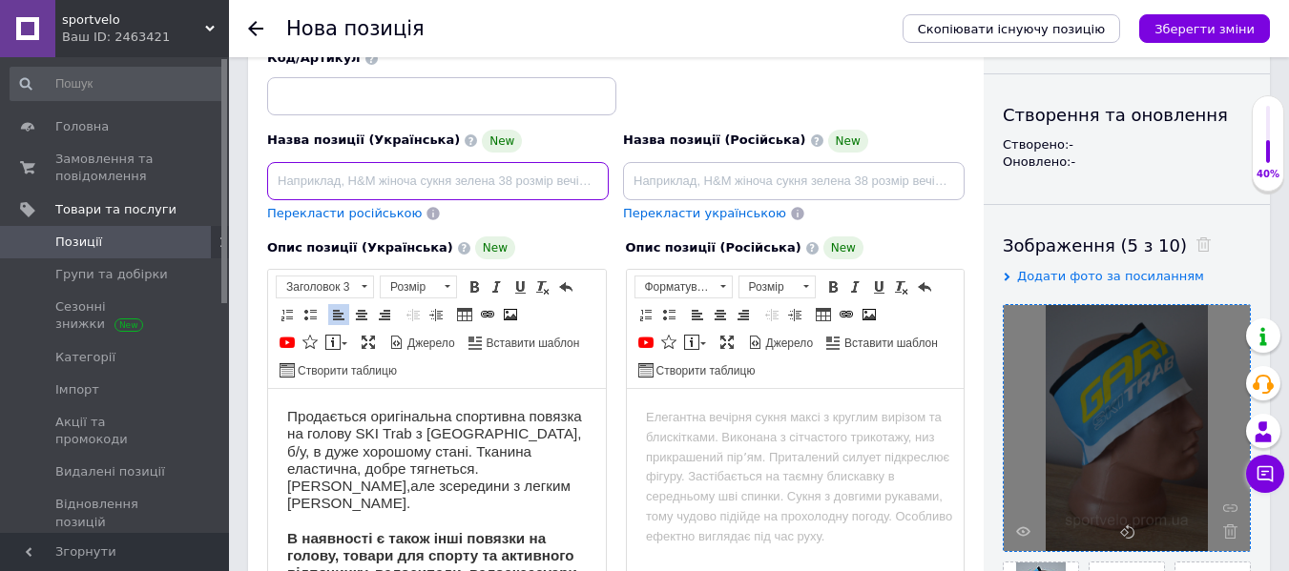
click at [495, 189] on input at bounding box center [438, 181] width 342 height 38
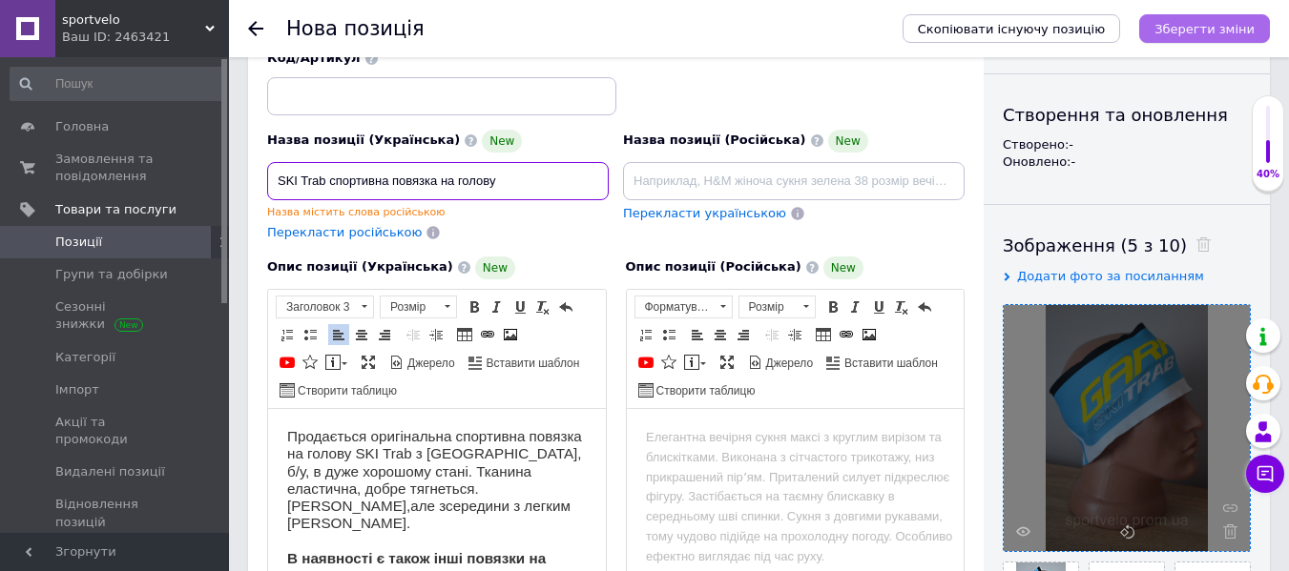
type input "SKI Trab спортивна повязка на голову"
click at [1214, 31] on icon "Зберегти зміни" at bounding box center [1204, 29] width 100 height 14
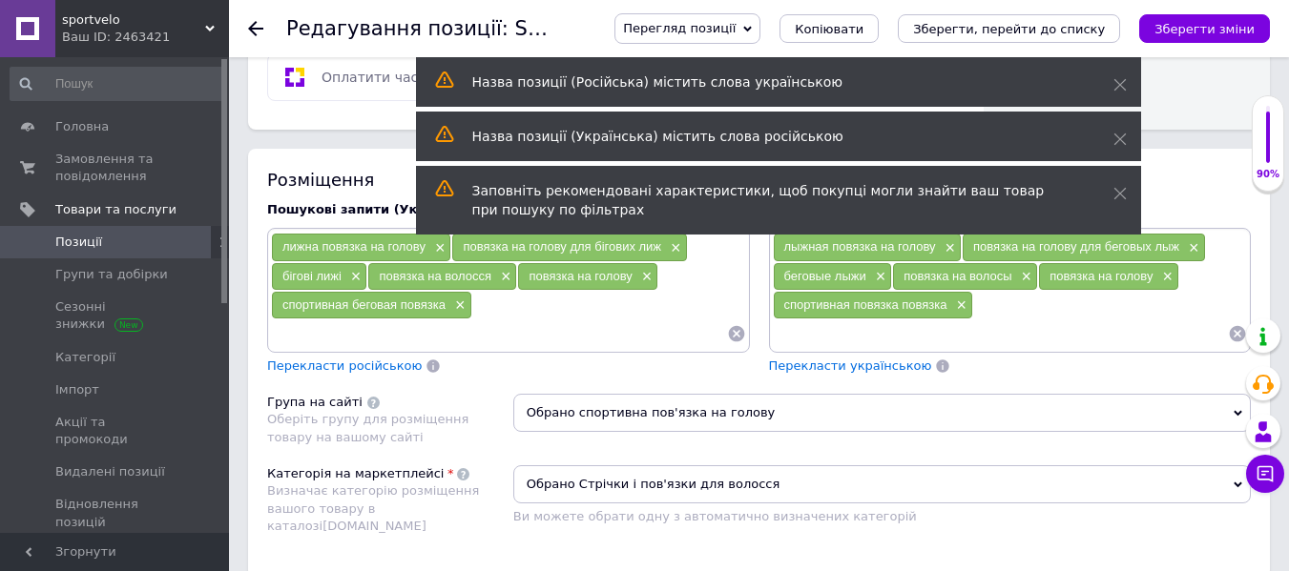
scroll to position [1049, 0]
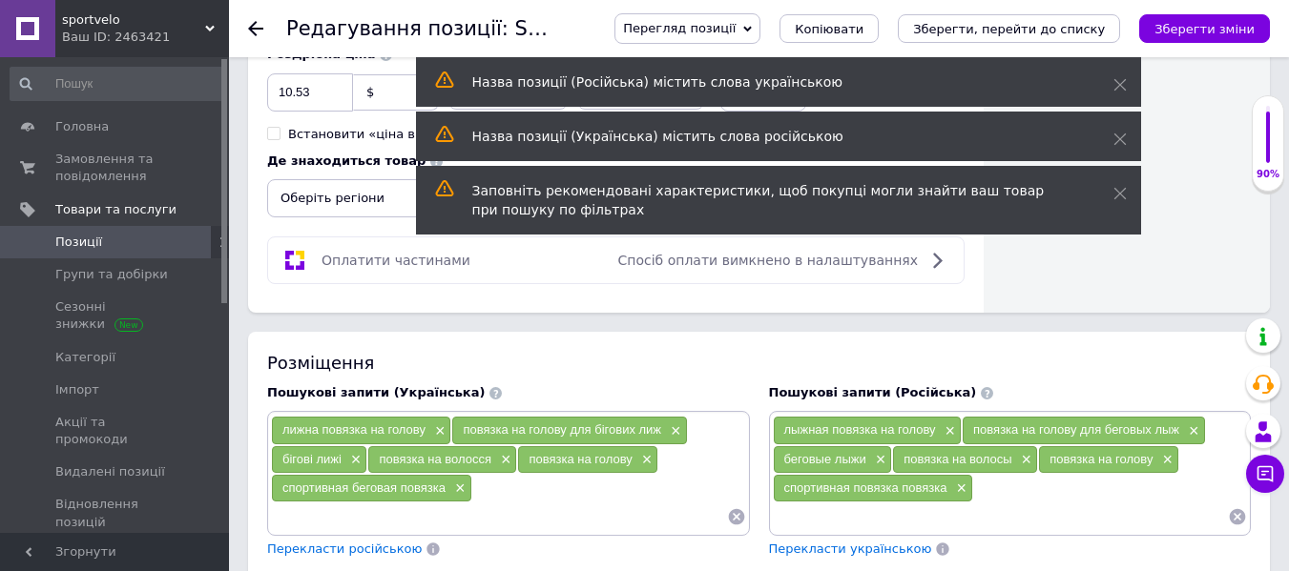
click at [455, 513] on input at bounding box center [499, 517] width 456 height 29
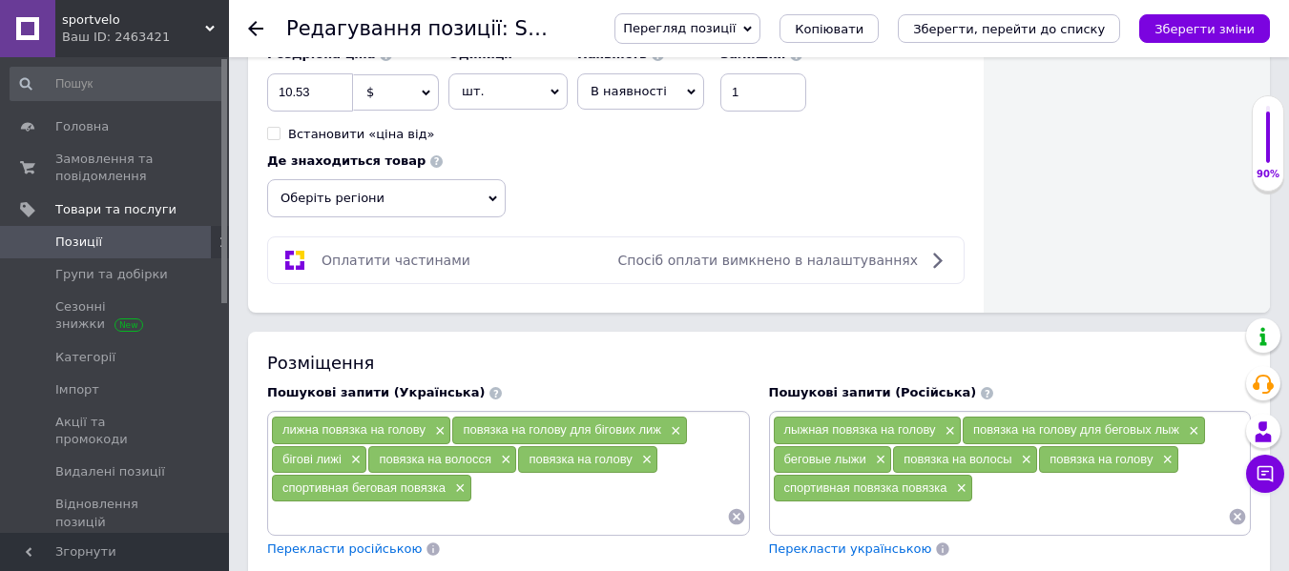
click at [453, 518] on input at bounding box center [499, 517] width 456 height 29
type input "[PERSON_NAME]"
type input "SKI Trab"
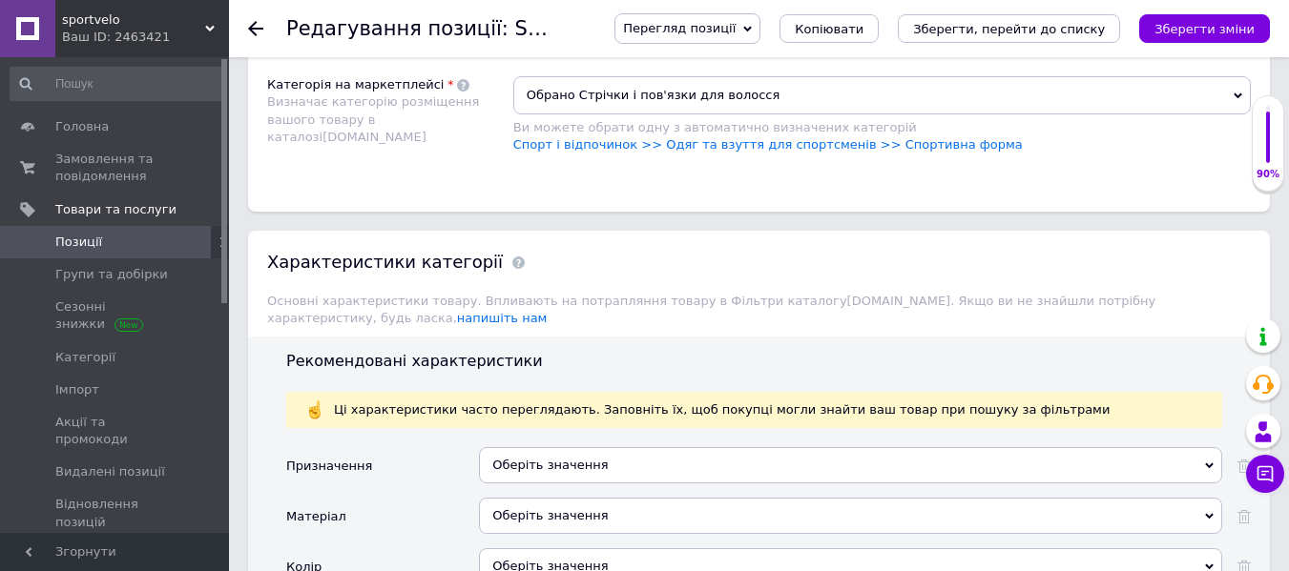
scroll to position [1812, 0]
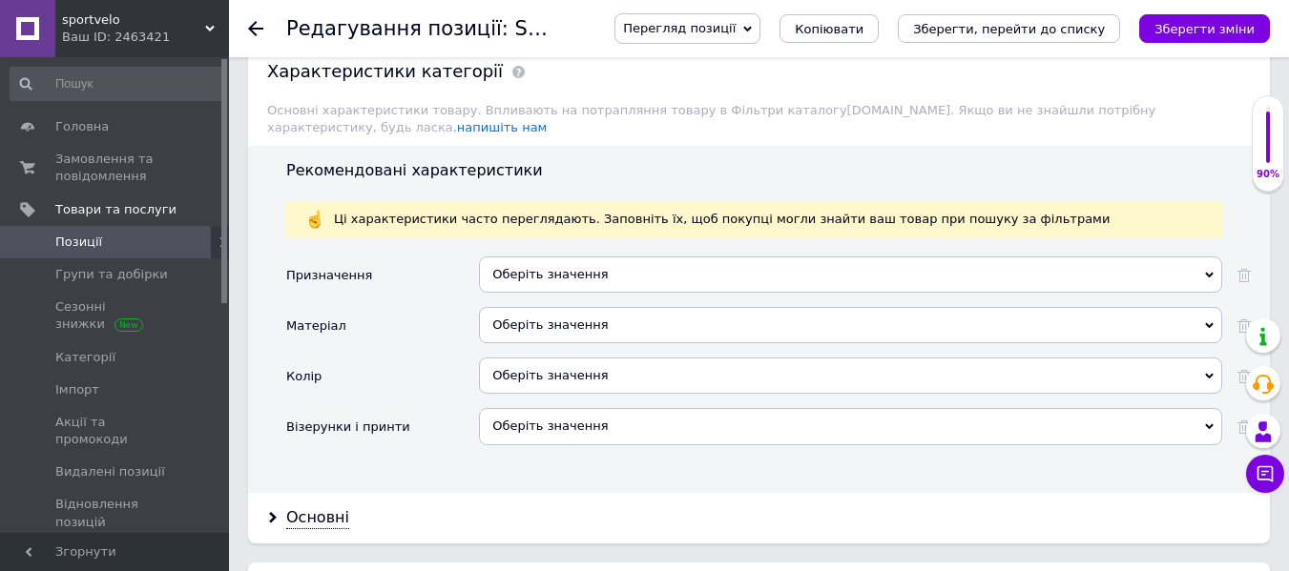
click at [659, 267] on div "Оберіть значення" at bounding box center [850, 275] width 743 height 36
click at [347, 358] on div "Колір" at bounding box center [382, 383] width 193 height 51
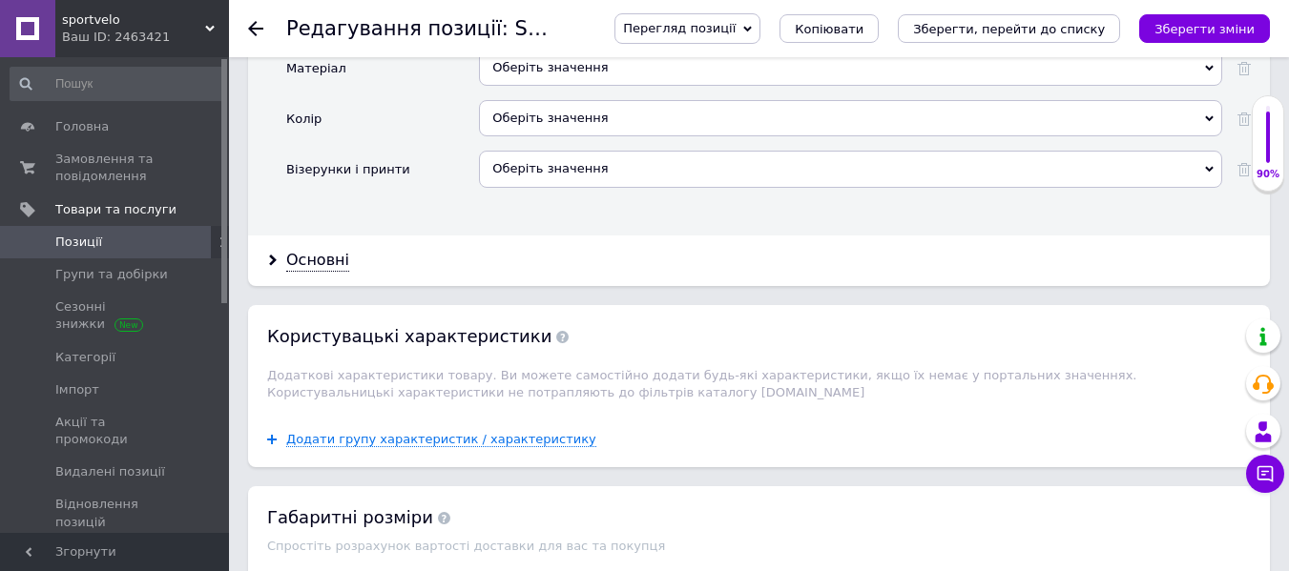
scroll to position [2099, 0]
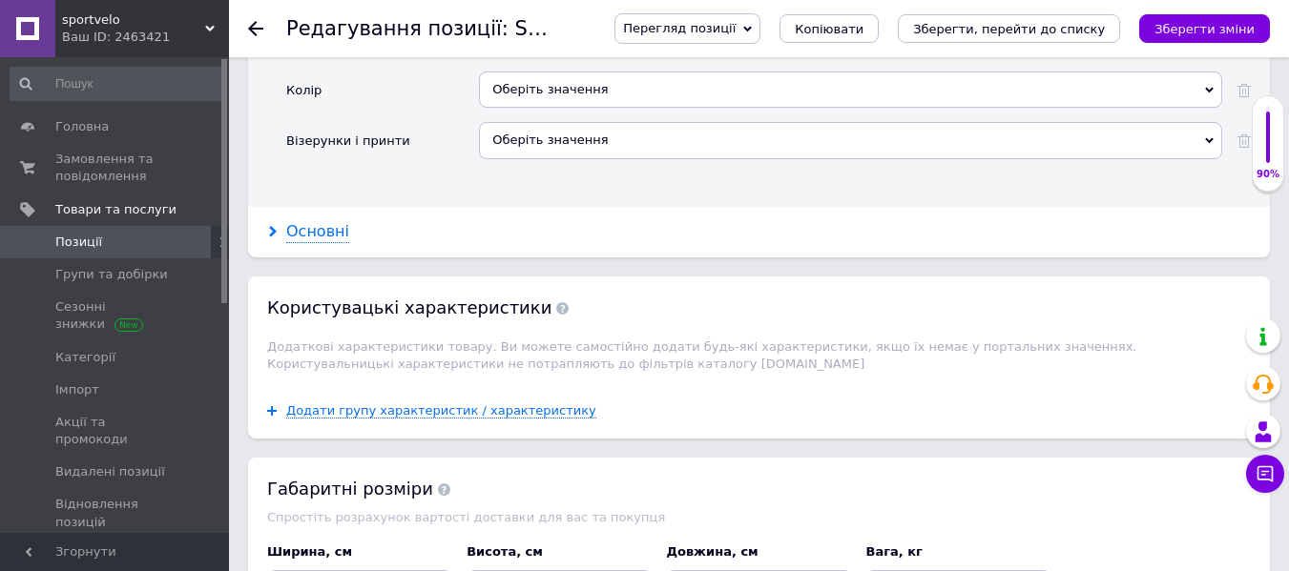
click at [321, 223] on div "Основні" at bounding box center [317, 232] width 63 height 22
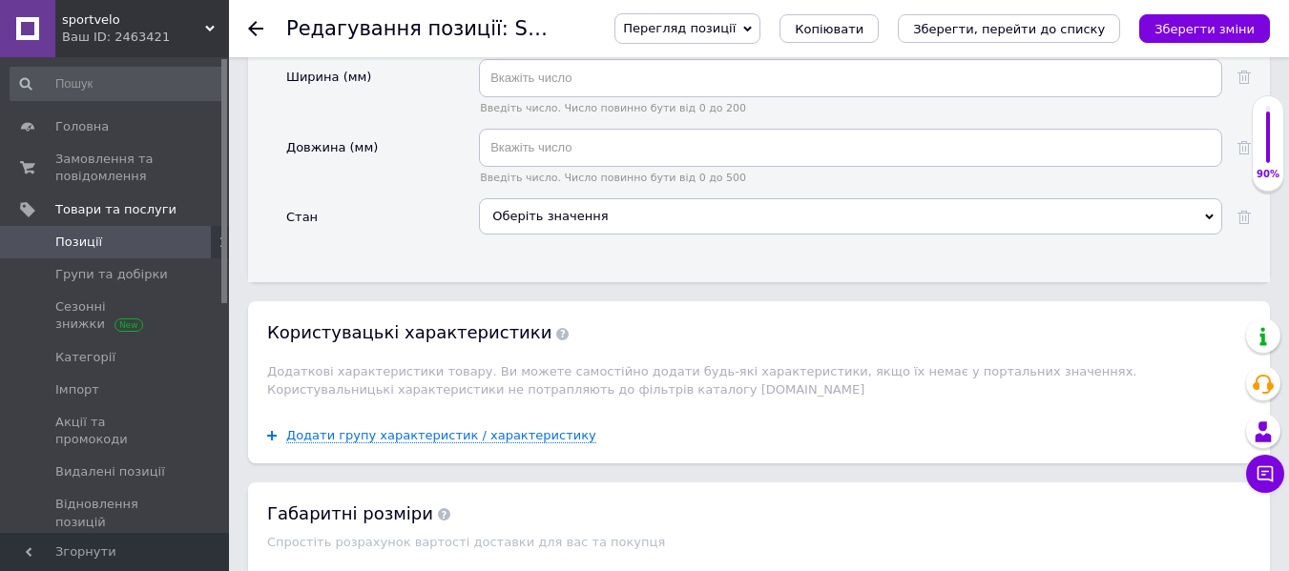
scroll to position [2480, 0]
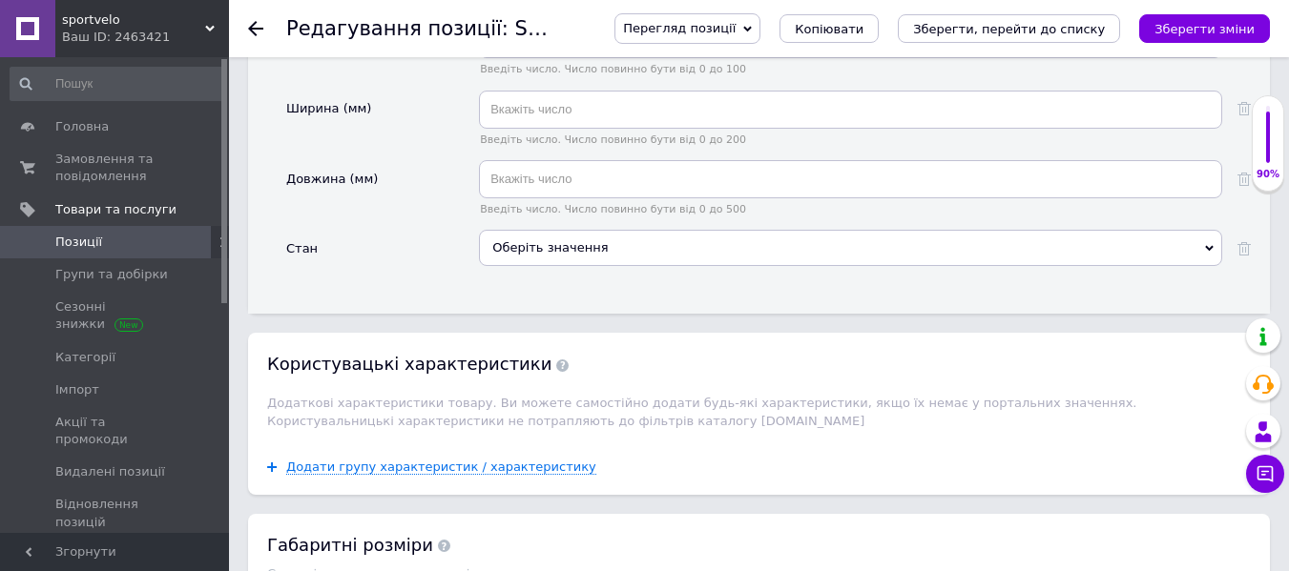
click at [548, 230] on div "Оберіть значення" at bounding box center [850, 248] width 743 height 36
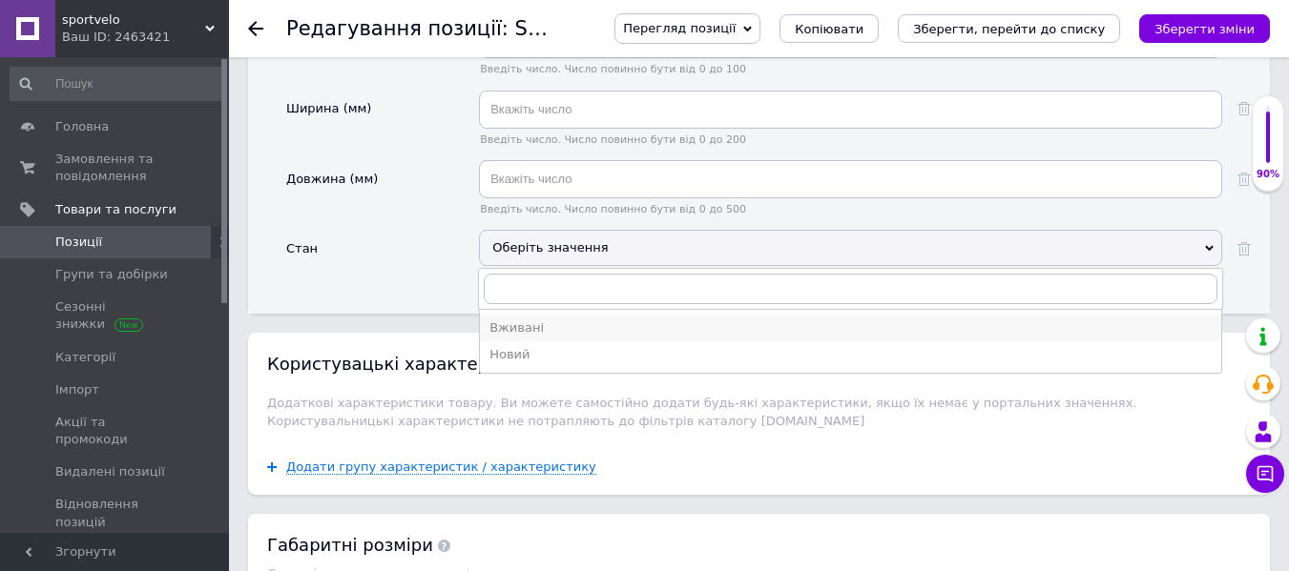
click at [518, 320] on div "Вживані" at bounding box center [850, 328] width 722 height 17
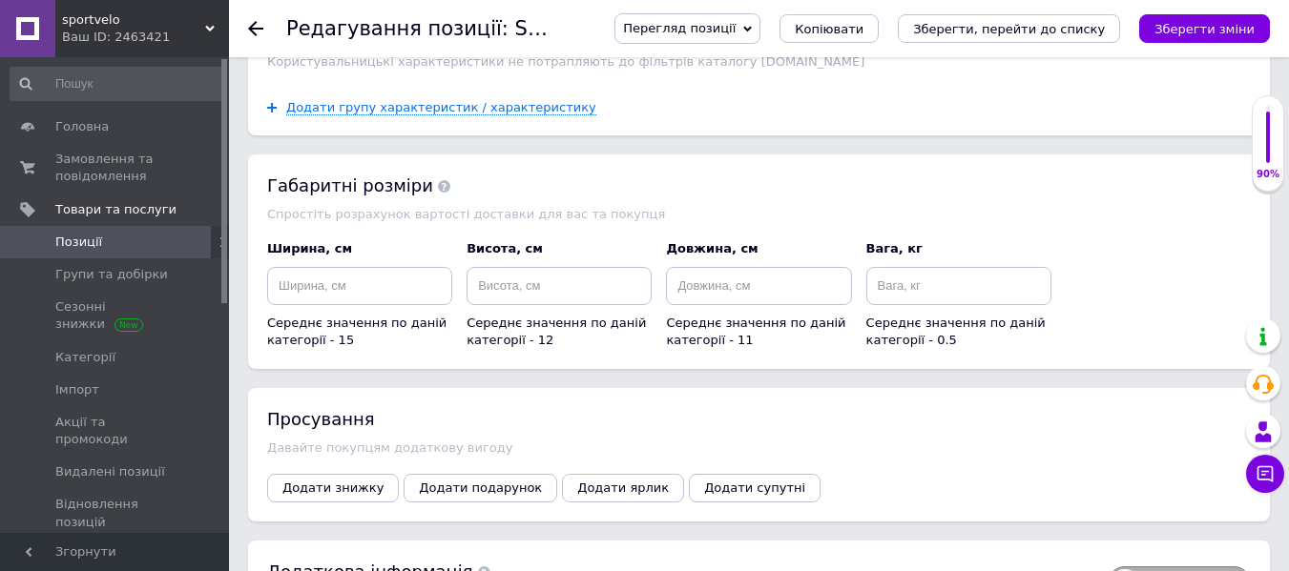
scroll to position [2957, 0]
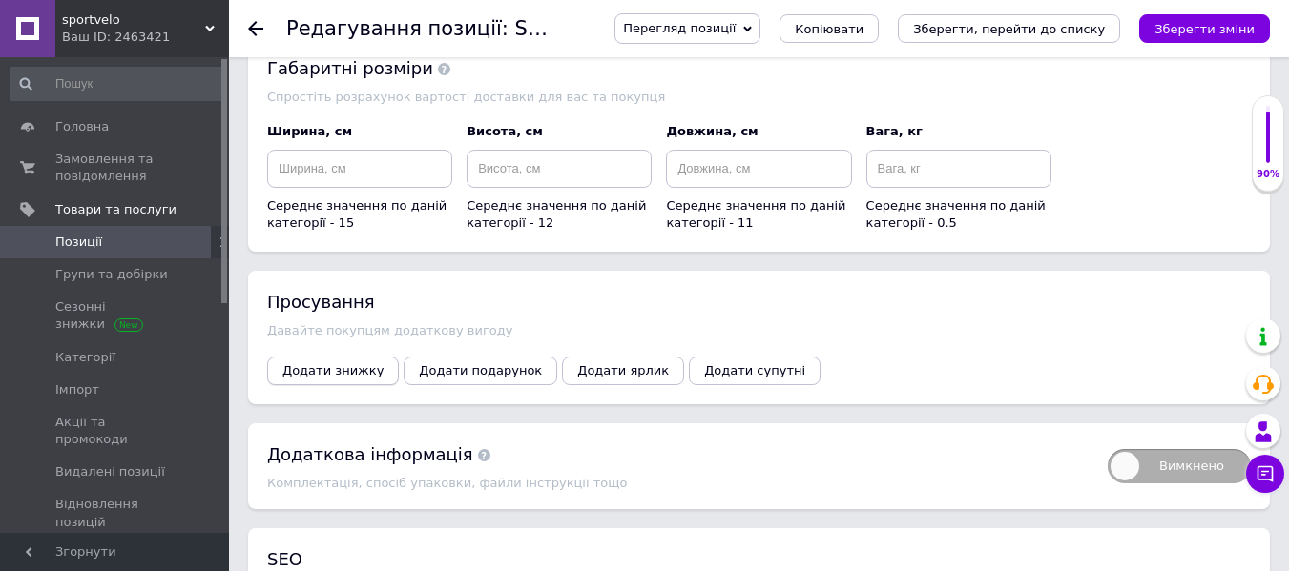
click at [338, 363] on span "Додати знижку" at bounding box center [332, 370] width 101 height 14
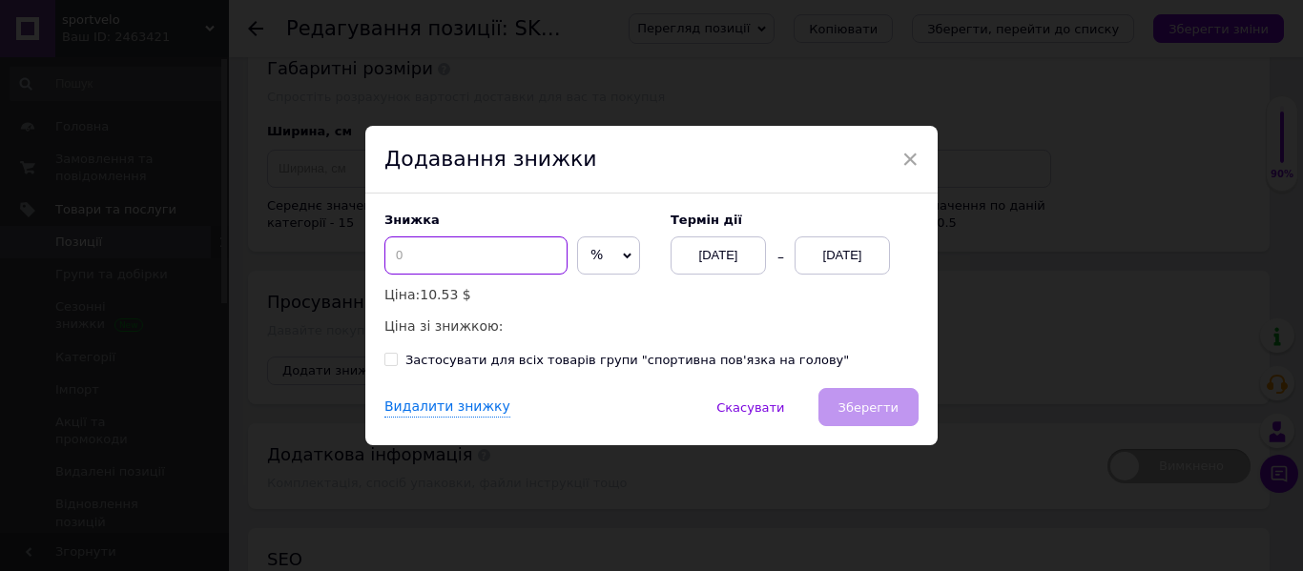
click at [463, 269] on input at bounding box center [475, 256] width 183 height 38
type input "70"
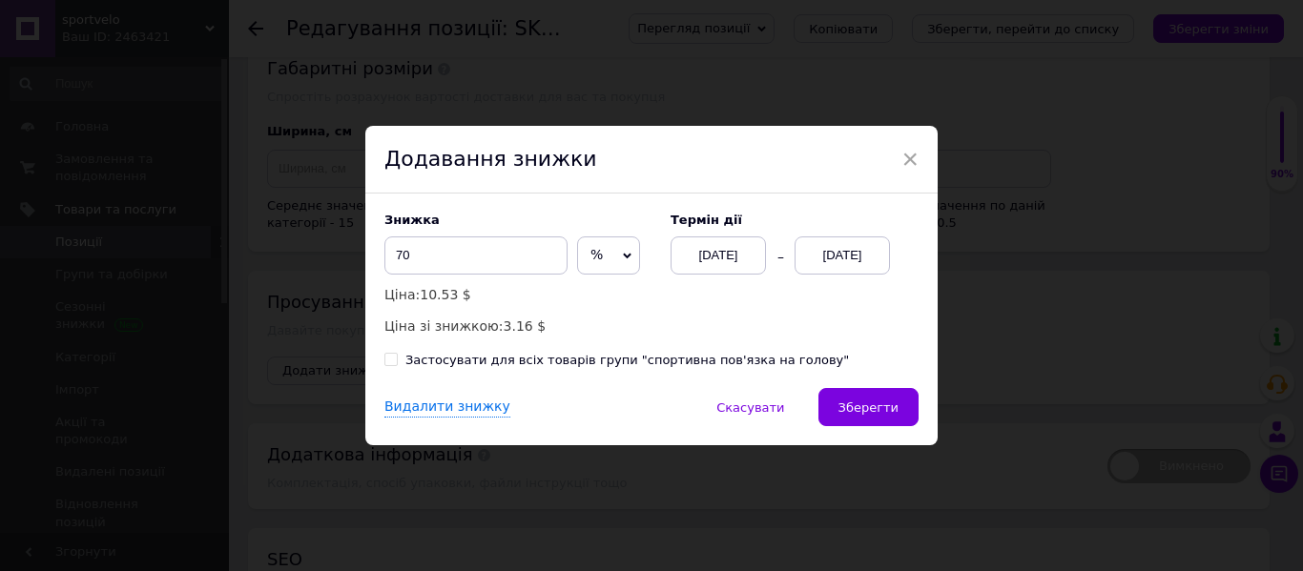
click at [552, 378] on div "Знижка 70 % $ Ціна: 10.53 $ Ціна зі знижкою: 3.16 $ Термін дії [DATE] [DATE] За…" at bounding box center [651, 291] width 572 height 195
click at [561, 359] on div "Застосувати для всіх товарів групи "спортивна пов'язка на голову"" at bounding box center [627, 360] width 444 height 17
click at [397, 359] on input "Застосувати для всіх товарів групи "спортивна пов'язка на голову"" at bounding box center [390, 359] width 12 height 12
checkbox input "true"
click at [844, 241] on div "[DATE]" at bounding box center [842, 256] width 95 height 38
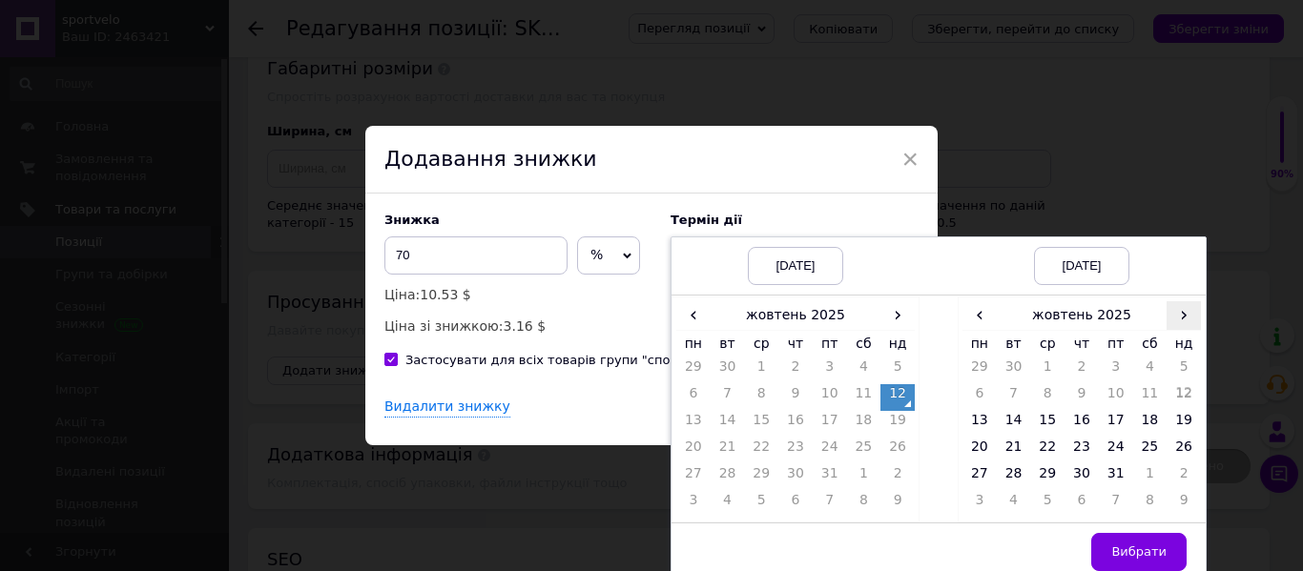
click at [1189, 313] on span "›" at bounding box center [1184, 315] width 34 height 28
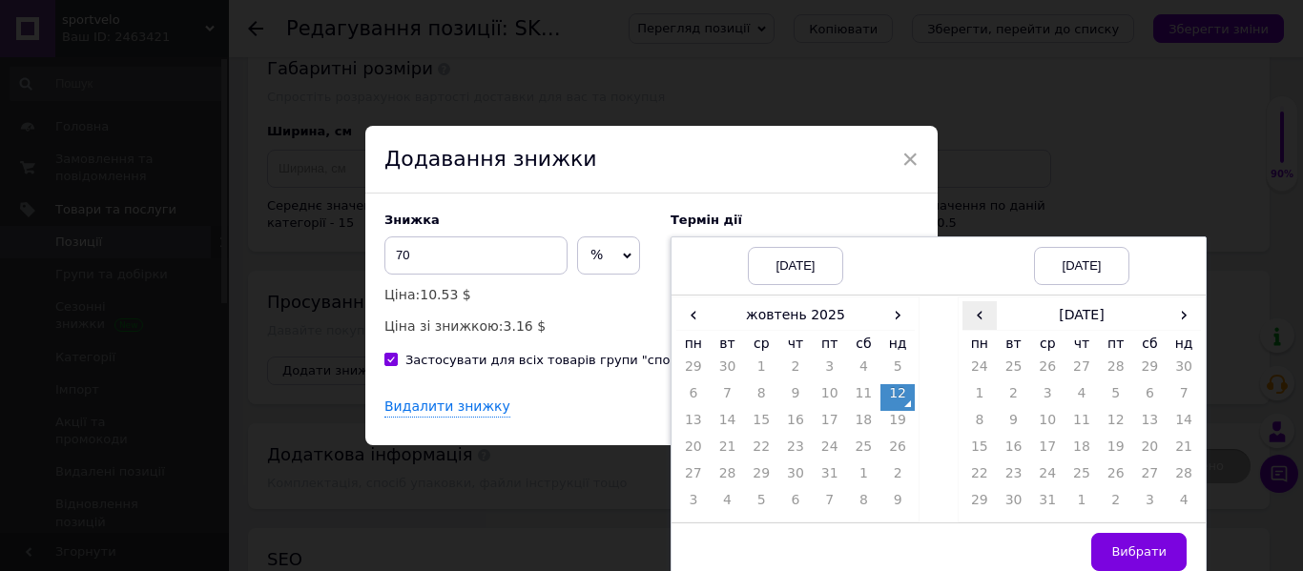
click at [986, 309] on span "‹" at bounding box center [980, 315] width 34 height 28
click at [1046, 482] on td "26" at bounding box center [1047, 478] width 34 height 27
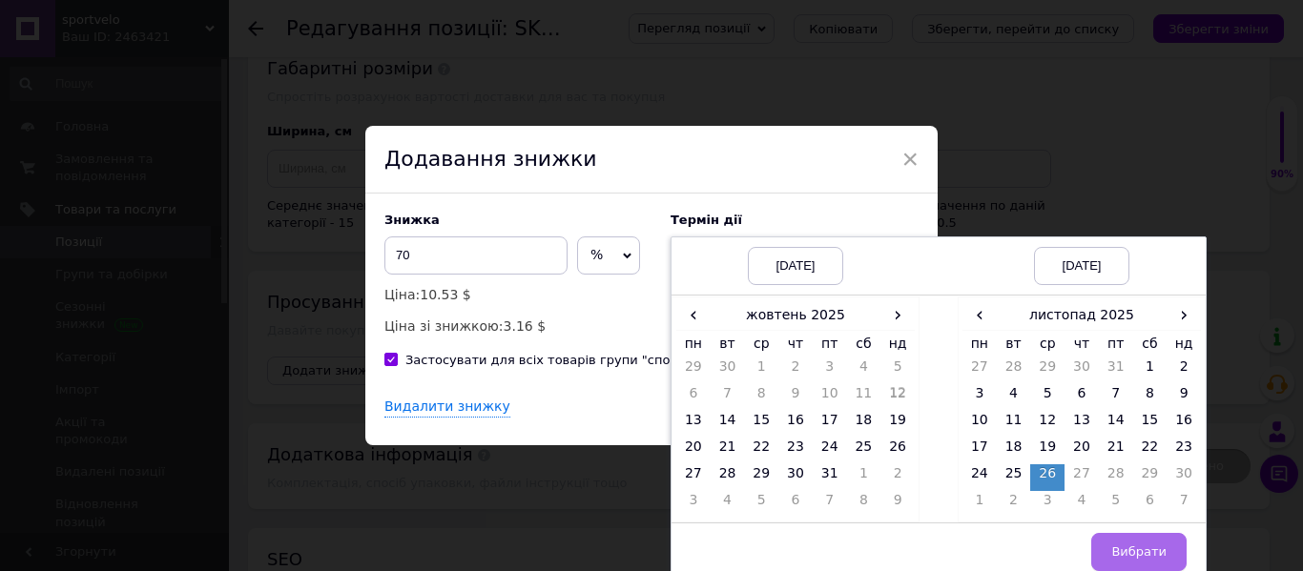
click at [1140, 554] on span "Вибрати" at bounding box center [1138, 552] width 55 height 14
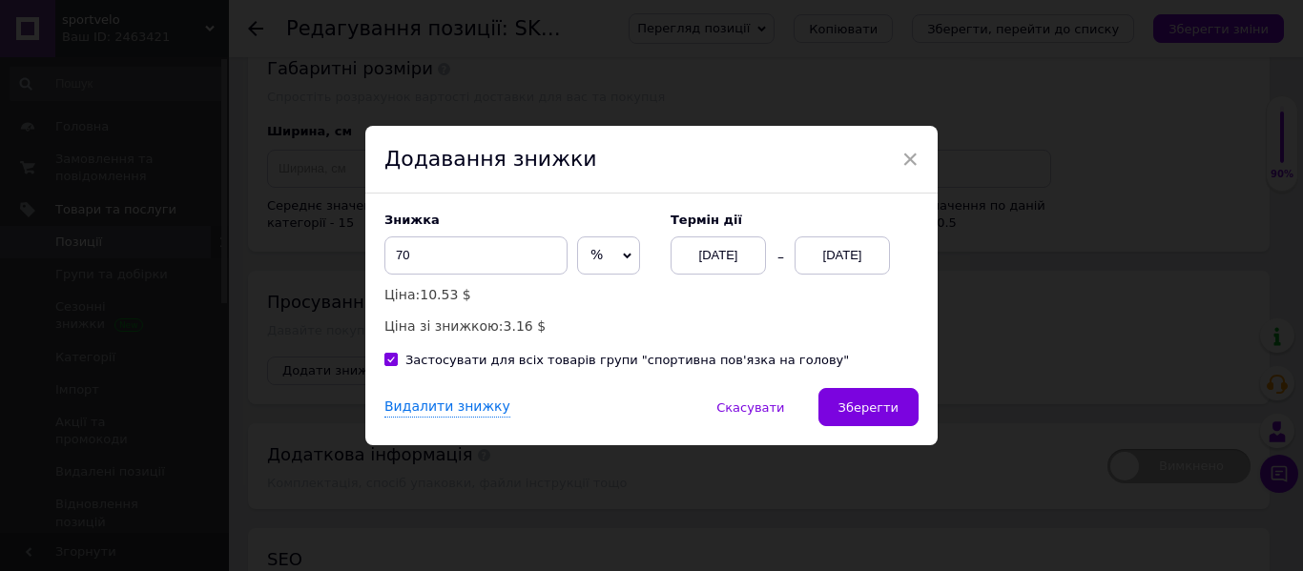
click at [853, 409] on span "Зберегти" at bounding box center [869, 408] width 60 height 14
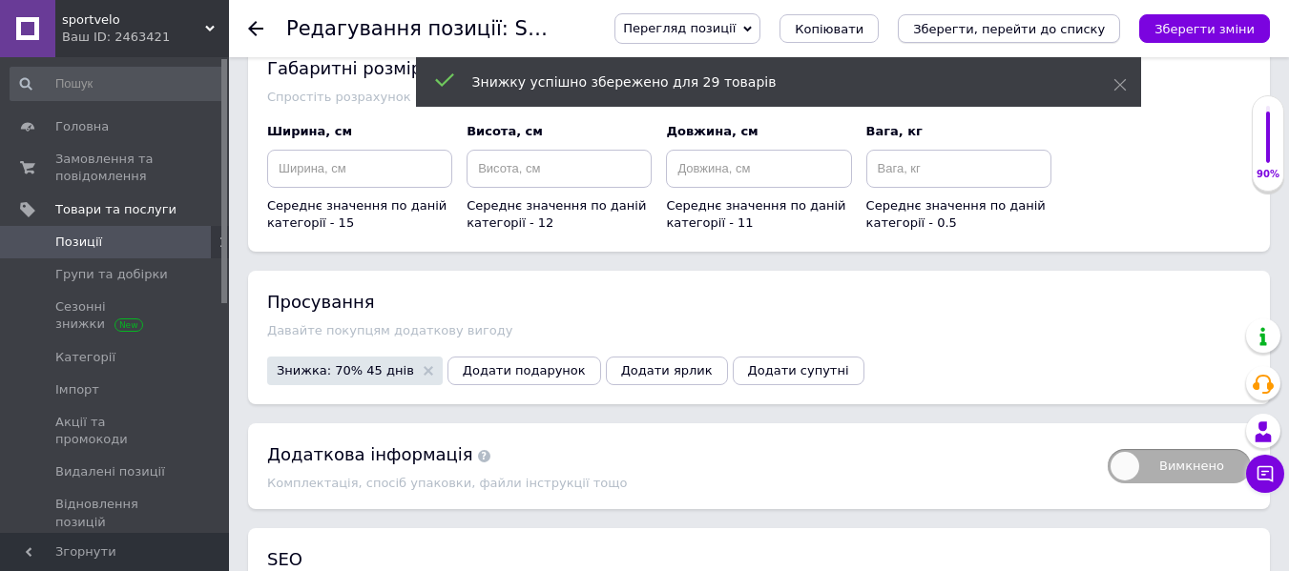
click at [1037, 32] on icon "Зберегти, перейти до списку" at bounding box center [1009, 29] width 192 height 14
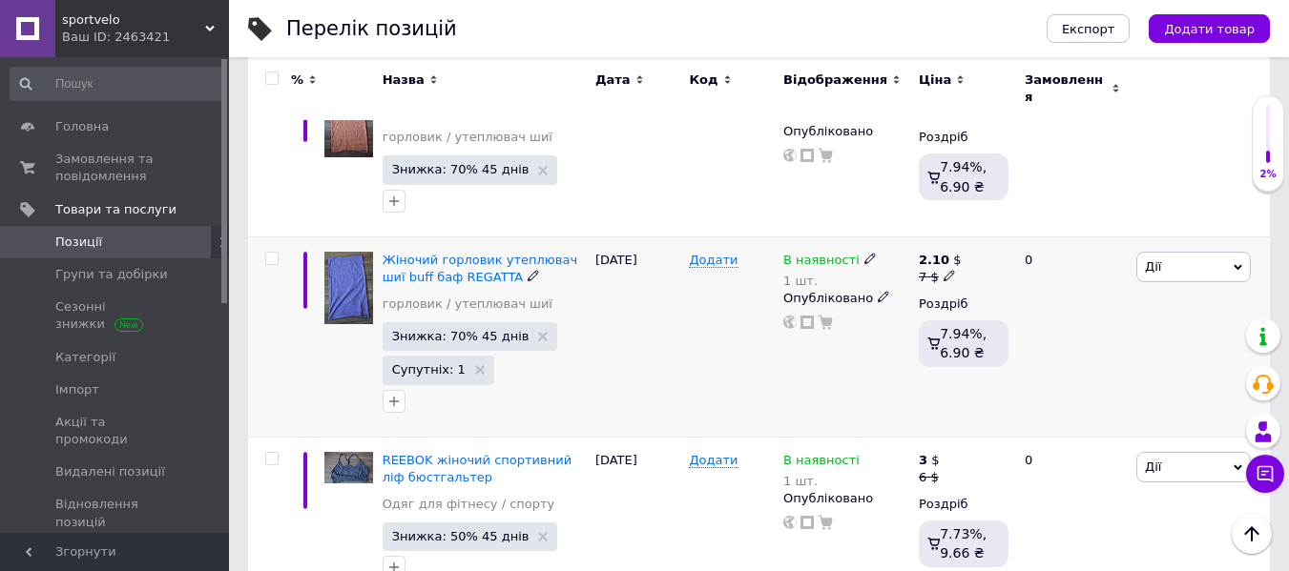
scroll to position [95, 0]
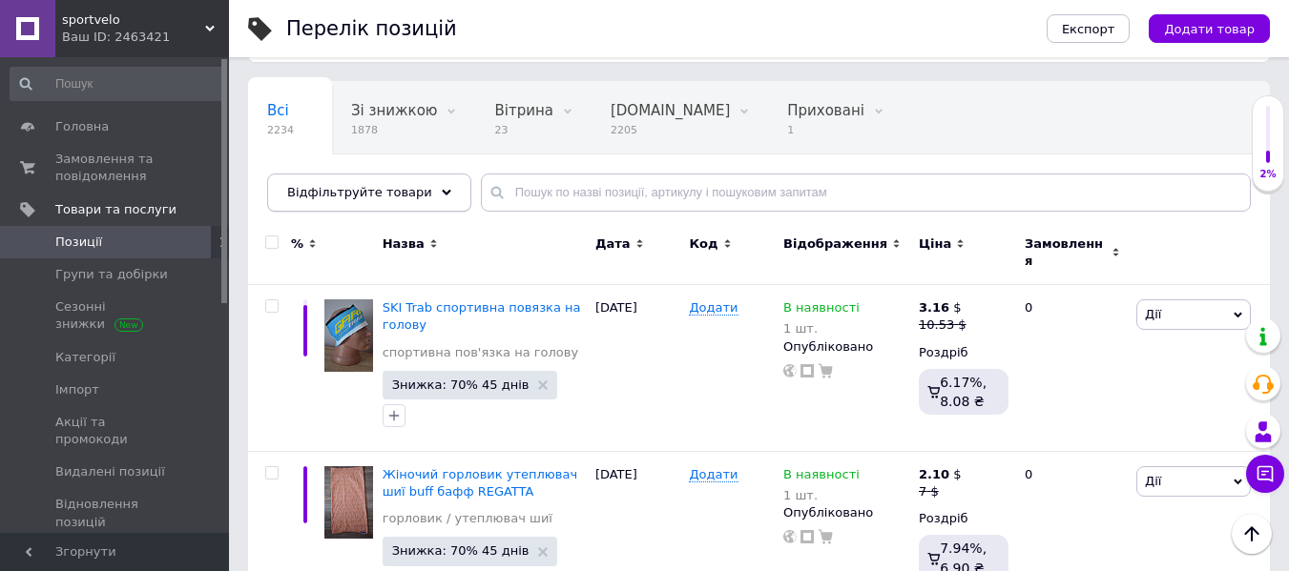
click at [428, 198] on div "Відфільтруйте товари" at bounding box center [369, 193] width 204 height 38
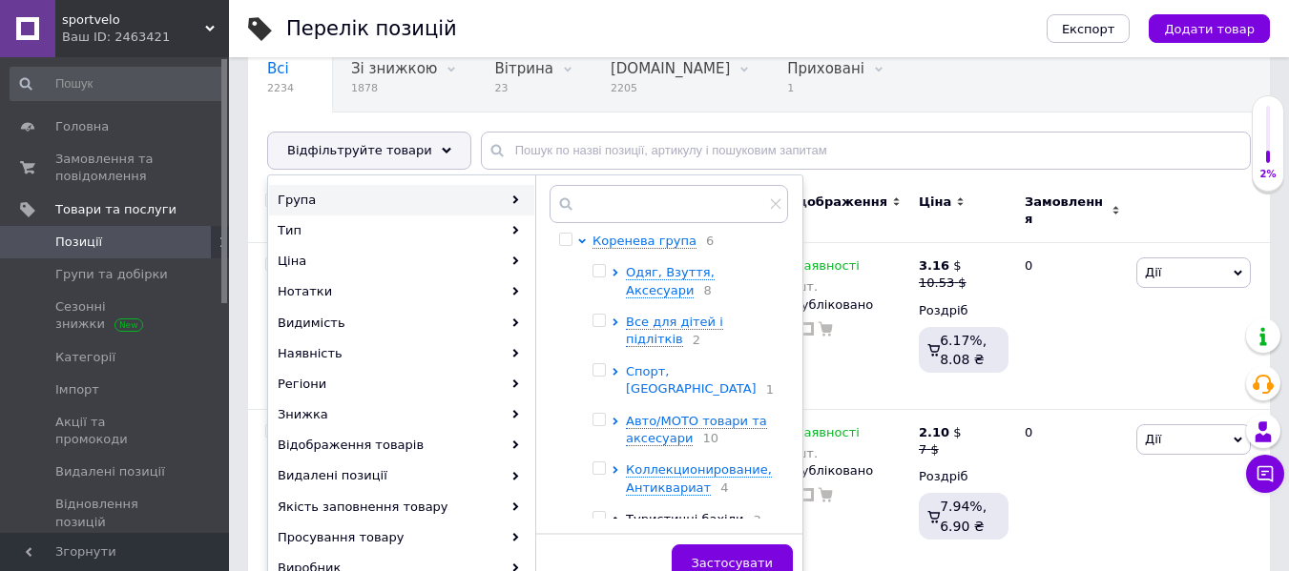
scroll to position [191, 0]
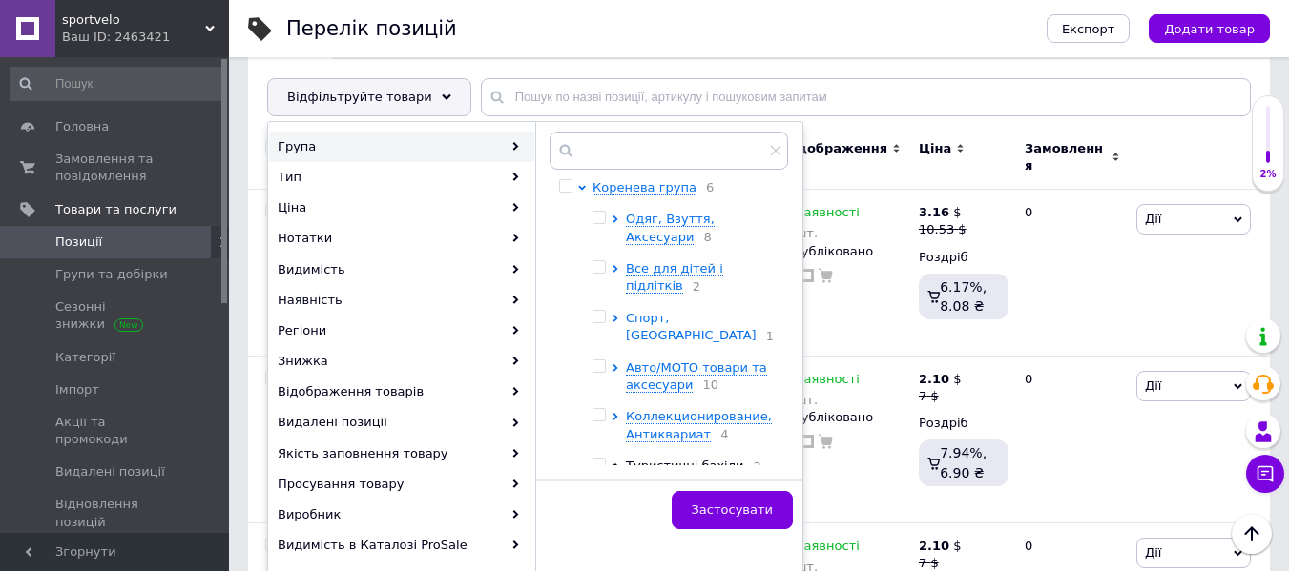
click at [659, 327] on span "Спорт, [GEOGRAPHIC_DATA]" at bounding box center [691, 326] width 131 height 31
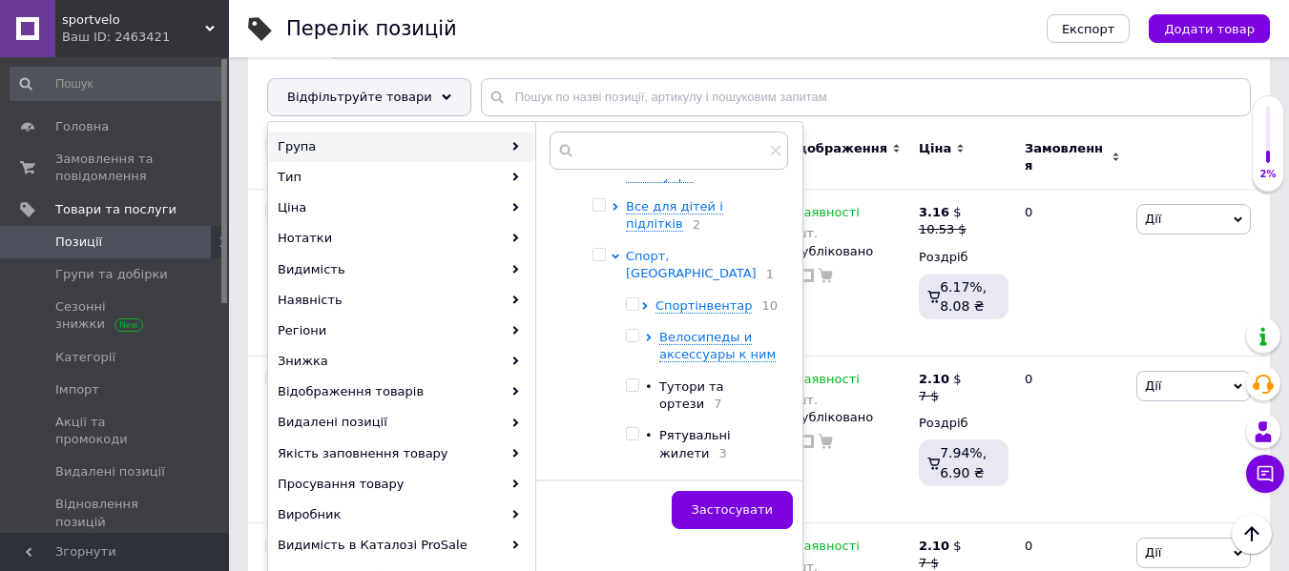
scroll to position [95, 0]
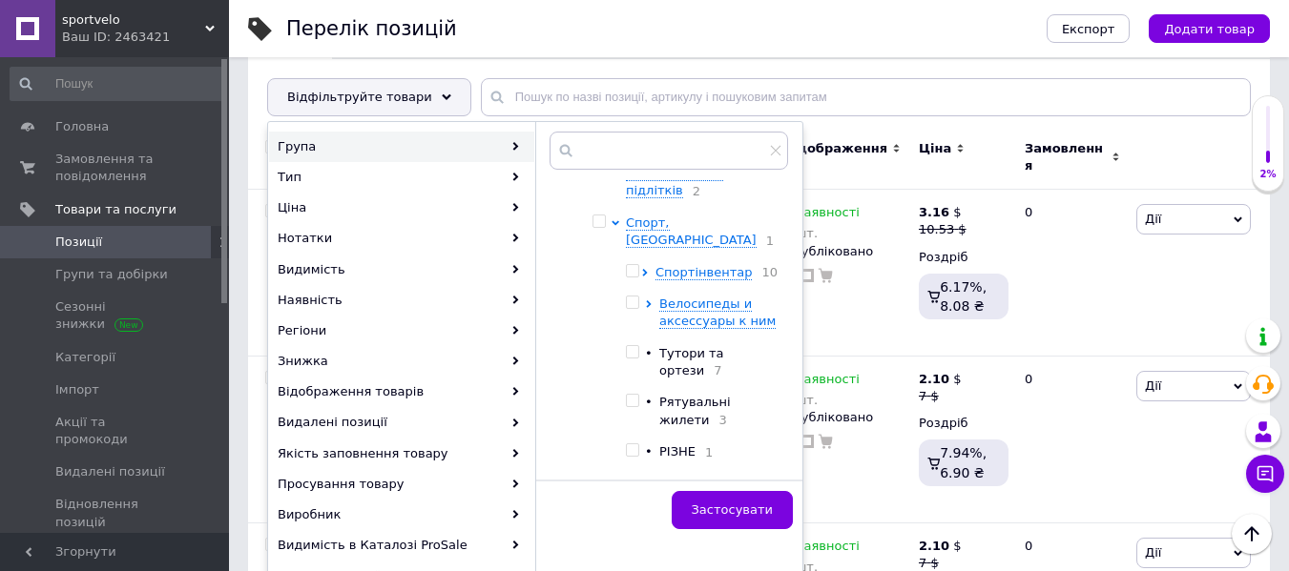
click at [696, 271] on ul "Спортінвентар 10 Велосипеды и аксессуары к ним • Тутори та ортези 7 • Рятувальн…" at bounding box center [702, 463] width 152 height 398
click at [701, 265] on span "Спортінвентар" at bounding box center [703, 272] width 96 height 14
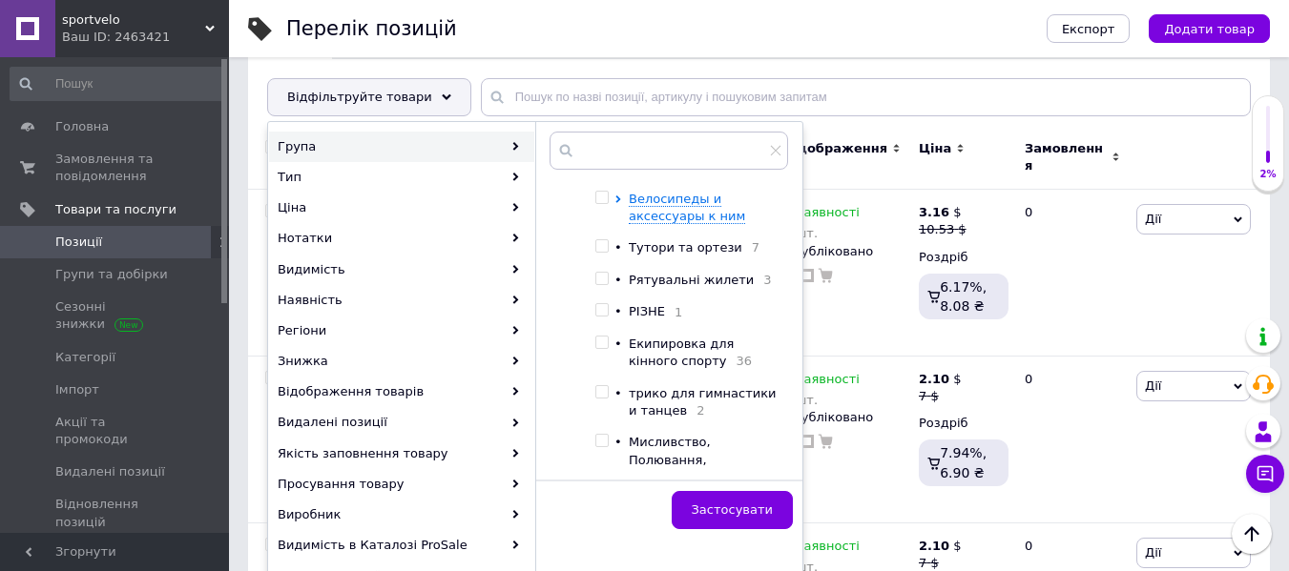
scroll to position [763, 0]
click at [678, 334] on div "Екипировка для кінного спорту 36" at bounding box center [707, 351] width 157 height 35
click at [651, 335] on span "Екипировка для кінного спорту" at bounding box center [681, 350] width 105 height 31
checkbox input "true"
click at [723, 509] on span "Застосувати" at bounding box center [732, 510] width 81 height 14
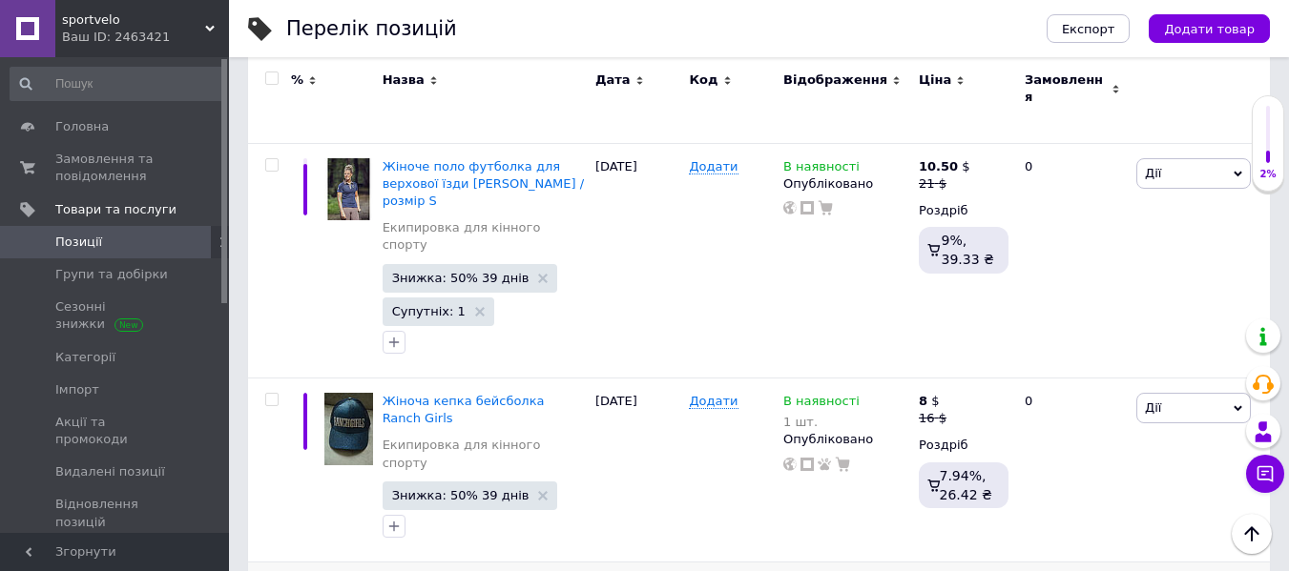
scroll to position [3398, 0]
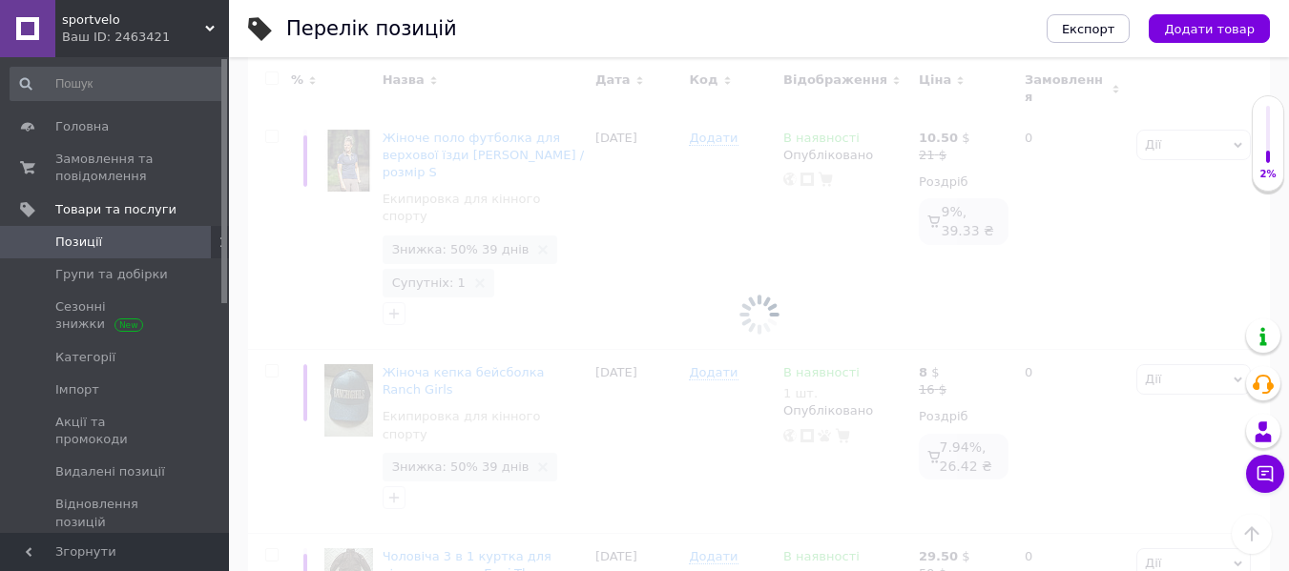
scroll to position [2984, 0]
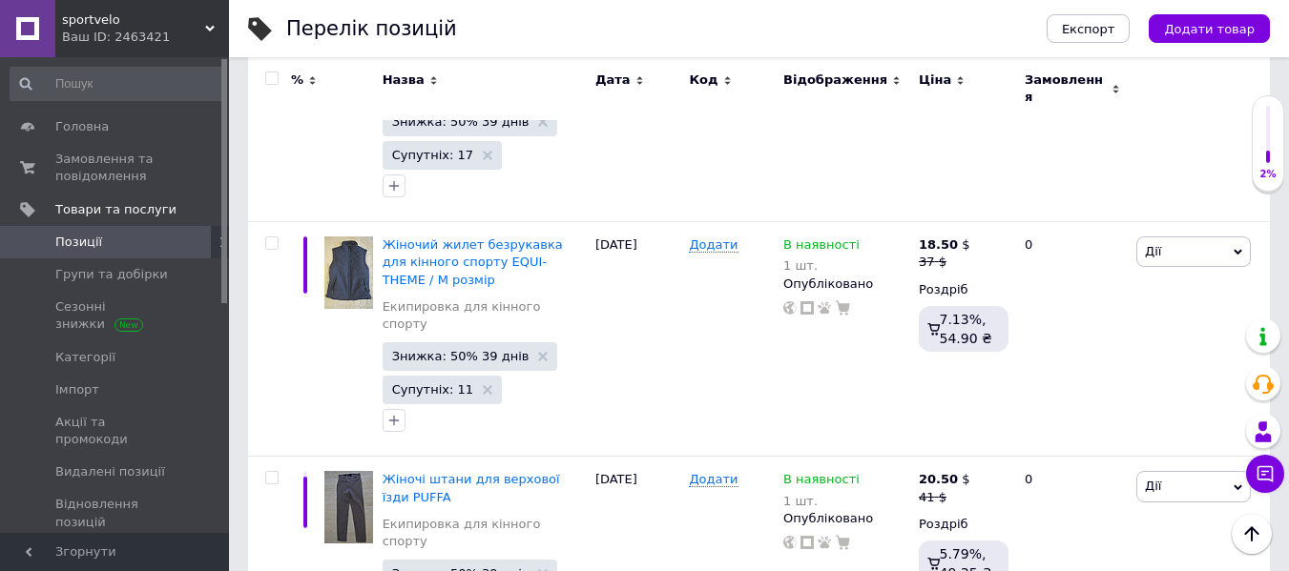
checkbox input "true"
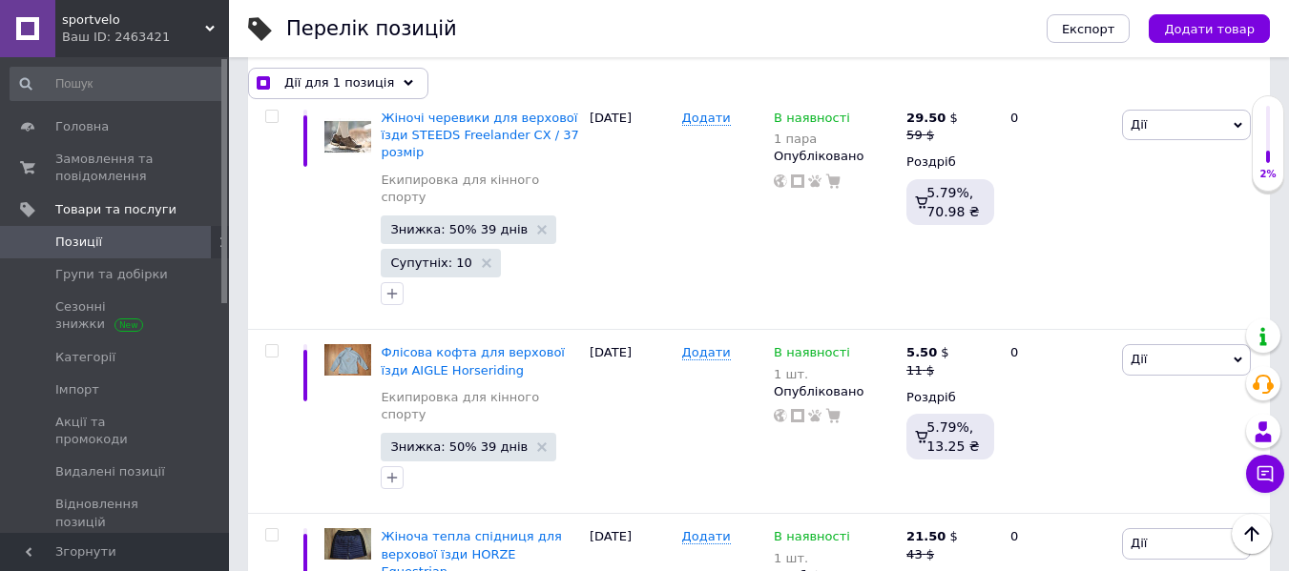
scroll to position [1076, 0]
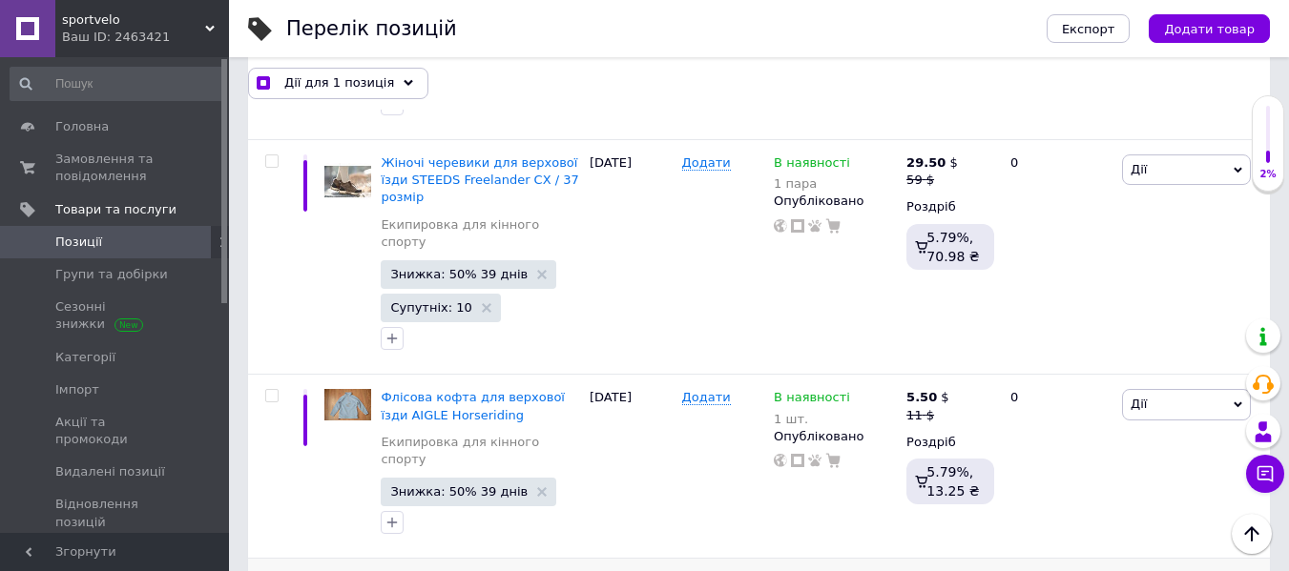
click at [266, 569] on input "checkbox" at bounding box center [271, 580] width 12 height 12
checkbox input "true"
click at [396, 84] on div "Дії для 2 позиції" at bounding box center [336, 83] width 176 height 31
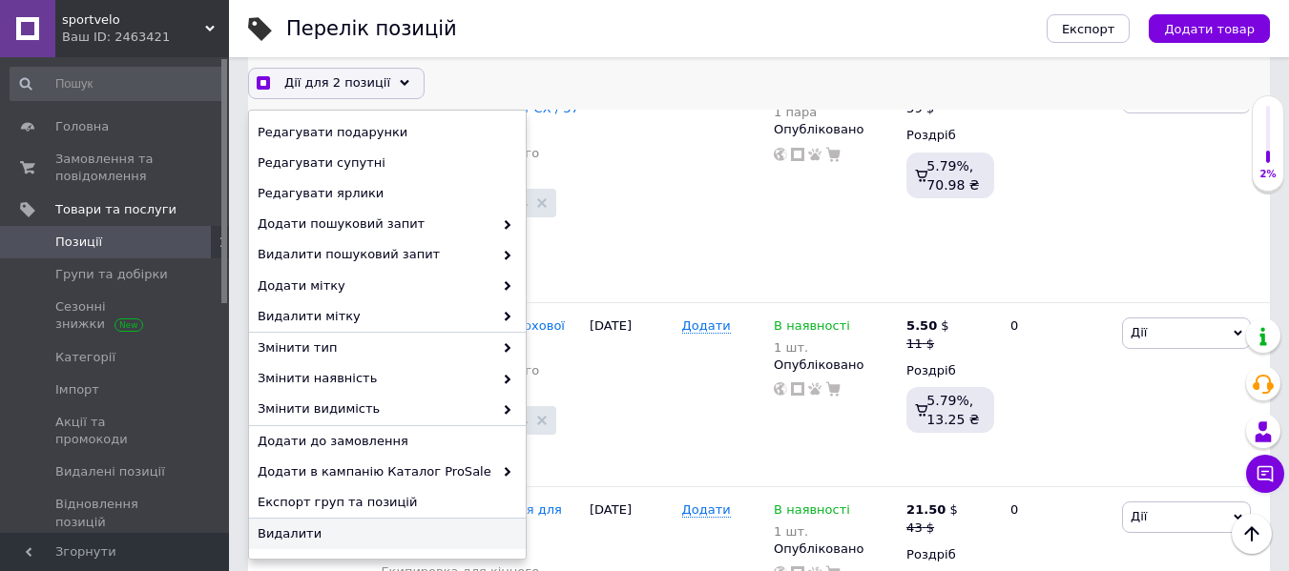
scroll to position [1362, 0]
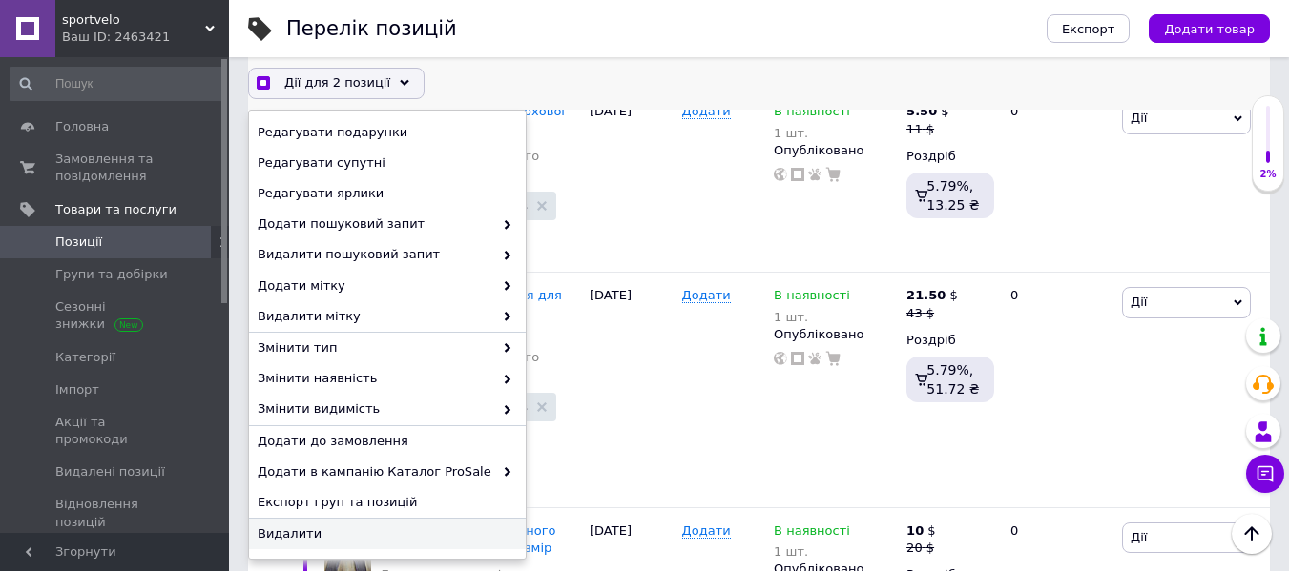
click at [293, 530] on span "Видалити" at bounding box center [385, 534] width 255 height 17
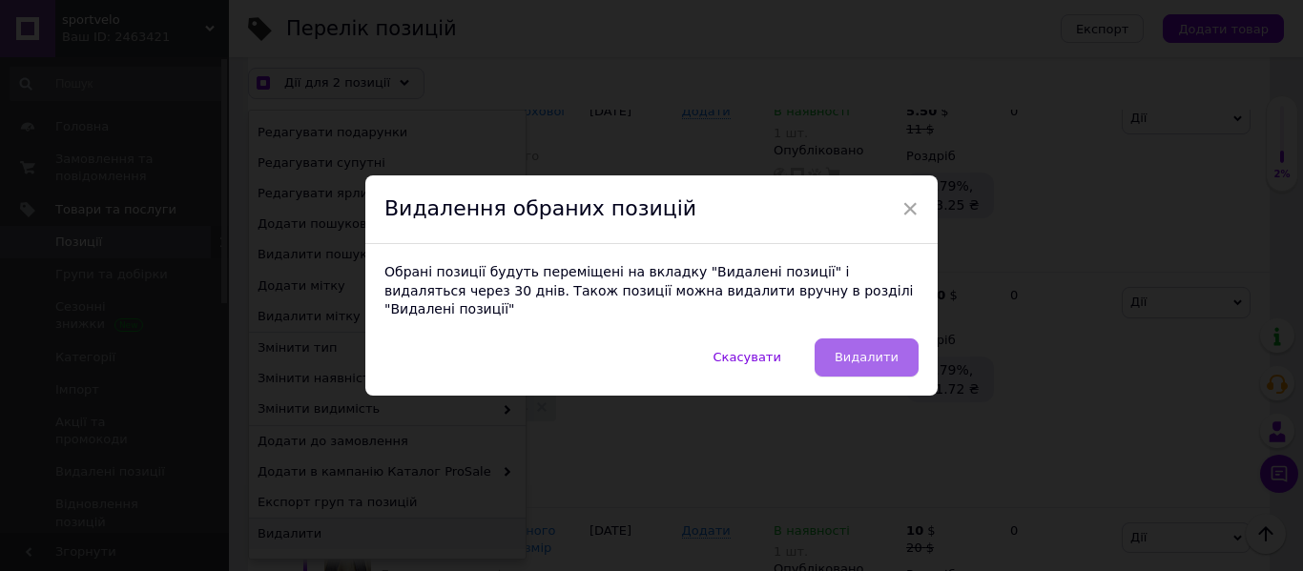
click at [880, 350] on span "Видалити" at bounding box center [867, 357] width 64 height 14
checkbox input "true"
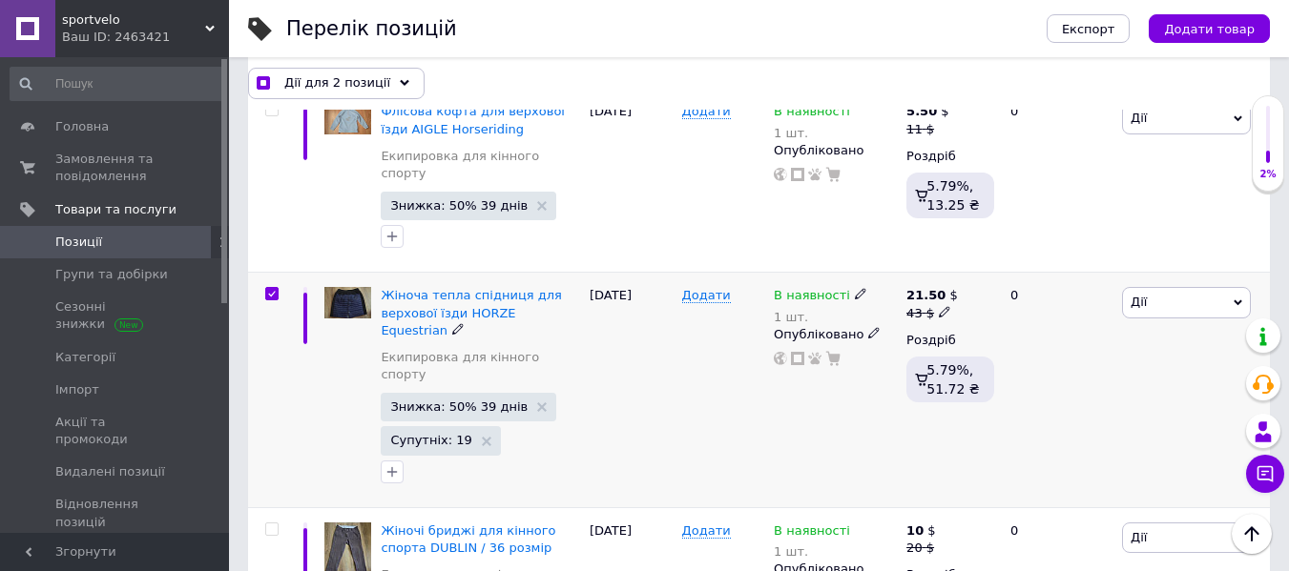
scroll to position [0, 91]
checkbox input "false"
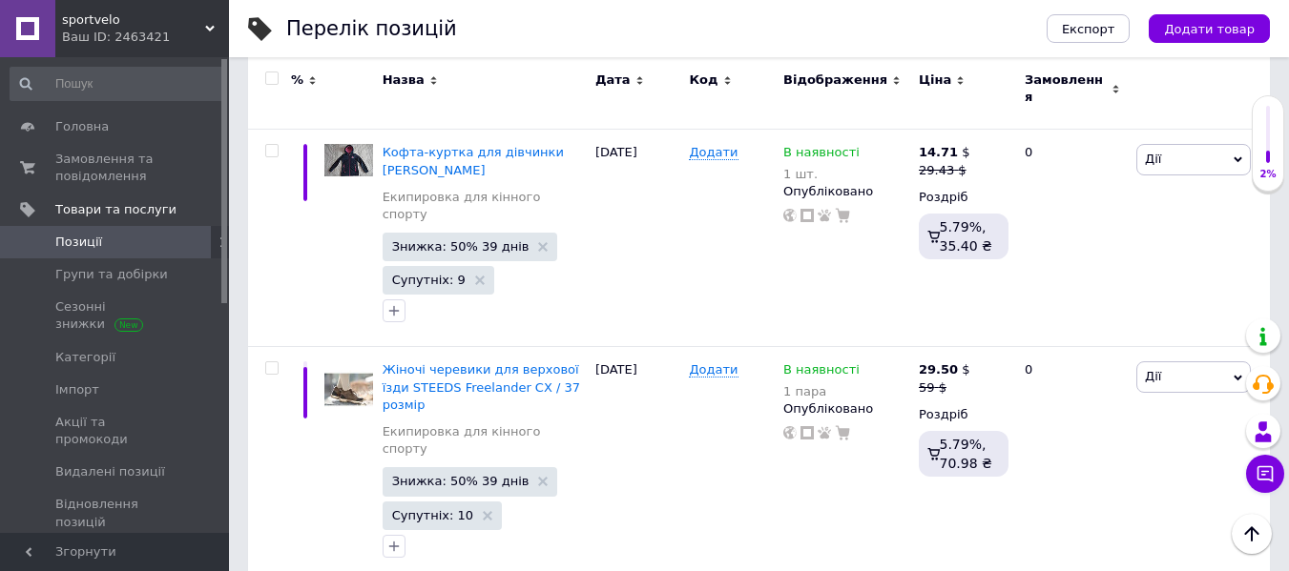
scroll to position [218, 0]
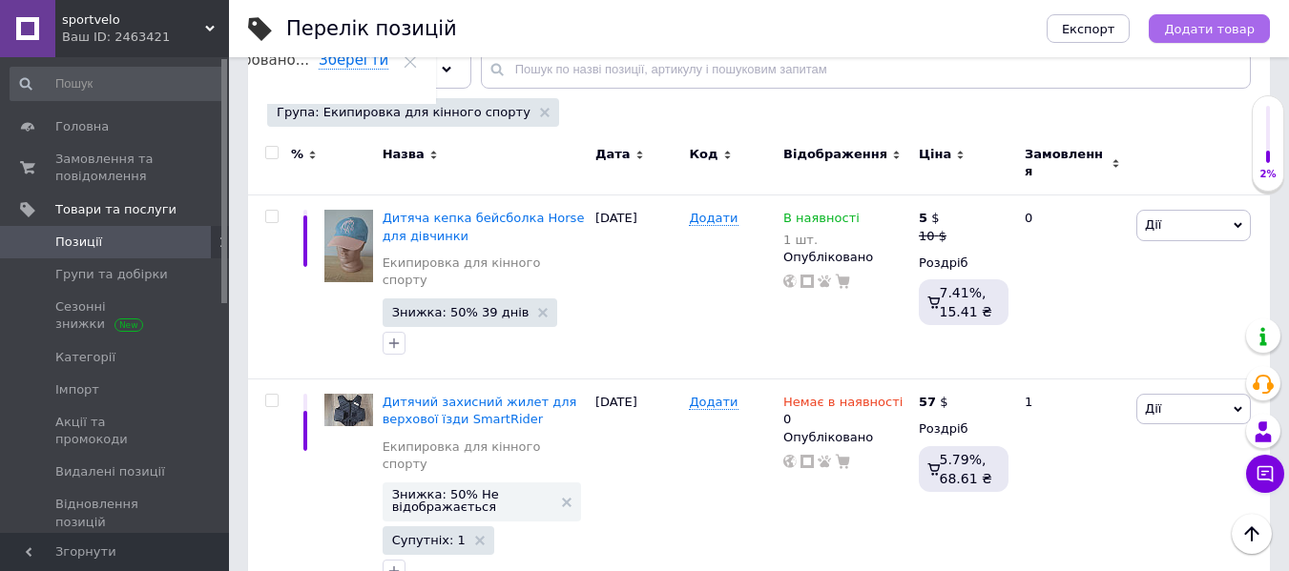
click at [1216, 27] on span "Додати товар" at bounding box center [1209, 29] width 91 height 14
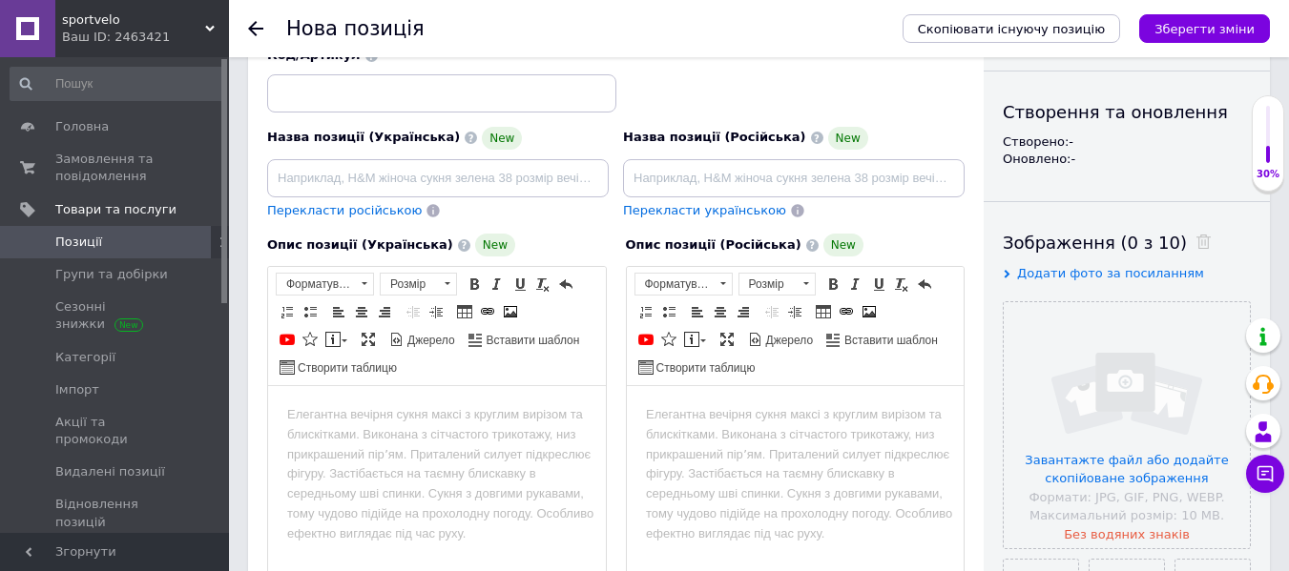
scroll to position [191, 0]
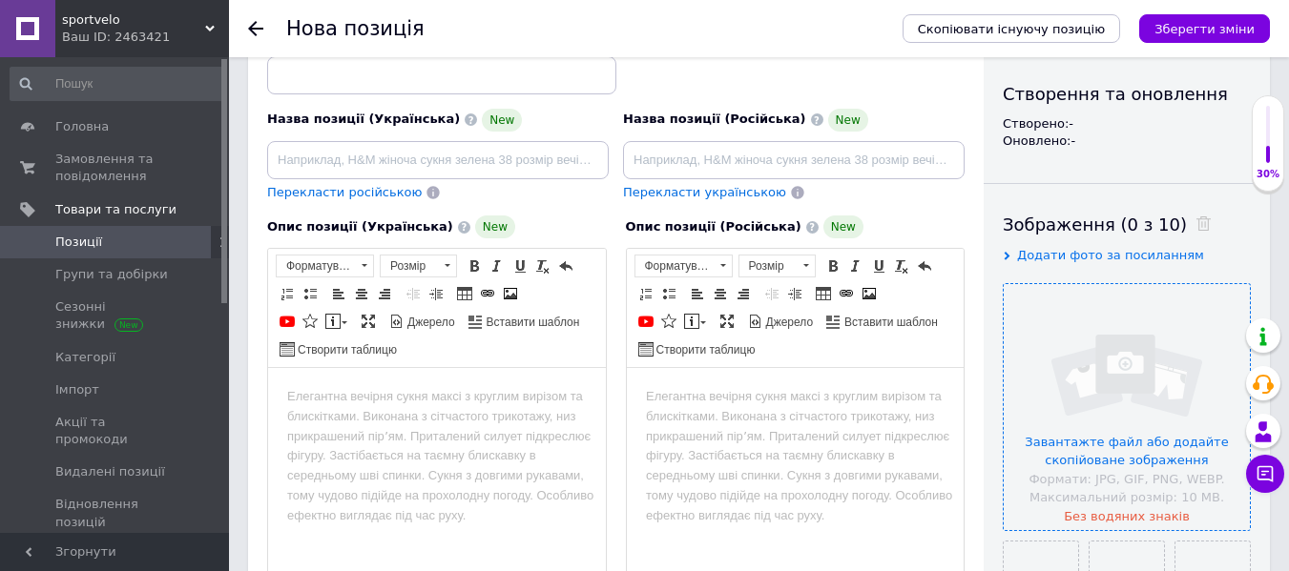
click at [1087, 351] on input "file" at bounding box center [1127, 407] width 246 height 246
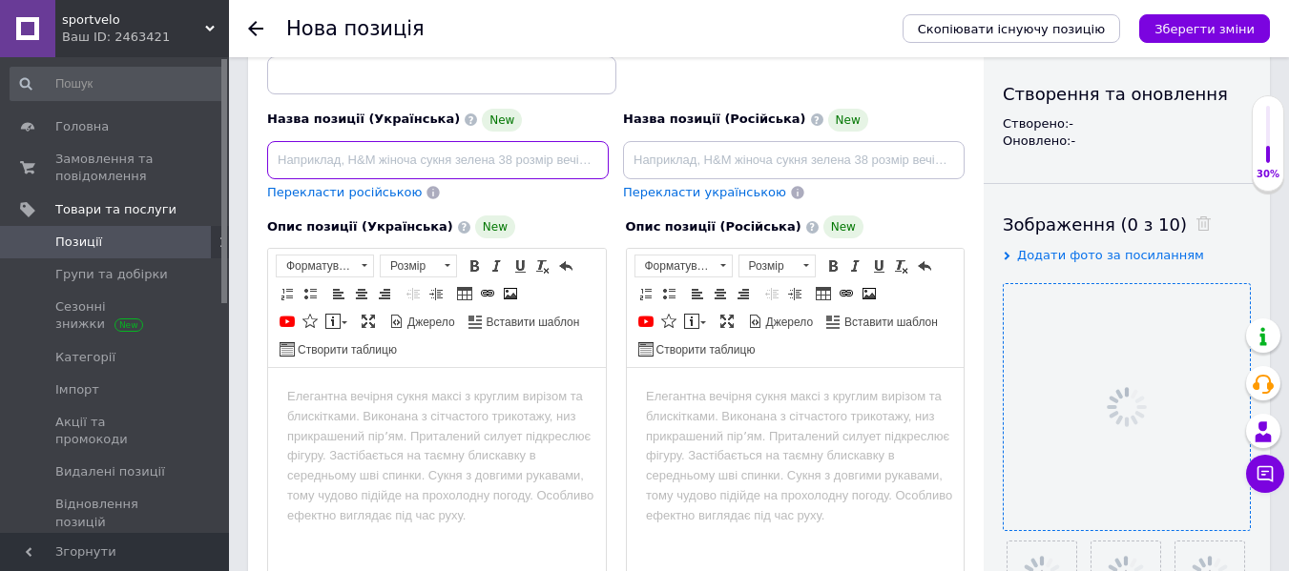
click at [436, 146] on input at bounding box center [438, 160] width 342 height 38
type input "и"
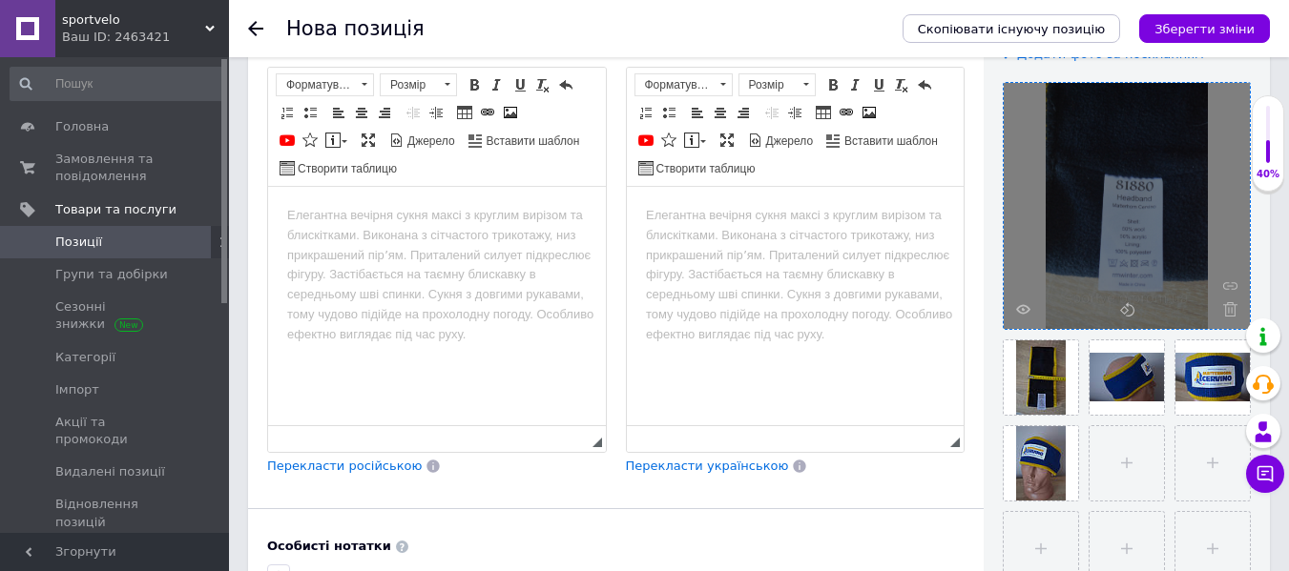
scroll to position [376, 0]
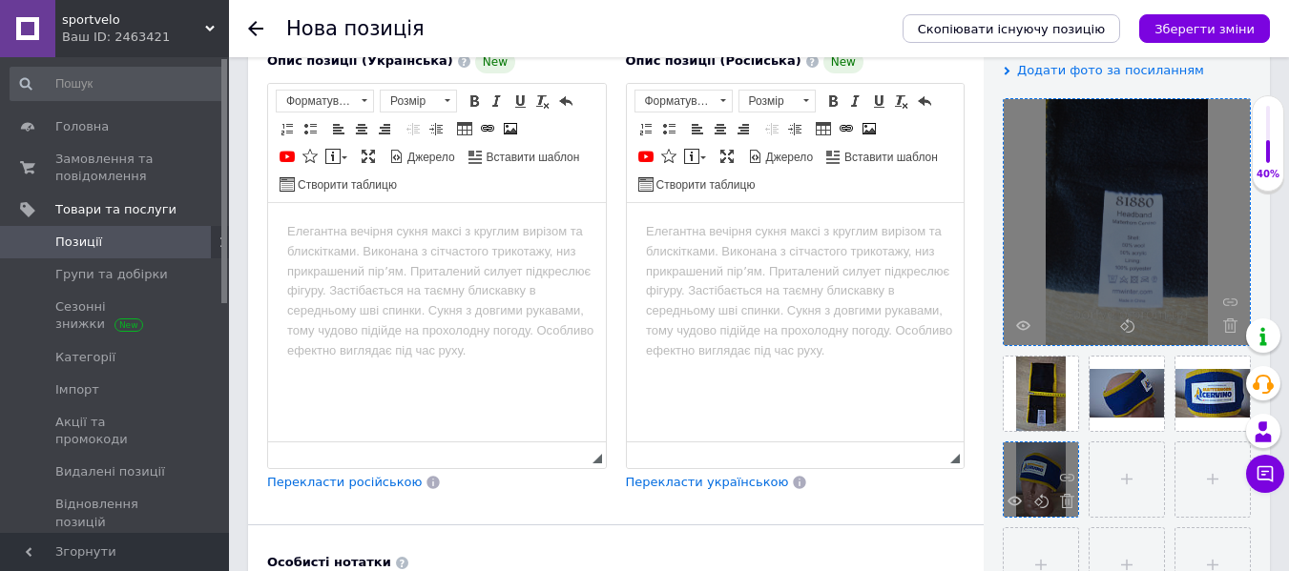
type input "Тепла спортивна повязка Matterhorn CERVINO"
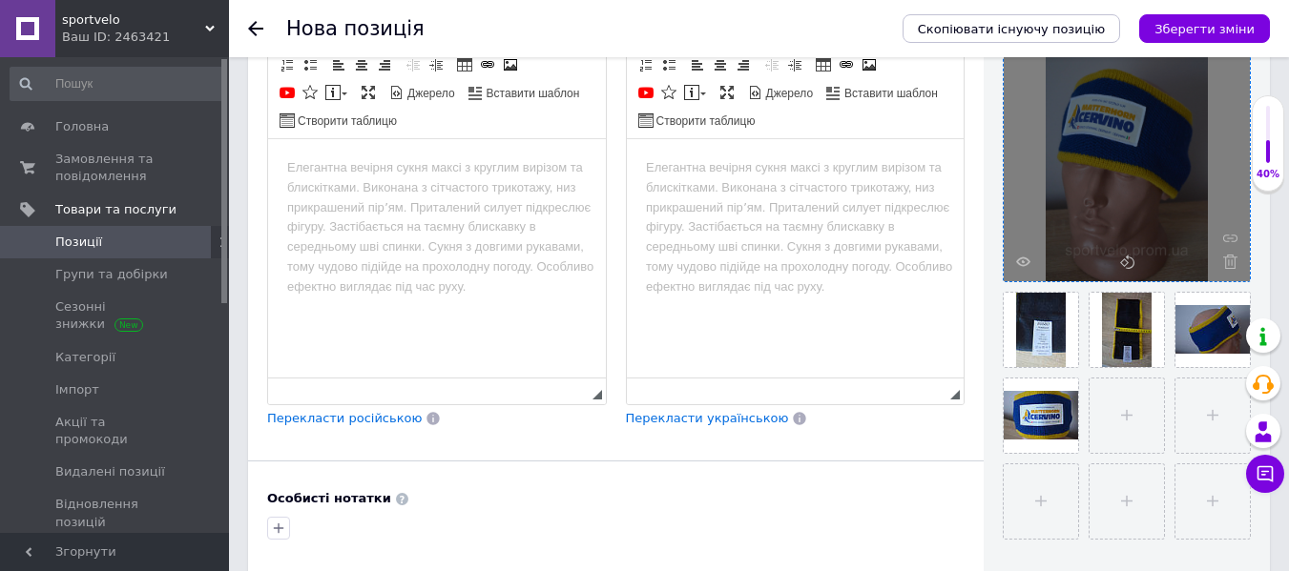
scroll to position [471, 0]
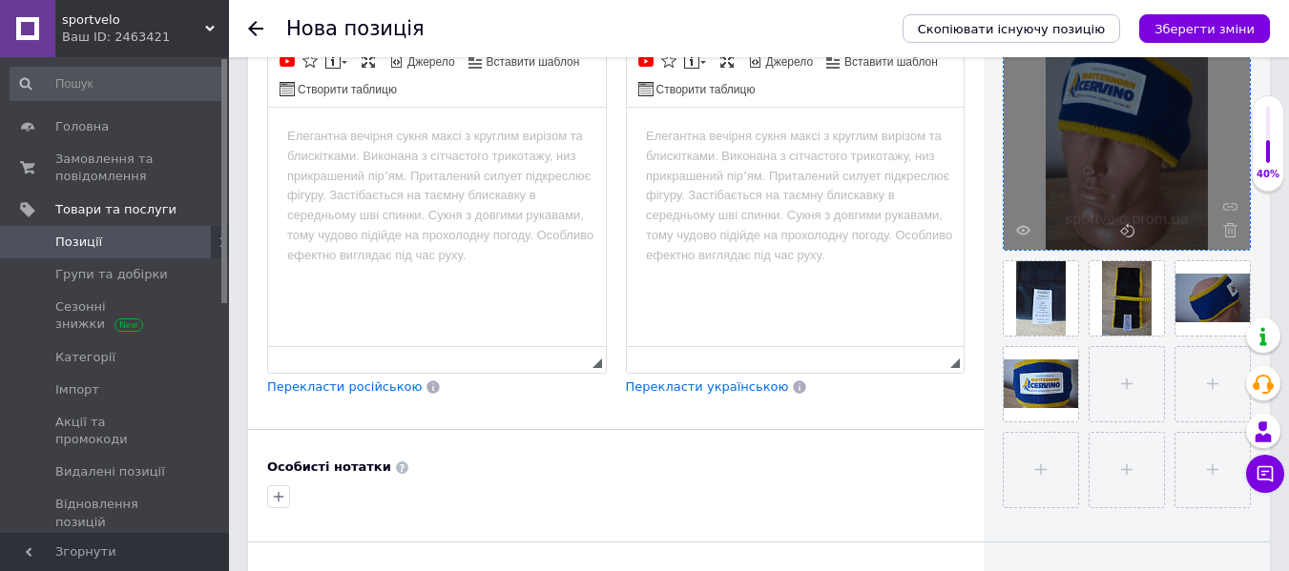
click at [364, 165] on html at bounding box center [437, 136] width 338 height 58
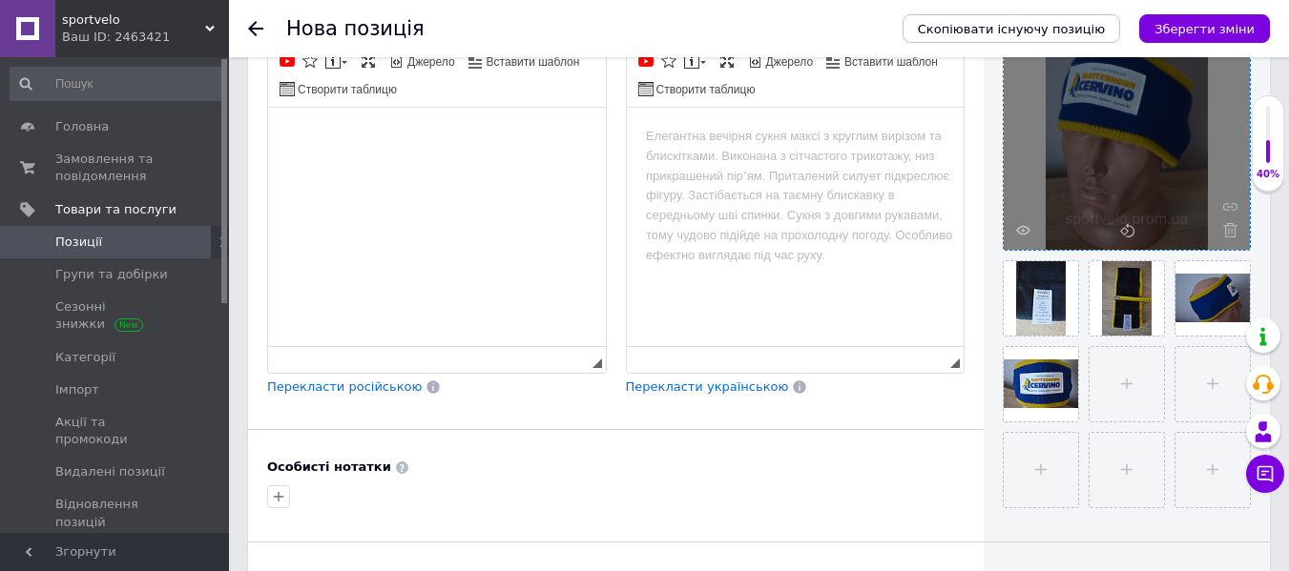
paste body "Редактор, 5775711E-053D-467B-A41D-1D3EE6E08685"
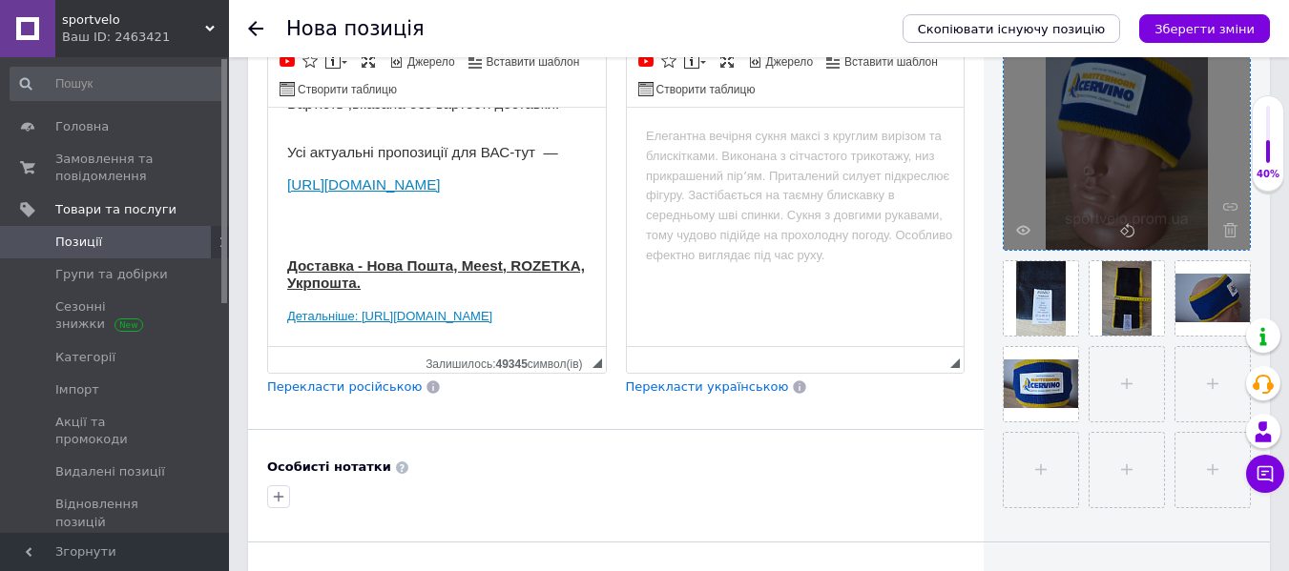
drag, startPoint x: 287, startPoint y: 314, endPoint x: 827, endPoint y: 454, distance: 557.8
click at [558, 345] on html "Продається оригінальна спортивна повязка на голову SKI Trab з [GEOGRAPHIC_DATA]…" at bounding box center [437, 49] width 338 height 591
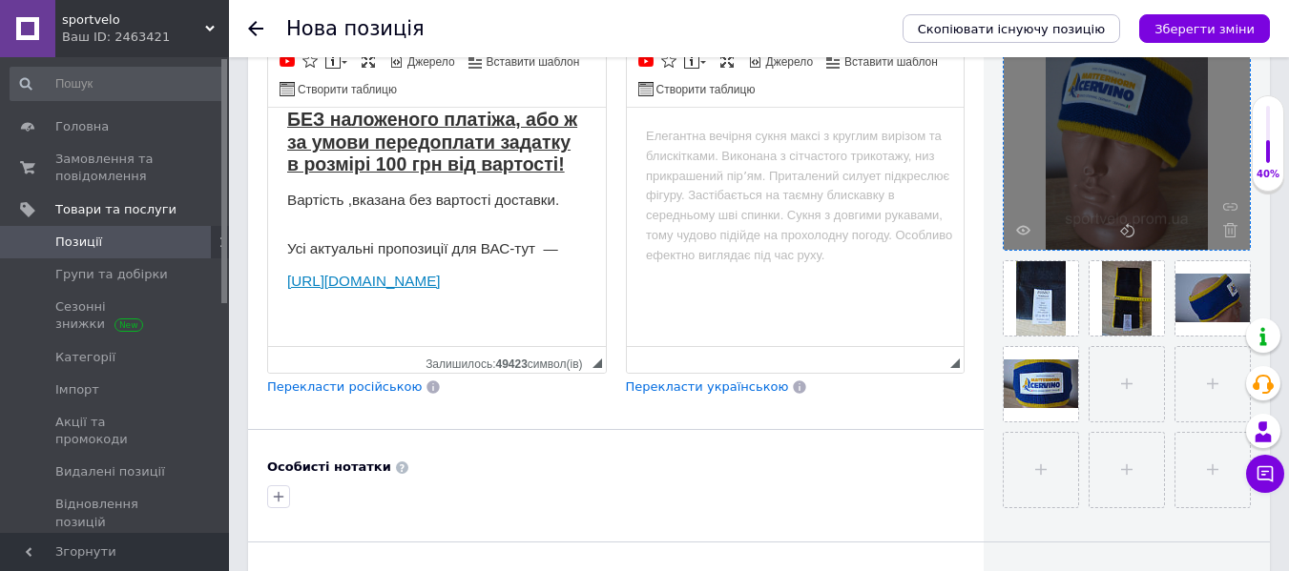
scroll to position [0, 0]
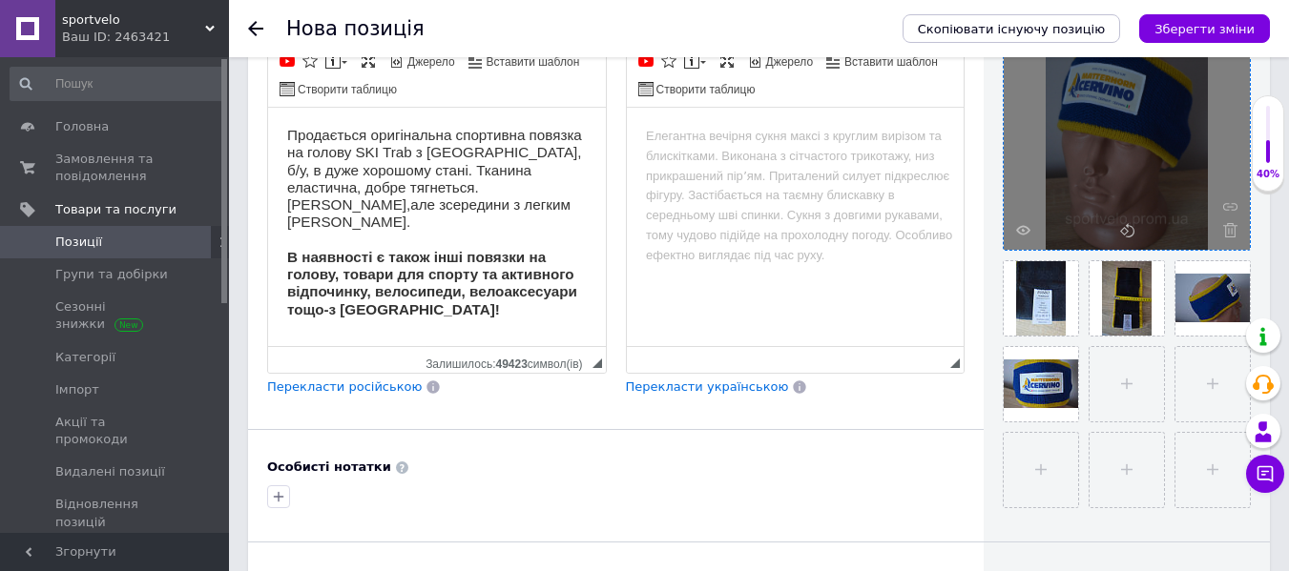
drag, startPoint x: 599, startPoint y: 314, endPoint x: 875, endPoint y: 244, distance: 284.3
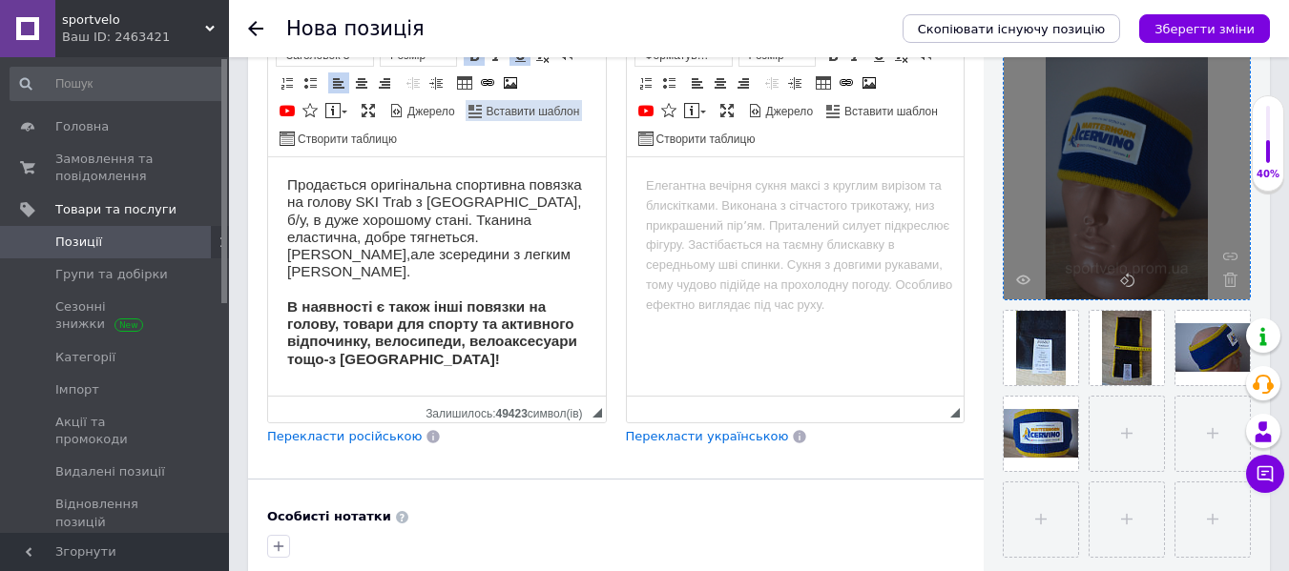
scroll to position [376, 0]
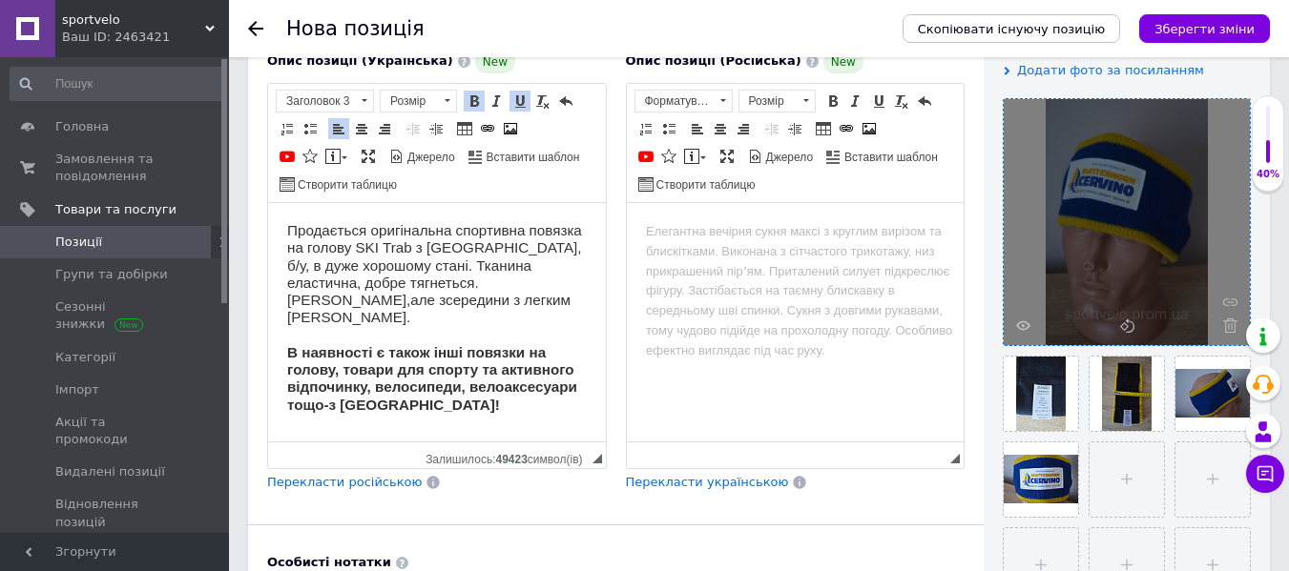
click at [451, 225] on h3 "Продається оригінальна спортивна повязка на голову SKI Trab з [GEOGRAPHIC_DATA]…" at bounding box center [437, 317] width 300 height 192
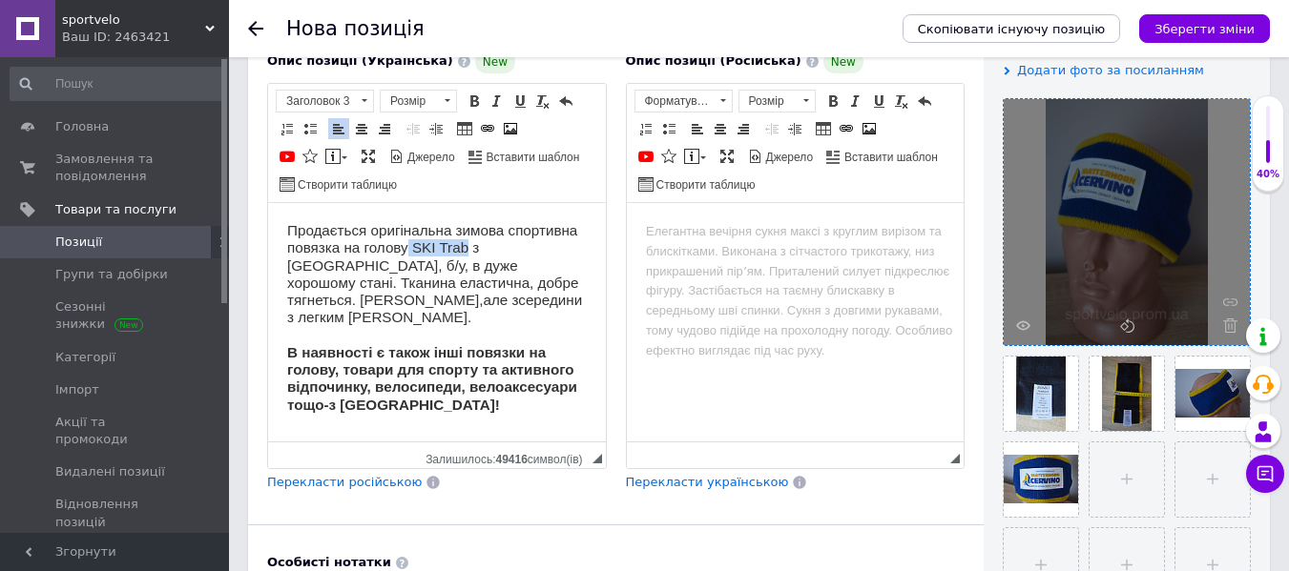
drag, startPoint x: 482, startPoint y: 244, endPoint x: 542, endPoint y: 250, distance: 60.4
click at [542, 250] on h3 "Продається оригінальна зимова спортивна повязка на голову SKI Trab з [GEOGRAPHI…" at bounding box center [437, 317] width 300 height 192
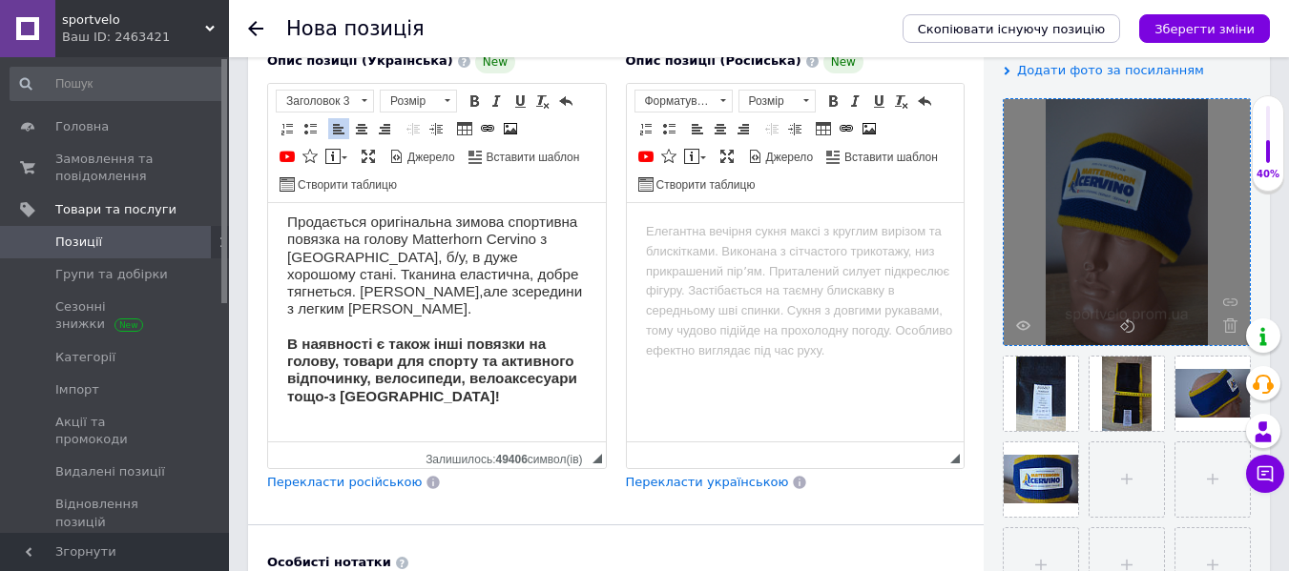
scroll to position [13, 0]
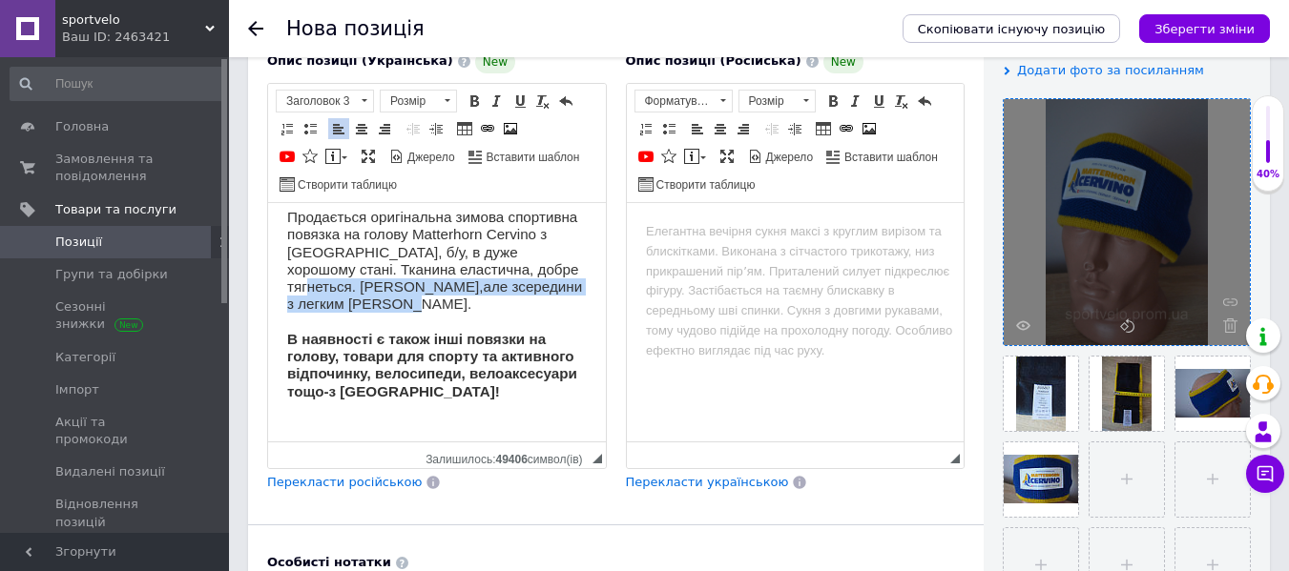
drag, startPoint x: 410, startPoint y: 285, endPoint x: 599, endPoint y: 300, distance: 189.4
click at [606, 303] on html "Продається оригінальна зимова спортивна повязка на голову Matterhorn Cervino з …" at bounding box center [437, 467] width 338 height 557
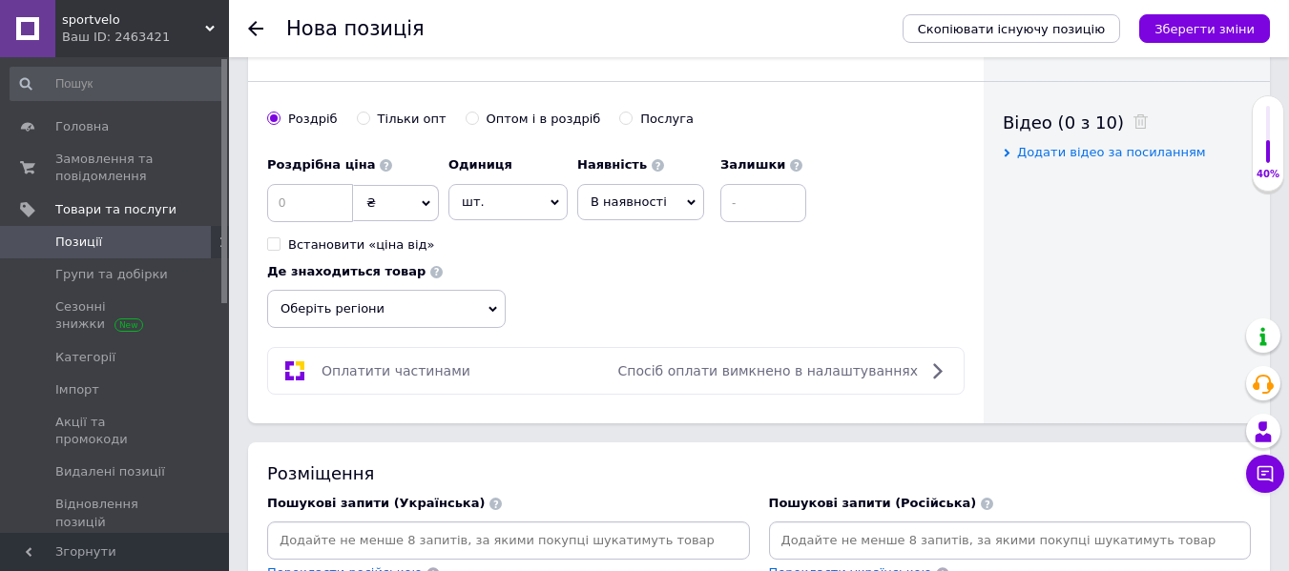
scroll to position [948, 0]
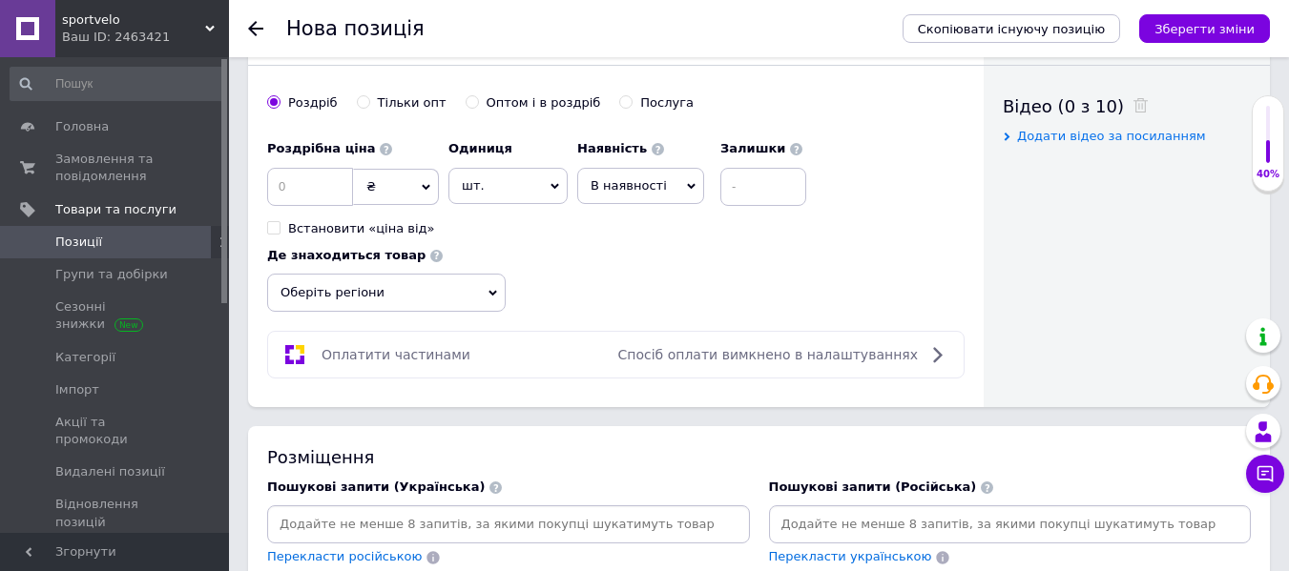
click at [392, 174] on span "₴" at bounding box center [396, 187] width 86 height 36
click at [408, 225] on li "$" at bounding box center [396, 226] width 84 height 27
click at [290, 171] on input at bounding box center [310, 187] width 86 height 38
type input "10.12"
click at [758, 192] on input at bounding box center [763, 187] width 86 height 38
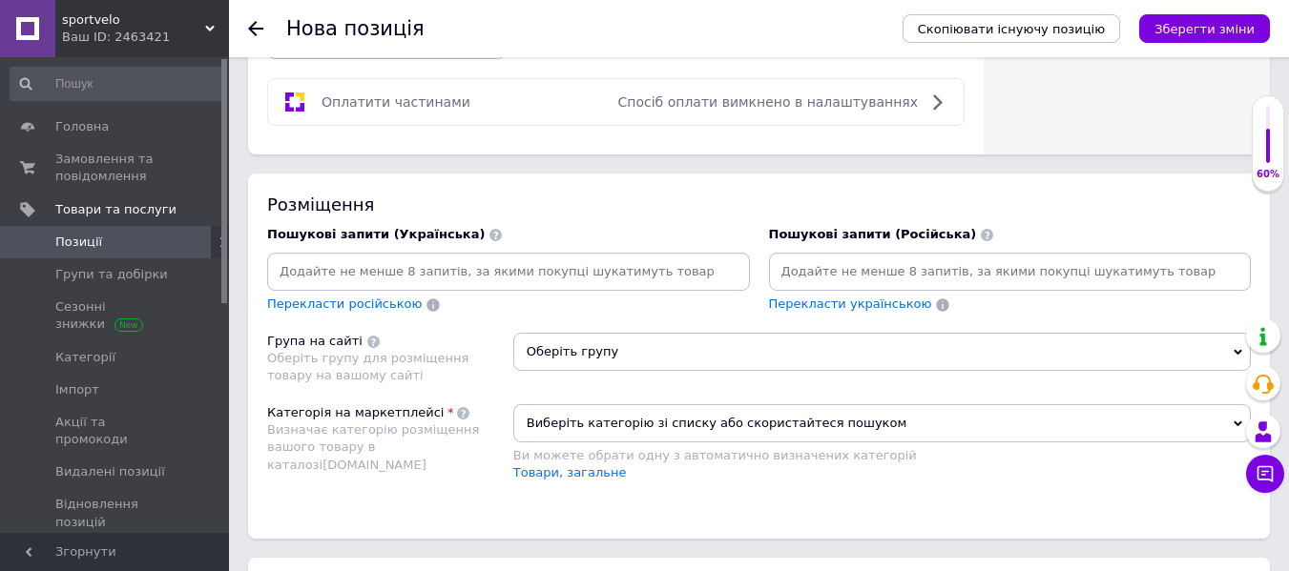
scroll to position [1234, 0]
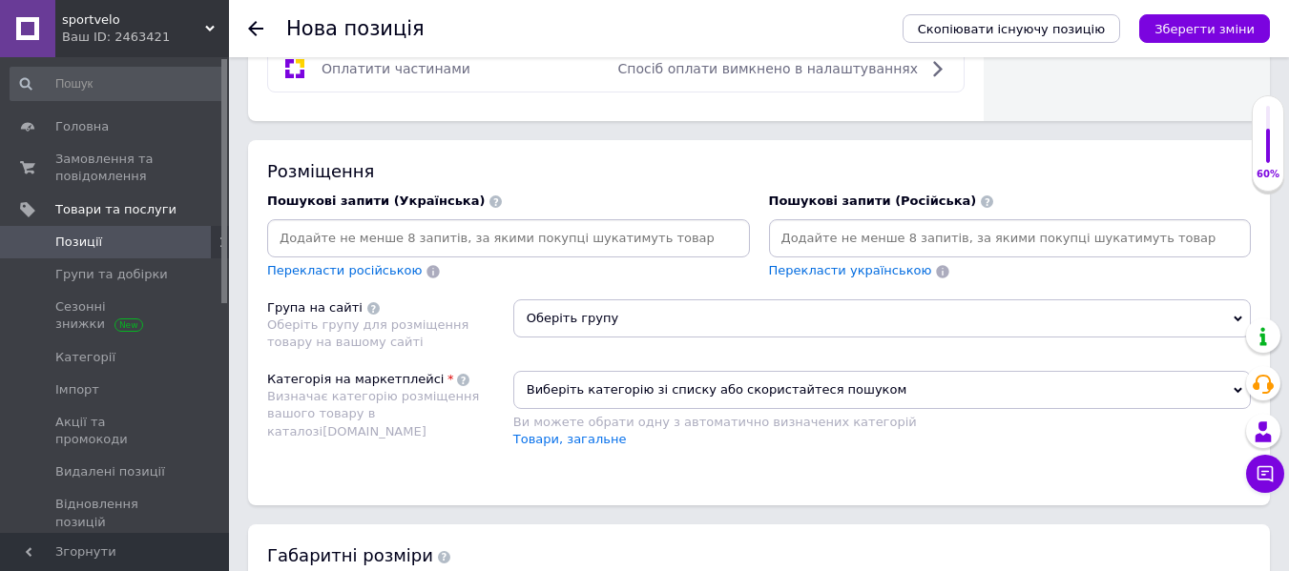
type input "1"
click at [479, 238] on input at bounding box center [508, 238] width 475 height 29
type input "c"
type input "спортивна повязка"
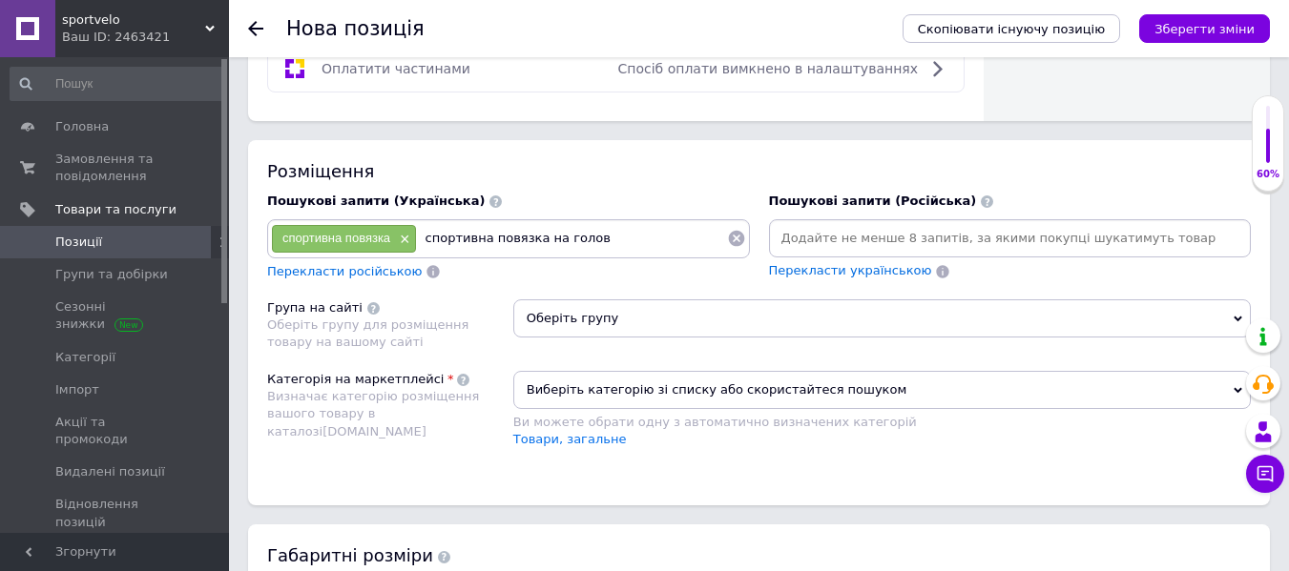
type input "спортивна повязка на голову"
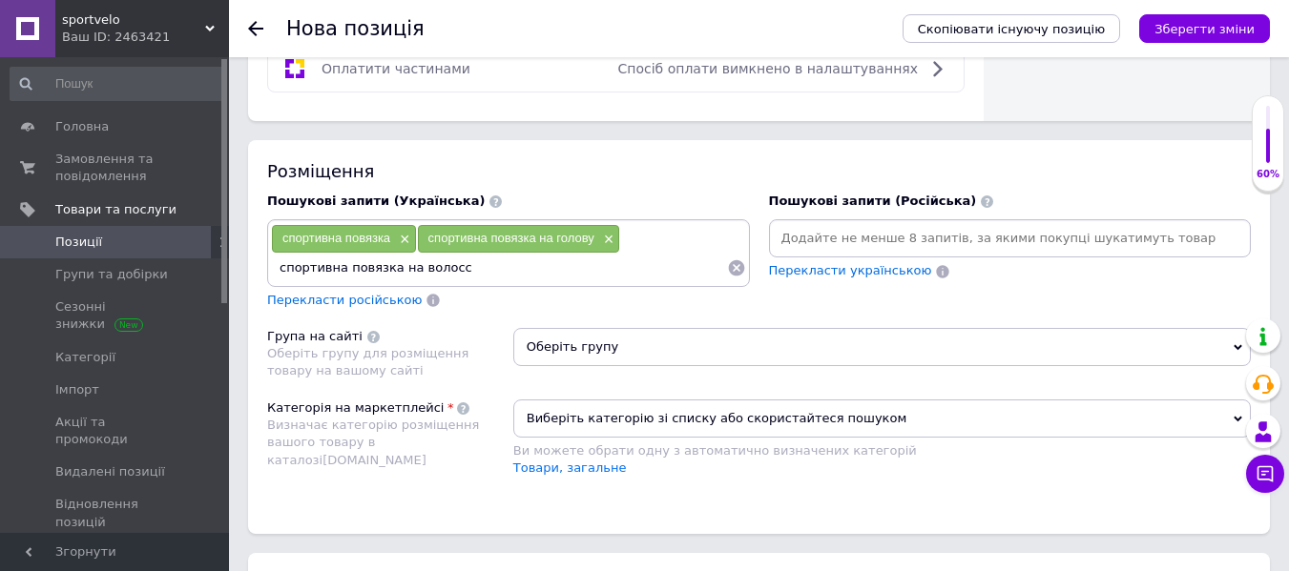
type input "спортивна повязка на волосся"
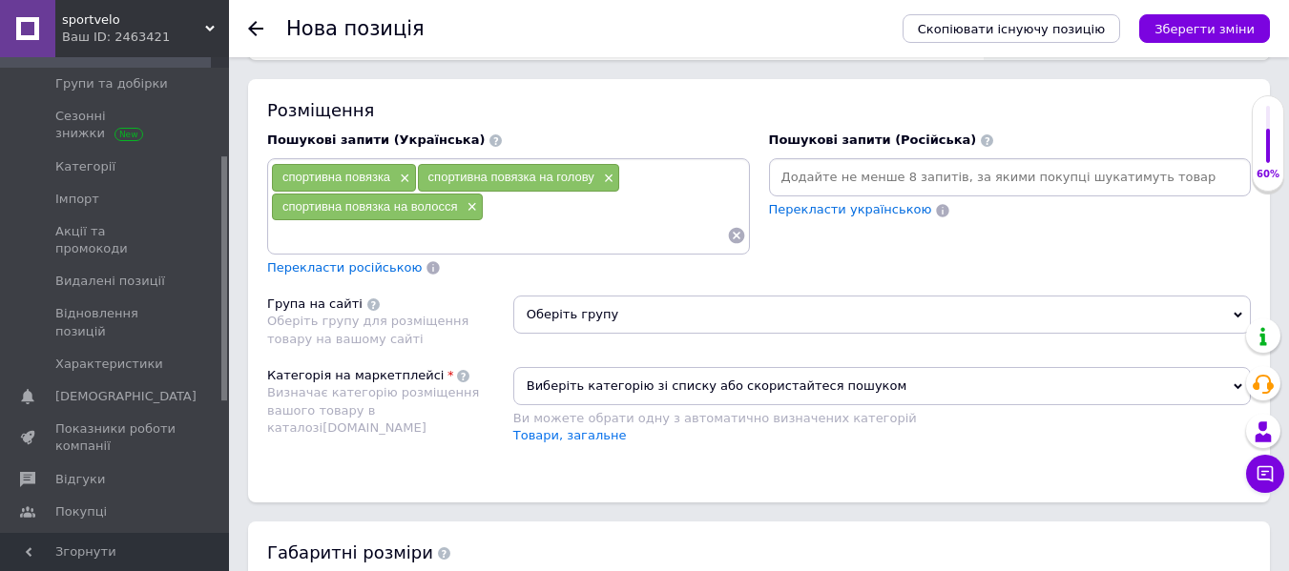
scroll to position [1330, 0]
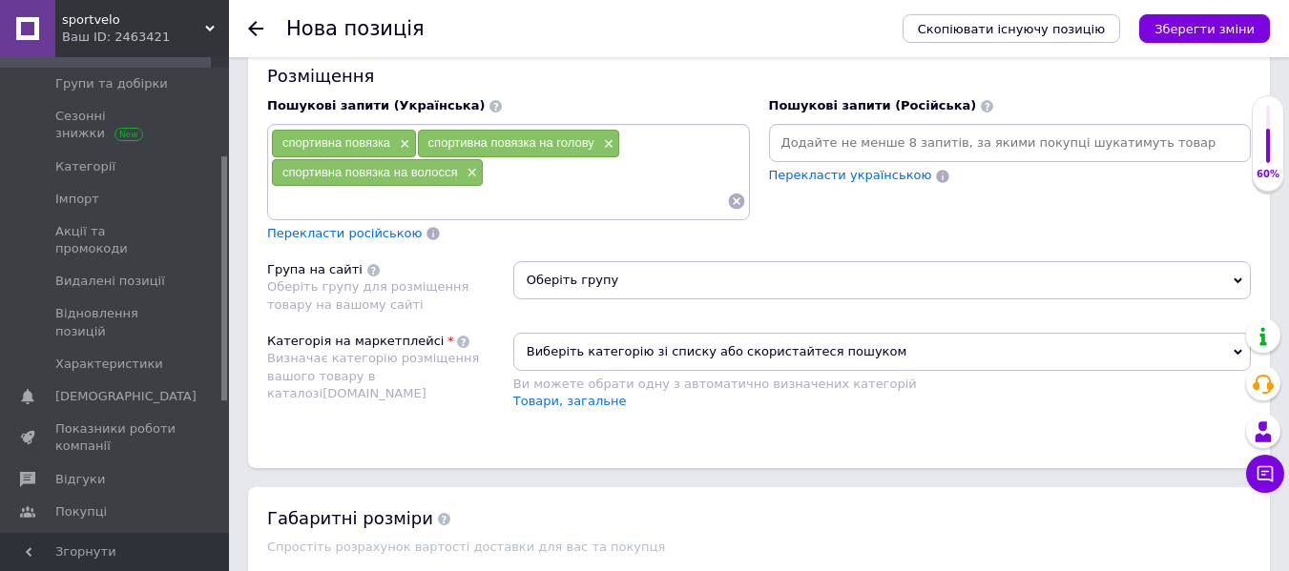
click at [778, 292] on span "Оберіть групу" at bounding box center [881, 280] width 737 height 38
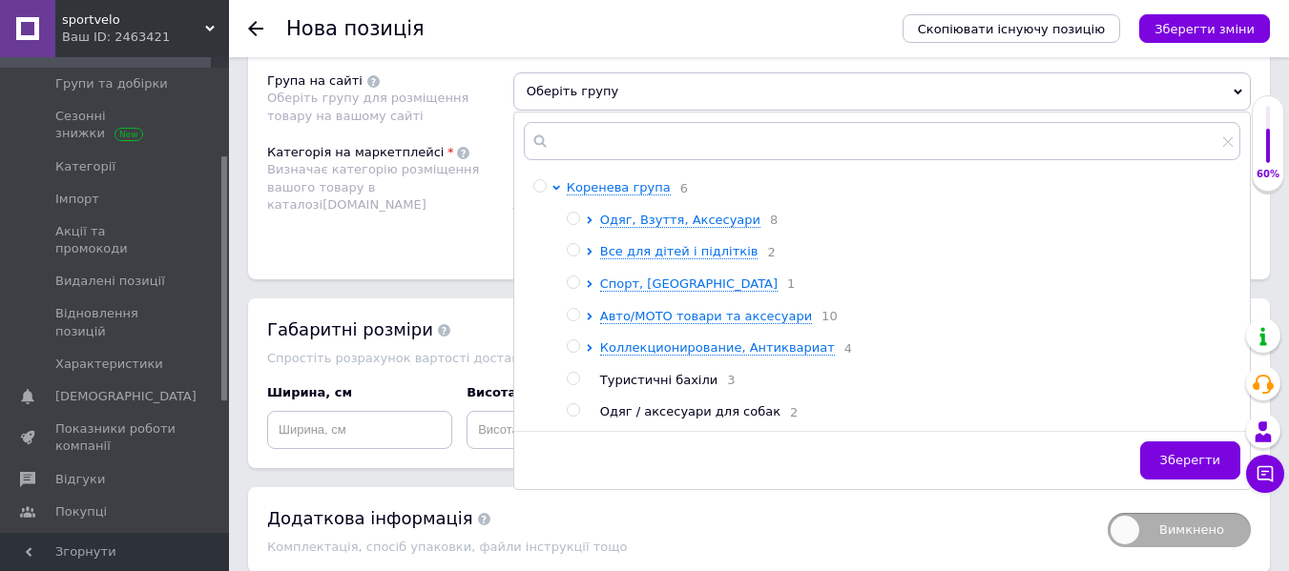
scroll to position [1521, 0]
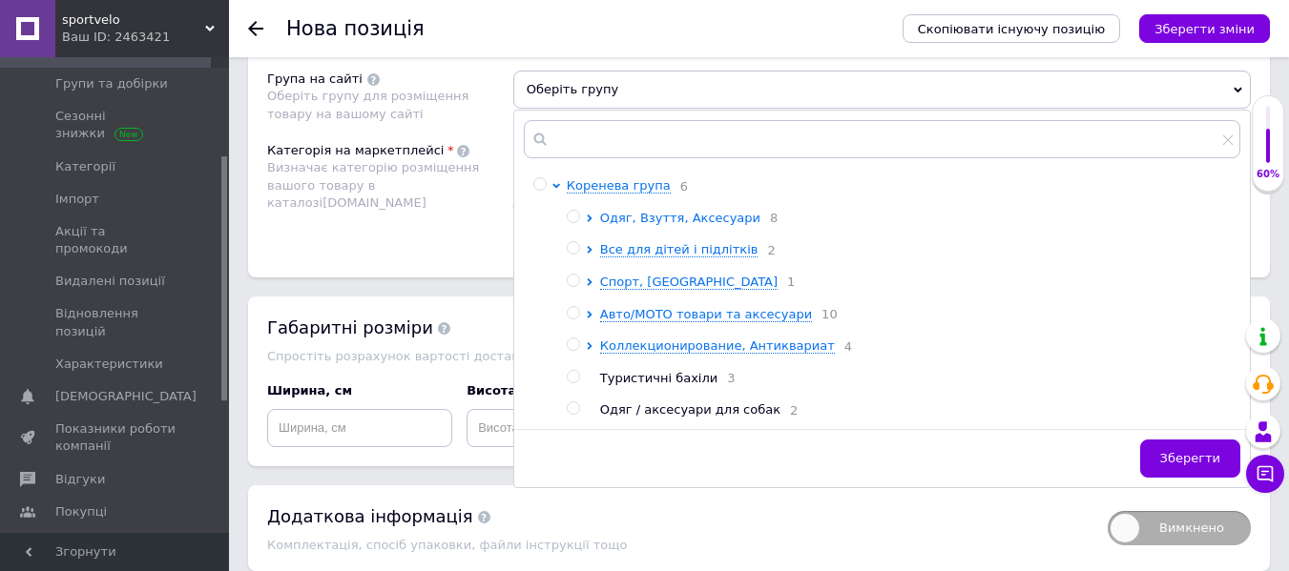
click at [677, 224] on span "Одяг, Взуття, Аксесуари" at bounding box center [680, 218] width 160 height 14
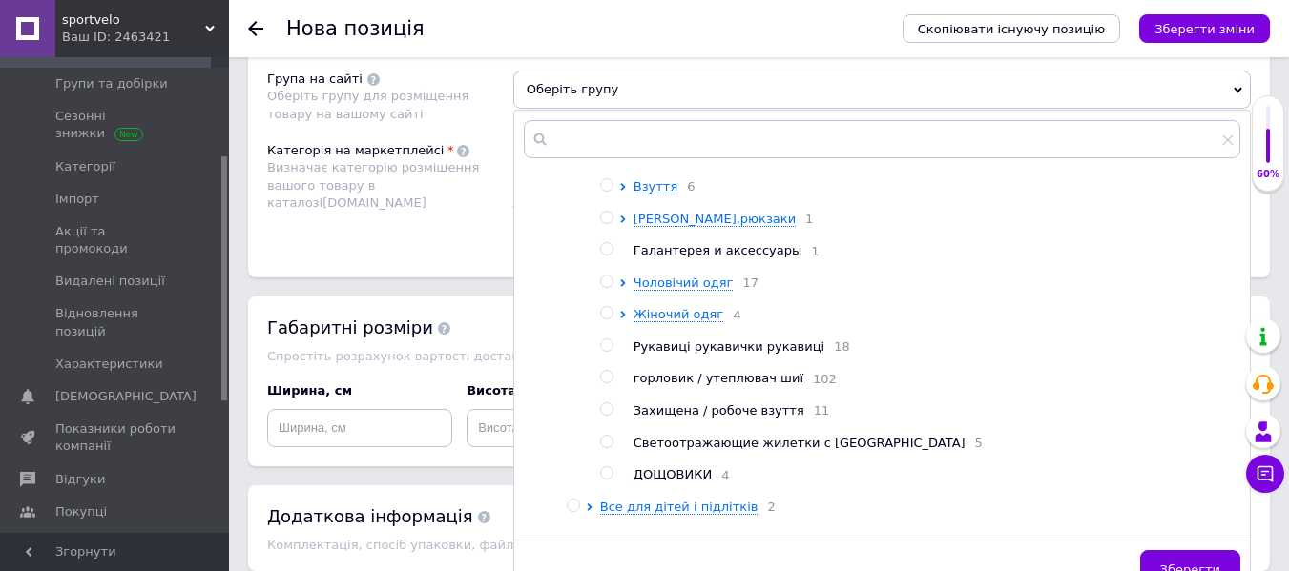
scroll to position [0, 0]
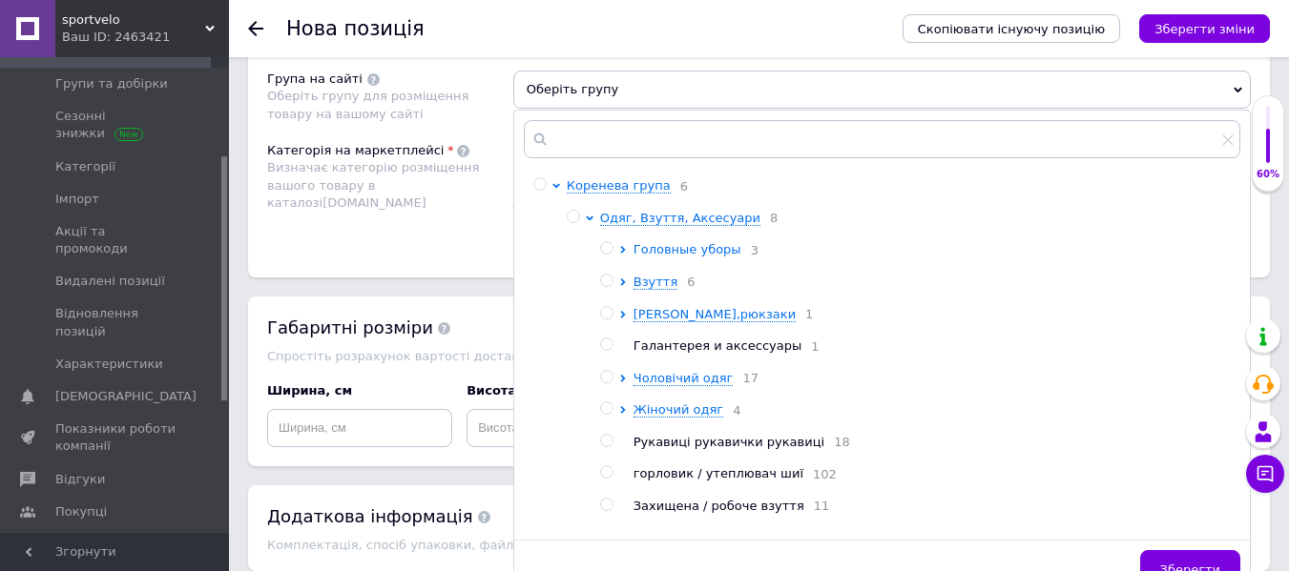
click at [681, 257] on span "Головные уборы" at bounding box center [687, 249] width 108 height 14
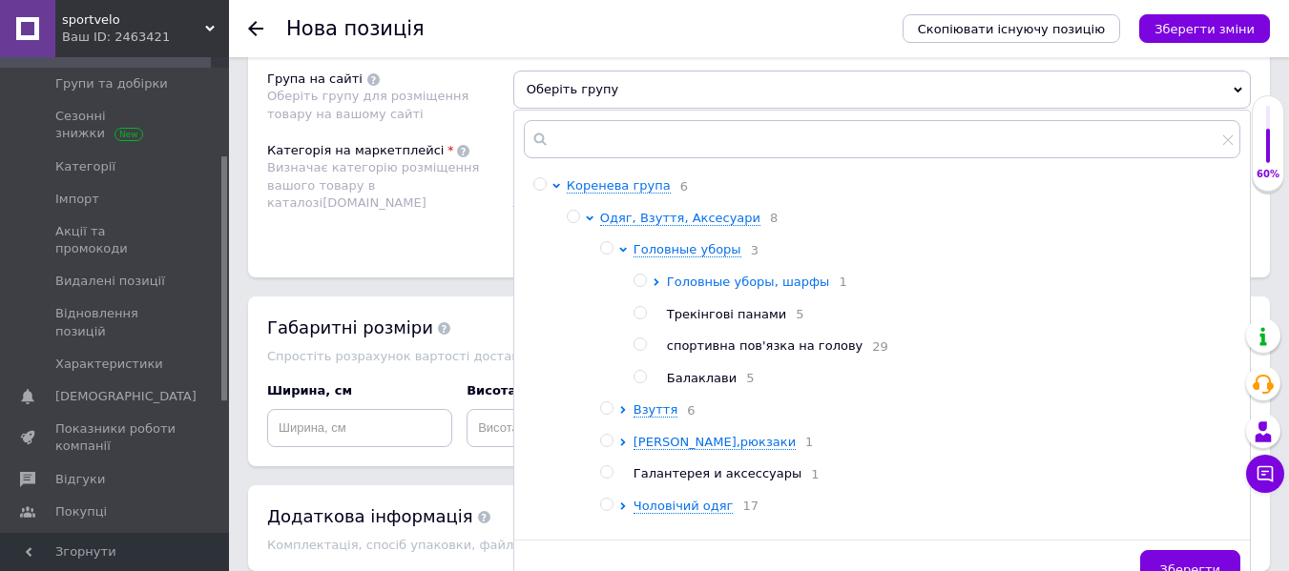
click at [707, 286] on span "Головные уборы, шарфы" at bounding box center [748, 282] width 163 height 14
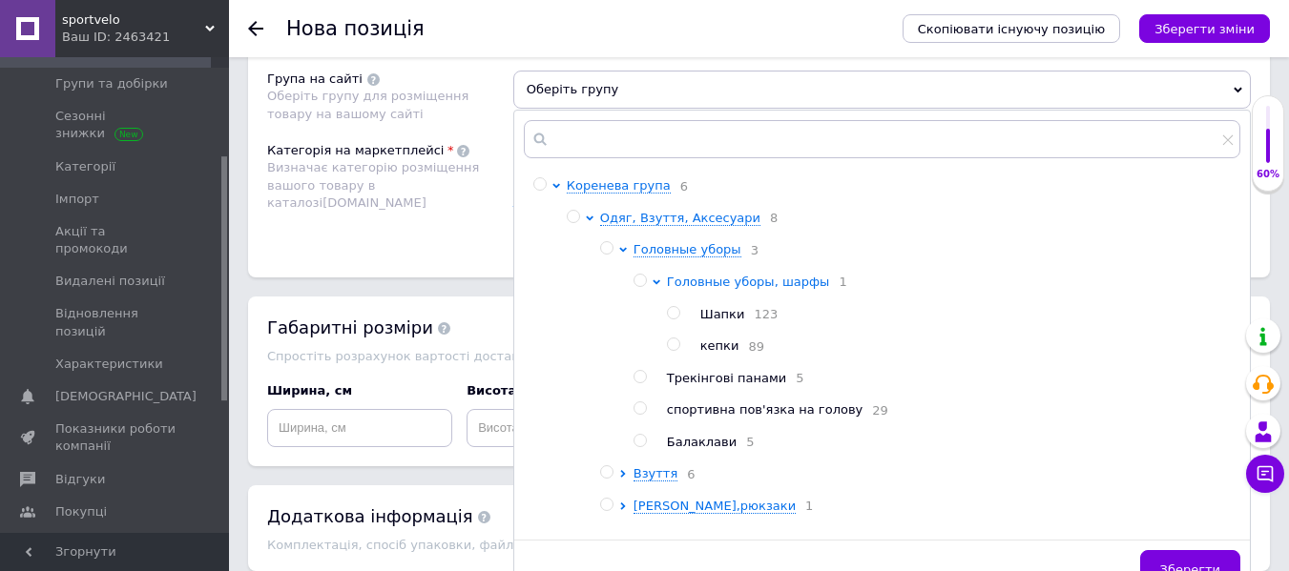
click at [713, 278] on span "Головные уборы, шарфы" at bounding box center [748, 282] width 163 height 14
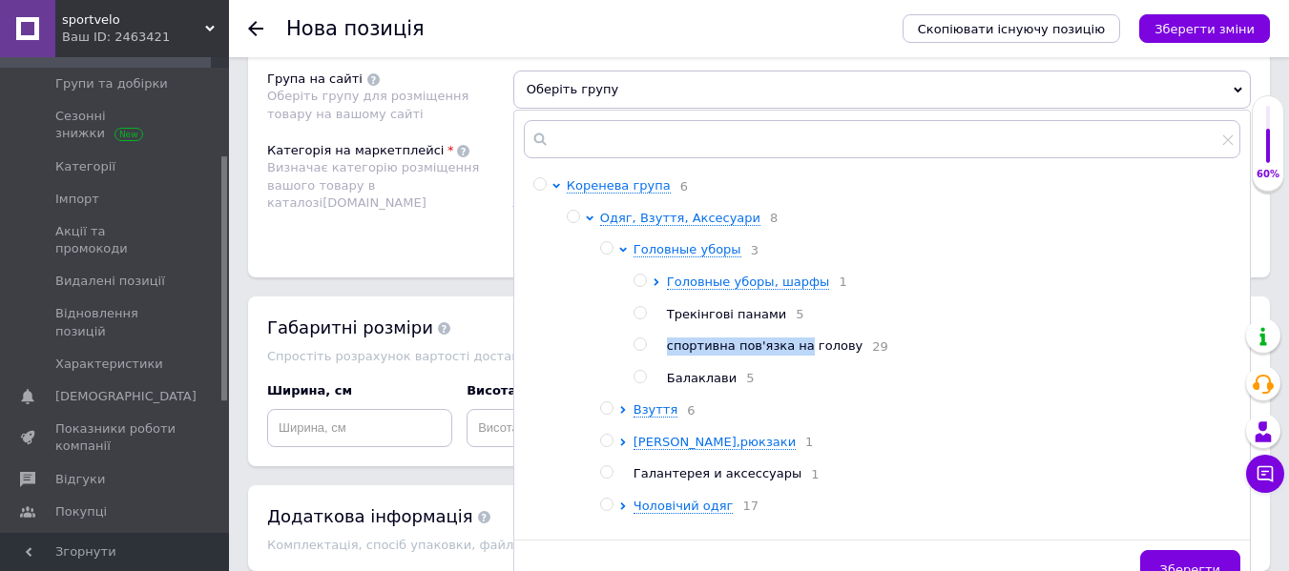
click at [792, 352] on ul "Головные уборы, шарфы 1 Трекінгові панами 5 спортивна пов'язка на голову 29 Бал…" at bounding box center [936, 331] width 606 height 114
click at [792, 352] on span "спортивна пов'язка на голову" at bounding box center [765, 346] width 197 height 14
radio input "true"
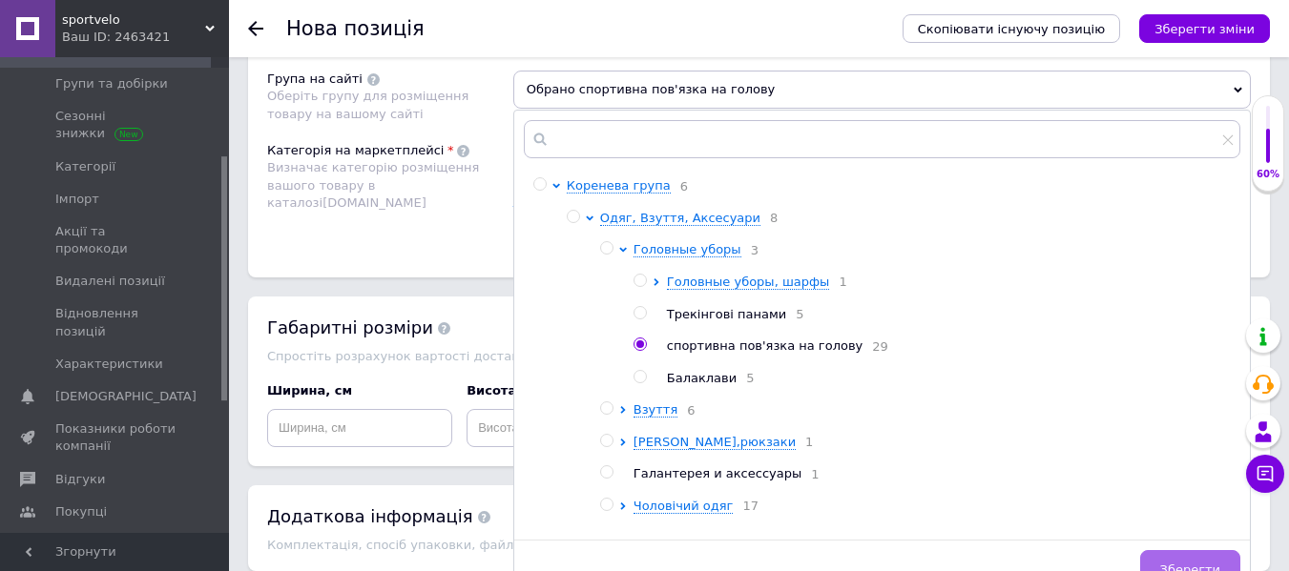
click at [1198, 559] on button "Зберегти" at bounding box center [1190, 569] width 100 height 38
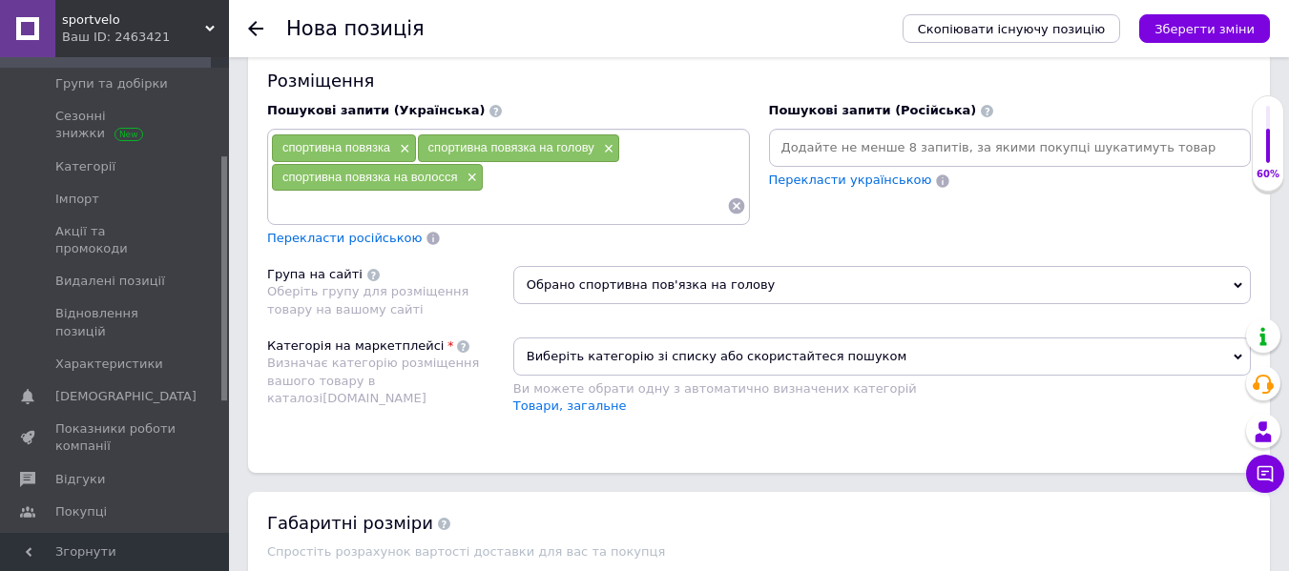
scroll to position [1330, 0]
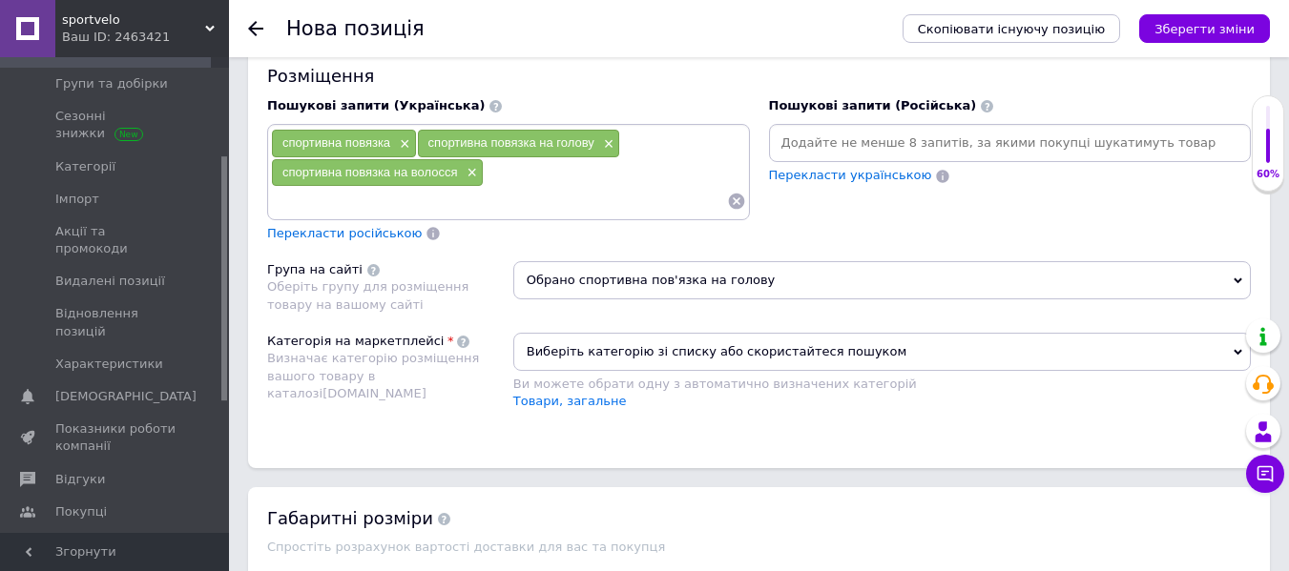
click at [508, 202] on input at bounding box center [499, 201] width 456 height 29
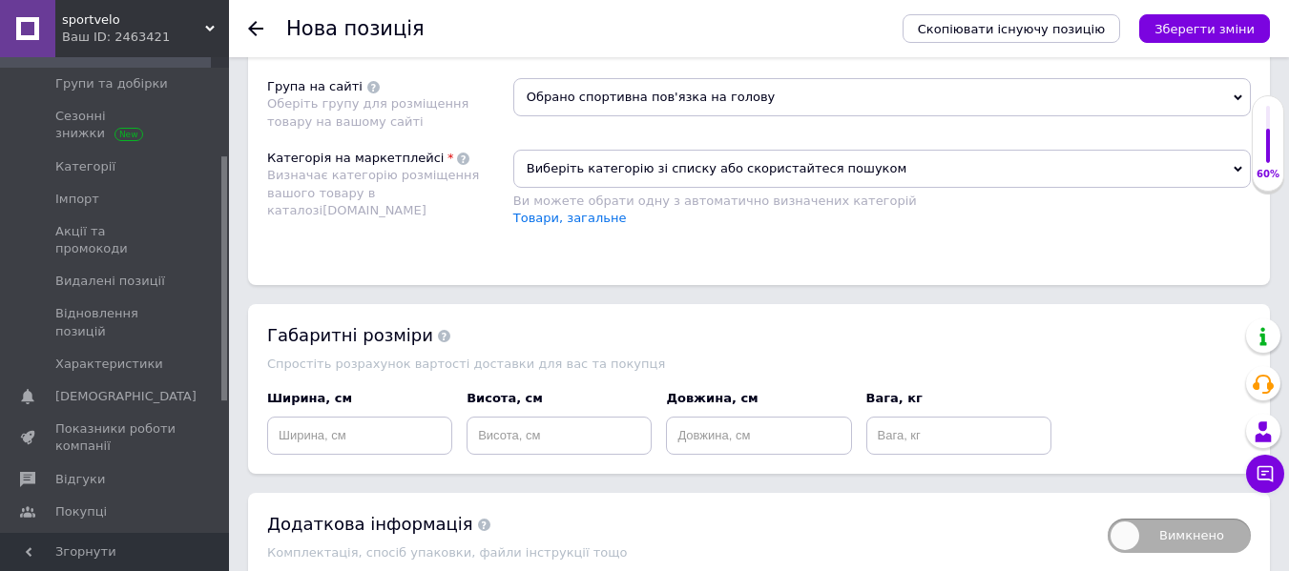
scroll to position [1521, 0]
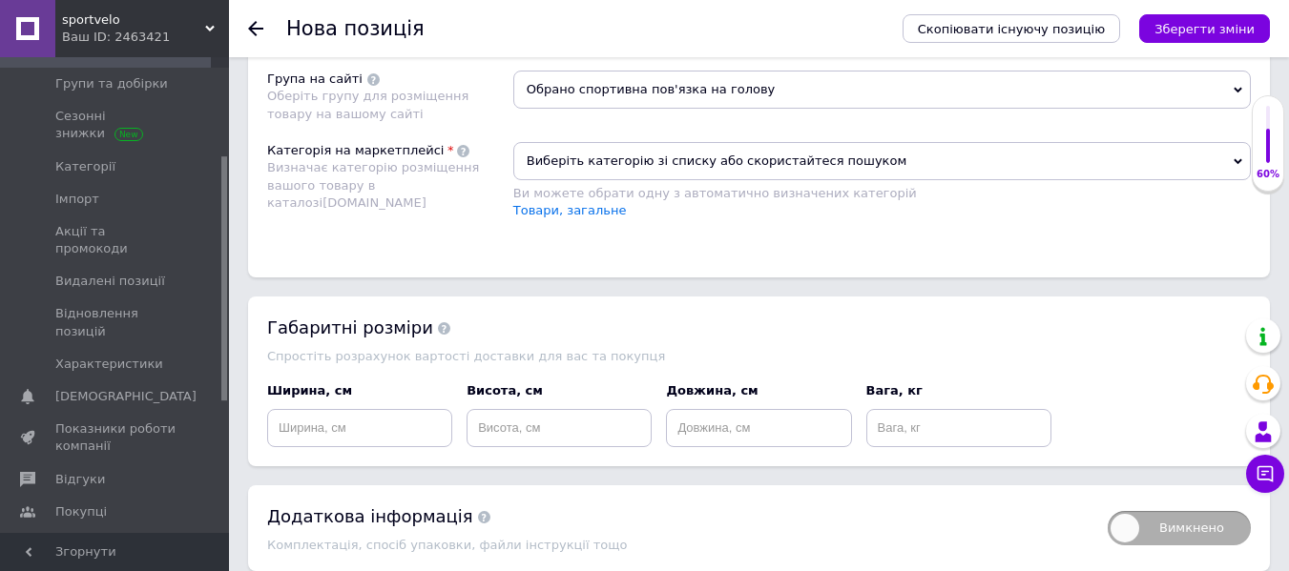
click at [759, 155] on span "Виберіть категорію зі списку або скористайтеся пошуком" at bounding box center [881, 161] width 737 height 38
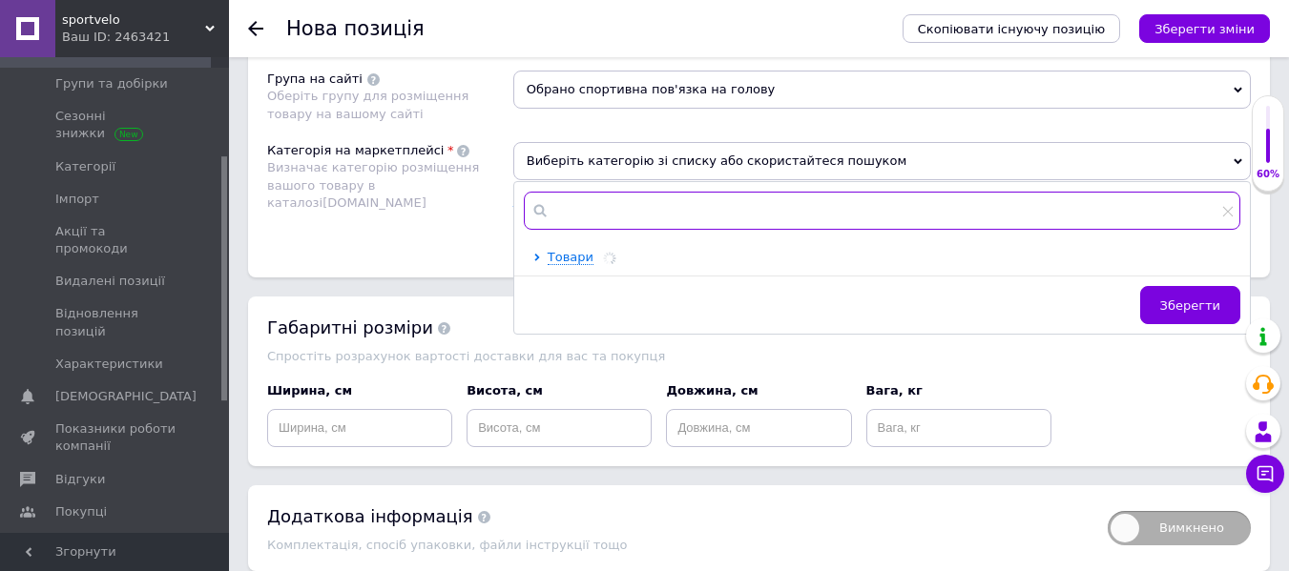
click at [609, 212] on input "text" at bounding box center [882, 211] width 716 height 38
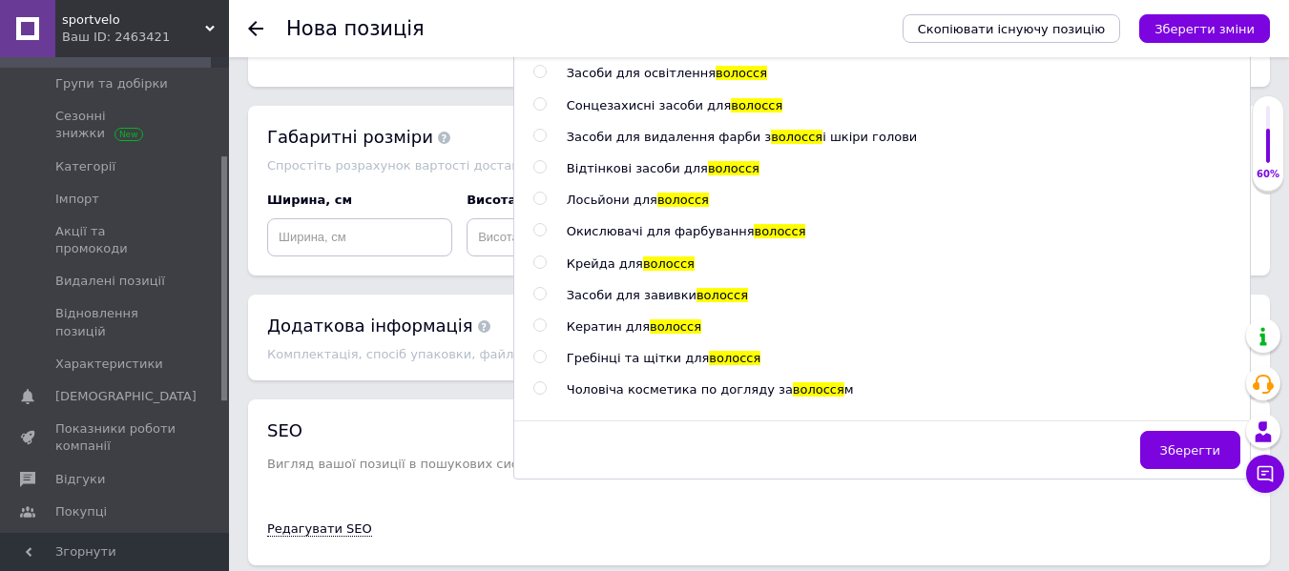
scroll to position [519, 0]
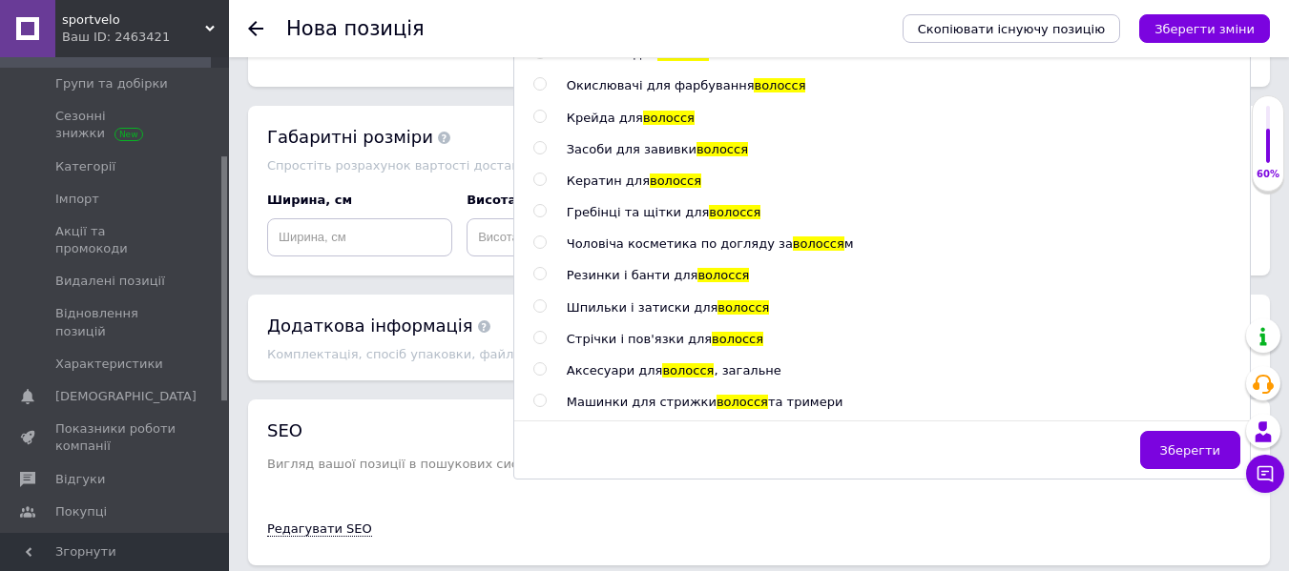
type input "волосся"
click at [665, 337] on span "Стрічки і пов'язки для" at bounding box center [639, 339] width 145 height 14
radio input "true"
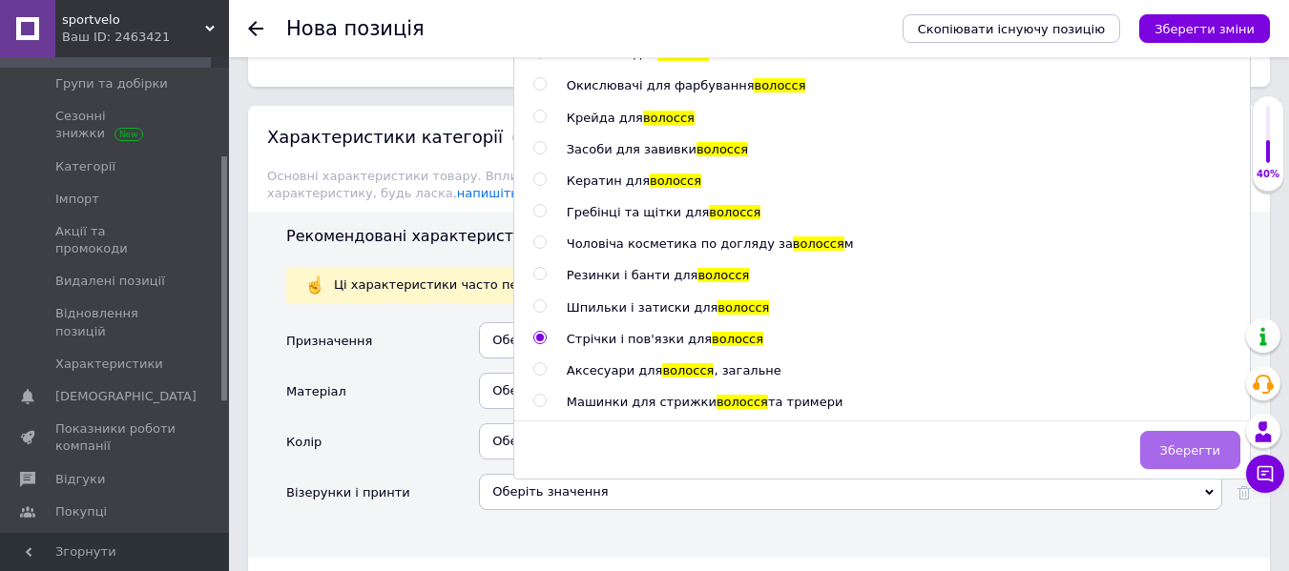
click at [1191, 444] on span "Зберегти" at bounding box center [1190, 451] width 60 height 14
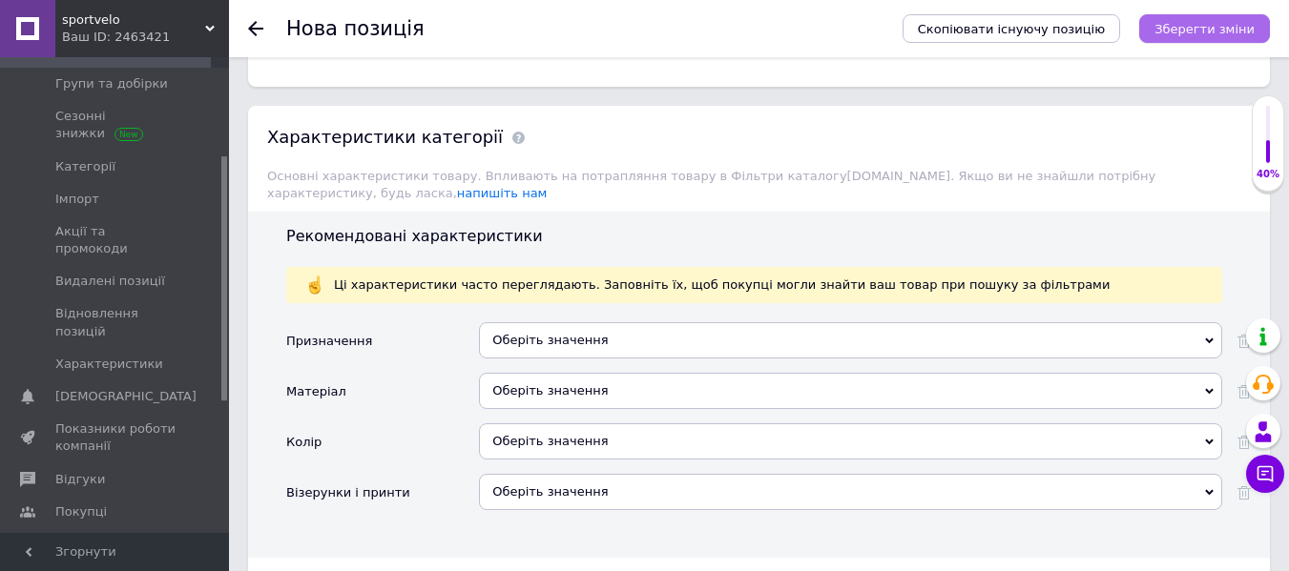
click at [1204, 22] on icon "Зберегти зміни" at bounding box center [1204, 29] width 100 height 14
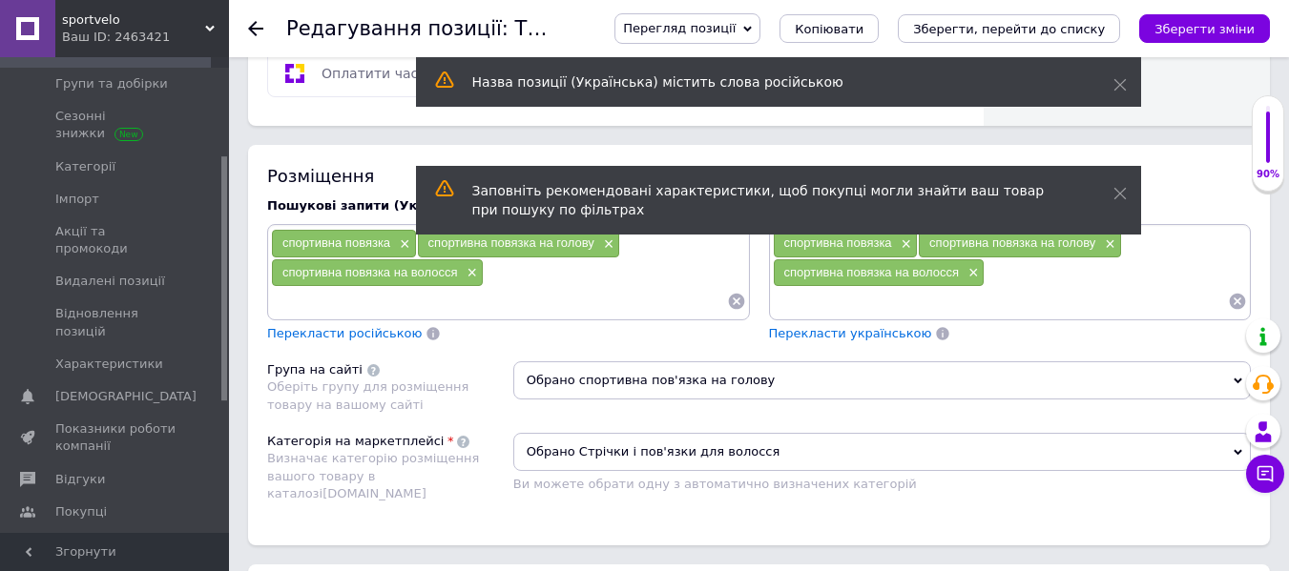
scroll to position [1240, 0]
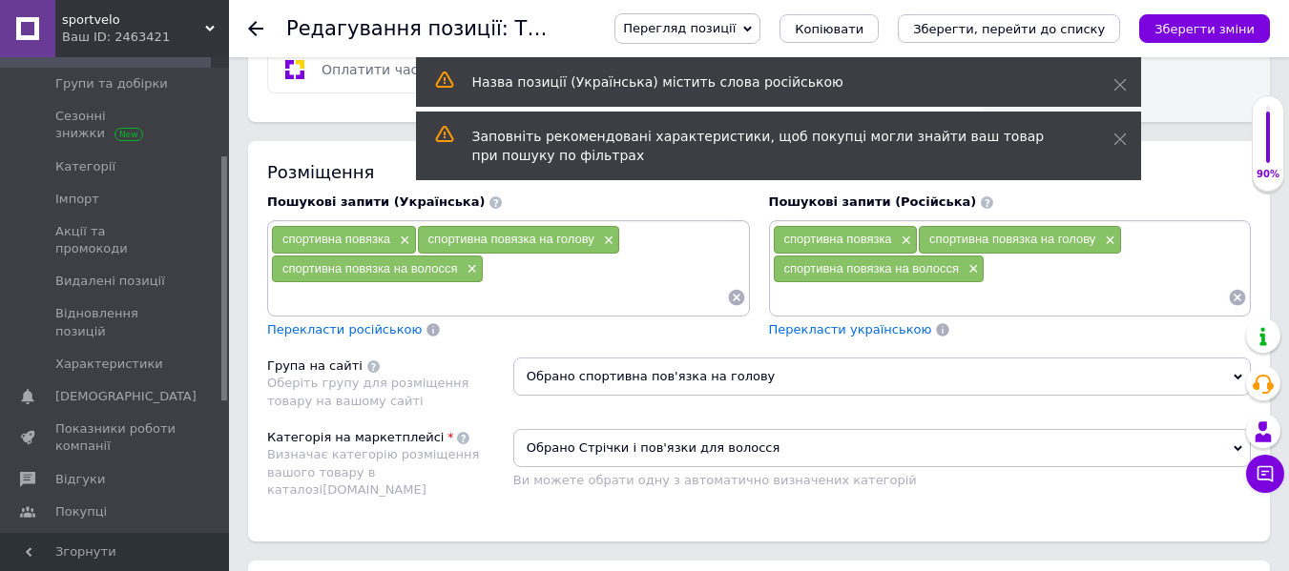
click at [529, 308] on input at bounding box center [499, 297] width 456 height 29
type input "AUDI"
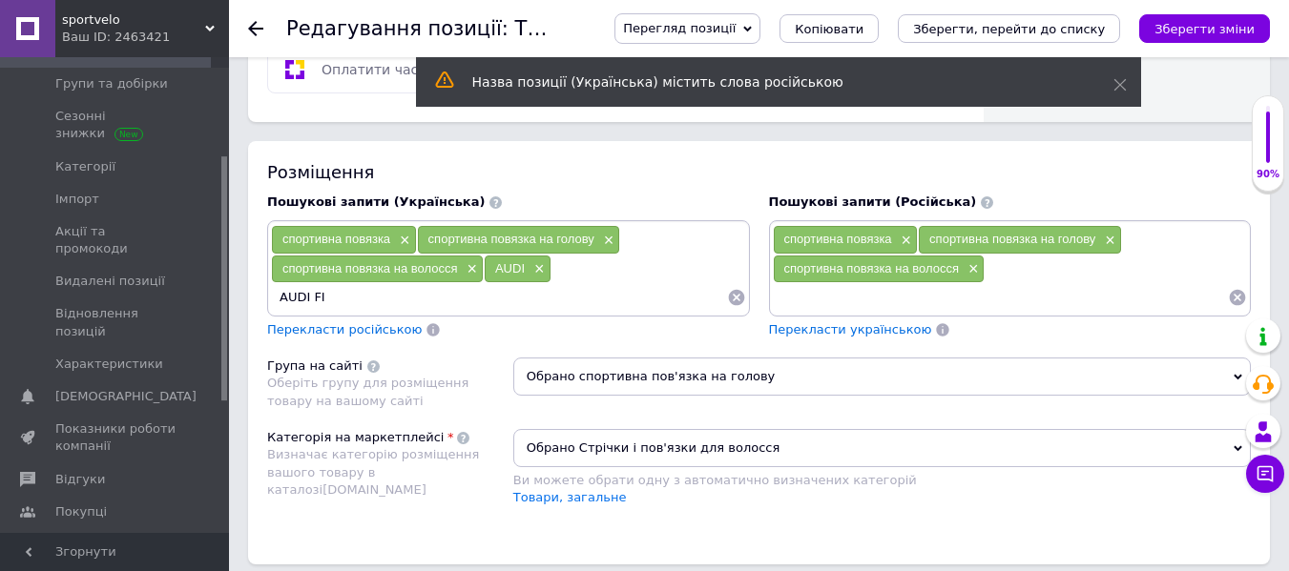
type input "AUDI FIS"
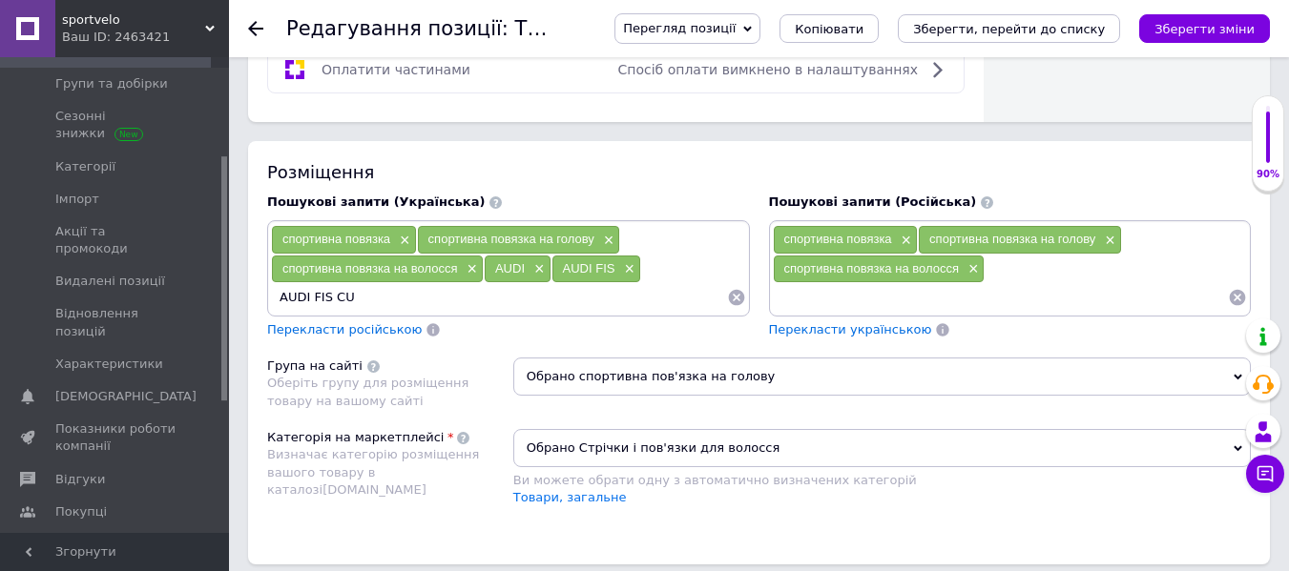
type input "AUDI FIS CUP"
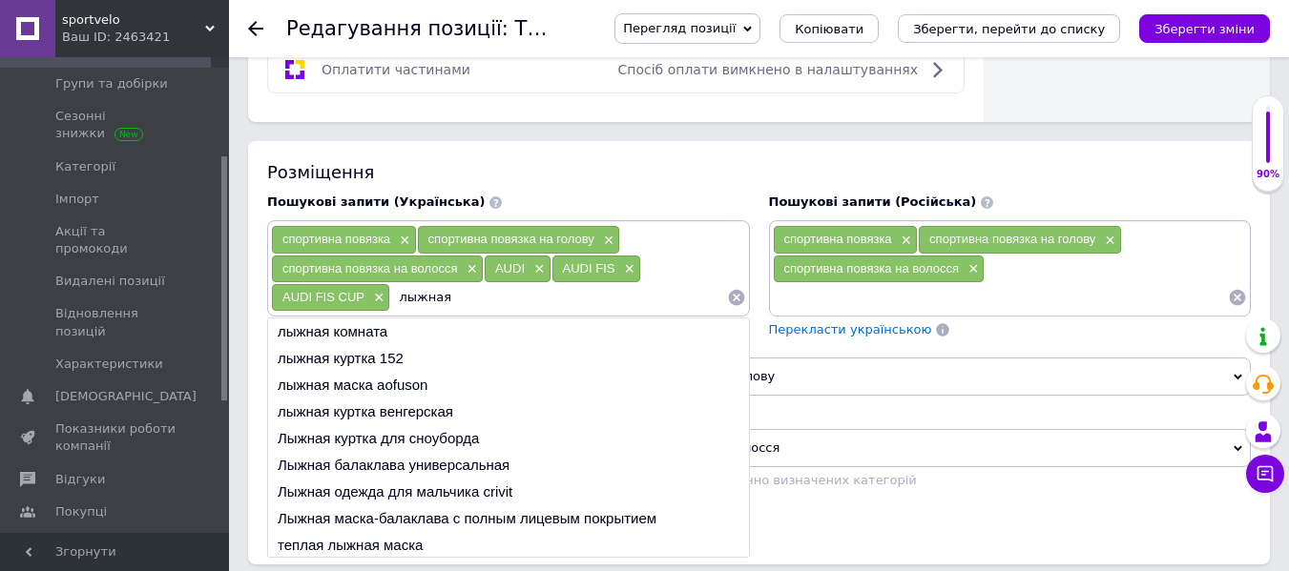
click at [507, 290] on input "лыжная" at bounding box center [558, 297] width 336 height 29
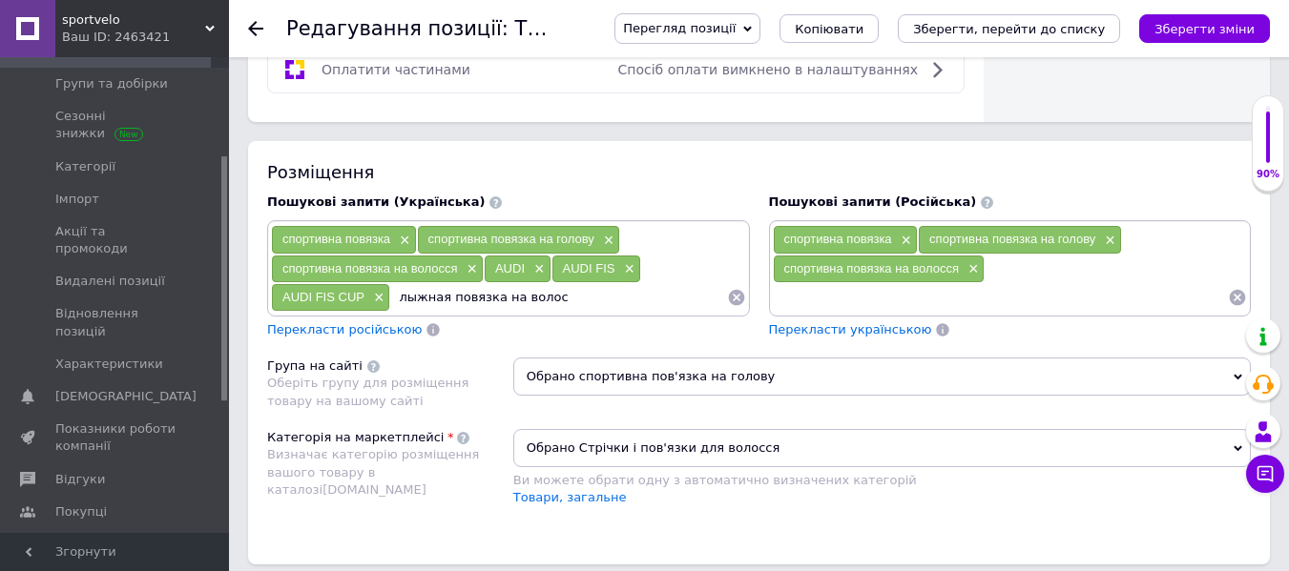
type input "лыжная повязка на волосы"
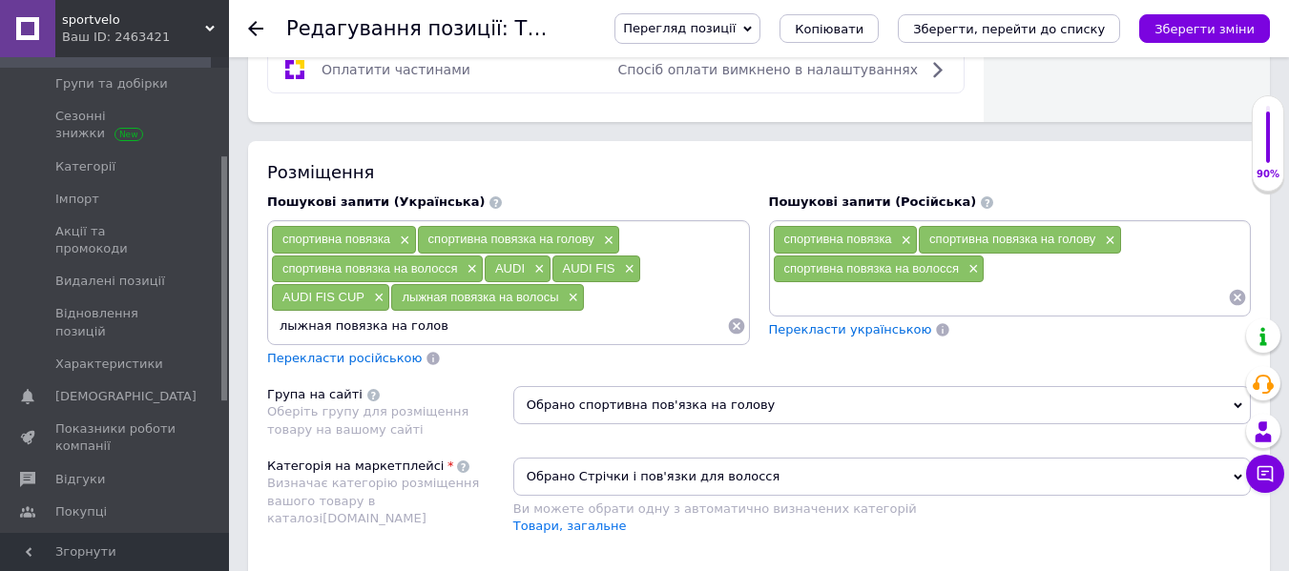
type input "лыжная повязка на голову"
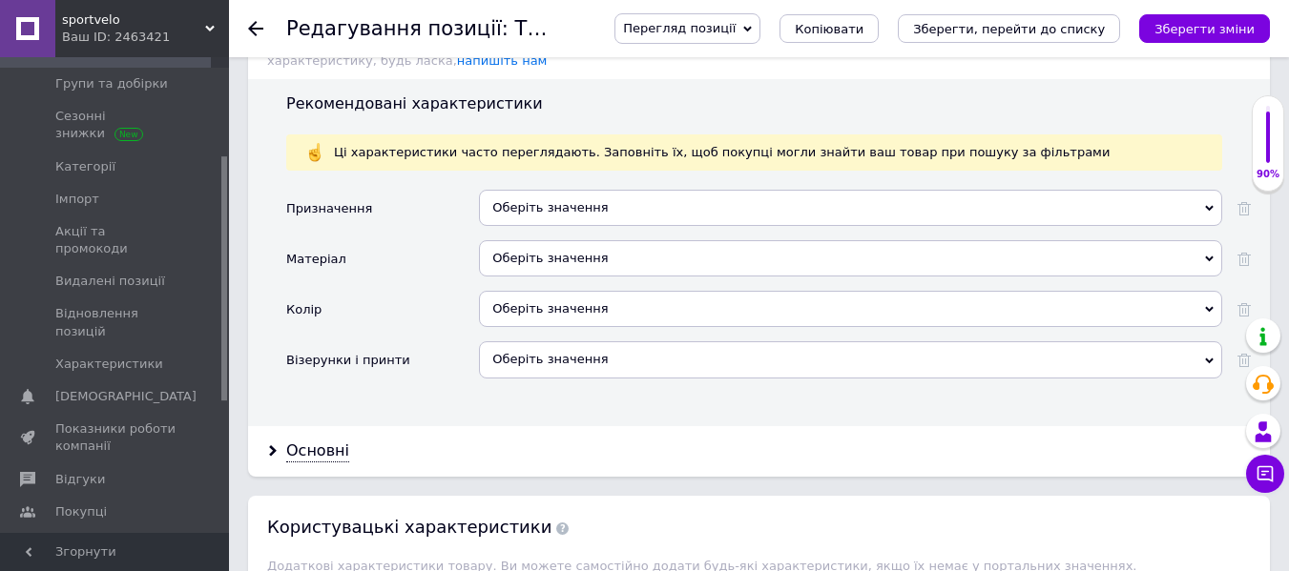
scroll to position [2003, 0]
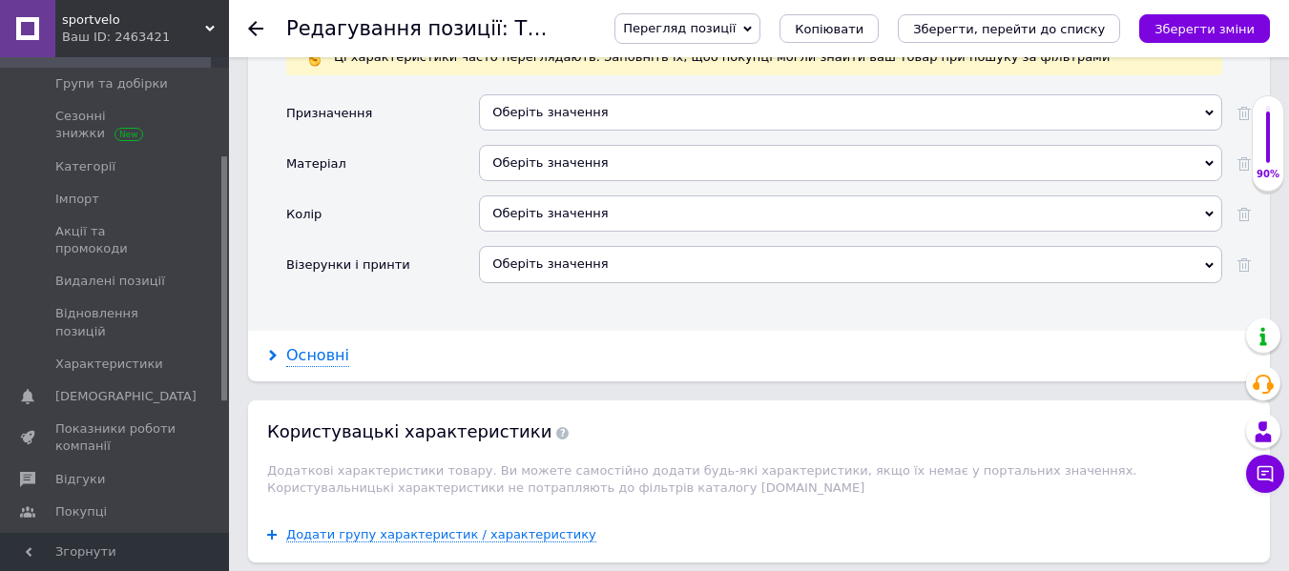
click at [291, 345] on div "Основні" at bounding box center [317, 356] width 63 height 22
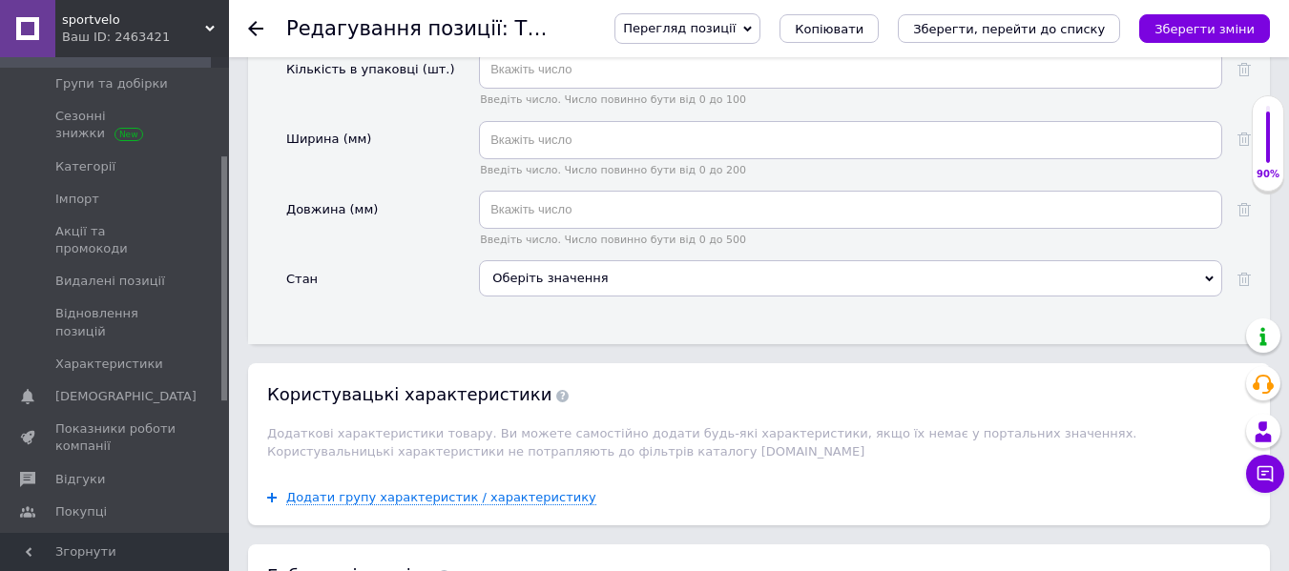
scroll to position [2480, 0]
click at [595, 269] on div "Оберіть значення" at bounding box center [850, 277] width 743 height 36
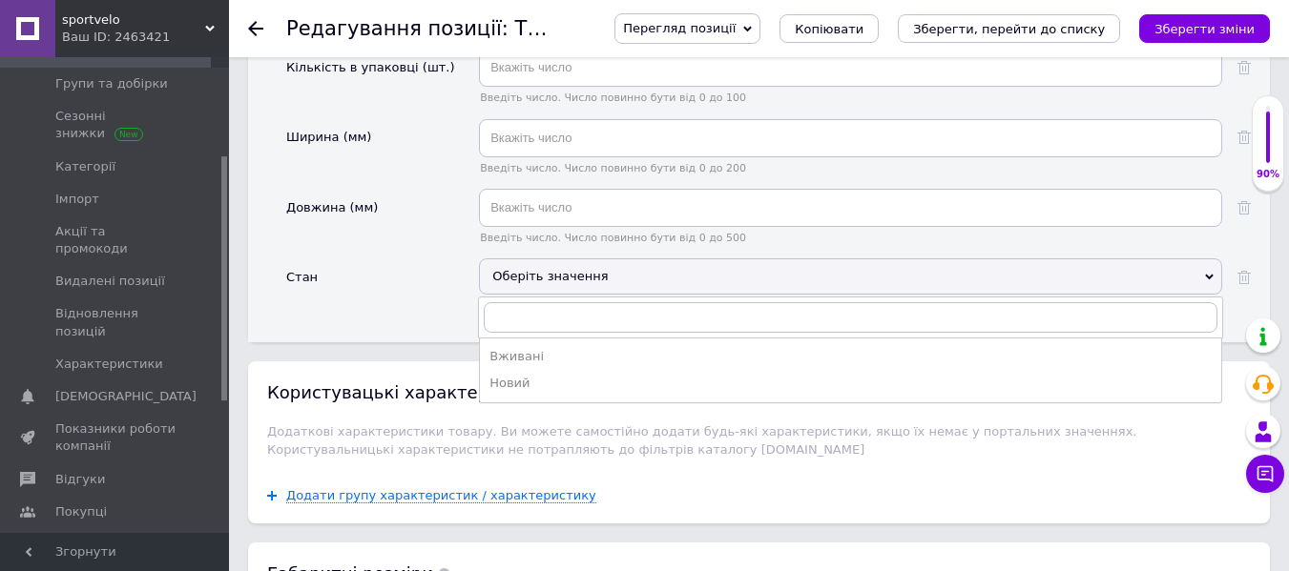
click at [525, 348] on div "Вживані" at bounding box center [850, 356] width 722 height 17
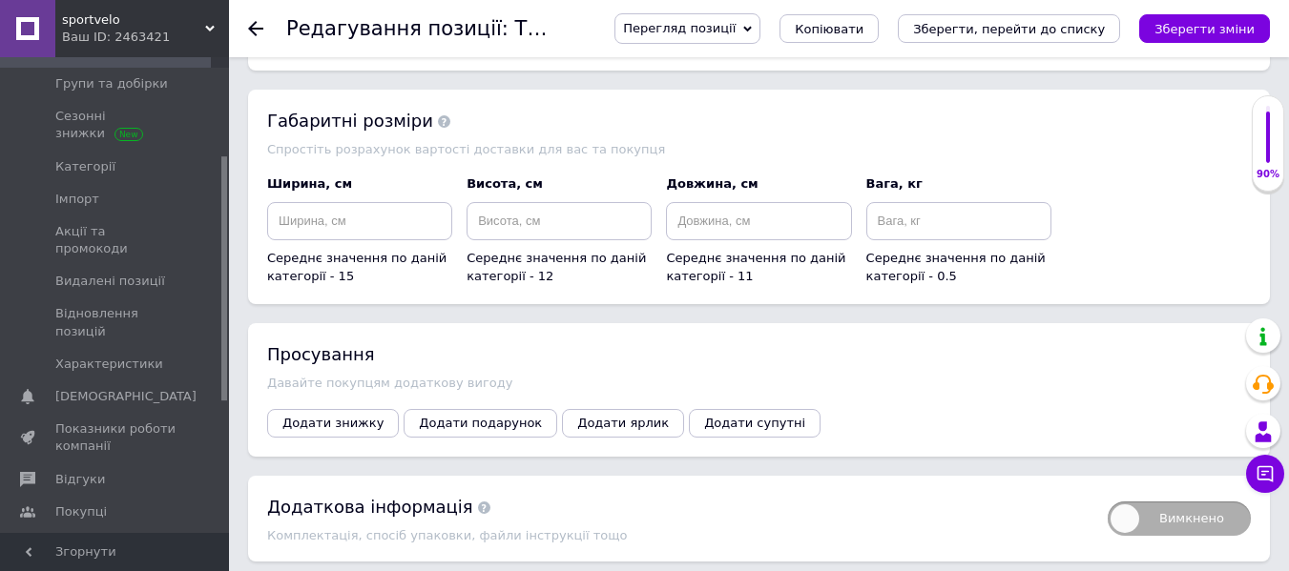
scroll to position [2957, 0]
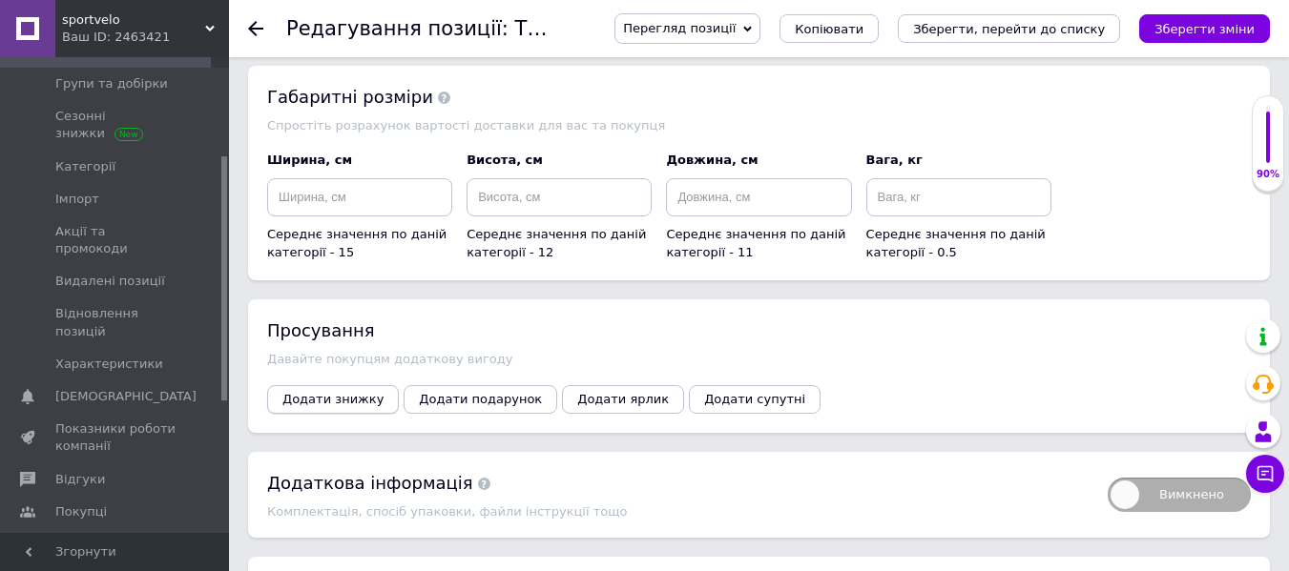
click at [337, 385] on button "Додати знижку" at bounding box center [333, 399] width 132 height 29
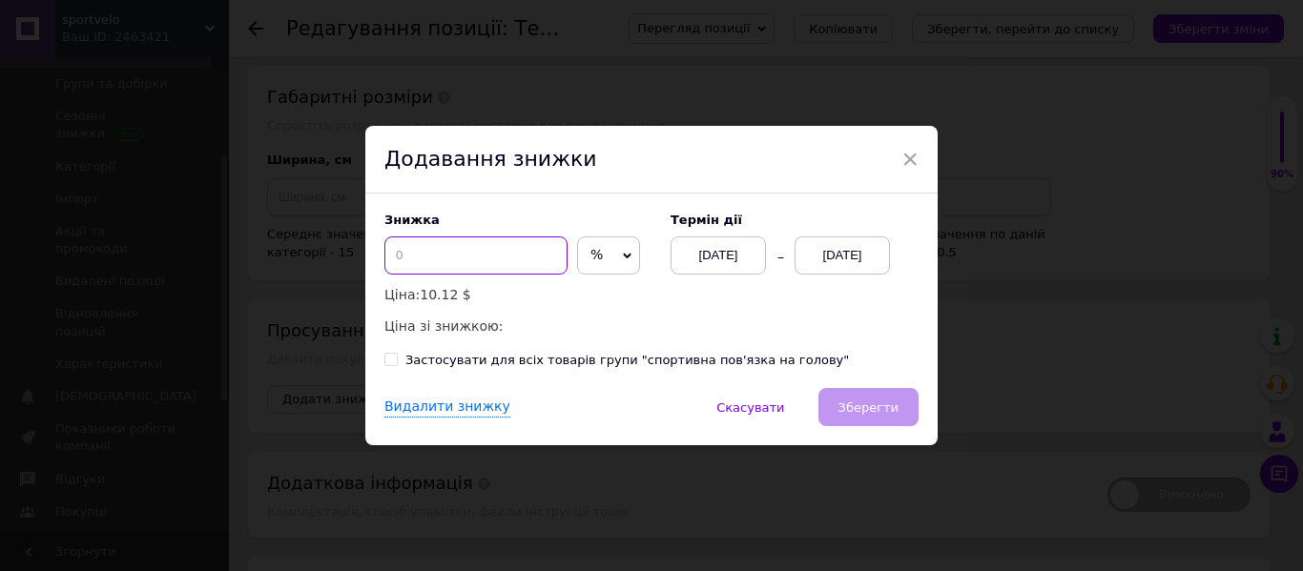
click at [481, 266] on input at bounding box center [475, 256] width 183 height 38
type input "70"
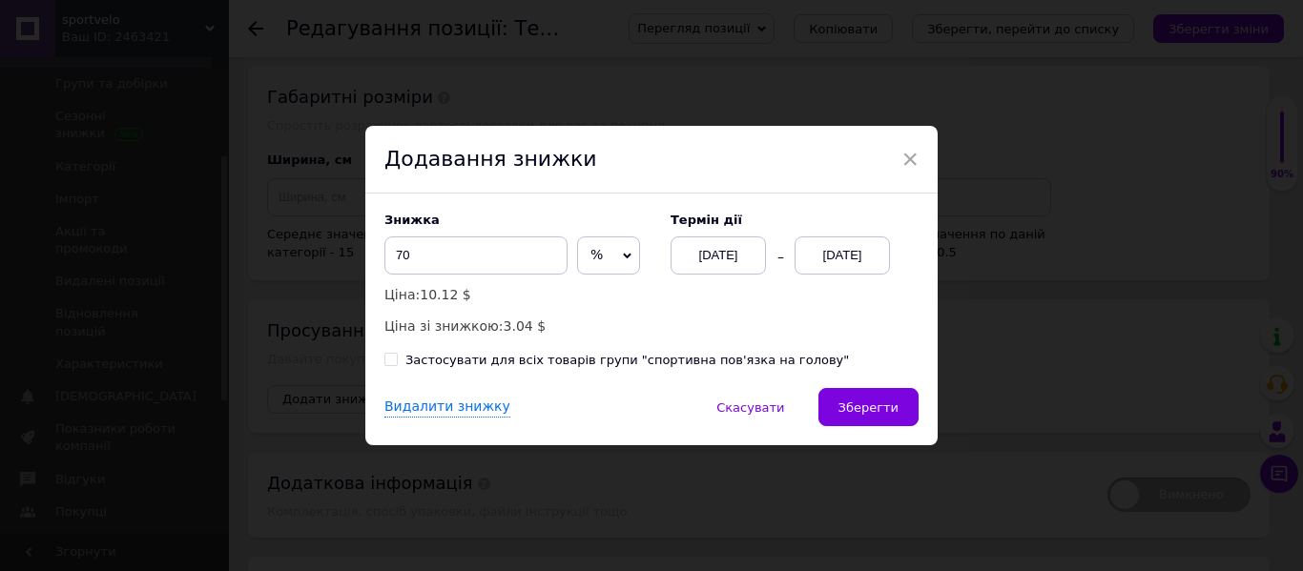
click at [529, 358] on div "Застосувати для всіх товарів групи "спортивна пов'язка на голову"" at bounding box center [627, 360] width 444 height 17
click at [397, 358] on input "Застосувати для всіх товарів групи "спортивна пов'язка на голову"" at bounding box center [390, 359] width 12 height 12
checkbox input "true"
click at [844, 248] on div "[DATE]" at bounding box center [842, 256] width 95 height 38
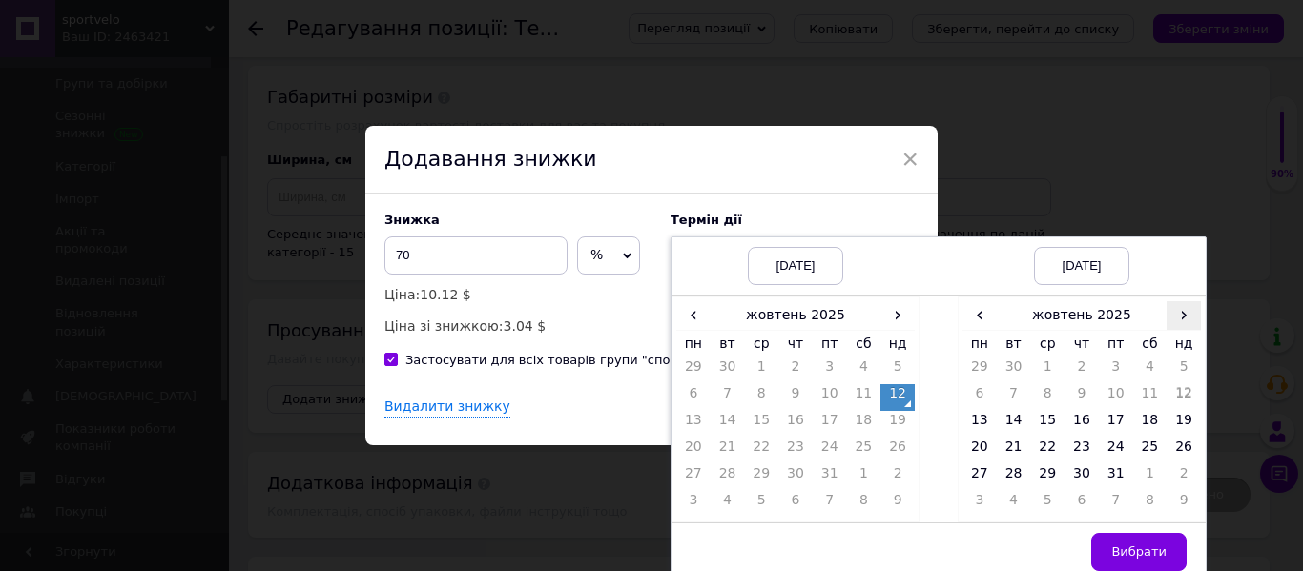
click at [1181, 322] on span "›" at bounding box center [1184, 315] width 34 height 28
click at [1042, 470] on td "26" at bounding box center [1047, 478] width 34 height 27
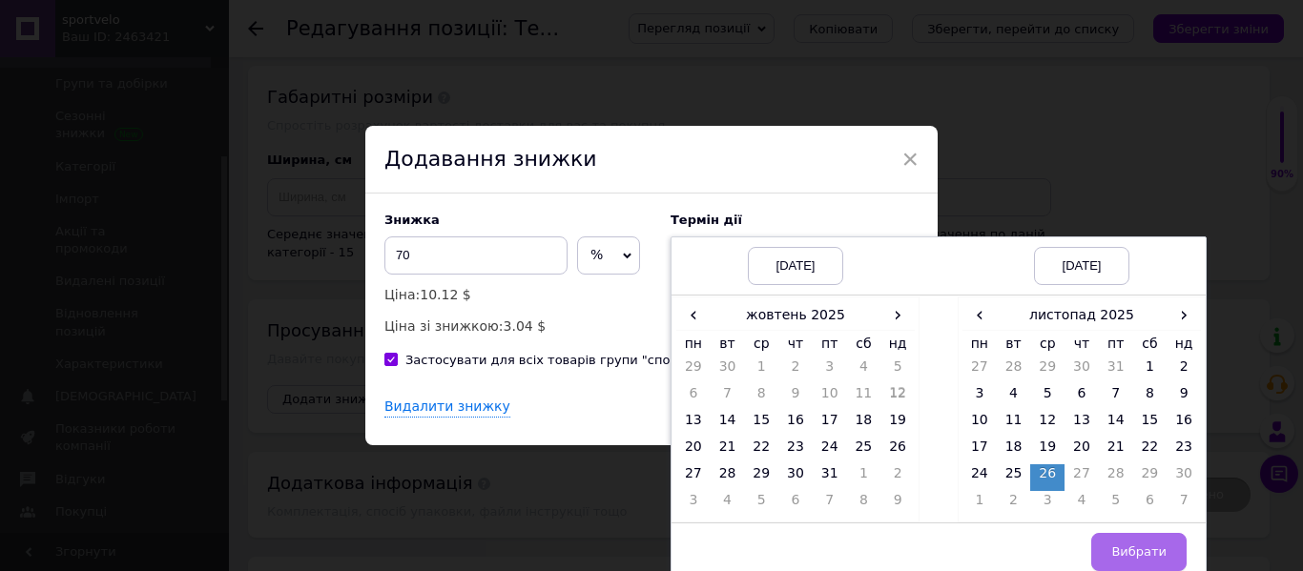
click at [1123, 546] on span "Вибрати" at bounding box center [1138, 552] width 55 height 14
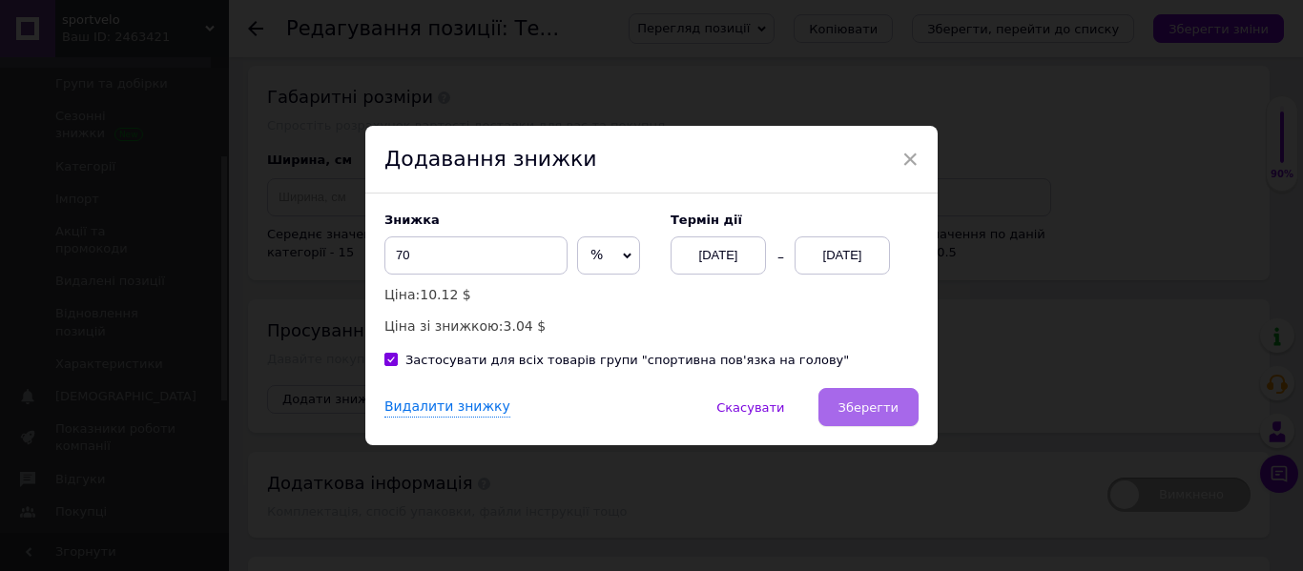
click at [877, 402] on span "Зберегти" at bounding box center [869, 408] width 60 height 14
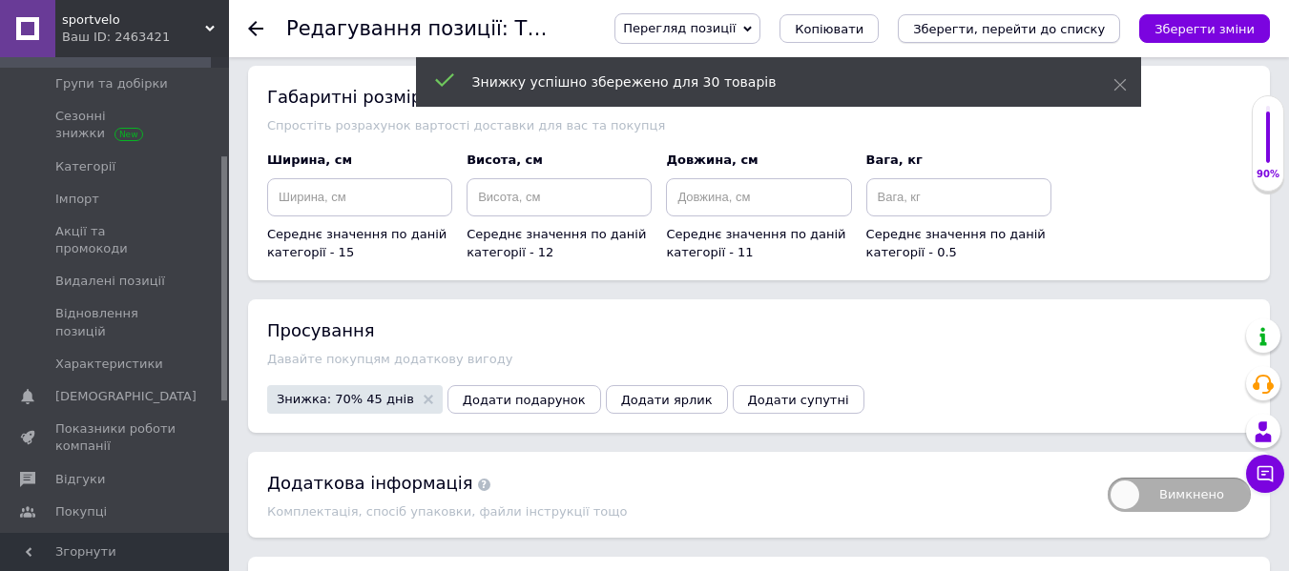
click at [1058, 17] on button "Зберегти, перейти до списку" at bounding box center [1009, 28] width 222 height 29
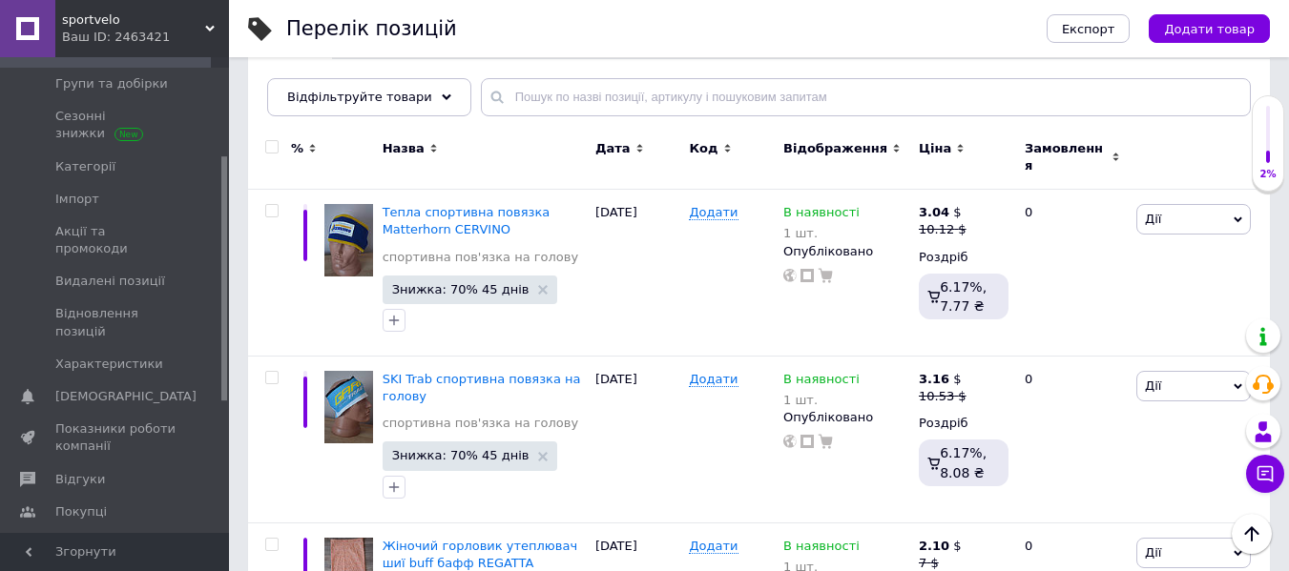
scroll to position [95, 0]
